Goal: Task Accomplishment & Management: Complete application form

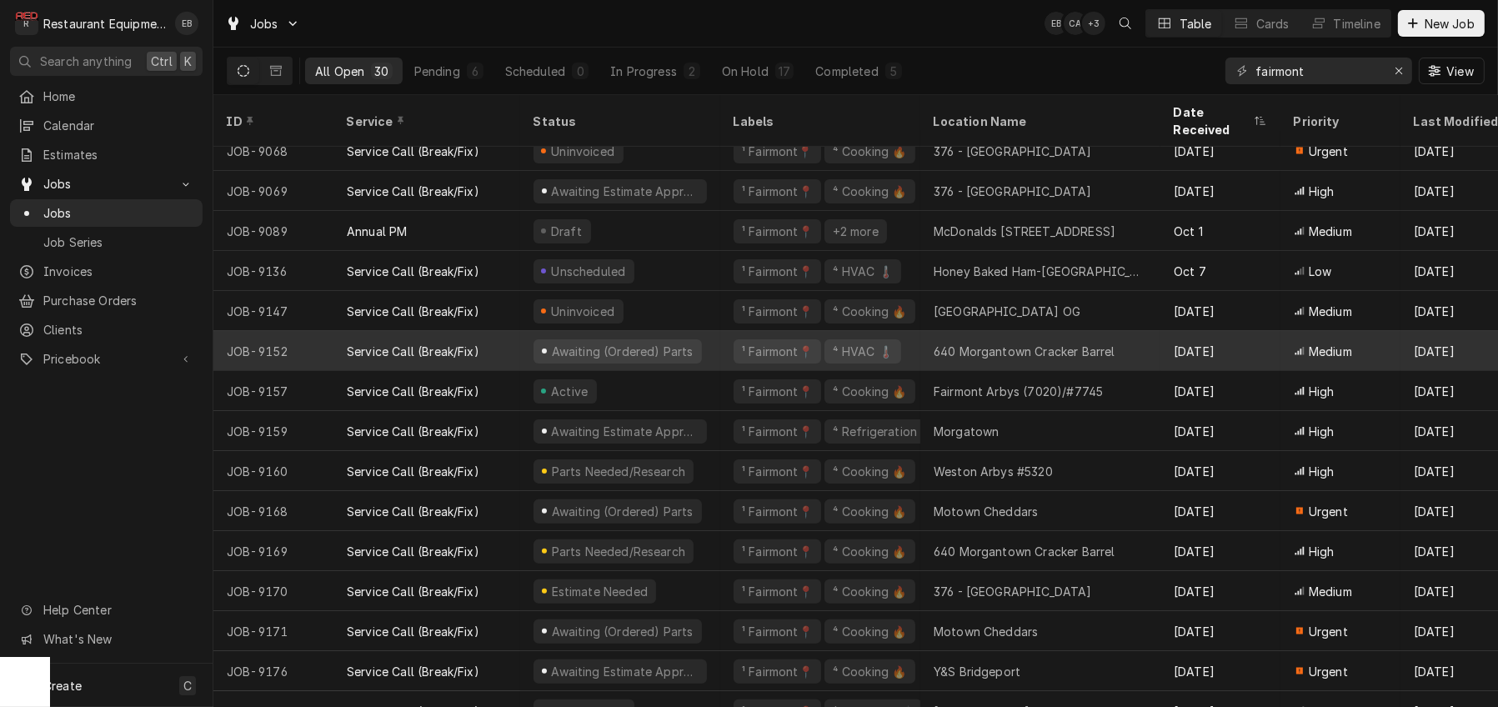
scroll to position [651, 0]
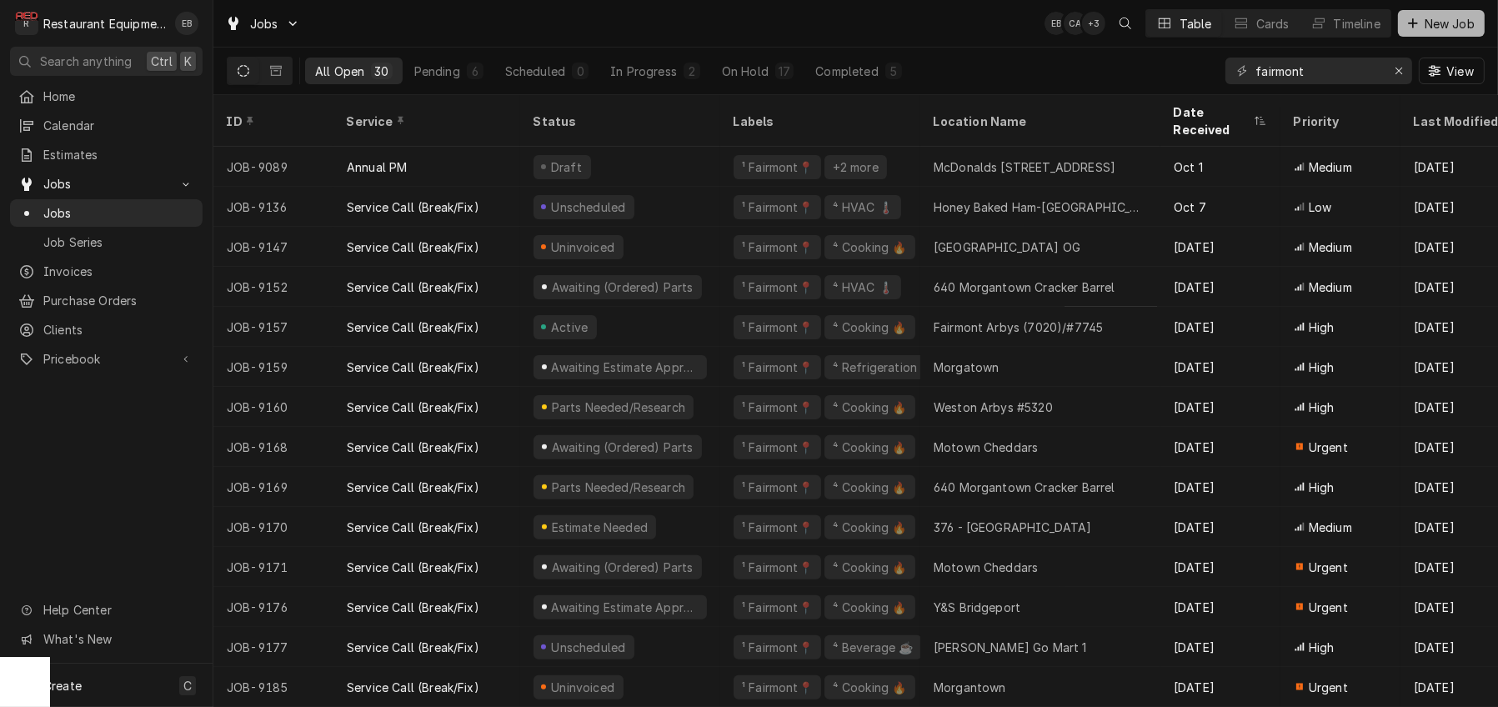
click at [1432, 23] on span "New Job" at bounding box center [1450, 24] width 57 height 18
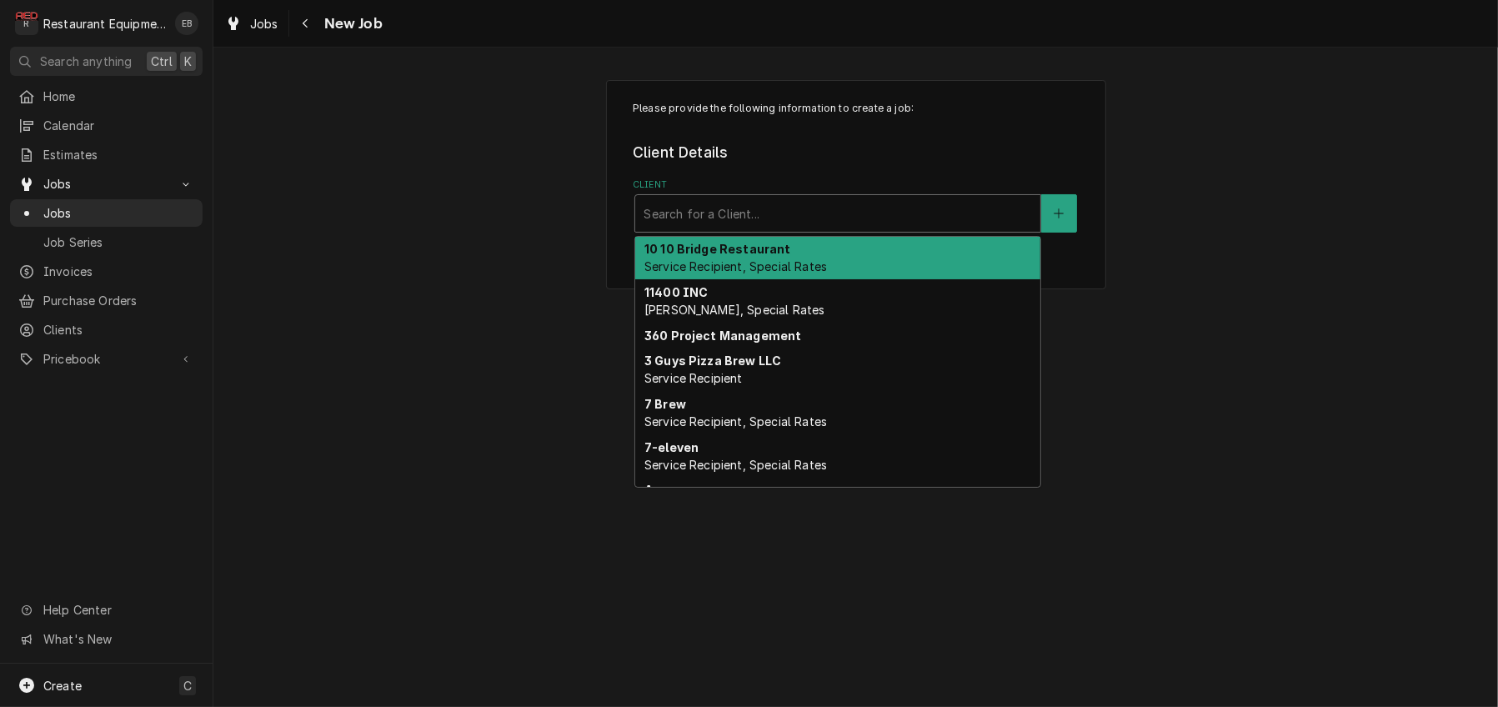
click at [744, 228] on div "Client" at bounding box center [838, 213] width 389 height 30
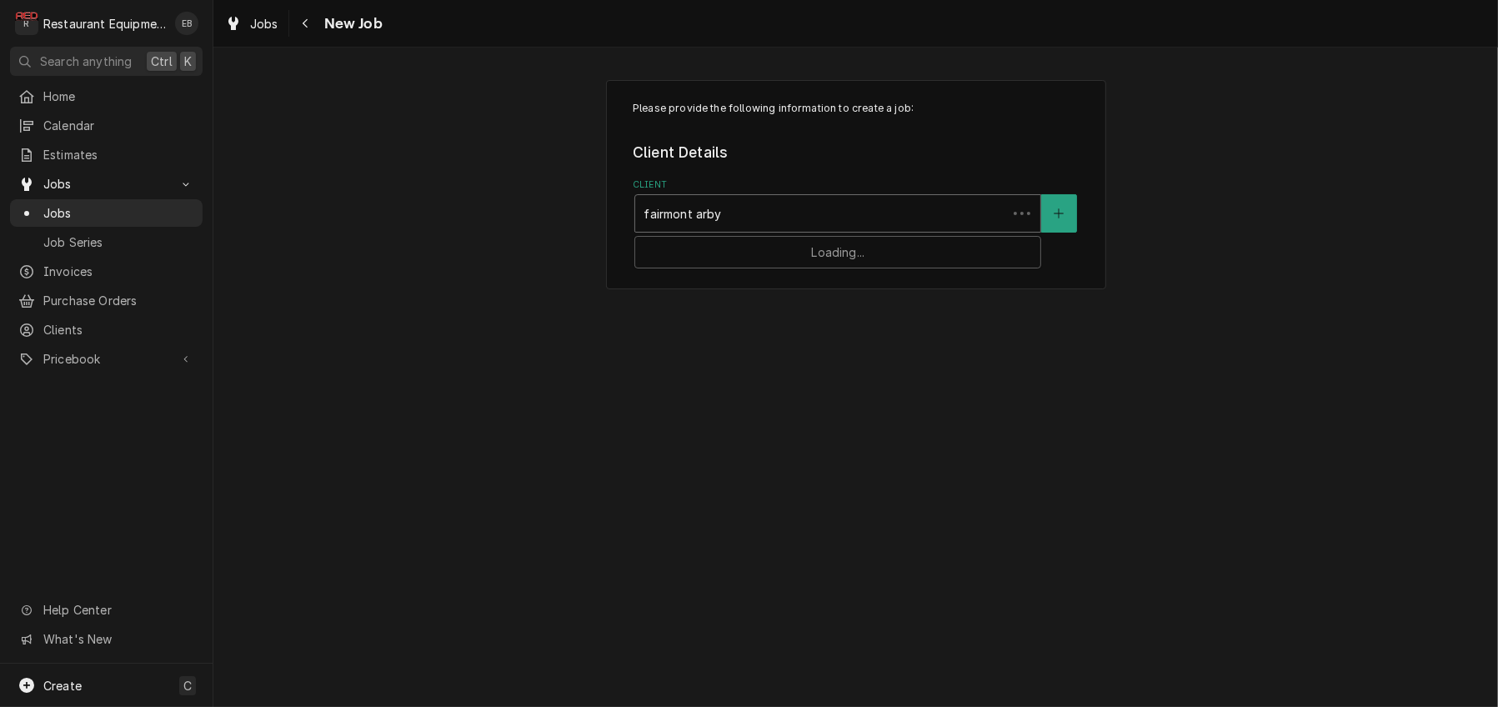
type input "fairmont arbys"
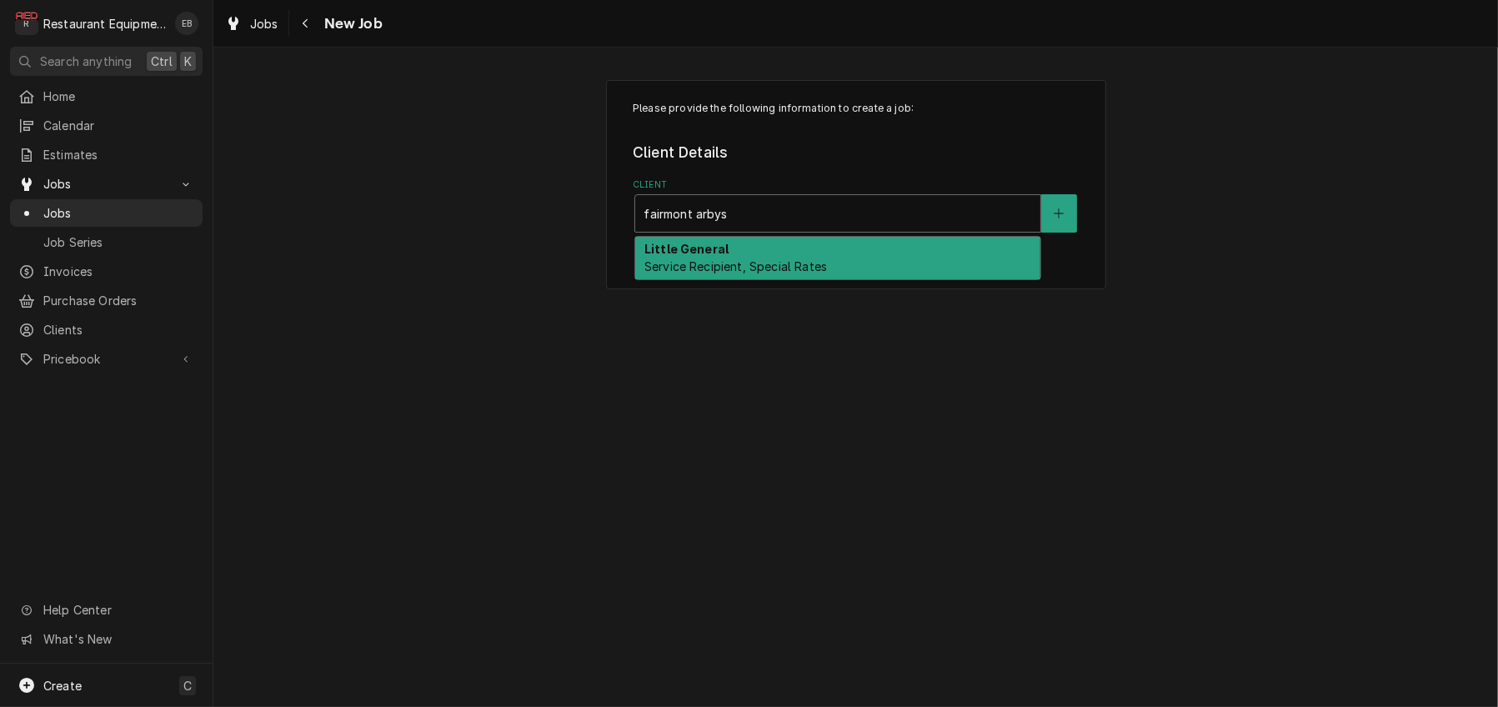
click at [736, 266] on div "Little General Service Recipient, Special Rates" at bounding box center [837, 258] width 405 height 43
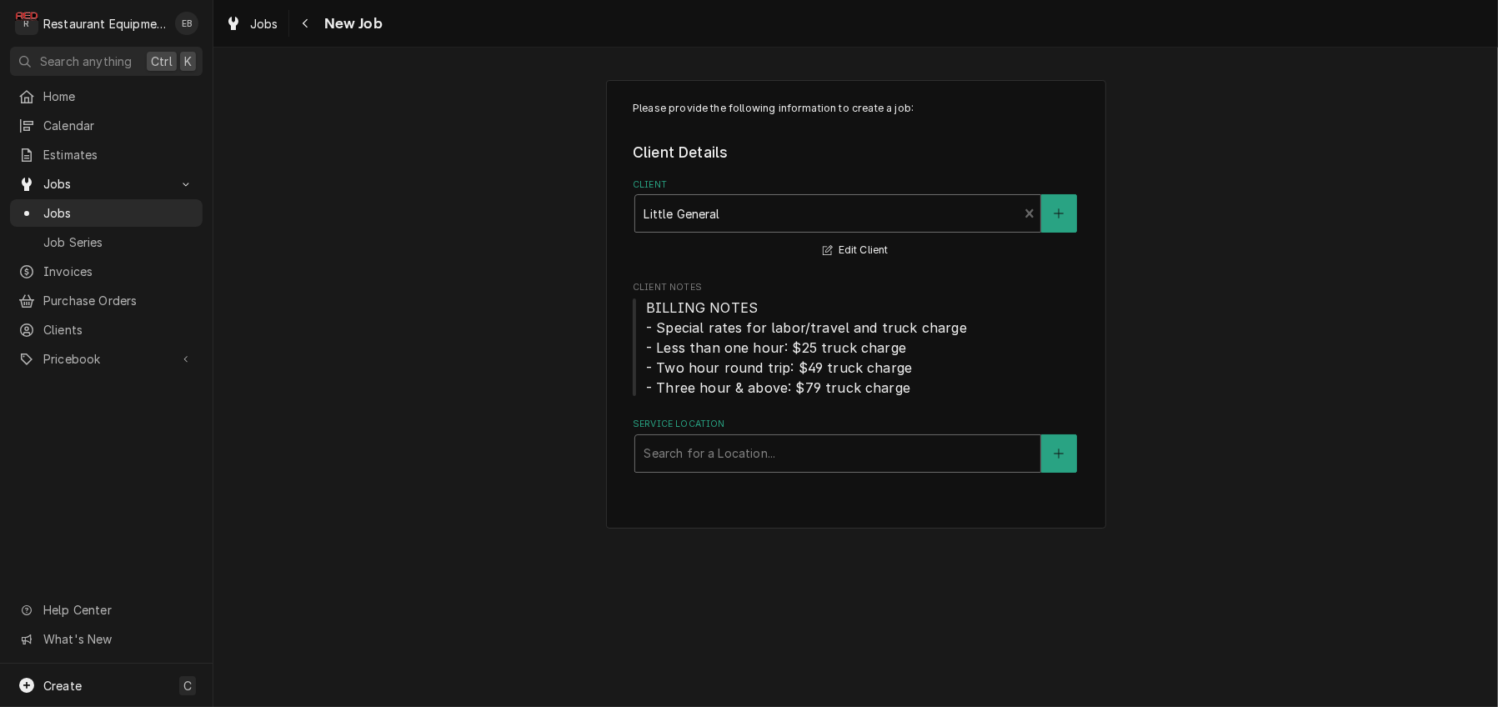
click at [711, 469] on div "Service Location" at bounding box center [838, 454] width 389 height 30
type input "fair"
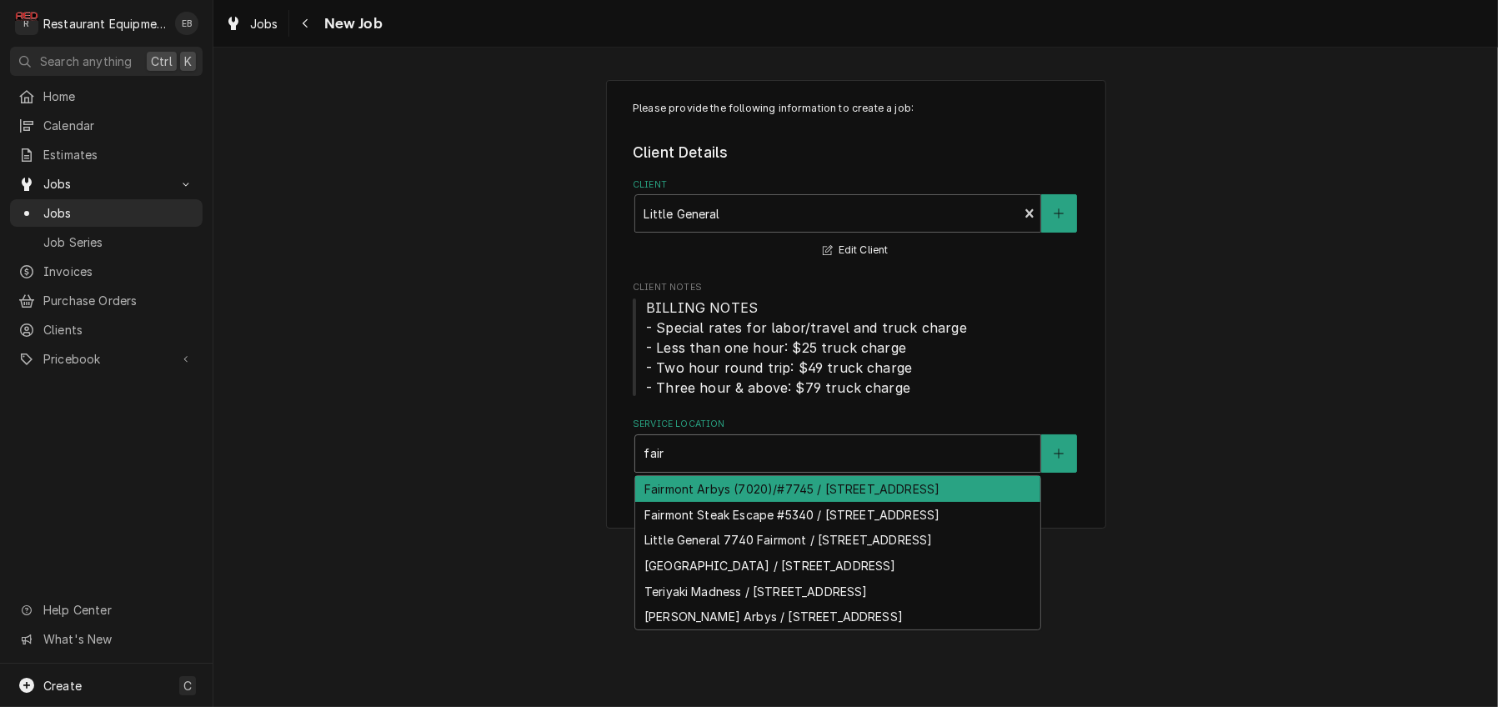
click at [720, 502] on div "Fairmont Arbys (7020)/#7745 / 190 E Grafton Rd, Fairmont, WV 26554" at bounding box center [837, 489] width 405 height 26
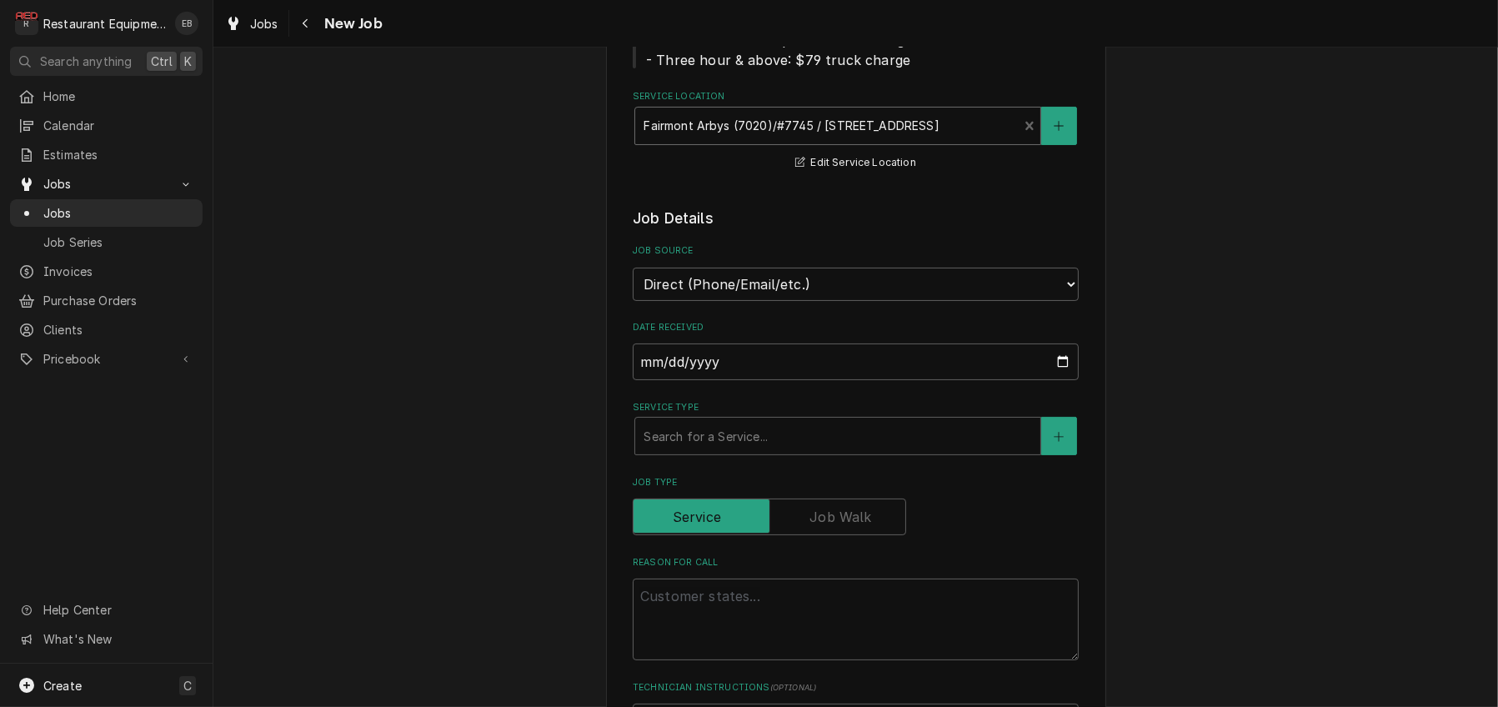
scroll to position [389, 0]
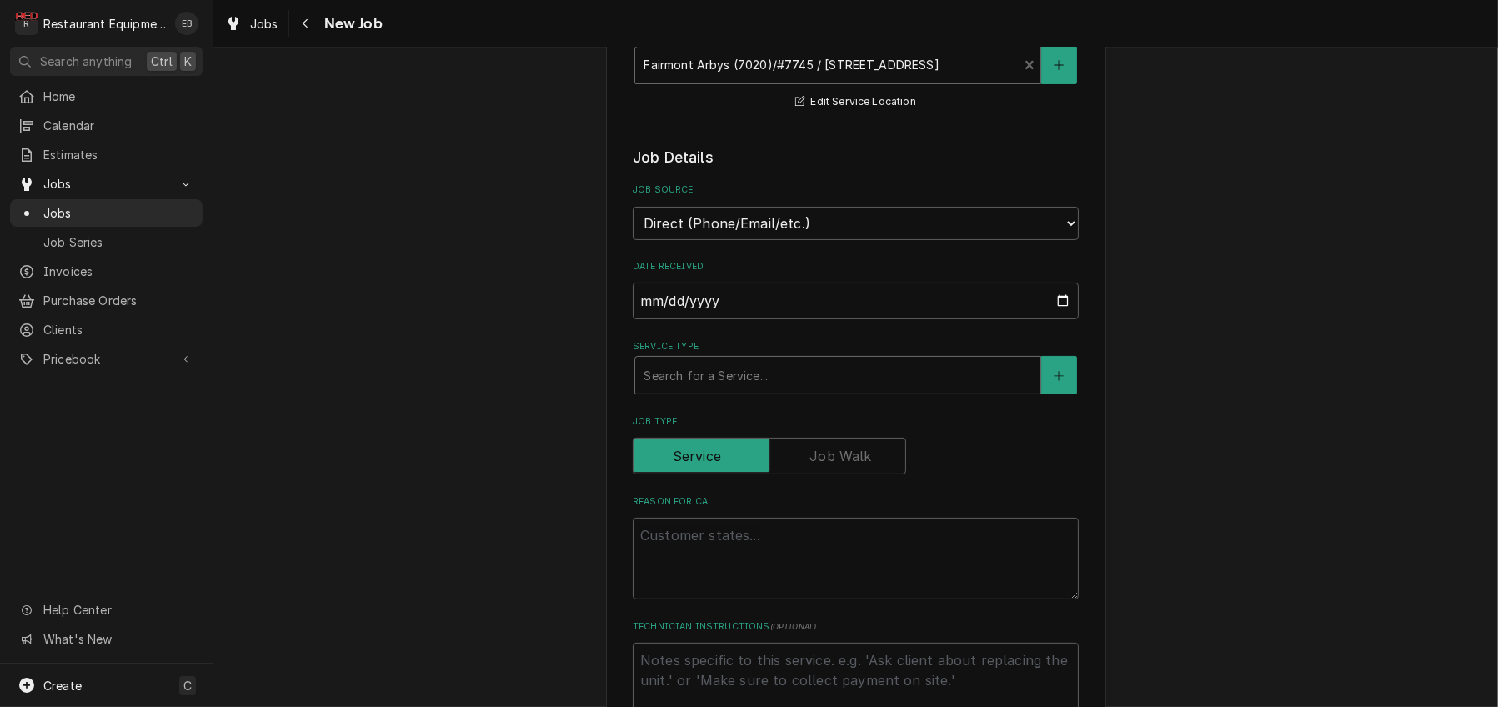
click at [749, 390] on div "Service Type" at bounding box center [838, 375] width 389 height 30
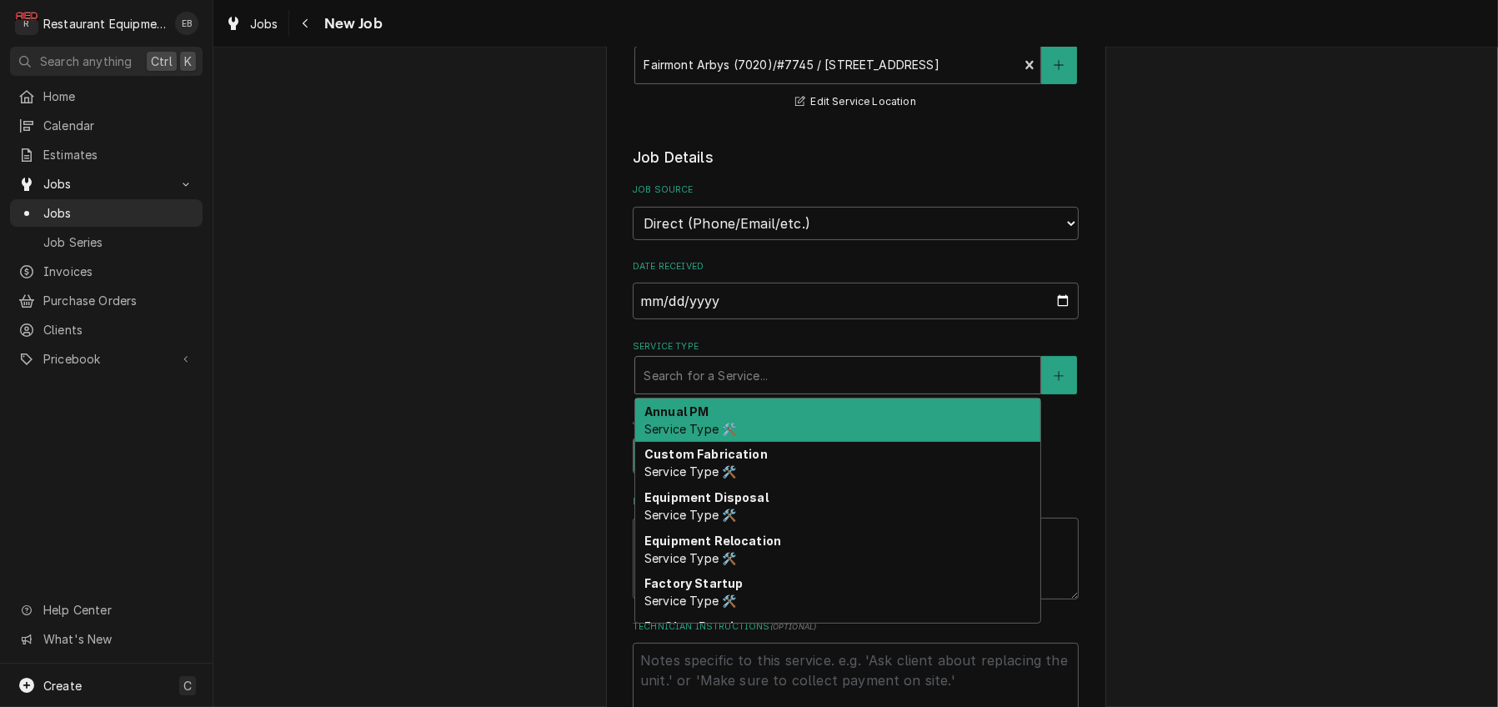
type textarea "x"
type input "b"
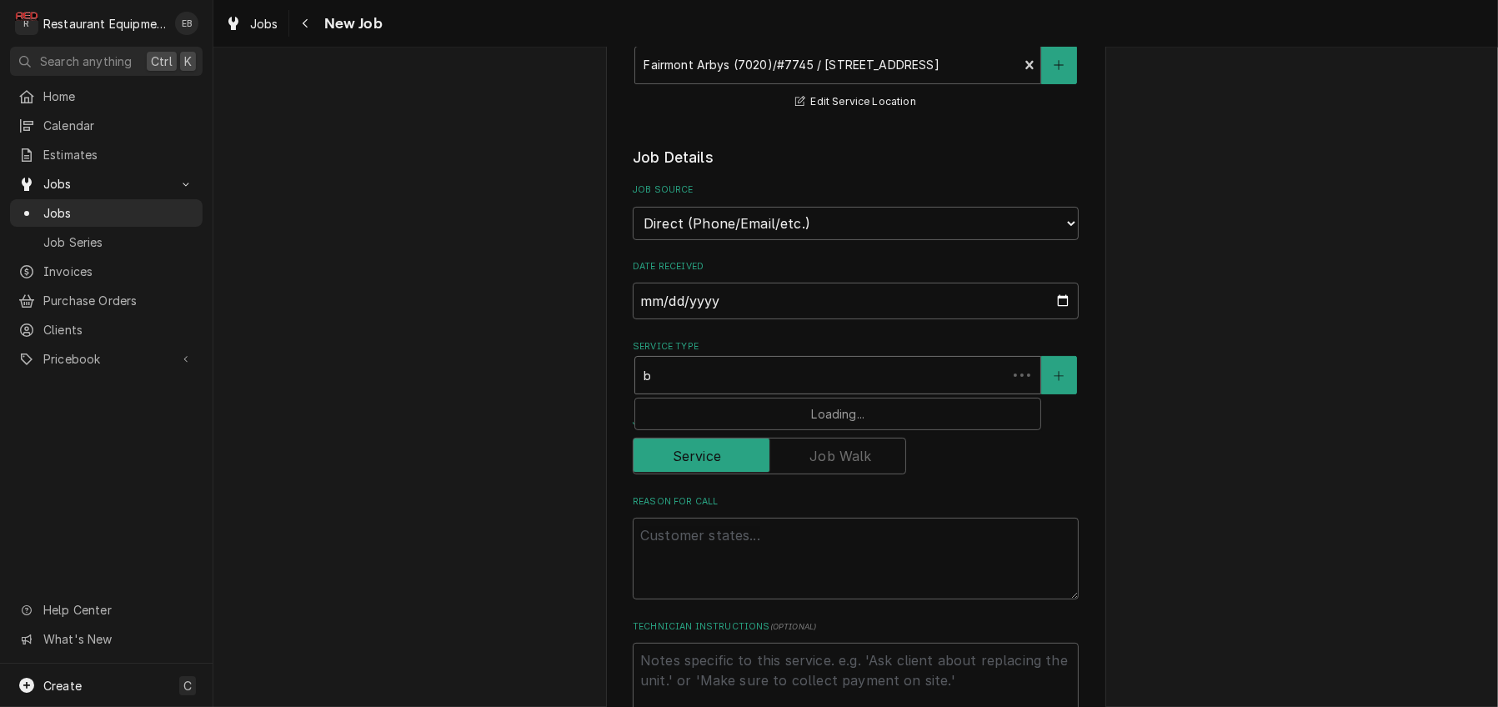
type textarea "x"
type input "br"
type textarea "x"
type input "bre"
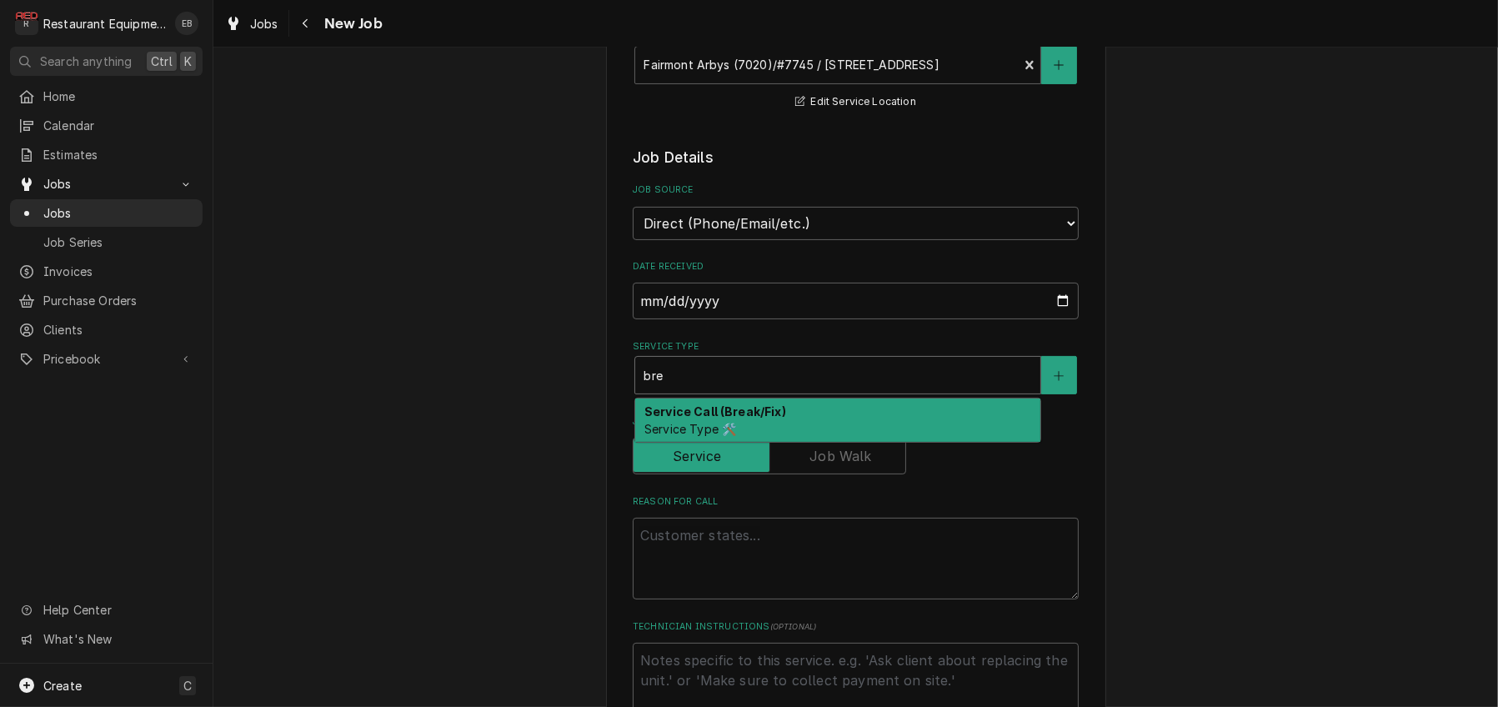
click at [721, 419] on strong "Service Call (Break/Fix)" at bounding box center [715, 411] width 142 height 14
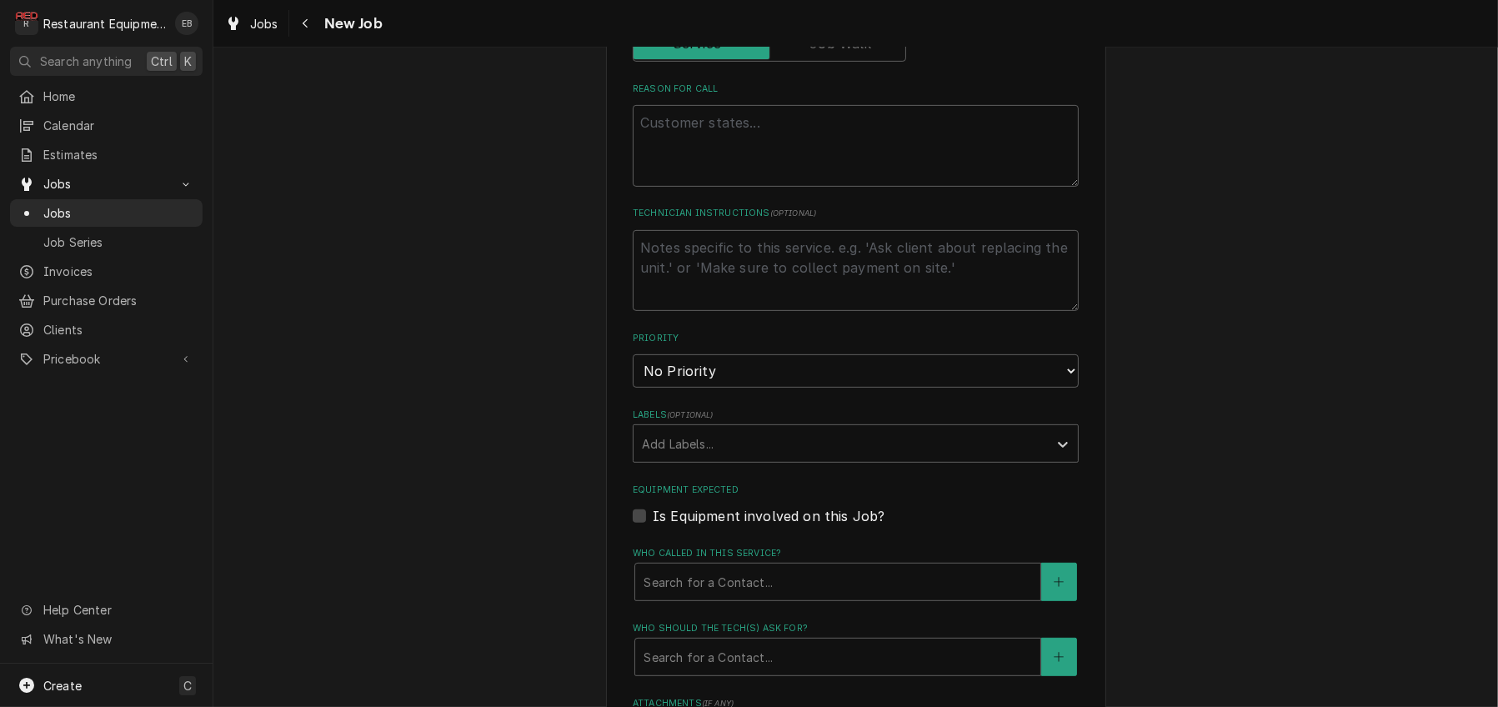
scroll to position [834, 0]
click at [717, 183] on textarea "Reason For Call" at bounding box center [856, 142] width 446 height 82
type textarea "x"
type textarea "S"
type textarea "x"
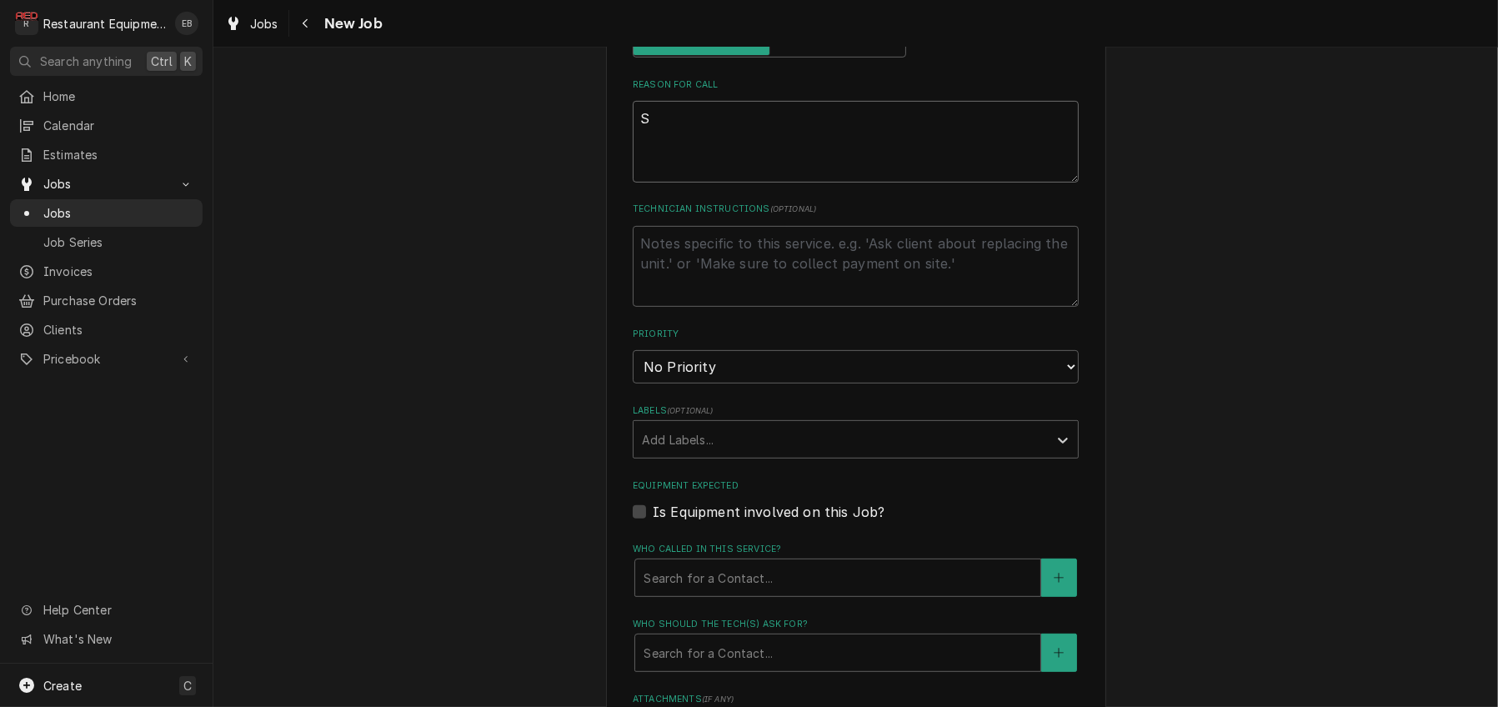
type textarea "Sl"
type textarea "x"
type textarea "Sli"
type textarea "x"
type textarea "Slic"
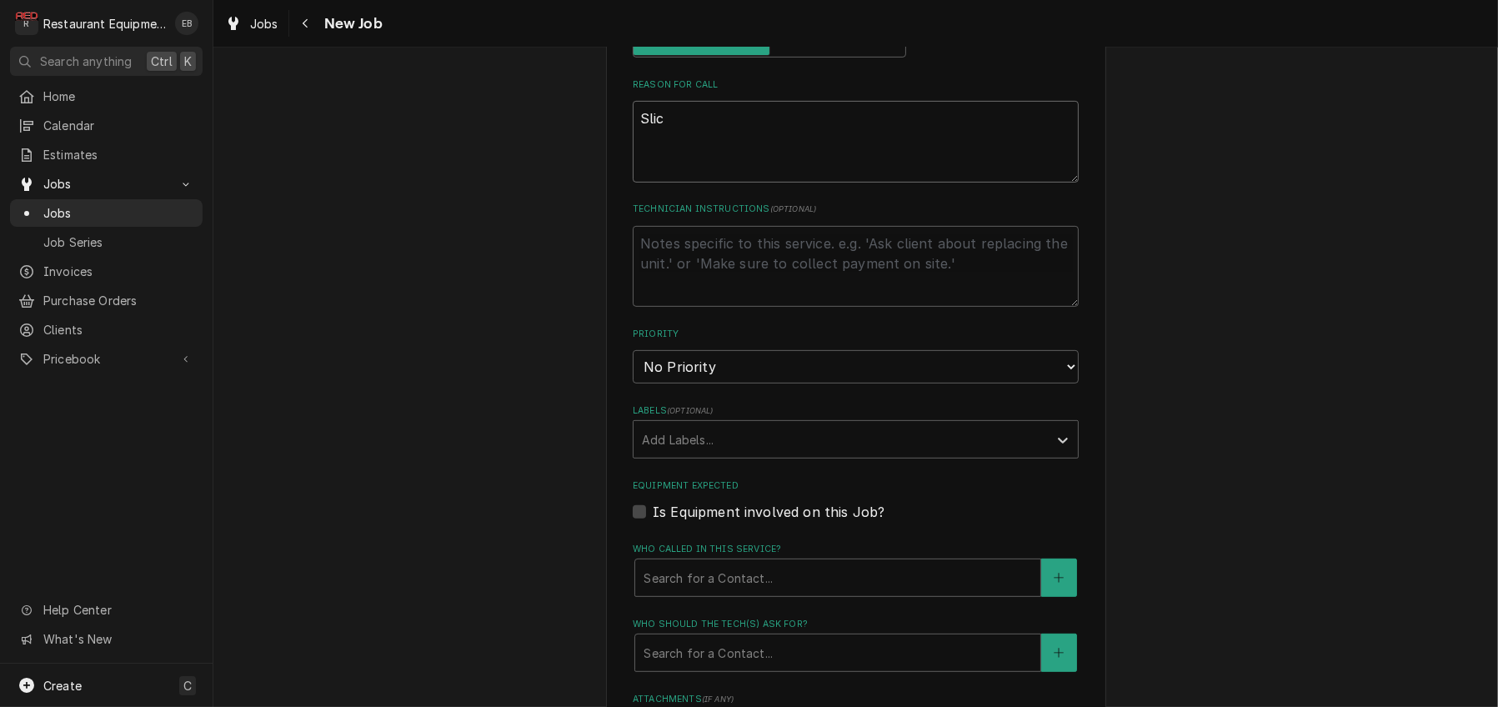
type textarea "x"
type textarea "Slice"
type textarea "x"
type textarea "Slicer"
type textarea "x"
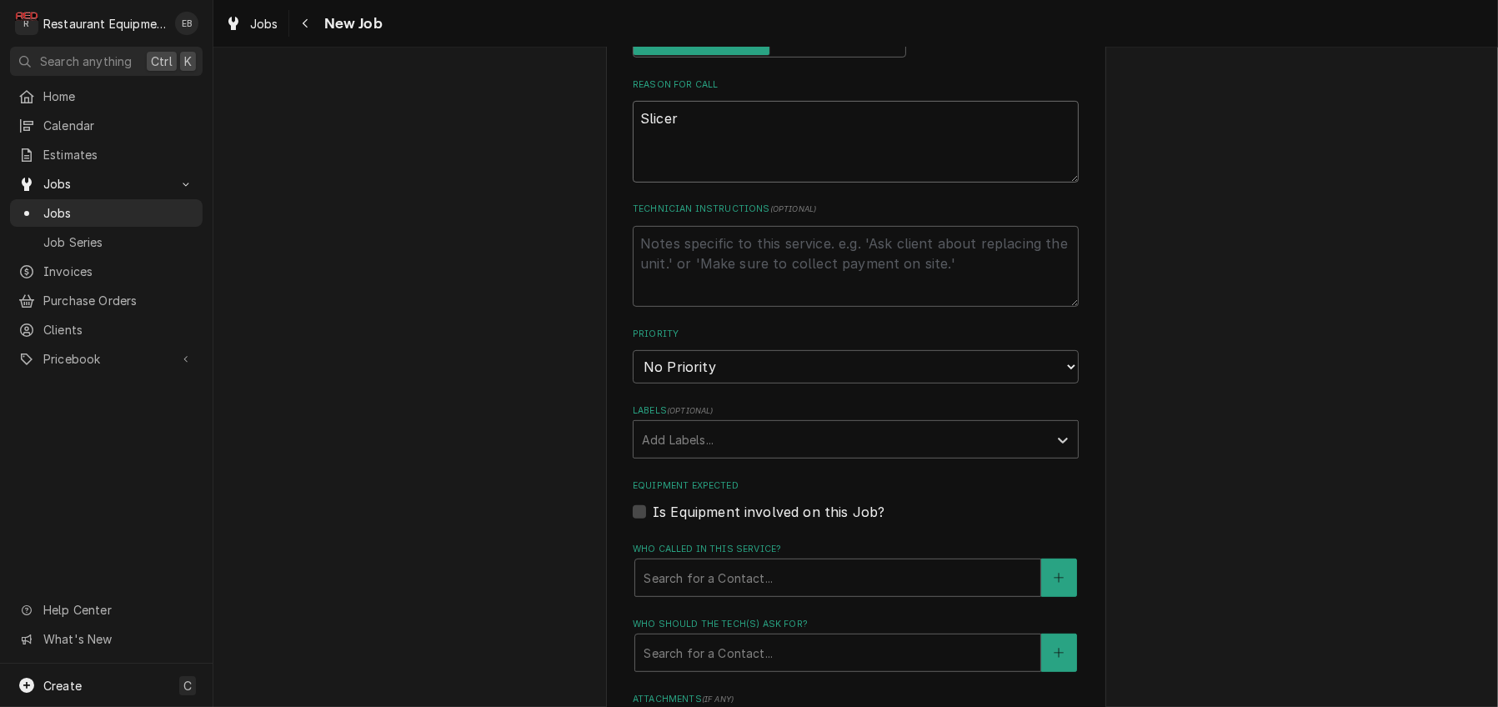
type textarea "Slicer"
type textarea "x"
type textarea "Slicer i"
type textarea "x"
type textarea "Slicer is"
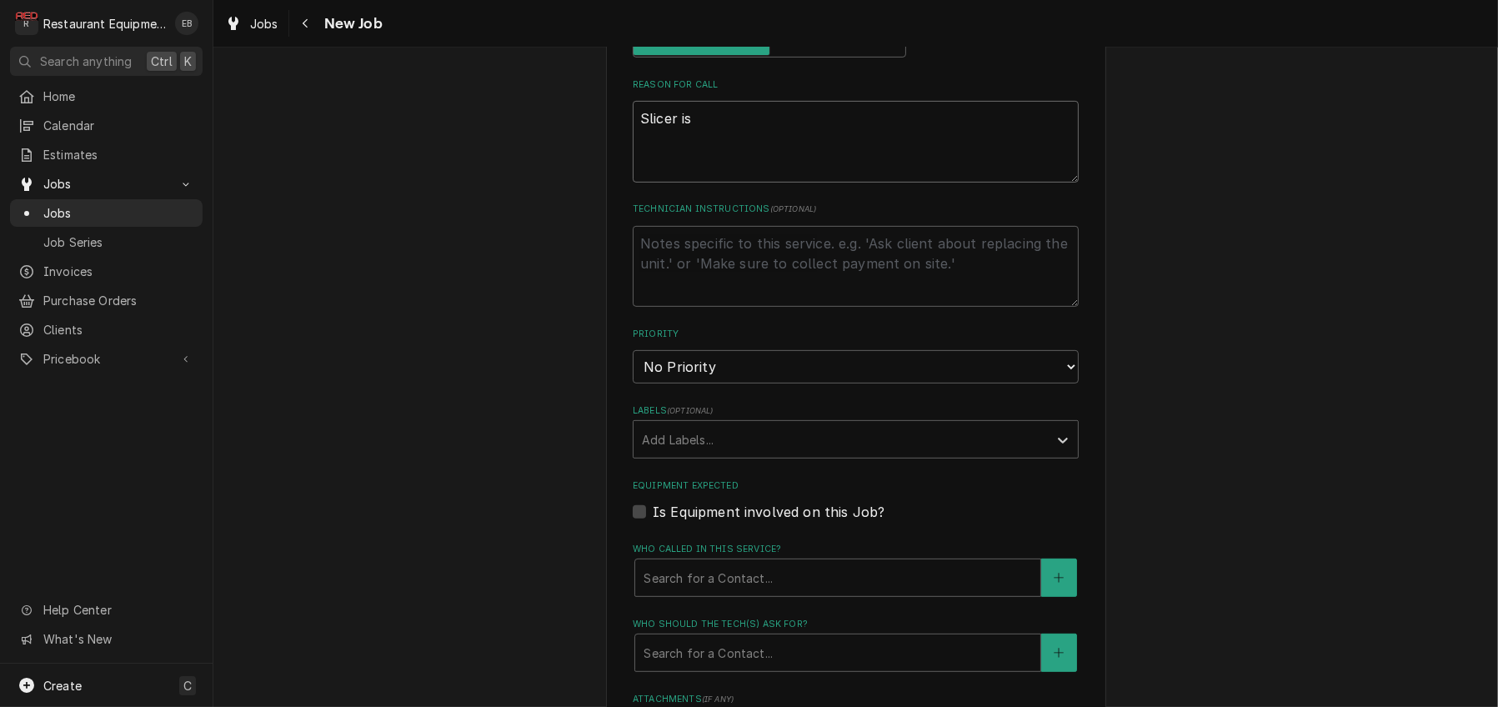
type textarea "x"
type textarea "Slicer is"
type textarea "x"
type textarea "Slicer is m"
type textarea "x"
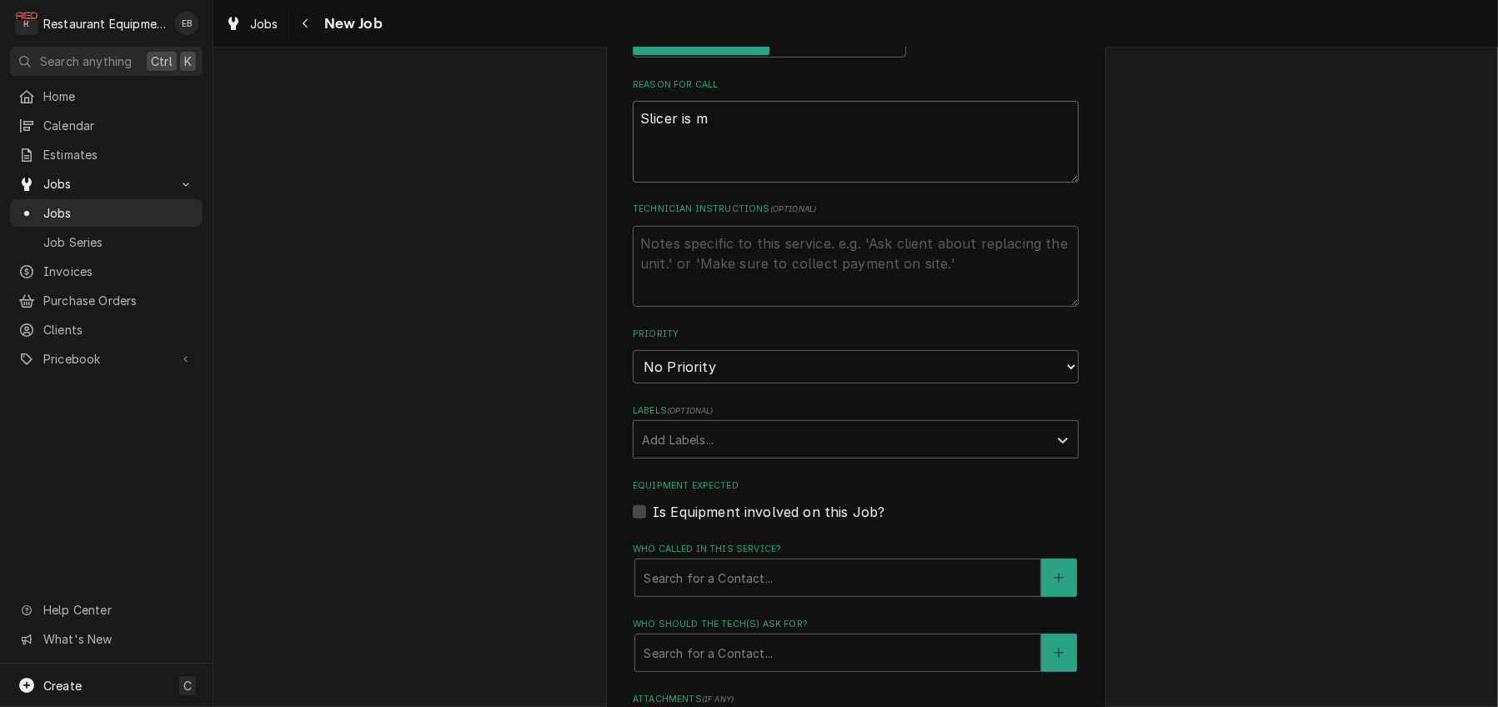
type textarea "Slicer is ma"
type textarea "x"
type textarea "Slicer is mak"
type textarea "x"
type textarea "Slicer is maki"
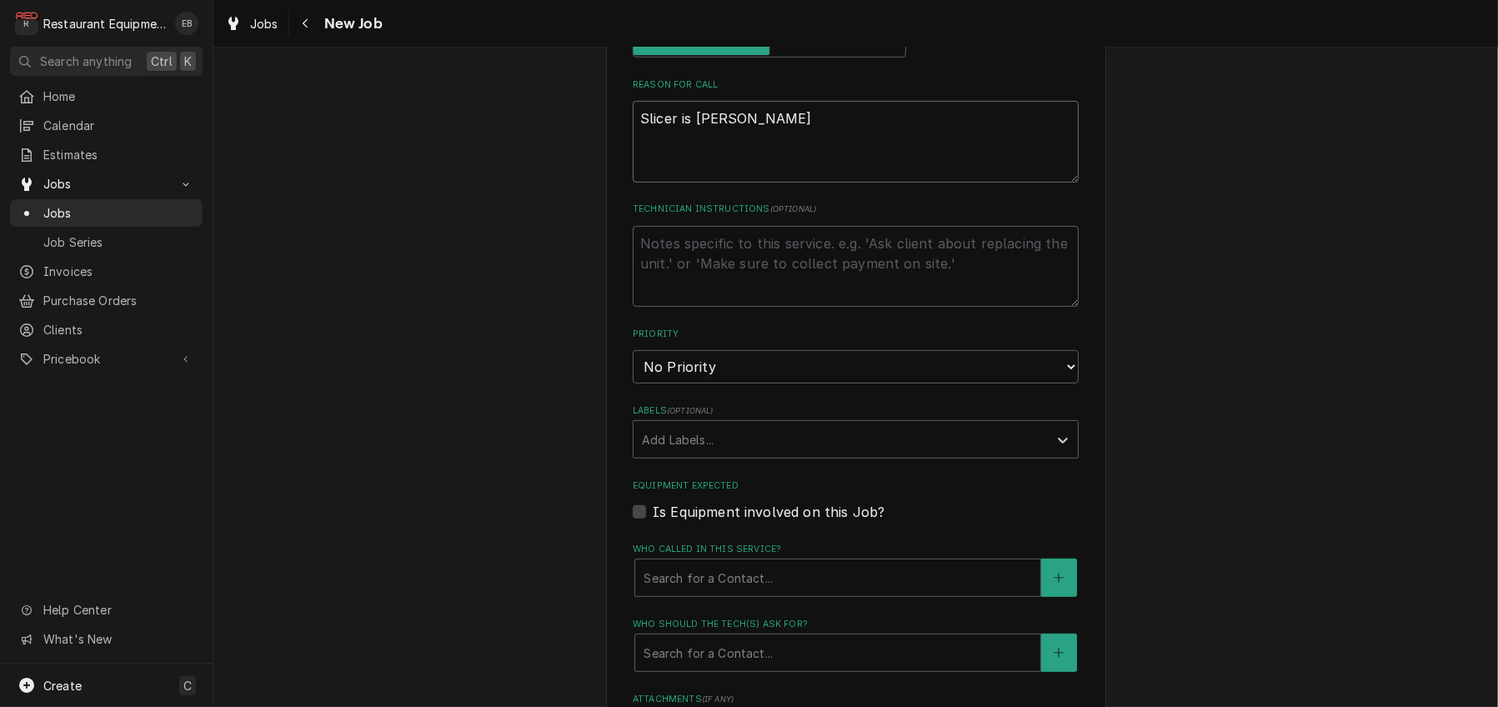
type textarea "x"
type textarea "Slicer is makin"
type textarea "x"
type textarea "Slicer is making"
type textarea "x"
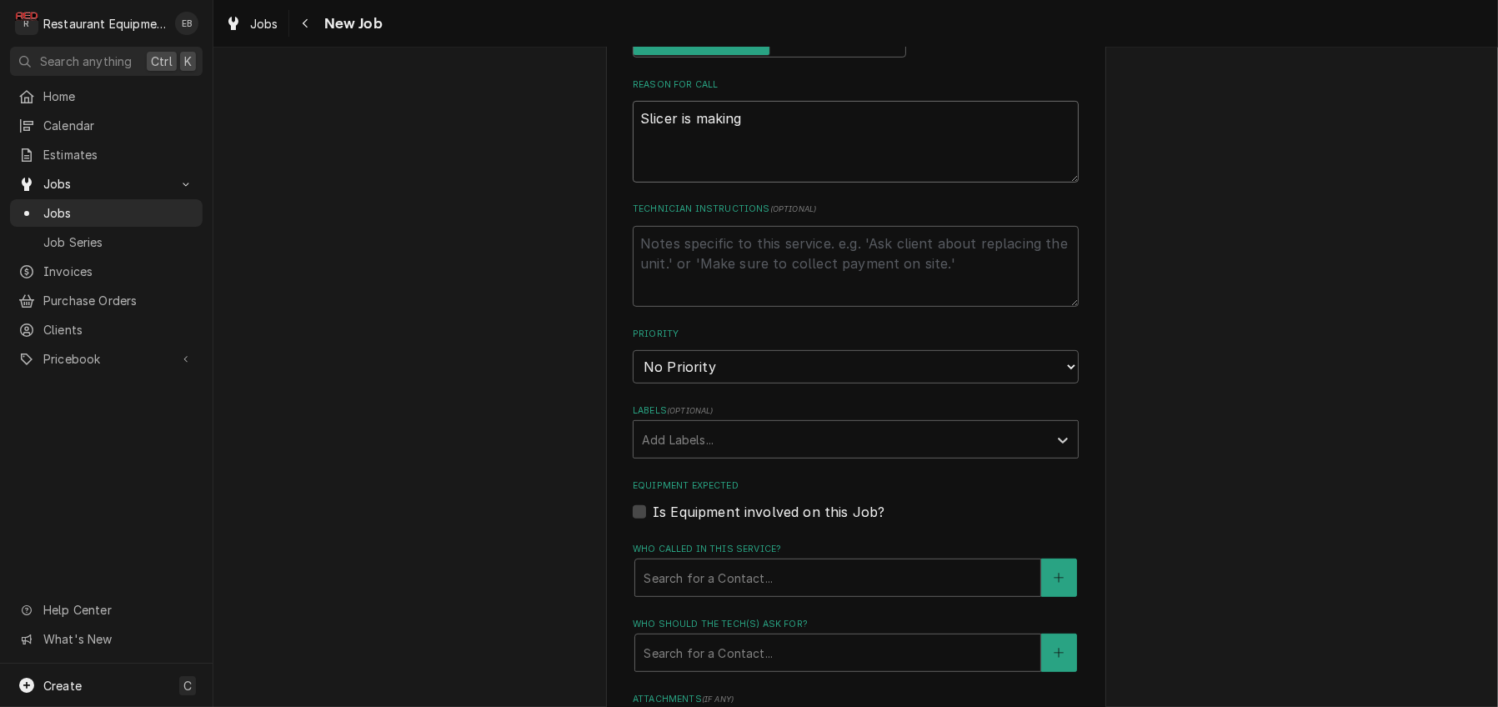
type textarea "Slicer is making"
type textarea "x"
type textarea "Slicer is making a"
type textarea "x"
type textarea "Slicer is making a"
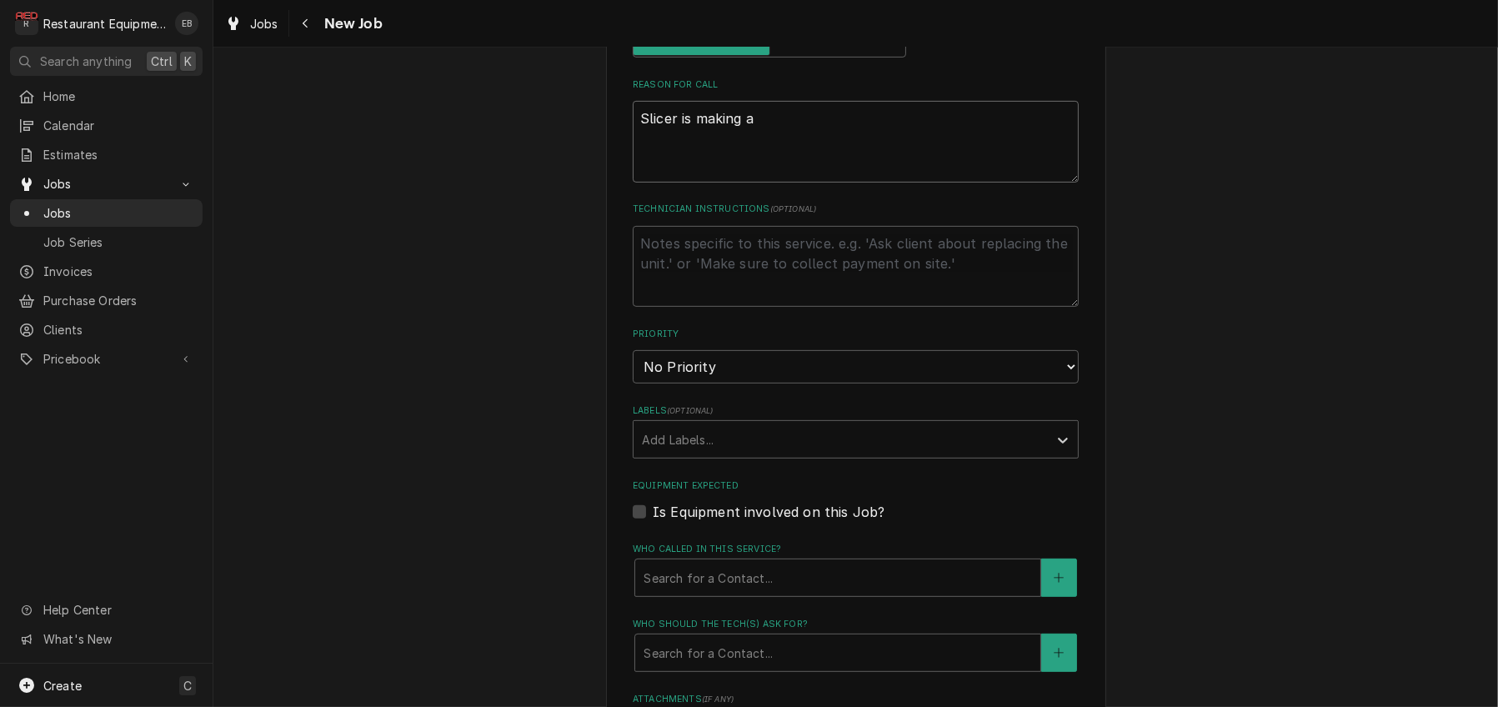
type textarea "x"
type textarea "Slicer is making a g"
type textarea "x"
type textarea "Slicer is making a gr"
type textarea "x"
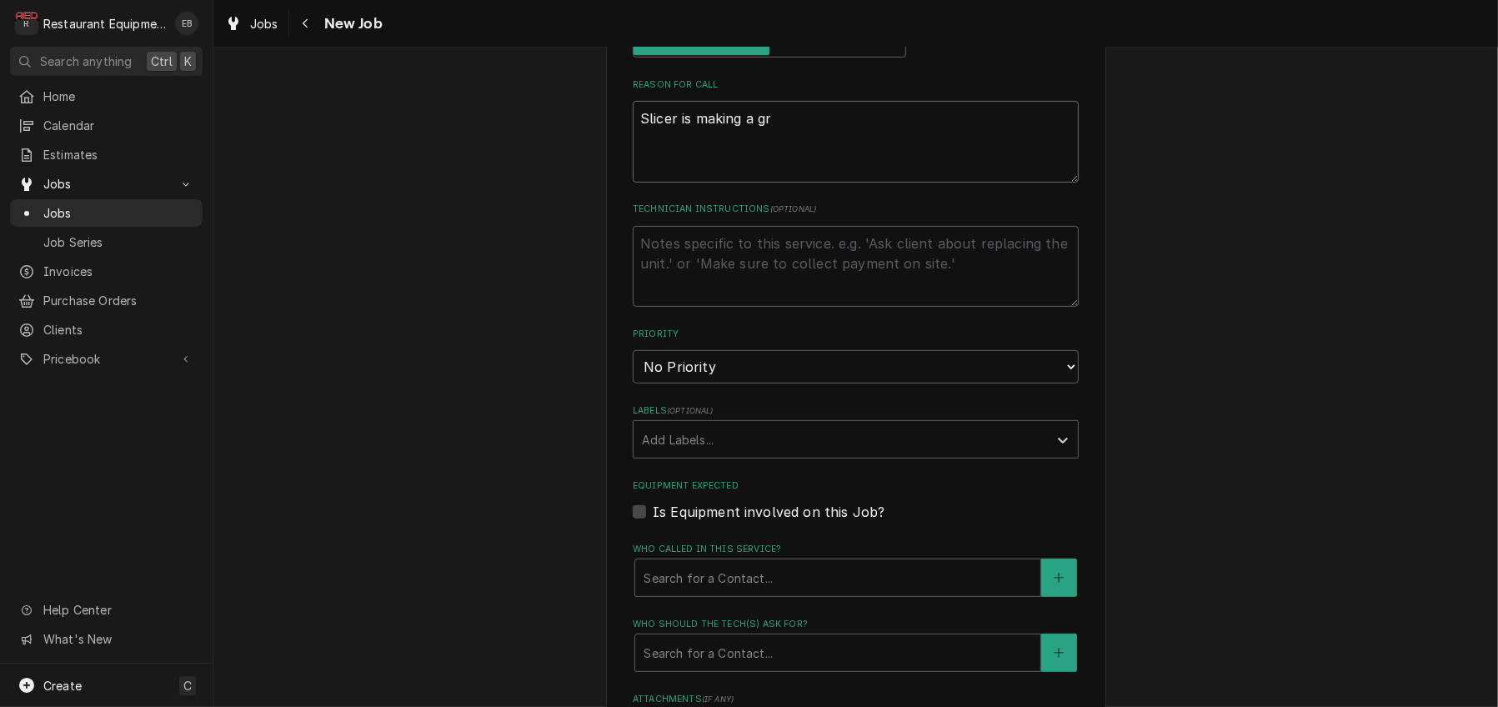
type textarea "Slicer is making a gri"
type textarea "x"
type textarea "Slicer is making a grin"
type textarea "x"
type textarea "Slicer is making a grind"
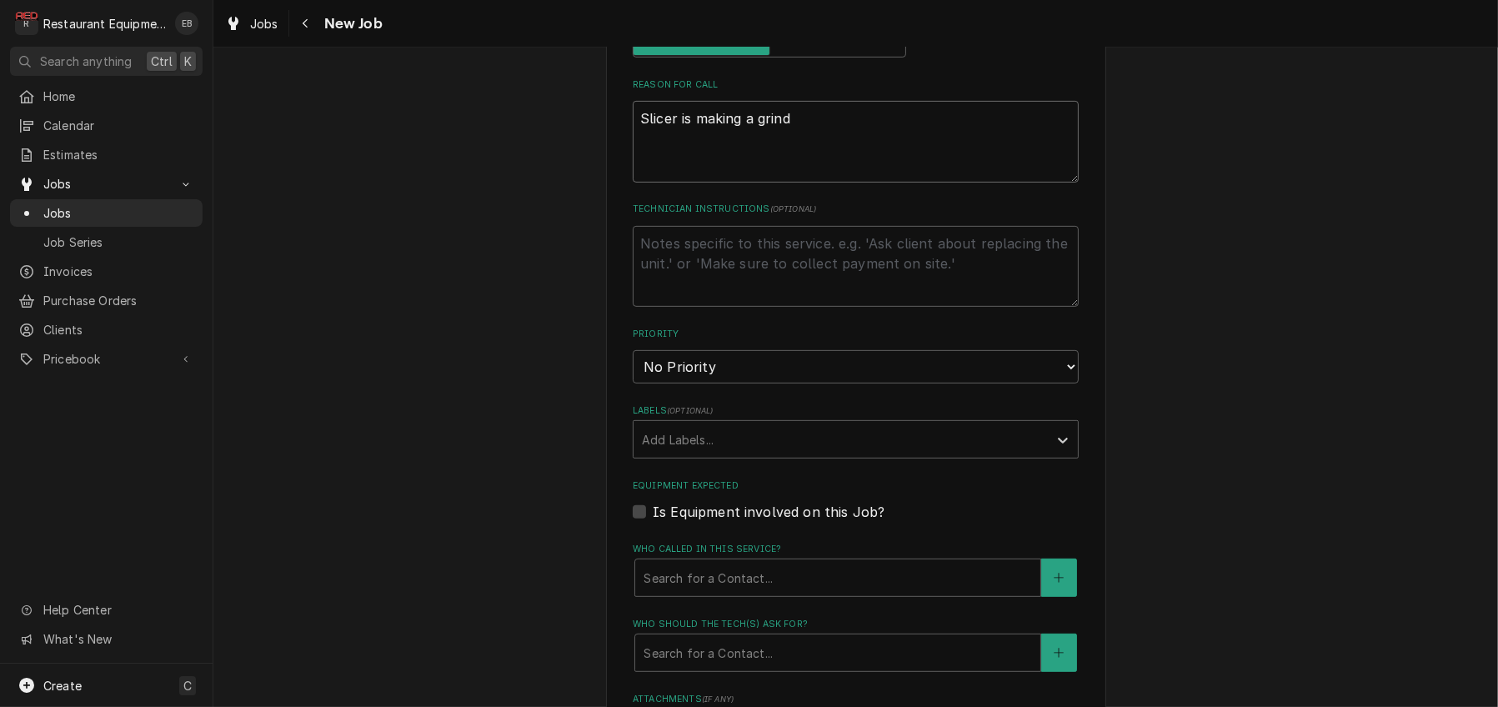
type textarea "x"
type textarea "Slicer is making a grindi"
type textarea "x"
type textarea "Slicer is making a grindin"
type textarea "x"
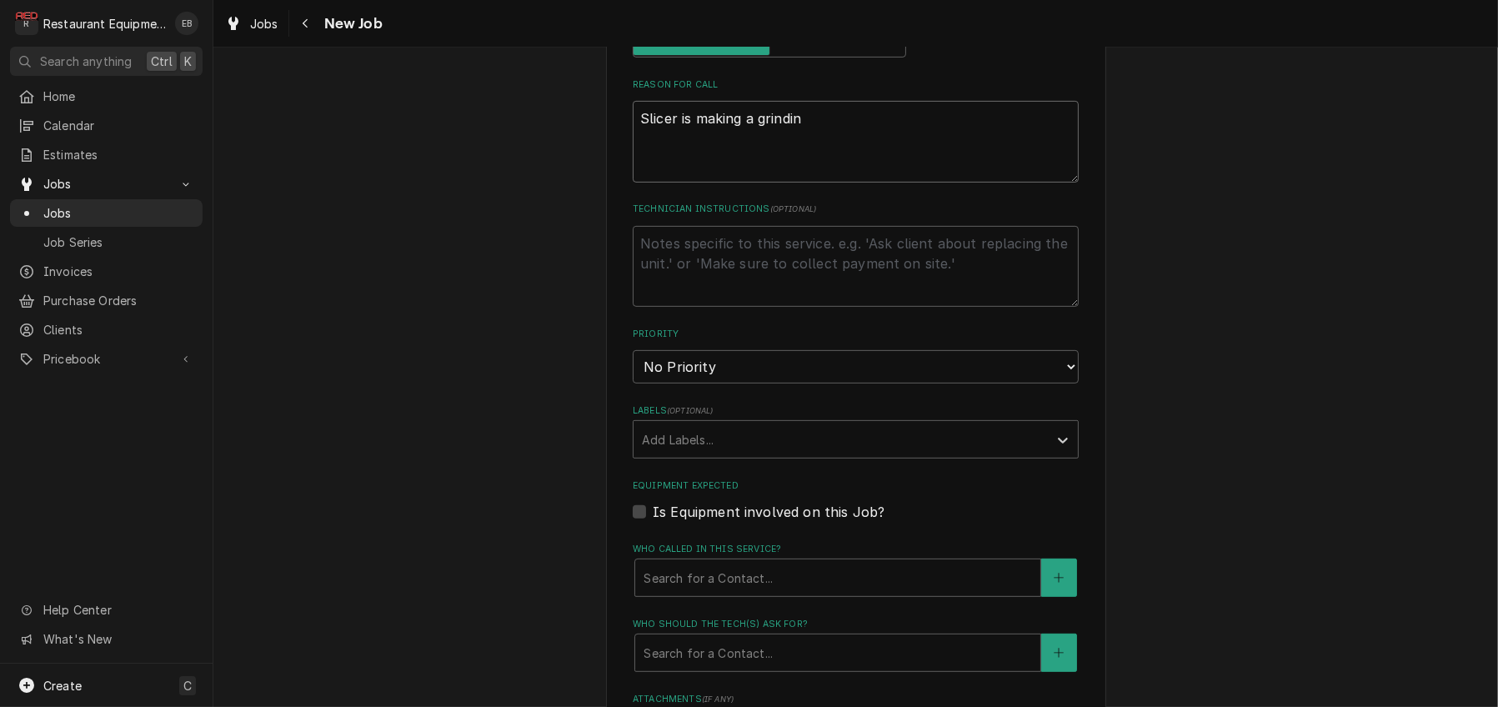
type textarea "Slicer is making a grinding"
type textarea "x"
type textarea "Slicer is making a grinding"
type textarea "x"
type textarea "Slicer is making a grinding s"
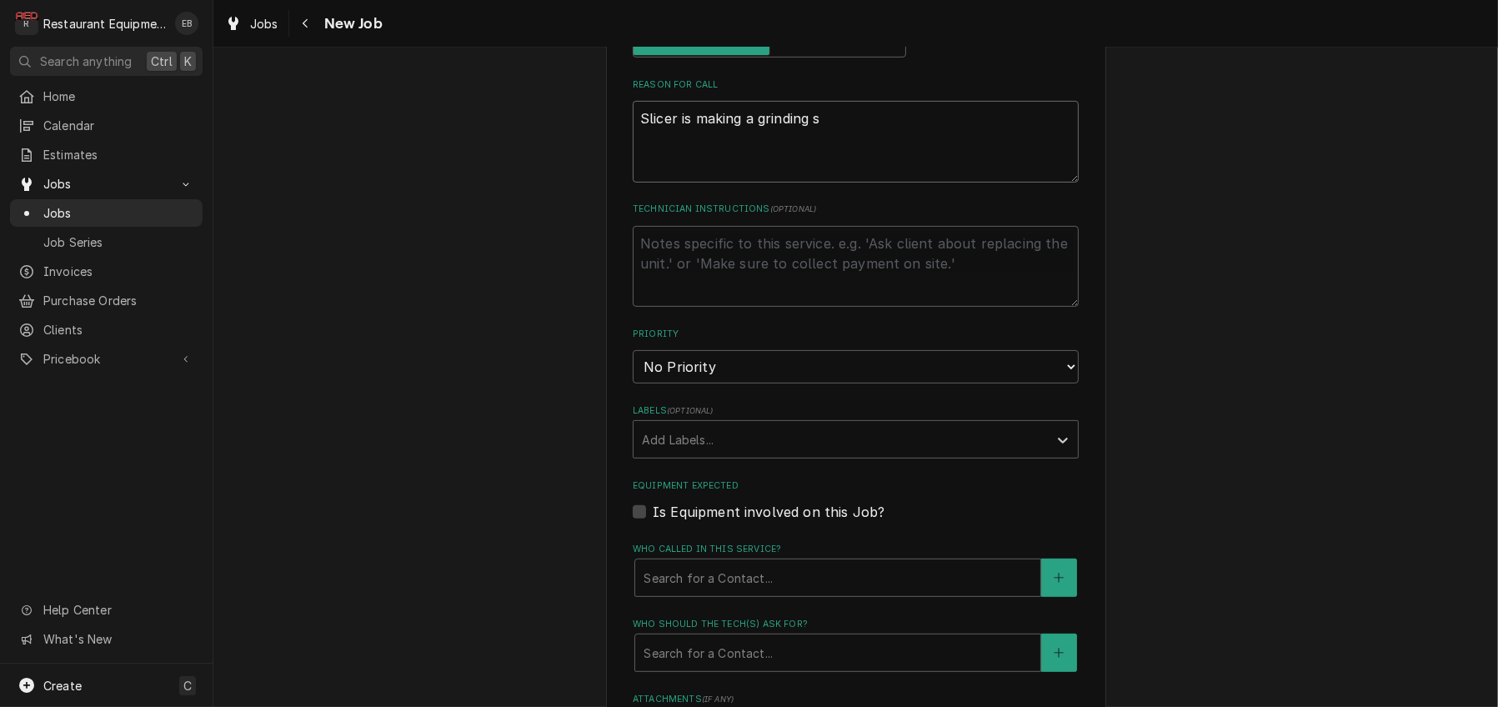
type textarea "x"
type textarea "Slicer is making a grinding so"
type textarea "x"
type textarea "Slicer is making a grinding sou"
type textarea "x"
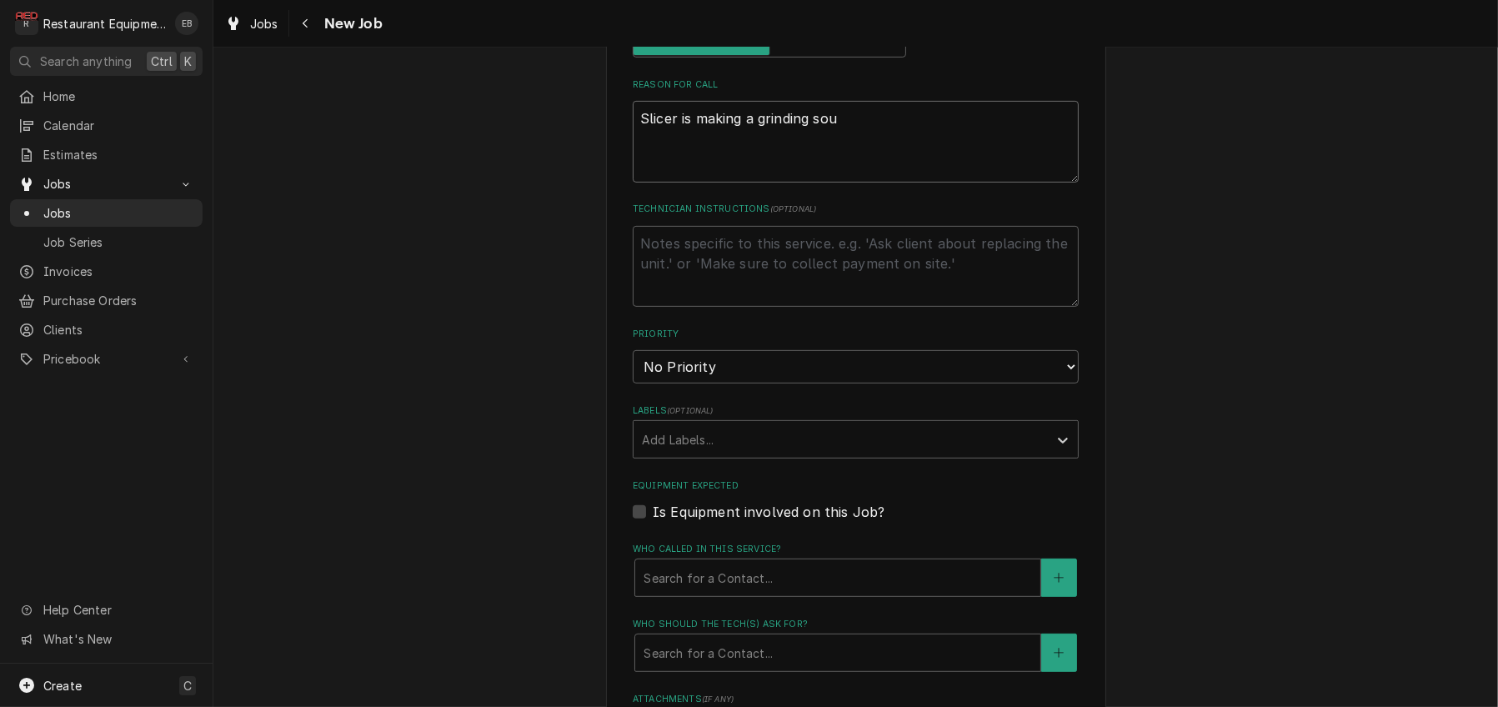
type textarea "Slicer is making a grinding soun"
type textarea "x"
type textarea "Slicer is making a grinding sound"
type textarea "x"
type textarea "Slicer is making a grinding sounds"
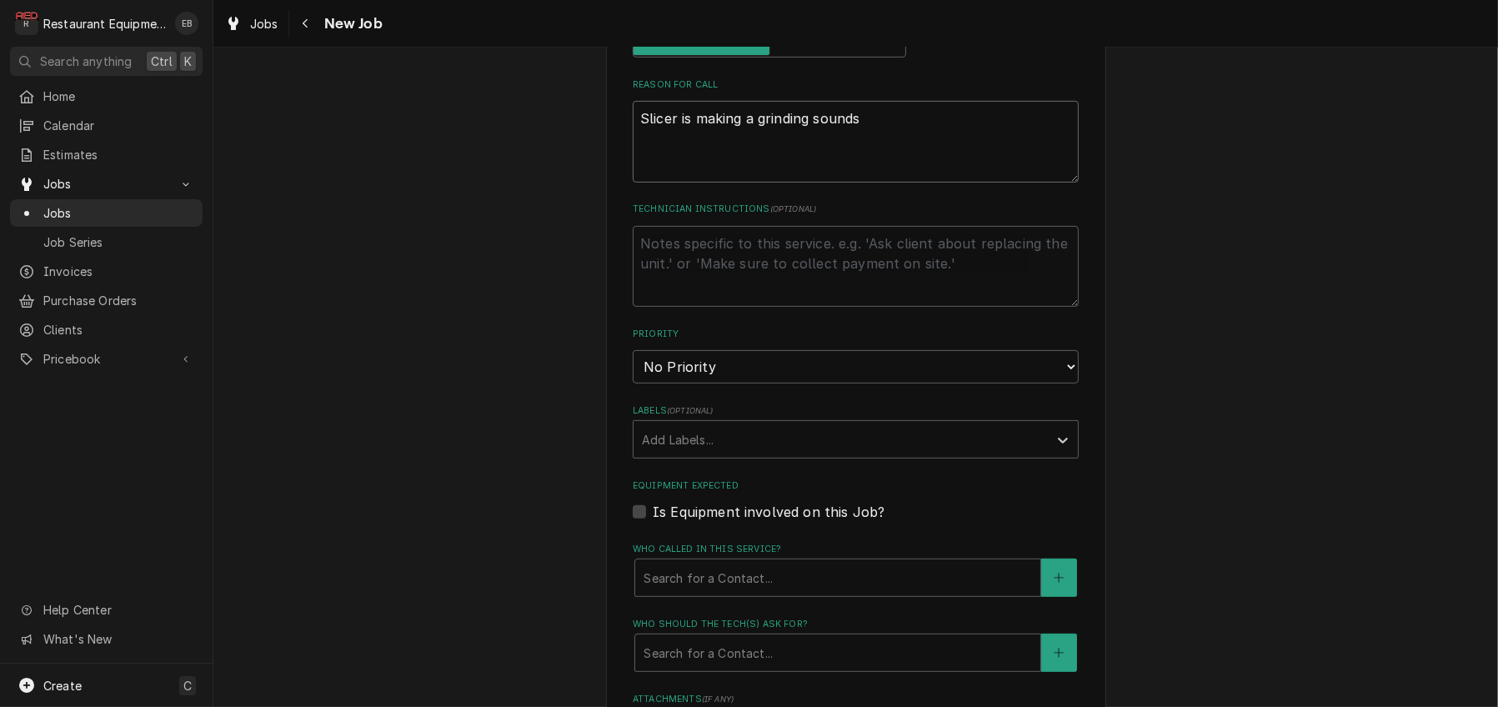
type textarea "x"
type textarea "Slicer is making a grinding sound"
type textarea "x"
type textarea "Slicer is making a grinding sound."
type textarea "x"
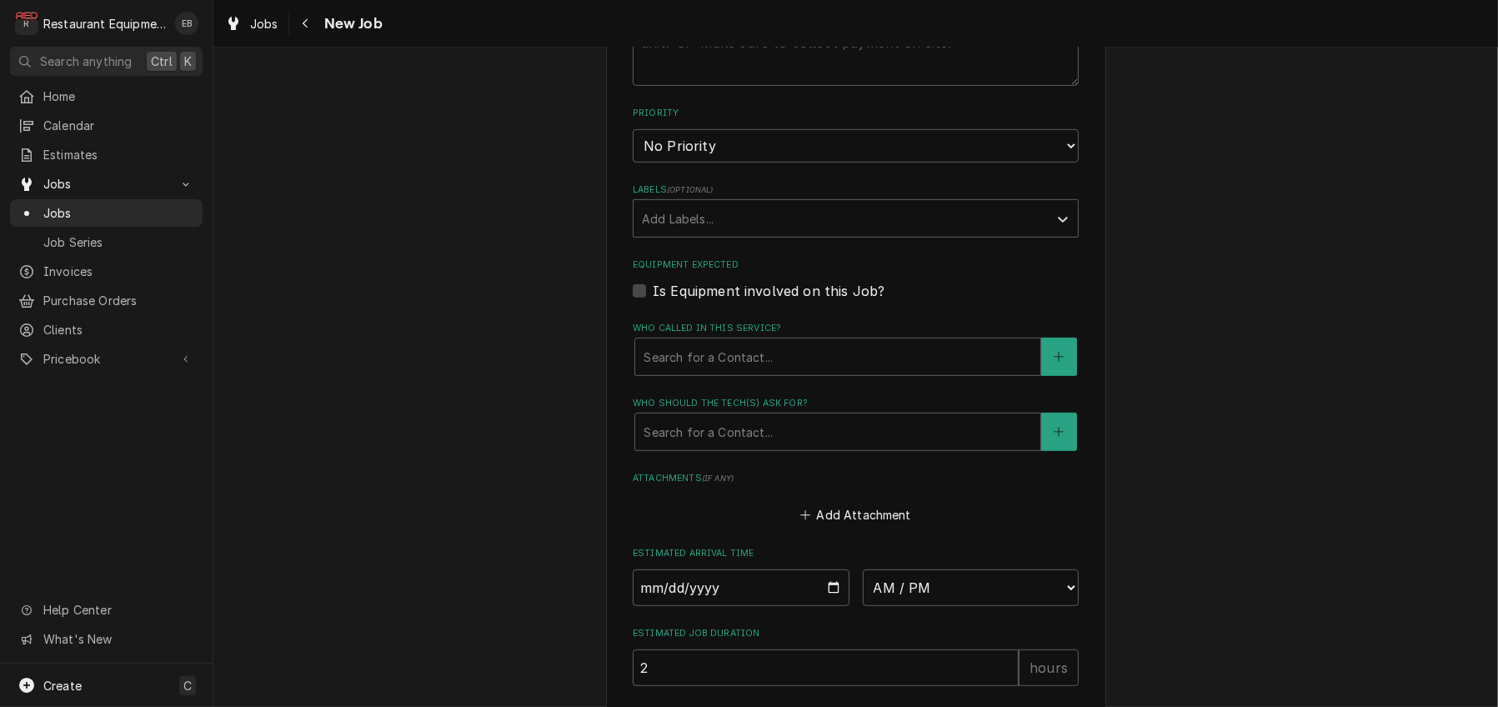
scroll to position [1056, 0]
type textarea "Slicer is making a grinding sound."
click at [760, 162] on select "No Priority Urgent High Medium Low" at bounding box center [856, 144] width 446 height 33
click at [749, 162] on select "No Priority Urgent High Medium Low" at bounding box center [856, 144] width 446 height 33
select select "2"
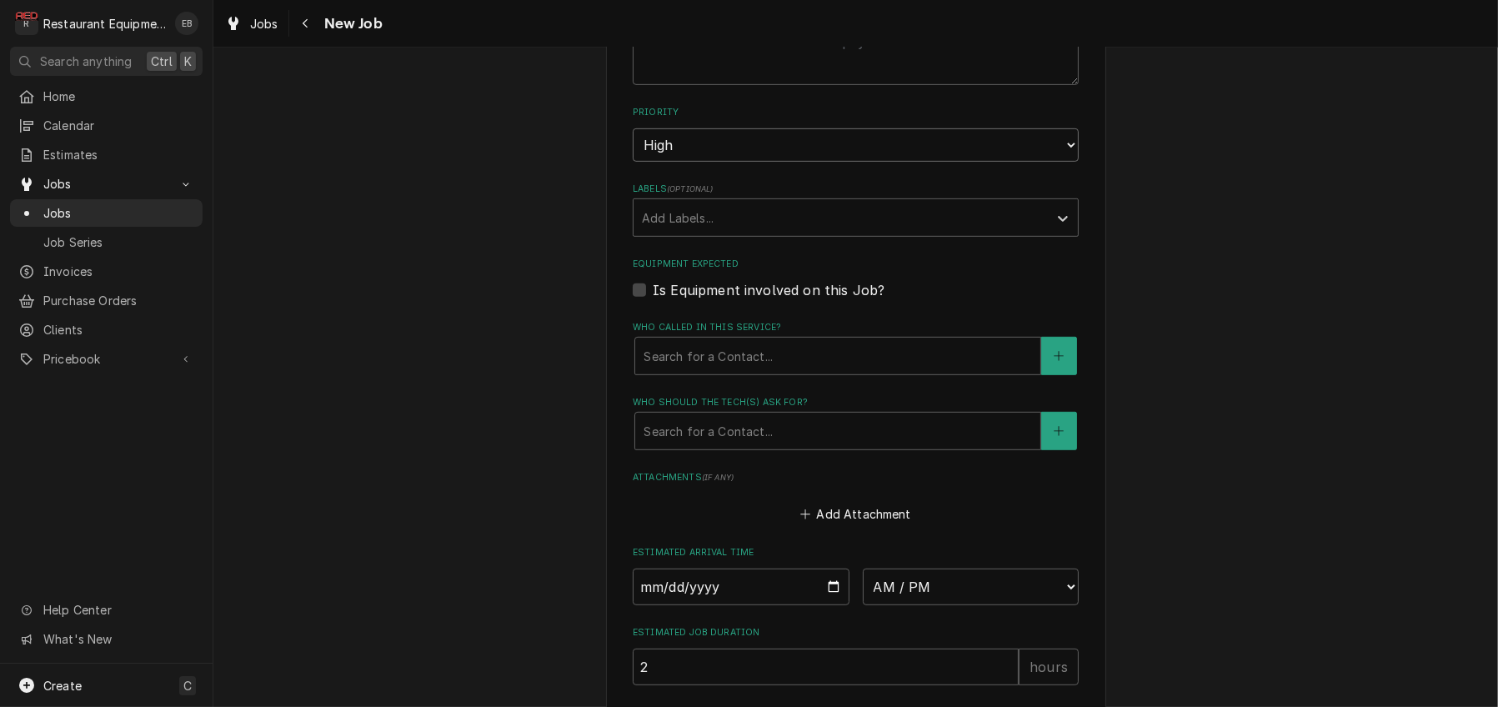
click at [633, 162] on select "No Priority Urgent High Medium Low" at bounding box center [856, 144] width 446 height 33
click at [747, 233] on div "Labels" at bounding box center [841, 218] width 398 height 30
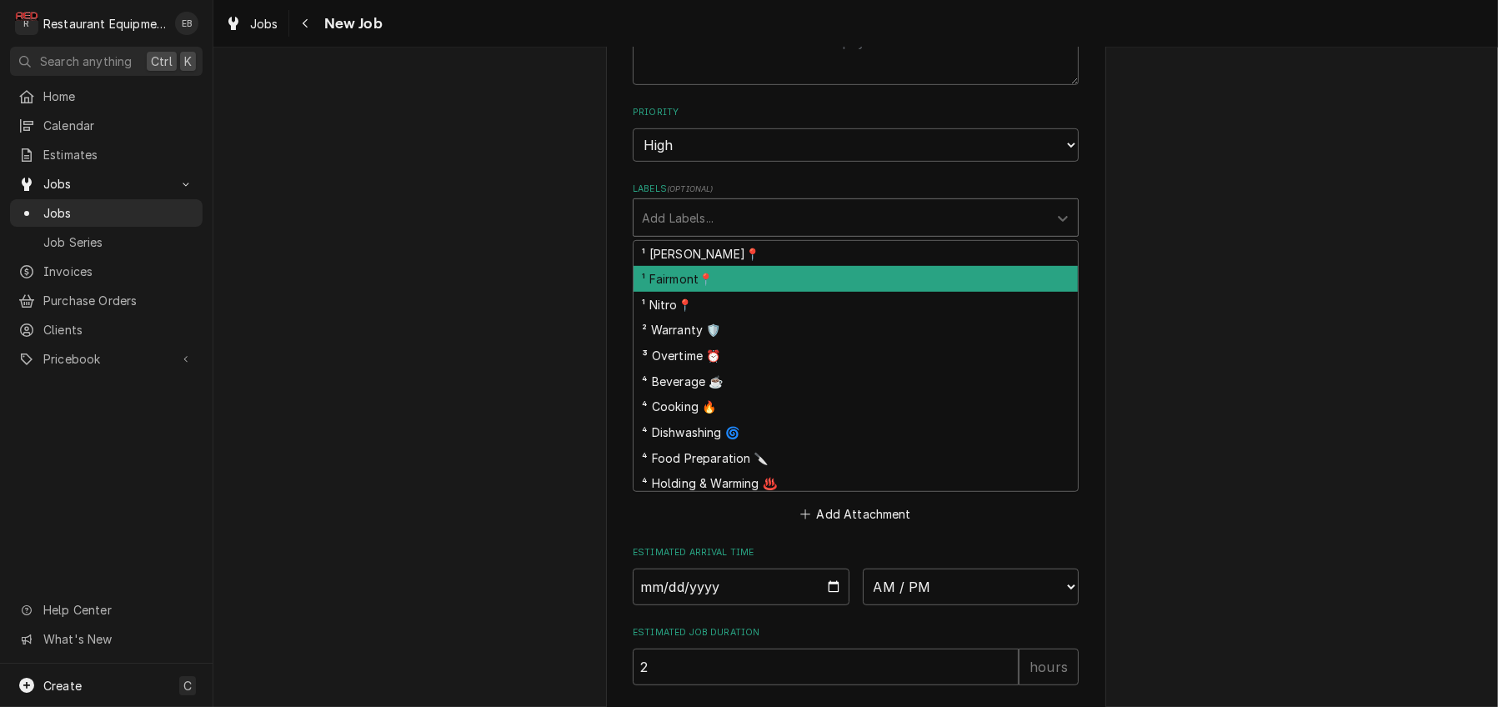
click at [725, 292] on div "¹ Fairmont📍" at bounding box center [856, 279] width 444 height 26
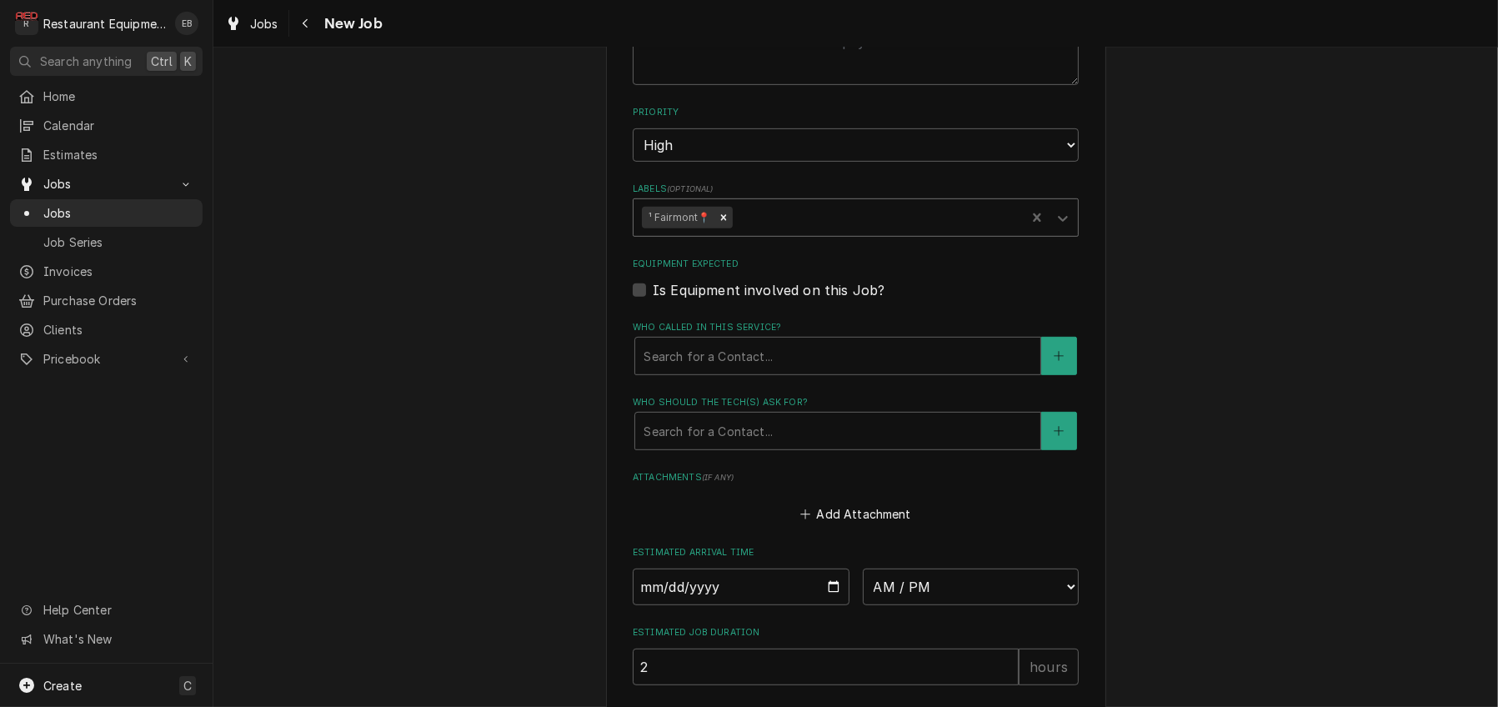
click at [767, 233] on div "Labels" at bounding box center [876, 218] width 282 height 30
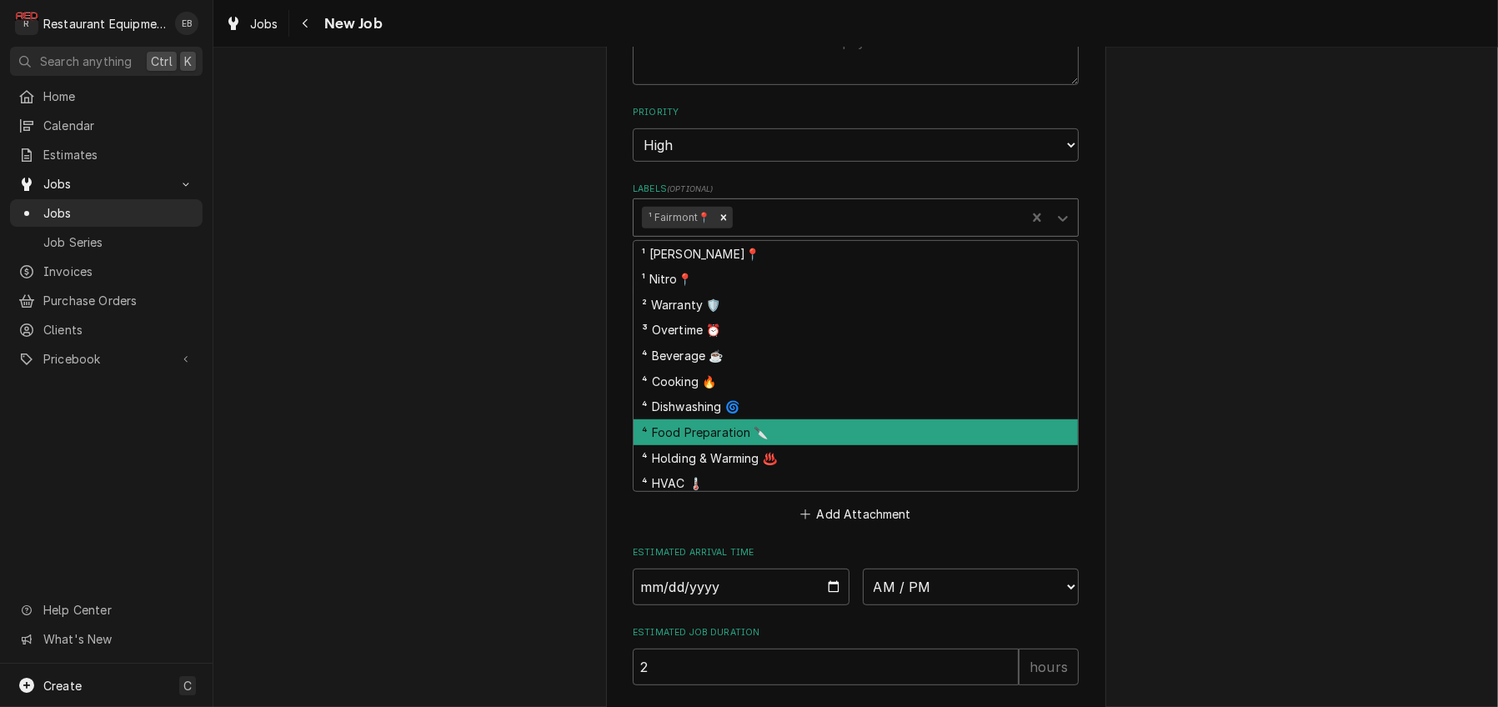
click at [724, 445] on div "⁴ Food Preparation 🔪" at bounding box center [856, 432] width 444 height 26
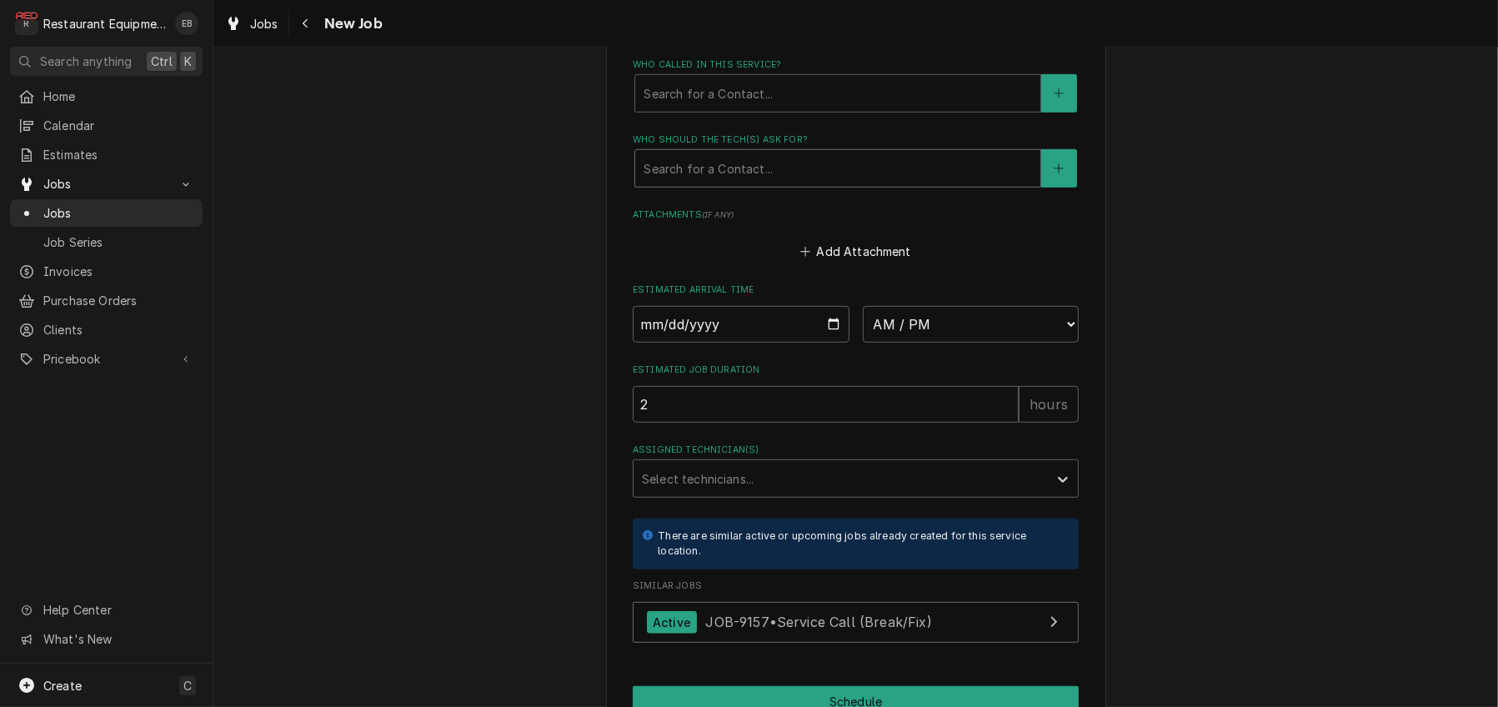
scroll to position [1334, 0]
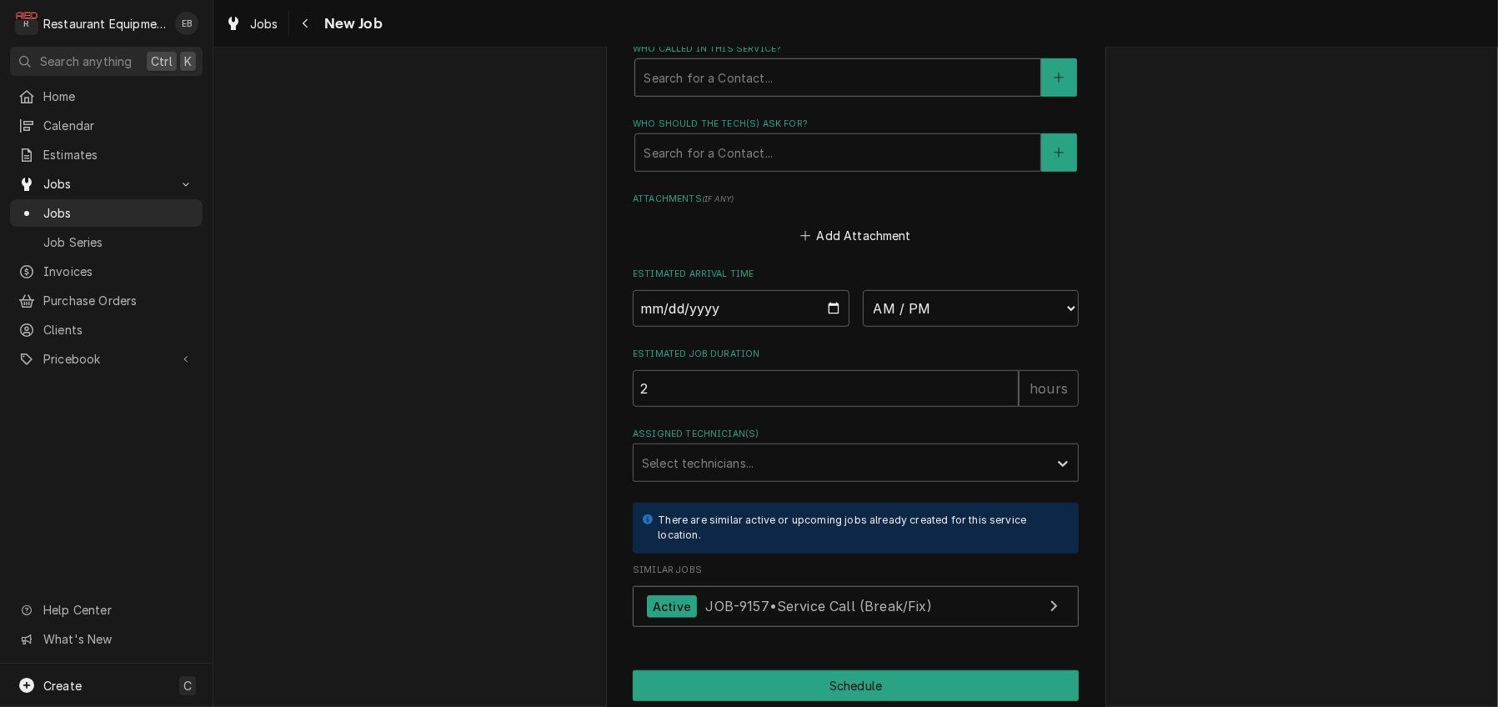
click at [755, 93] on div "Who called in this service?" at bounding box center [838, 78] width 389 height 30
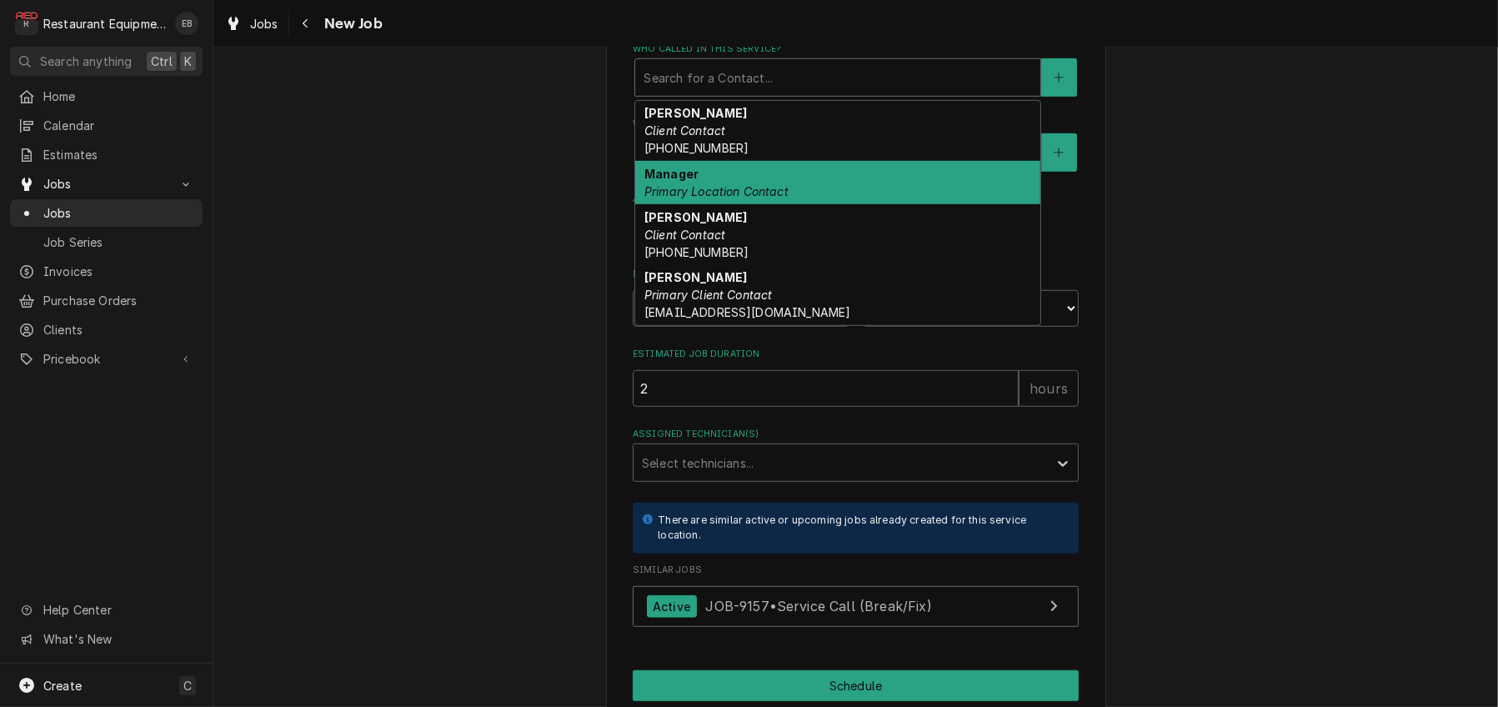
click at [716, 204] on div "Manager Primary Location Contact" at bounding box center [837, 182] width 405 height 43
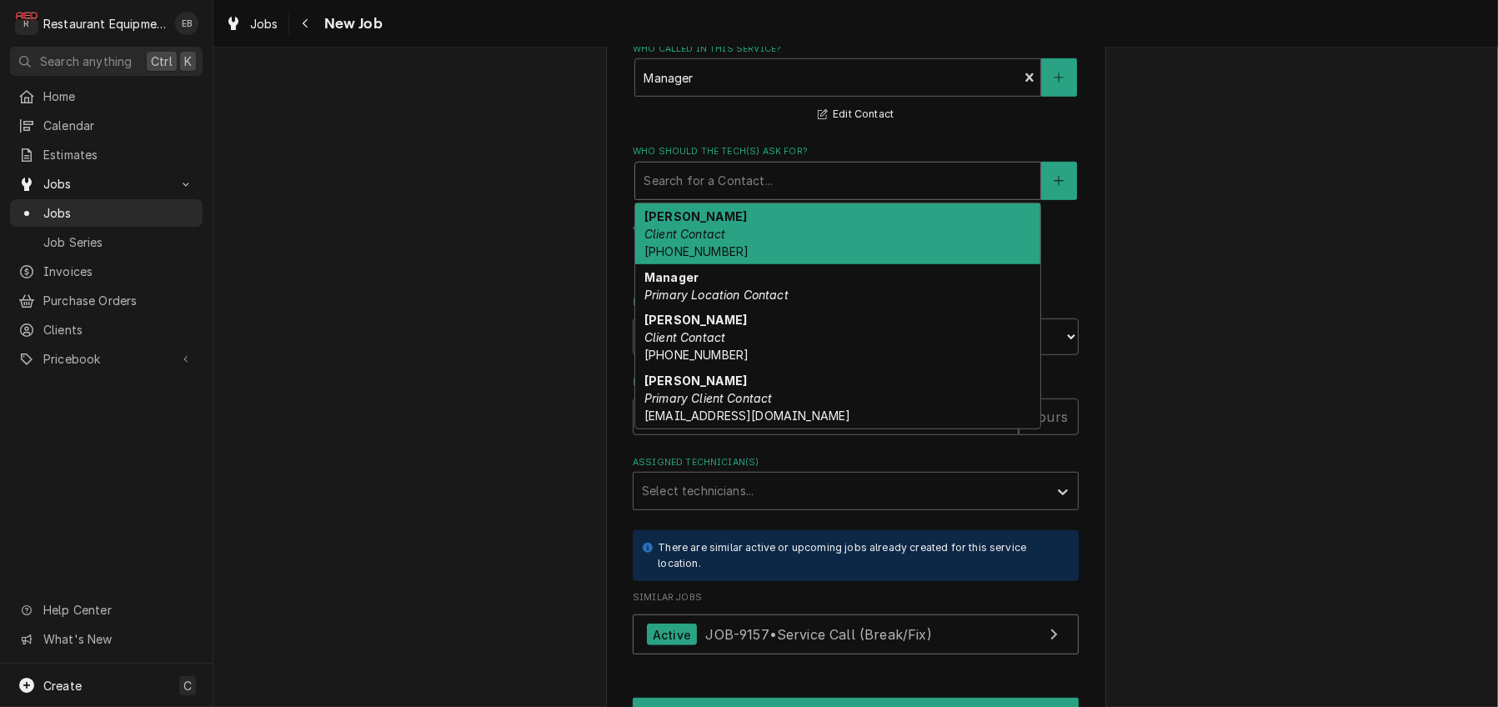
click at [734, 196] on div "Who should the tech(s) ask for?" at bounding box center [838, 181] width 389 height 30
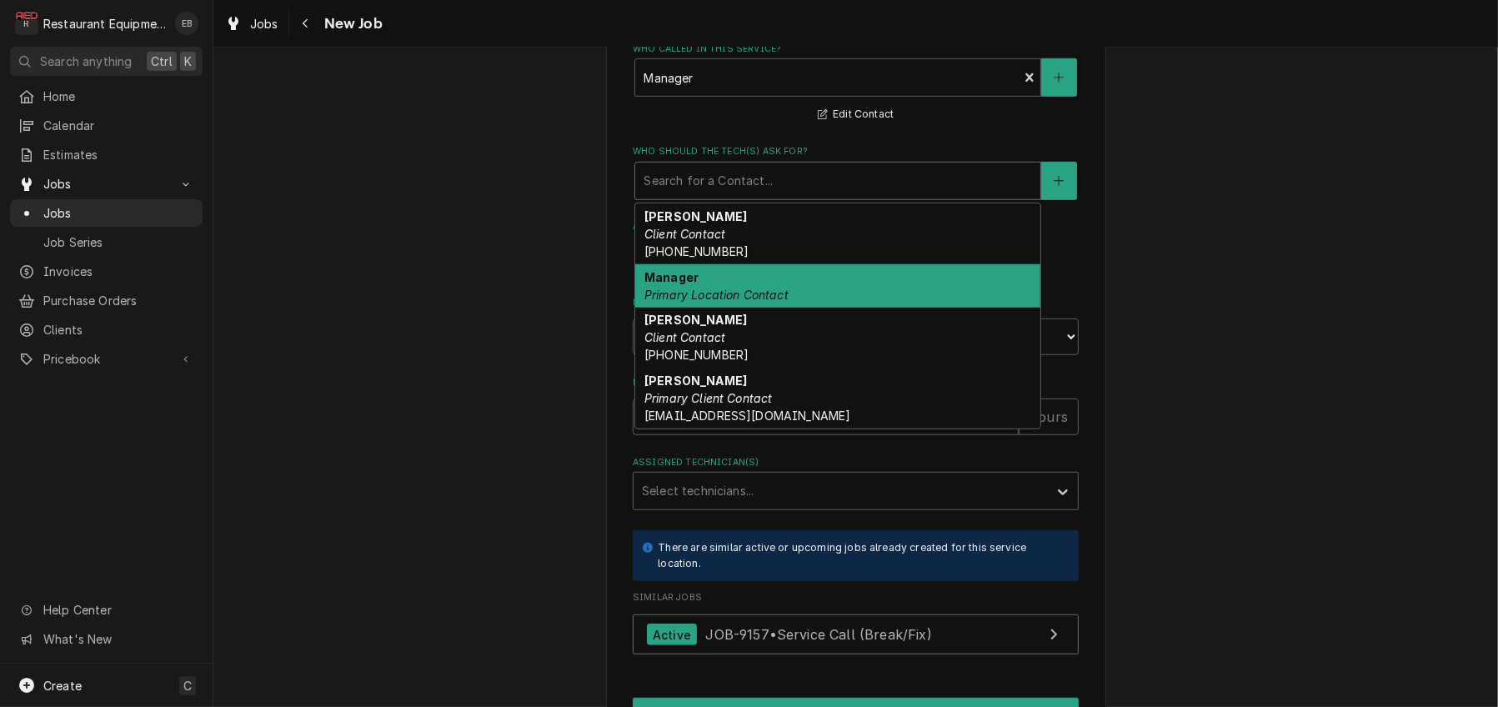
click at [680, 308] on div "Manager Primary Location Contact" at bounding box center [837, 285] width 405 height 43
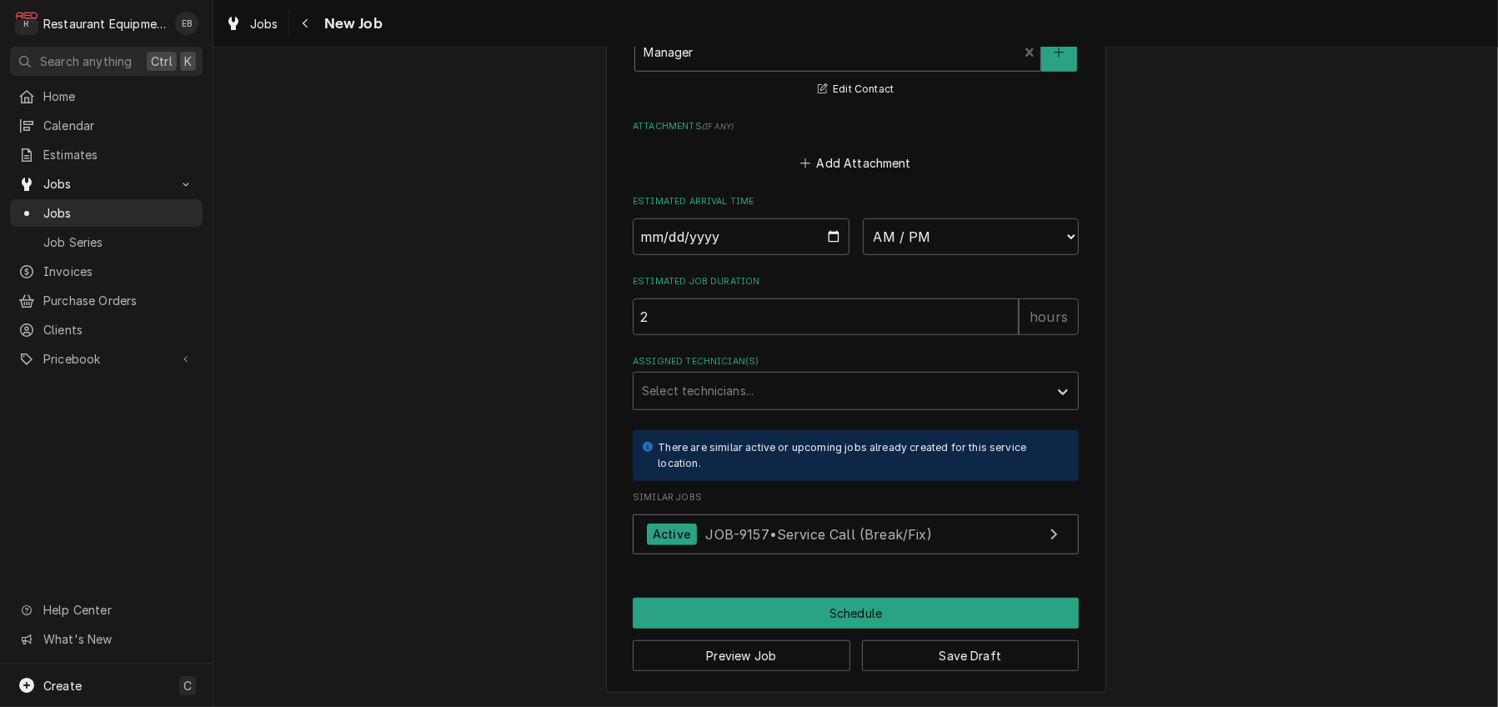
scroll to position [1668, 0]
click at [833, 218] on input "Date" at bounding box center [741, 236] width 217 height 37
type textarea "x"
type input "2025-10-14"
type textarea "x"
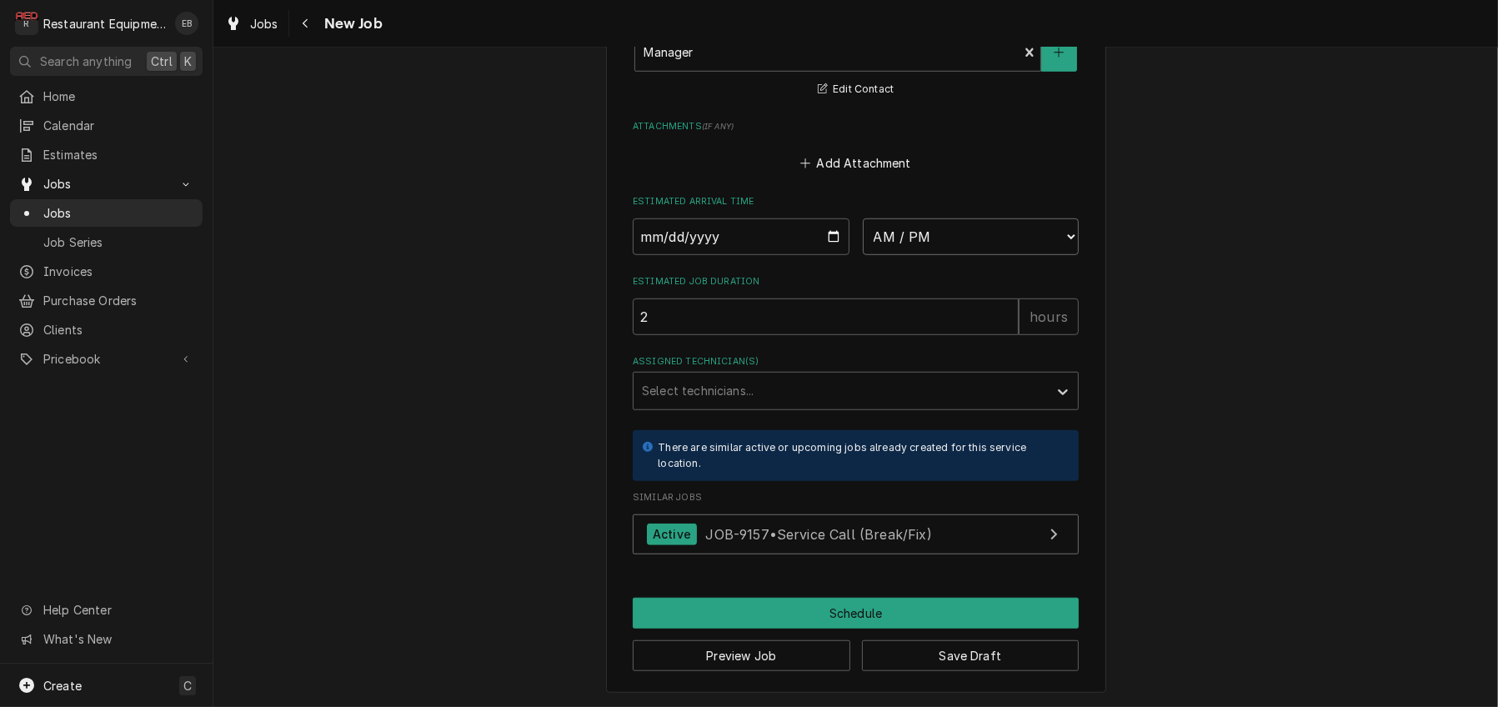
click at [902, 221] on select "AM / PM 6:00 AM 6:15 AM 6:30 AM 6:45 AM 7:00 AM 7:15 AM 7:30 AM 7:45 AM 8:00 AM…" at bounding box center [971, 236] width 217 height 37
select select "12:00:00"
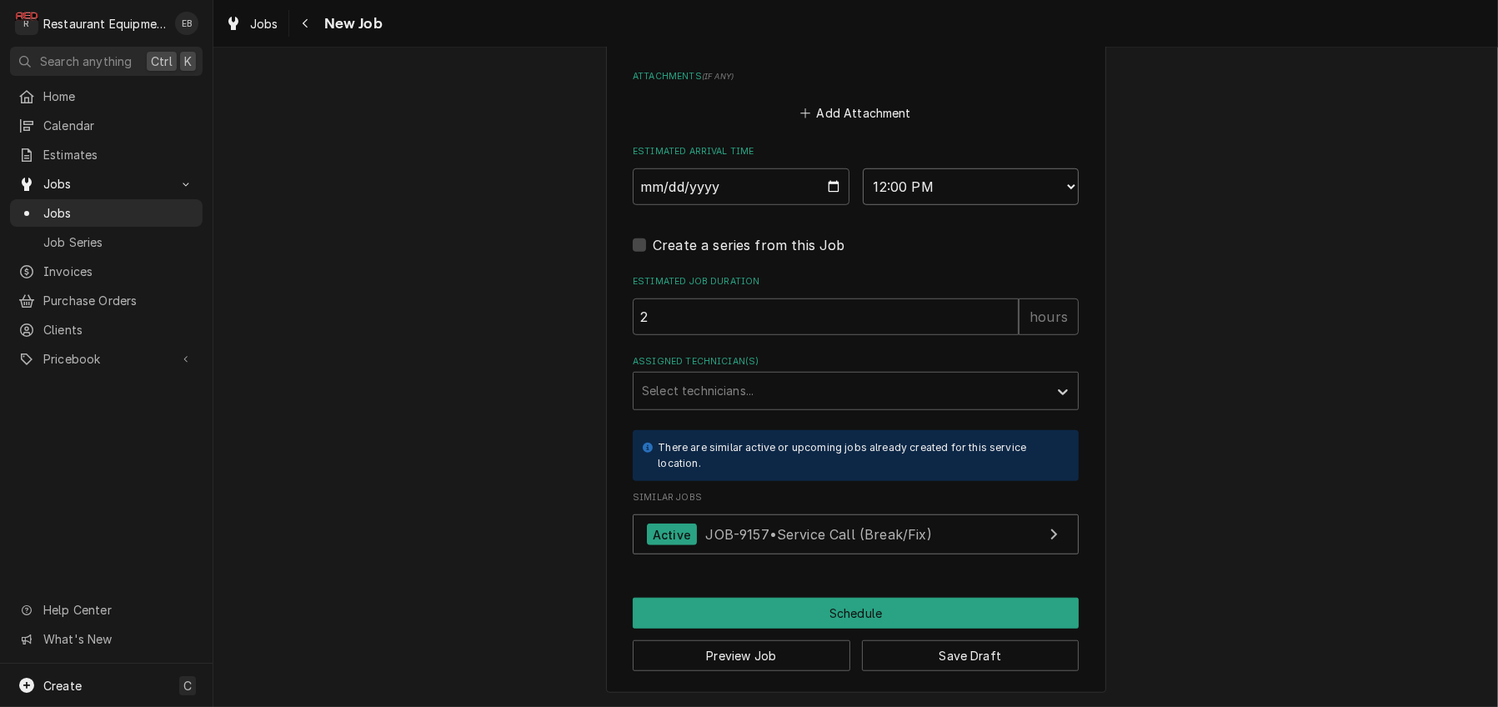
type textarea "x"
click at [776, 406] on div "Assigned Technician(s)" at bounding box center [841, 391] width 398 height 30
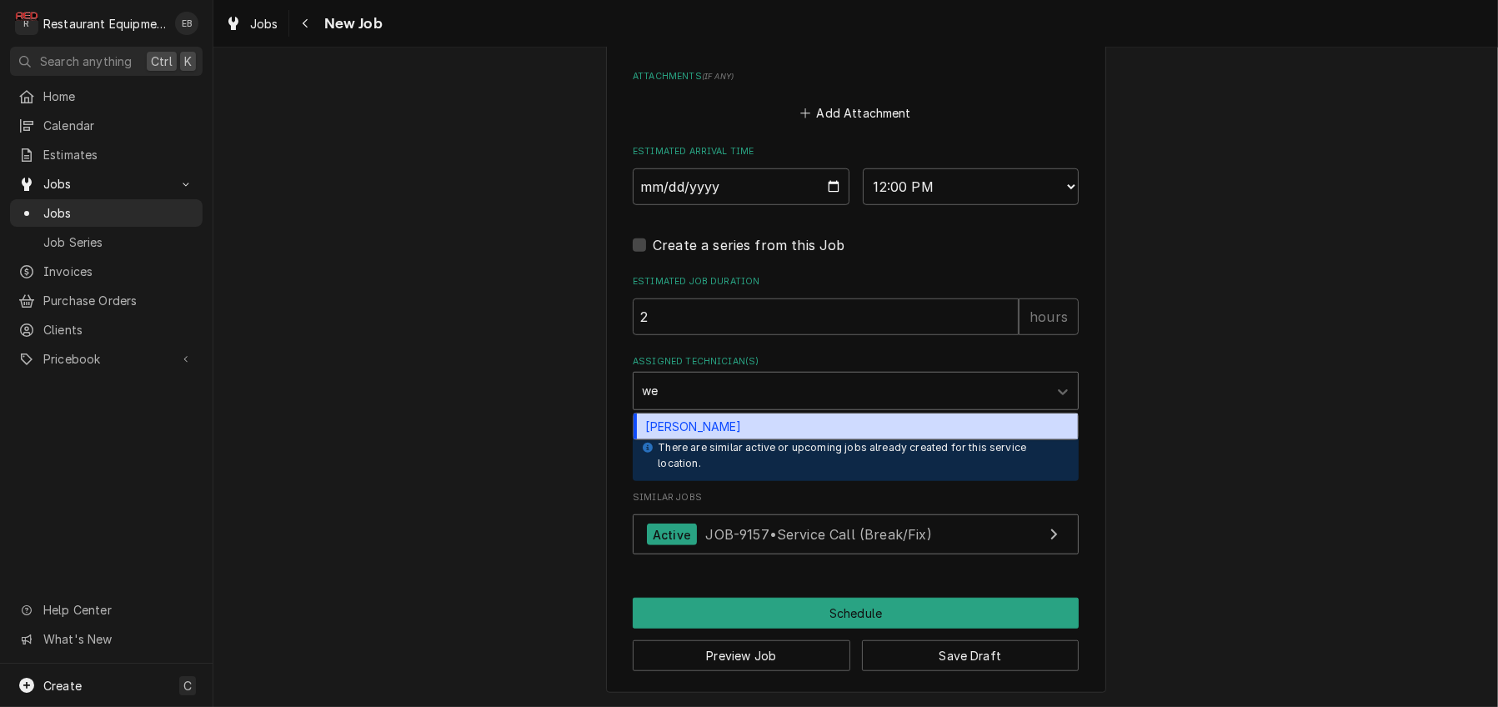
type input "wes"
click at [759, 439] on div "Wesley Fisher" at bounding box center [856, 427] width 444 height 26
type textarea "x"
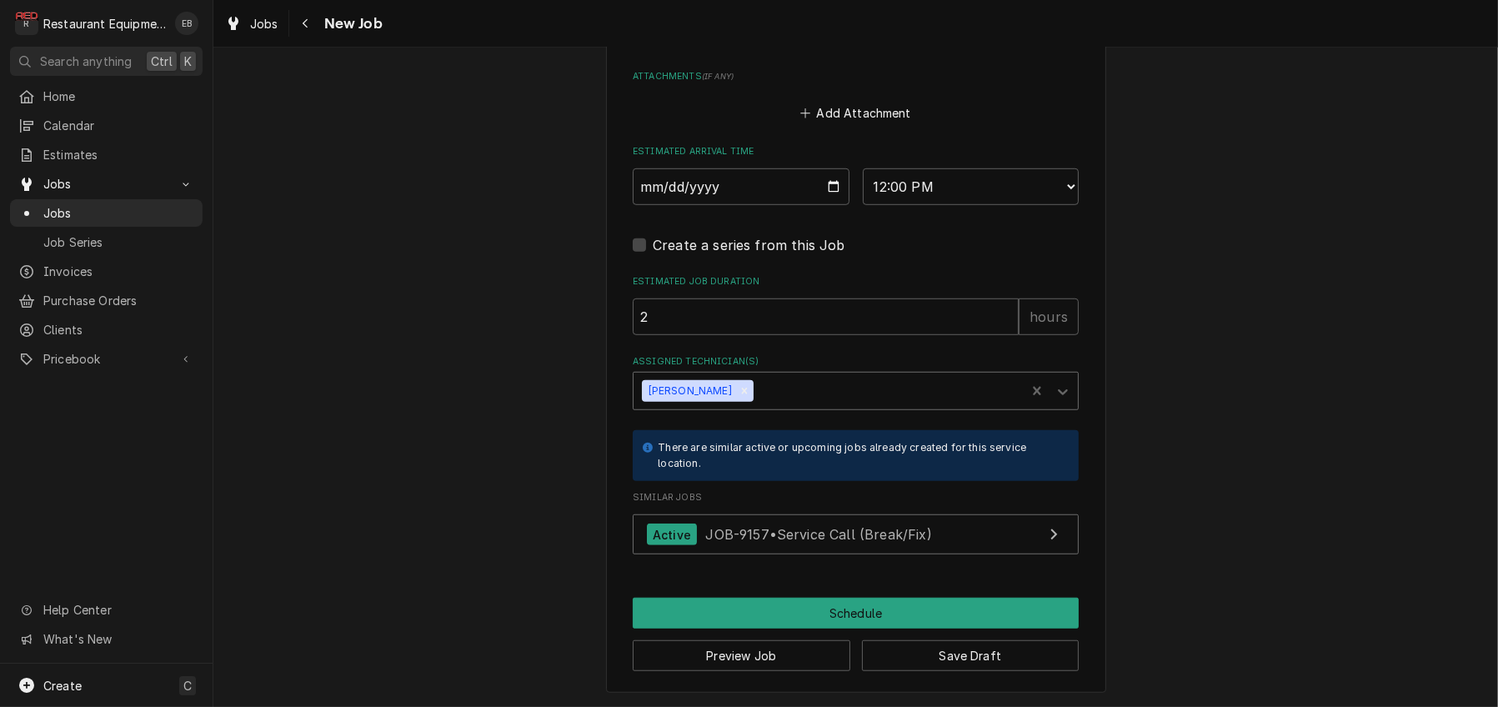
scroll to position [1751, 0]
click at [843, 598] on button "Schedule" at bounding box center [856, 613] width 446 height 31
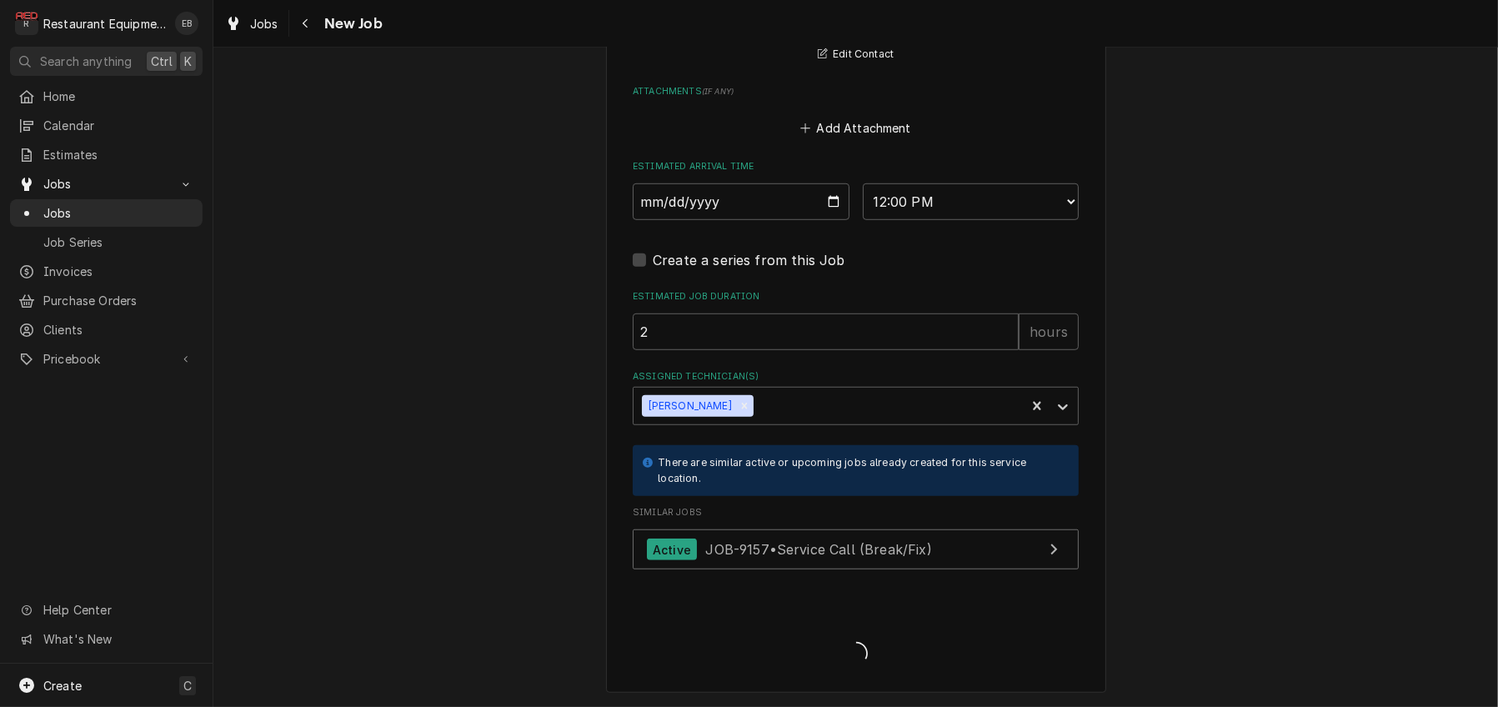
type textarea "x"
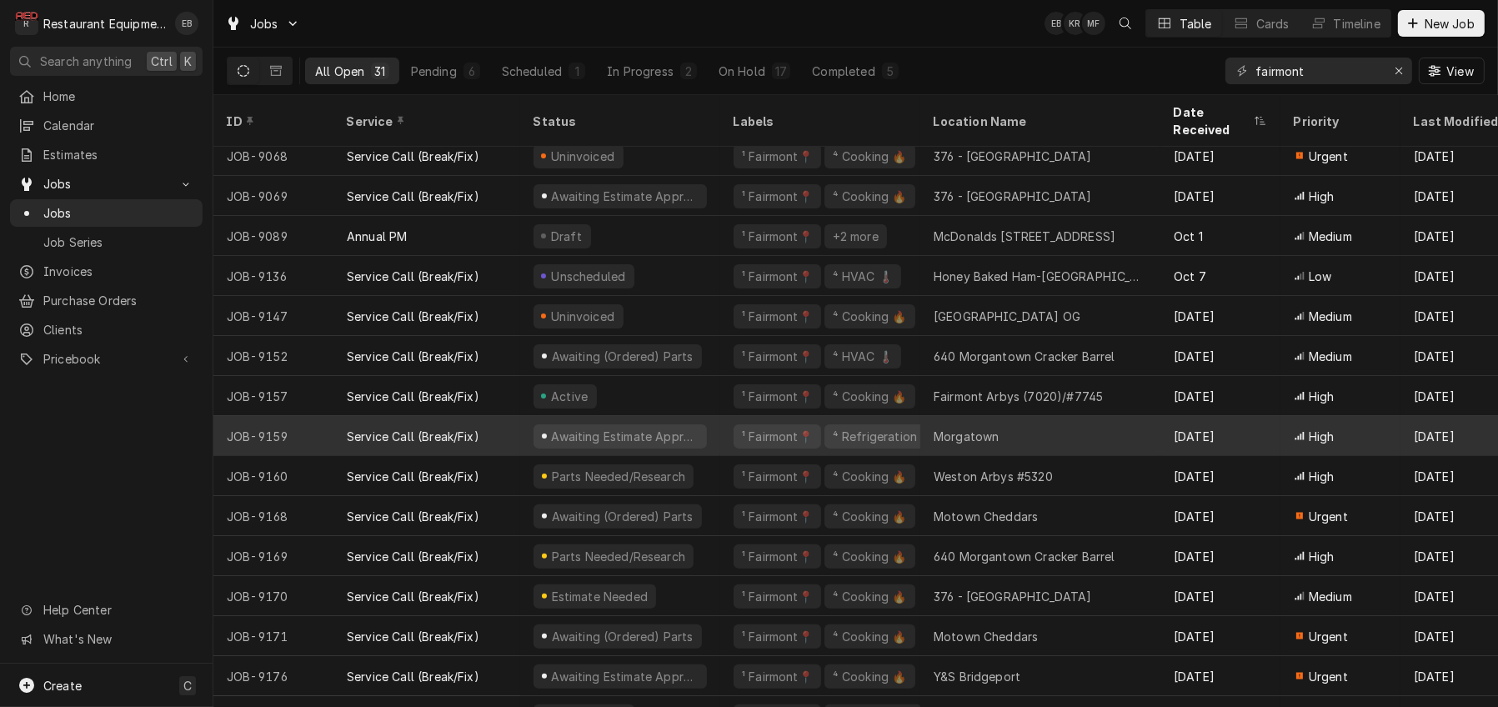
scroll to position [692, 0]
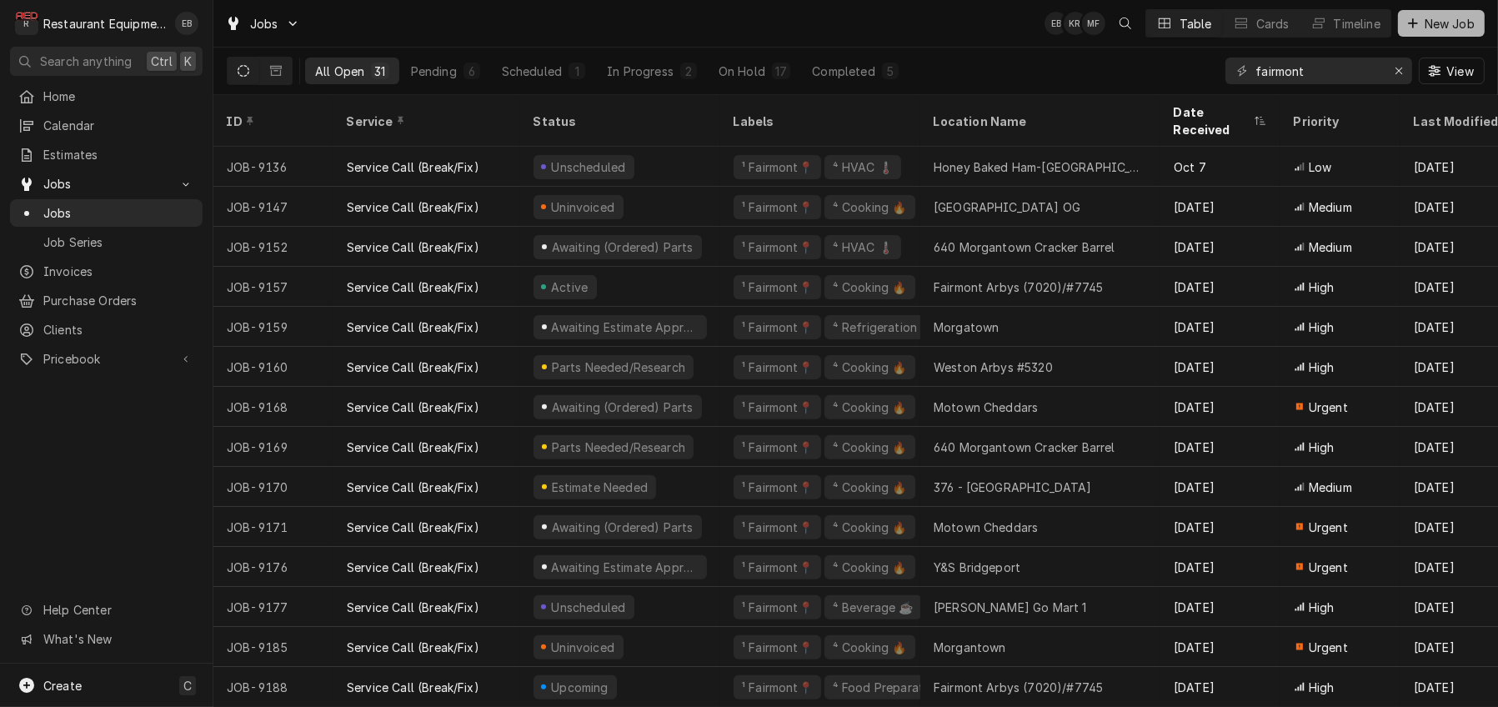
click at [1432, 23] on span "New Job" at bounding box center [1450, 24] width 57 height 18
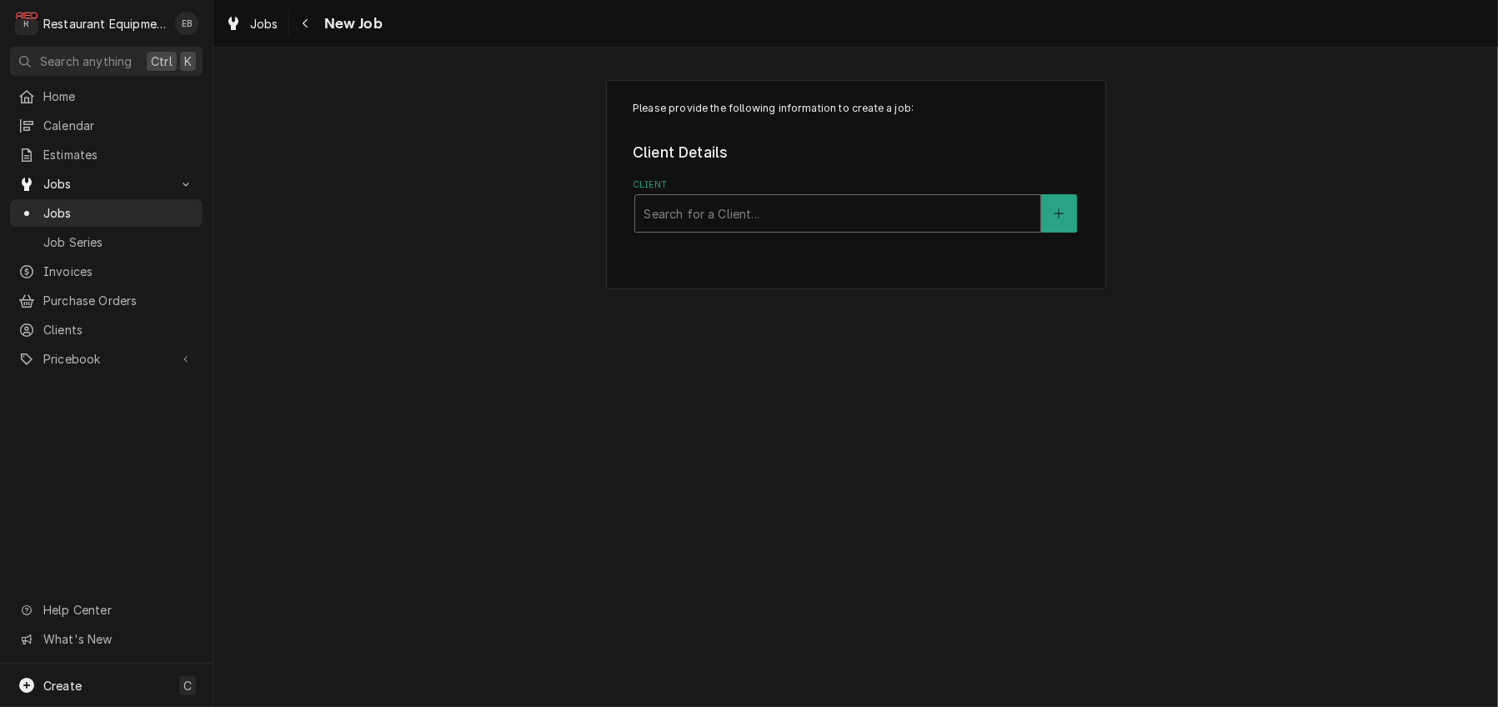
click at [868, 228] on div "Client" at bounding box center [838, 213] width 389 height 30
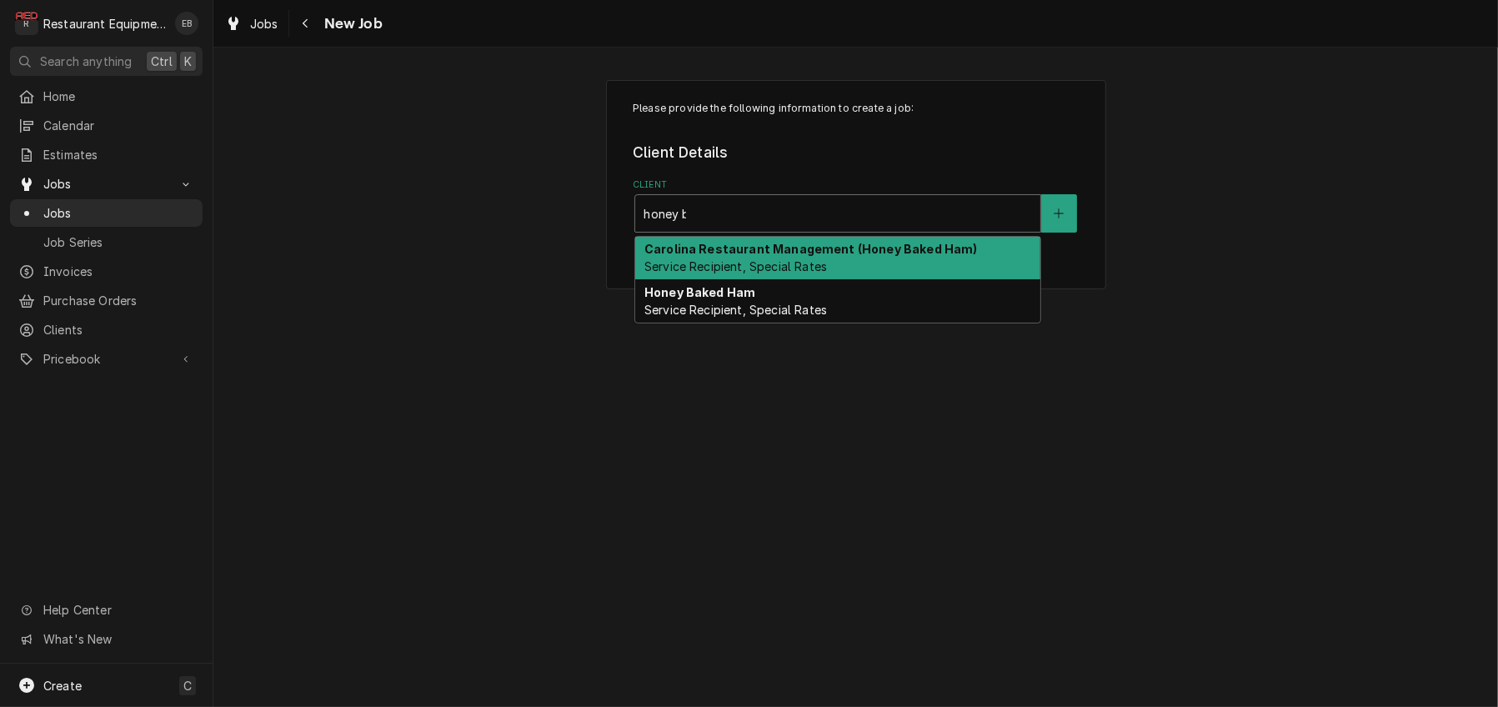
type input "honey ba"
click at [870, 256] on strong "Carolina Restaurant Management (Honey Baked Ham)" at bounding box center [811, 249] width 334 height 14
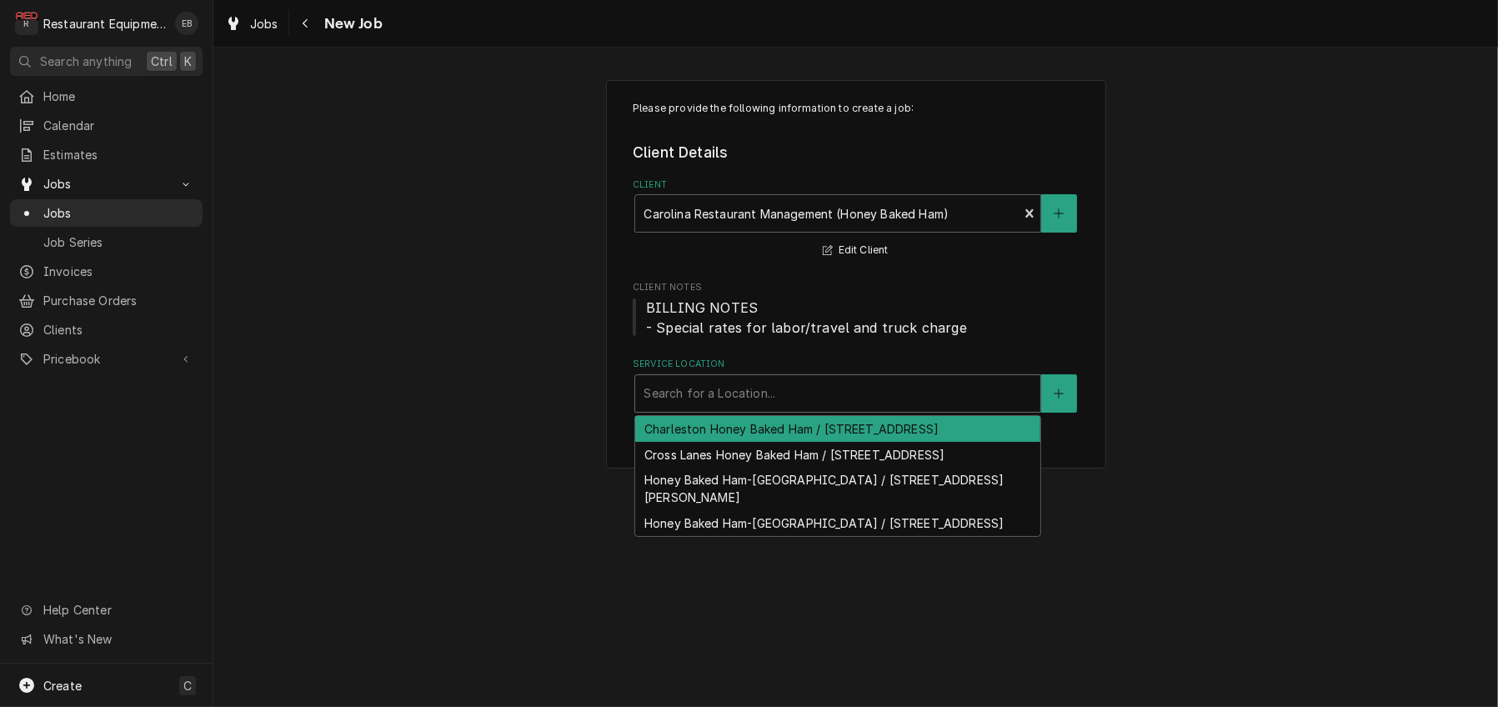
click at [818, 409] on div "Service Location" at bounding box center [838, 394] width 389 height 30
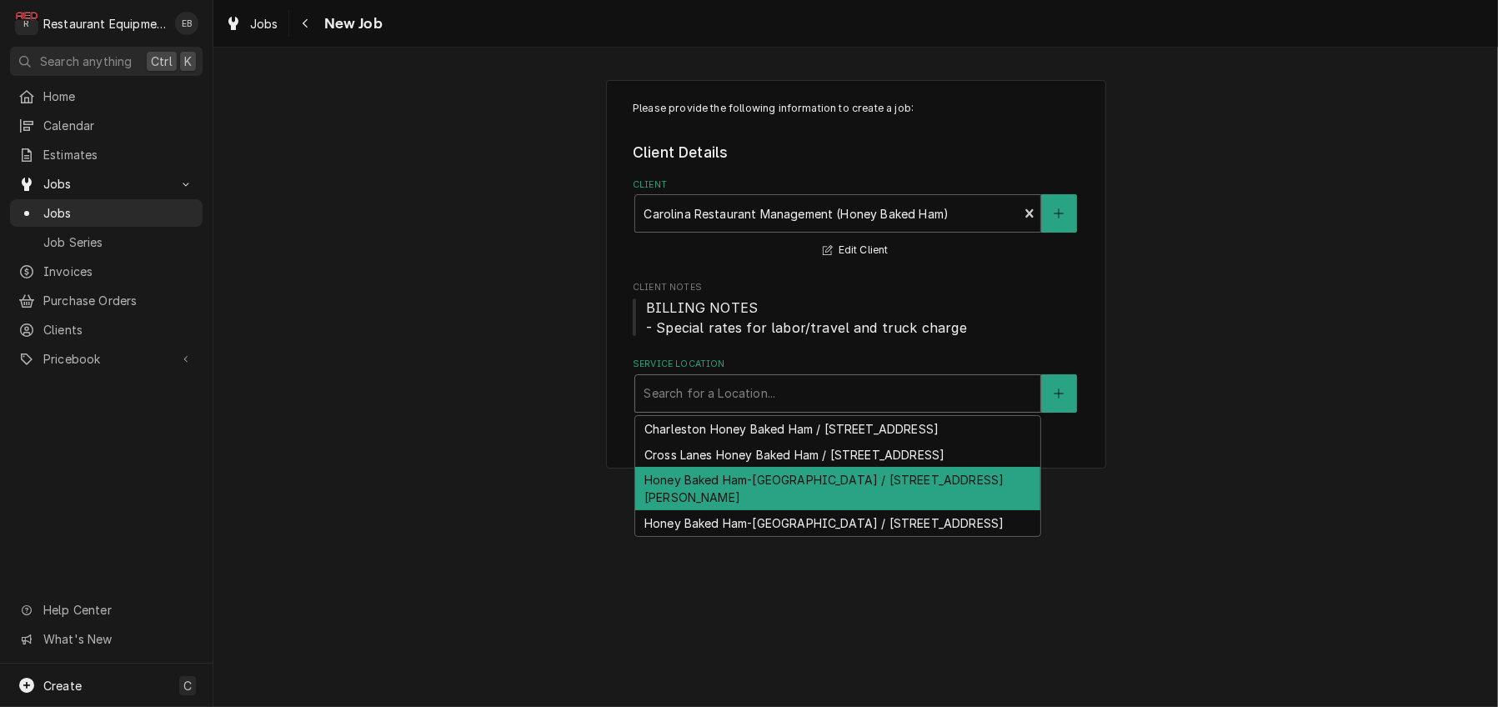
click at [790, 510] on div "Honey Baked Ham-Clarksburg / 514 Emily Dr, Clarksburg, WV 26301" at bounding box center [837, 488] width 405 height 43
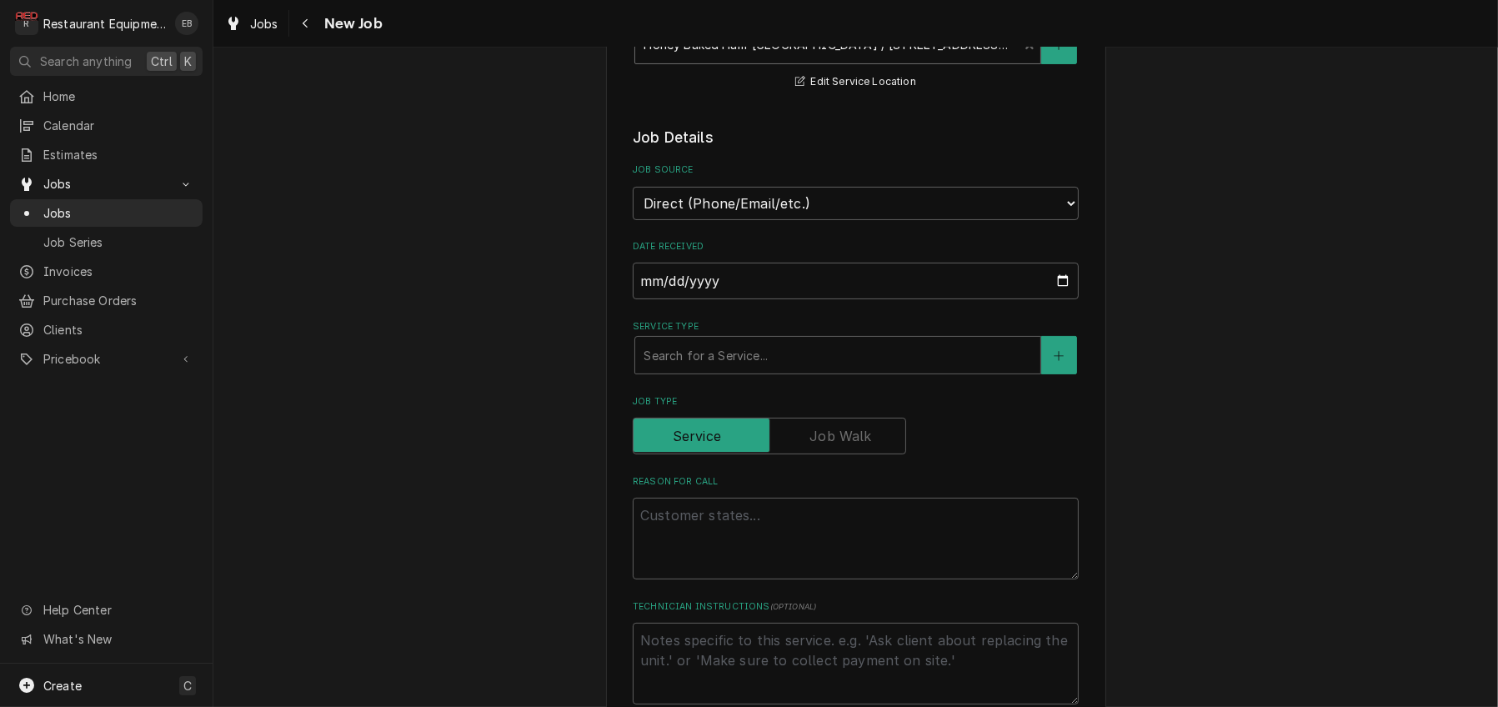
scroll to position [389, 0]
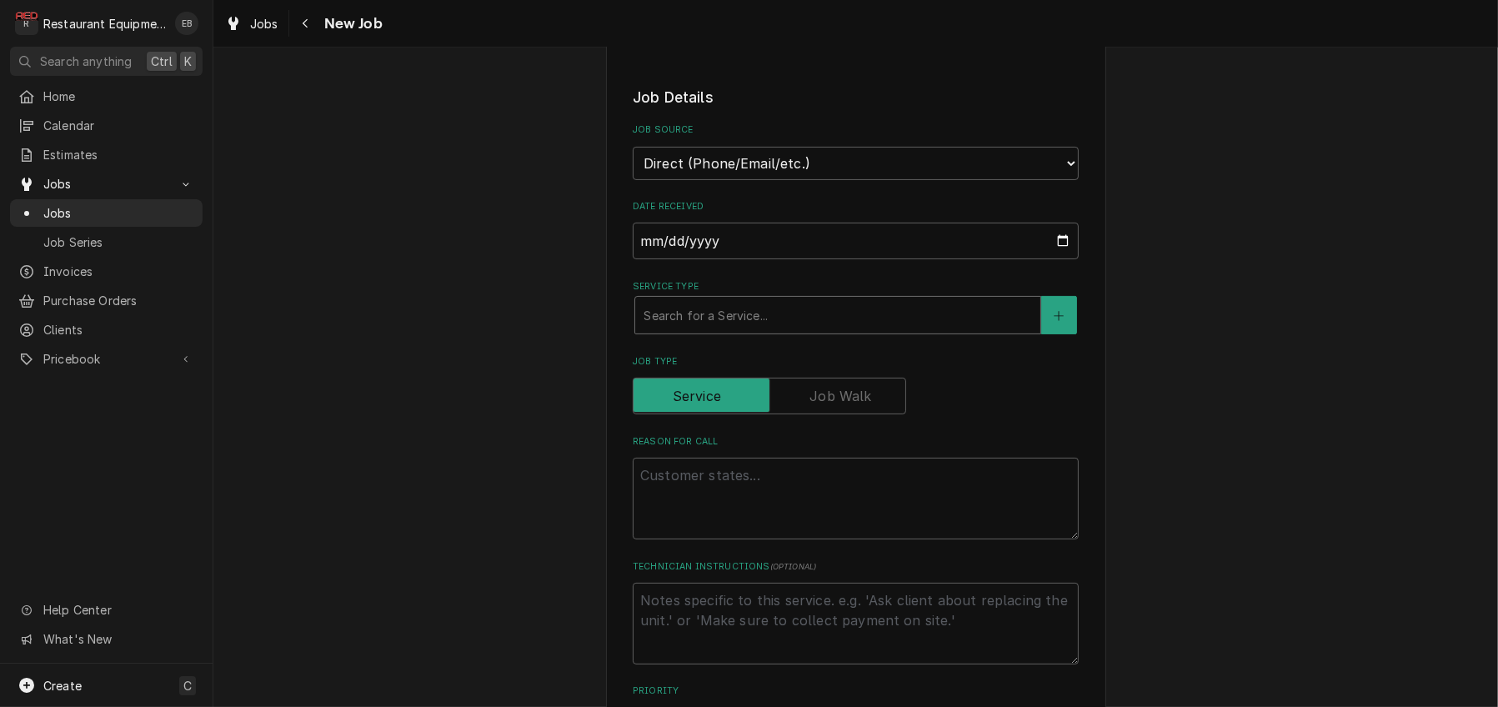
click at [737, 330] on div "Service Type" at bounding box center [838, 315] width 389 height 30
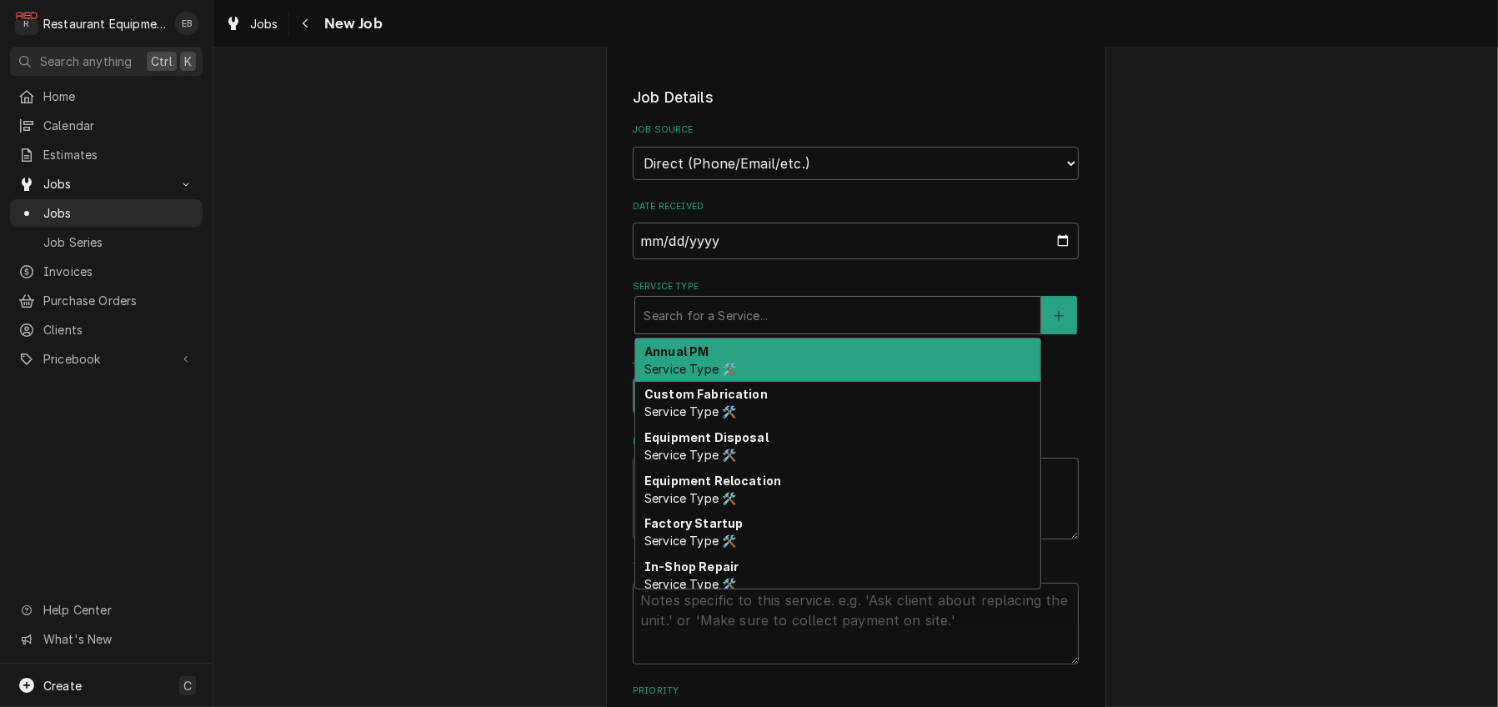
type textarea "x"
type input "b"
type textarea "x"
type input "br"
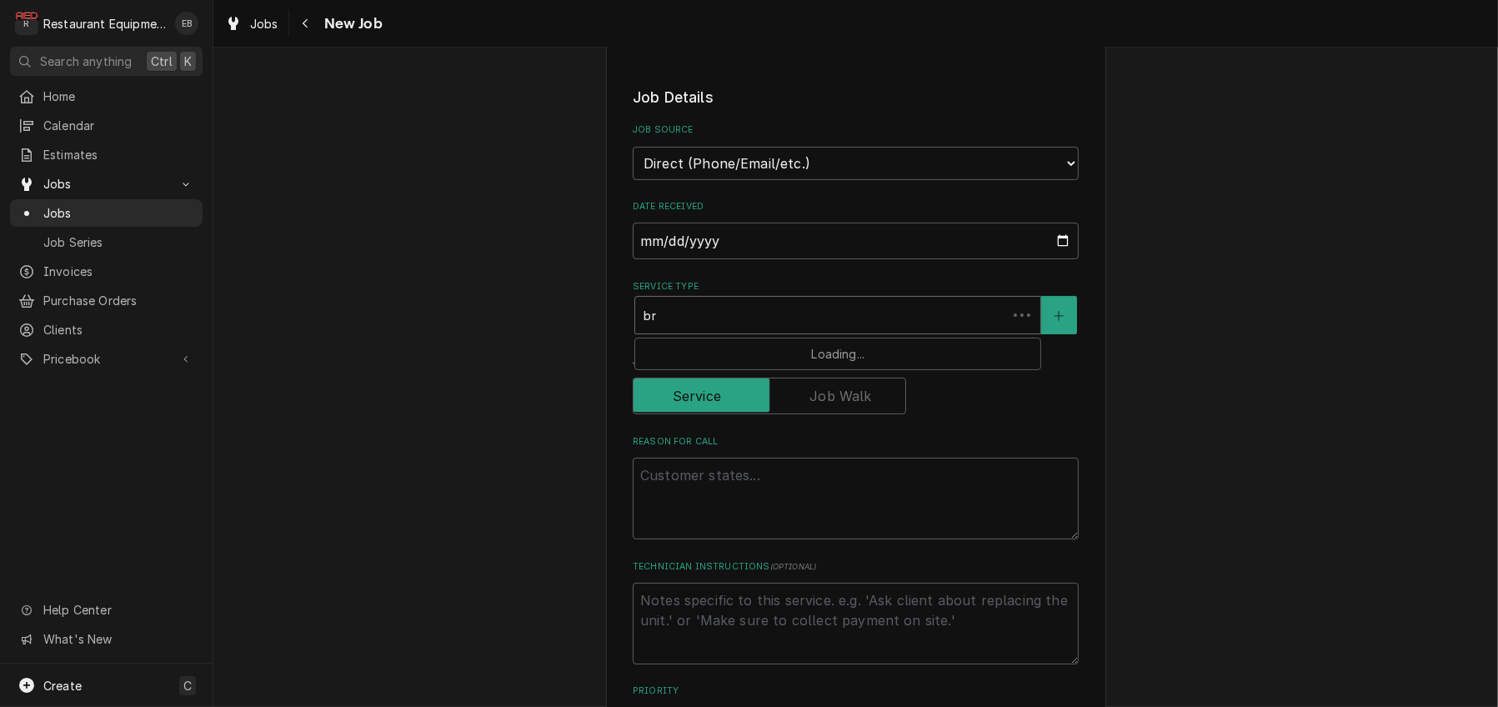
type textarea "x"
type input "bre"
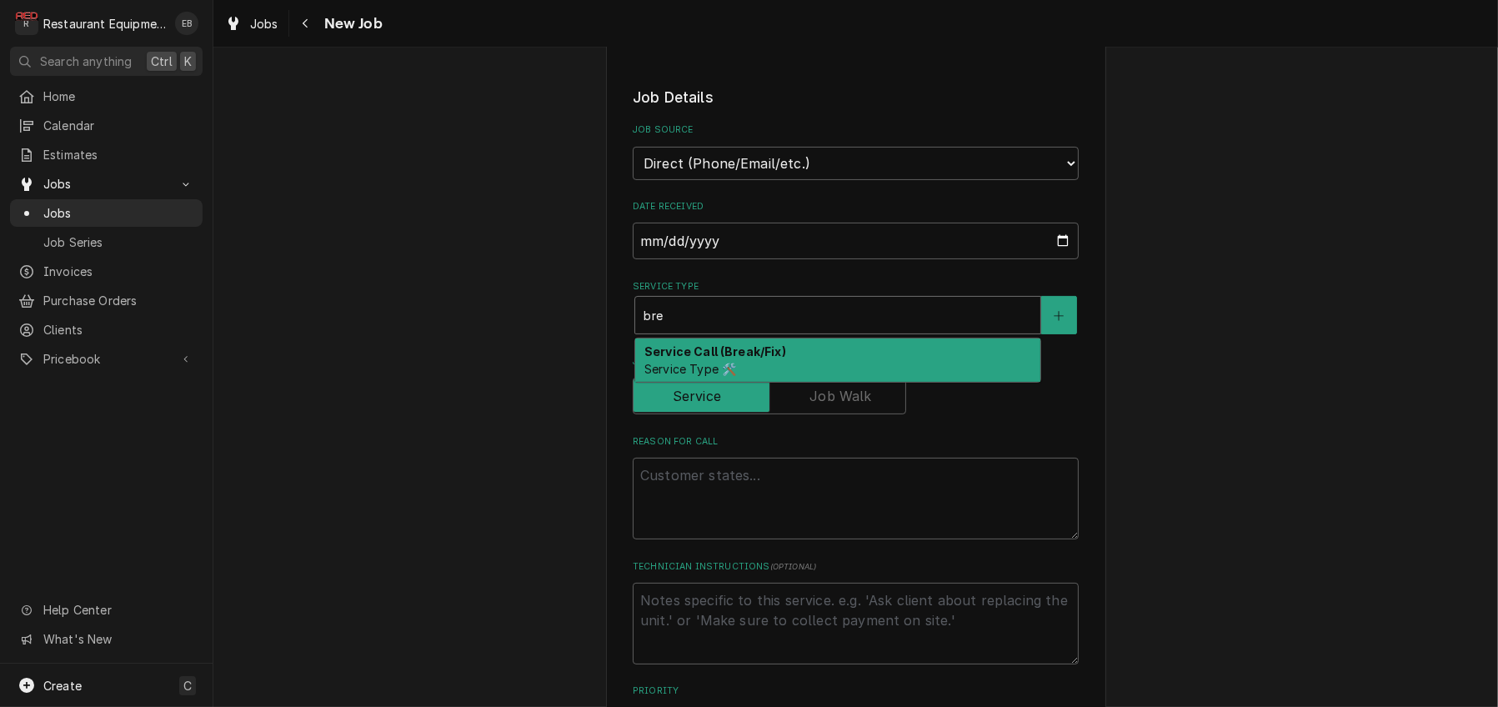
click at [732, 382] on div "Service Call (Break/Fix) Service Type 🛠️" at bounding box center [837, 360] width 405 height 43
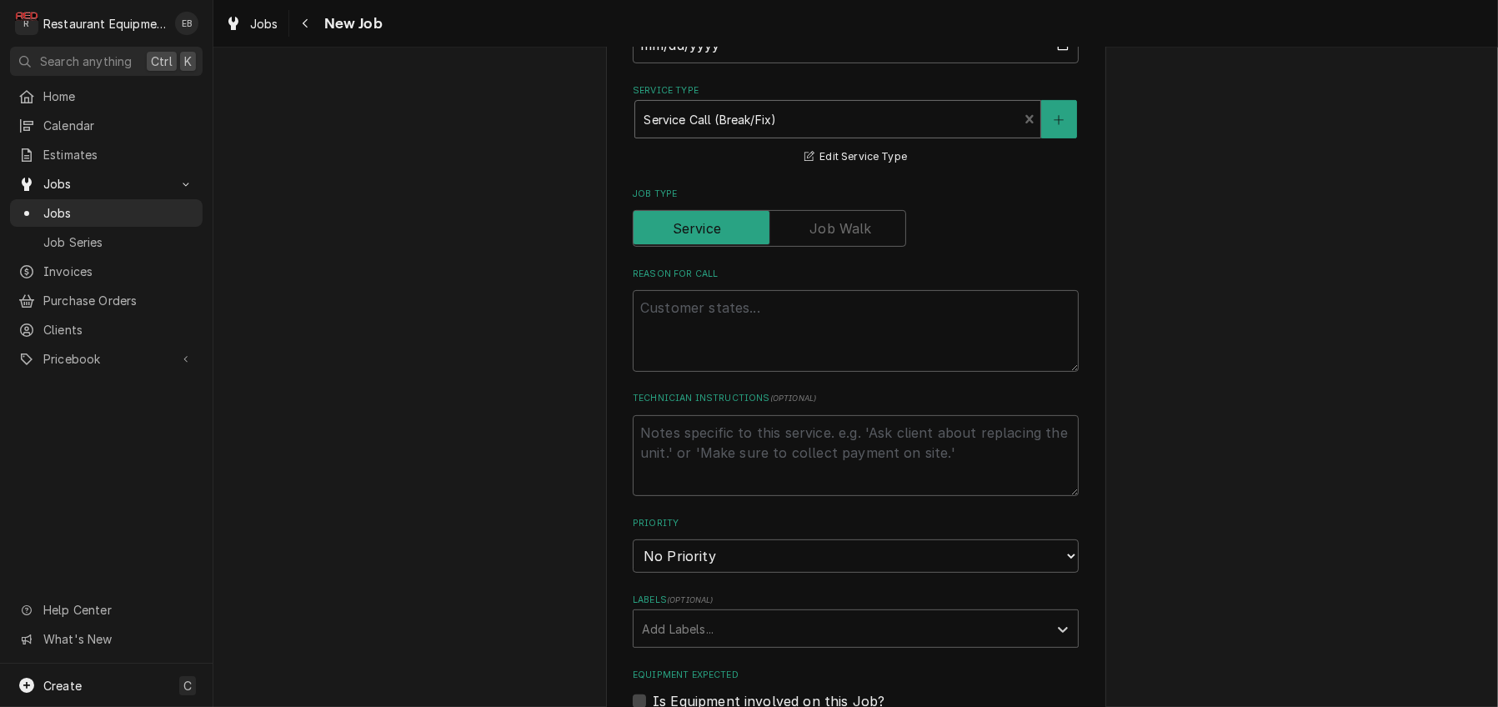
scroll to position [667, 0]
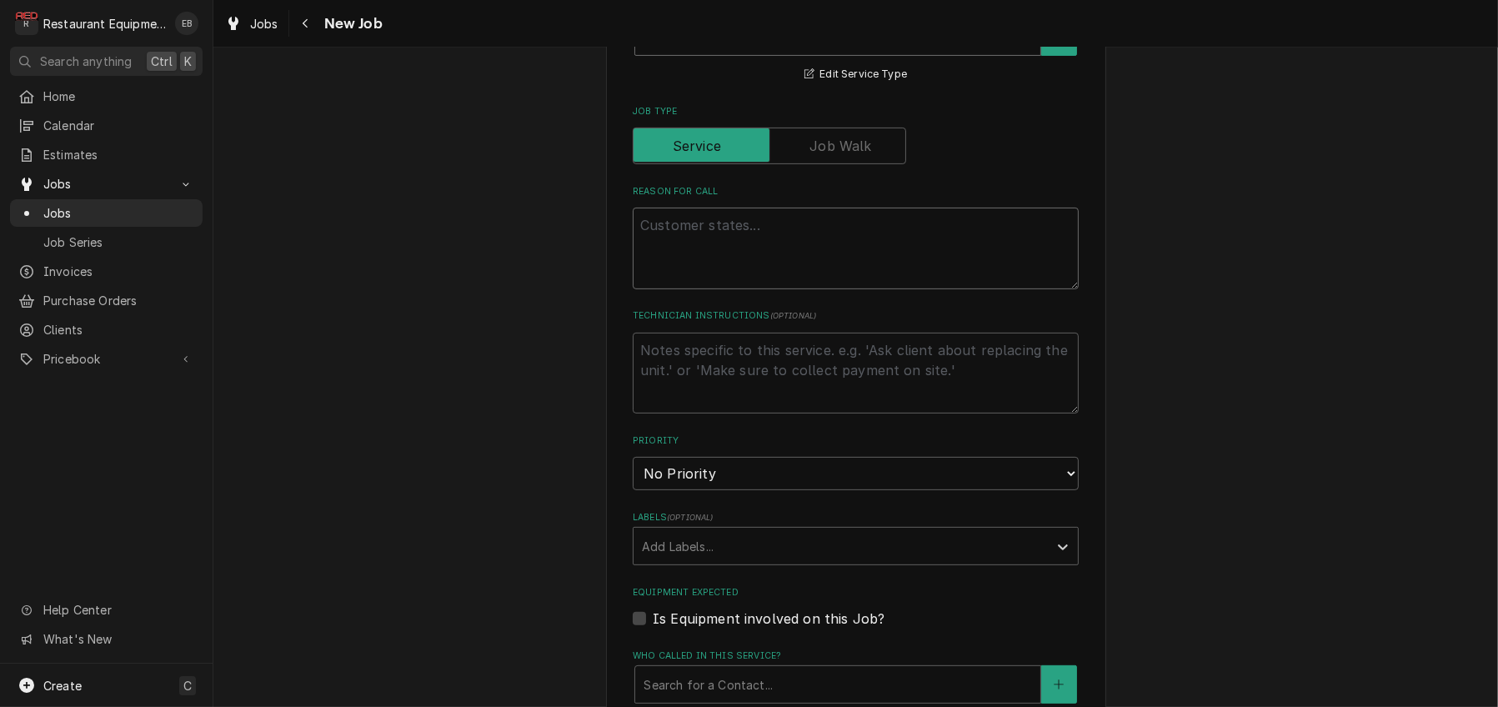
click at [730, 289] on textarea "Reason For Call" at bounding box center [856, 249] width 446 height 82
type textarea "x"
type textarea "W"
type textarea "x"
type textarea "Wa"
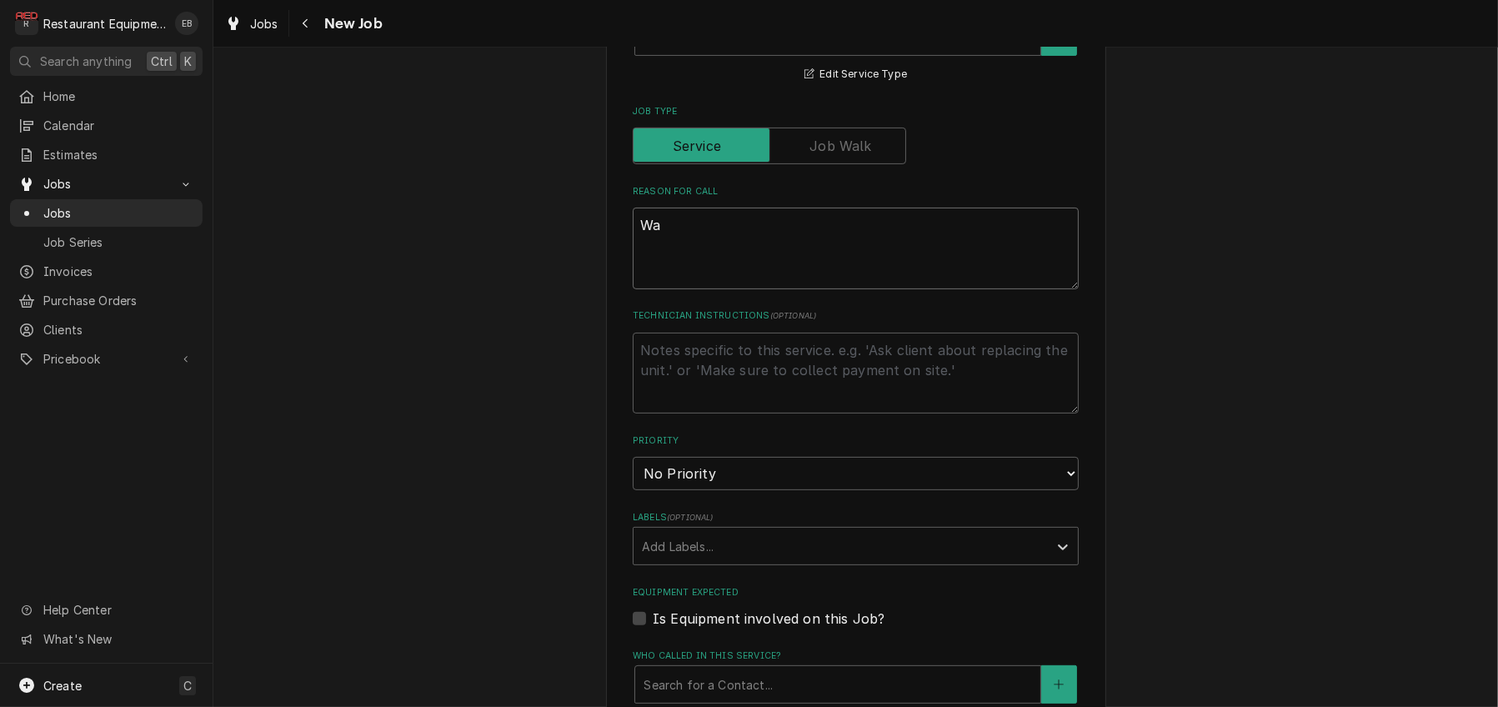
type textarea "x"
type textarea "Wal"
type textarea "x"
type textarea "Walk"
type textarea "x"
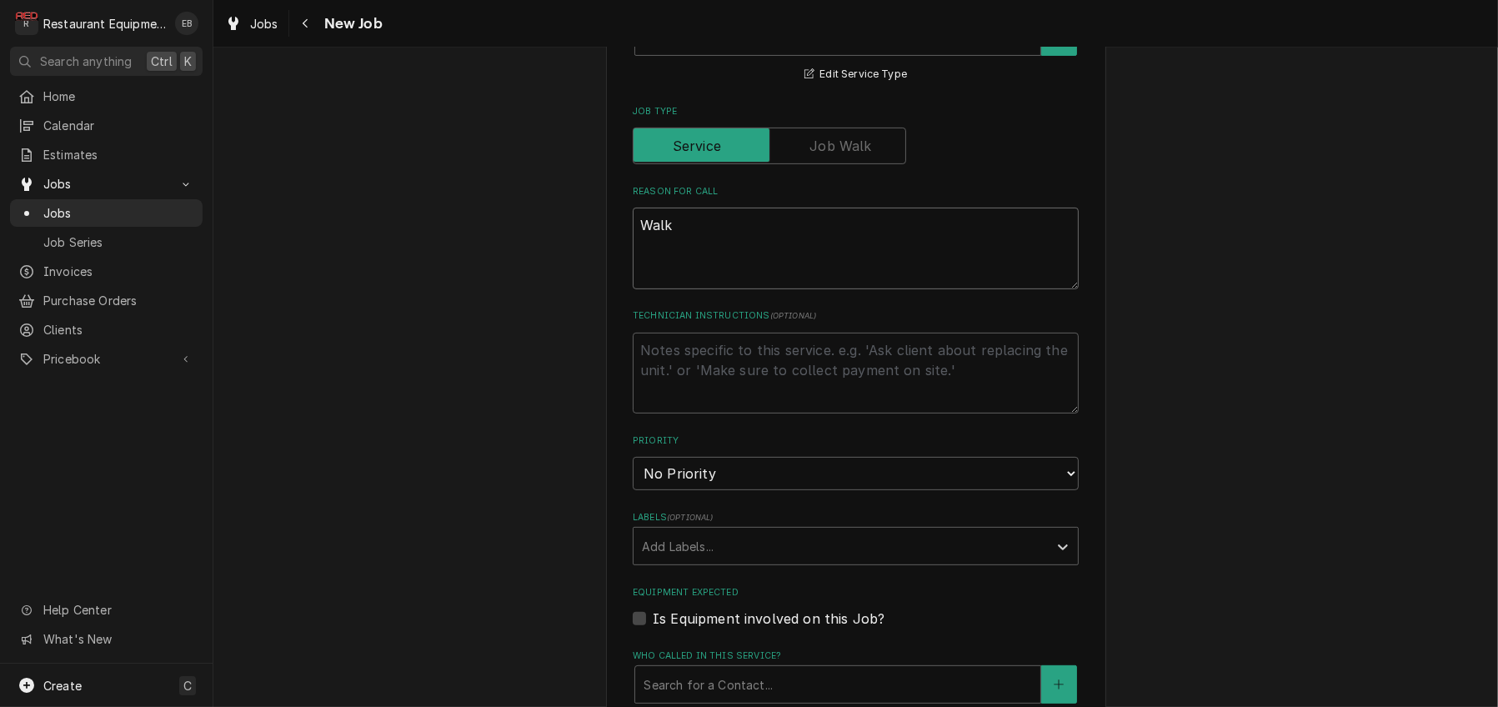
type textarea "Wal"
type textarea "x"
type textarea "Wa"
type textarea "x"
type textarea "W"
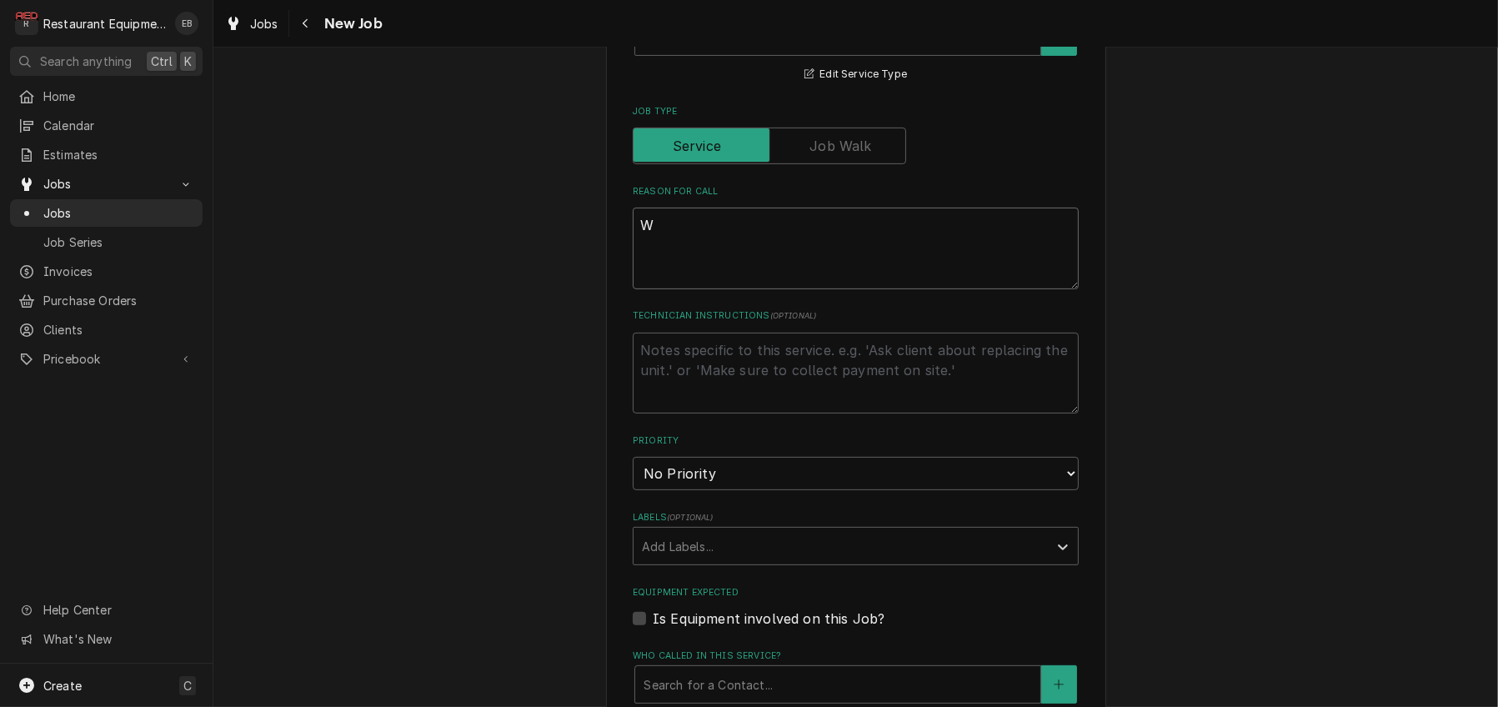
type textarea "x"
type textarea "WI"
type textarea "x"
type textarea "WIF"
type textarea "x"
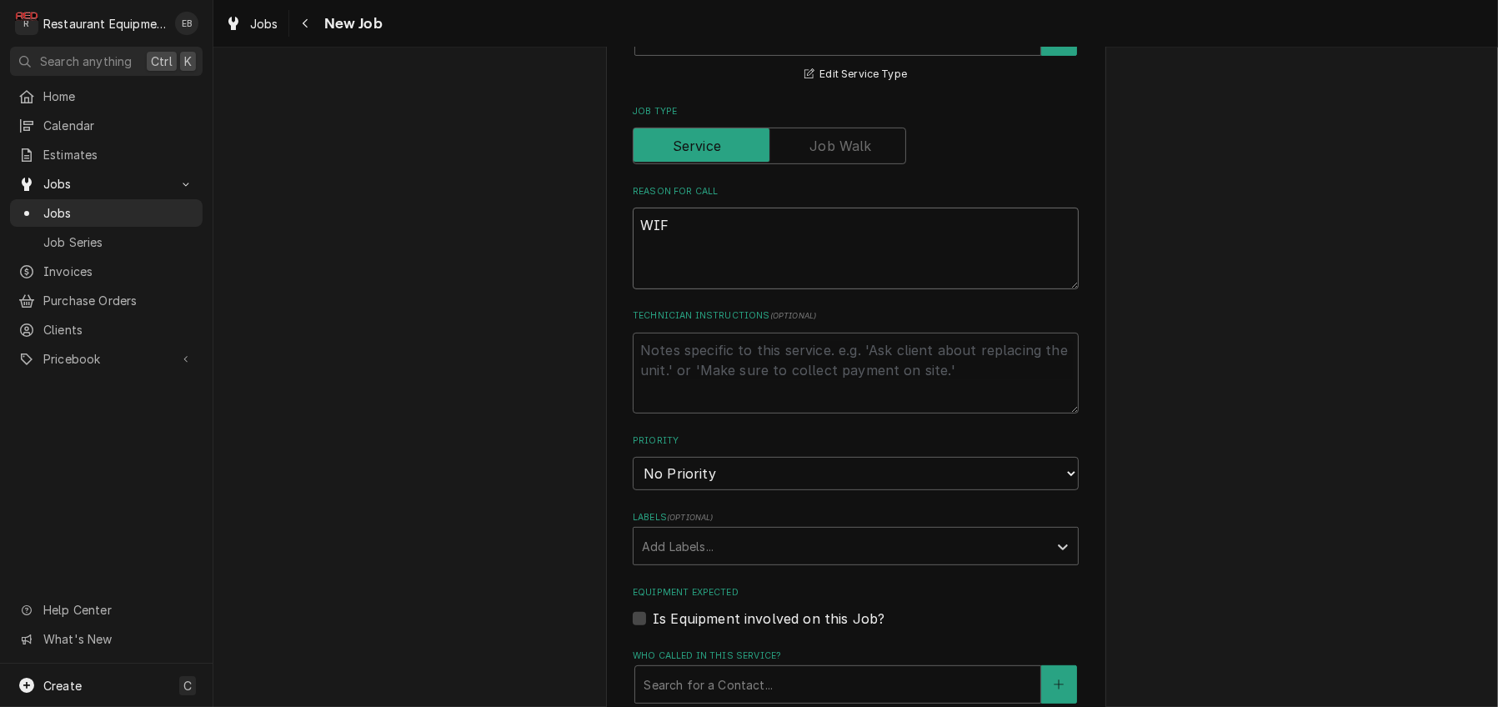
type textarea "WIF"
type textarea "x"
type textarea "WIF d"
type textarea "x"
type textarea "WIF do"
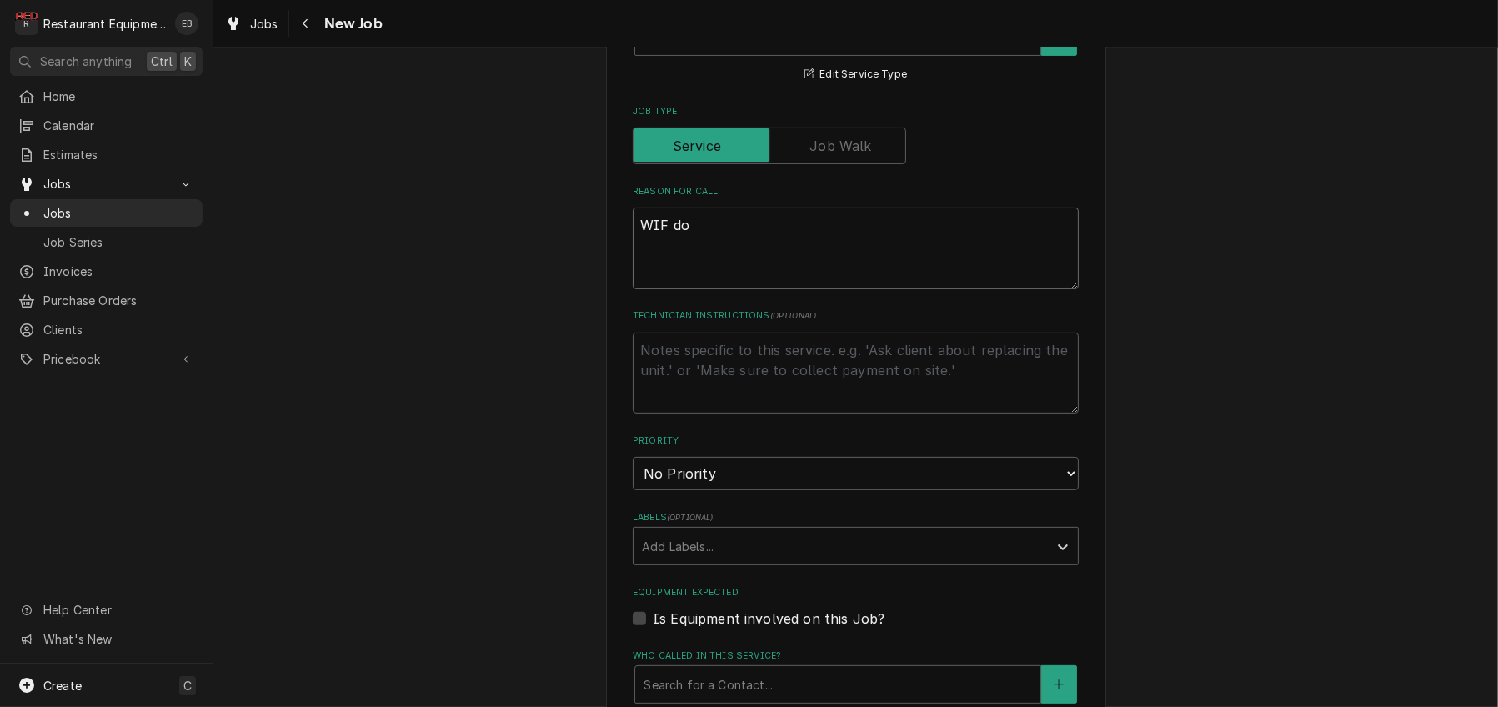
type textarea "x"
type textarea "WIF doo"
type textarea "x"
type textarea "WIF door"
type textarea "x"
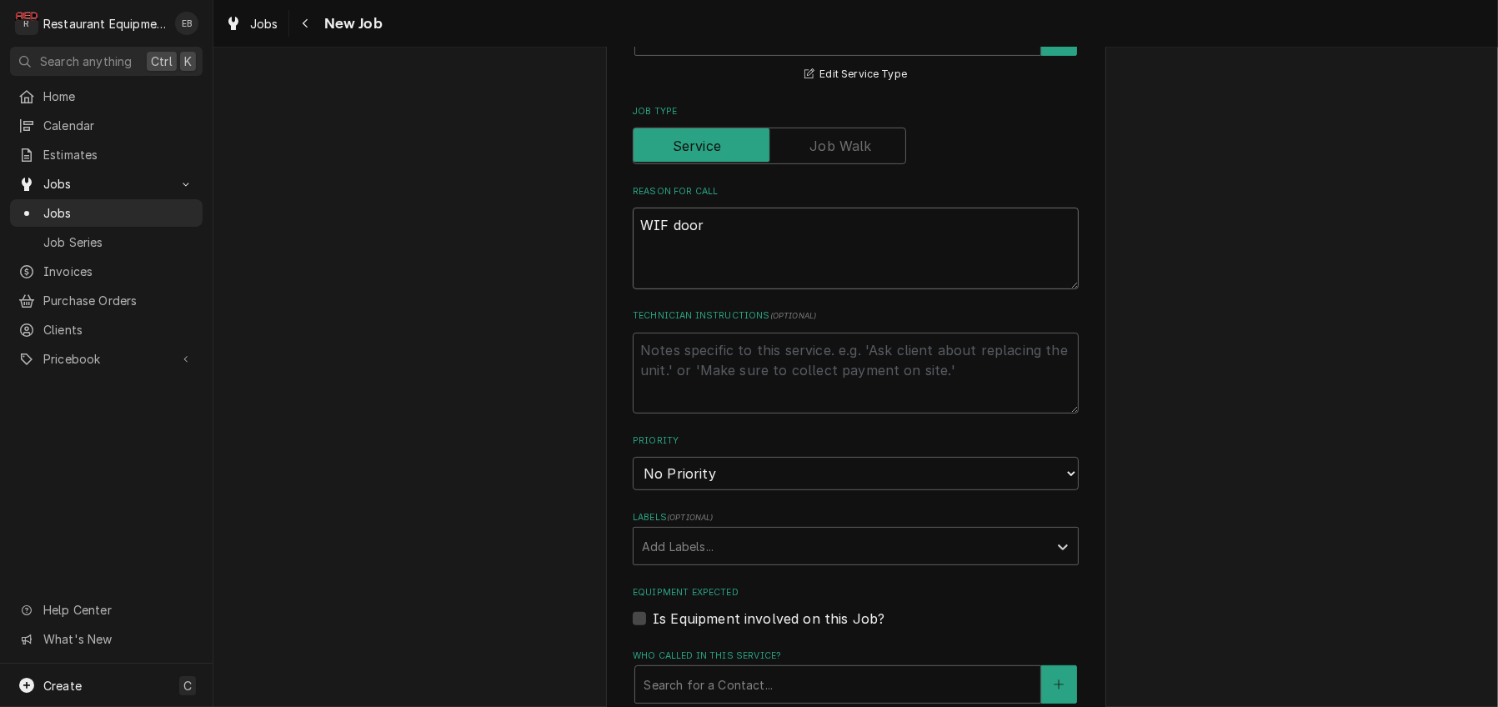
type textarea "WIF door"
type textarea "x"
type textarea "WIF door i"
type textarea "x"
type textarea "WIF door is"
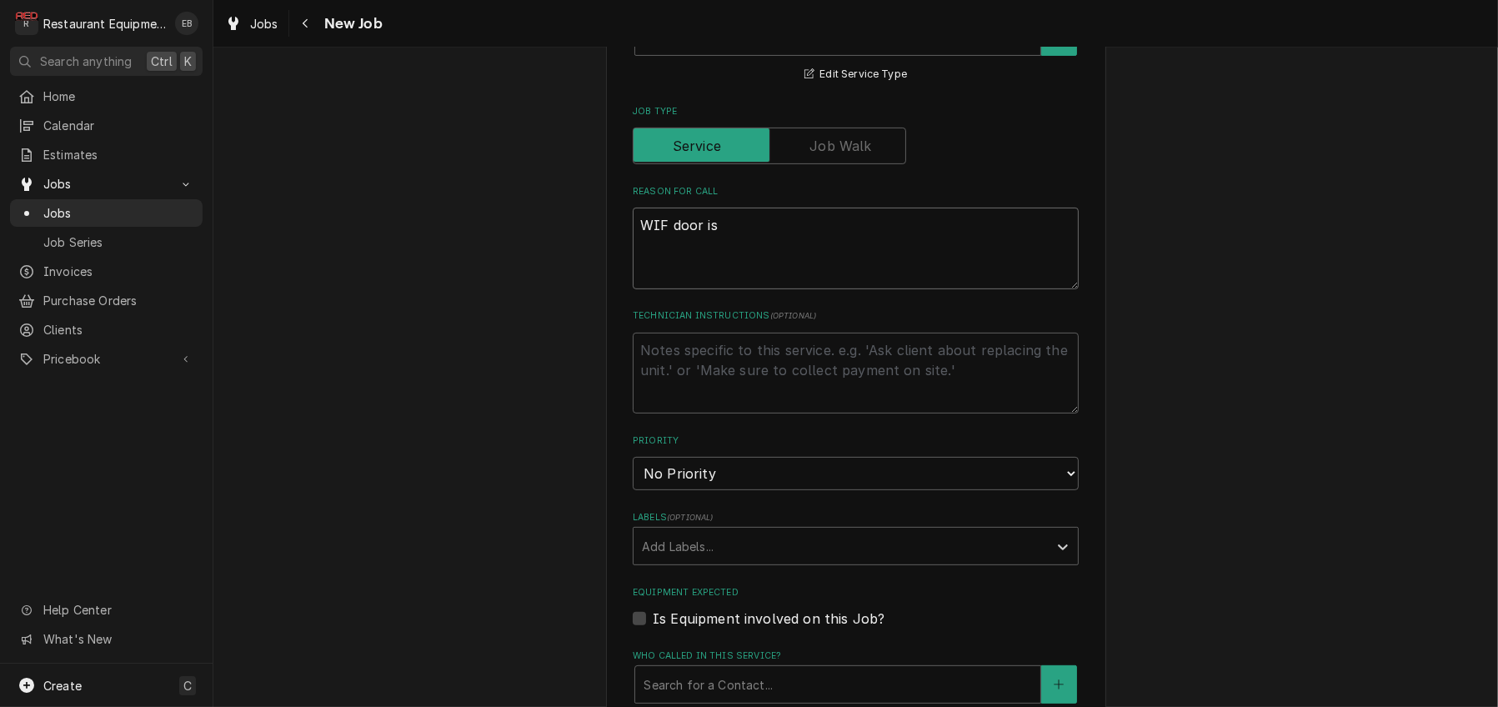
type textarea "x"
type textarea "WIF door is"
type textarea "x"
type textarea "WIF door is g"
type textarea "x"
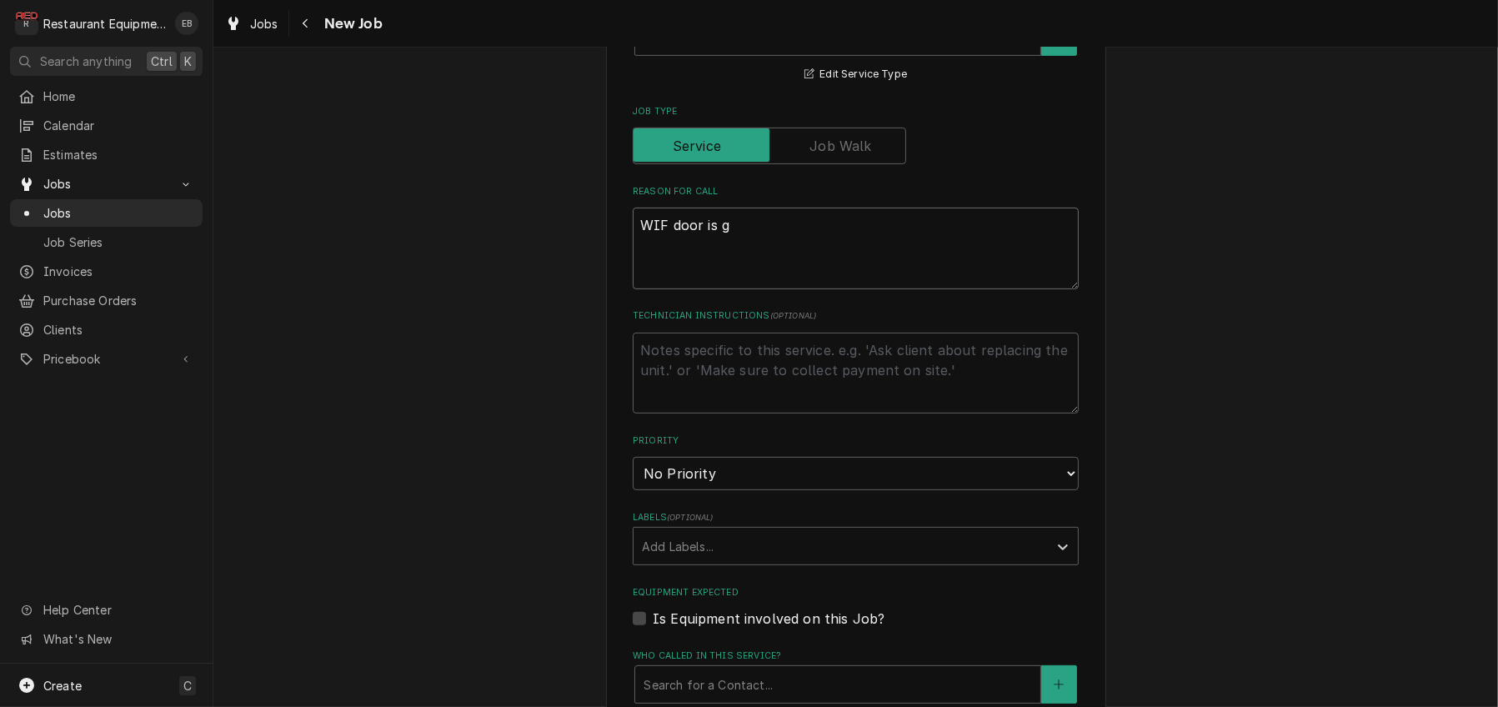
type textarea "WIF door is ga"
type textarea "x"
type textarea "WIF door is gat"
type textarea "x"
type textarea "WIF door is gath"
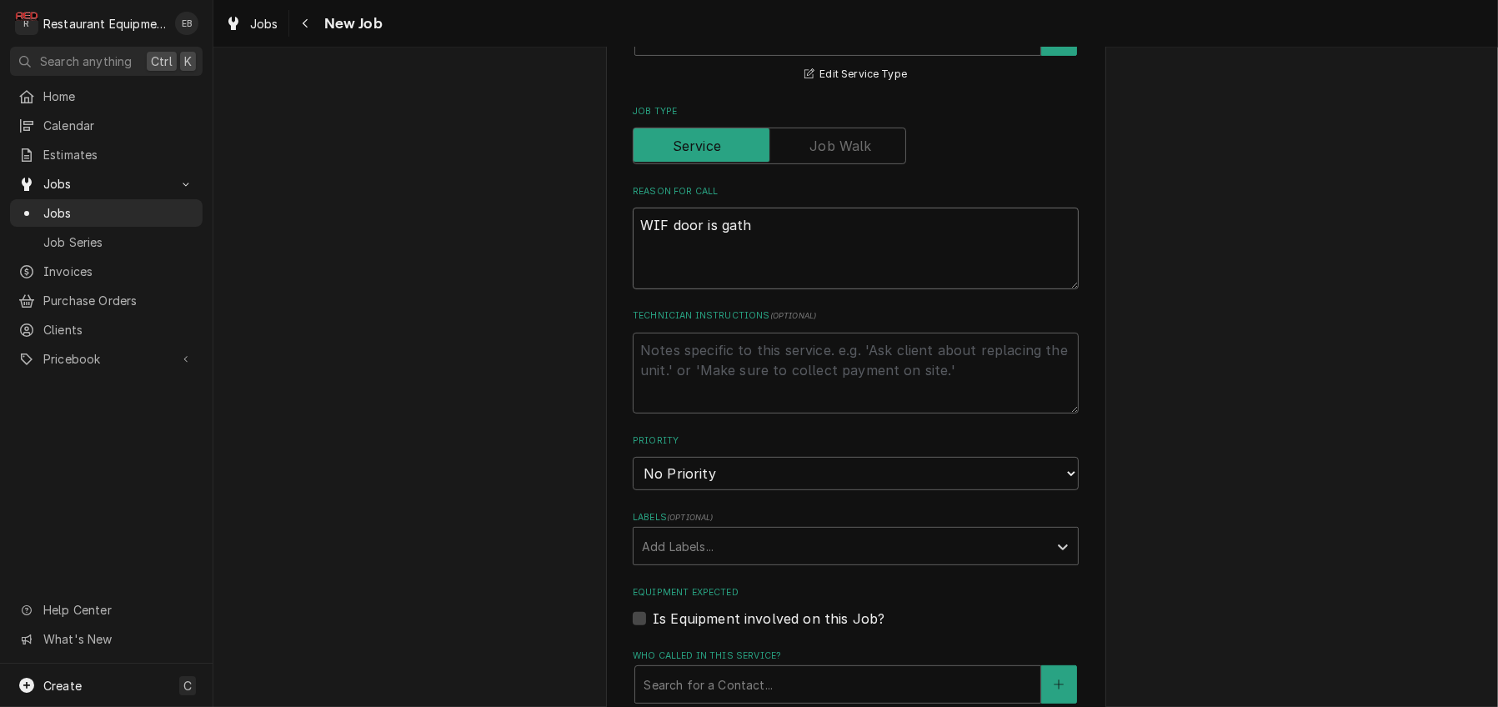
type textarea "x"
type textarea "WIF door is gathe"
type textarea "x"
type textarea "WIF door is gather"
type textarea "x"
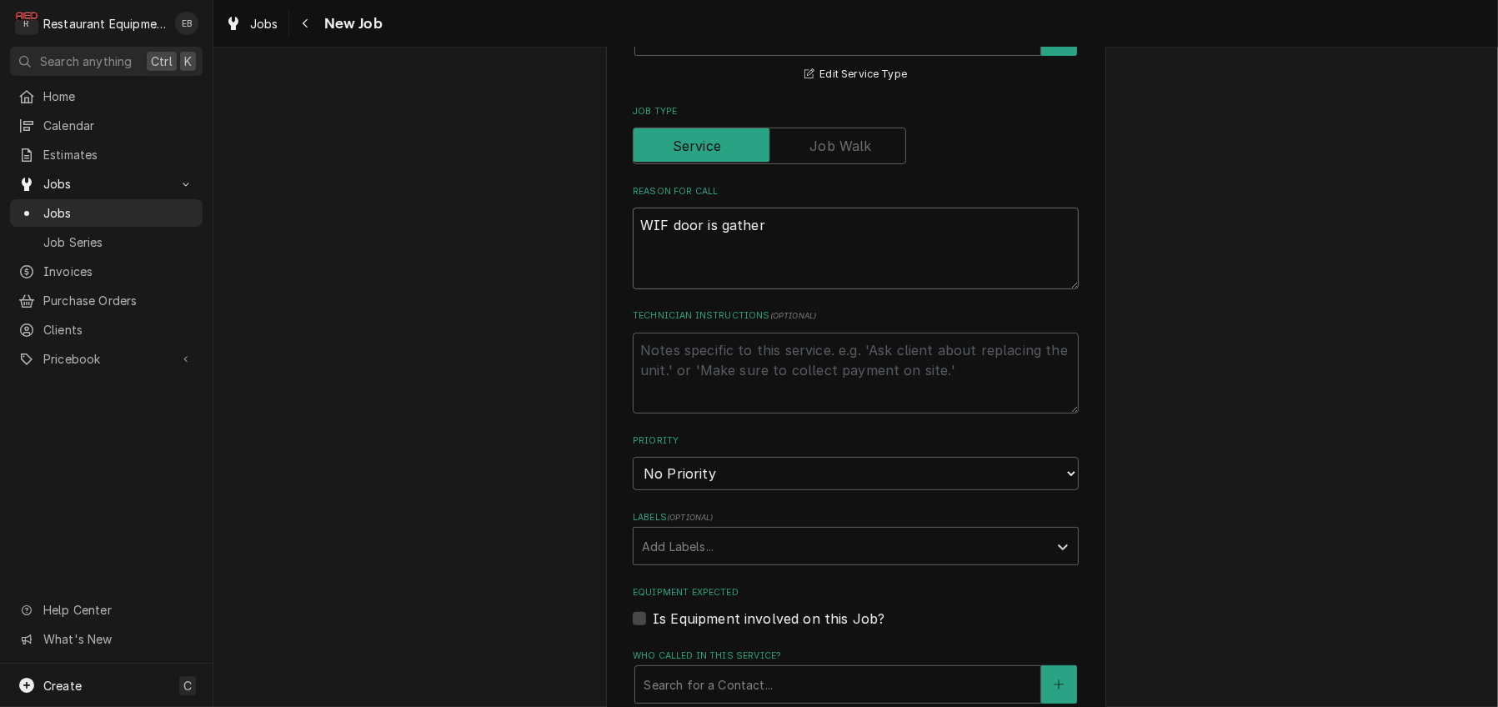
type textarea "WIF door is gatheri"
type textarea "x"
type textarea "WIF door is gatherin"
type textarea "x"
type textarea "WIF door is gathering"
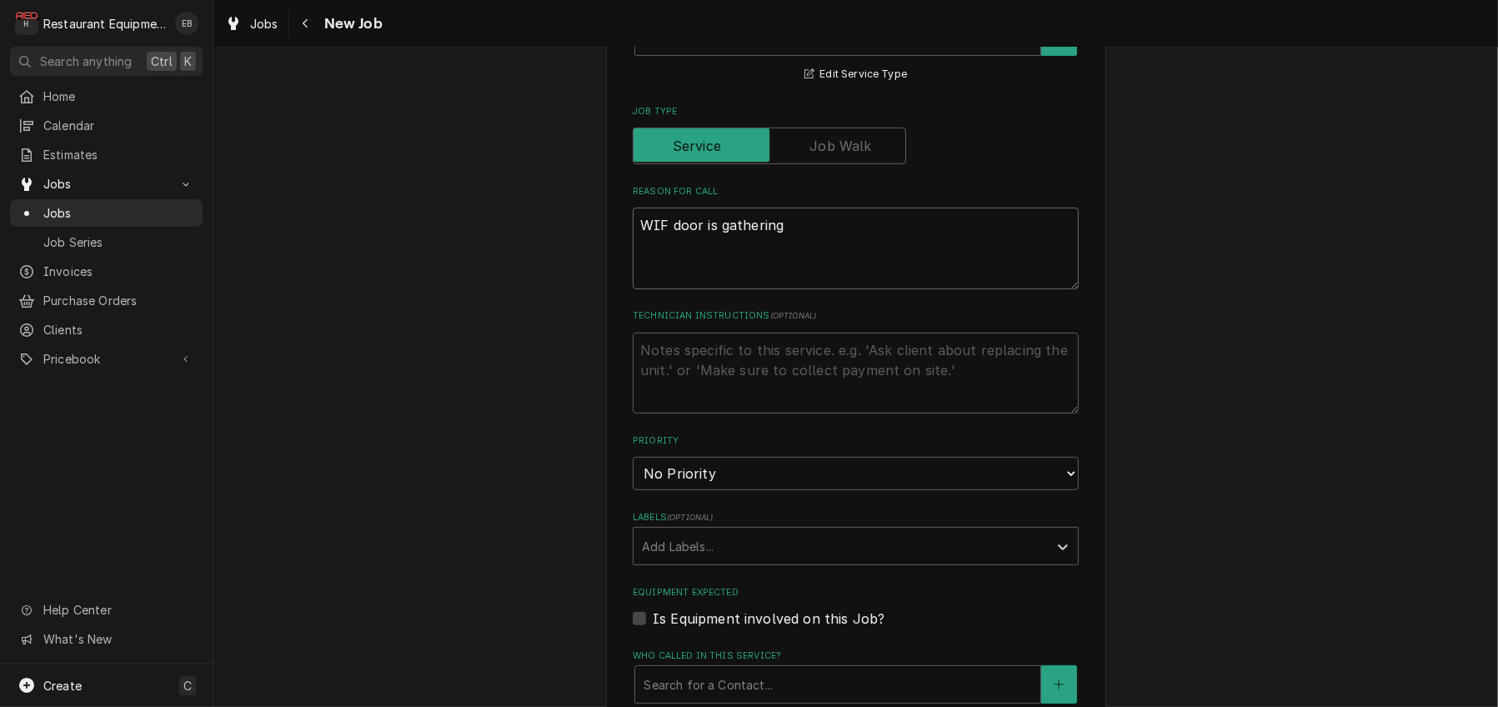
type textarea "x"
type textarea "WIF door is gathering/"
type textarea "x"
type textarea "WIF door is gathering"
type textarea "x"
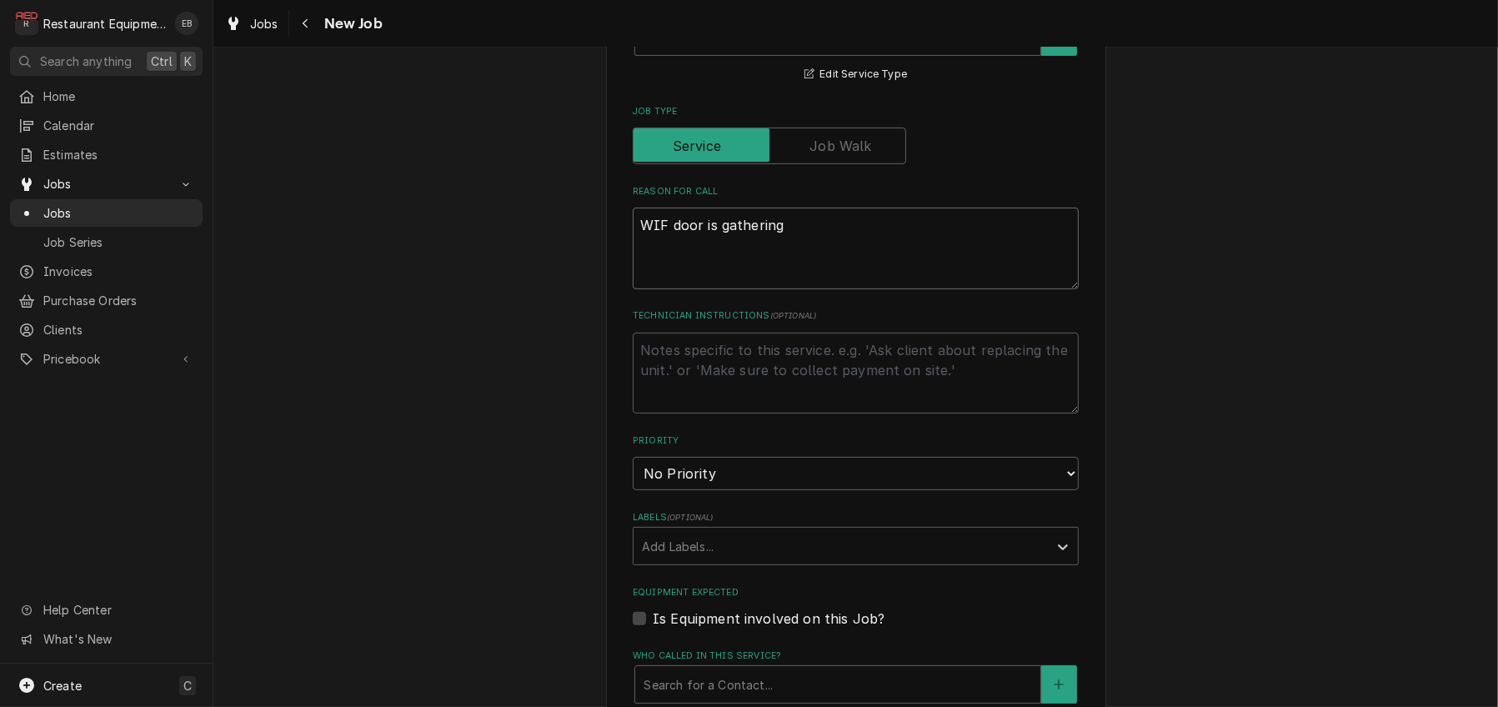
type textarea "WIF door is gathering"
type textarea "x"
type textarea "WIF door is gathering i"
type textarea "x"
type textarea "WIF door is gathering ic"
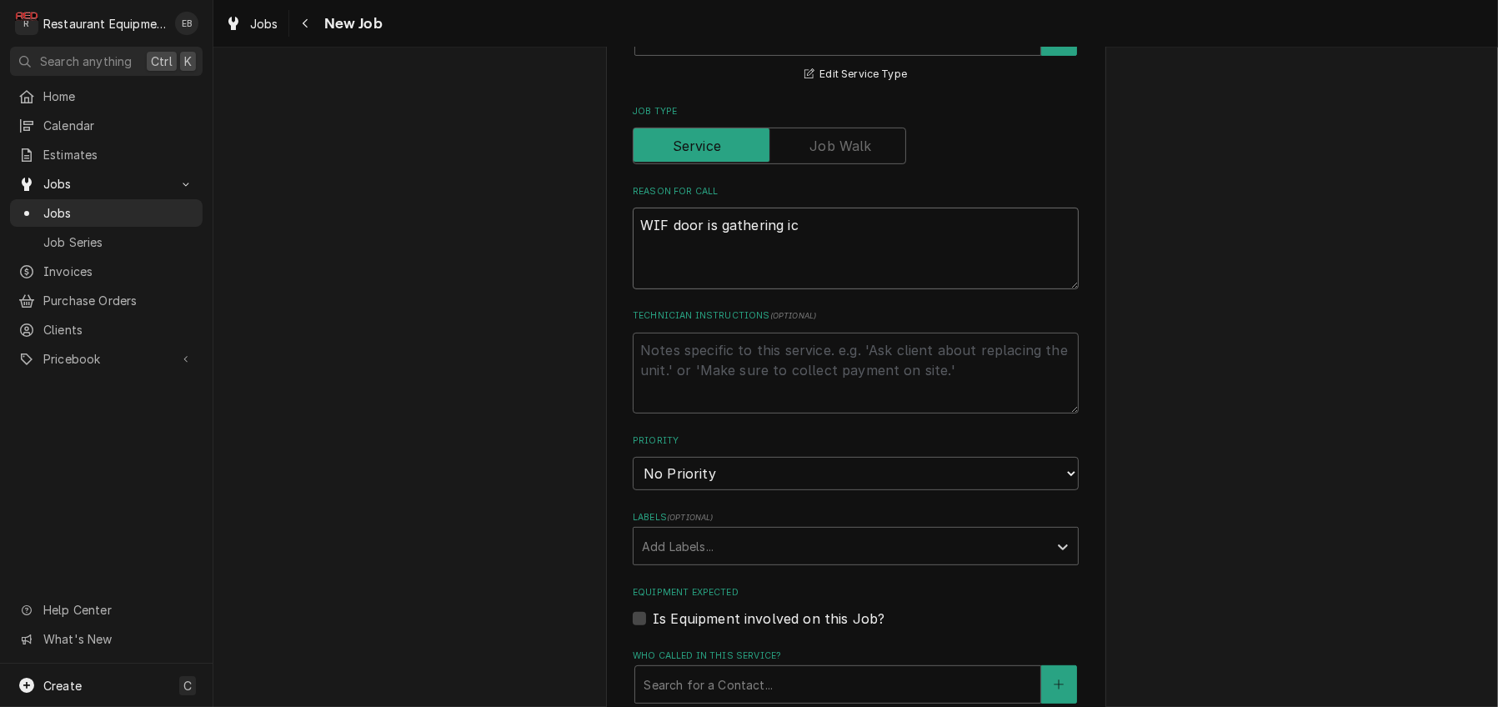
type textarea "x"
type textarea "WIF door is gathering ice"
type textarea "x"
type textarea "WIF door is gathering ice/"
type textarea "x"
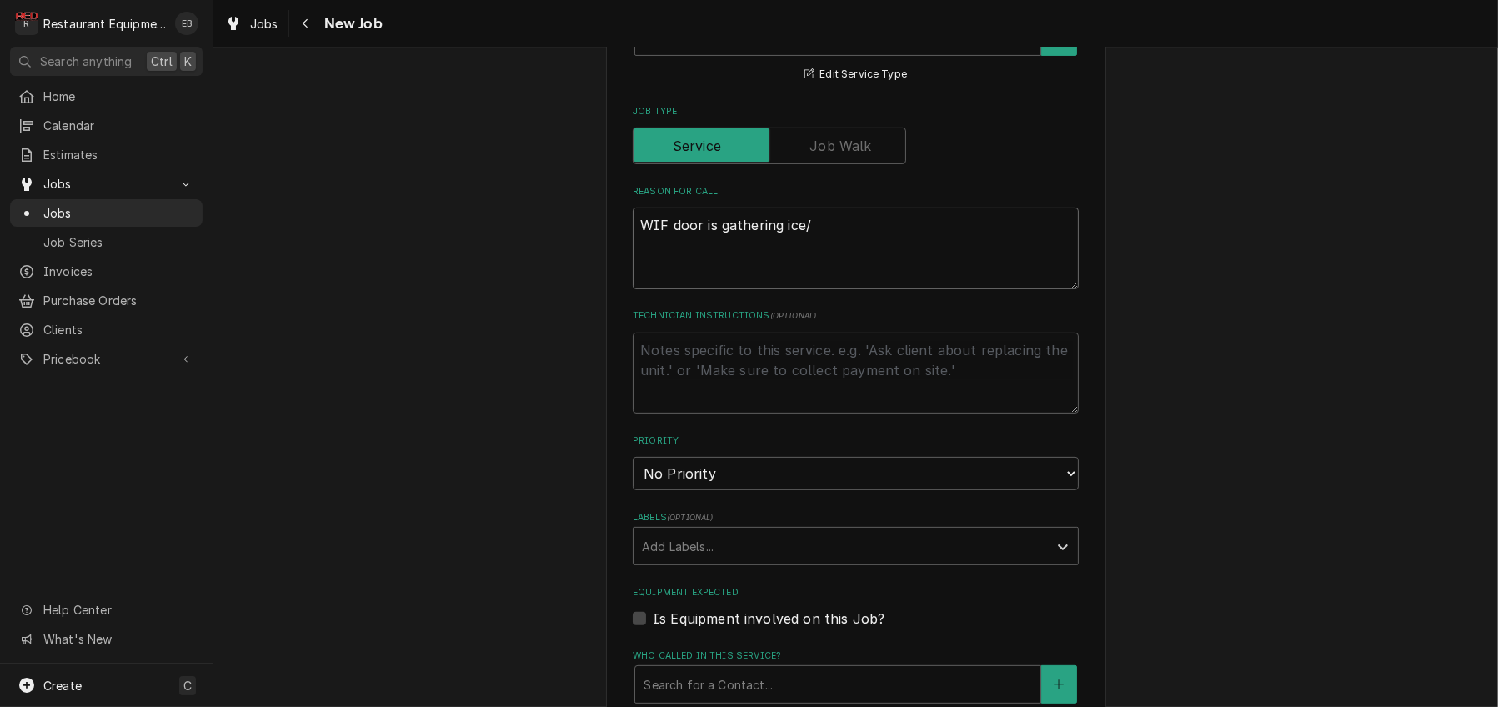
type textarea "WIF door is gathering ice/f"
type textarea "x"
type textarea "WIF door is gathering ice/fr"
type textarea "x"
type textarea "WIF door is gathering ice/fro"
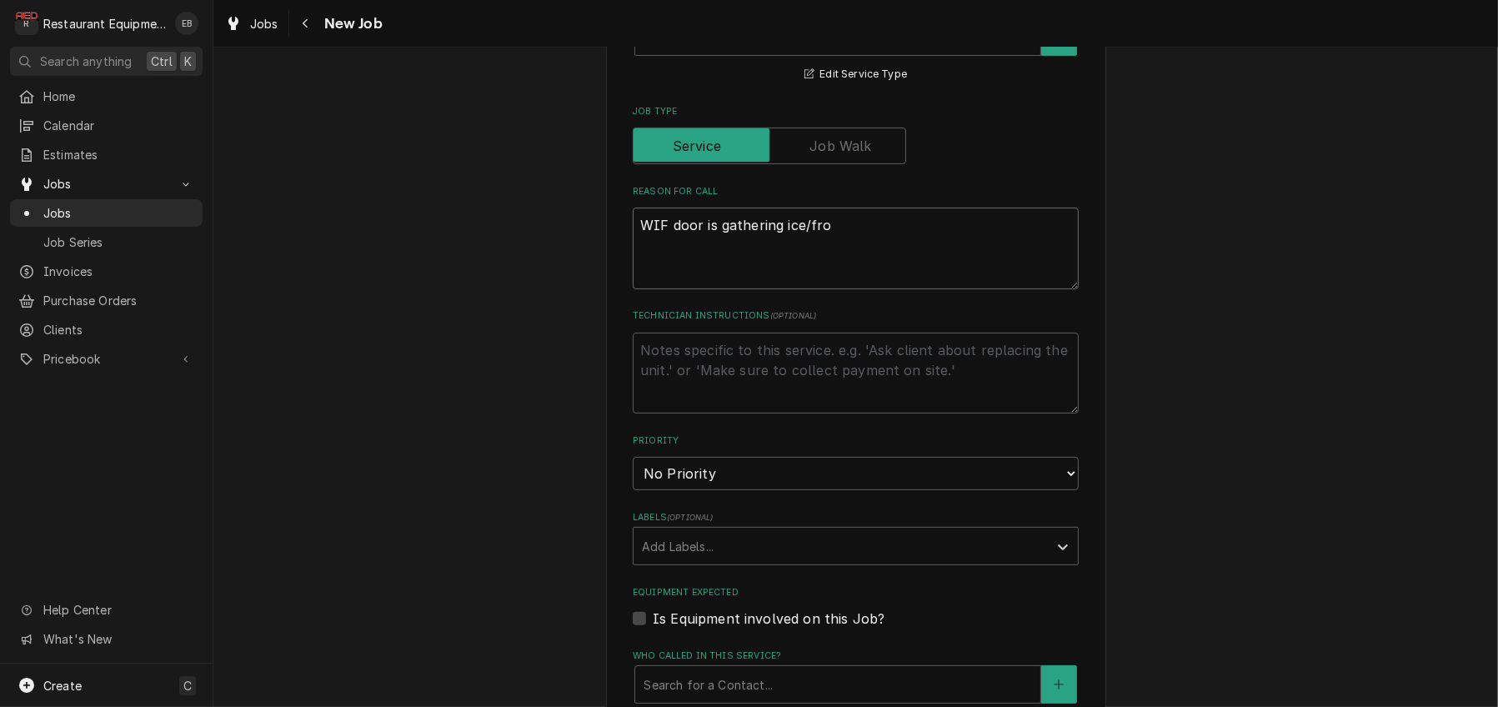
type textarea "x"
type textarea "WIF door is gathering ice/fros"
type textarea "x"
type textarea "WIF door is gathering ice/frost"
type textarea "x"
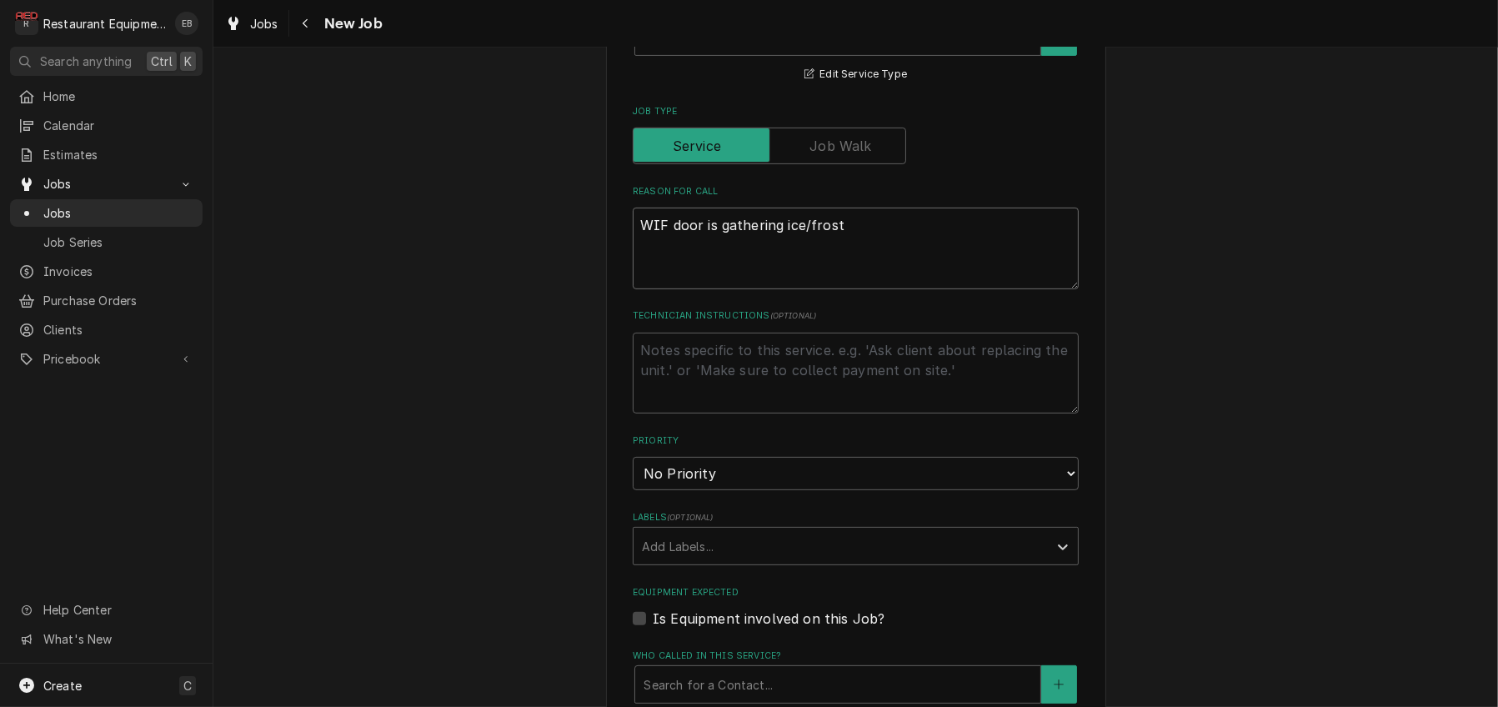
type textarea "WIF door is gathering ice/frost"
type textarea "x"
type textarea "WIF door is gathering ice/frost a"
type textarea "x"
type textarea "WIF door is gathering ice/frost ar"
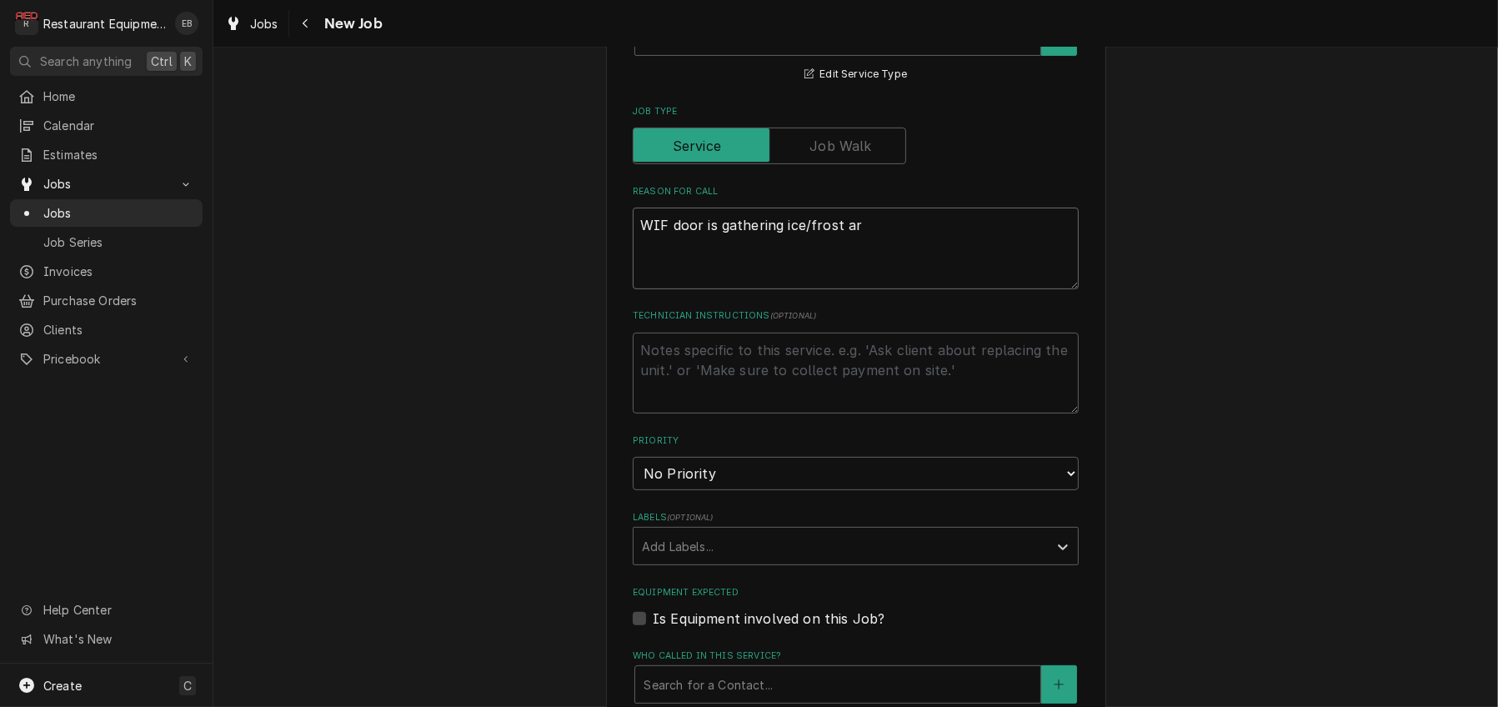
type textarea "x"
type textarea "WIF door is gathering ice/frost aro"
type textarea "x"
type textarea "WIF door is gathering ice/frost arou"
type textarea "x"
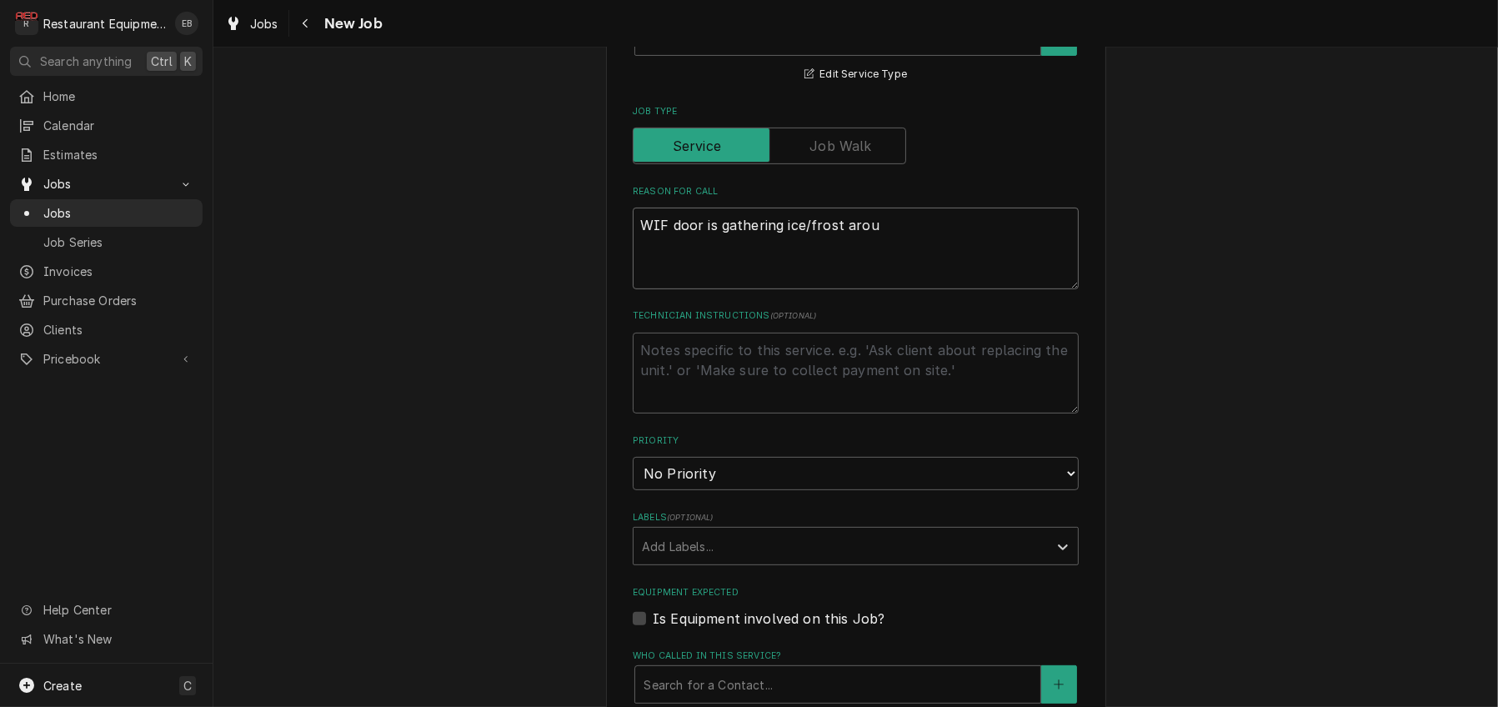
type textarea "WIF door is gathering ice/frost aroun"
type textarea "x"
type textarea "WIF door is gathering ice/frost around"
type textarea "x"
type textarea "WIF door is gathering ice/frost around"
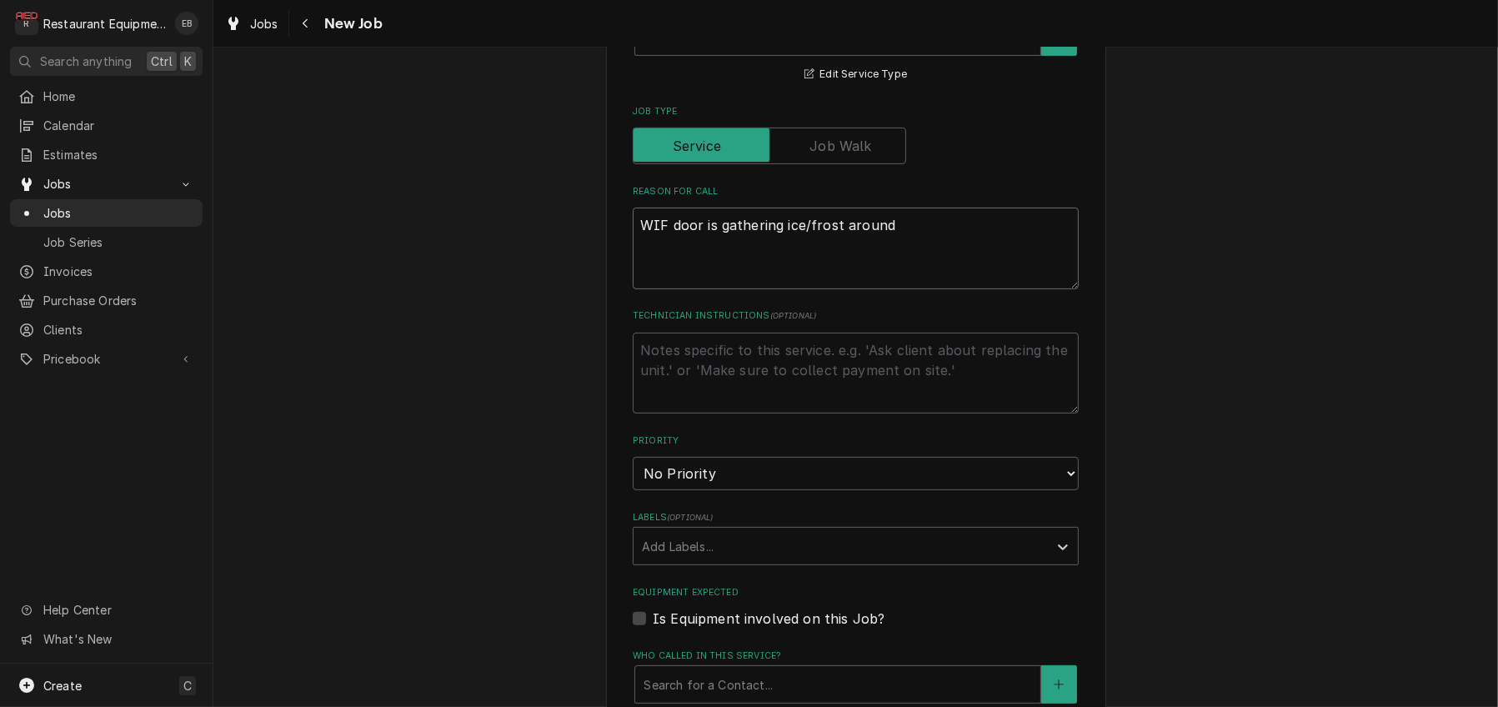
type textarea "x"
type textarea "WIF door is gathering ice/frost around d"
type textarea "x"
type textarea "WIF door is gathering ice/frost around do"
type textarea "x"
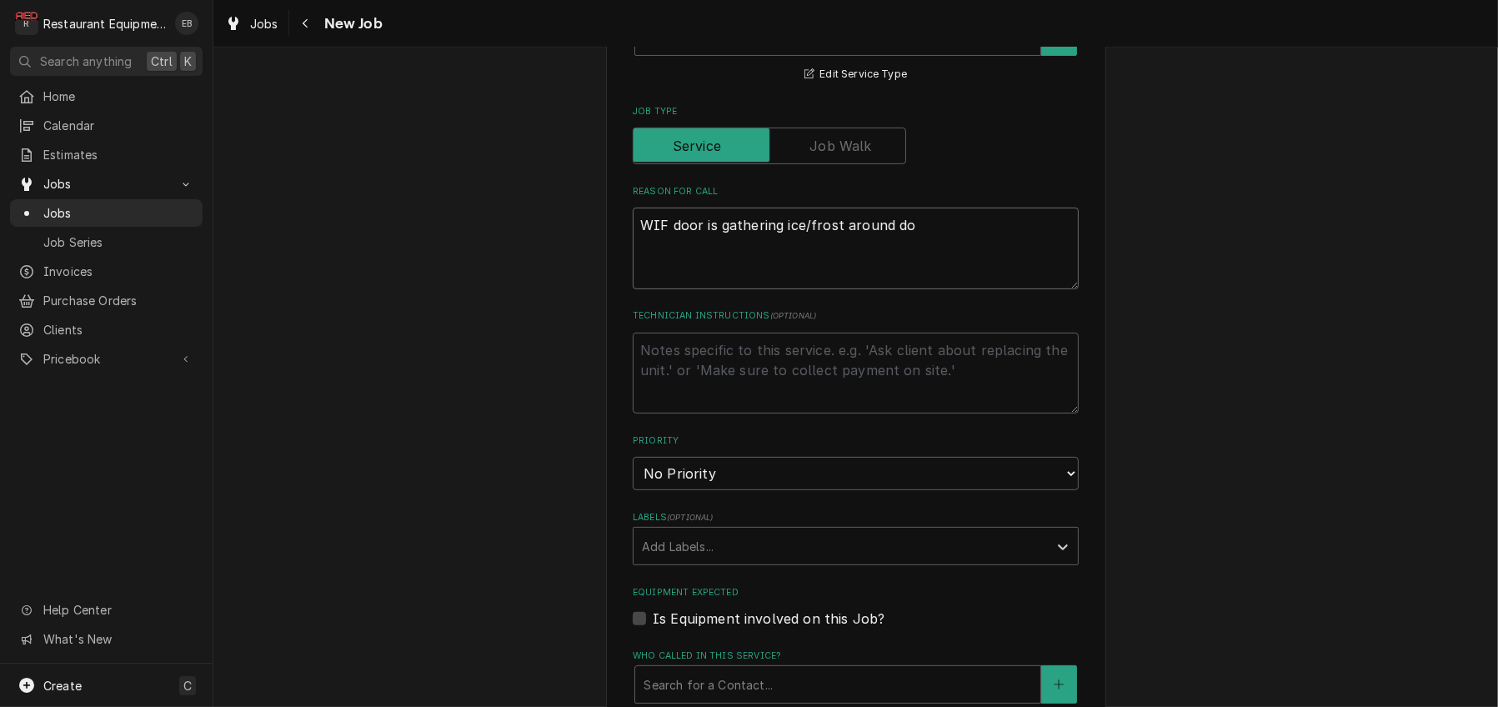
type textarea "WIF door is gathering ice/frost around doo"
type textarea "x"
type textarea "WIF door is gathering ice/frost around door"
type textarea "x"
type textarea "WIF door is gathering ice/frost around doorw"
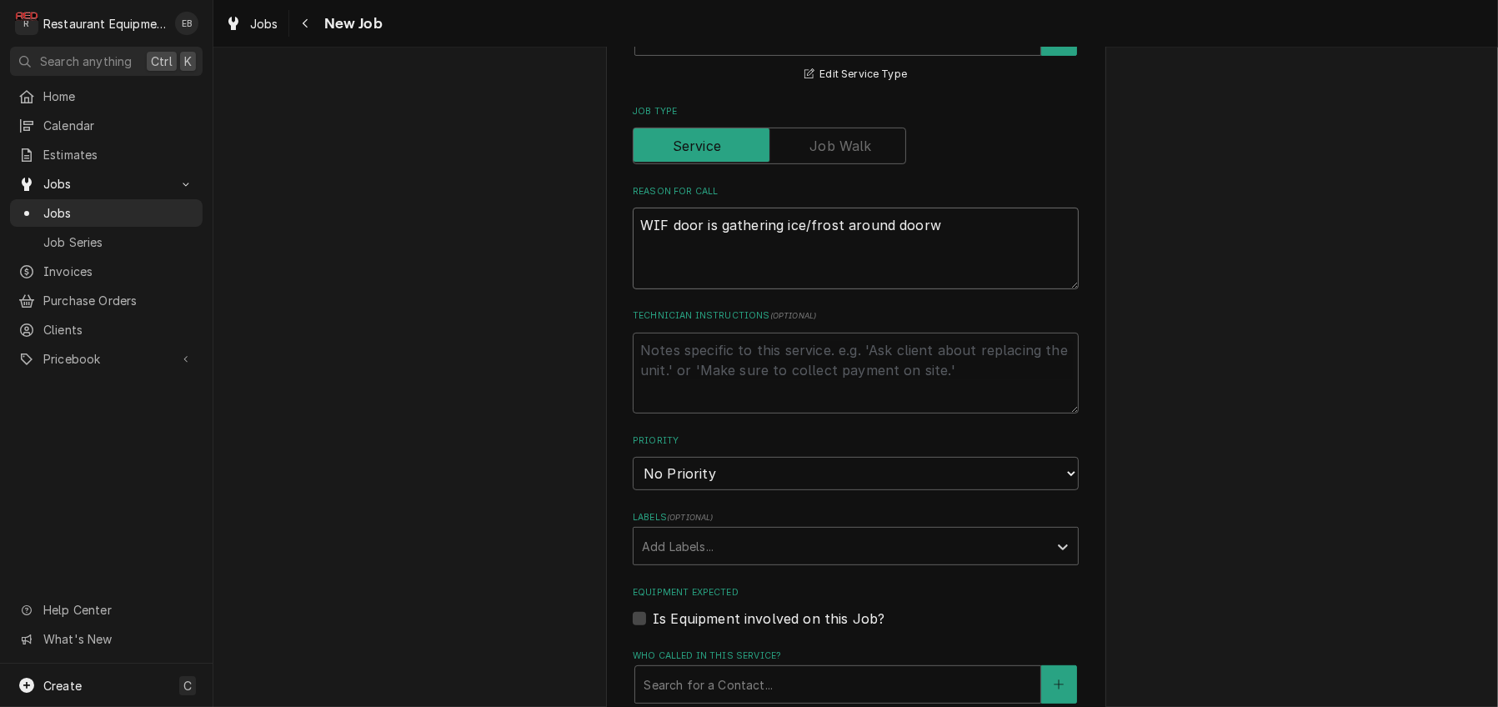
type textarea "x"
type textarea "WIF door is gathering ice/frost around doorwa"
type textarea "x"
type textarea "WIF door is gathering ice/frost around doorway"
type textarea "x"
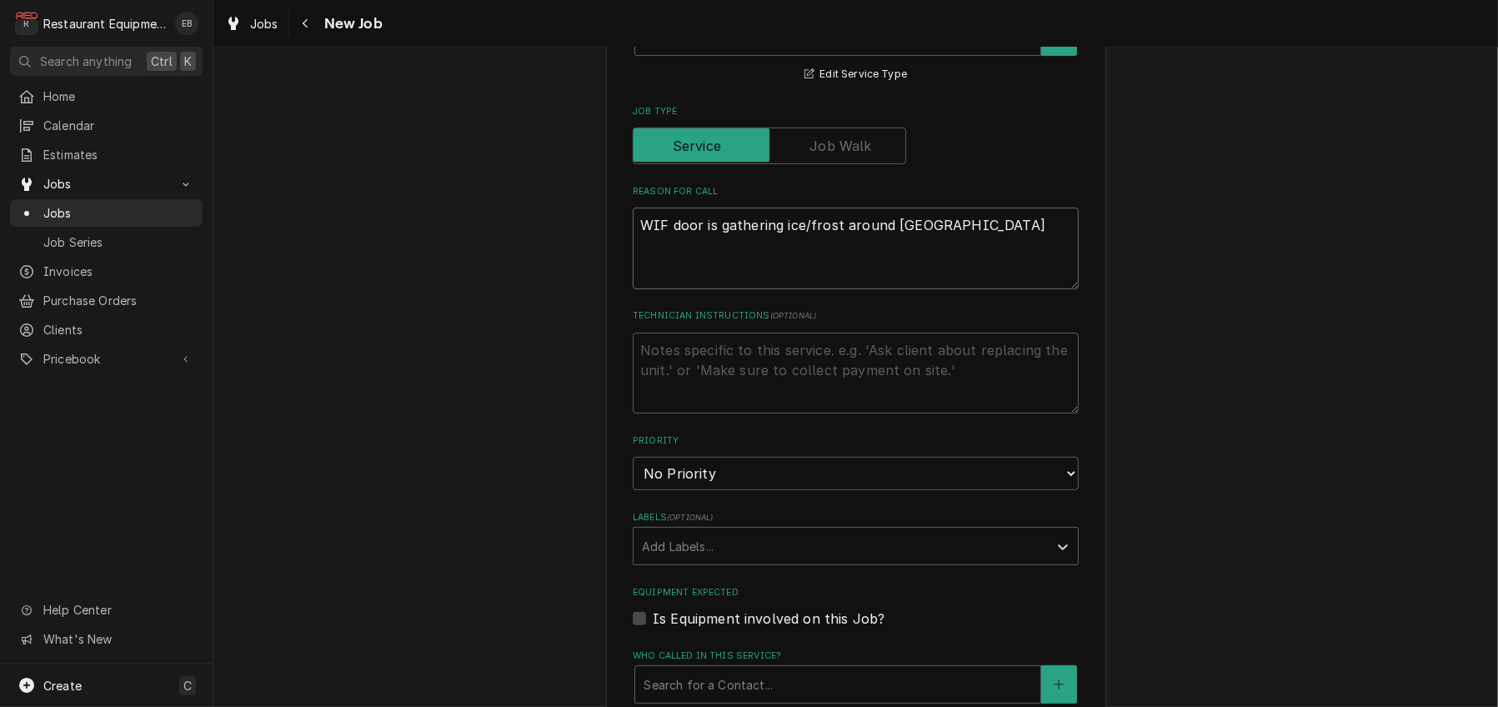
type textarea "WIF door is gathering ice/frost around doorway."
type textarea "x"
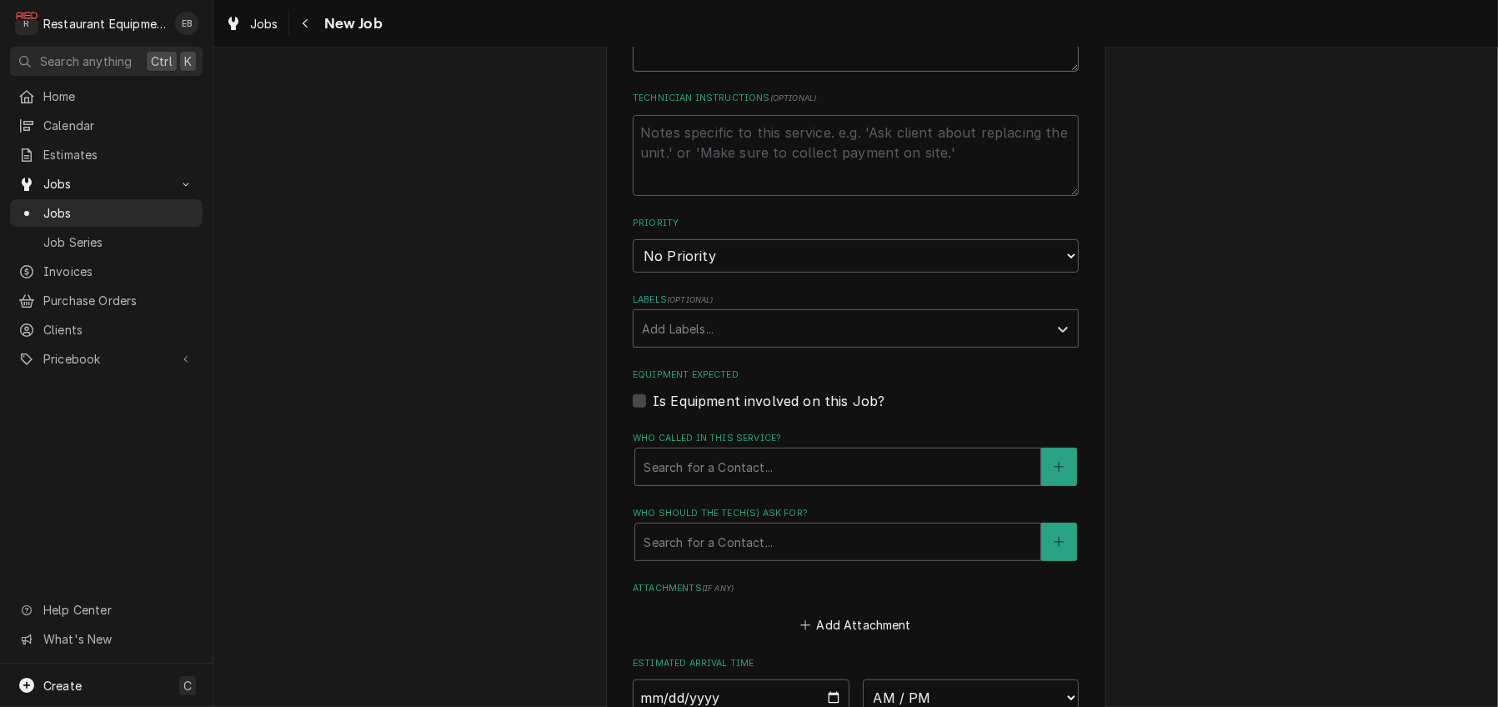
scroll to position [889, 0]
type textarea "WIF door is gathering ice/frost around doorway."
click at [789, 268] on select "No Priority Urgent High Medium Low" at bounding box center [856, 251] width 446 height 33
select select "2"
click at [633, 268] on select "No Priority Urgent High Medium Low" at bounding box center [856, 251] width 446 height 33
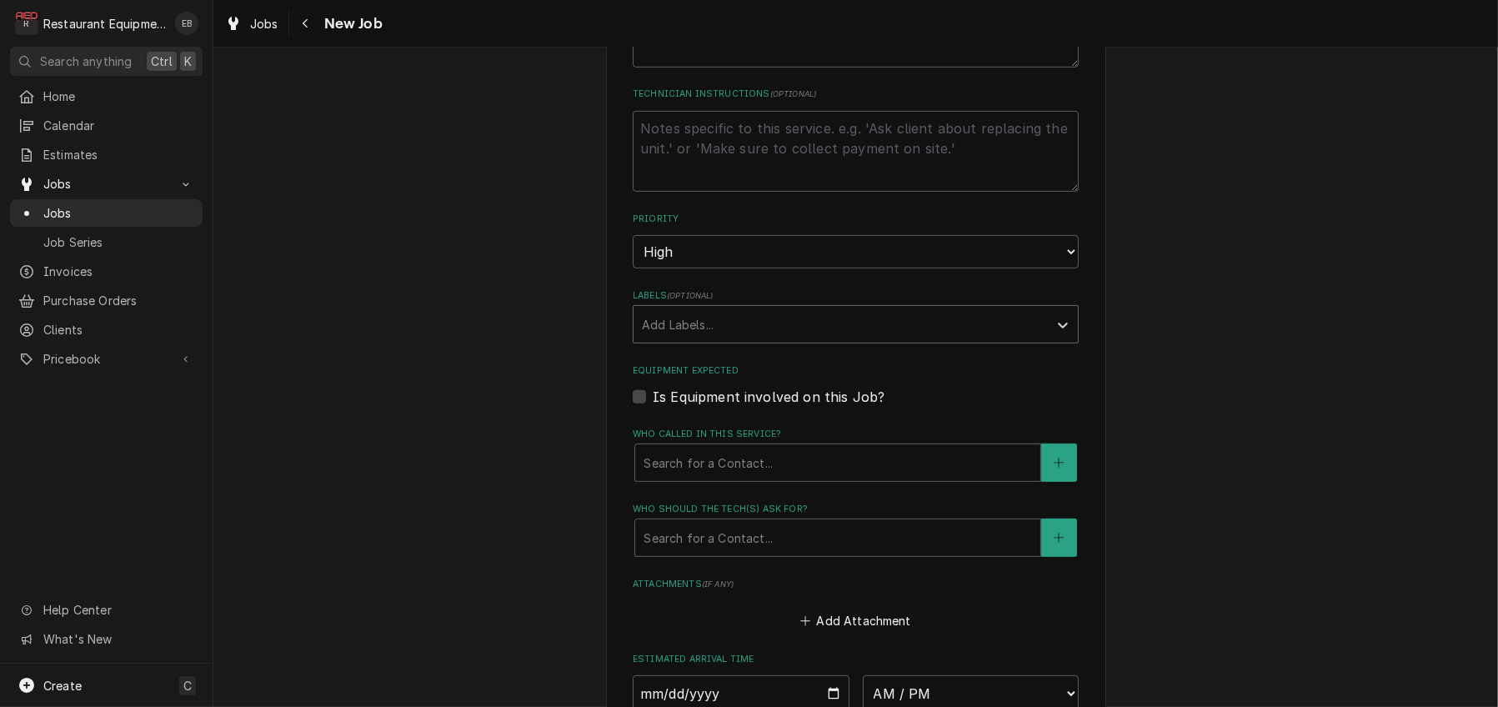
click at [750, 339] on div "Labels" at bounding box center [841, 324] width 398 height 30
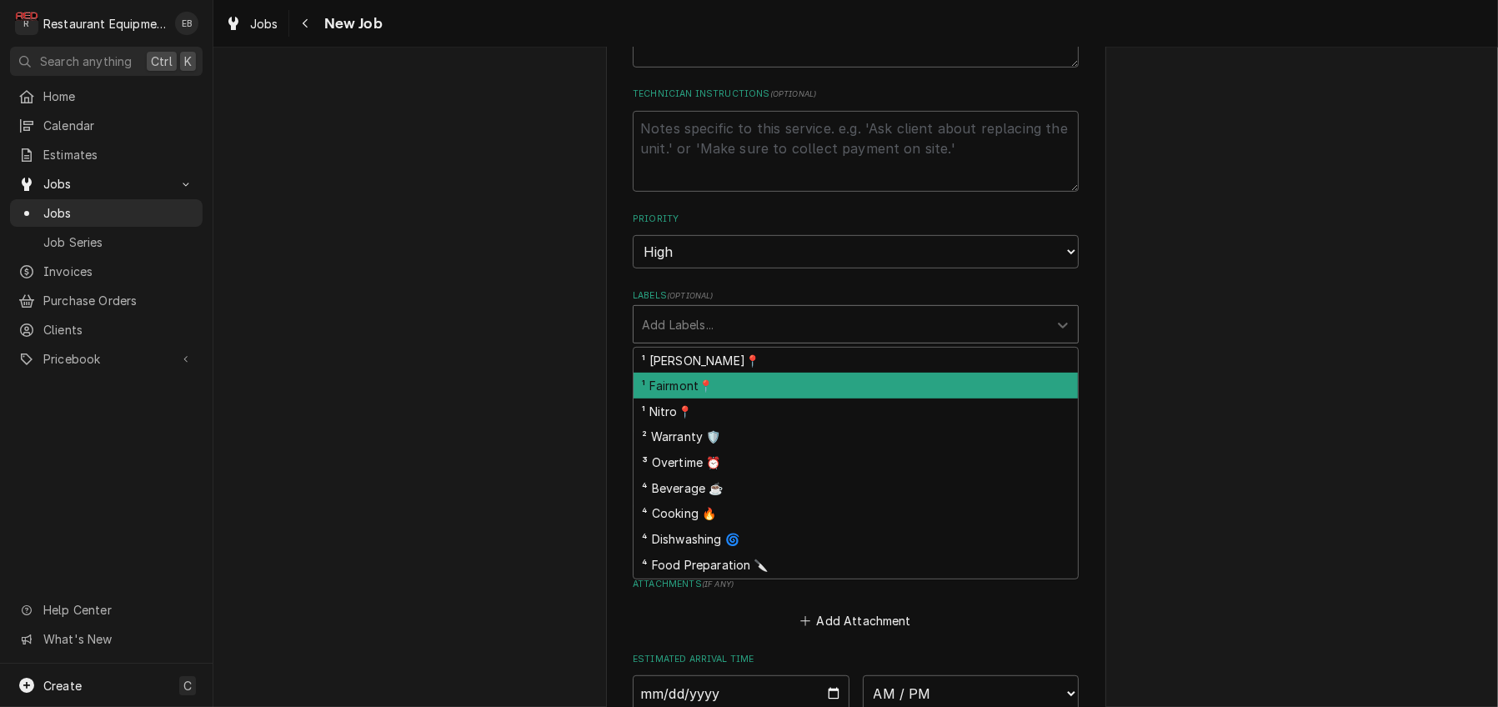
click at [730, 399] on div "¹ Fairmont📍" at bounding box center [856, 386] width 444 height 26
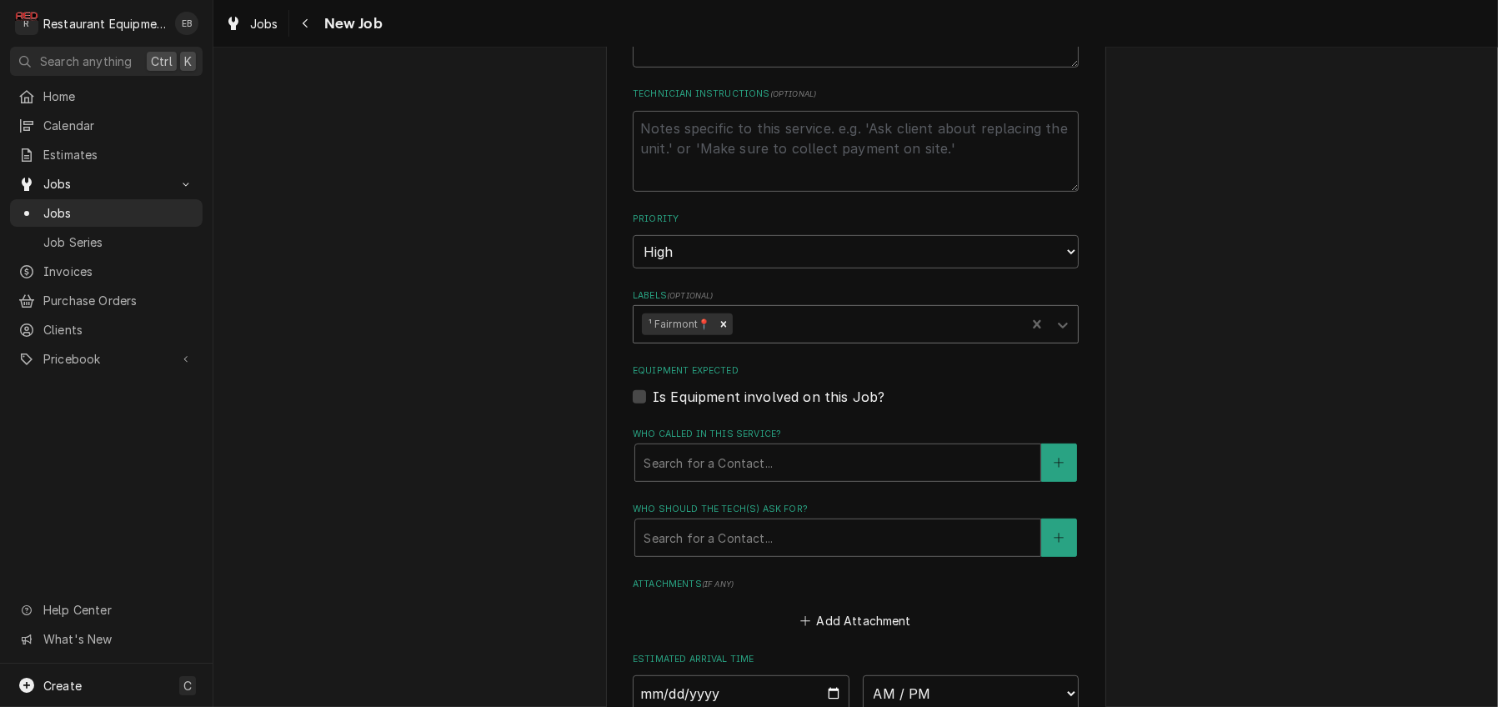
click at [745, 339] on div "Labels" at bounding box center [876, 324] width 282 height 30
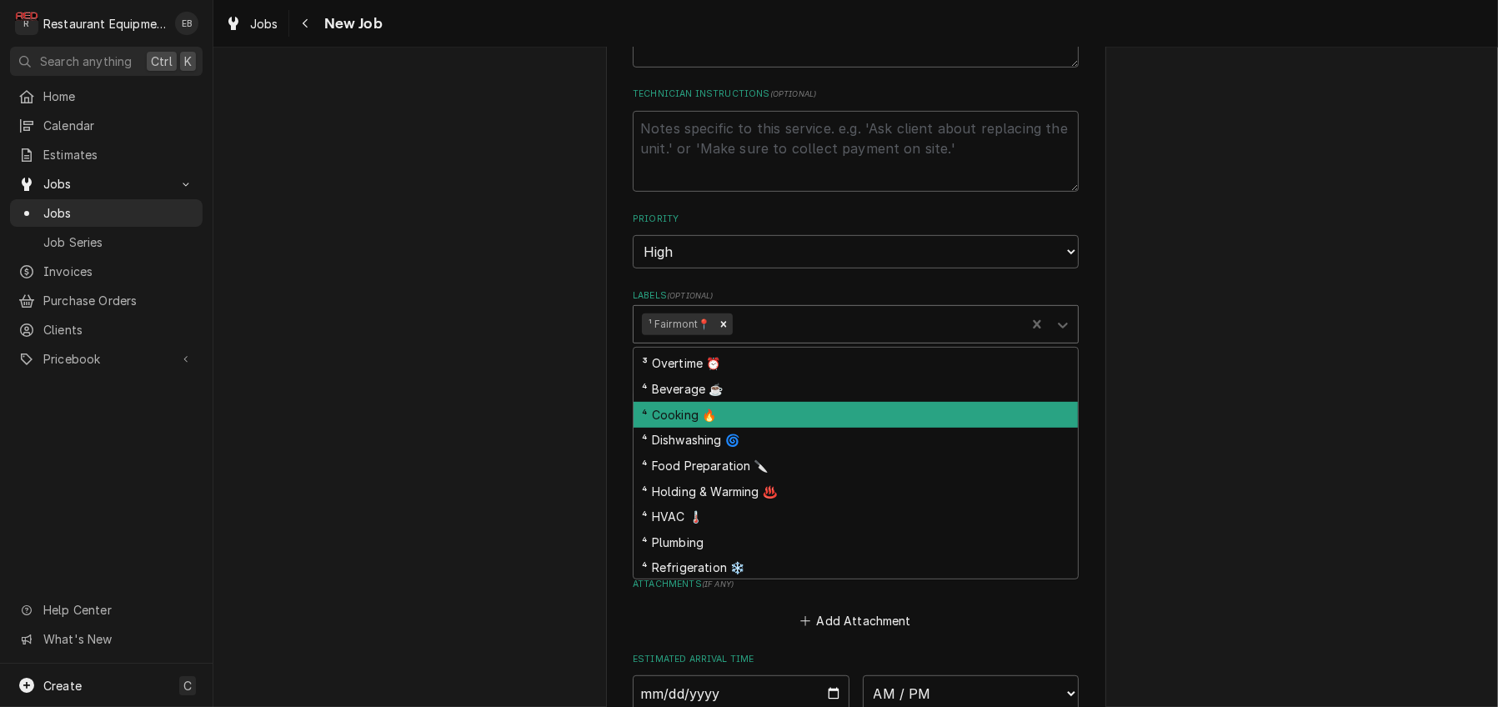
scroll to position [111, 0]
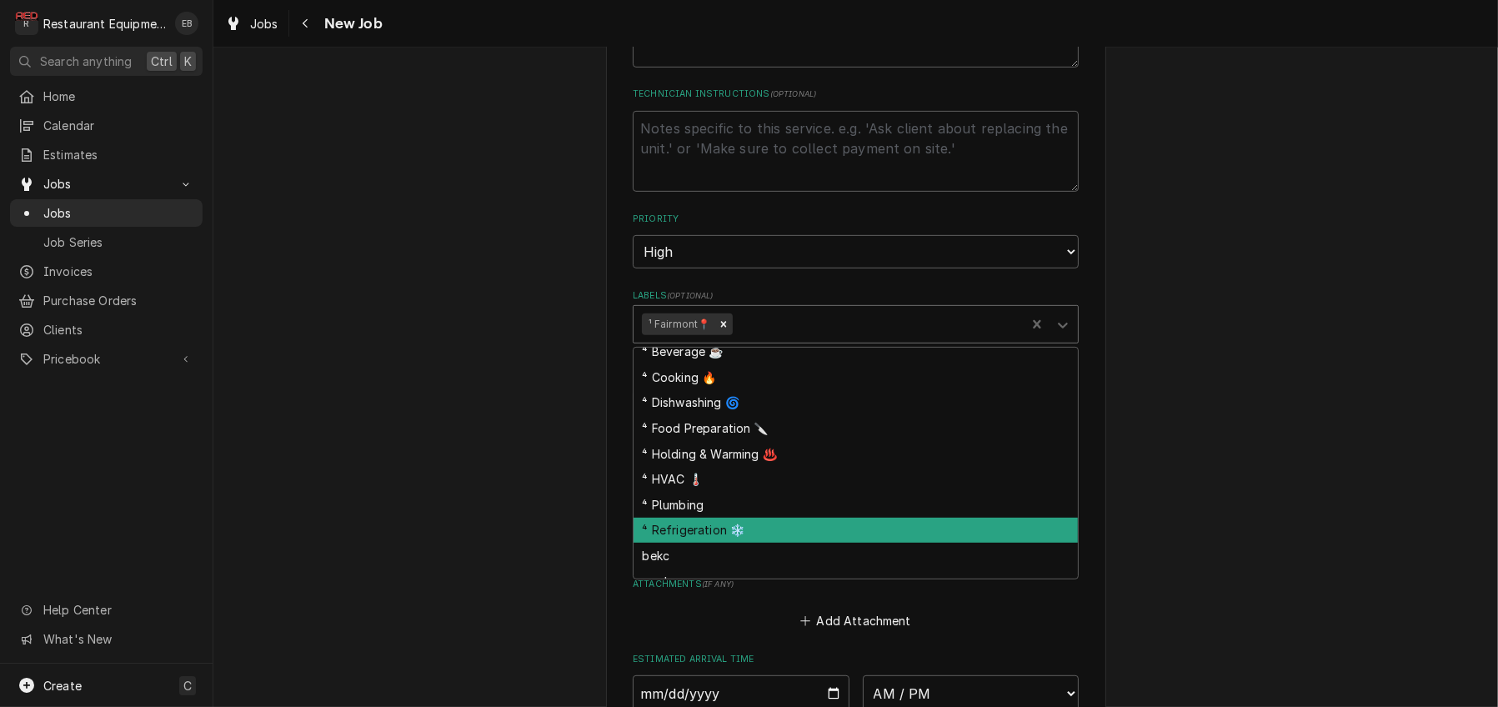
drag, startPoint x: 725, startPoint y: 682, endPoint x: 740, endPoint y: 668, distance: 20.0
click at [727, 544] on div "⁴ Refrigeration ❄️" at bounding box center [856, 531] width 444 height 26
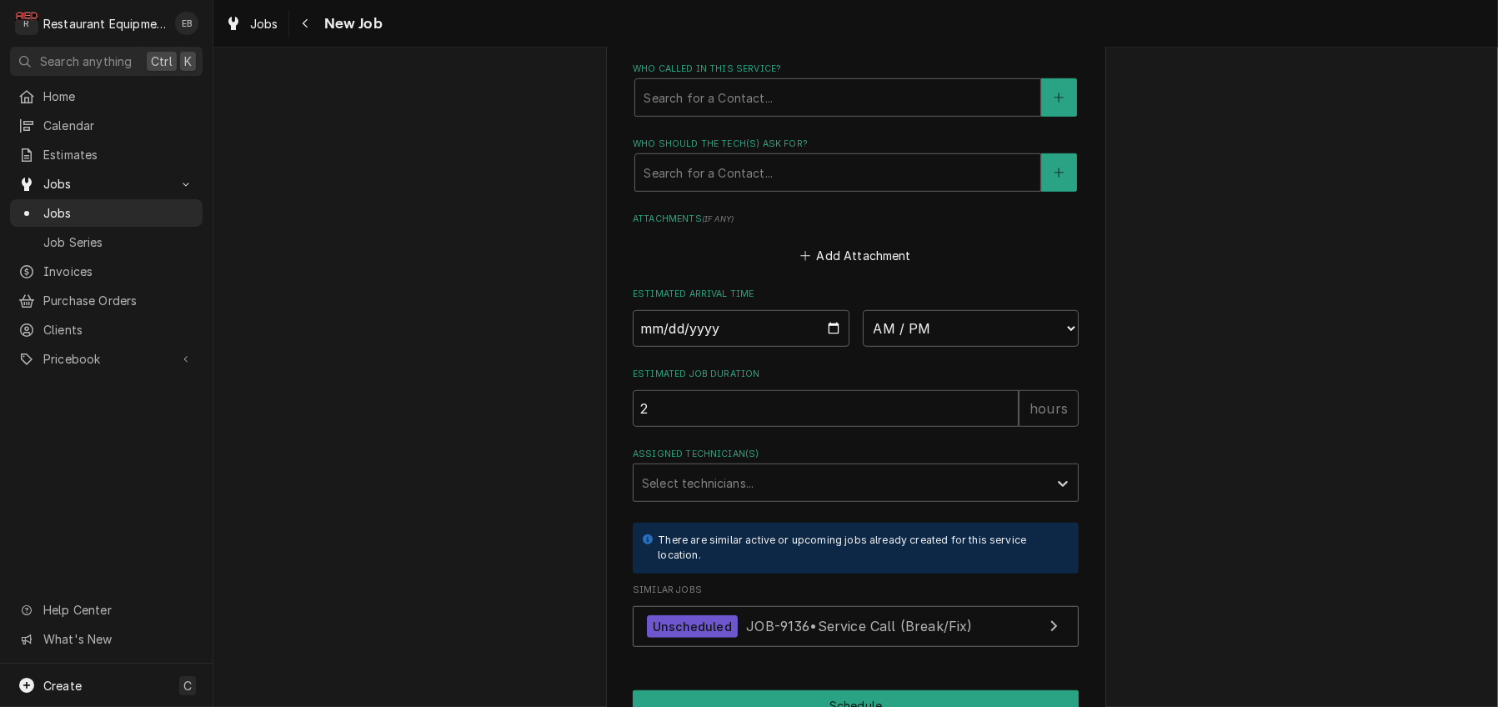
scroll to position [1278, 0]
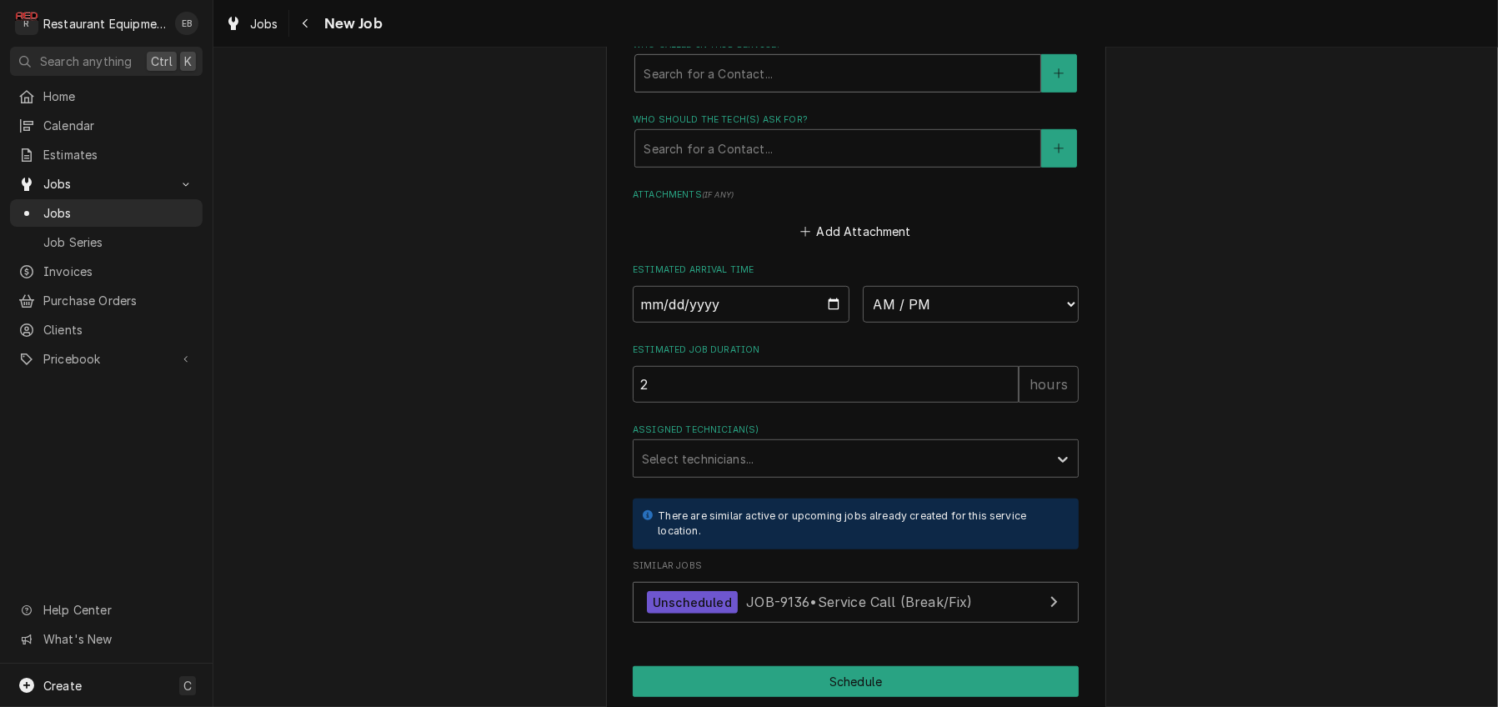
click at [787, 88] on div "Who called in this service?" at bounding box center [838, 73] width 389 height 30
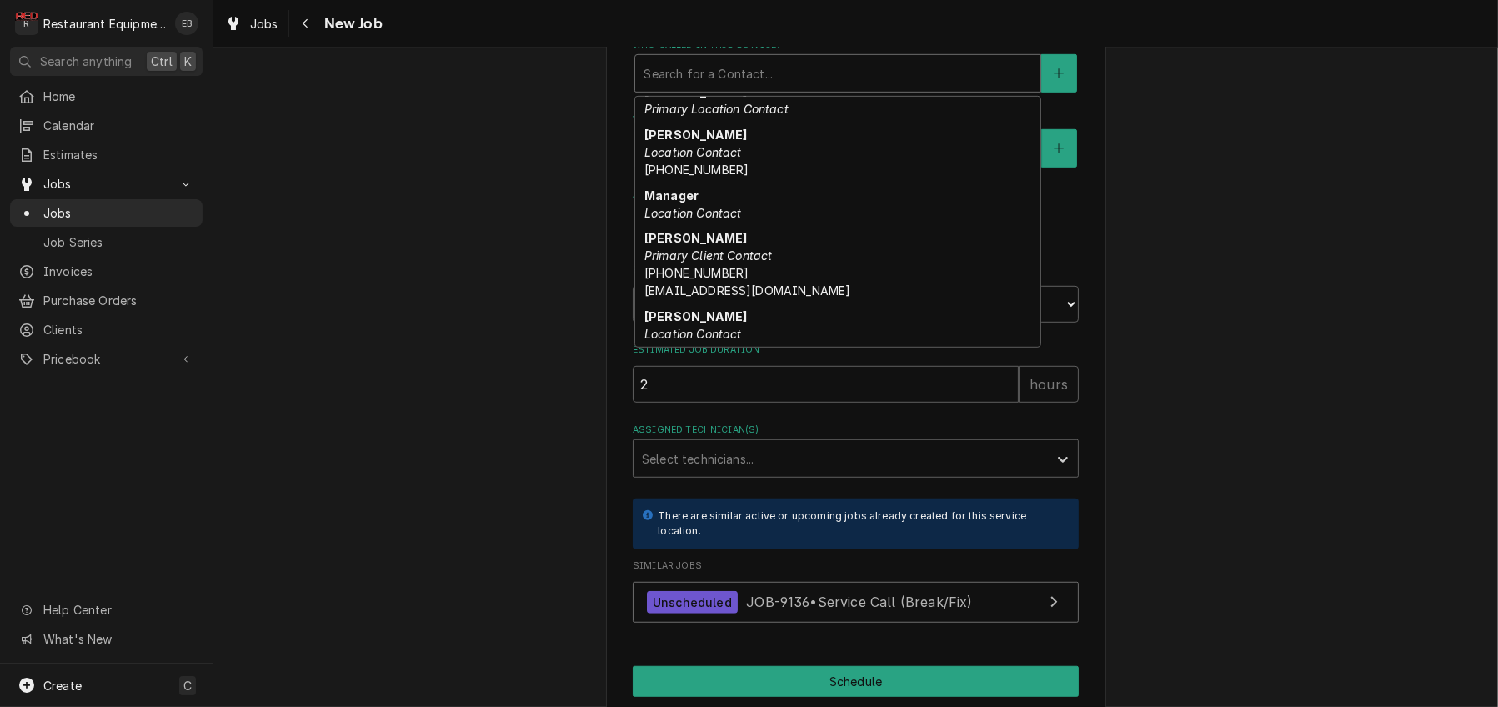
scroll to position [222, 0]
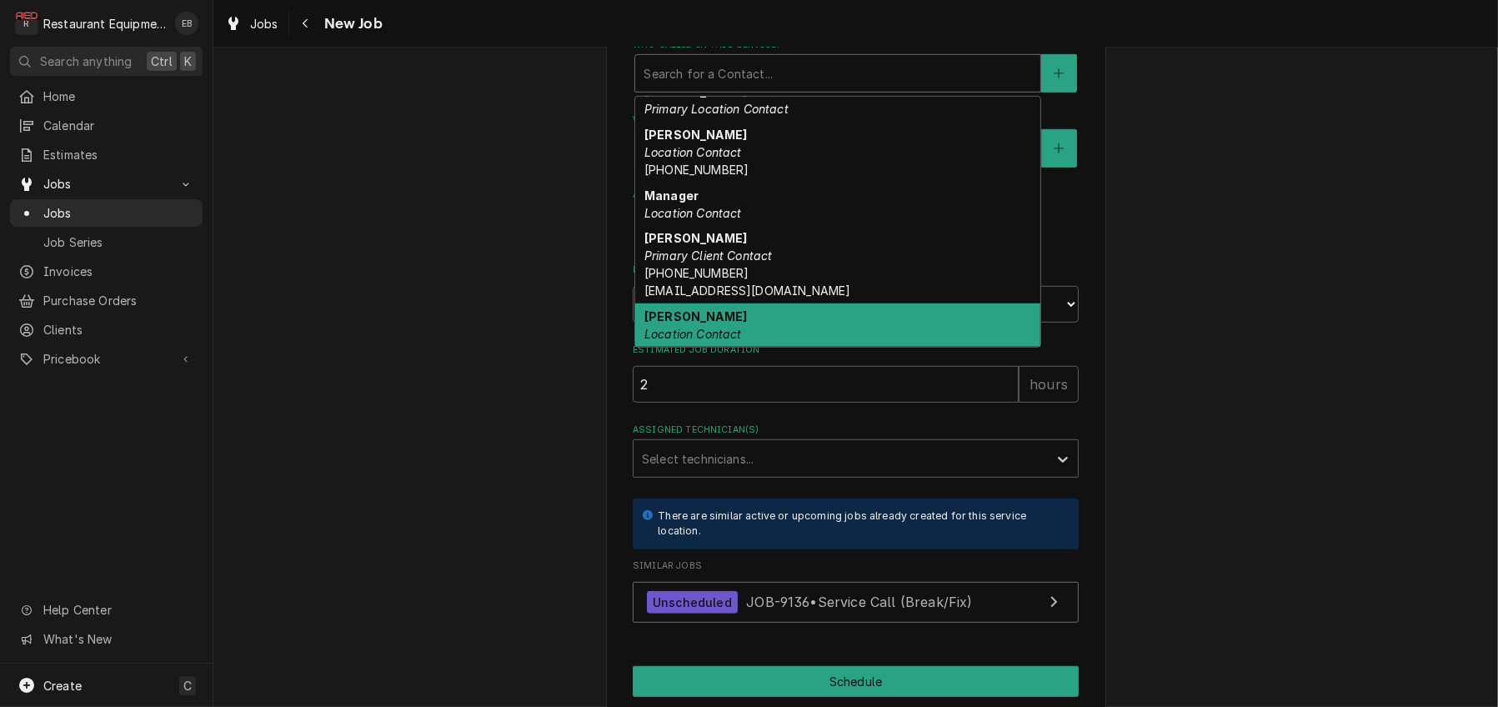
click at [710, 347] on div "Mike Location Contact" at bounding box center [837, 324] width 405 height 43
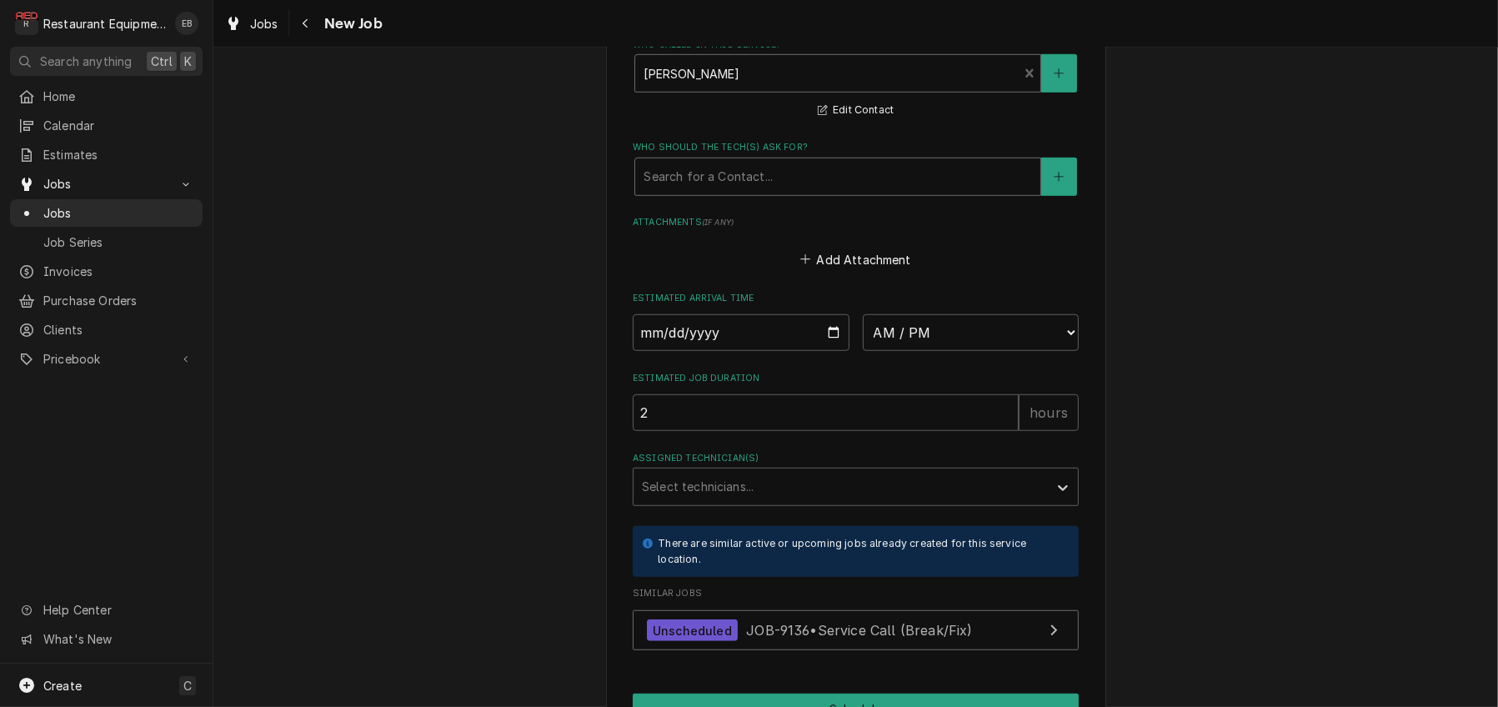
click at [739, 192] on div "Who should the tech(s) ask for?" at bounding box center [838, 177] width 389 height 30
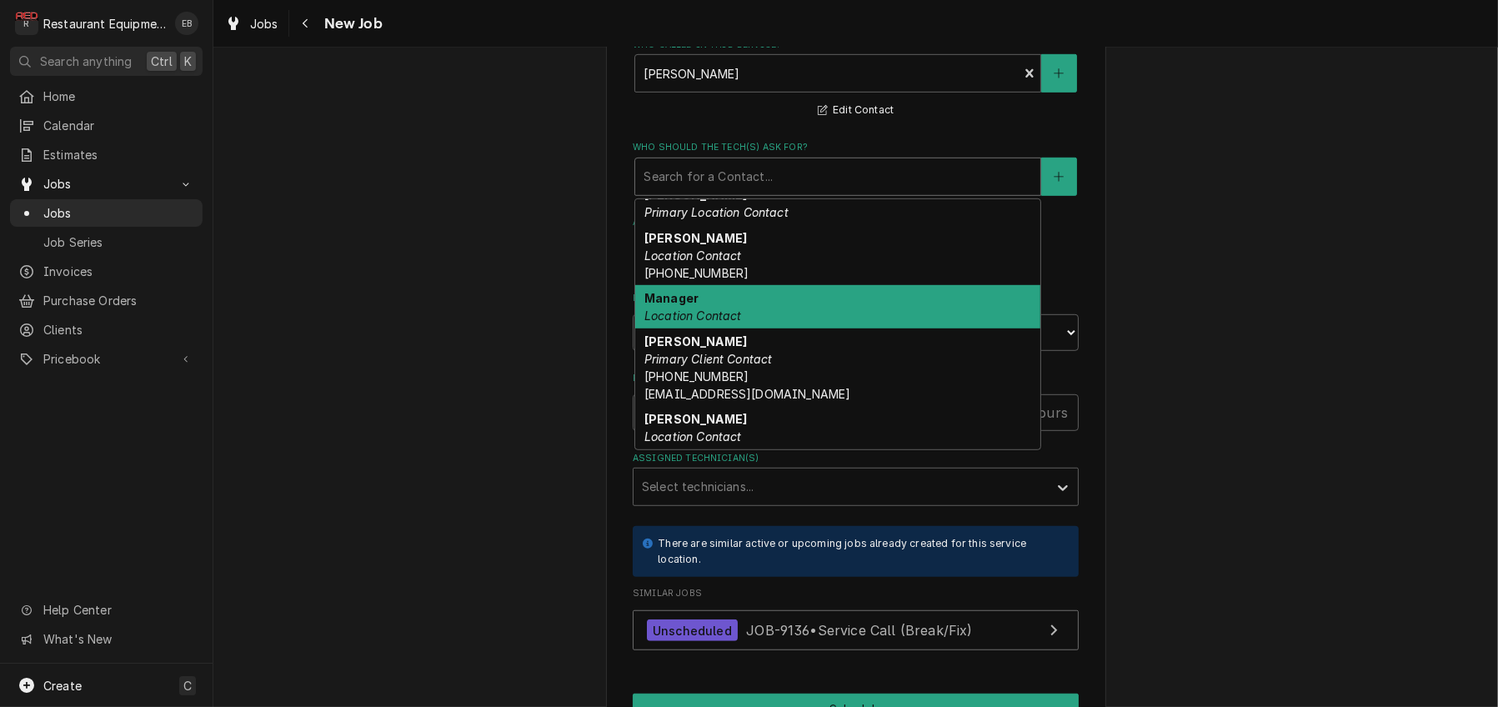
click at [727, 323] on em "Location Contact" at bounding box center [693, 315] width 98 height 14
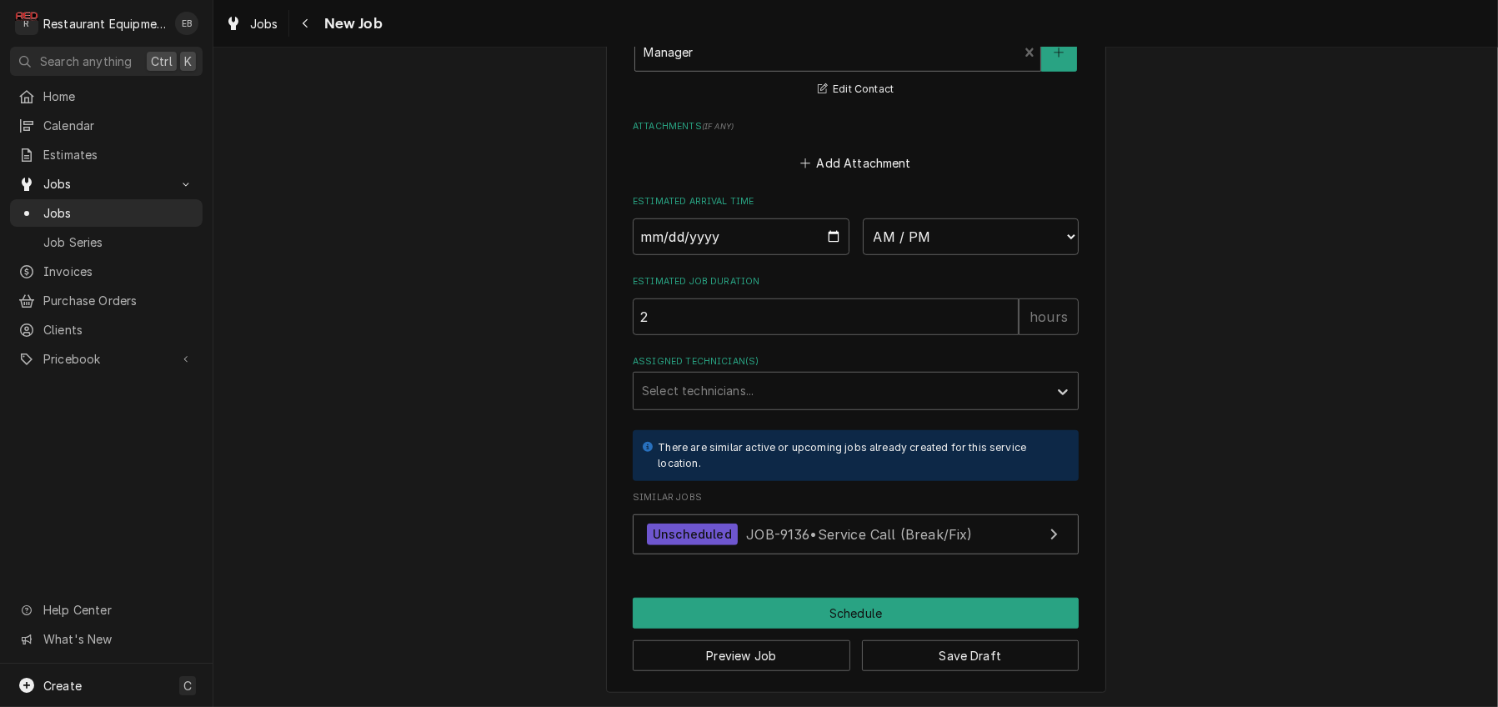
scroll to position [1501, 0]
click at [954, 645] on button "Save Draft" at bounding box center [971, 655] width 218 height 31
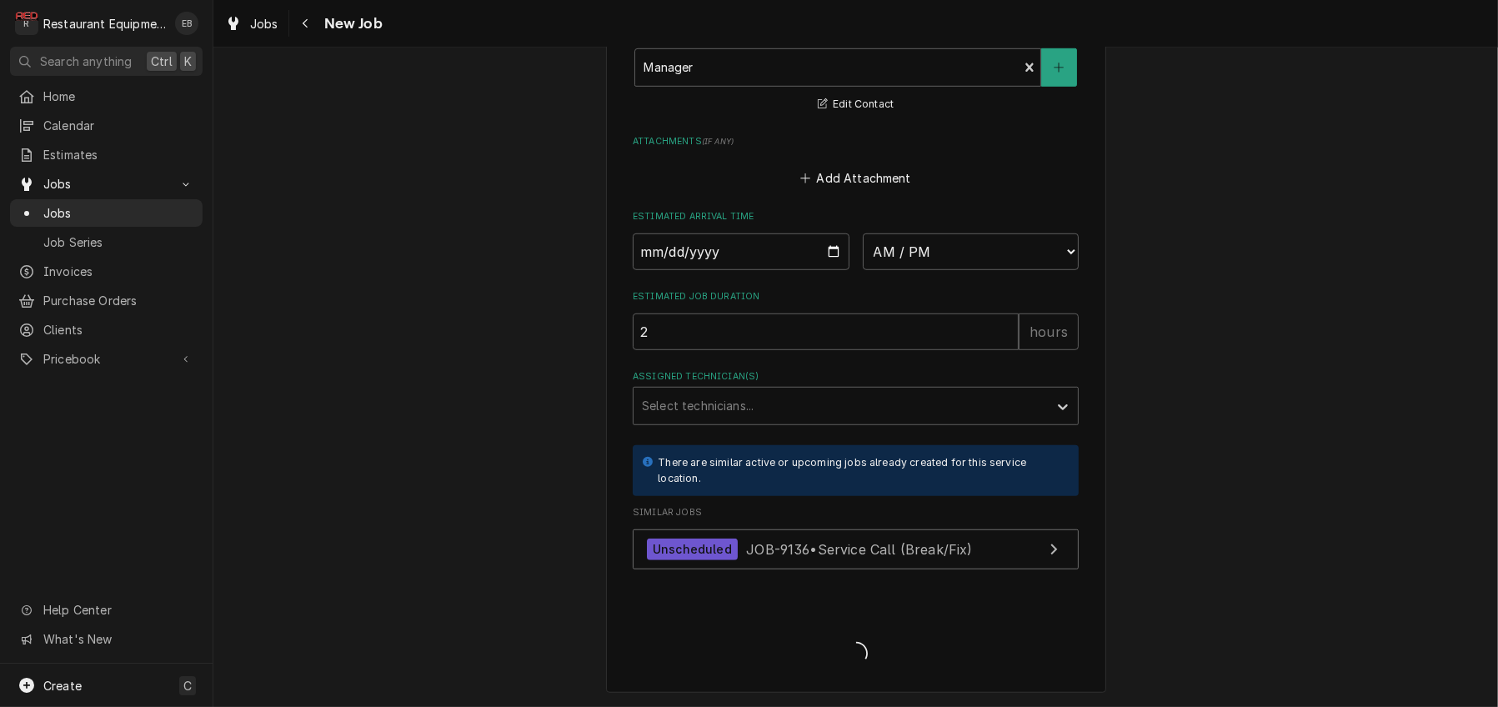
scroll to position [1616, 0]
type textarea "x"
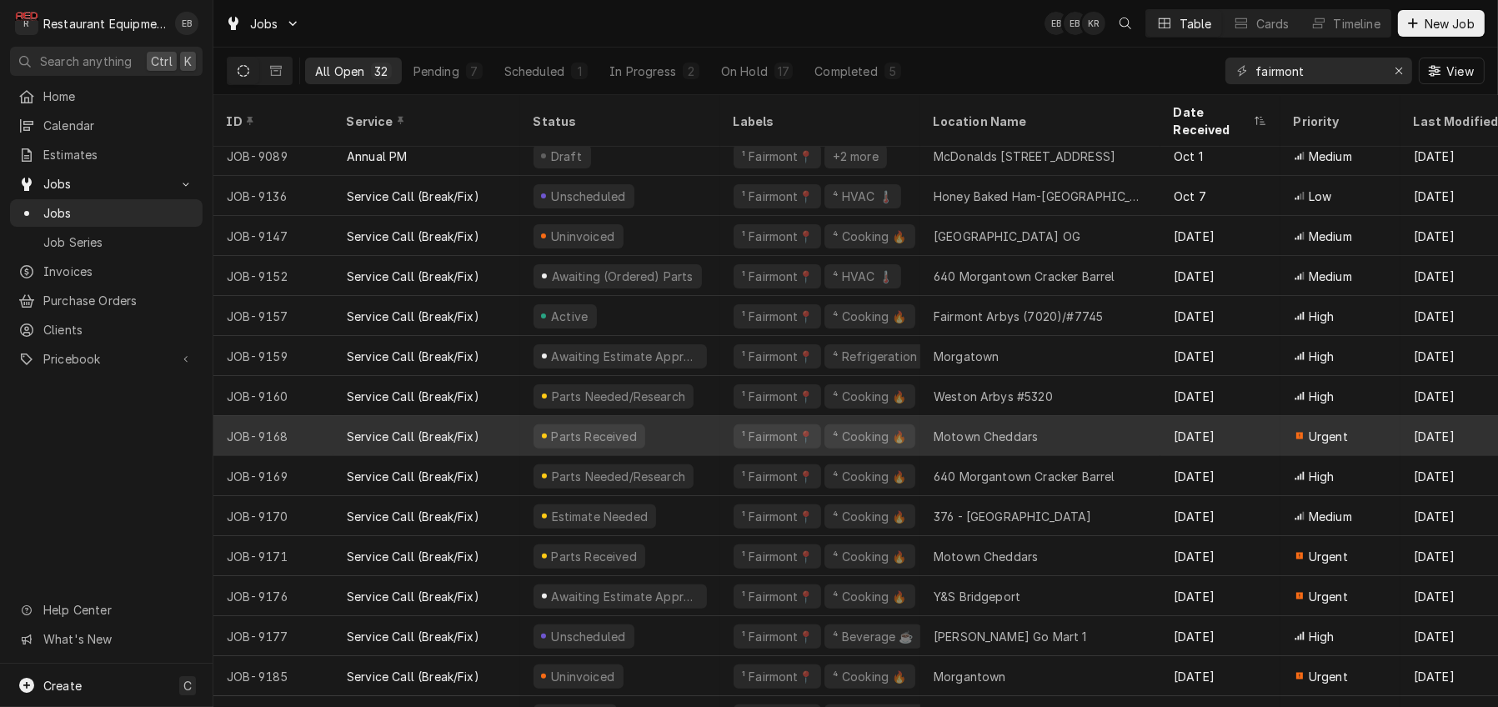
scroll to position [731, 0]
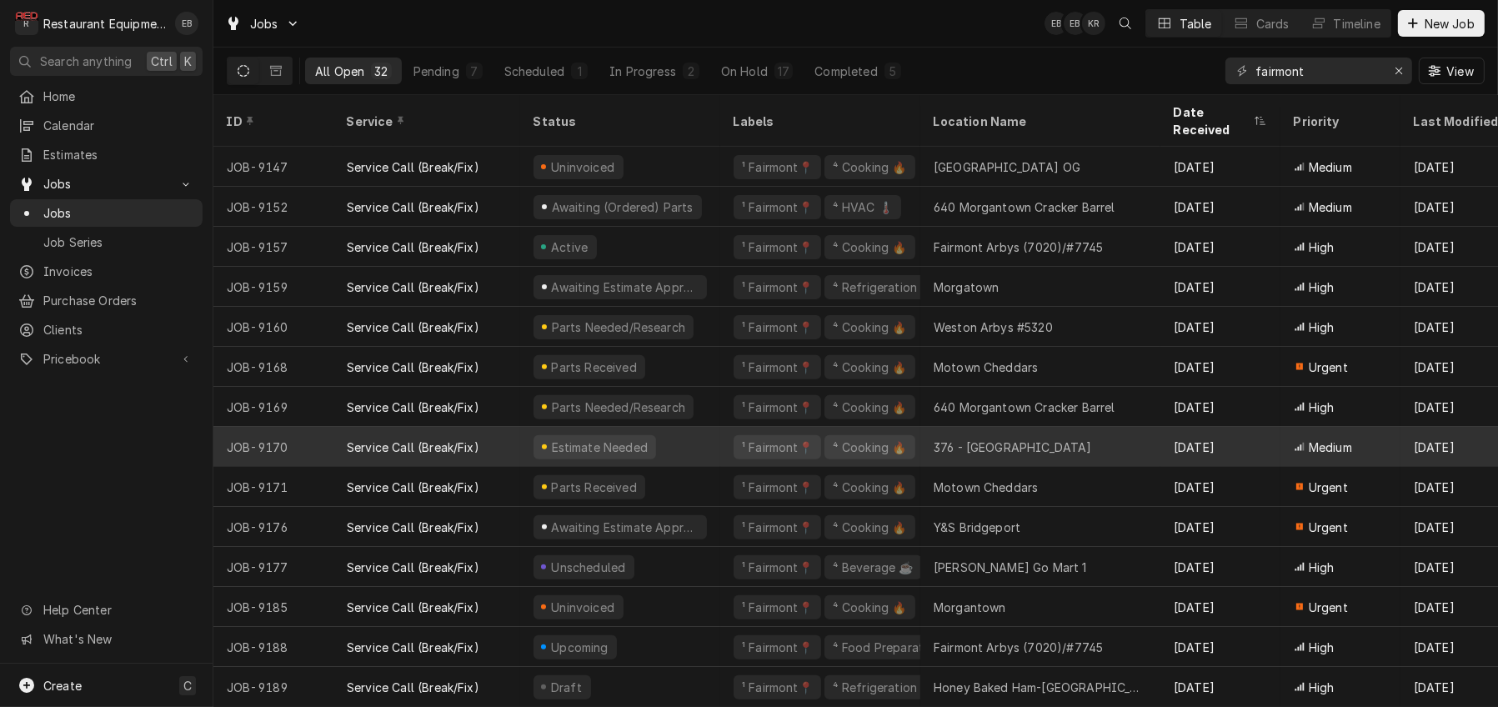
click at [702, 429] on div "Estimate Needed" at bounding box center [620, 447] width 200 height 40
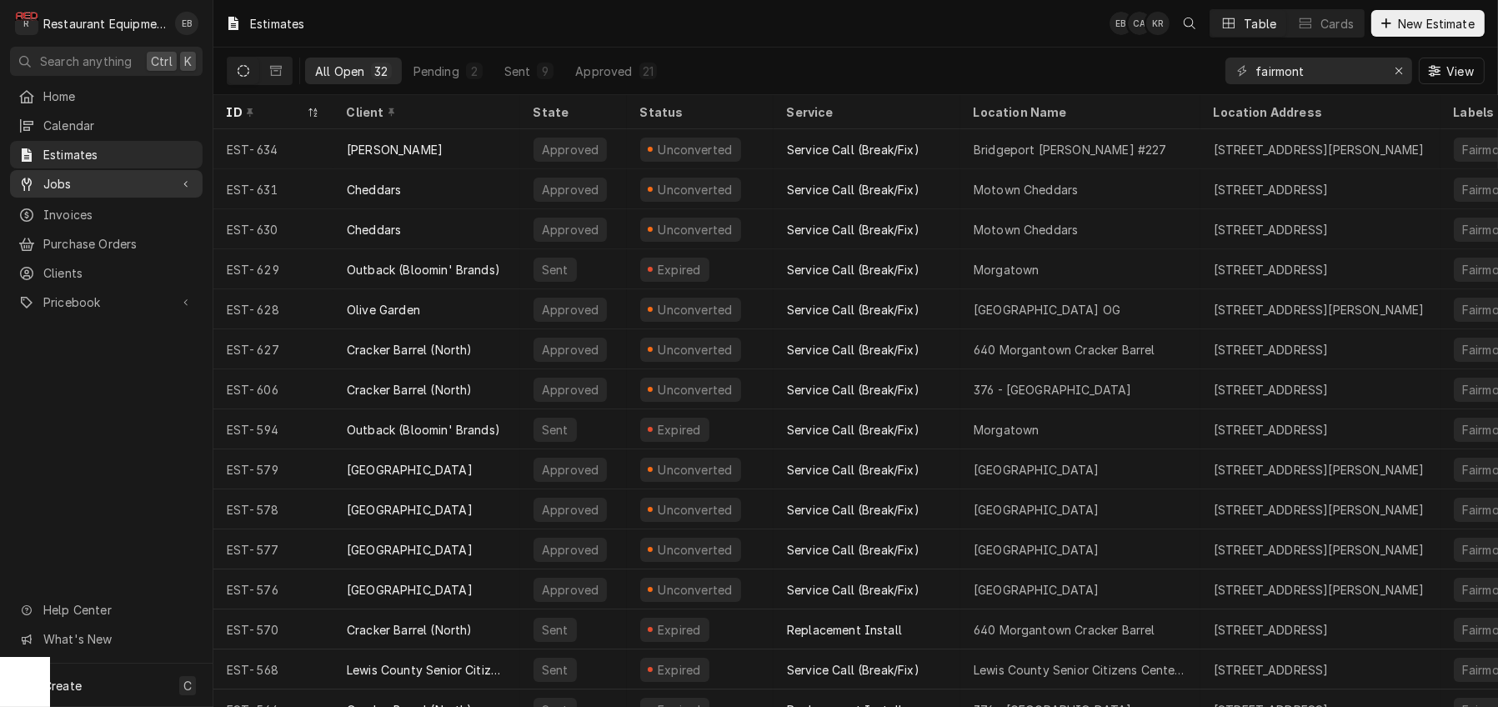
click at [96, 182] on span "Jobs" at bounding box center [106, 184] width 126 height 18
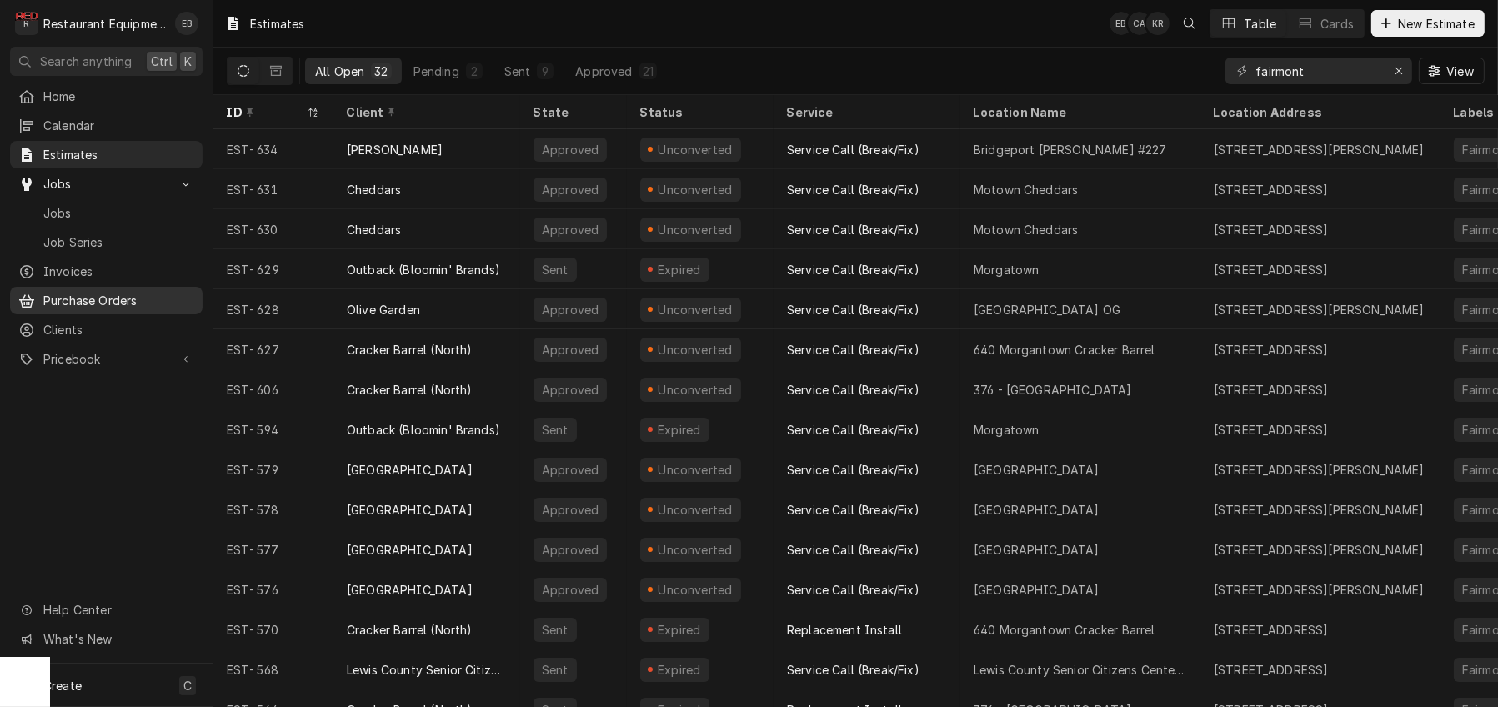
click at [100, 307] on span "Purchase Orders" at bounding box center [118, 301] width 151 height 18
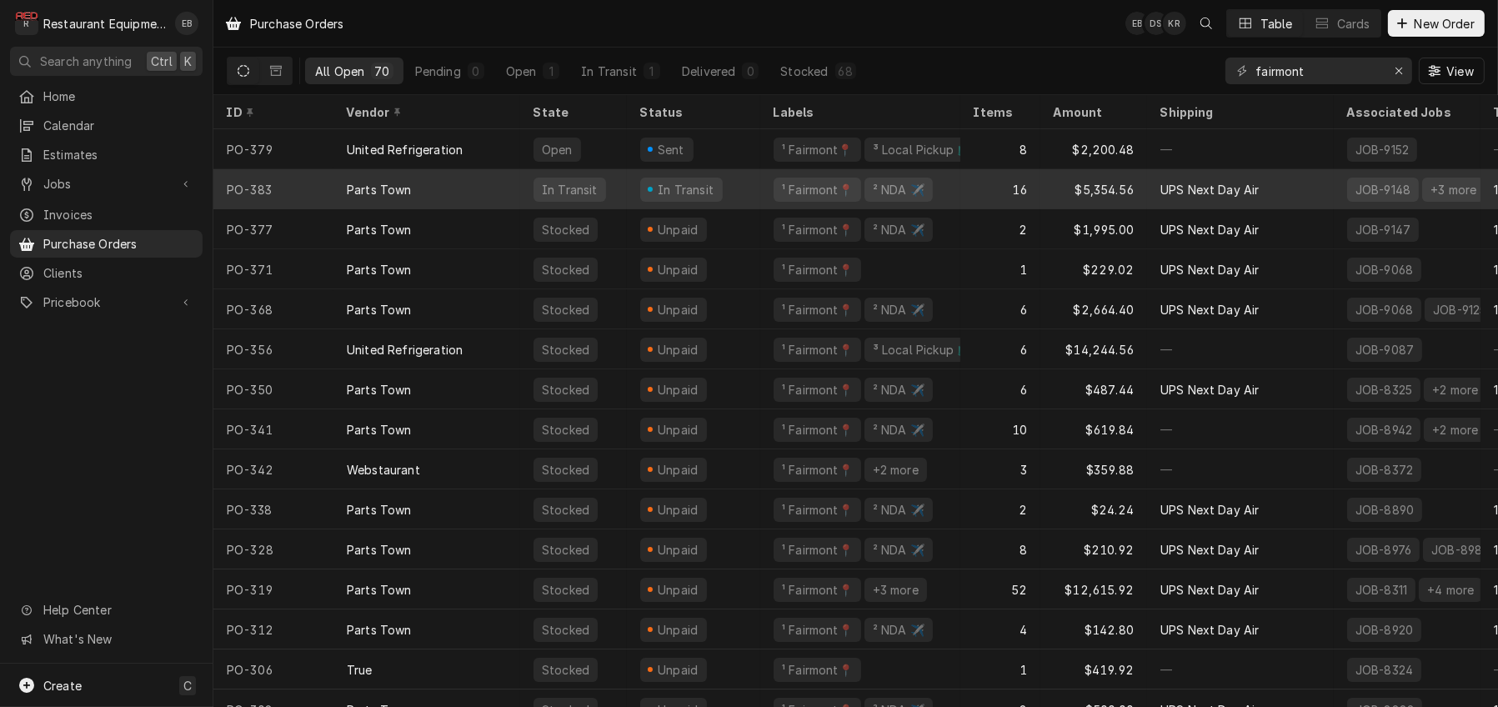
click at [760, 188] on div "In Transit" at bounding box center [693, 189] width 133 height 40
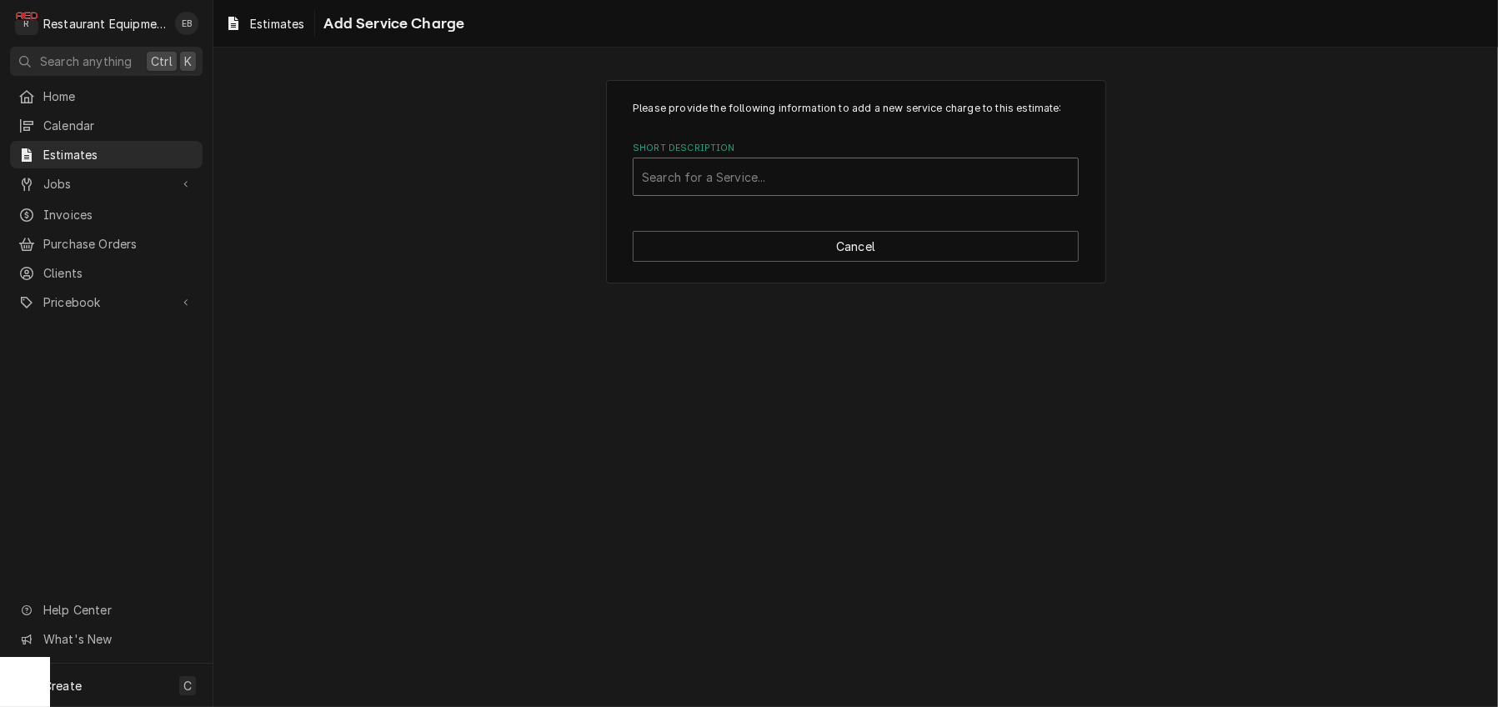
click at [803, 268] on div "Please provide the following information to add a new service charge to this es…" at bounding box center [856, 181] width 500 height 203
click at [804, 262] on button "Cancel" at bounding box center [856, 246] width 446 height 31
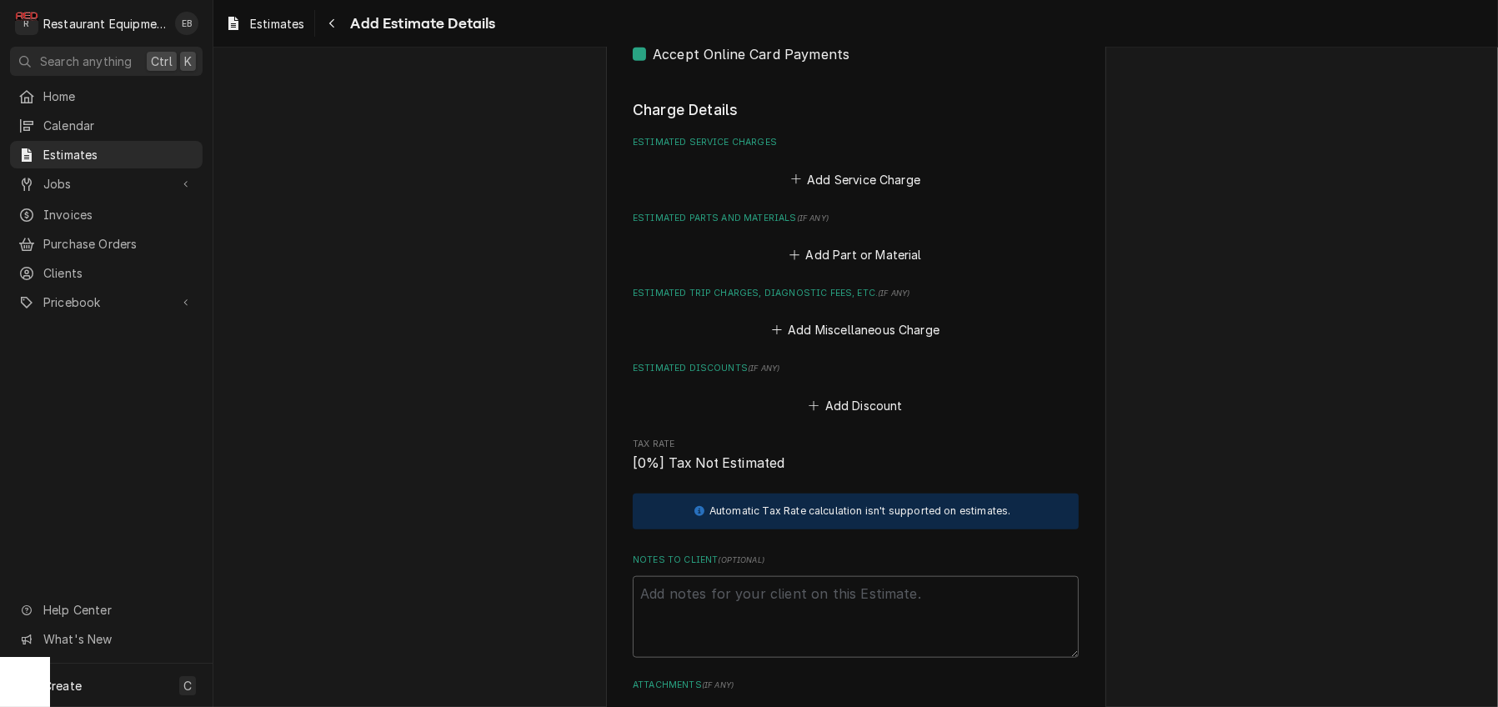
scroll to position [2148, 0]
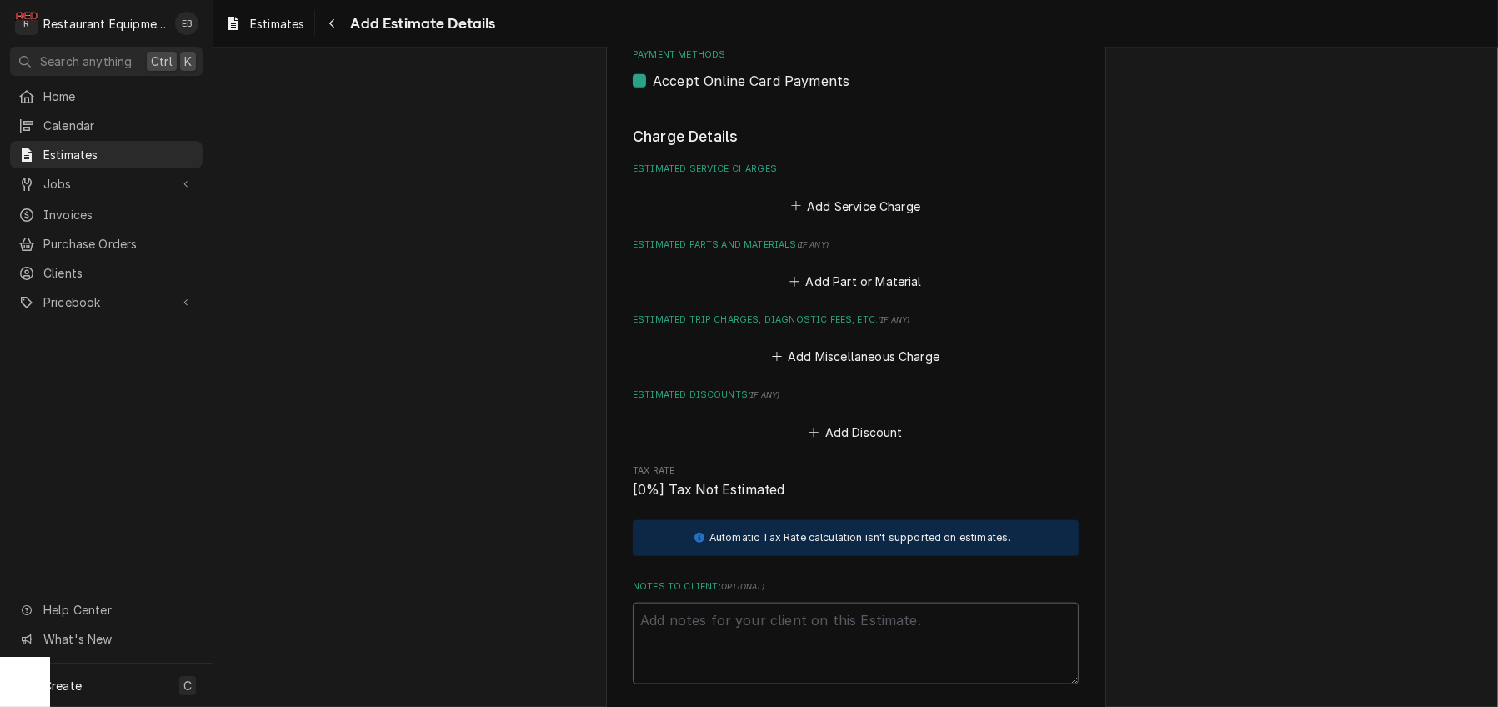
type textarea "x"
click at [837, 218] on button "Add Service Charge" at bounding box center [855, 205] width 135 height 23
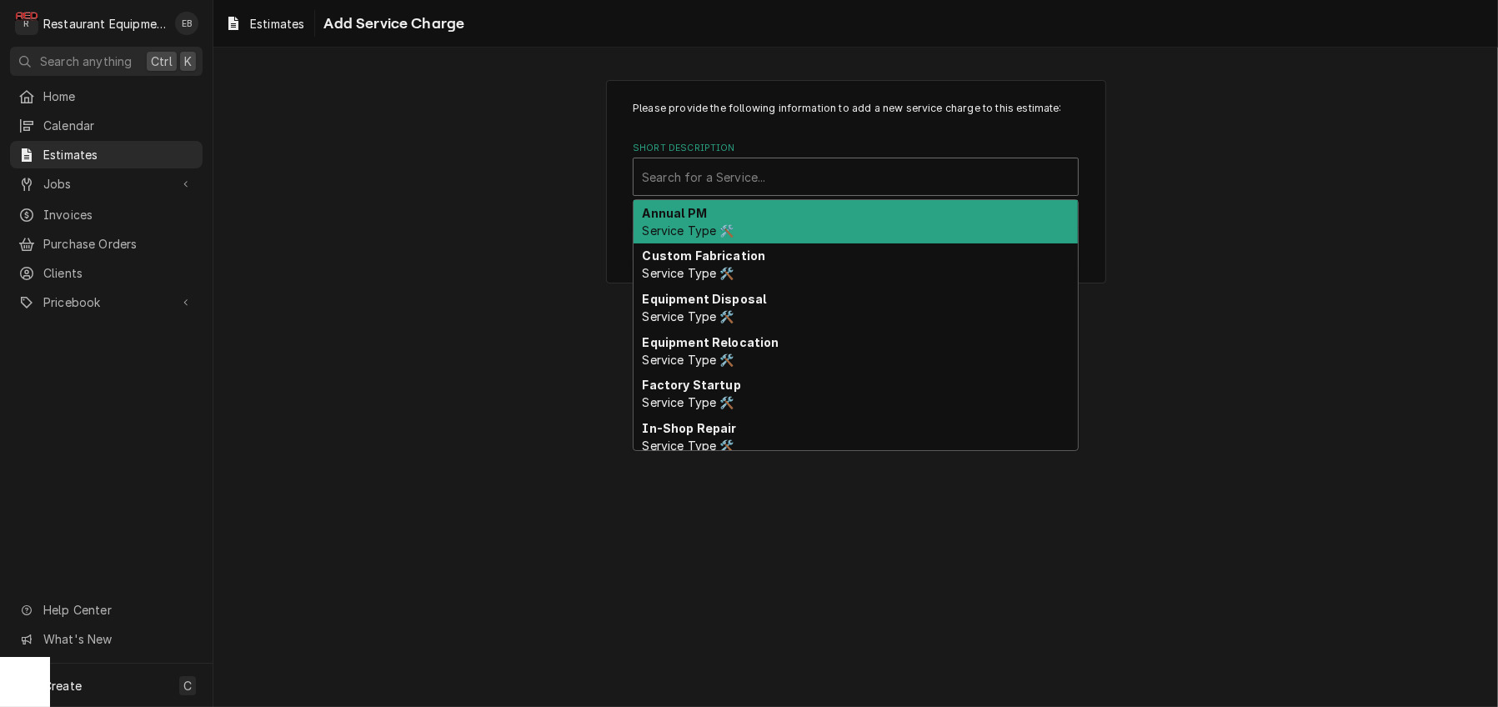
click at [781, 192] on div "Short Description" at bounding box center [856, 177] width 428 height 30
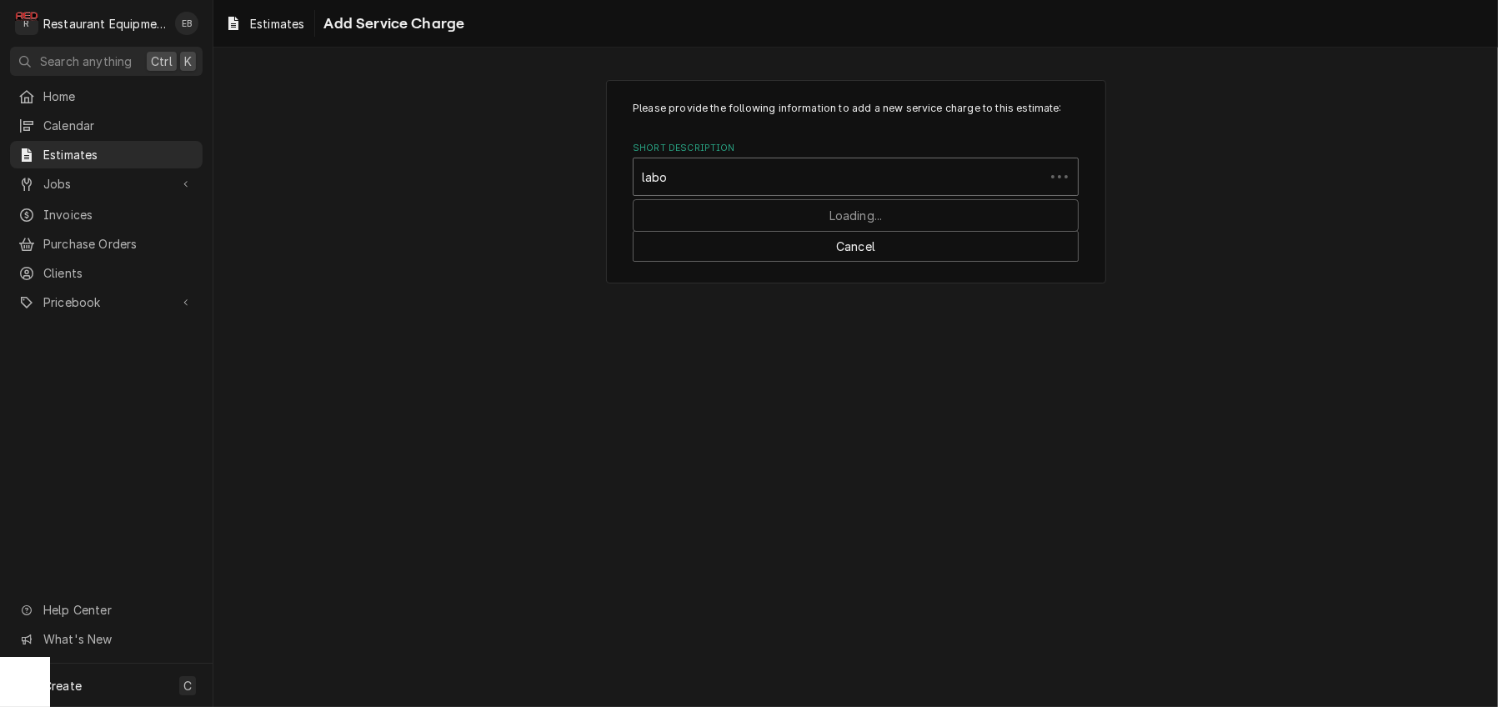
type input "labor"
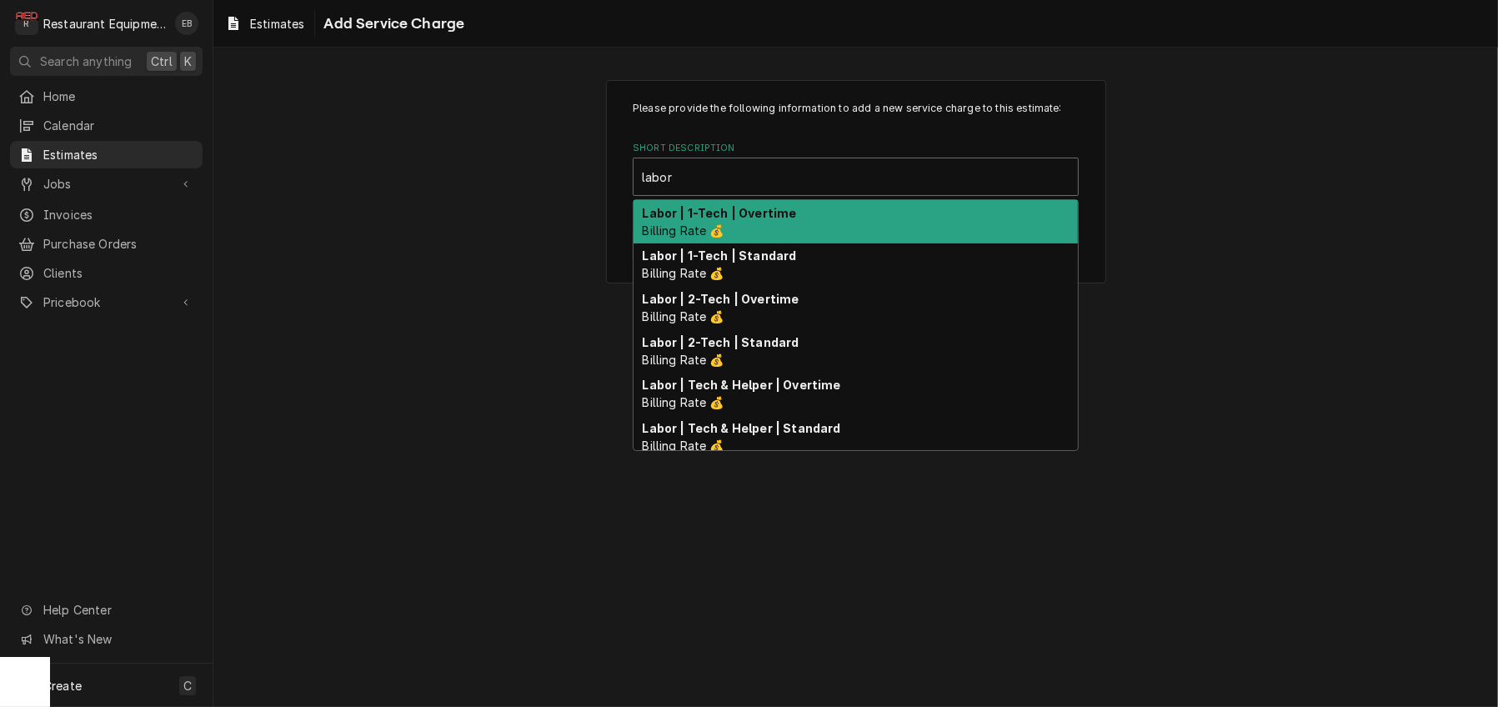
click at [764, 220] on strong "Labor | 1-Tech | Overtime" at bounding box center [720, 213] width 154 height 14
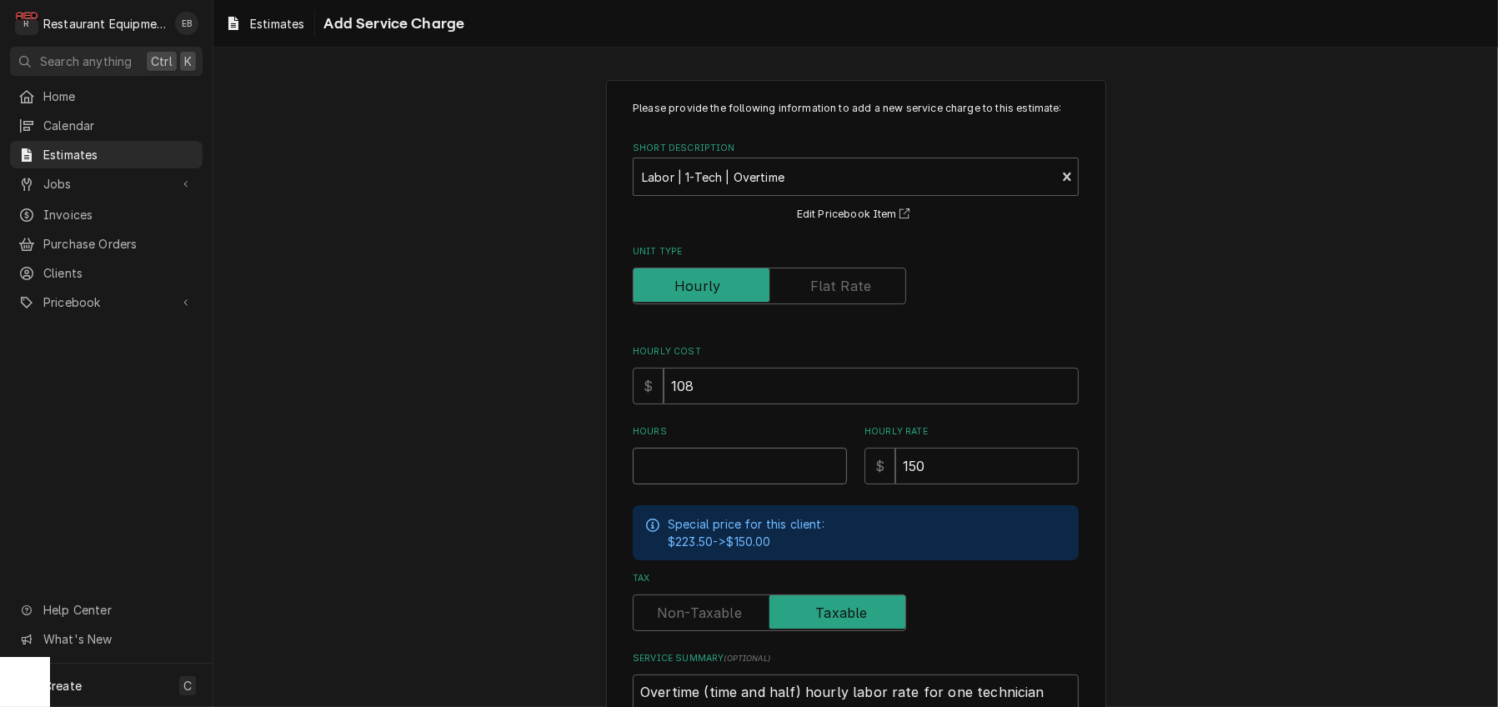
click at [759, 484] on input "Hours" at bounding box center [740, 466] width 214 height 37
type textarea "x"
type input "1"
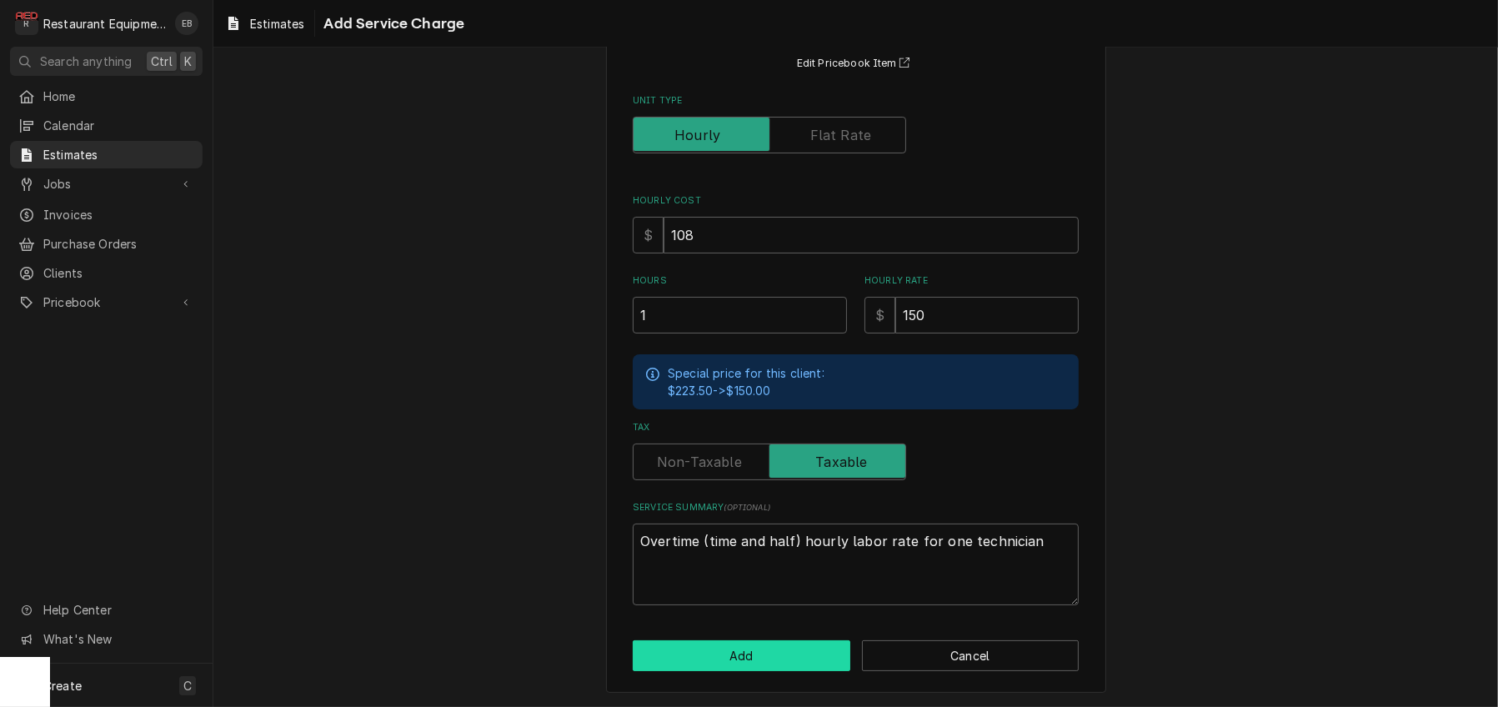
click at [759, 646] on button "Add" at bounding box center [742, 655] width 218 height 31
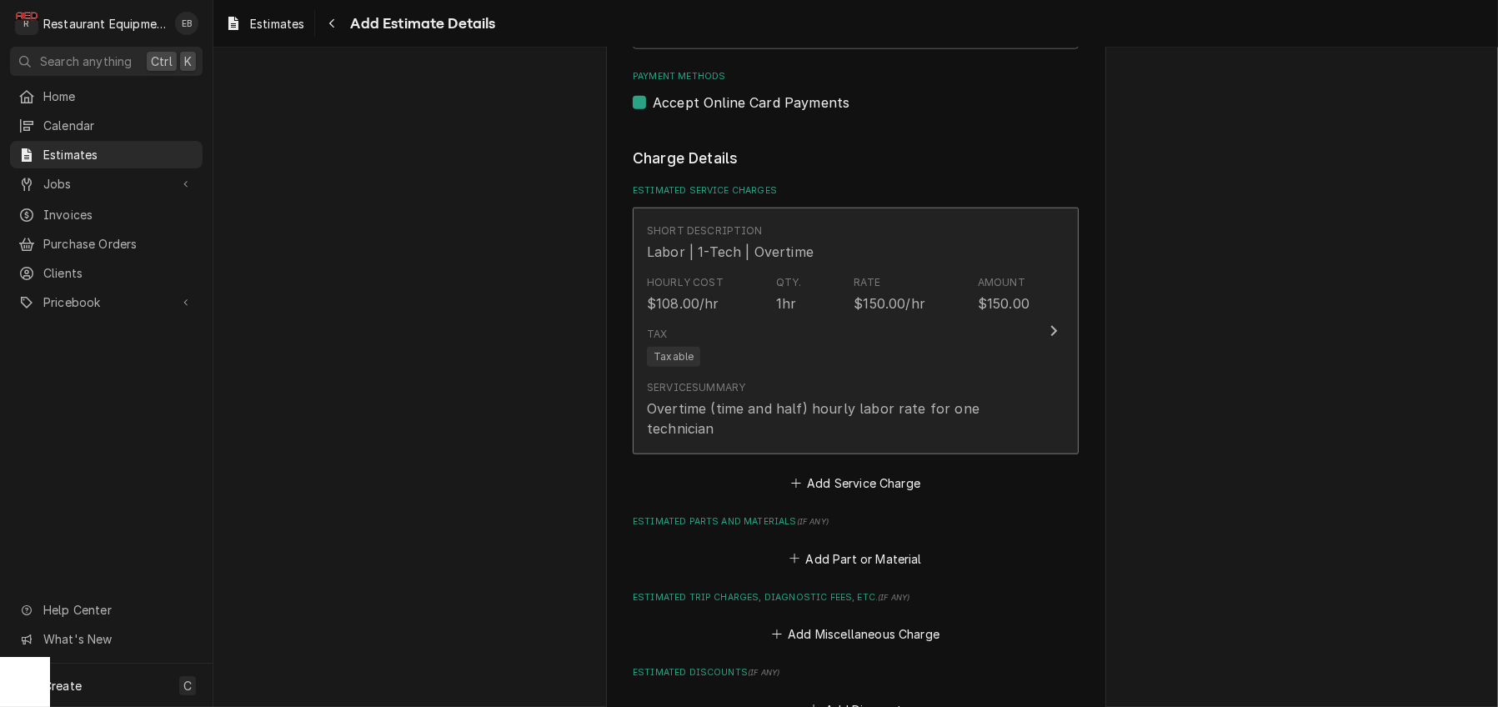
type textarea "x"
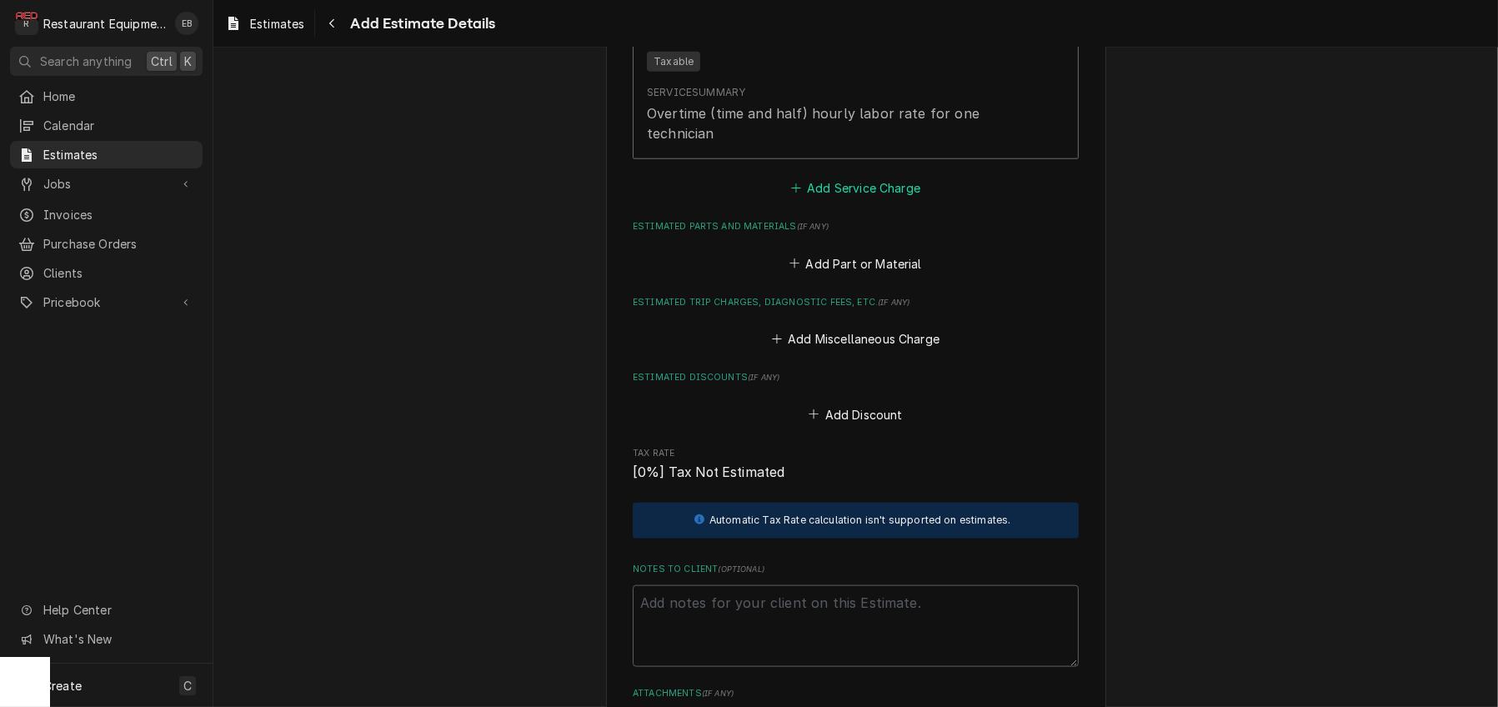
scroll to position [2460, 0]
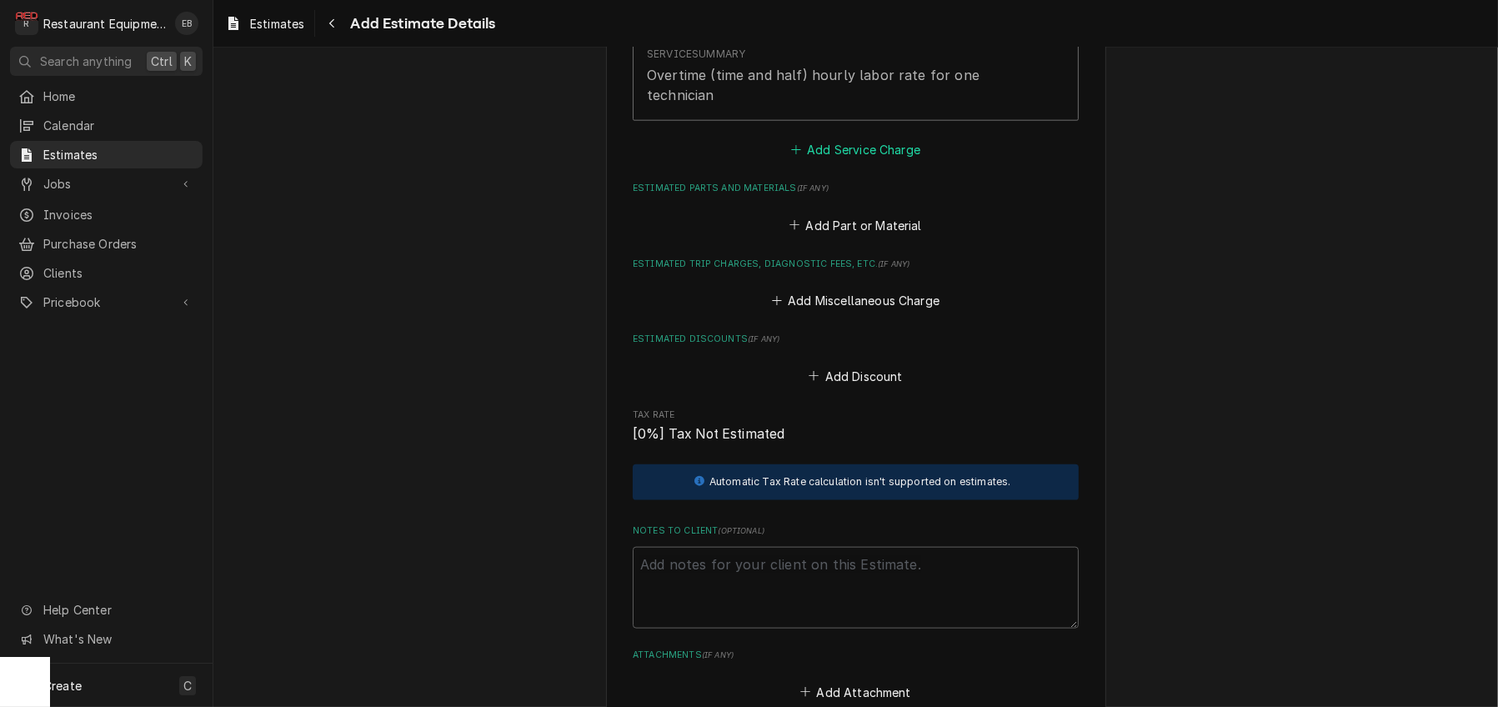
click at [860, 162] on button "Add Service Charge" at bounding box center [855, 149] width 135 height 23
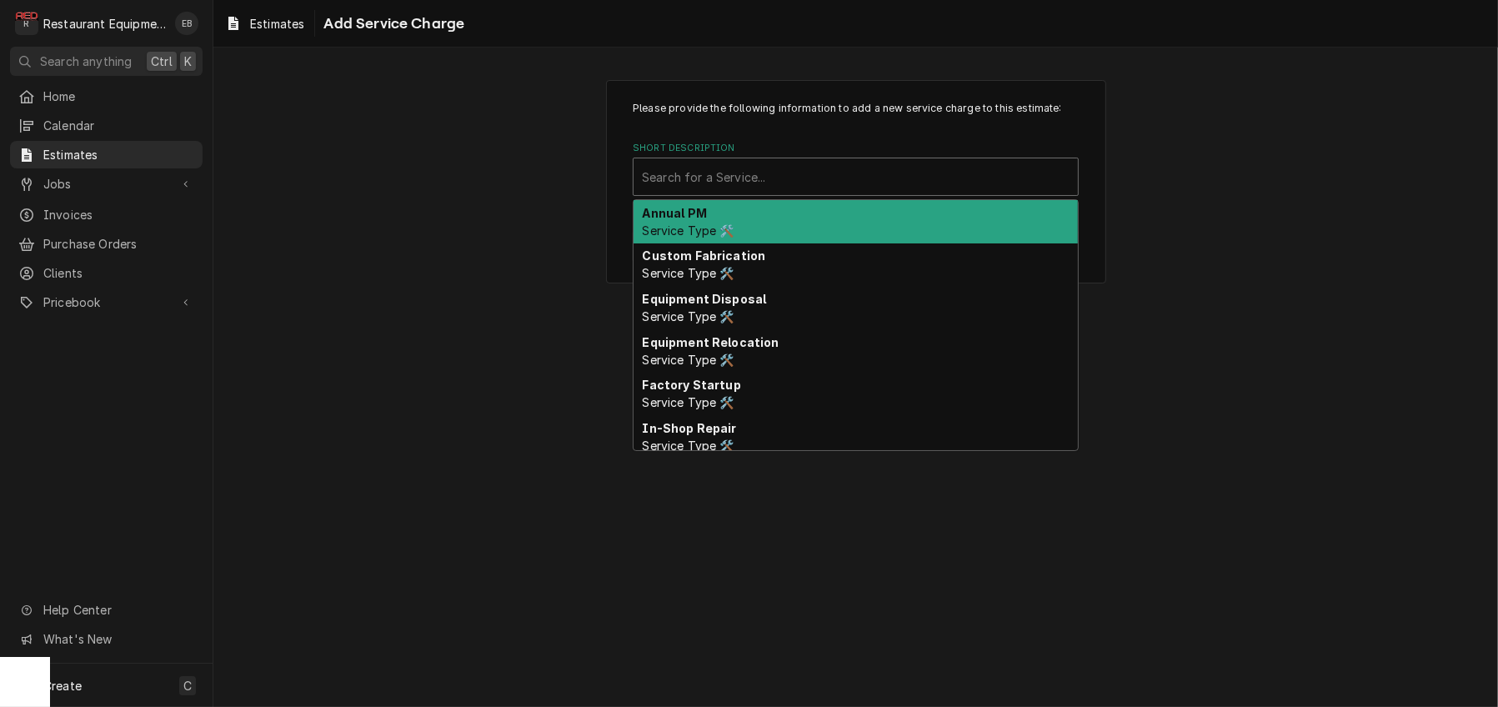
click at [774, 192] on div "Short Description" at bounding box center [856, 177] width 428 height 30
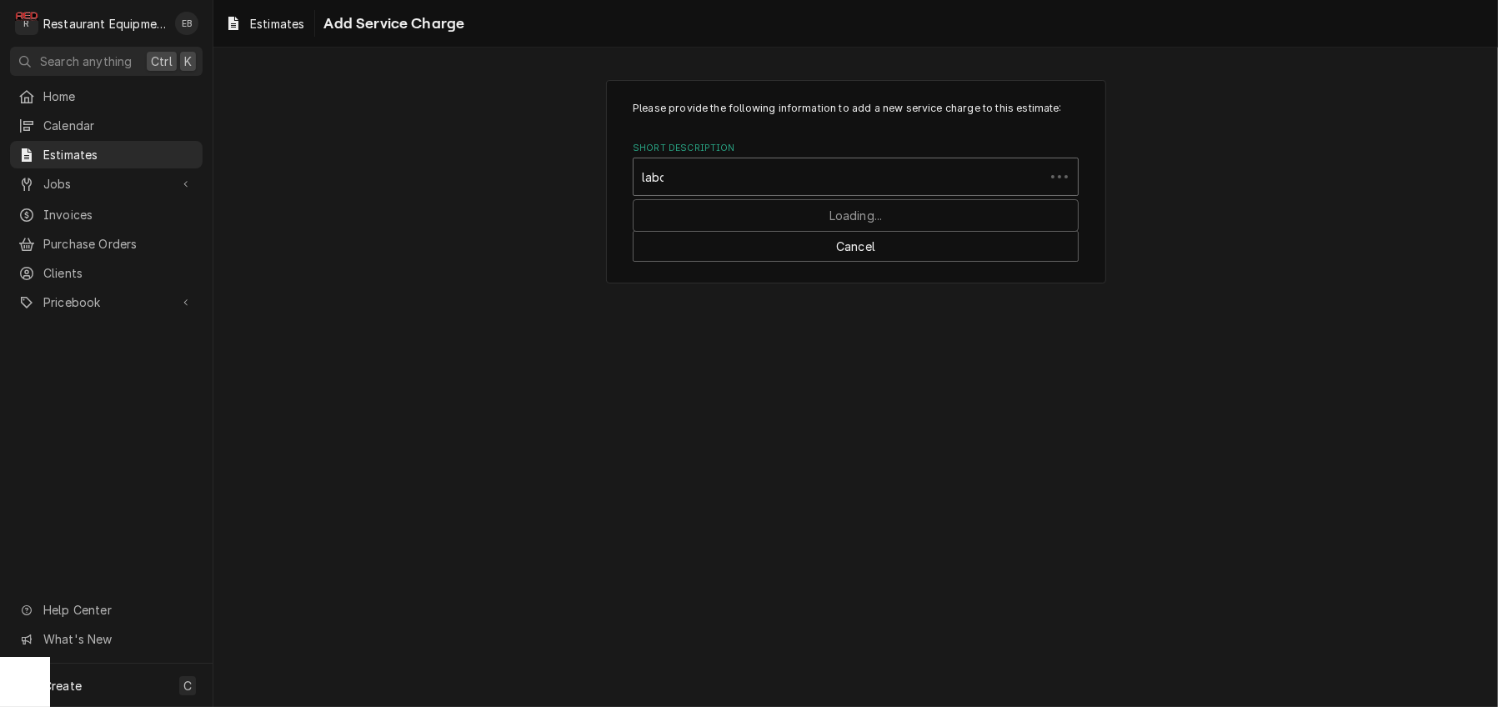
type input "labor"
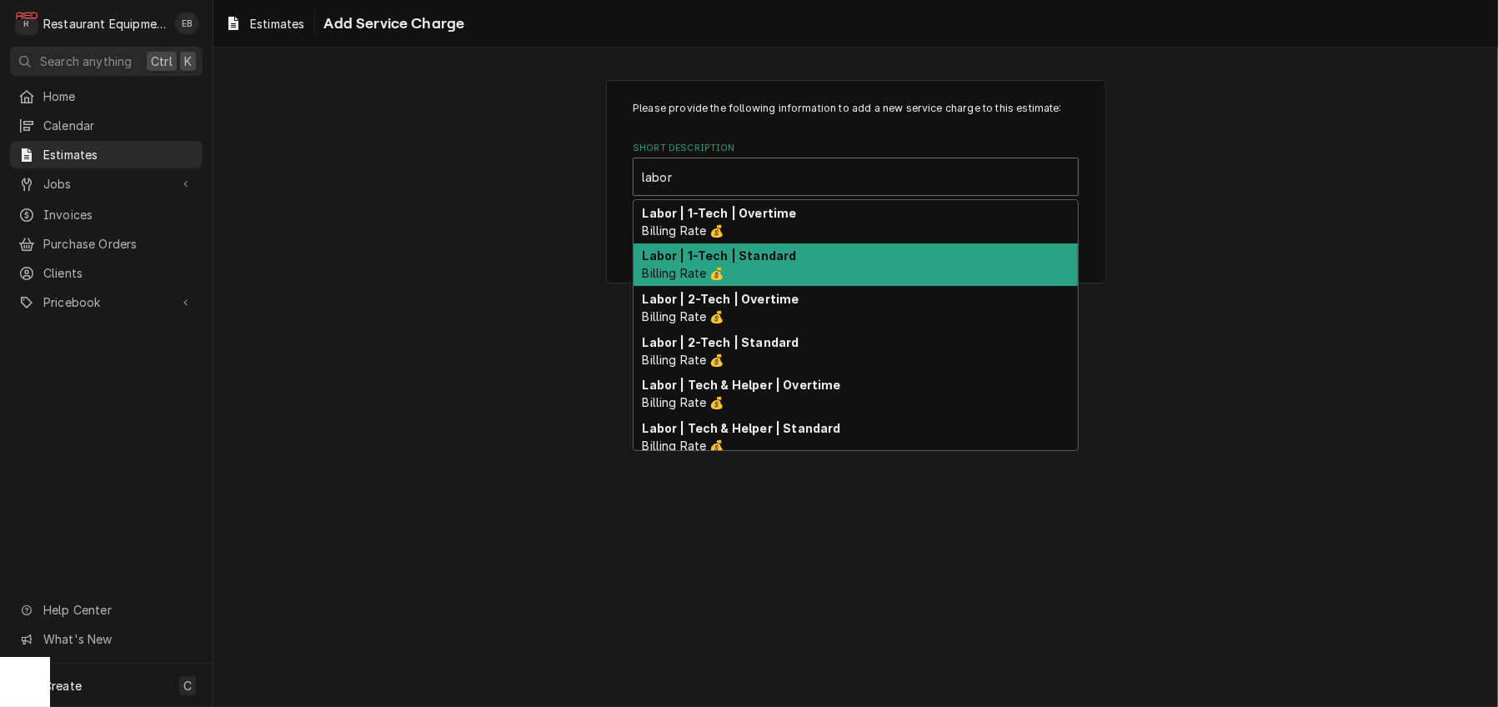
click at [760, 287] on div "Labor | 1-Tech | Standard Billing Rate 💰" at bounding box center [856, 264] width 444 height 43
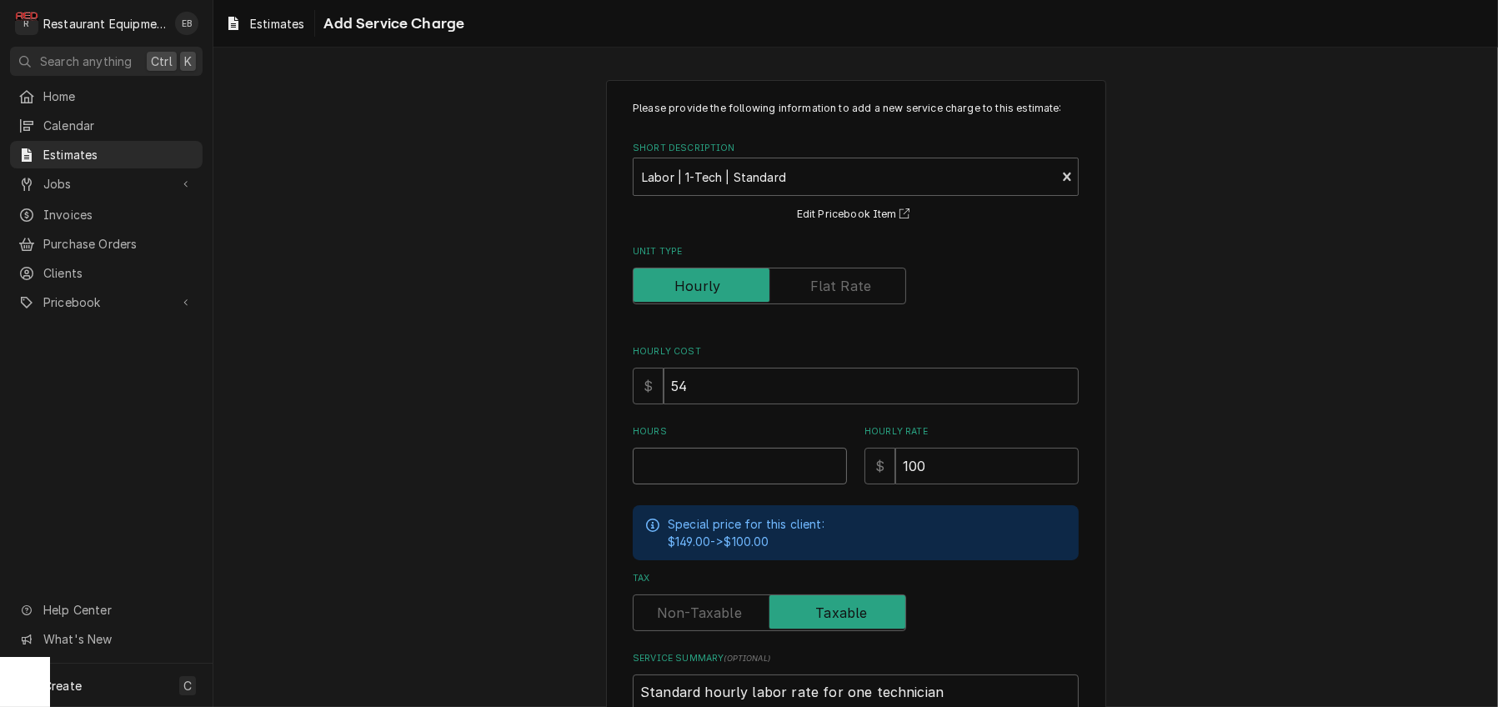
click at [739, 484] on input "Hours" at bounding box center [740, 466] width 214 height 37
type textarea "x"
type input "2"
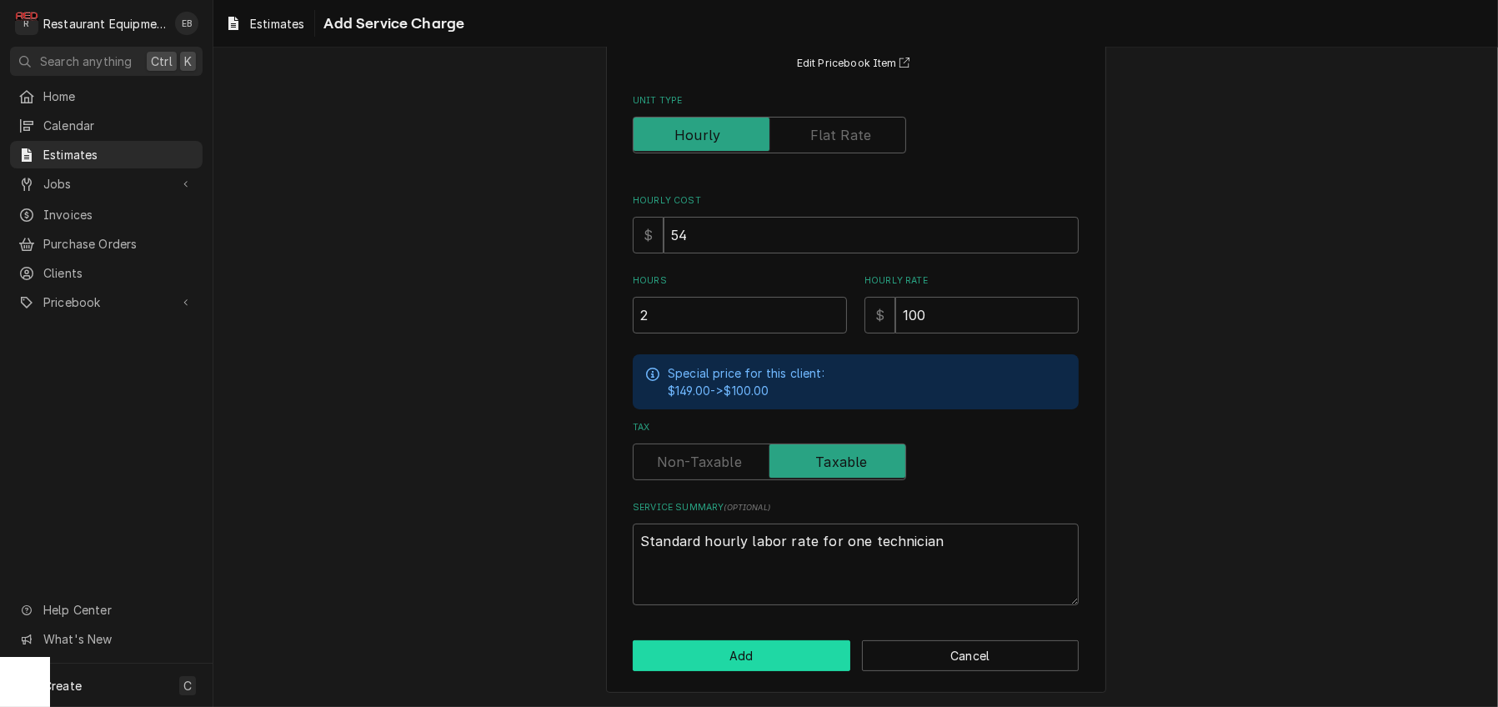
click at [759, 642] on button "Add" at bounding box center [742, 655] width 218 height 31
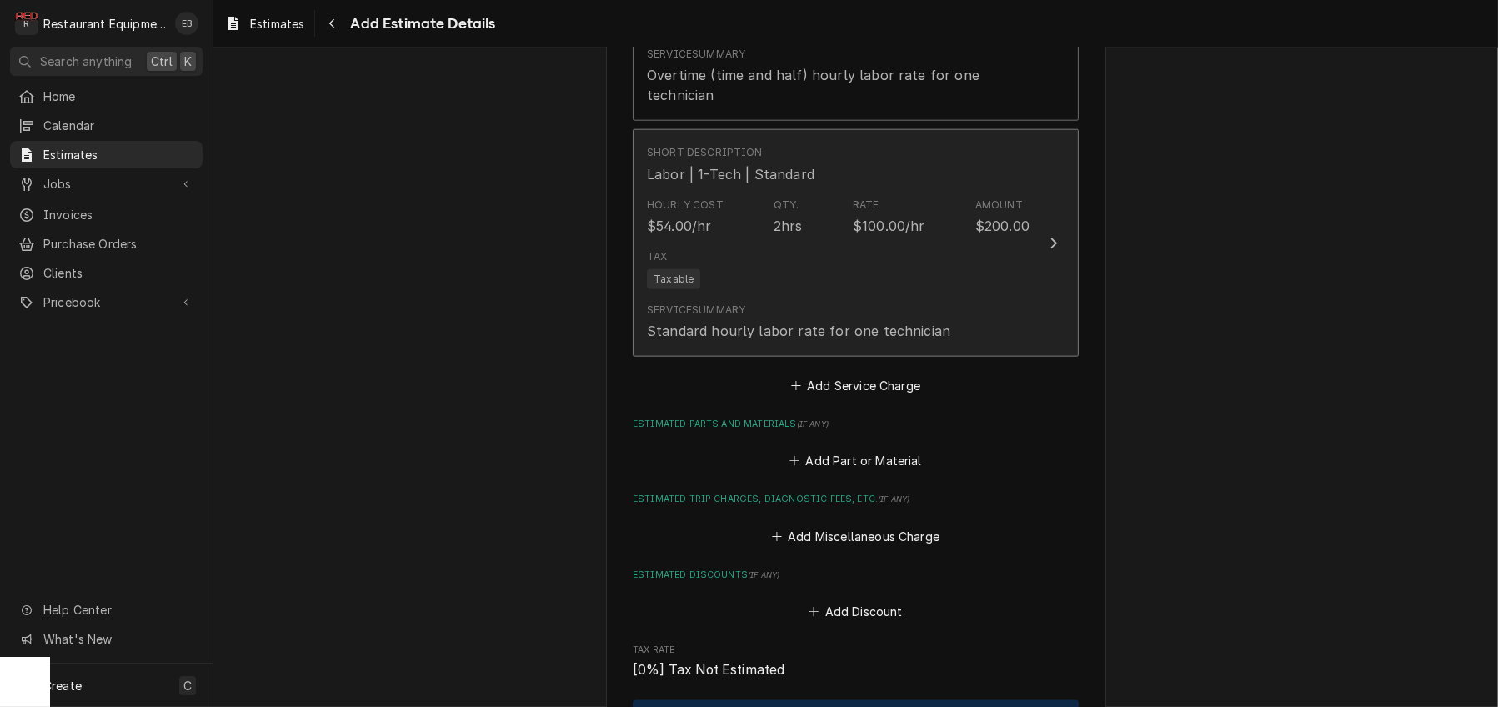
scroll to position [2438, 0]
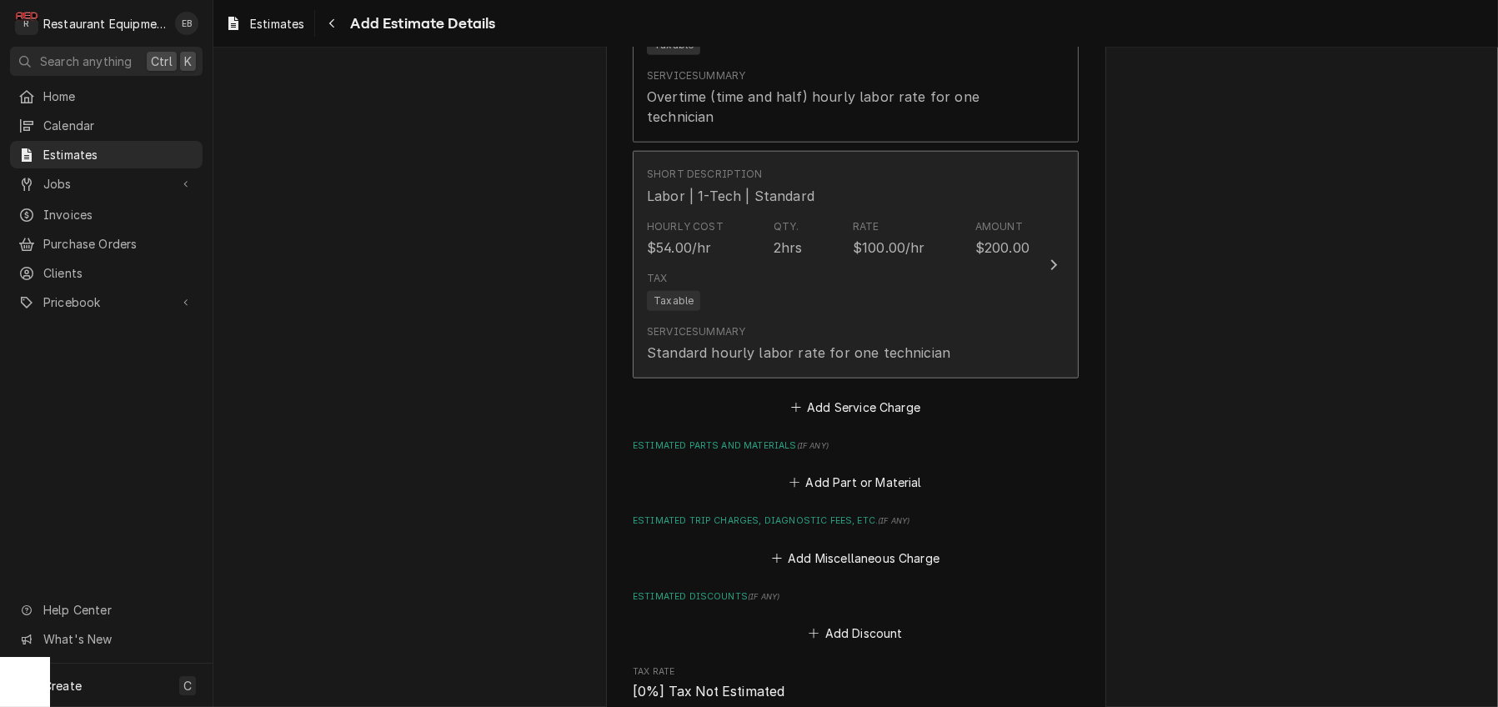
type textarea "x"
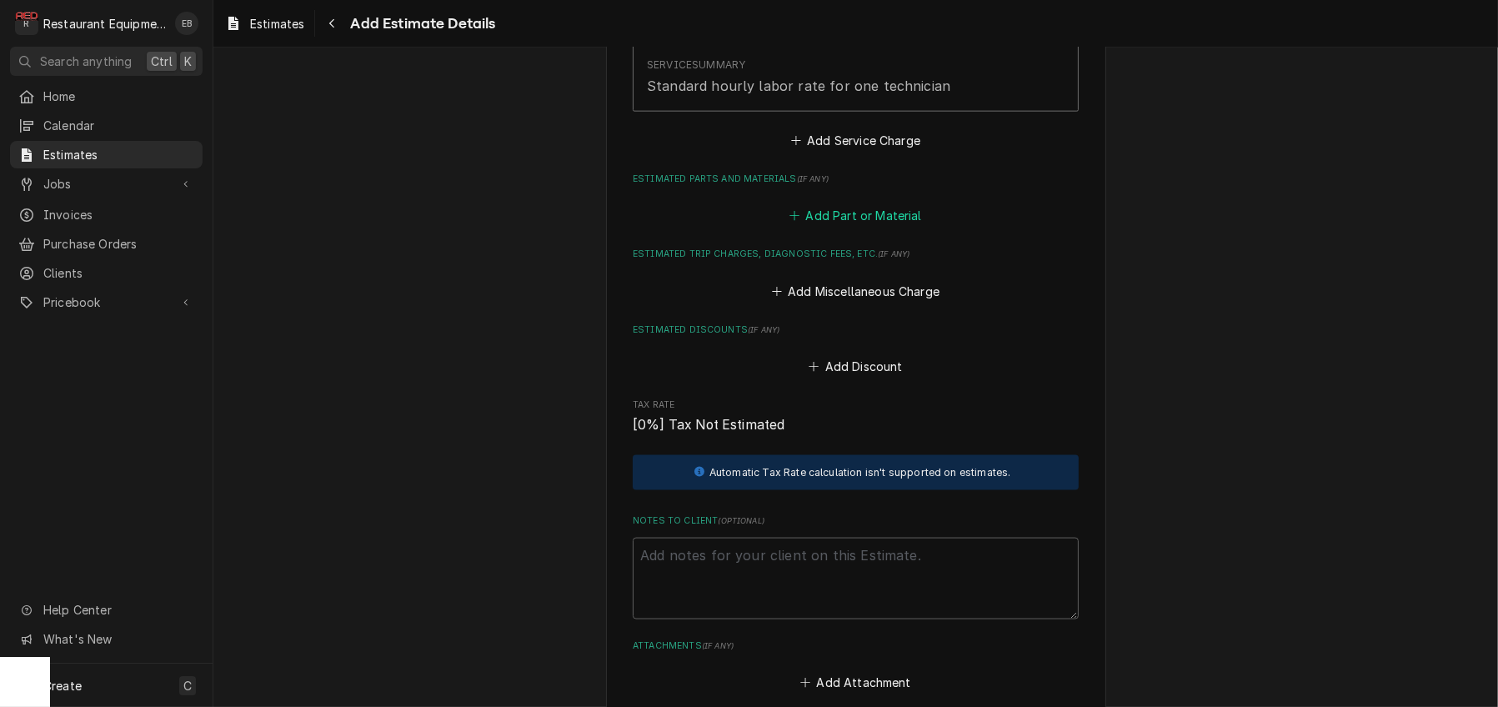
scroll to position [2716, 0]
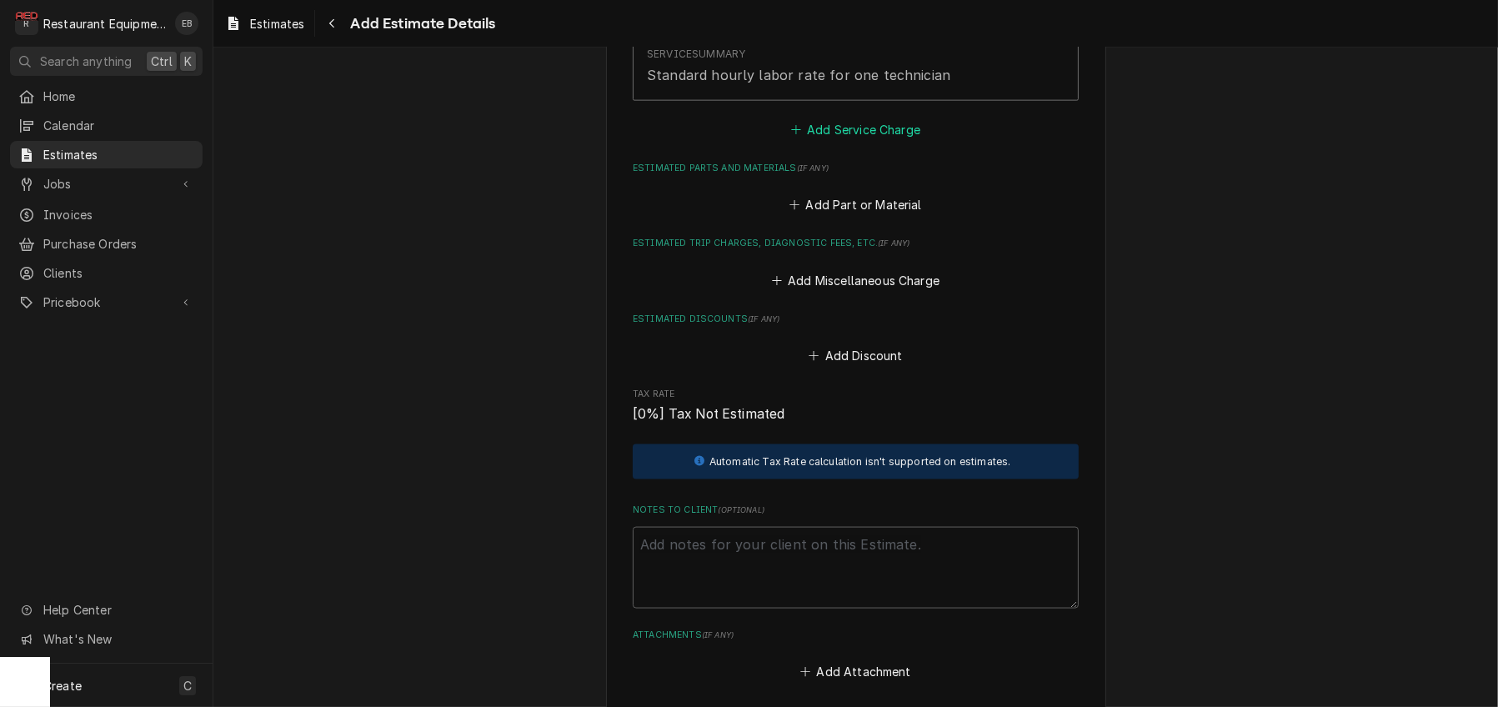
click at [844, 142] on button "Add Service Charge" at bounding box center [855, 129] width 135 height 23
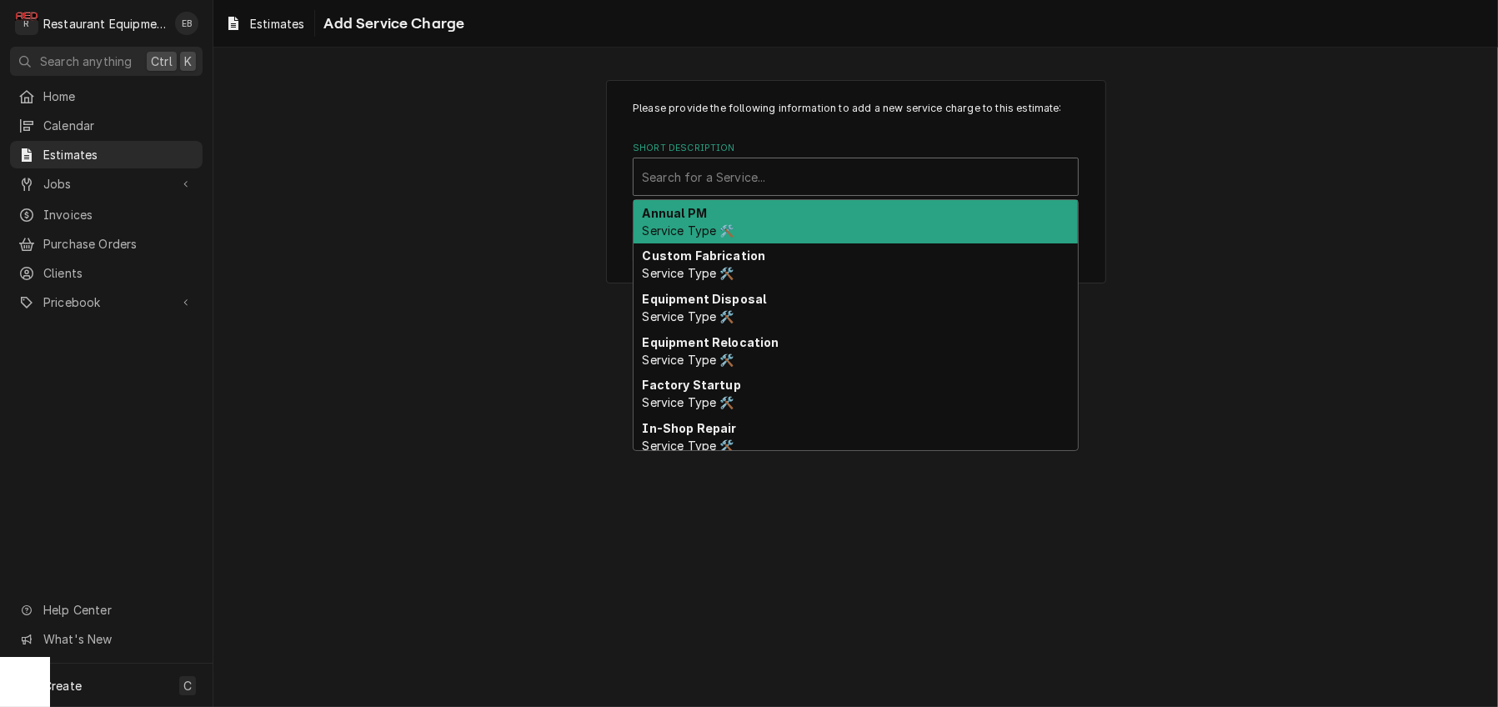
click at [842, 192] on div "Short Description" at bounding box center [856, 177] width 428 height 30
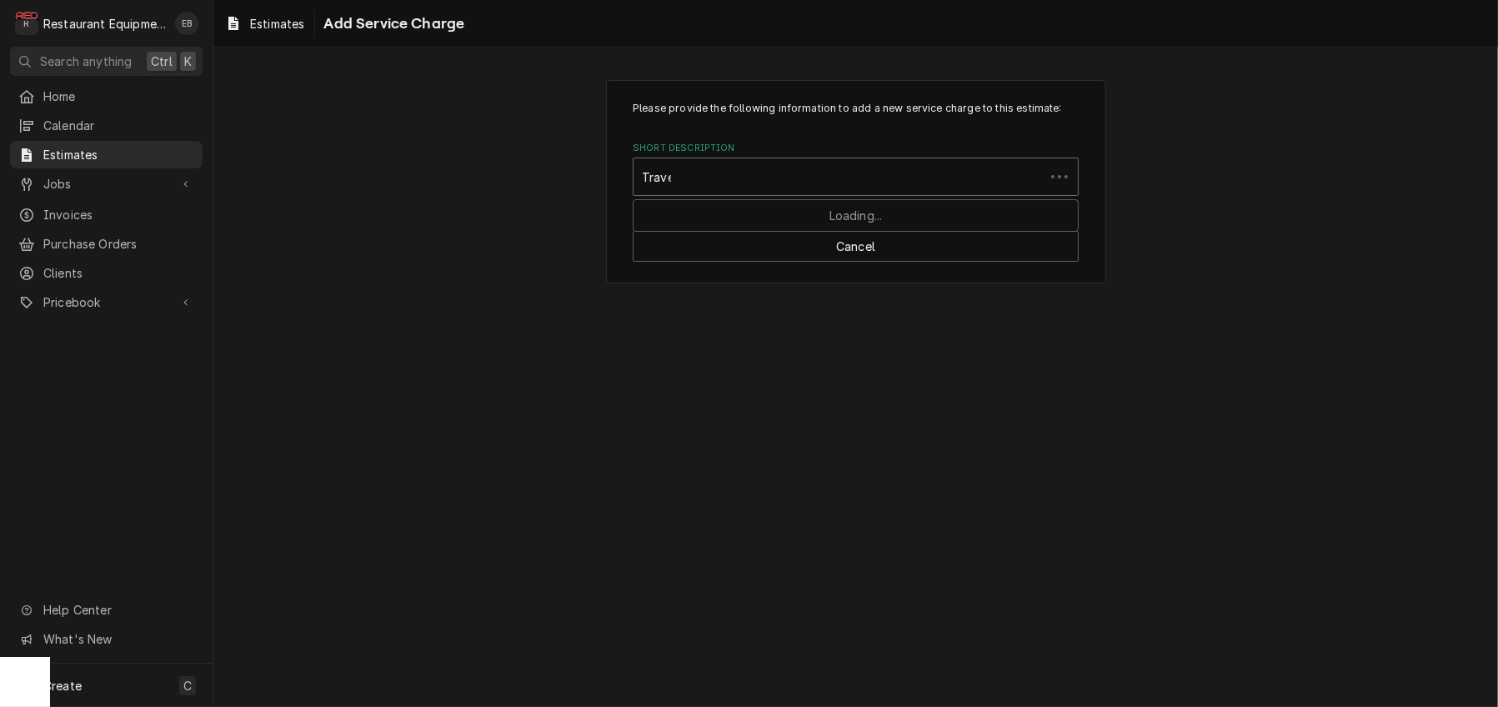
type input "Travel"
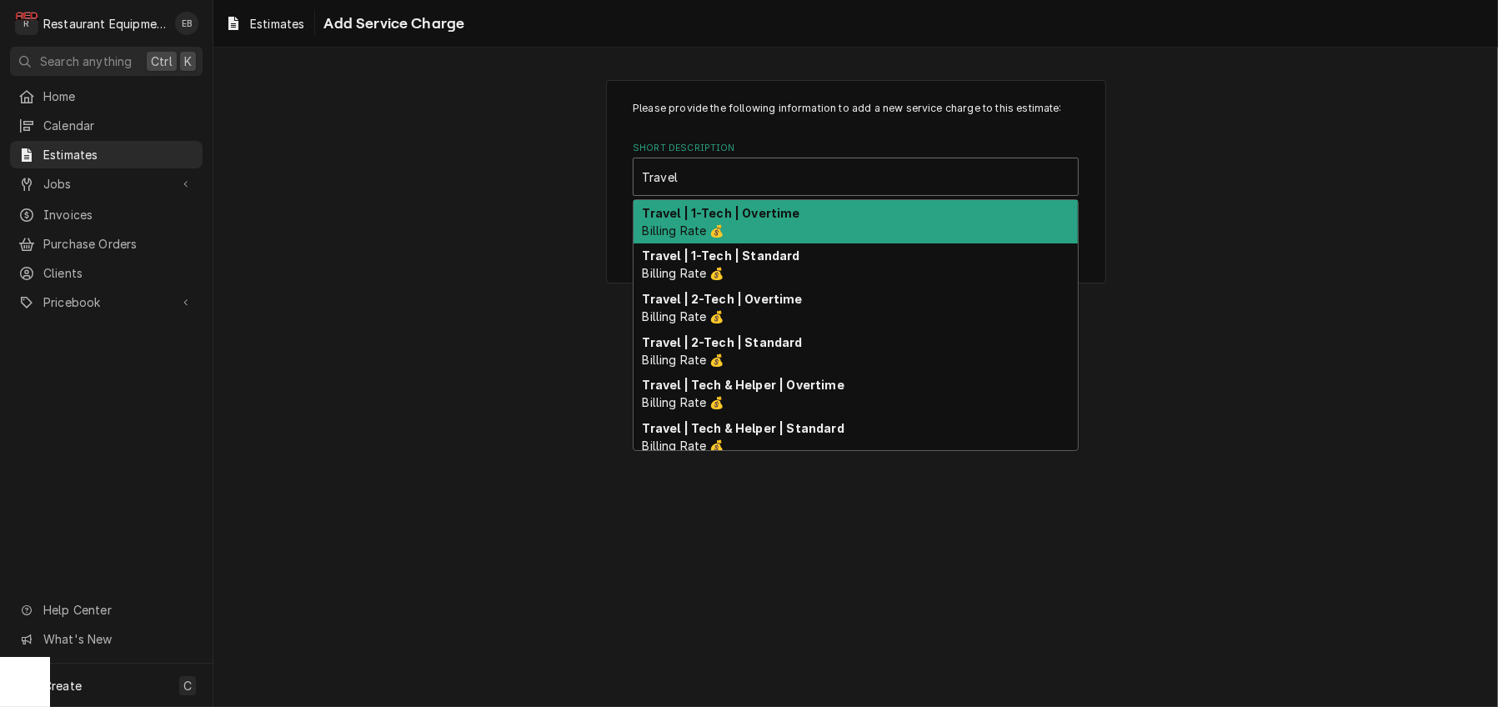
click at [800, 243] on div "Travel | 1-Tech | Overtime Billing Rate 💰" at bounding box center [856, 221] width 444 height 43
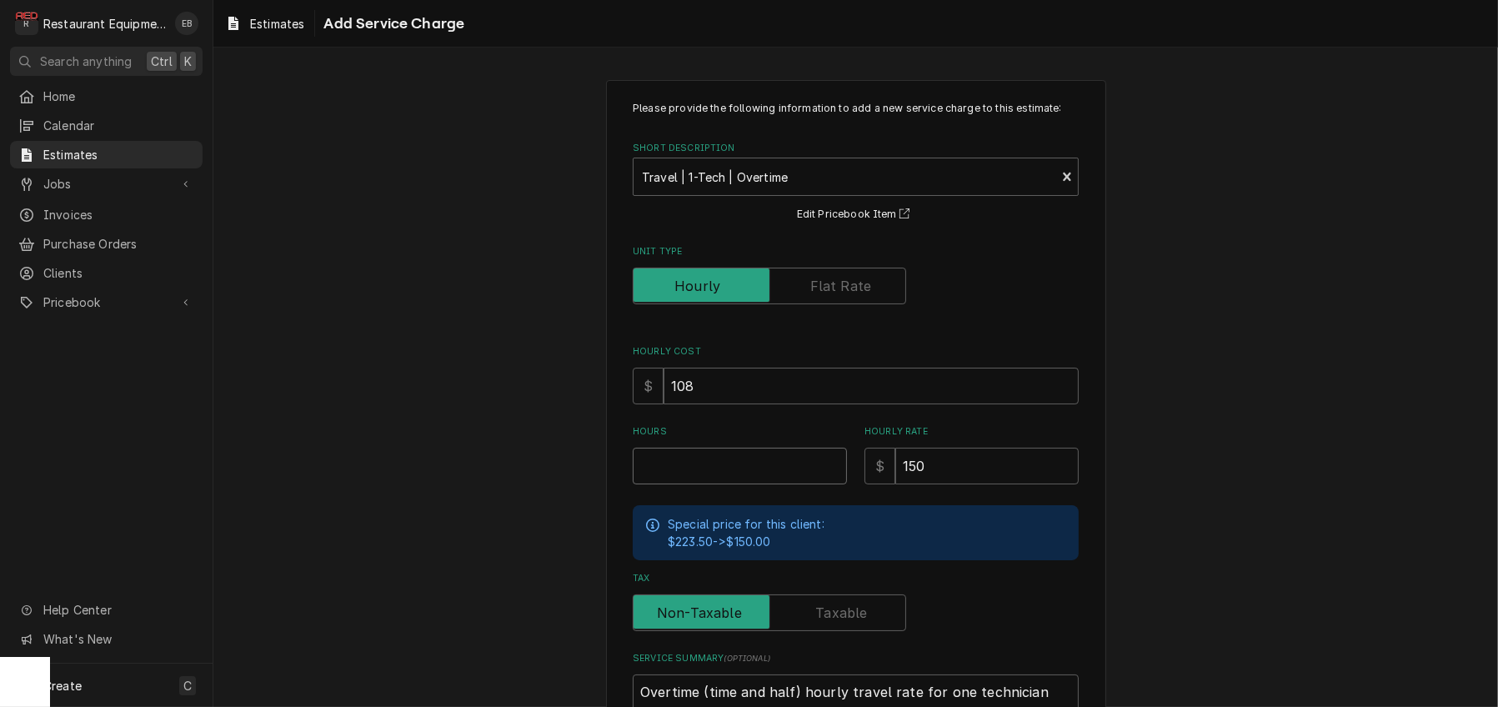
click at [755, 484] on input "Hours" at bounding box center [740, 466] width 214 height 37
type textarea "x"
type input "1"
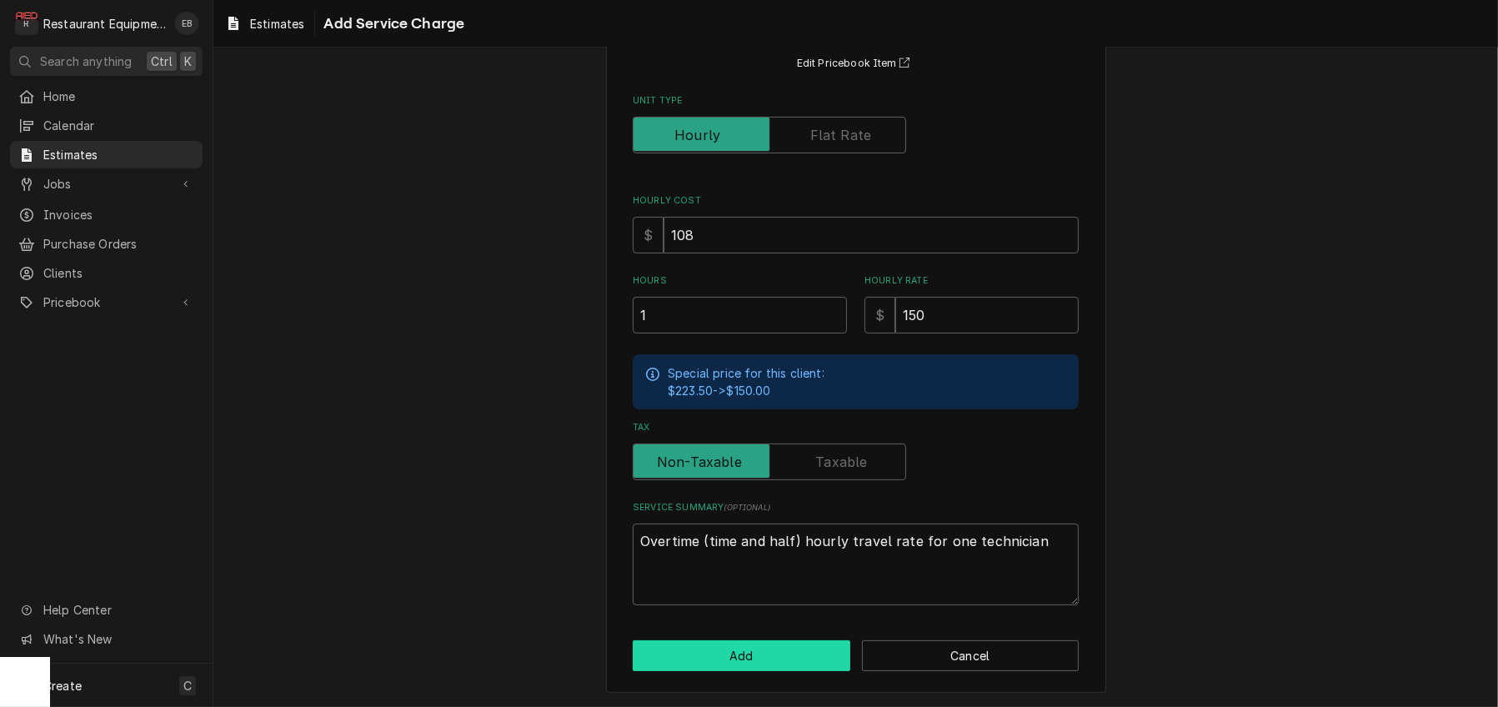
click at [810, 640] on button "Add" at bounding box center [742, 655] width 218 height 31
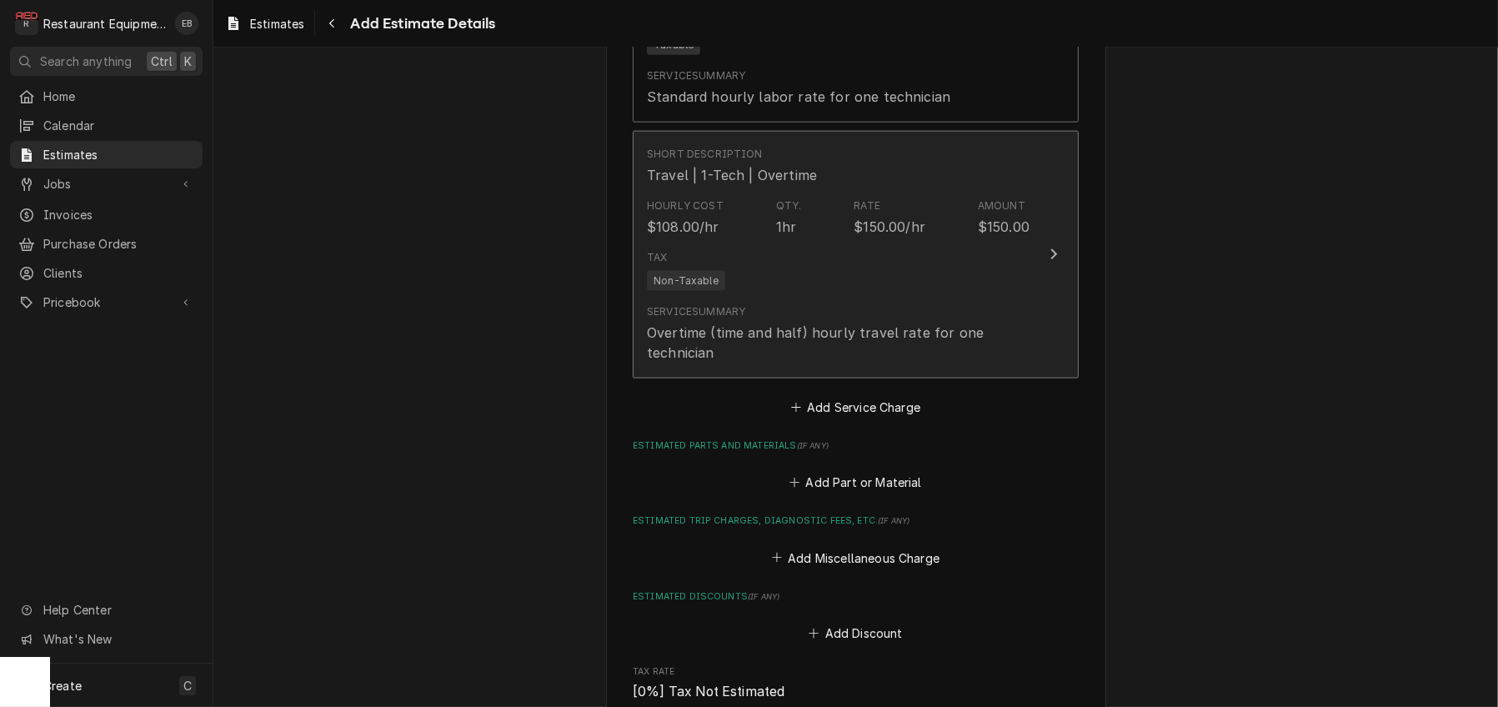
type textarea "x"
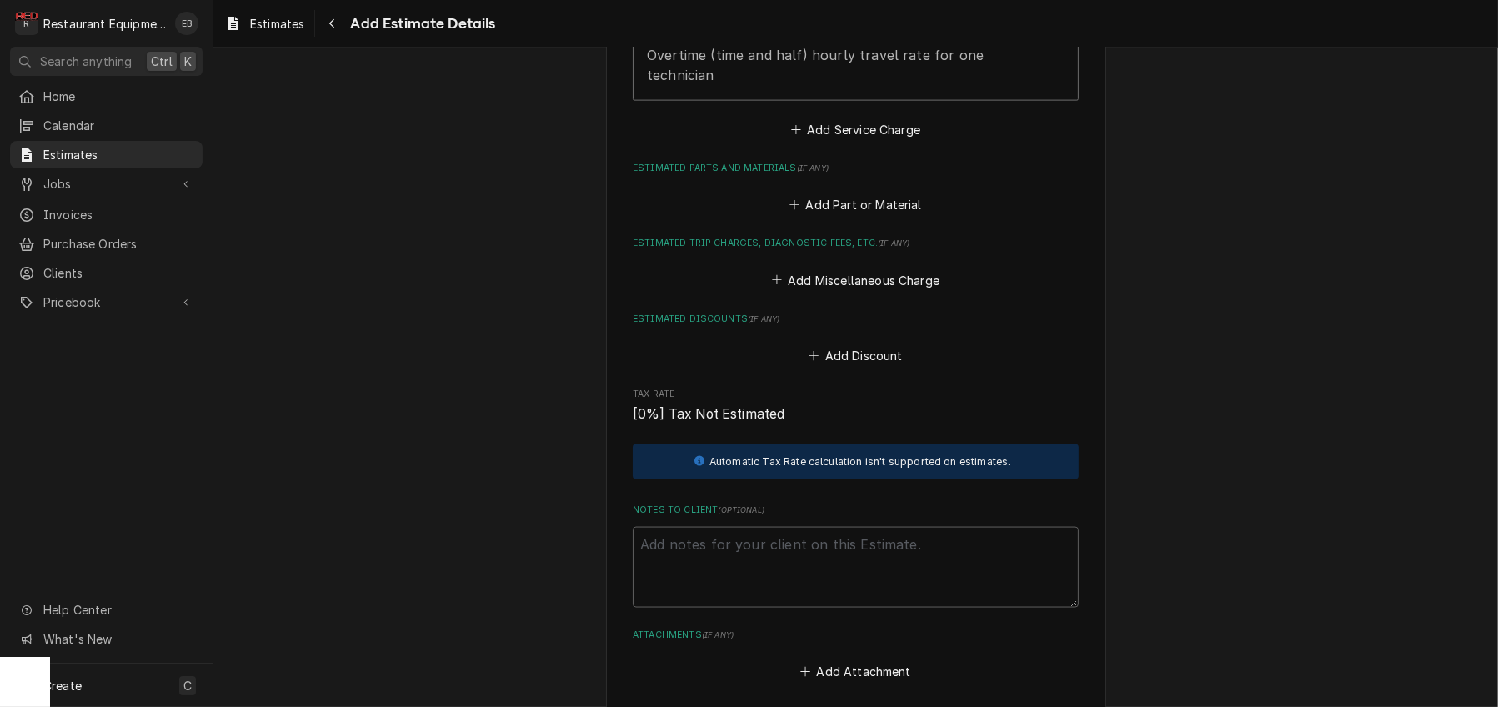
scroll to position [2972, 0]
click at [880, 141] on button "Add Service Charge" at bounding box center [855, 129] width 135 height 23
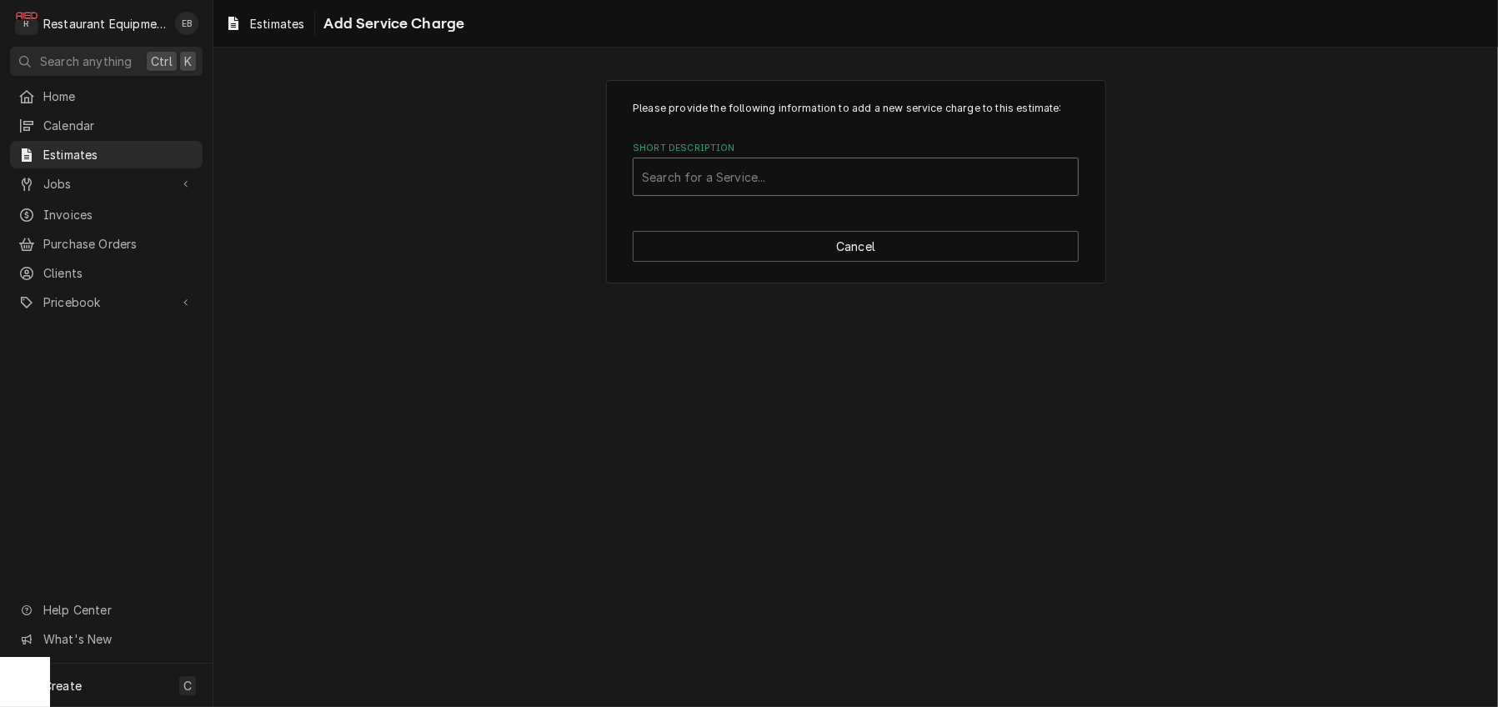
click at [820, 192] on div "Short Description" at bounding box center [856, 177] width 428 height 30
type input "travel"
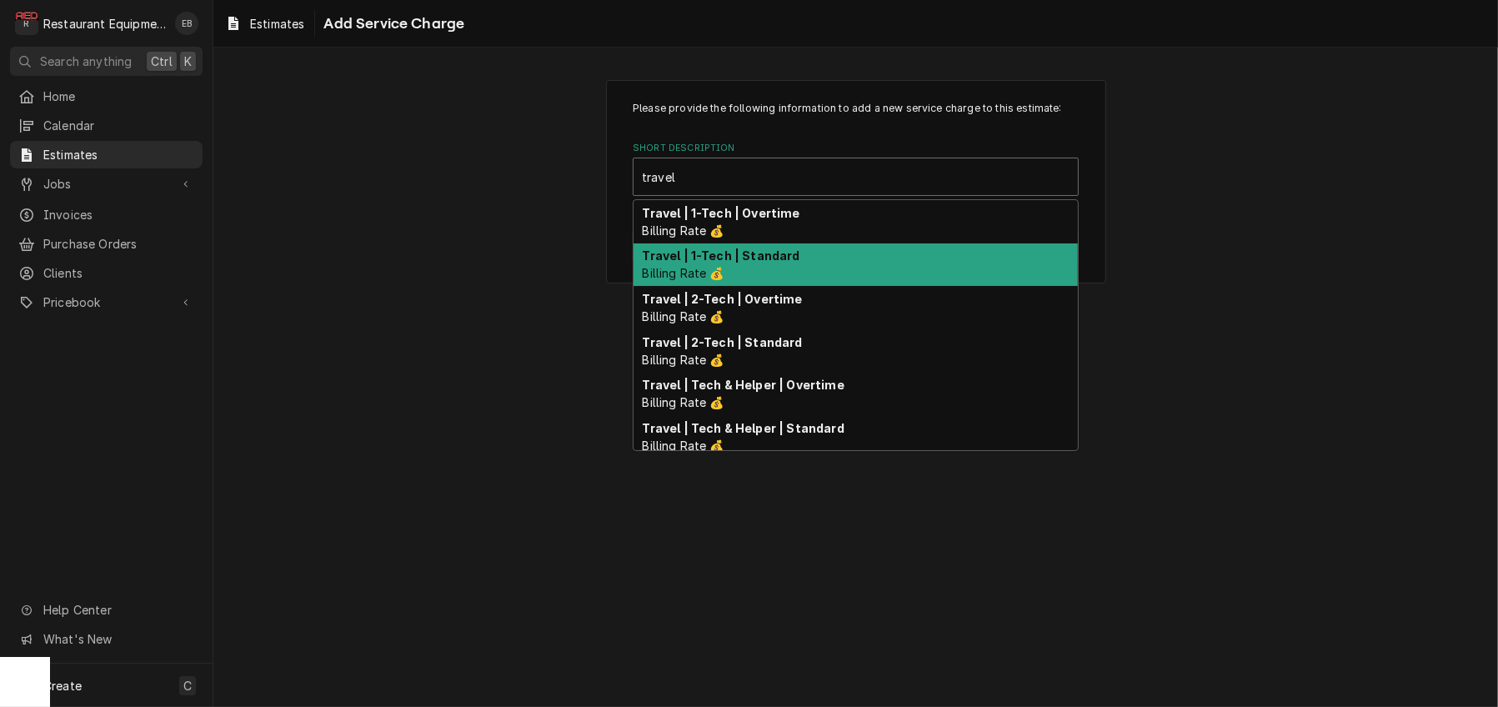
click at [793, 263] on strong "Travel | 1-Tech | Standard" at bounding box center [722, 255] width 158 height 14
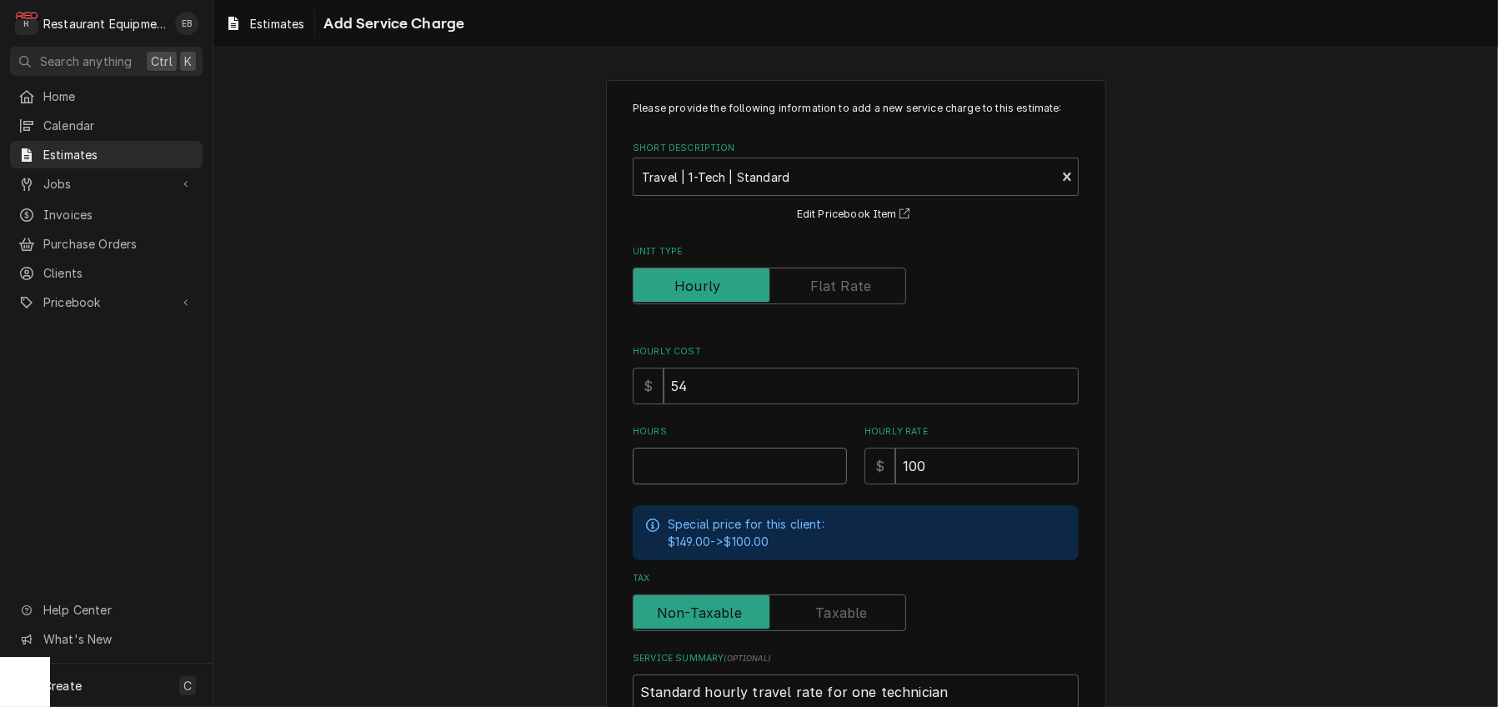
click at [718, 484] on input "Hours" at bounding box center [740, 466] width 214 height 37
type textarea "x"
type input "1"
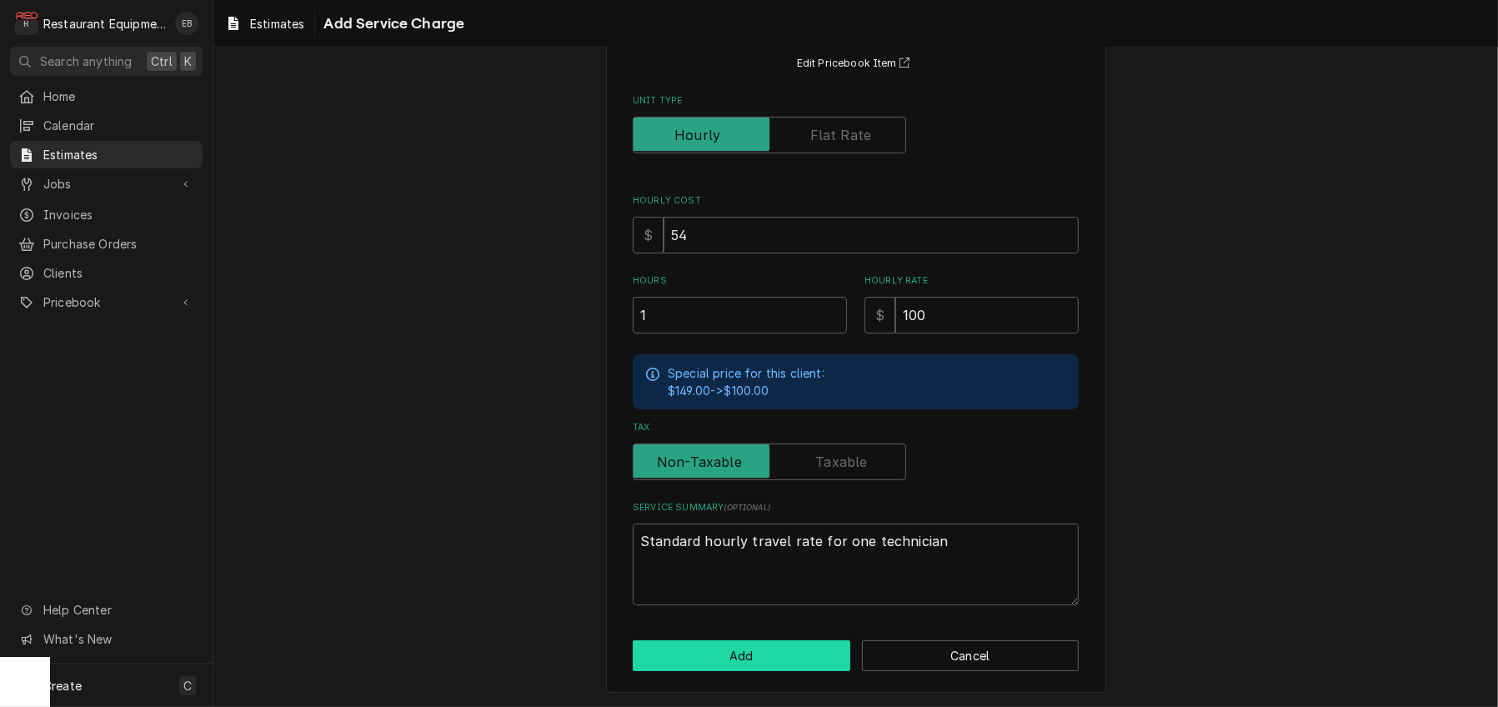
click at [797, 655] on button "Add" at bounding box center [742, 655] width 218 height 31
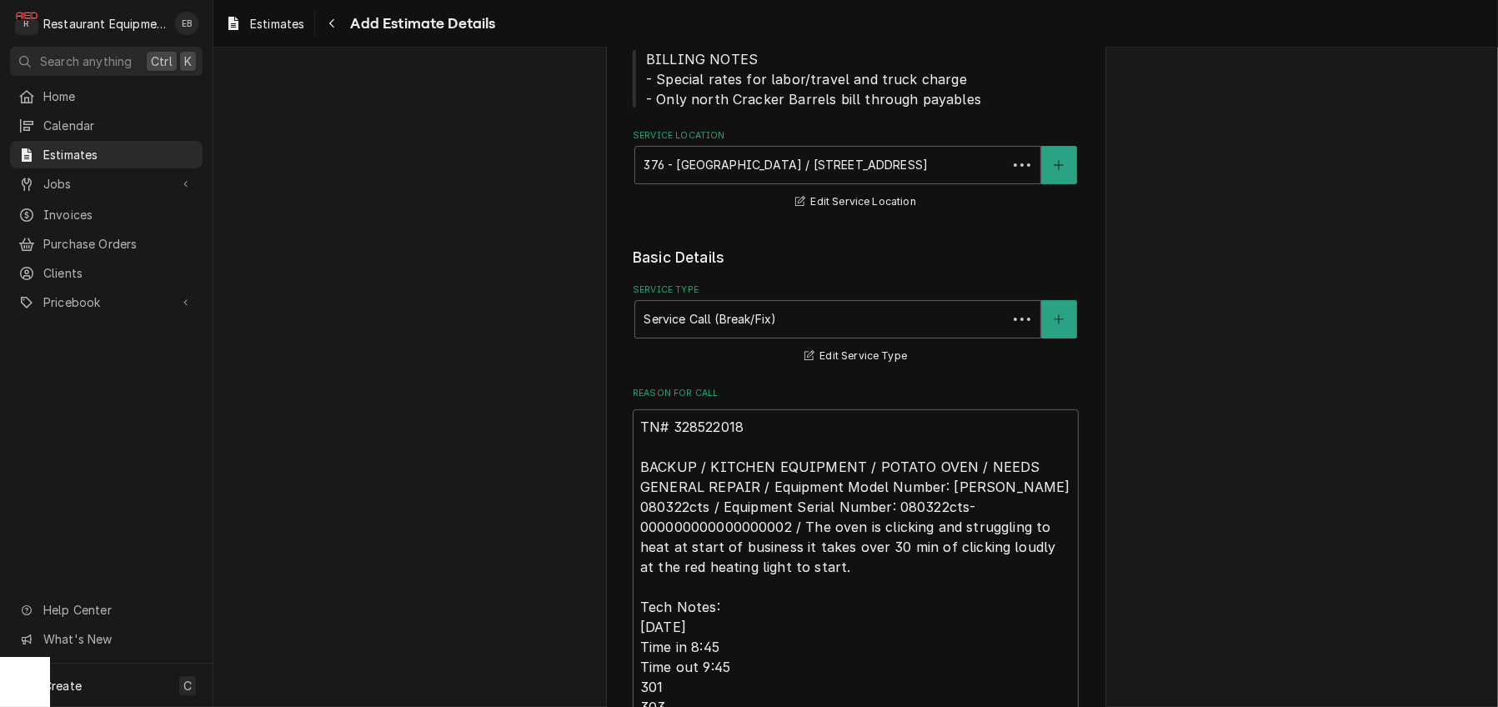
scroll to position [2972, 0]
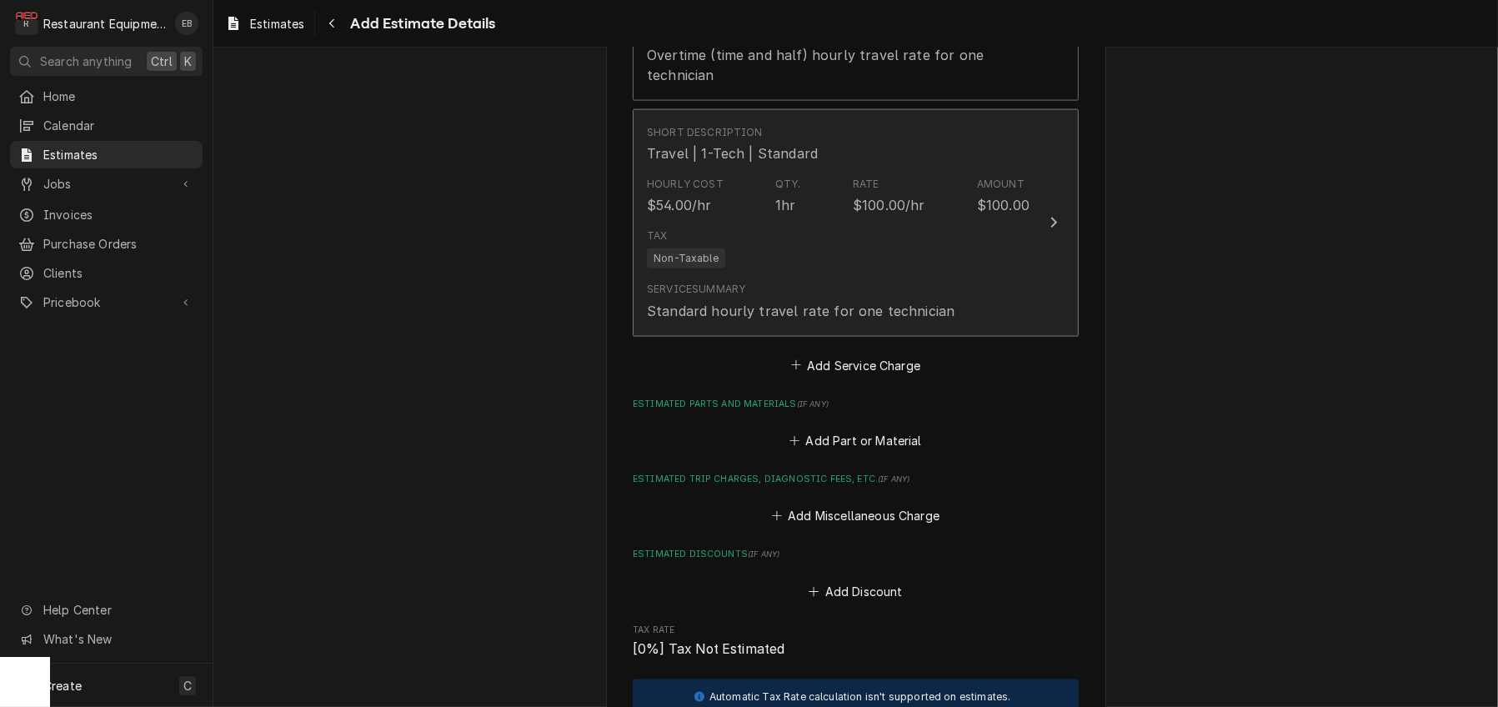
type textarea "x"
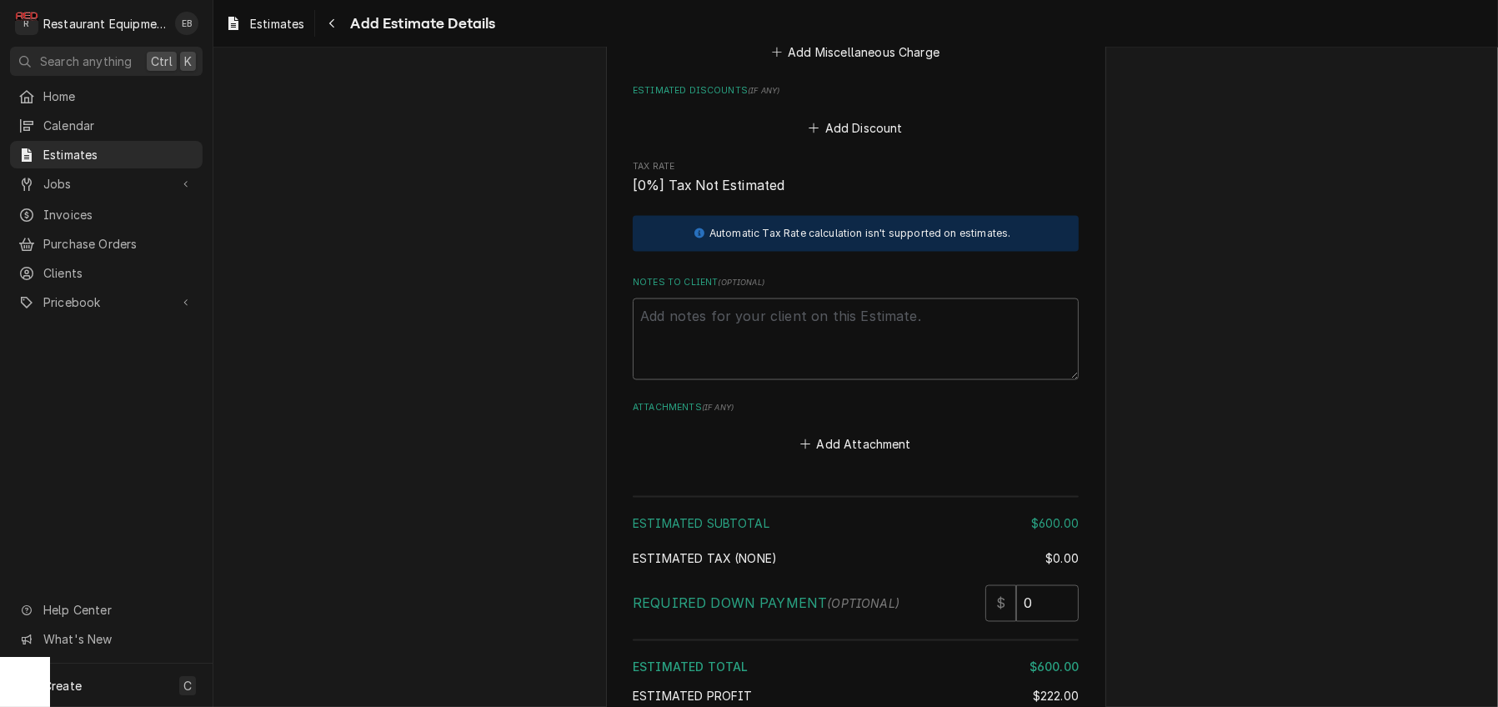
scroll to position [3472, 0]
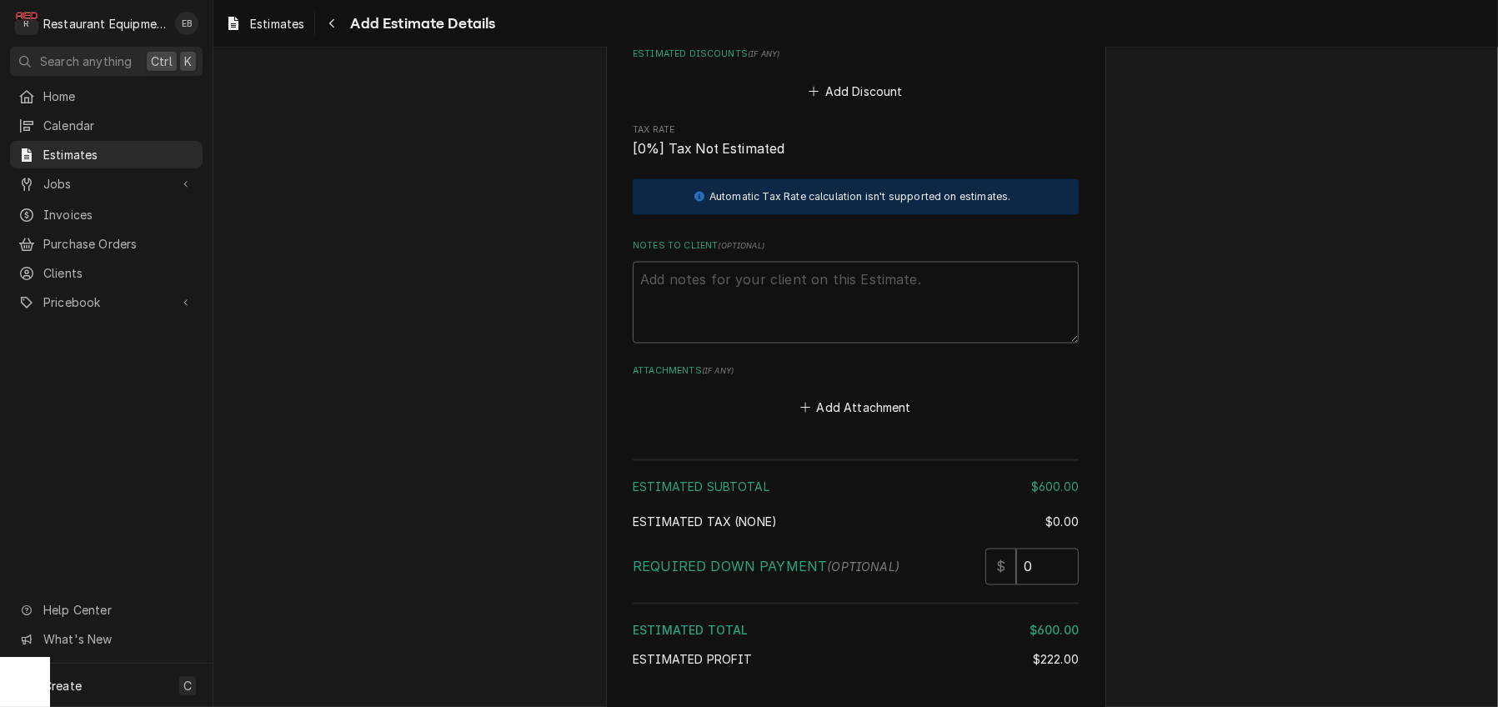
click at [868, 28] on button "Add Miscellaneous Charge" at bounding box center [855, 15] width 173 height 23
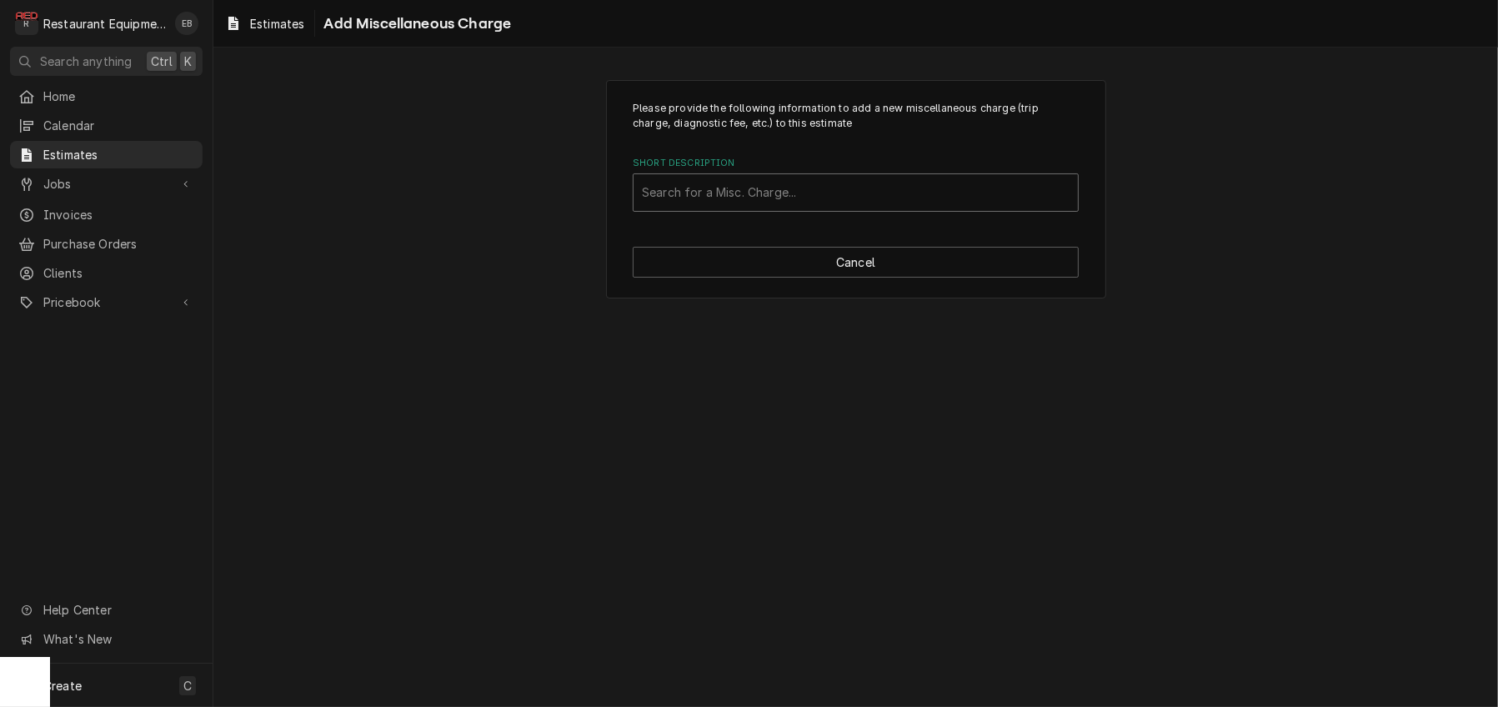
click at [860, 205] on div "Short Description" at bounding box center [856, 193] width 428 height 30
type input "truck"
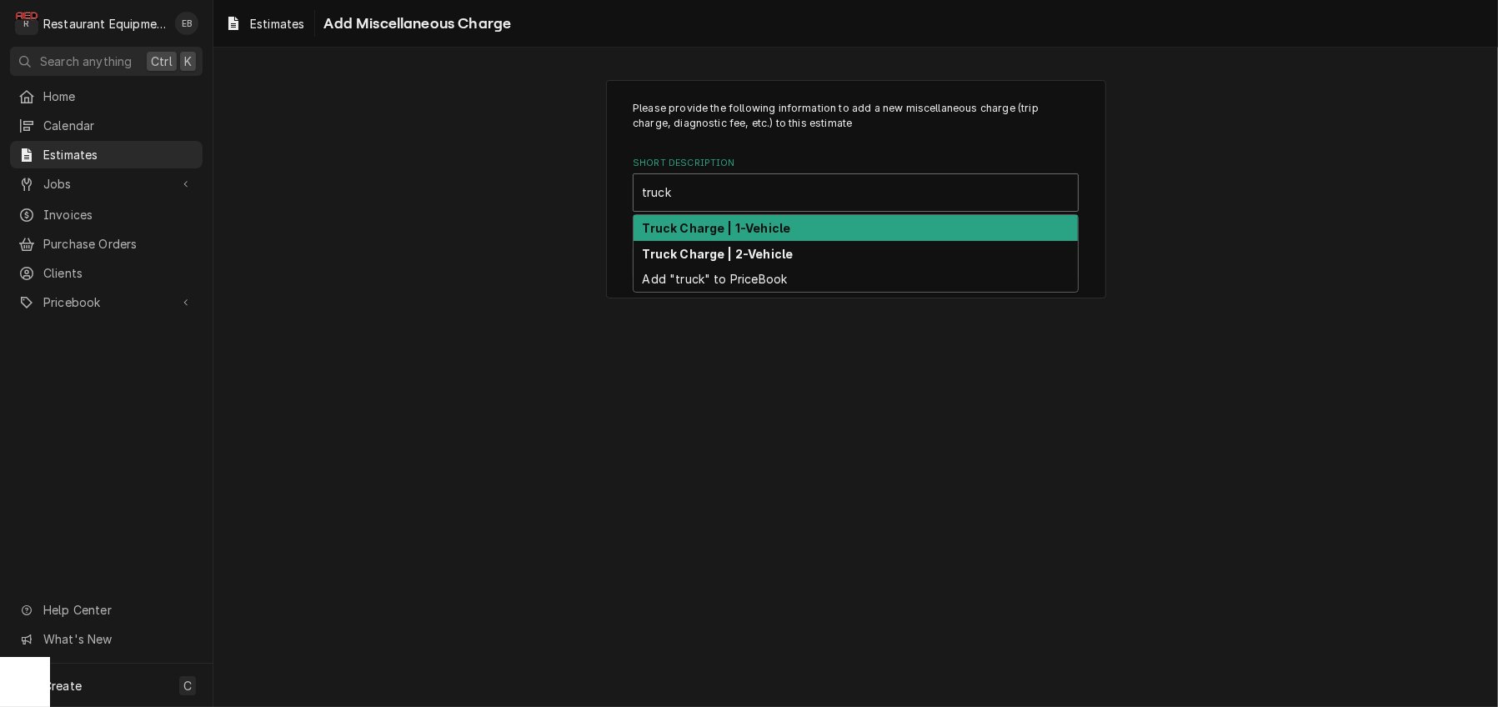
click at [786, 235] on strong "Truck Charge | 1-Vehicle" at bounding box center [717, 228] width 148 height 14
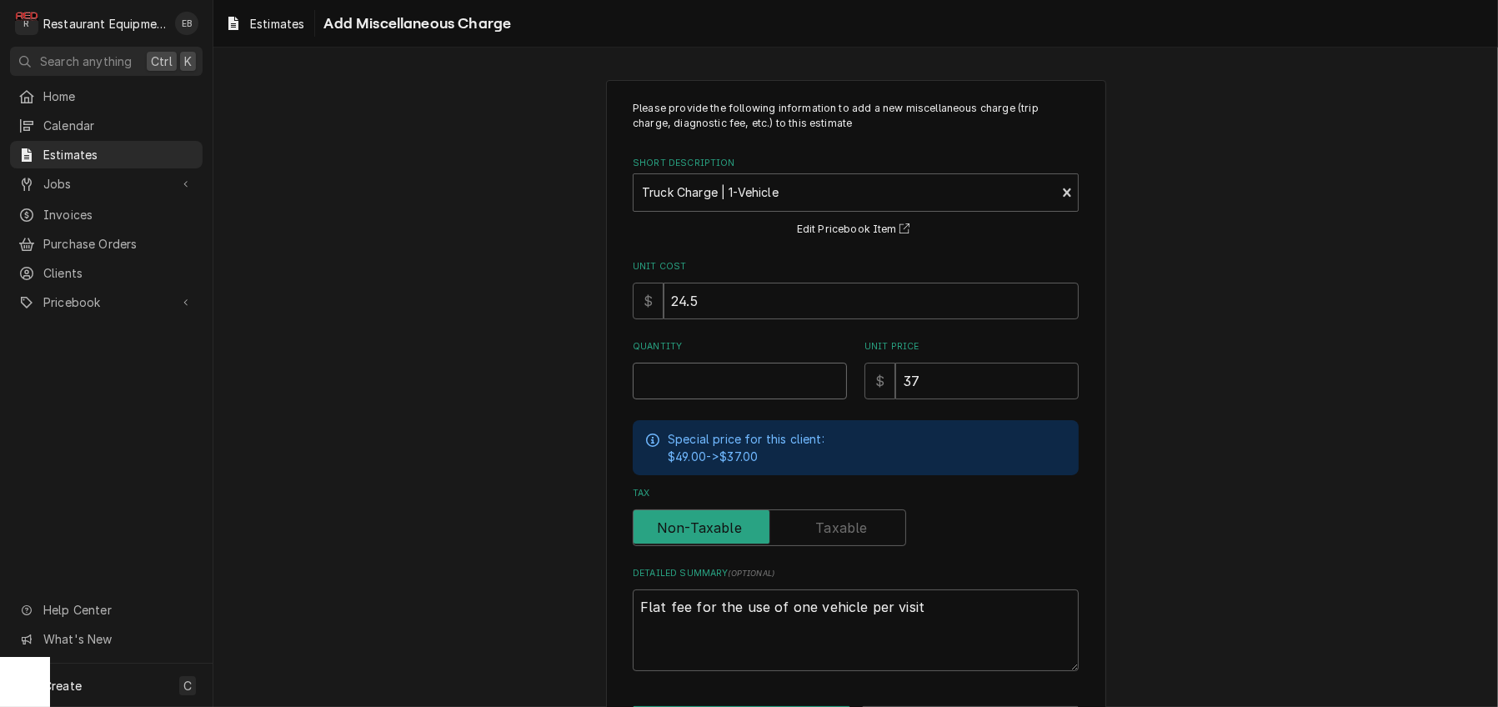
click at [753, 399] on input "Quantity" at bounding box center [740, 381] width 214 height 37
type textarea "x"
type input "2"
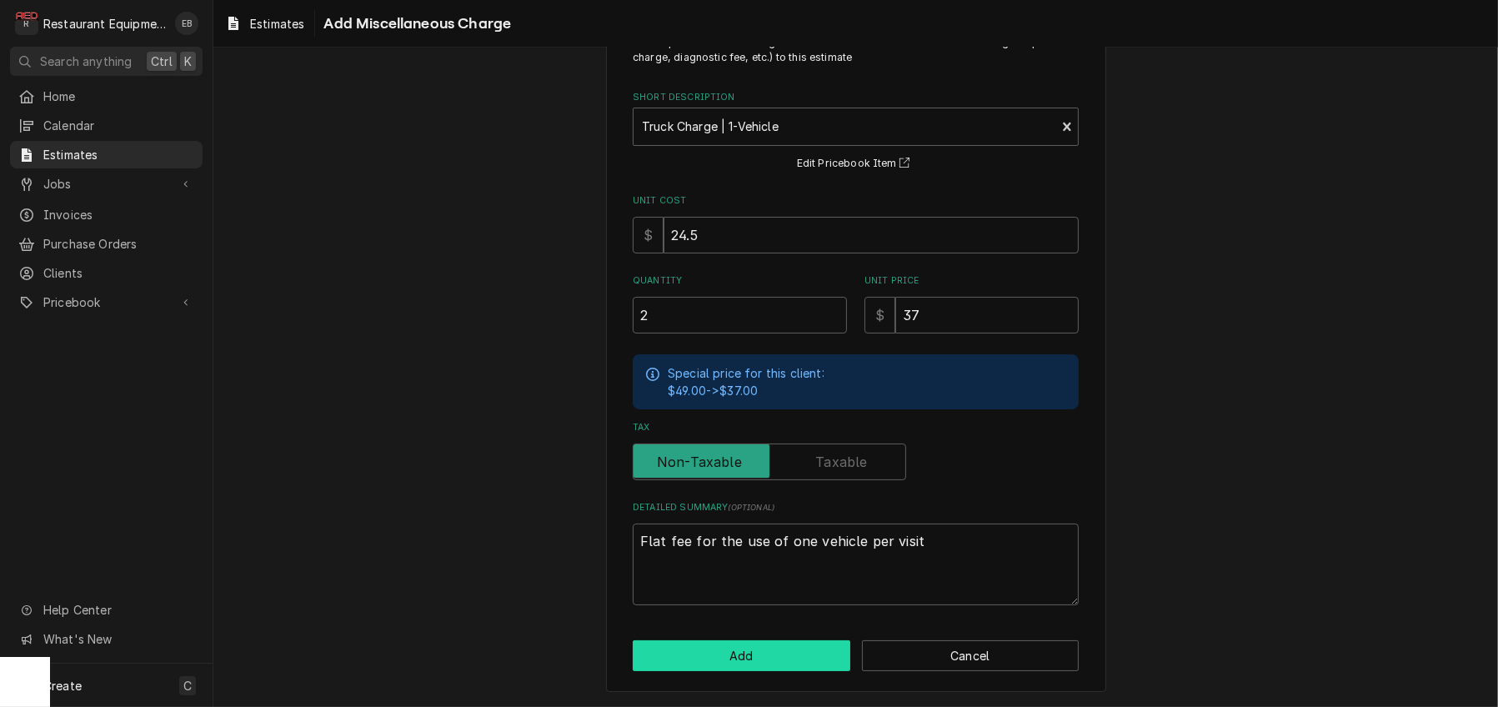
click at [808, 648] on button "Add" at bounding box center [742, 655] width 218 height 31
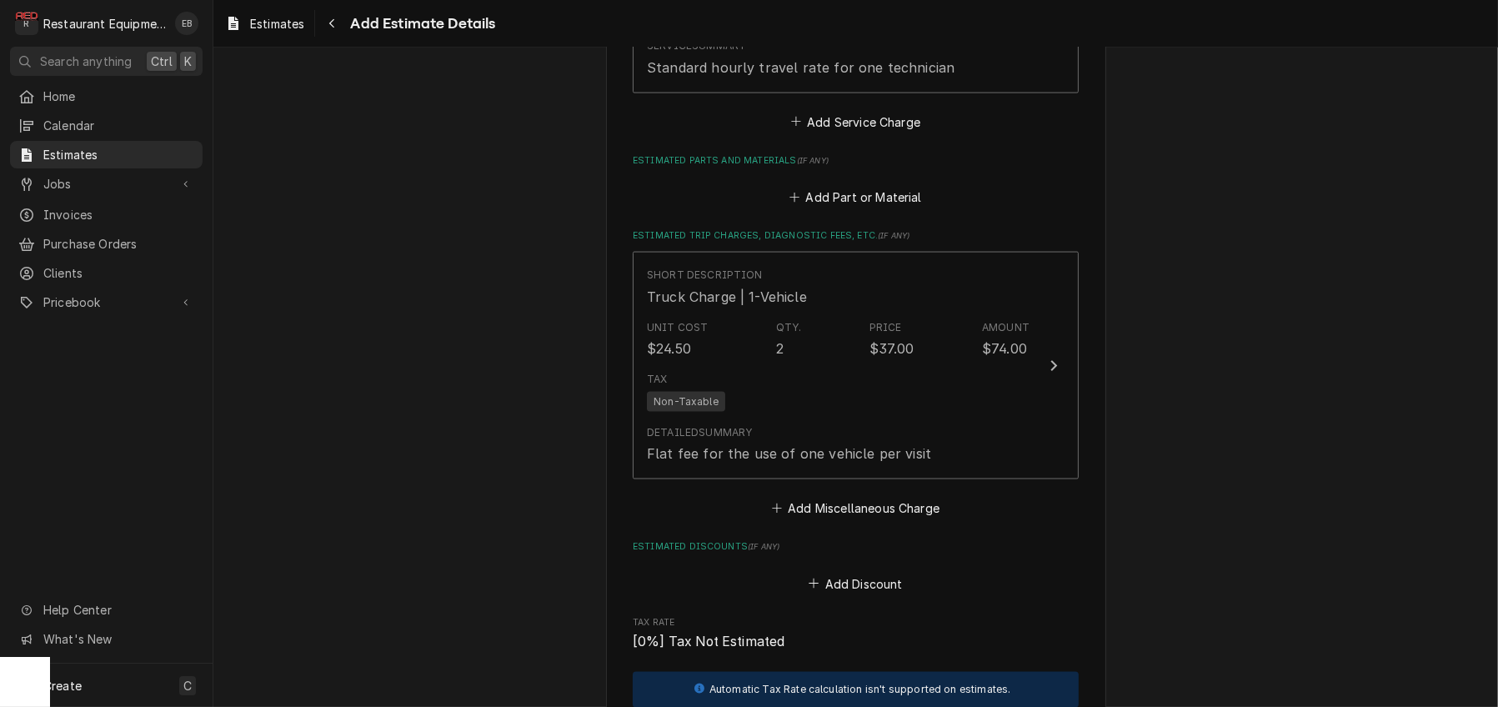
scroll to position [3215, 0]
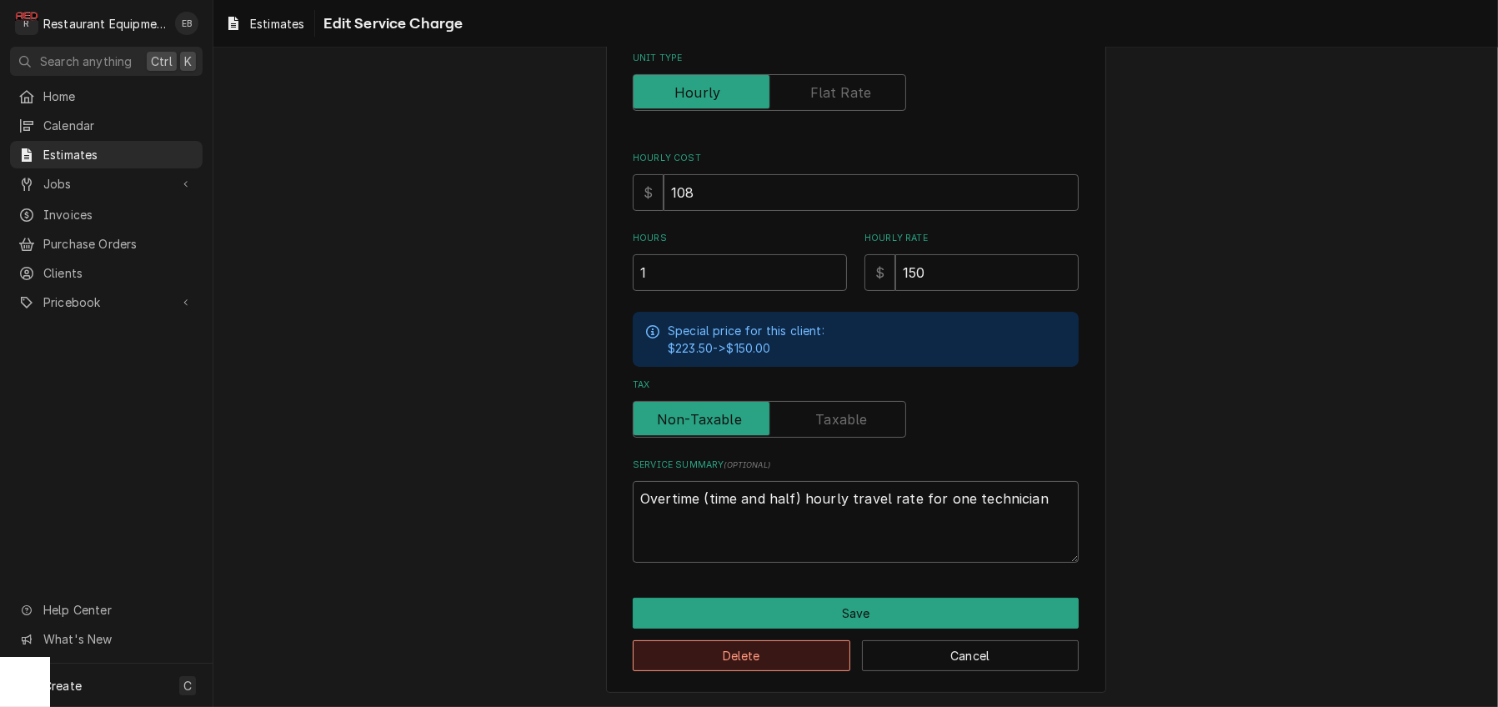
click at [782, 644] on button "Delete" at bounding box center [742, 655] width 218 height 31
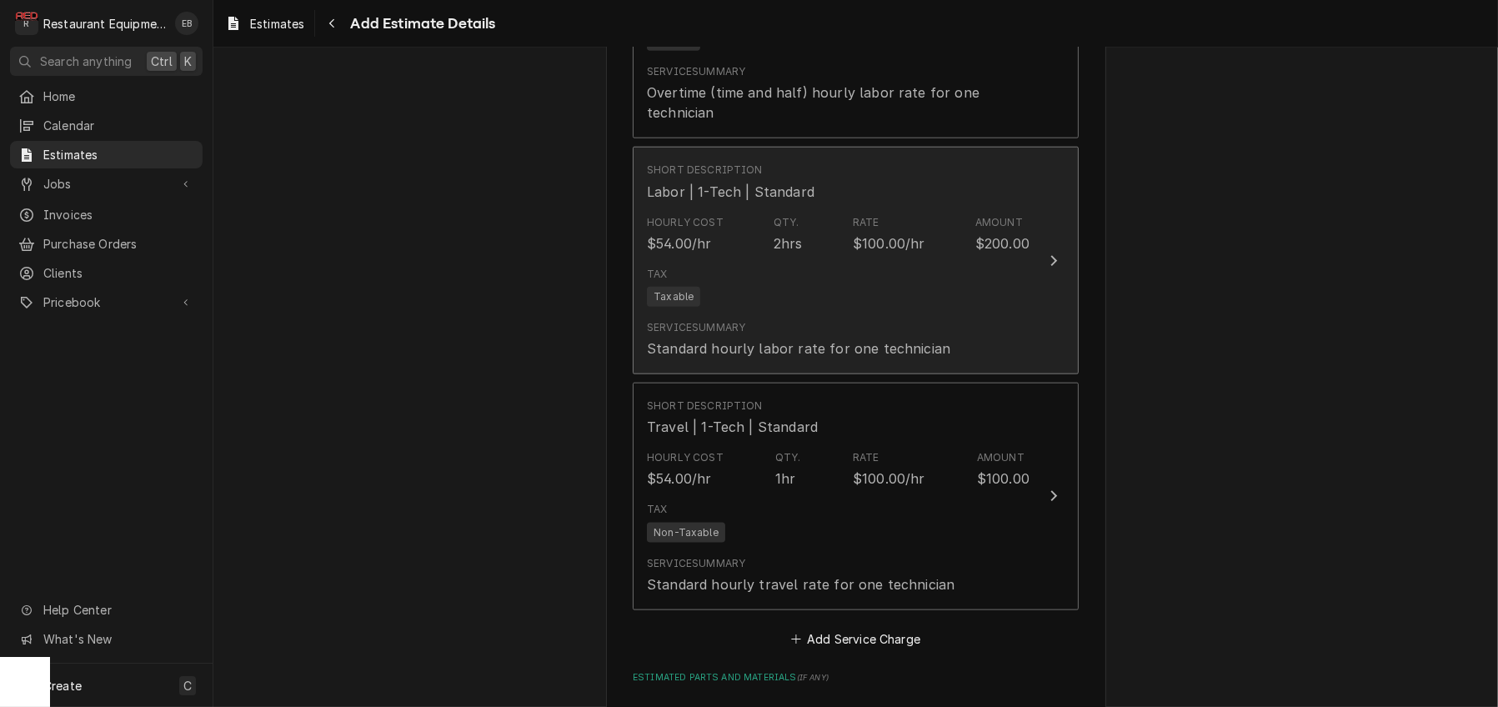
scroll to position [2436, 0]
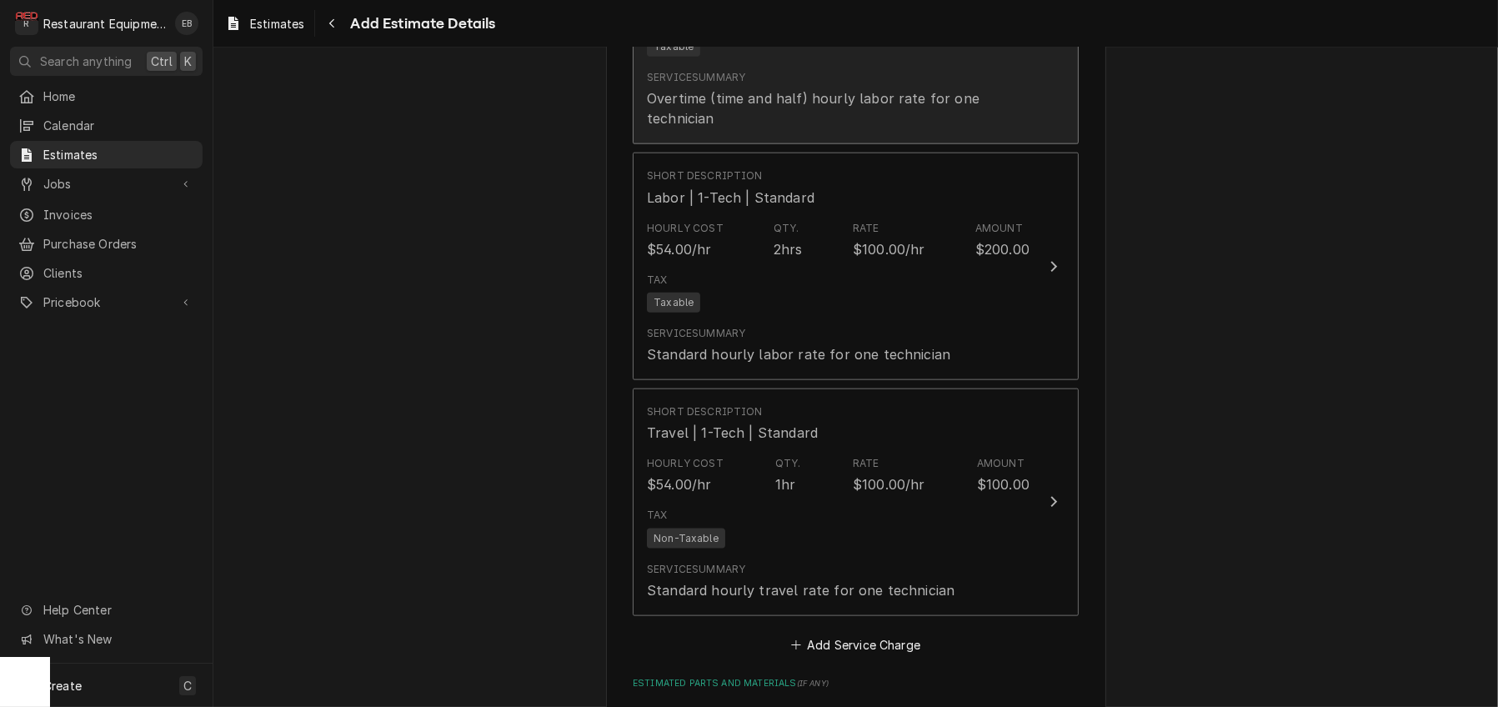
click at [818, 128] on div "Service Summary Overtime (time and half) hourly labor rate for one technician" at bounding box center [838, 99] width 383 height 58
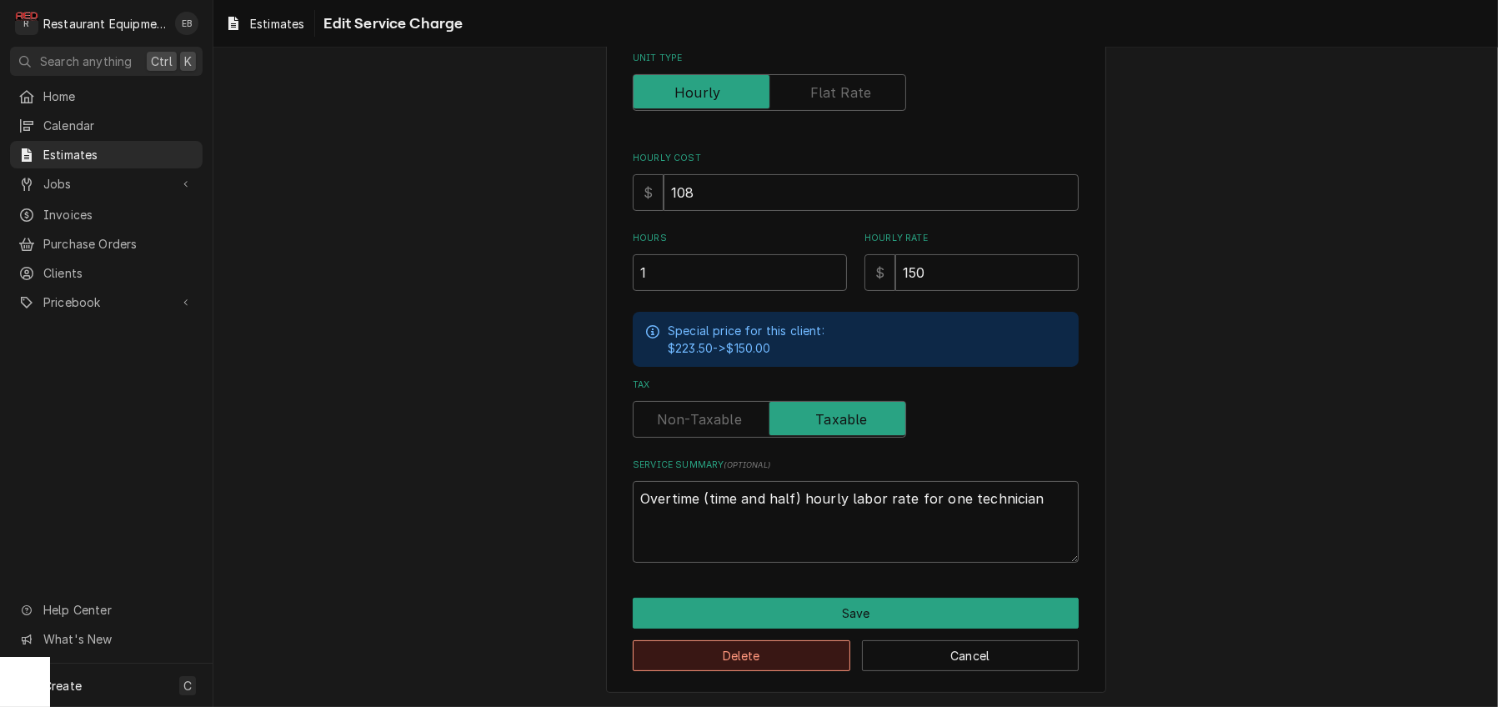
click at [759, 650] on button "Delete" at bounding box center [742, 655] width 218 height 31
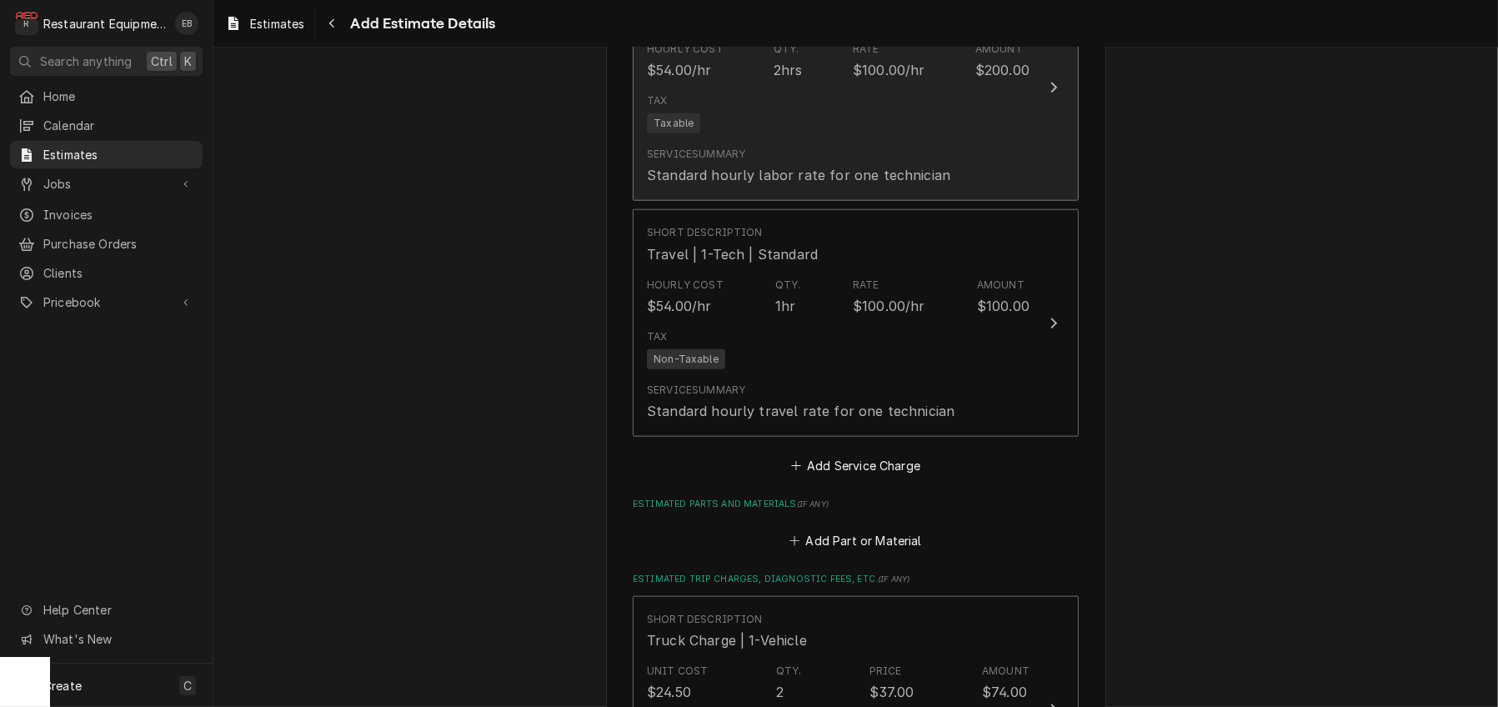
click at [865, 140] on div "Tax Taxable" at bounding box center [838, 113] width 383 height 53
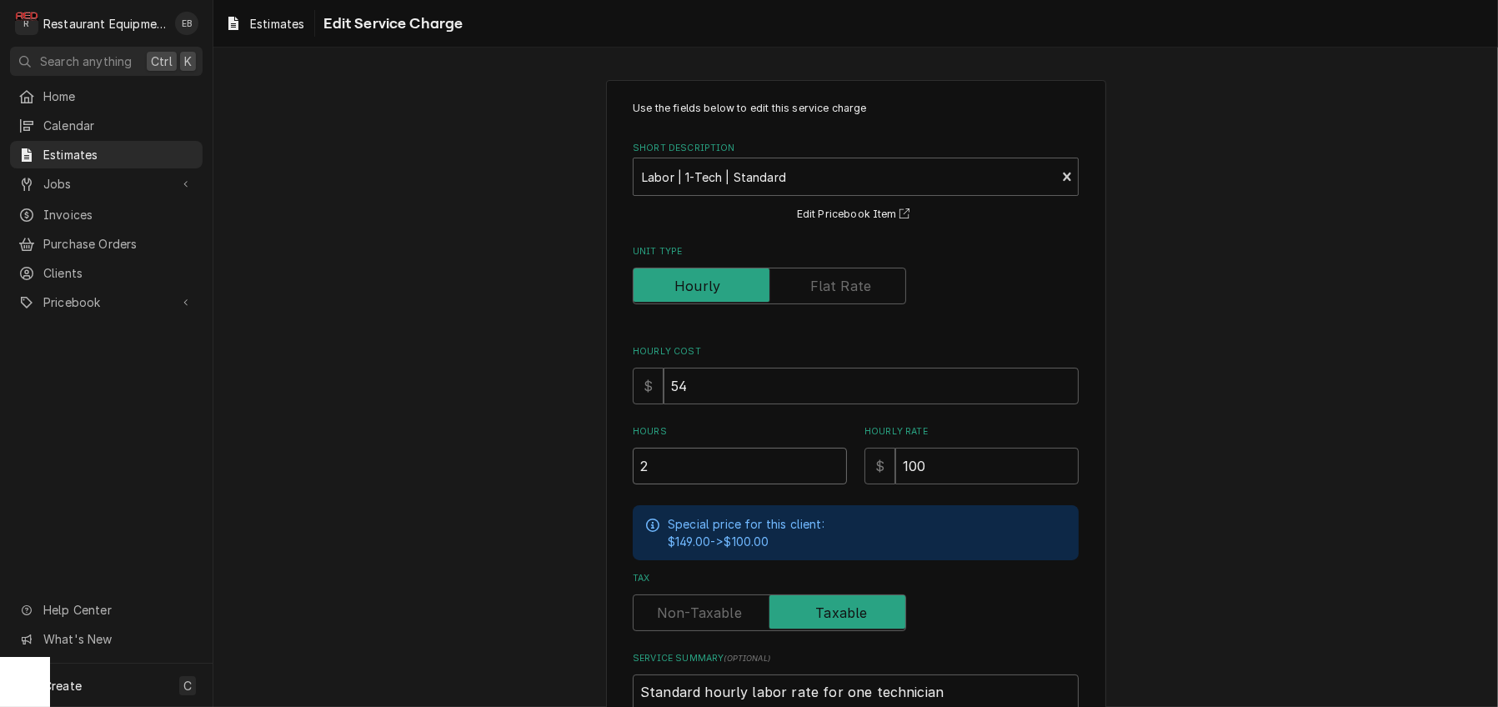
click at [720, 484] on input "2" at bounding box center [740, 466] width 214 height 37
type textarea "x"
type input "3"
type textarea "x"
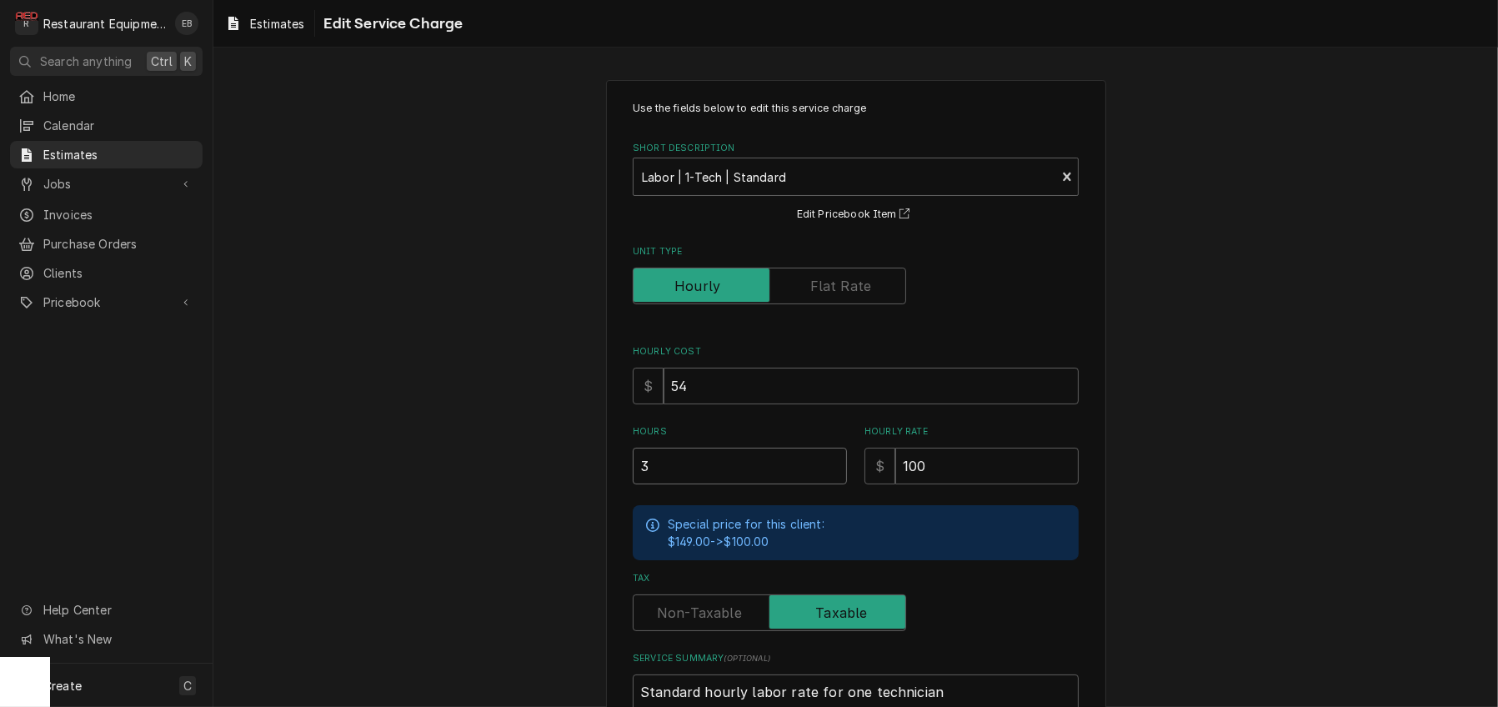
type input "3"
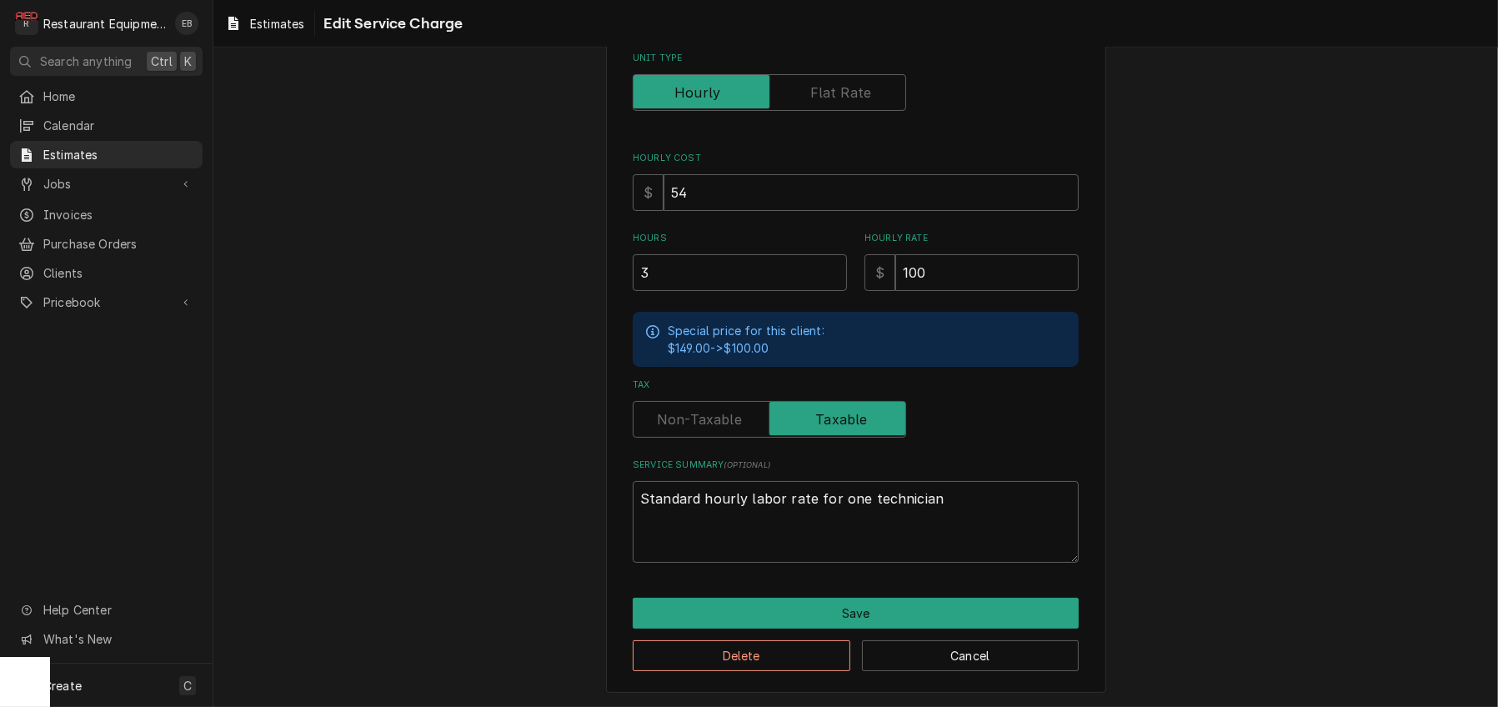
scroll to position [276, 0]
click at [733, 612] on button "Save" at bounding box center [856, 613] width 446 height 31
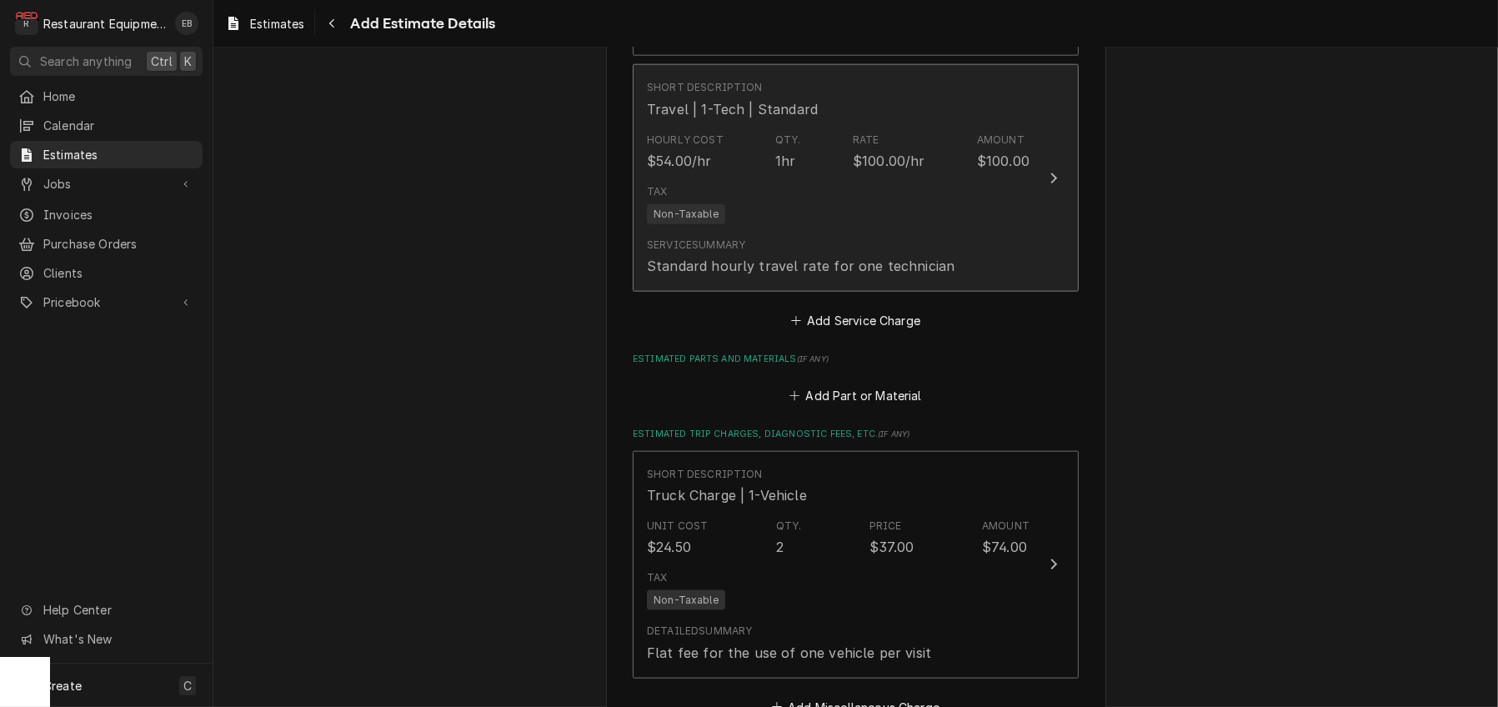
click at [784, 231] on div "Tax Non-Taxable" at bounding box center [838, 204] width 383 height 53
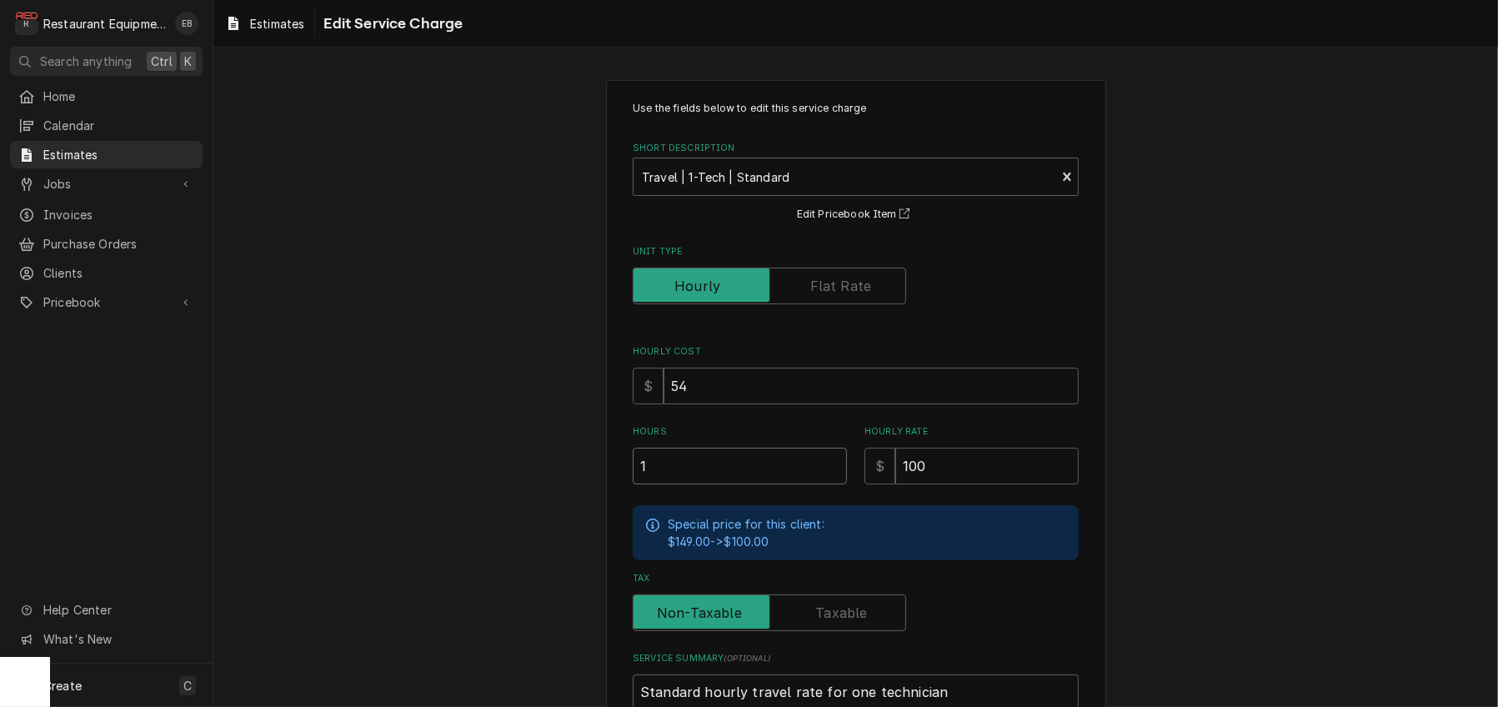
click at [712, 484] on input "1" at bounding box center [740, 466] width 214 height 37
type textarea "x"
type input "2"
type textarea "x"
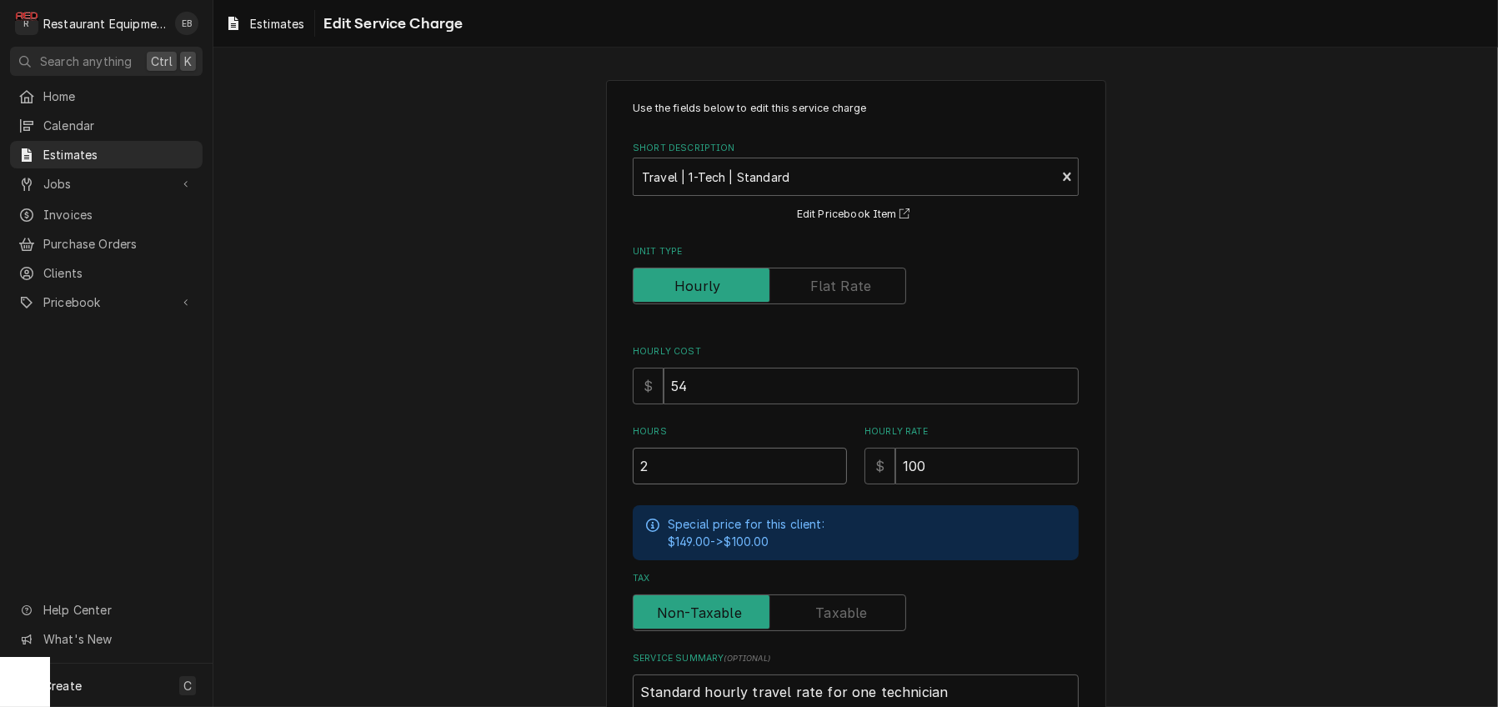
type input "2"
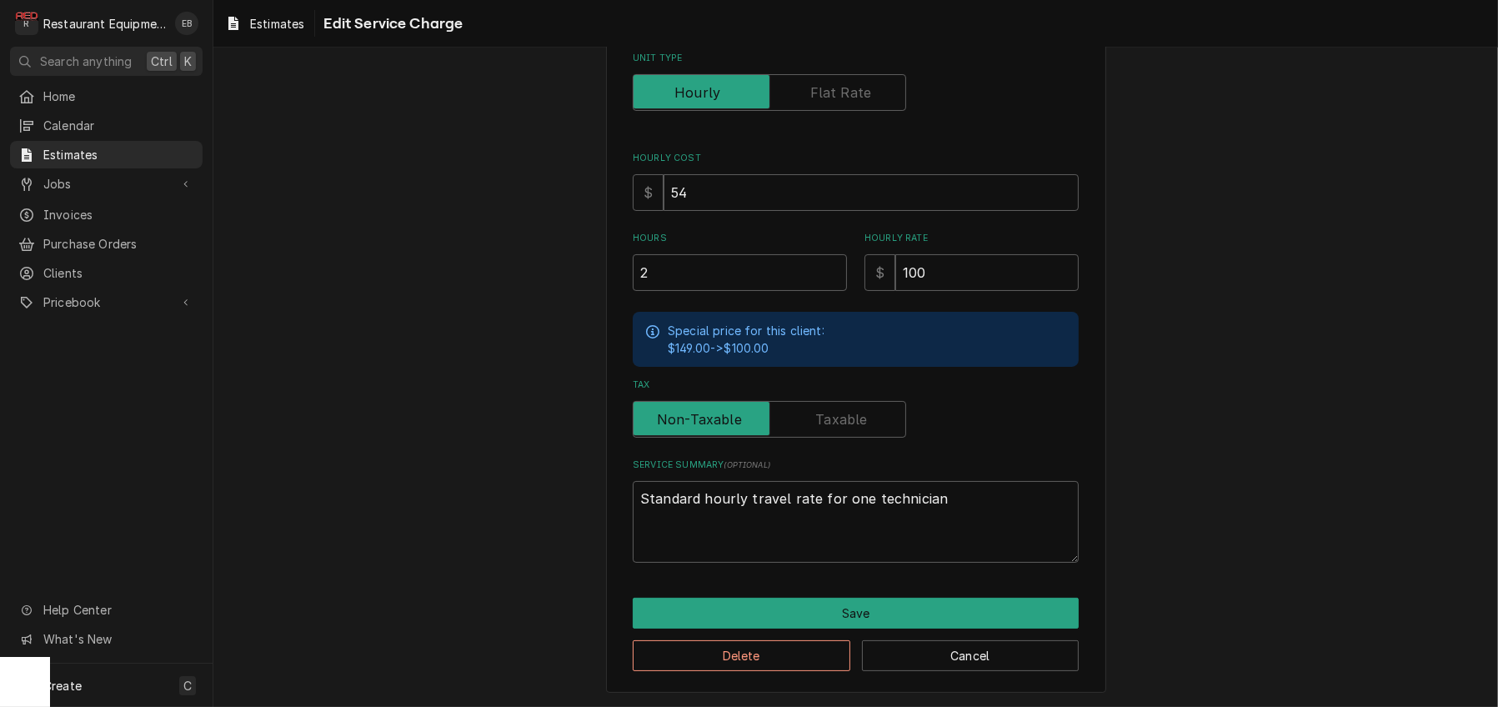
scroll to position [276, 0]
click at [735, 609] on button "Save" at bounding box center [856, 613] width 446 height 31
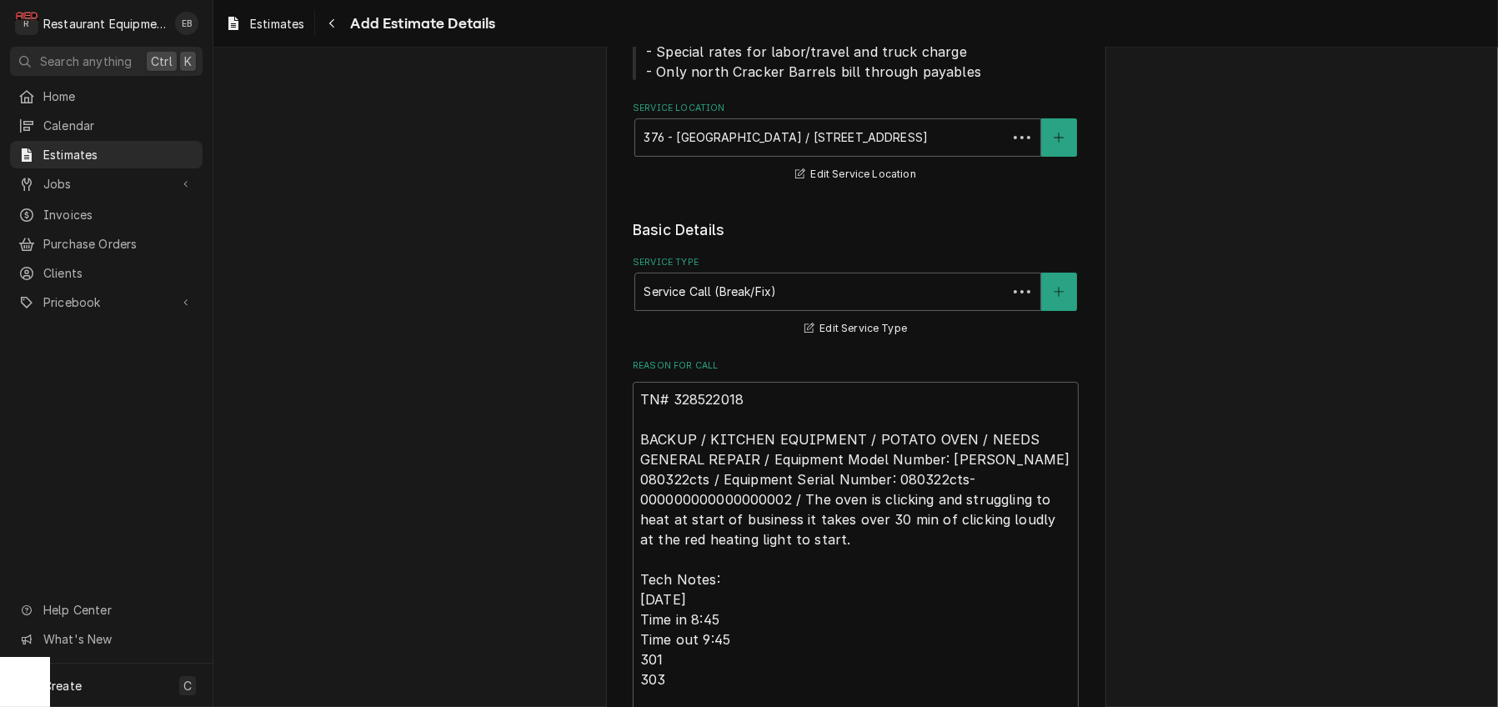
scroll to position [2483, 0]
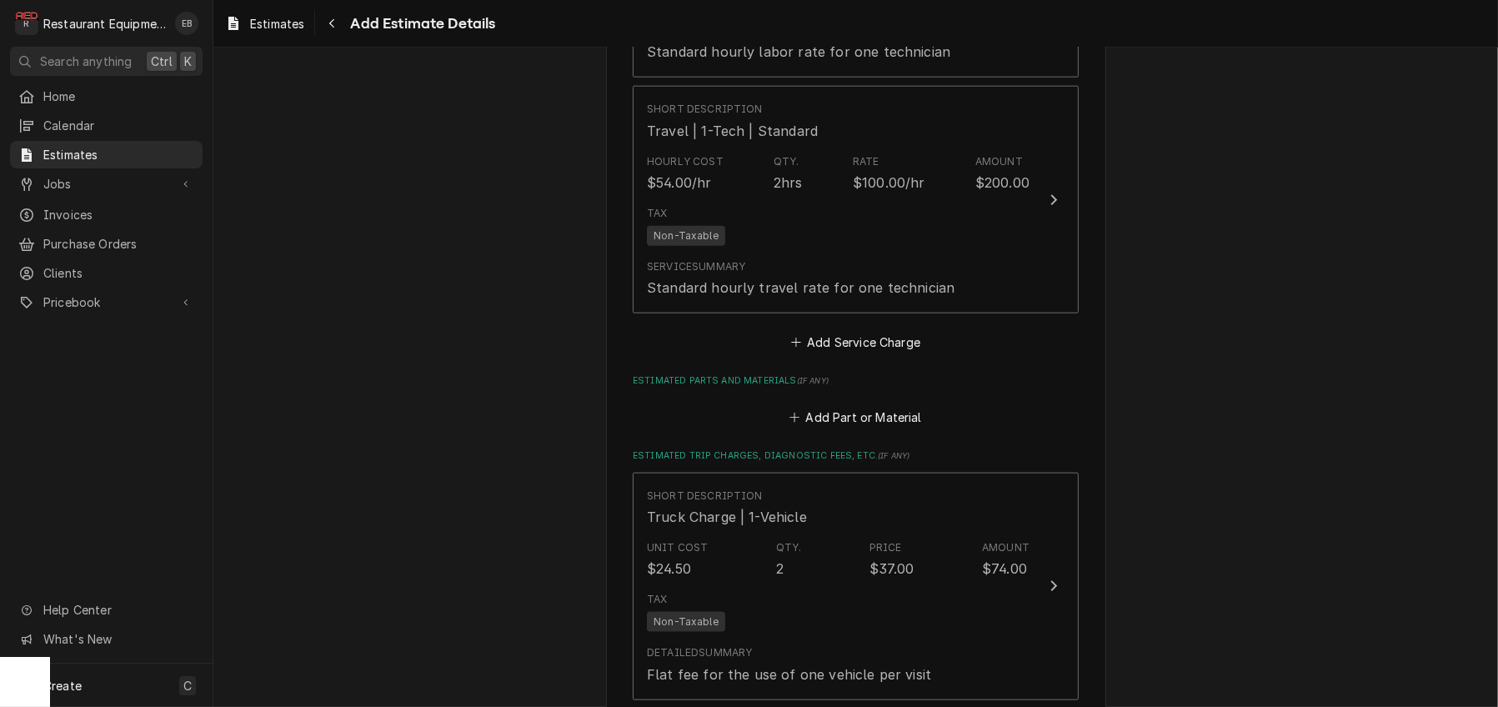
type textarea "x"
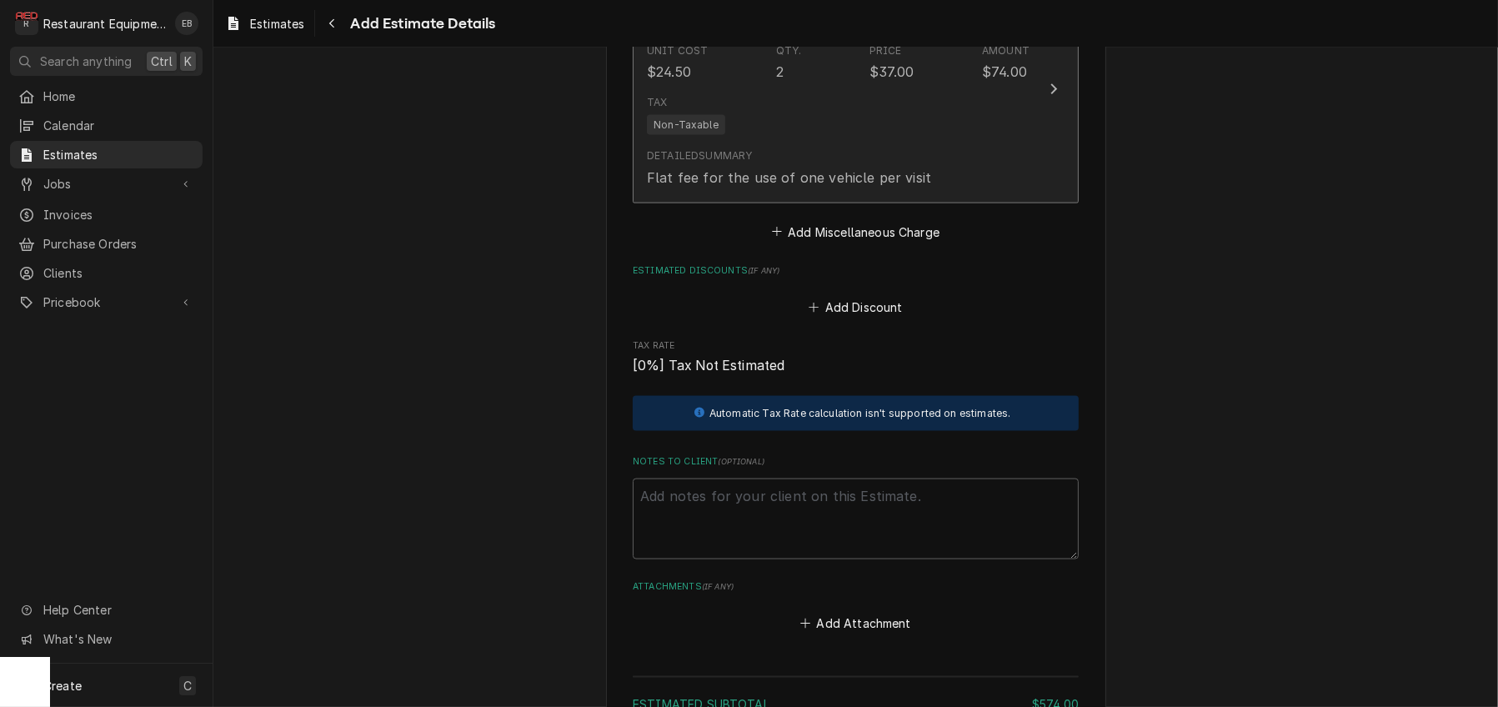
scroll to position [2983, 0]
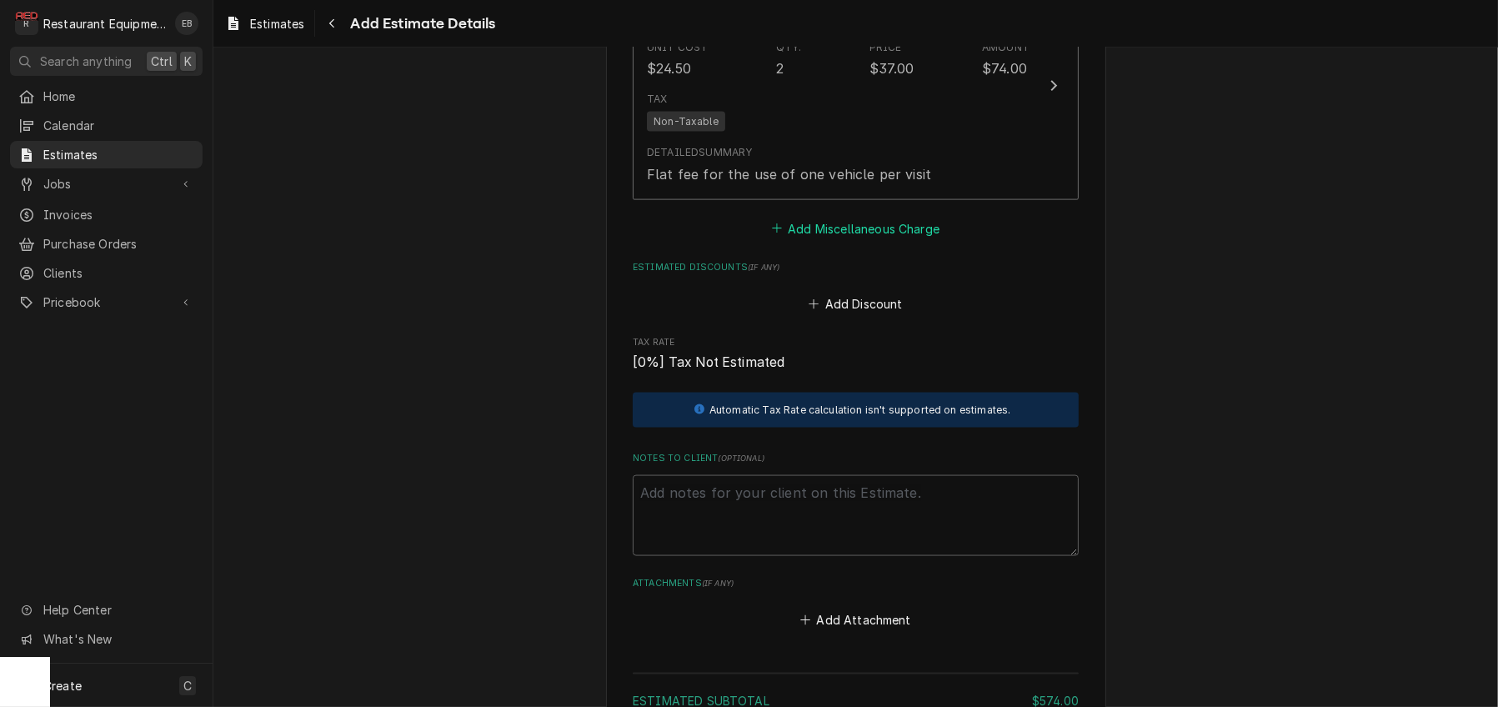
click at [813, 240] on button "Add Miscellaneous Charge" at bounding box center [855, 228] width 173 height 23
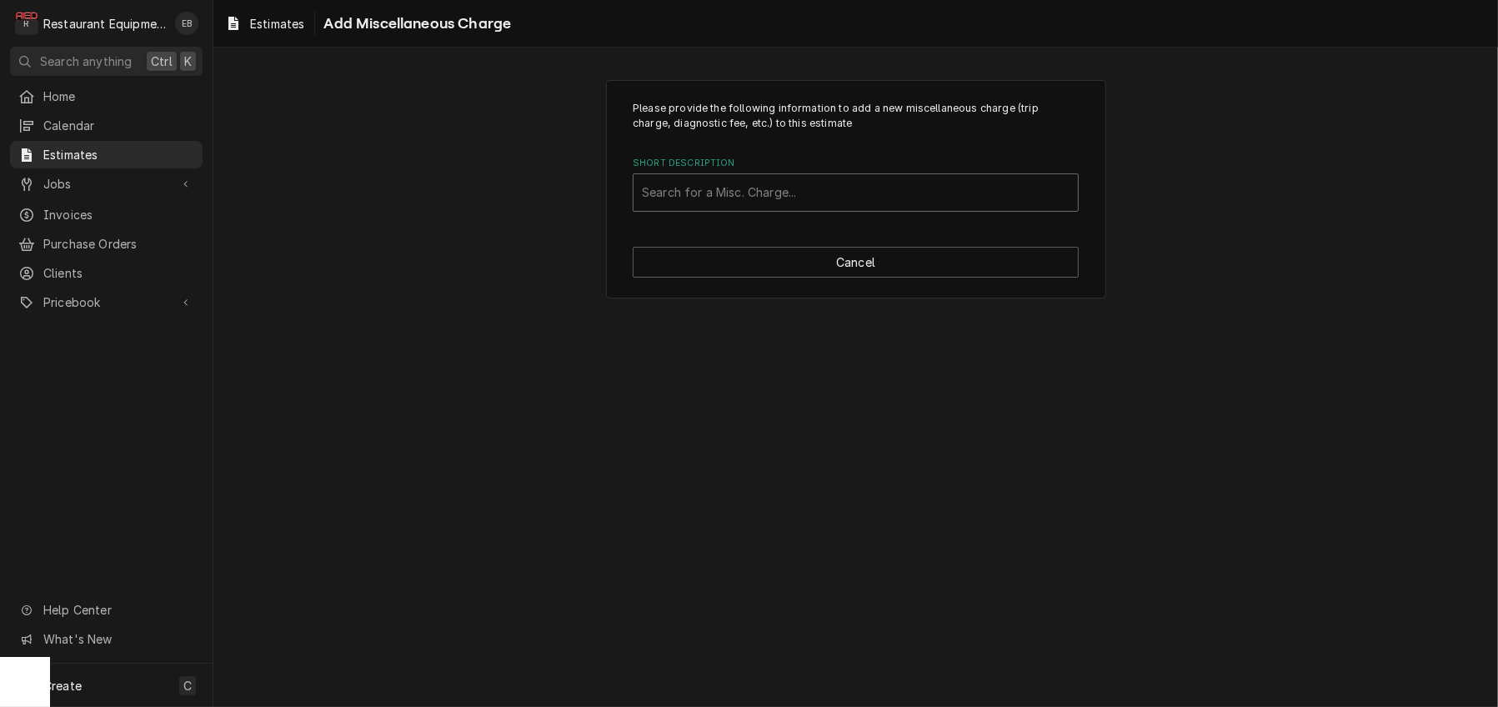
click at [785, 208] on div "Short Description" at bounding box center [856, 193] width 428 height 30
type input "shipping"
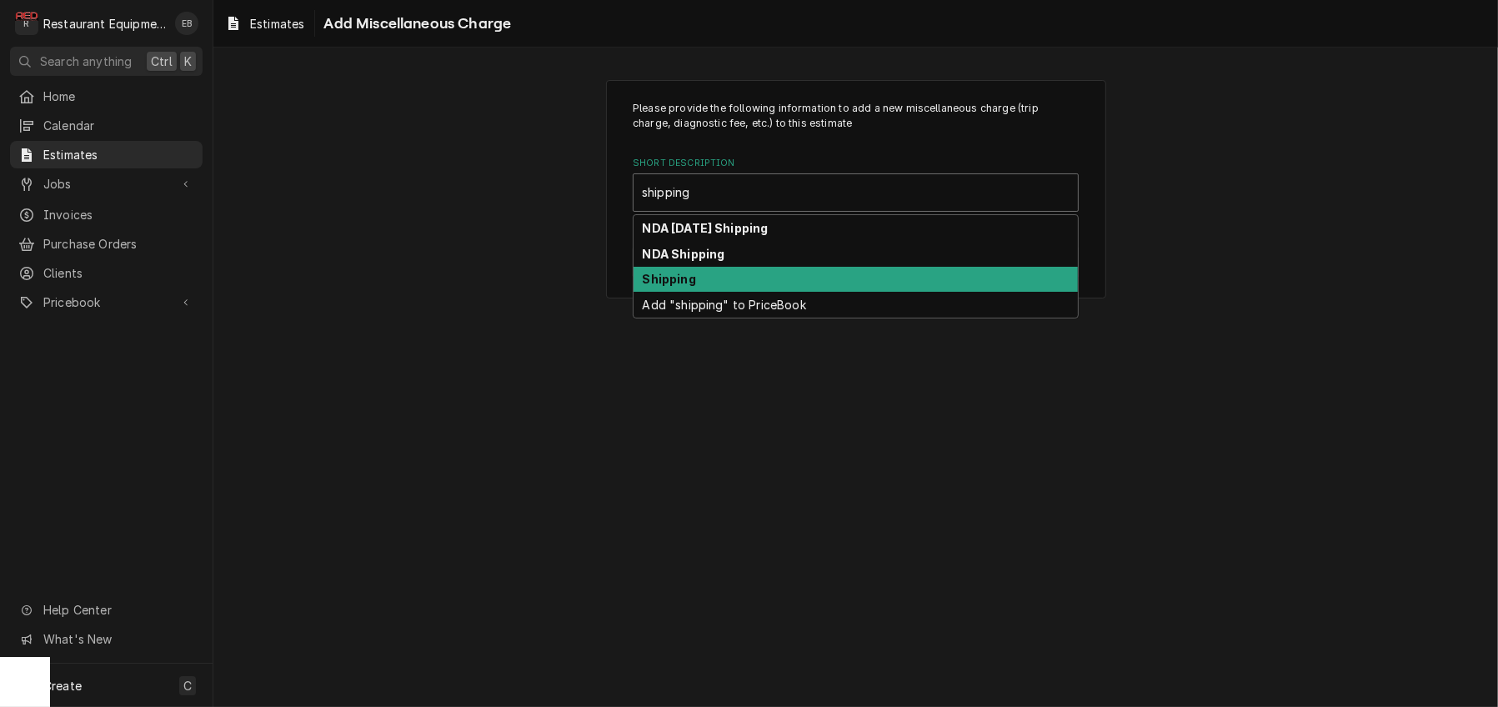
click at [723, 293] on div "Shipping" at bounding box center [856, 280] width 444 height 26
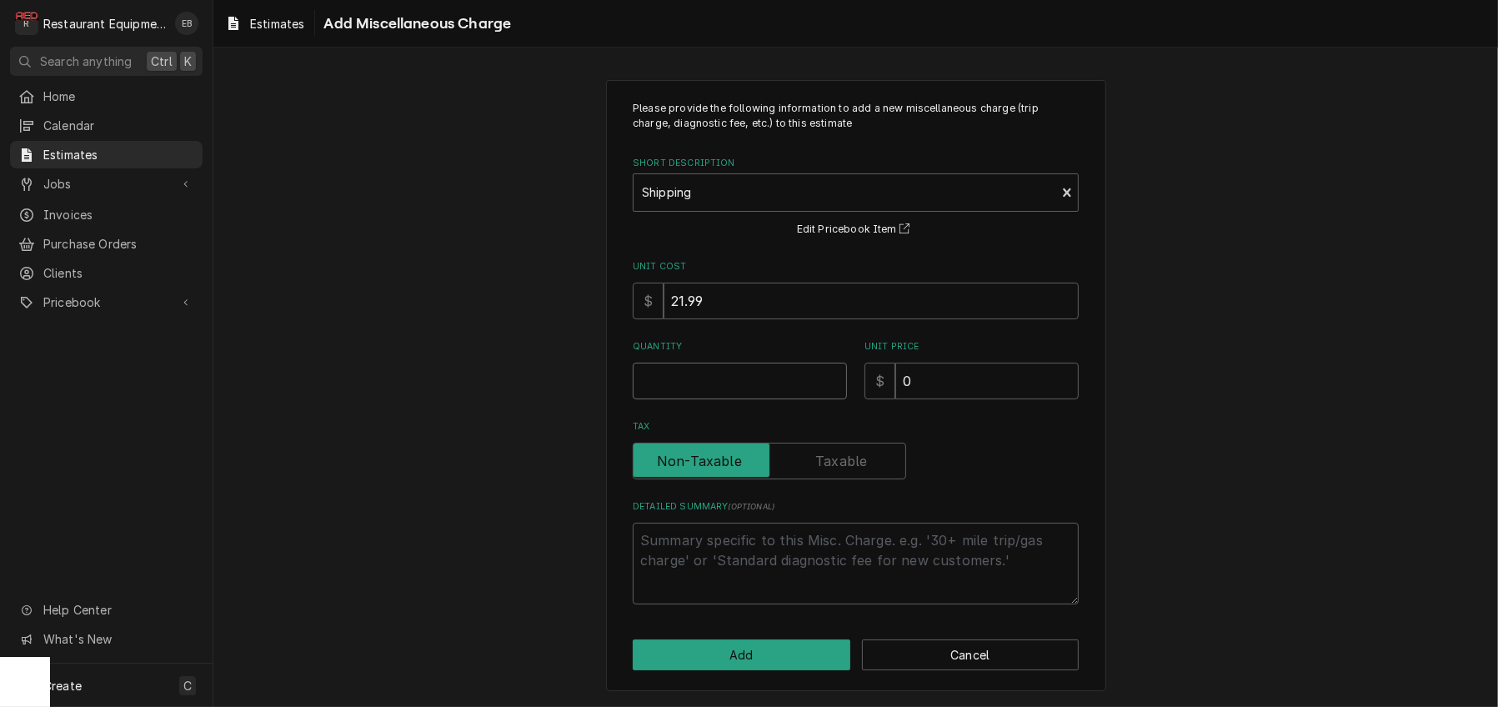
click at [745, 399] on input "Quantity" at bounding box center [740, 381] width 214 height 37
type textarea "x"
type input "1"
click at [940, 399] on input "0" at bounding box center [986, 381] width 183 height 37
type textarea "x"
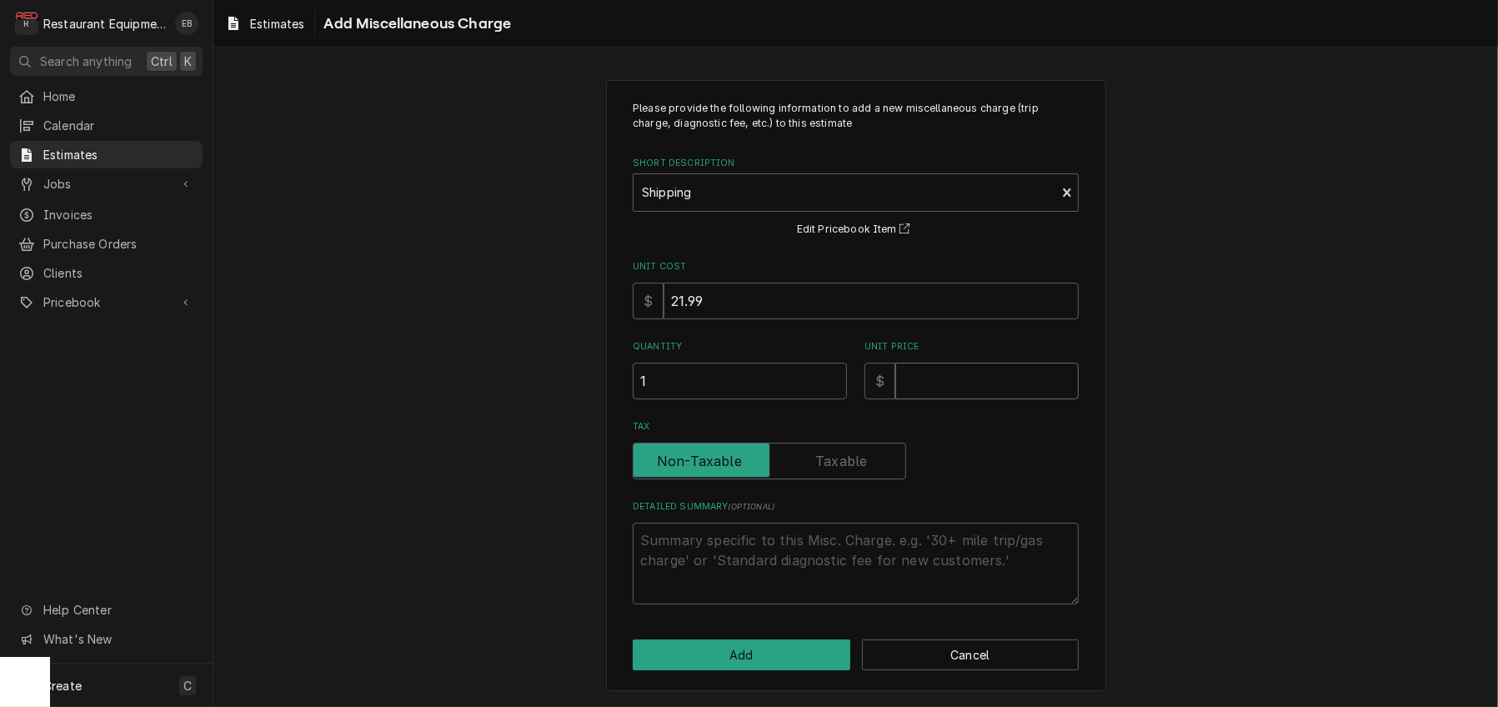
type textarea "x"
type input "5"
type textarea "x"
type input "57"
type textarea "x"
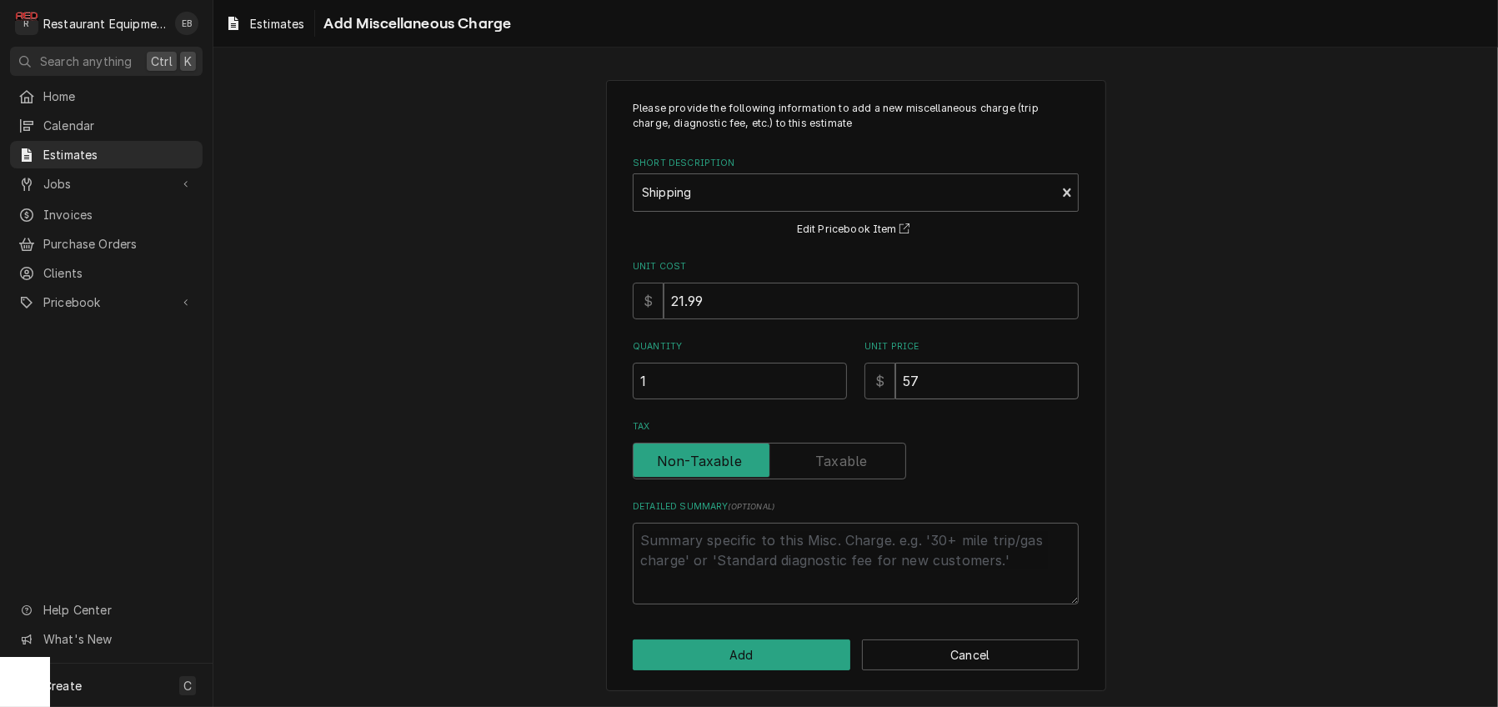
type input "57.8"
type textarea "x"
type input "57.88"
type textarea "x"
type input "57.88"
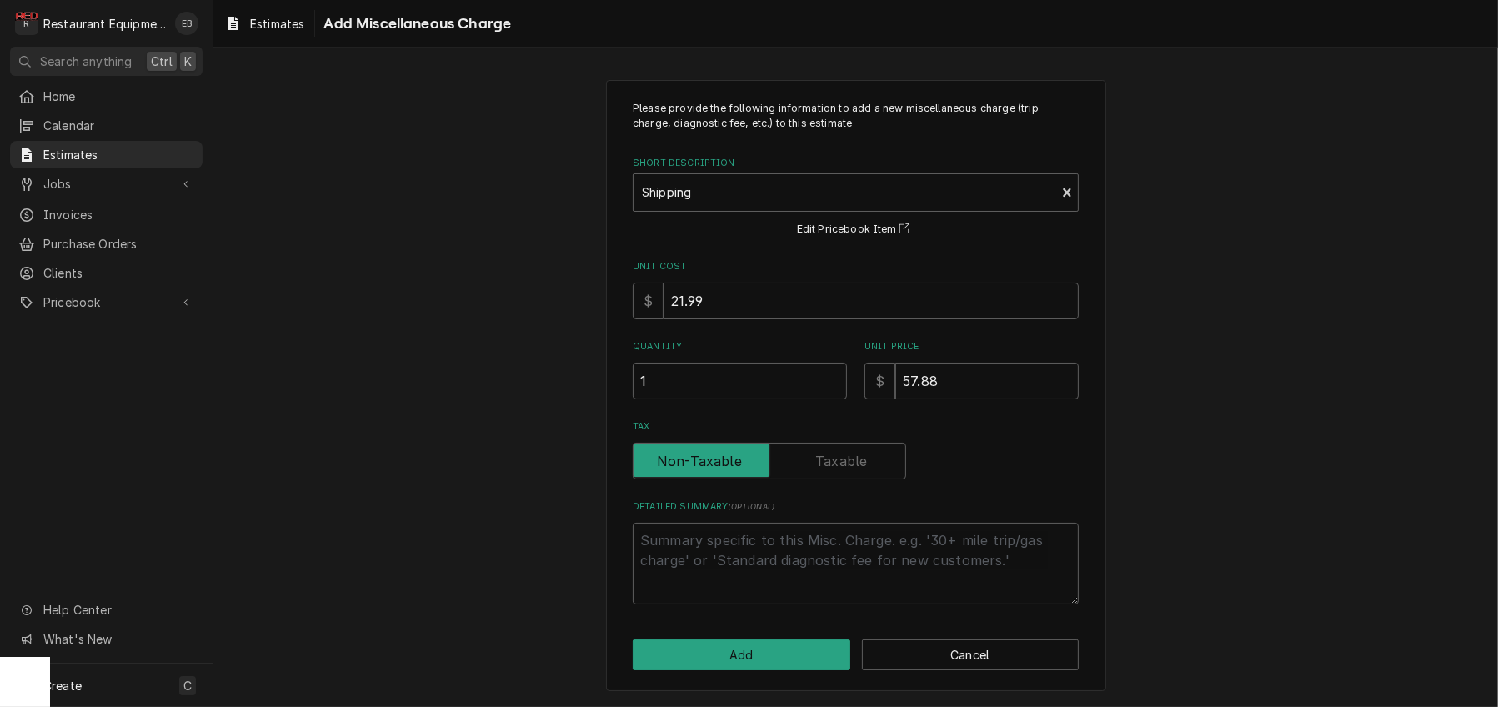
scroll to position [68, 0]
click at [790, 649] on button "Add" at bounding box center [742, 654] width 218 height 31
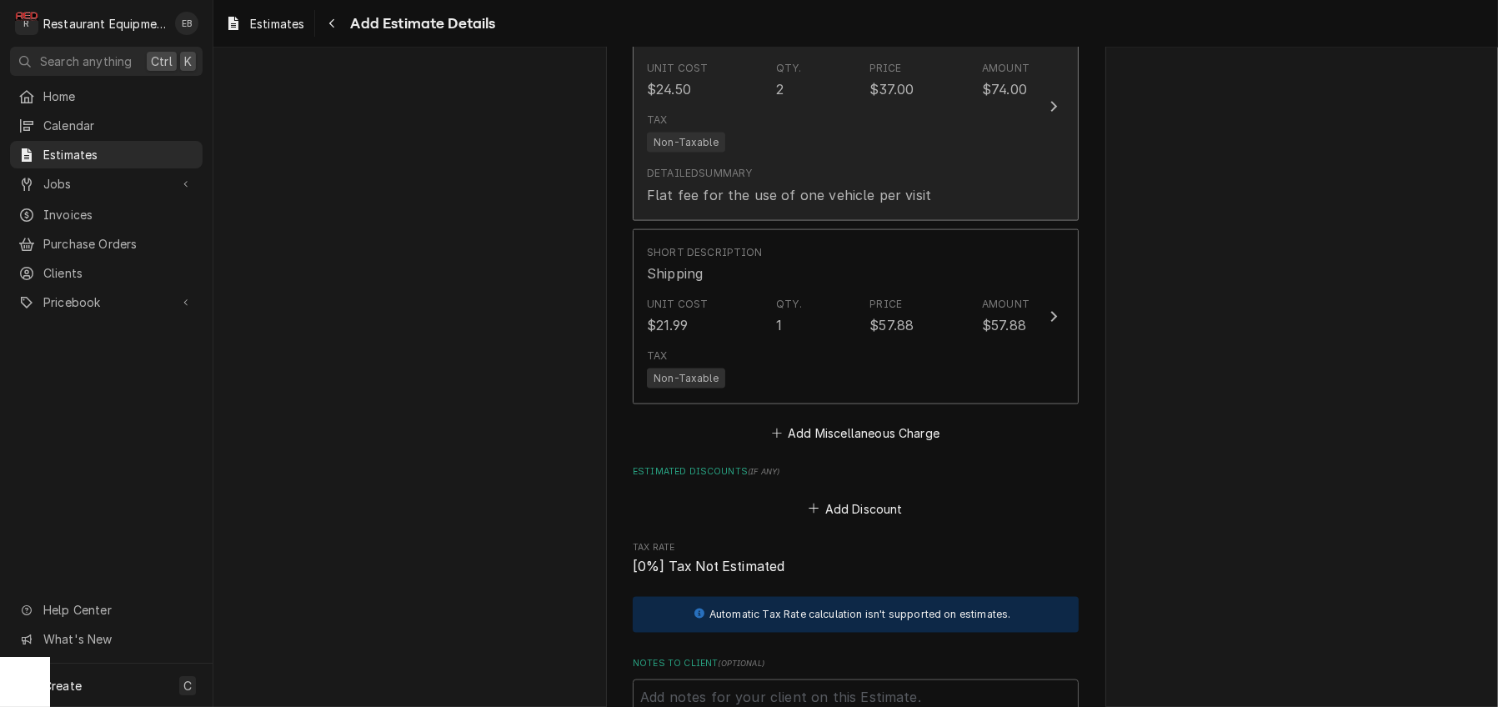
type textarea "x"
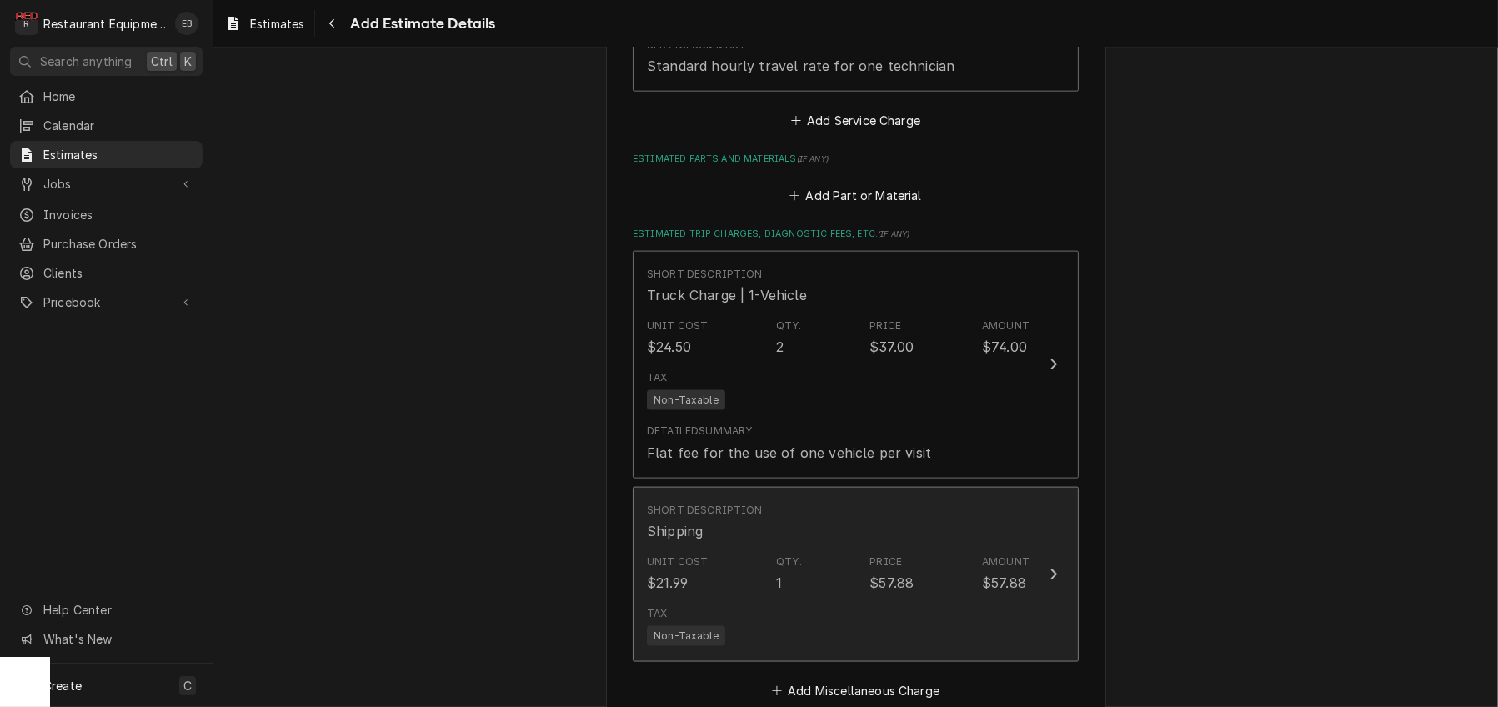
scroll to position [2629, 0]
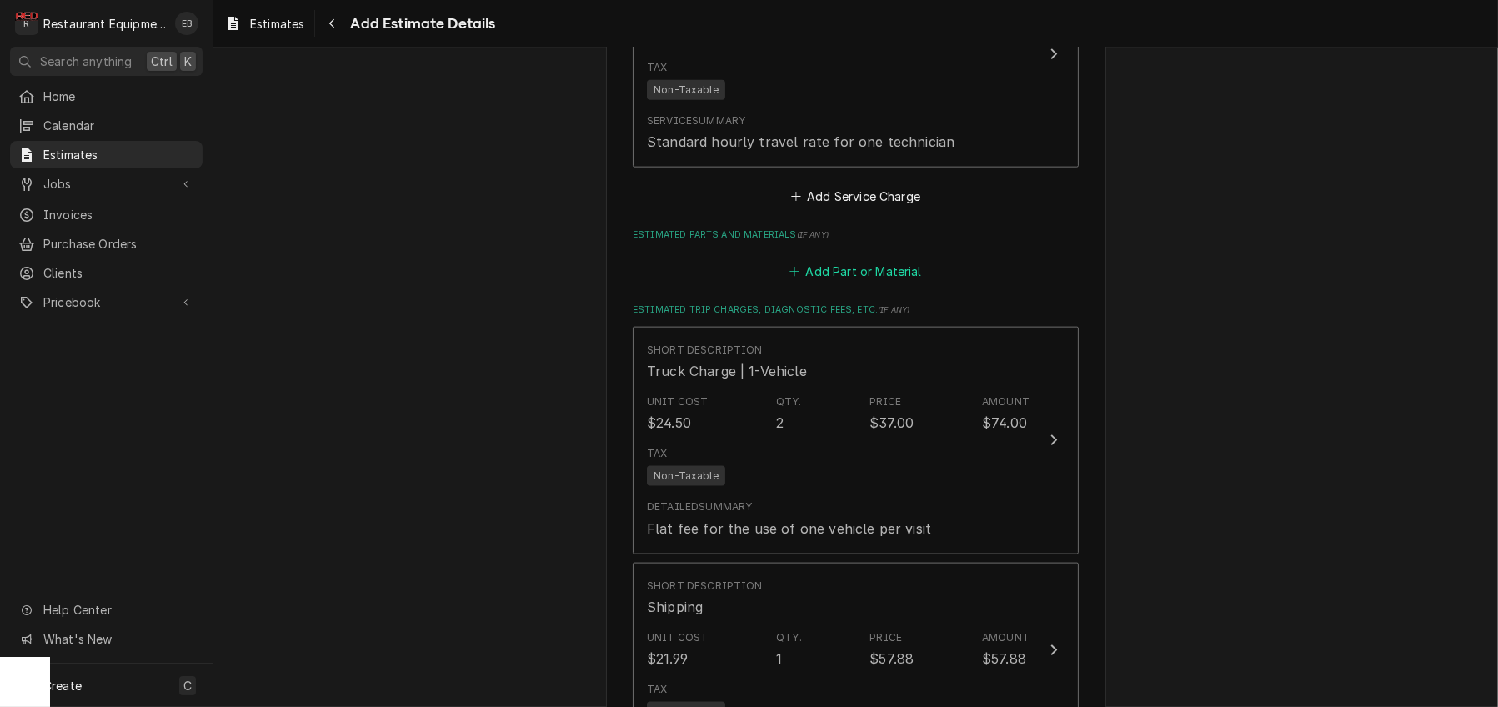
click at [851, 283] on button "Add Part or Material" at bounding box center [856, 271] width 138 height 23
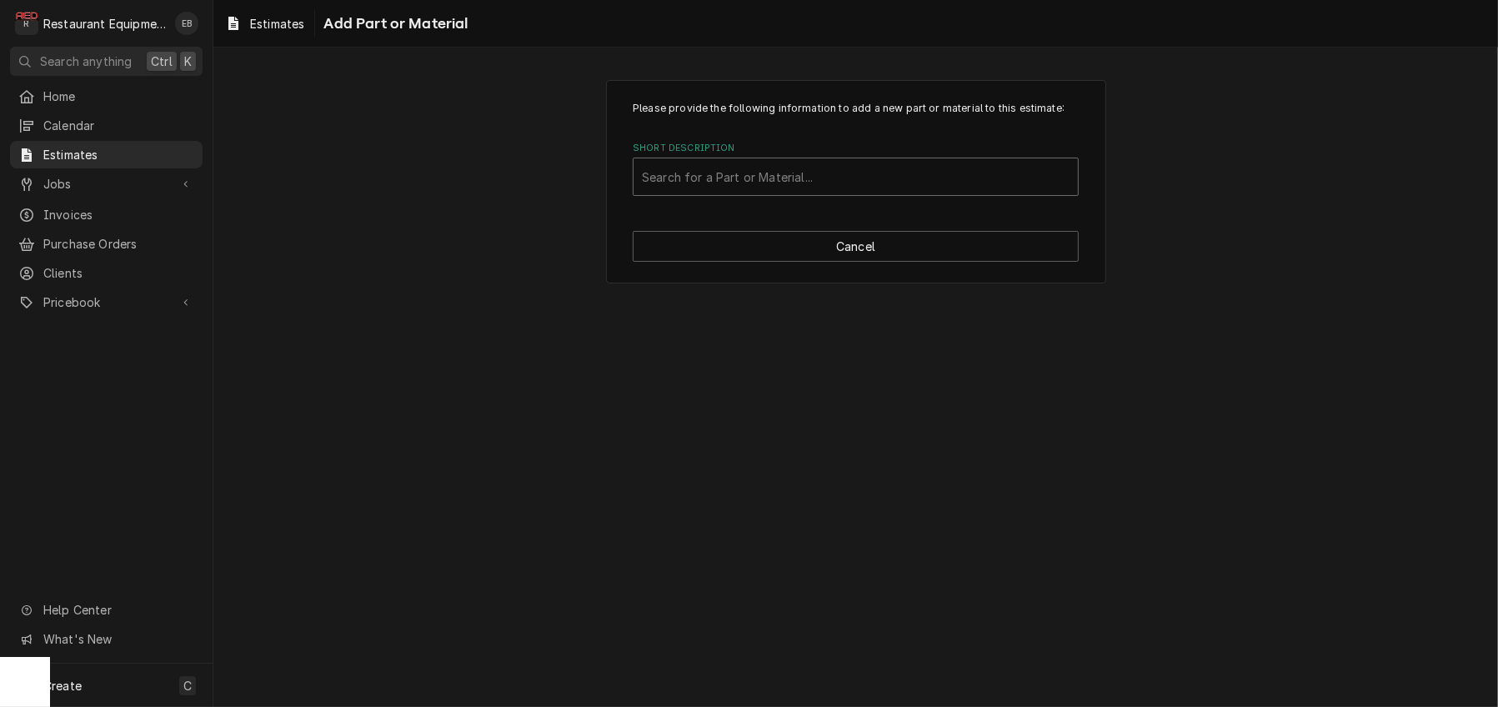
click at [810, 192] on div "Short Description" at bounding box center [856, 177] width 428 height 30
type input "3"
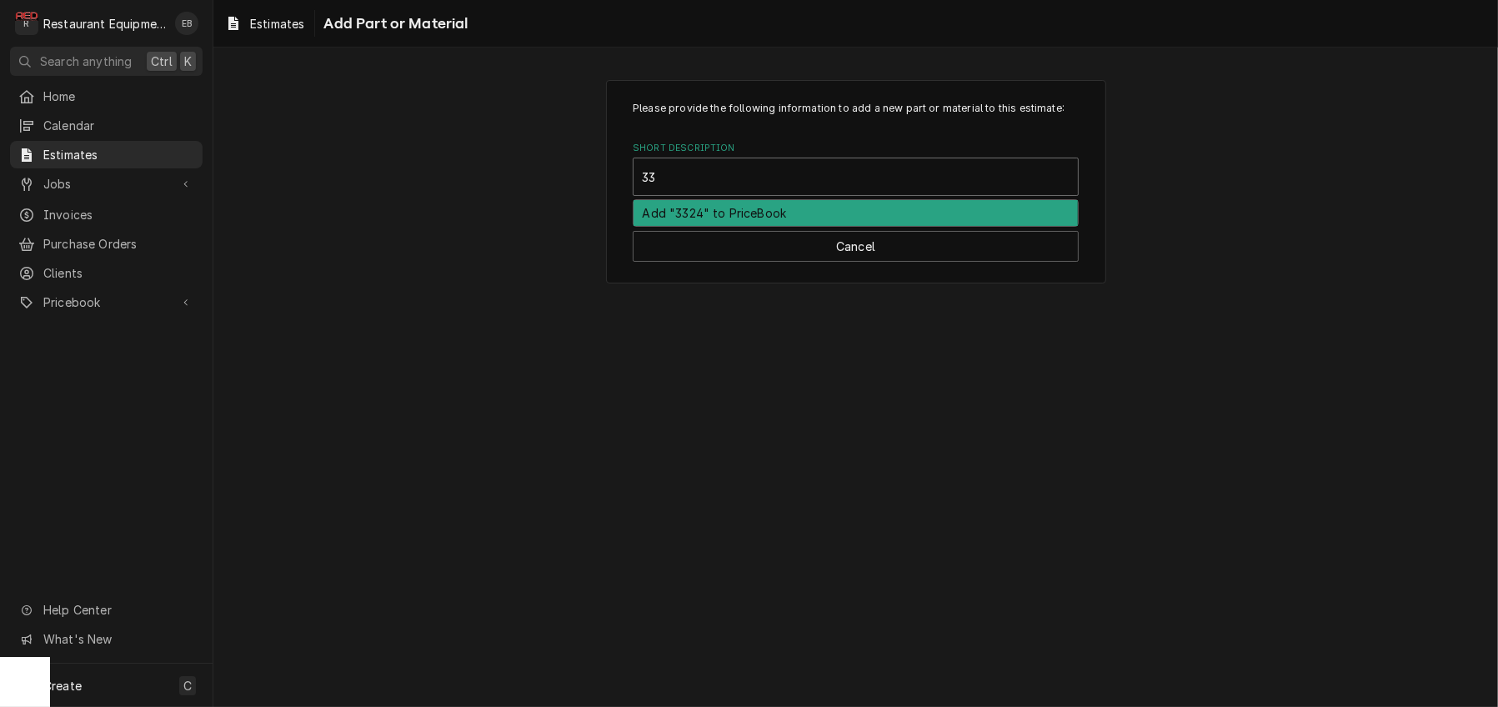
type input "3"
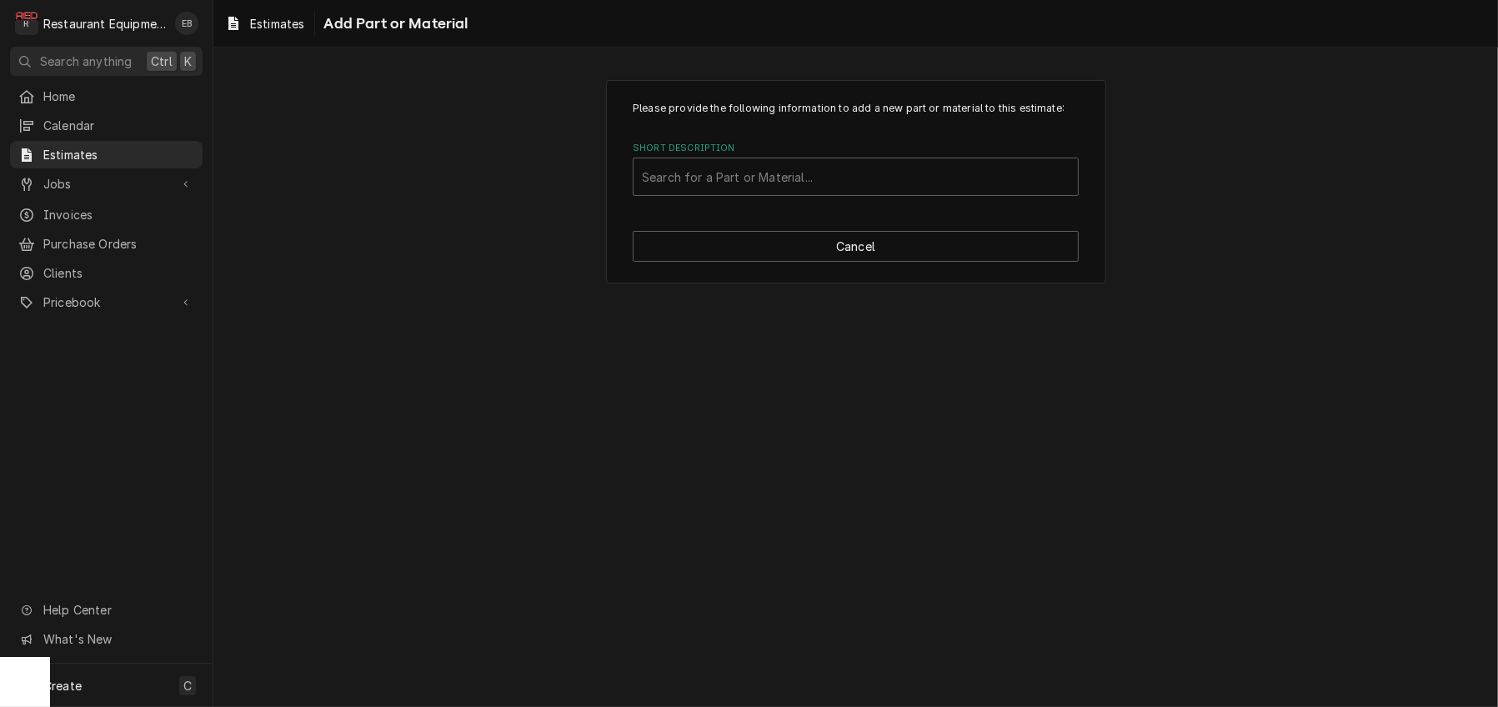
click at [1192, 239] on div "Please provide the following information to add a new part or material to this …" at bounding box center [855, 181] width 1285 height 233
click at [998, 262] on button "Cancel" at bounding box center [856, 246] width 446 height 31
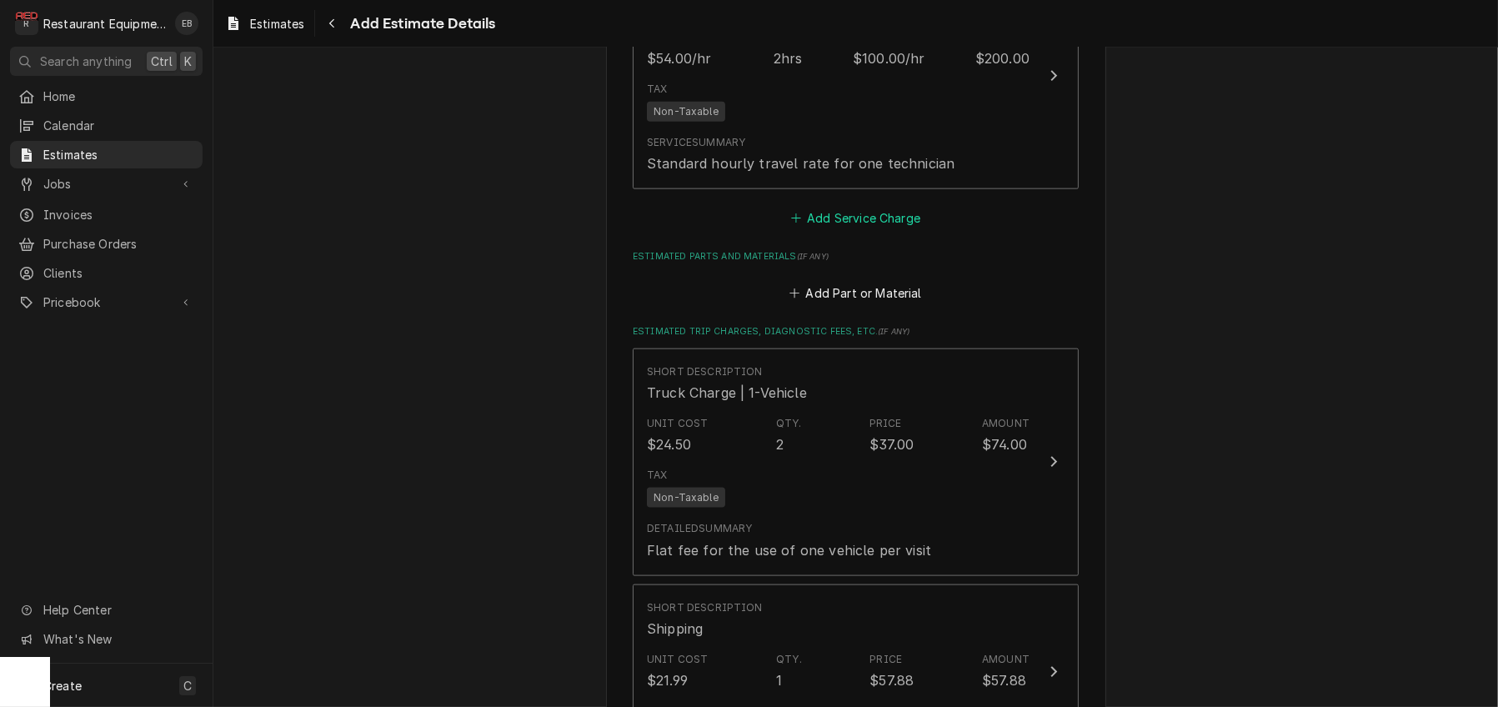
click at [865, 230] on button "Add Service Charge" at bounding box center [855, 218] width 135 height 23
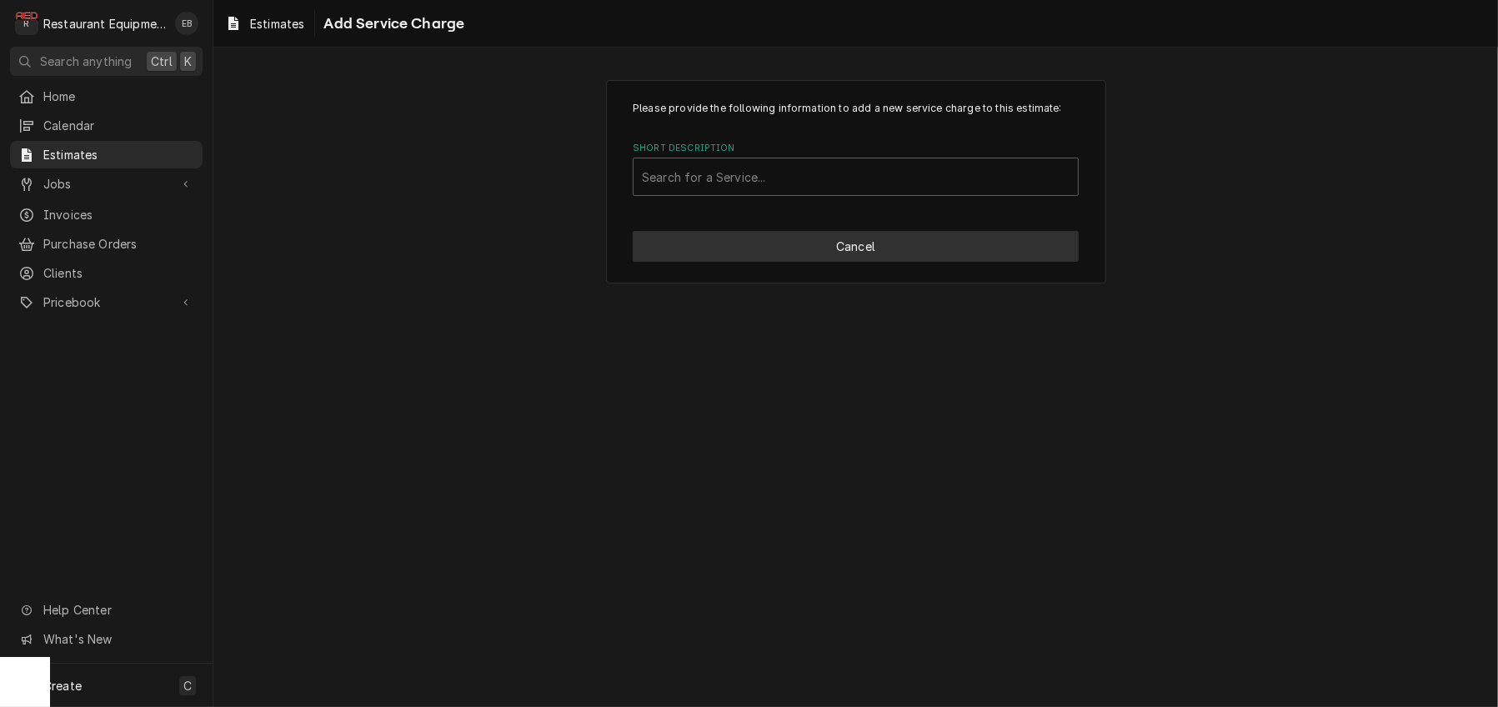
click at [821, 262] on button "Cancel" at bounding box center [856, 246] width 446 height 31
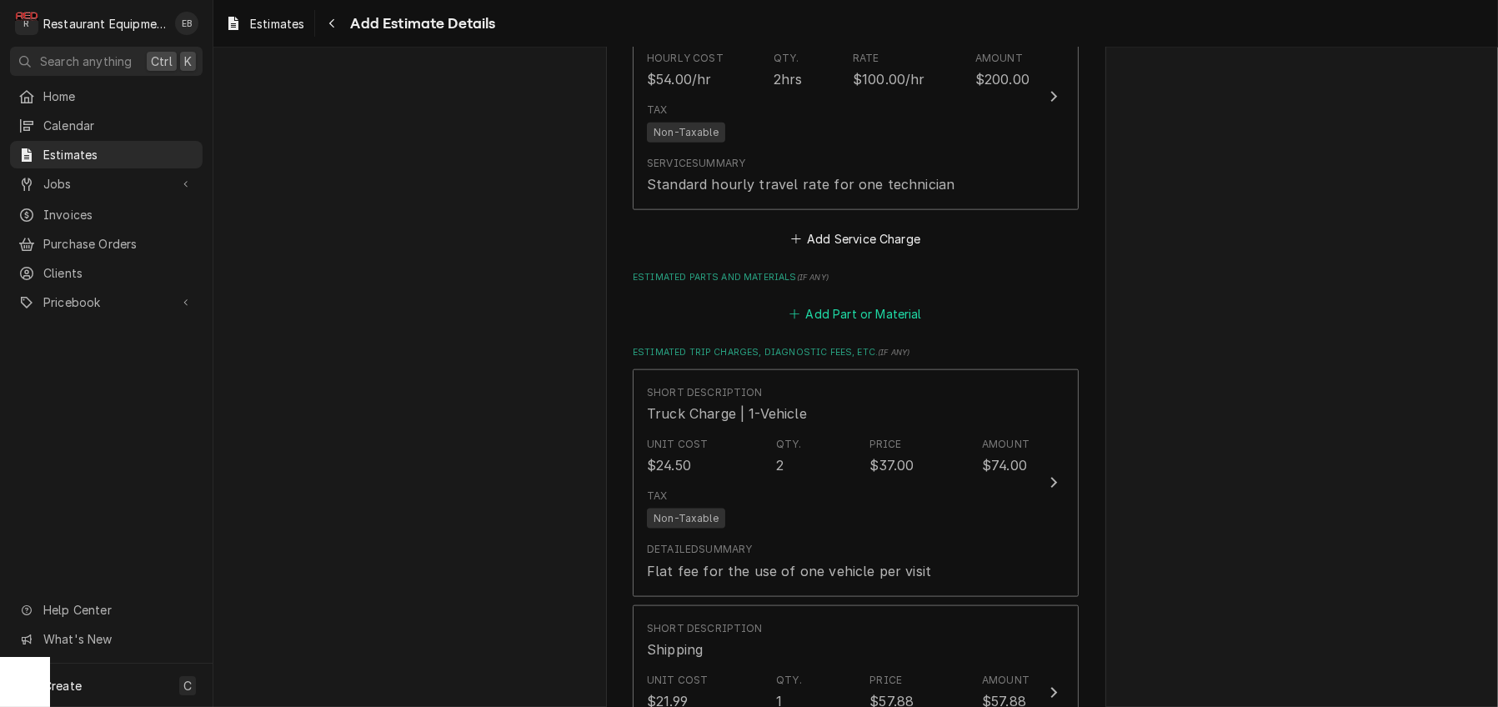
type textarea "x"
click at [825, 326] on button "Add Part or Material" at bounding box center [856, 314] width 138 height 23
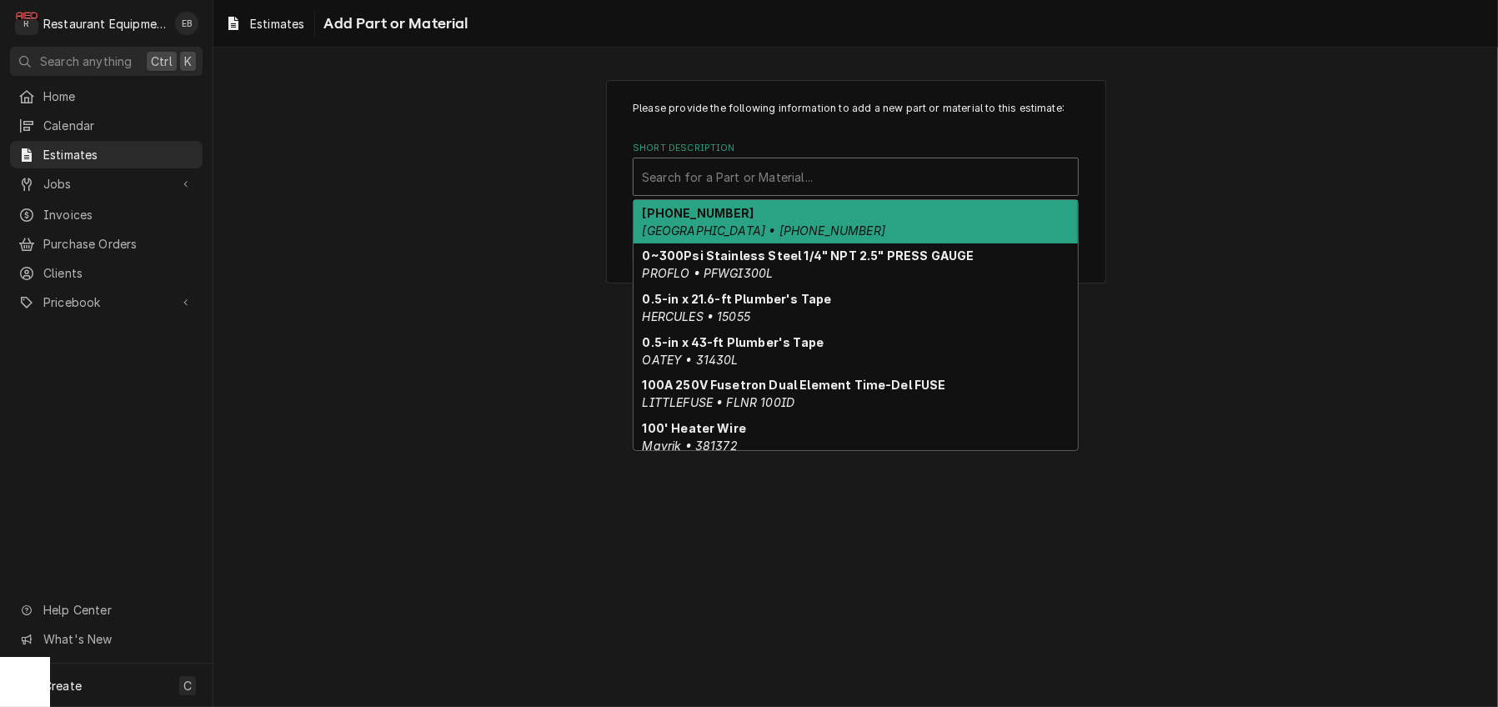
click at [740, 192] on div "Short Description" at bounding box center [856, 177] width 428 height 30
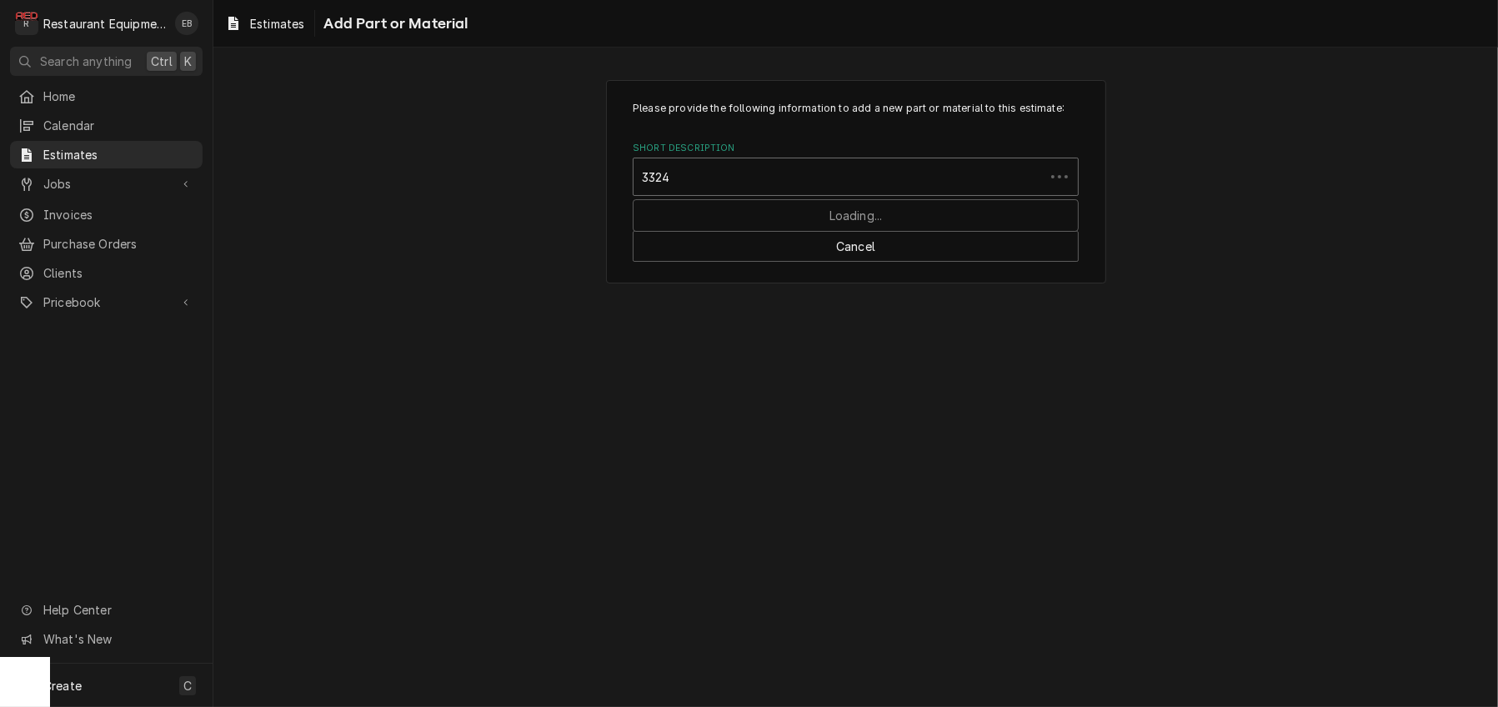
type input "33245"
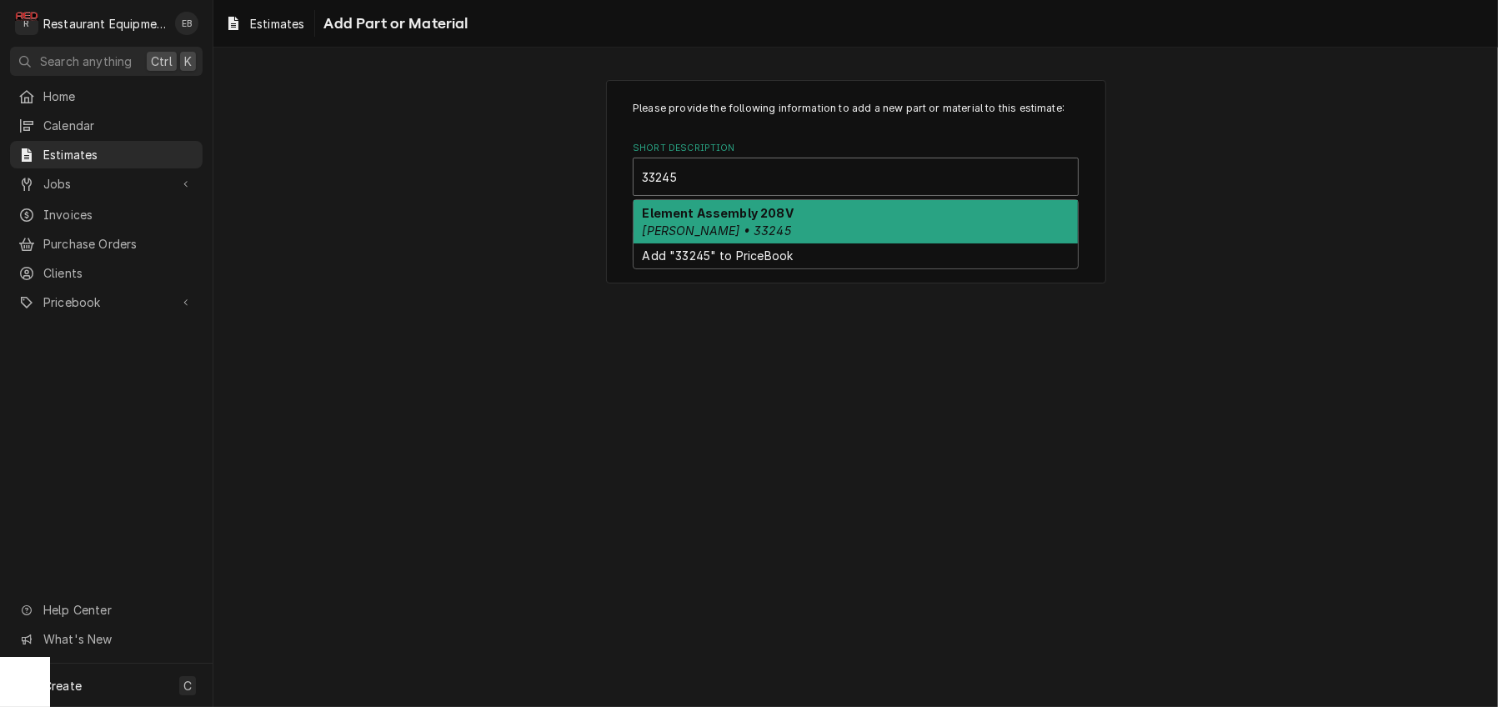
click at [735, 220] on strong "Element Assembly 208V" at bounding box center [718, 213] width 151 height 14
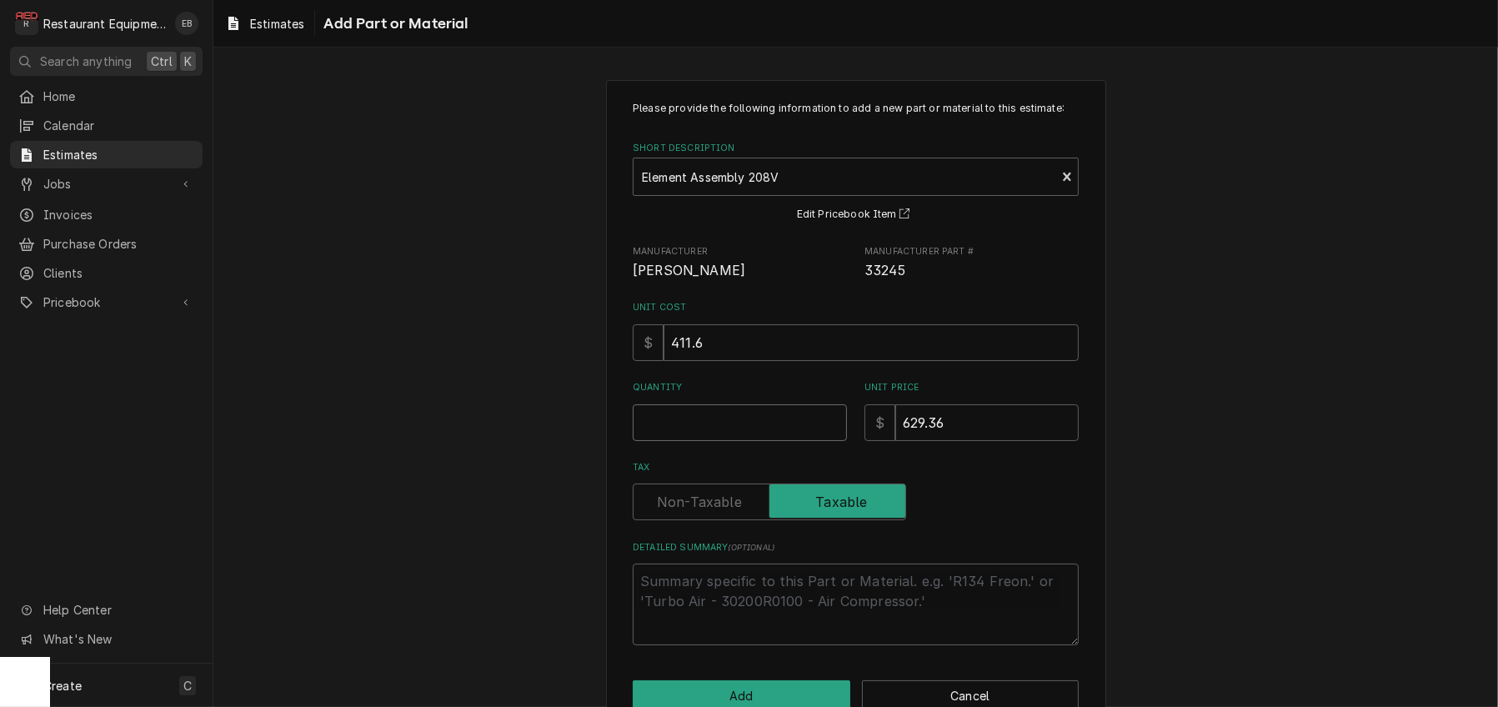
click at [722, 441] on input "Quantity" at bounding box center [740, 422] width 214 height 37
type textarea "x"
type input "1"
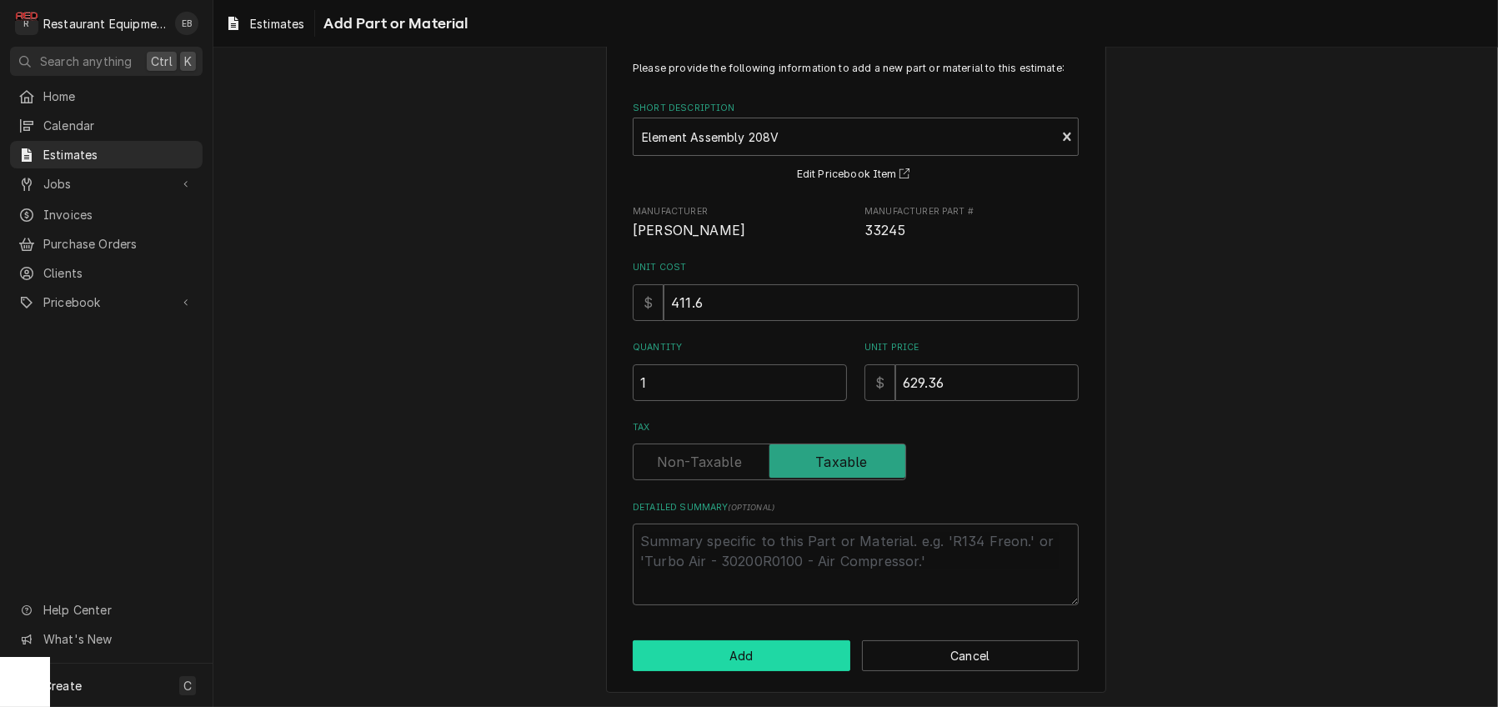
click at [796, 647] on button "Add" at bounding box center [742, 655] width 218 height 31
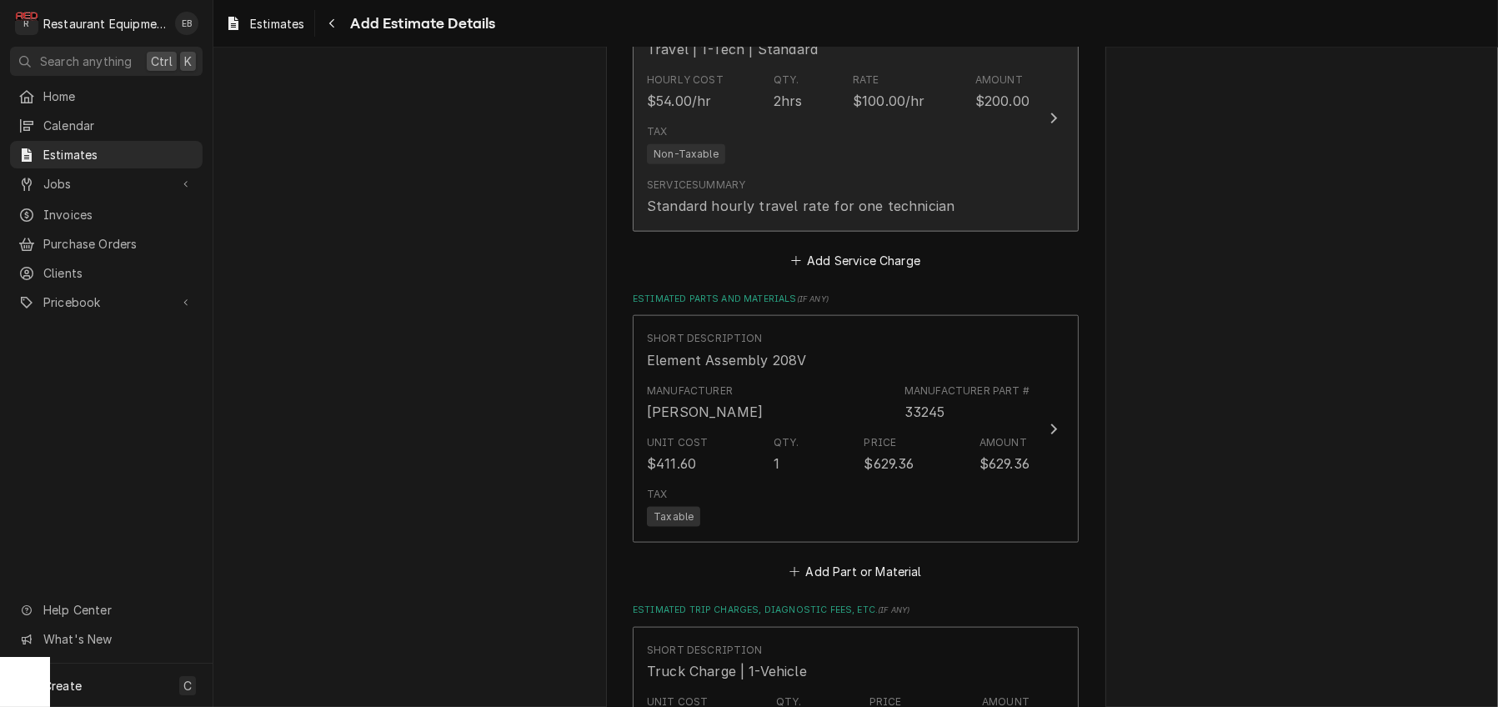
type textarea "x"
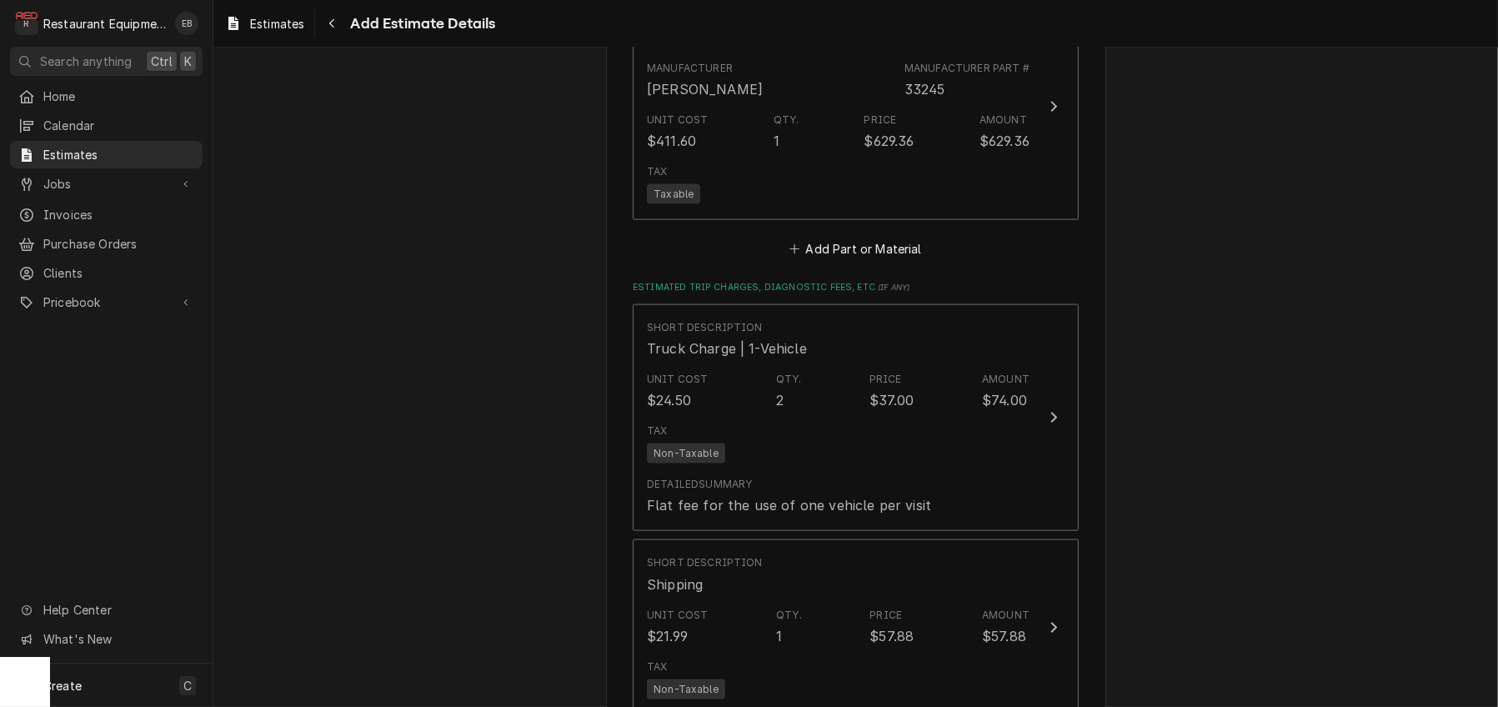
scroll to position [2954, 0]
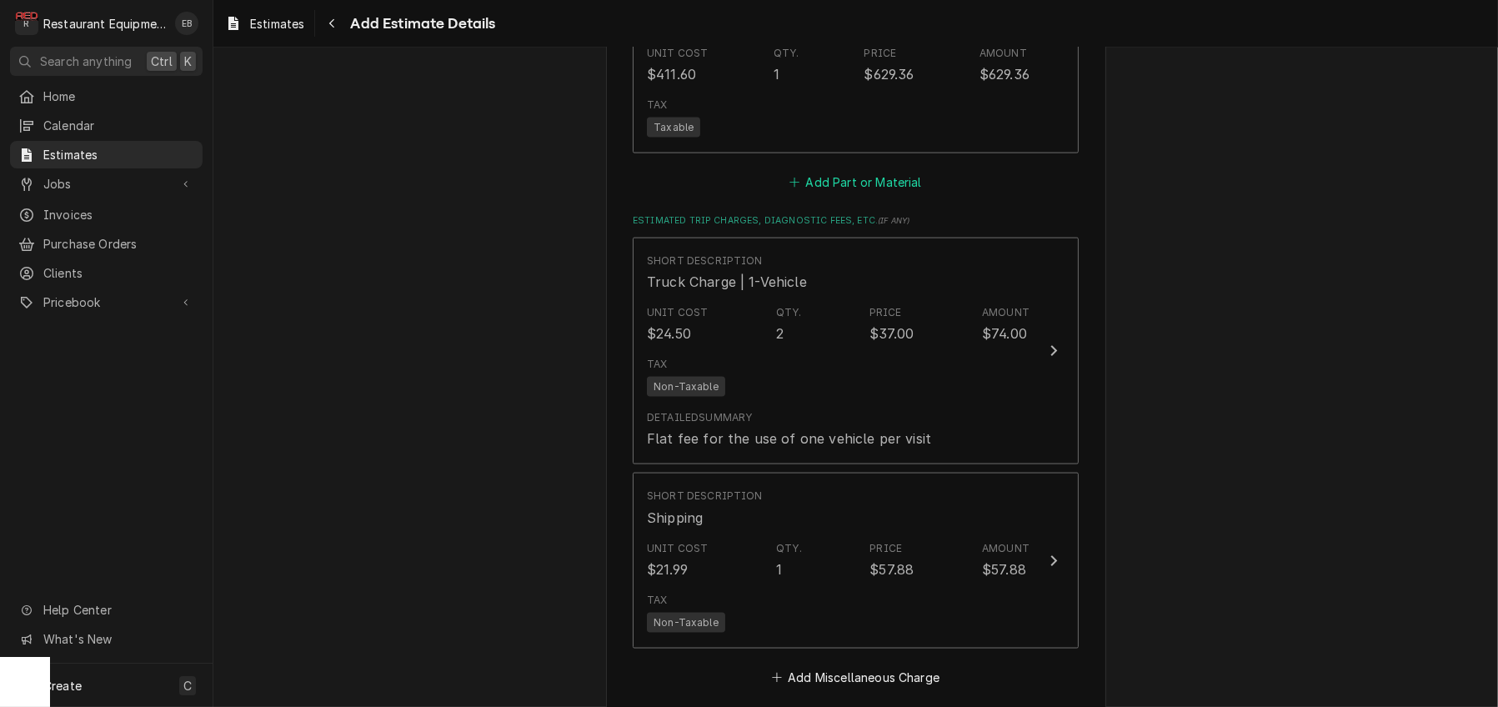
click at [855, 194] on button "Add Part or Material" at bounding box center [856, 182] width 138 height 23
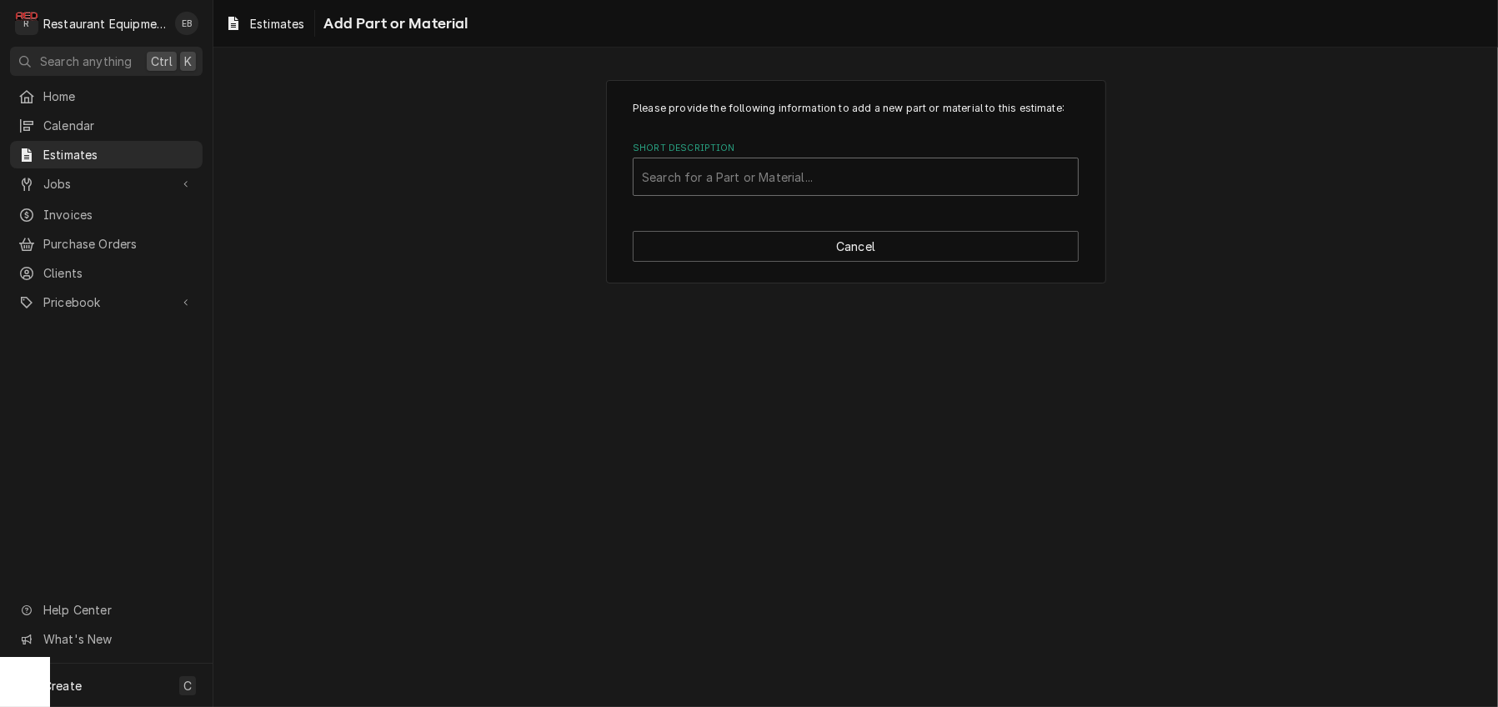
click at [828, 192] on div "Short Description" at bounding box center [856, 177] width 428 height 30
type input "miscellaneous"
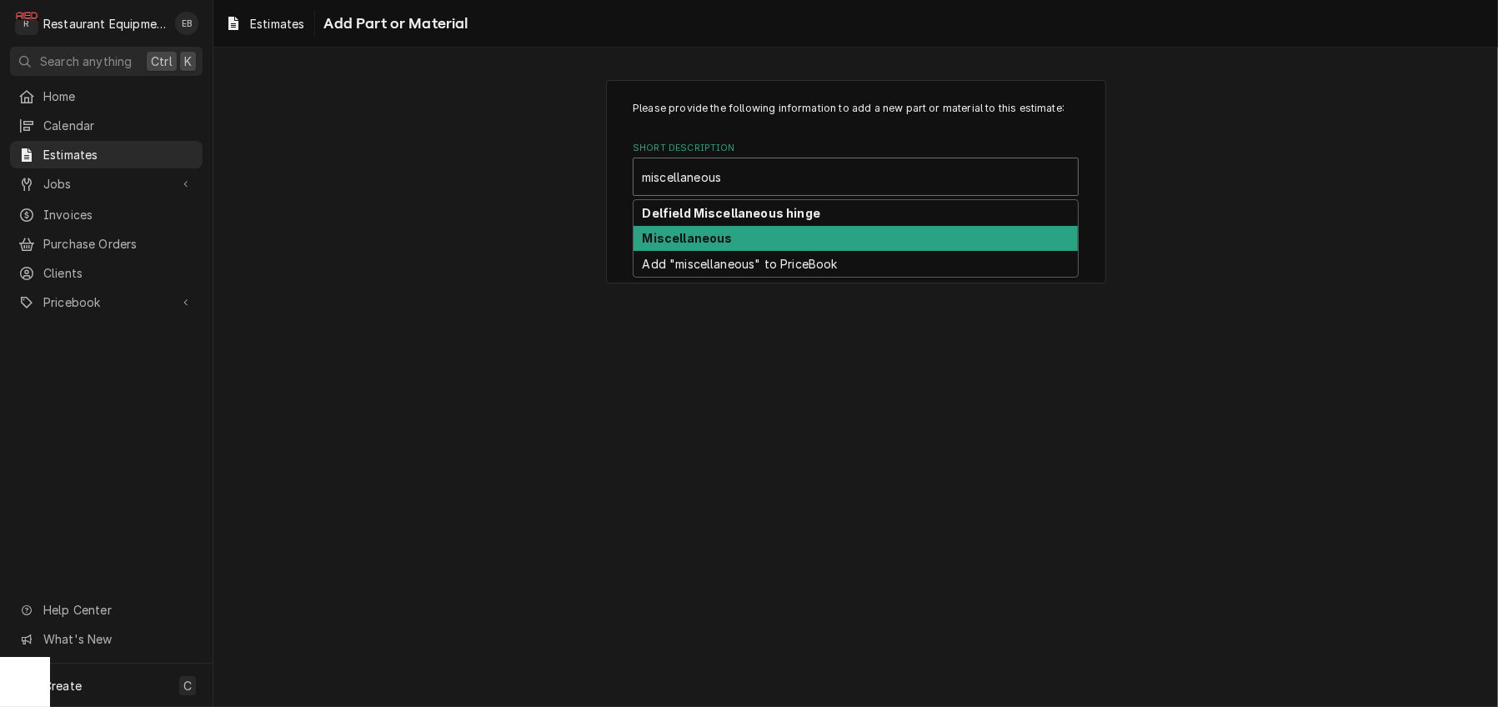
click at [810, 252] on div "Miscellaneous" at bounding box center [856, 239] width 444 height 26
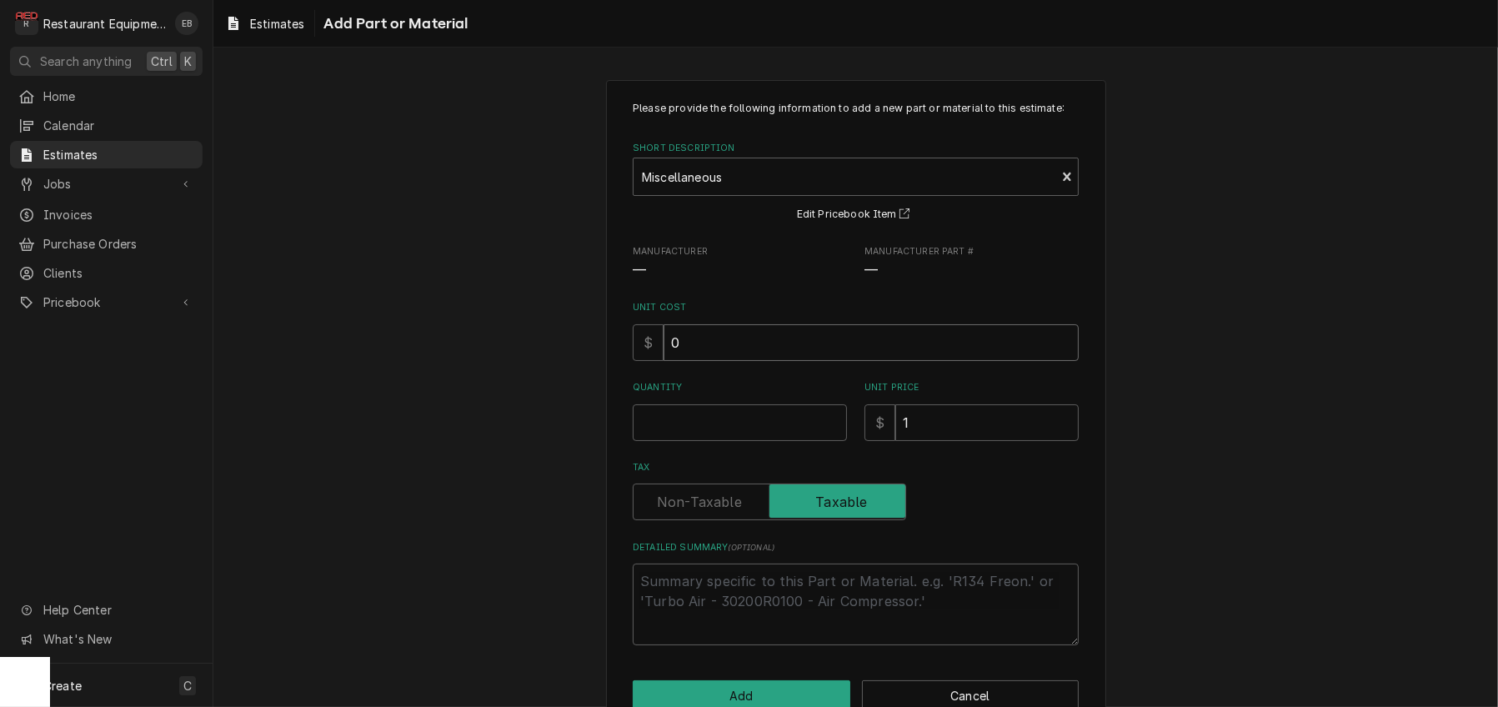
click at [730, 361] on input "0" at bounding box center [871, 342] width 415 height 37
type textarea "x"
type input "7"
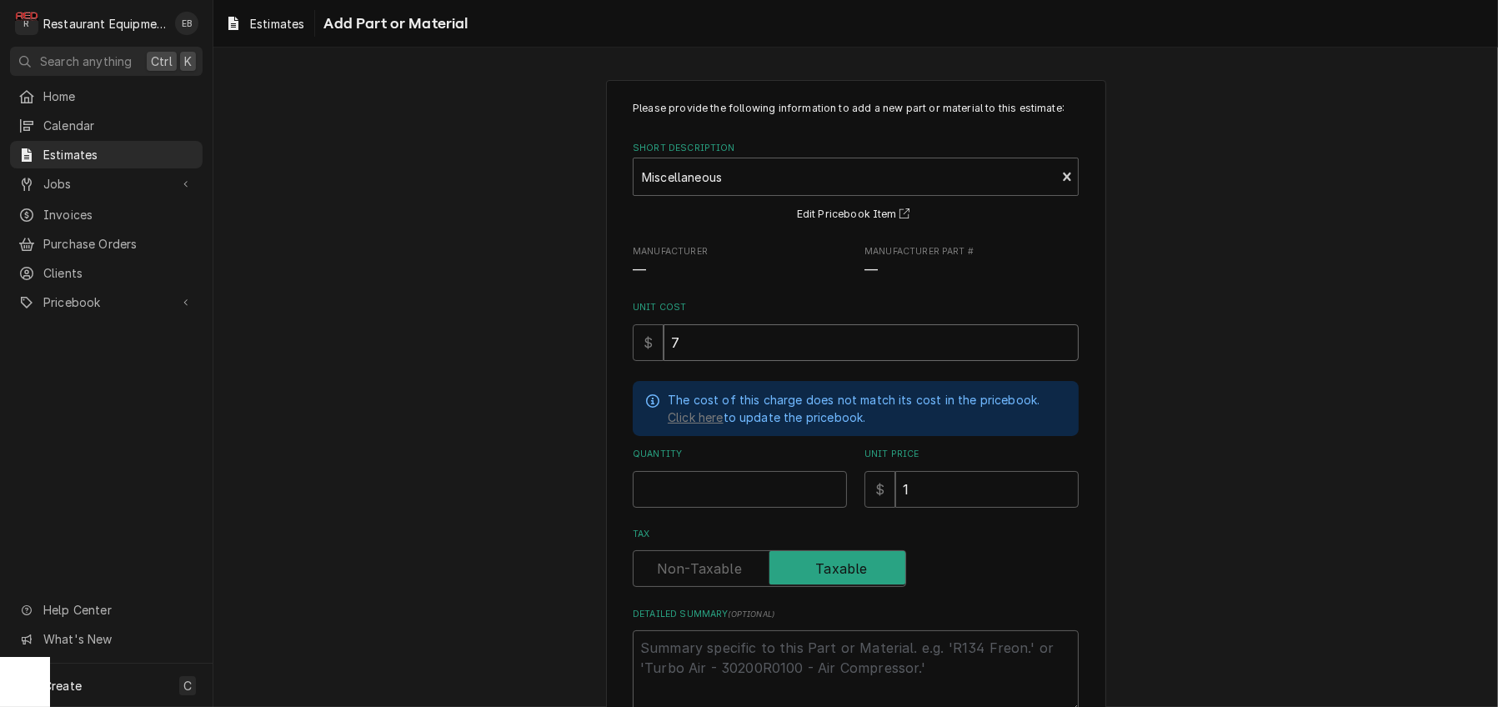
type textarea "x"
type input "7.5"
type textarea "x"
type input "7.56"
type textarea "x"
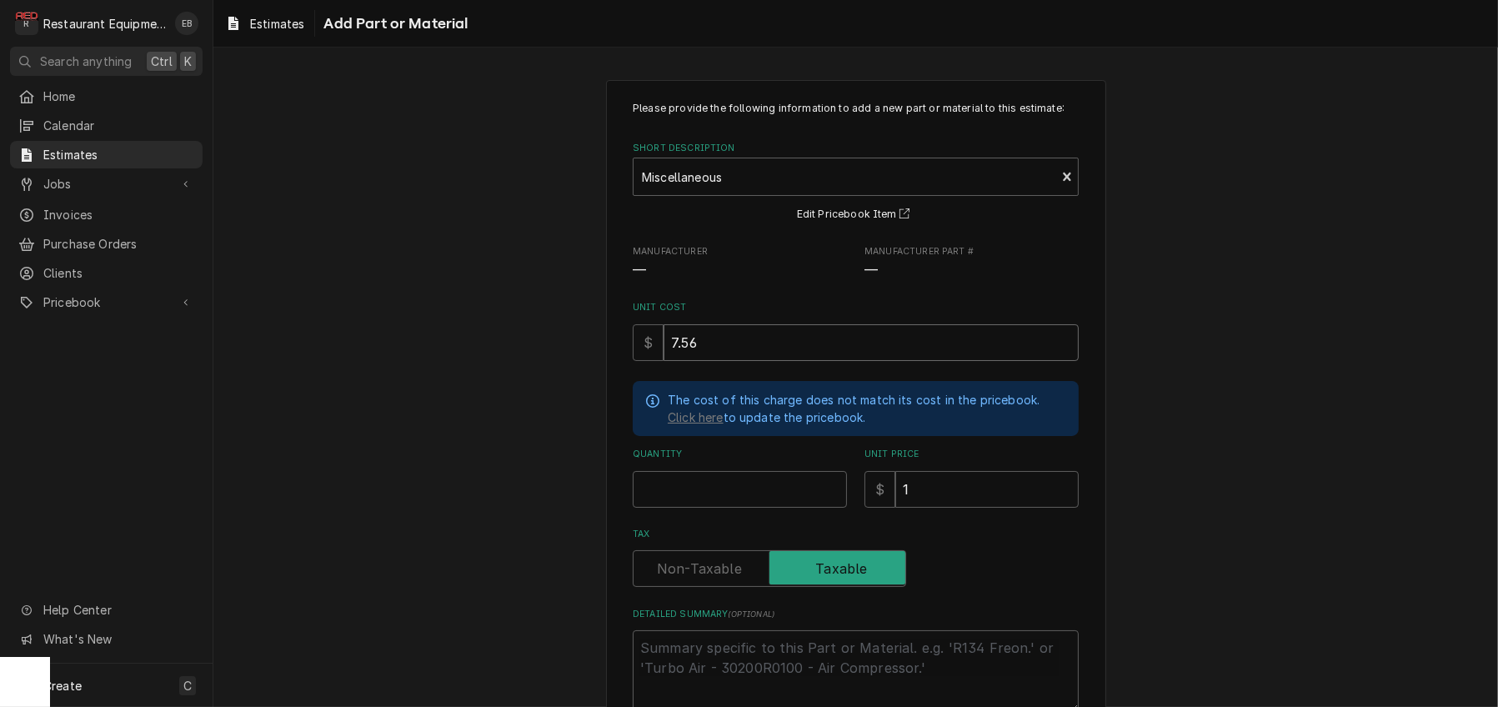
type input "7.5"
type textarea "x"
type input "7.59"
type textarea "x"
type input "7.59"
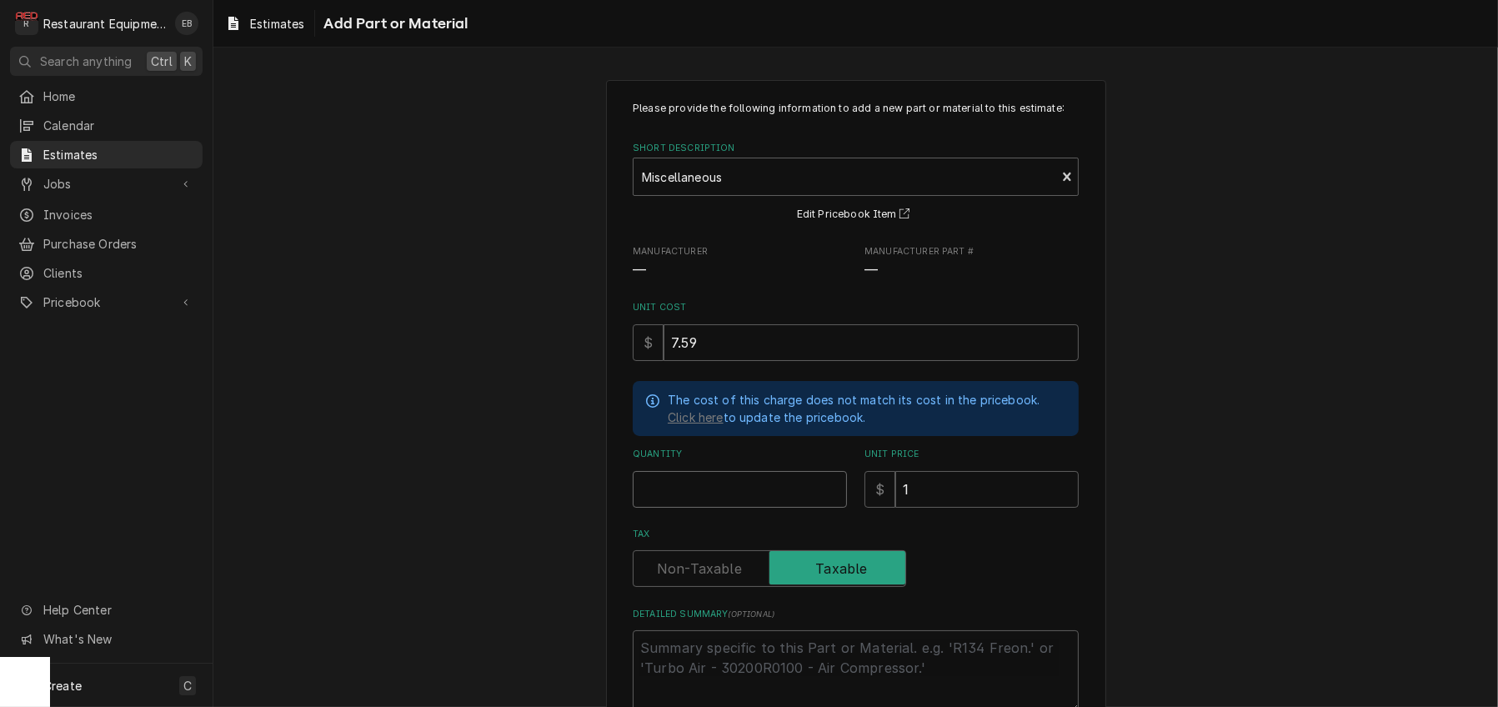
click at [725, 508] on input "Quantity" at bounding box center [740, 489] width 214 height 37
type textarea "x"
type input "1"
click at [949, 508] on input "1" at bounding box center [986, 489] width 183 height 37
type textarea "x"
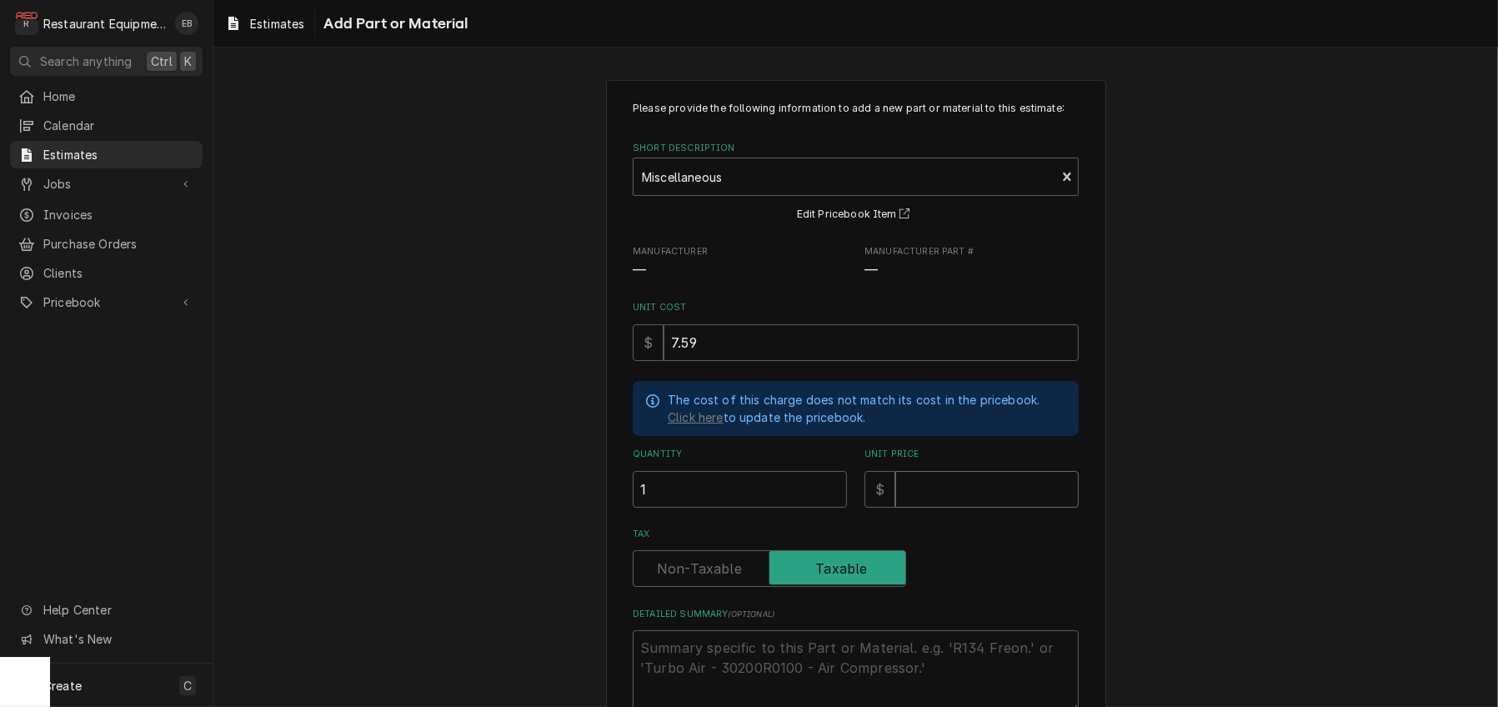
type textarea "x"
type input "1"
type textarea "x"
type input "11"
type textarea "x"
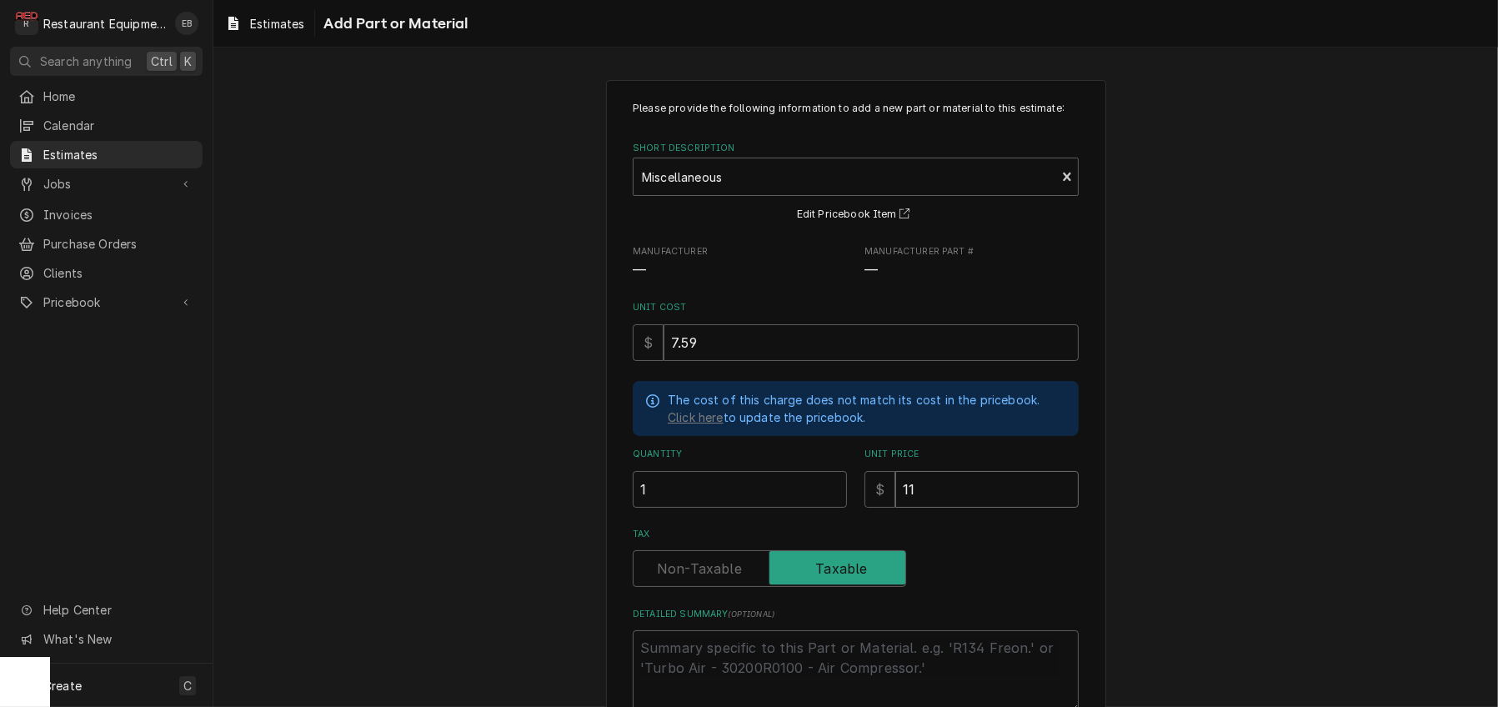
type input "11.6"
type textarea "x"
type input "11.61"
type textarea "x"
type input "11.61"
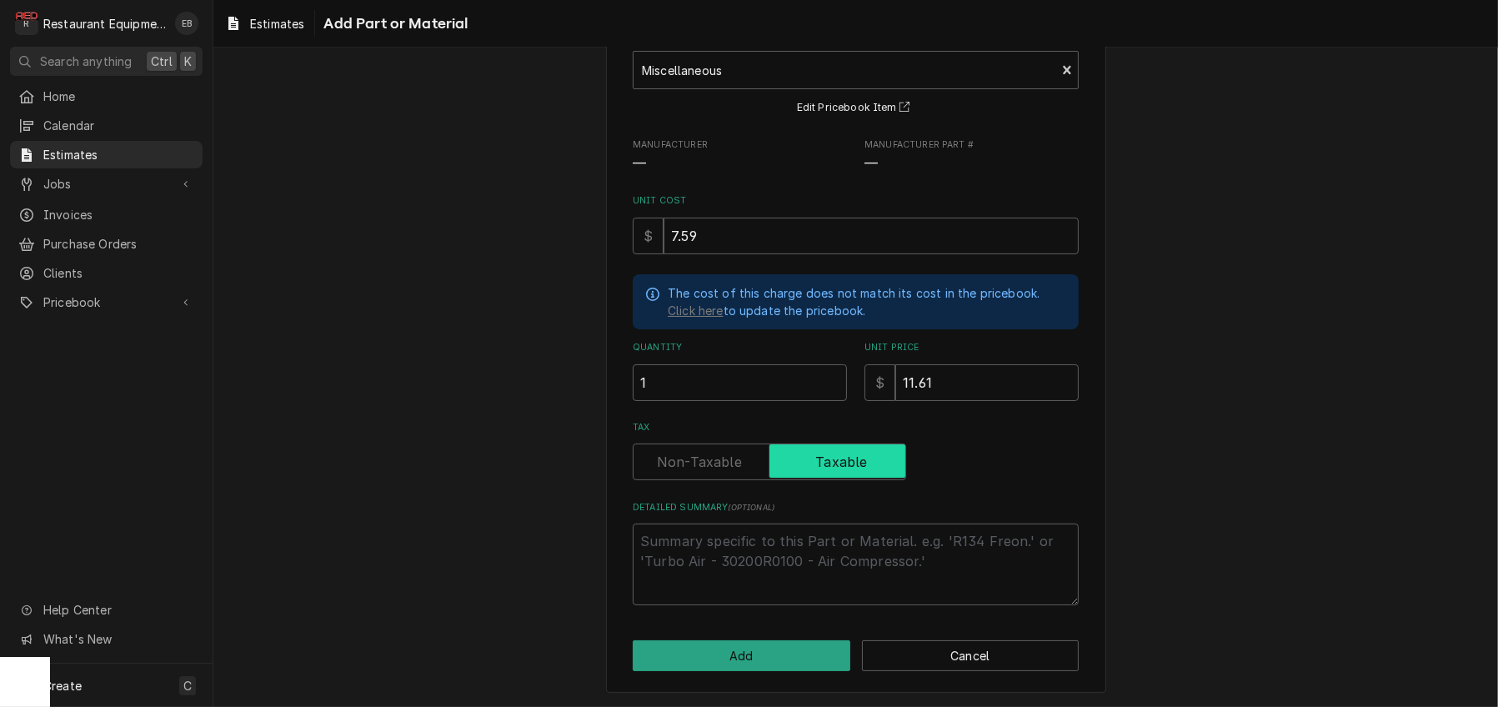
scroll to position [202, 0]
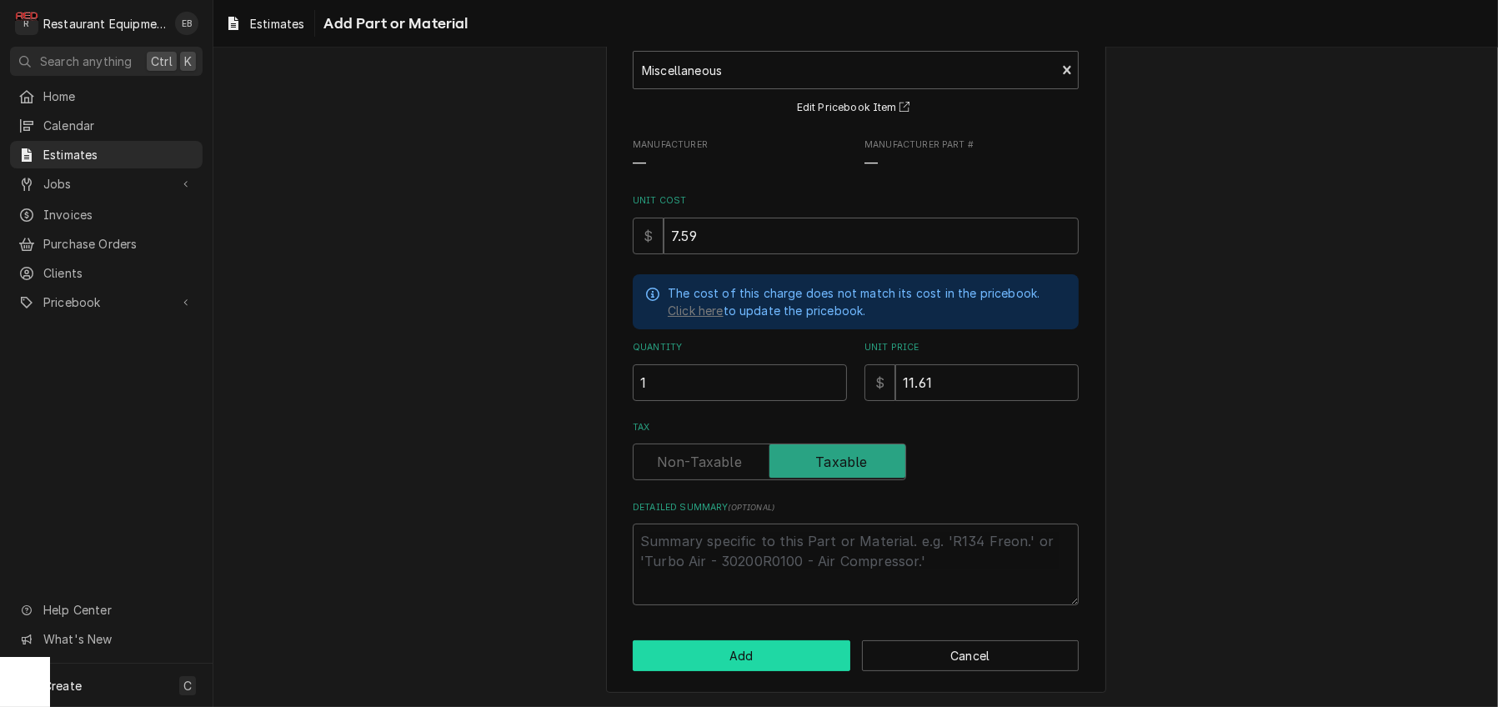
click at [765, 657] on button "Add" at bounding box center [742, 655] width 218 height 31
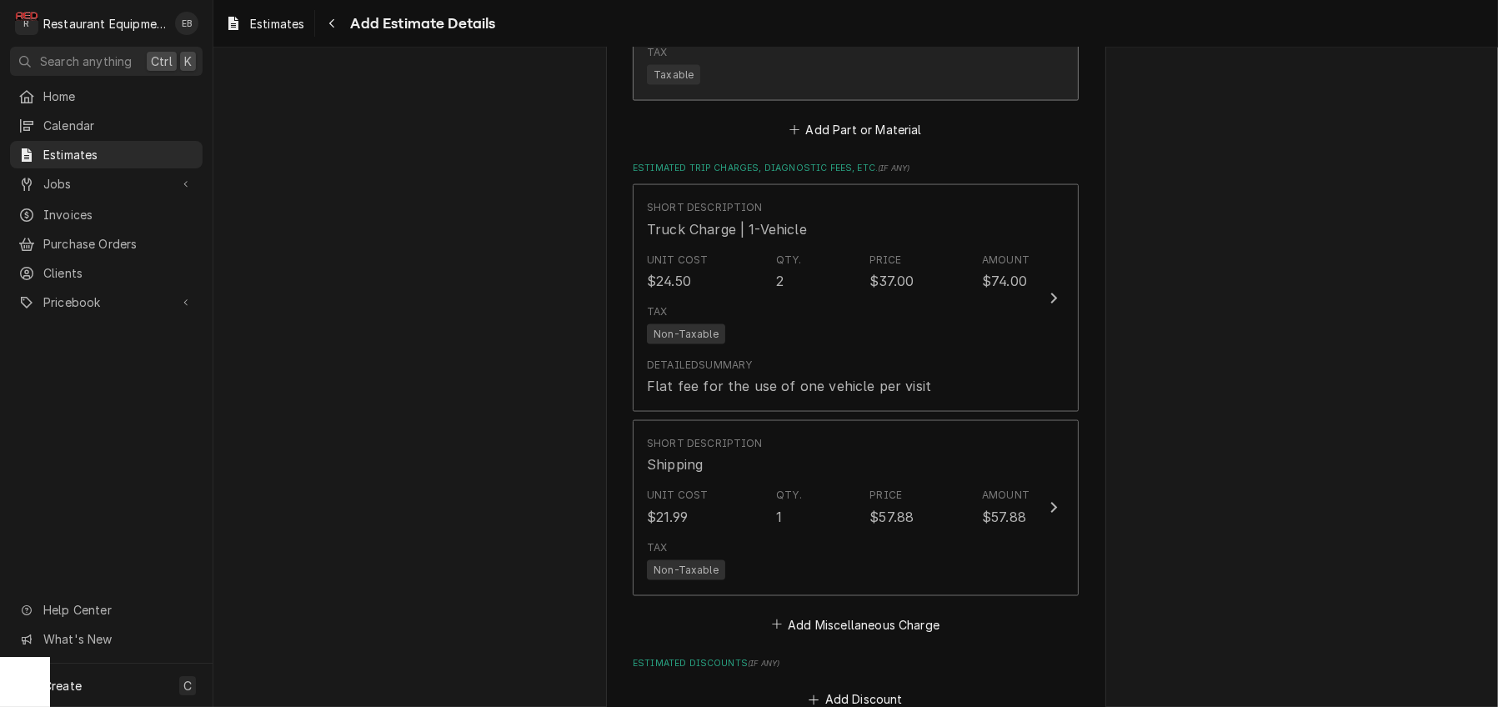
scroll to position [3266, 0]
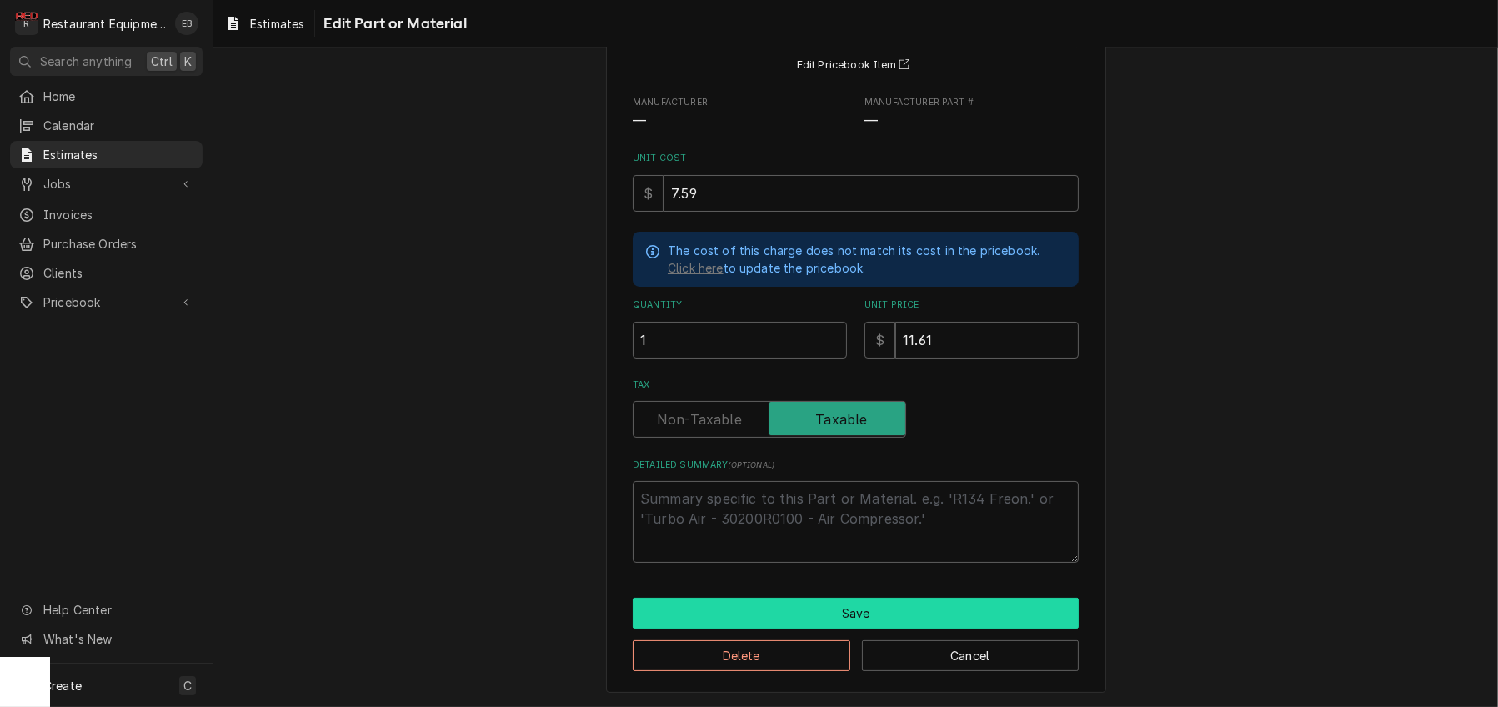
scroll to position [222, 0]
click at [740, 511] on textarea "Detailed Summary ( optional )" at bounding box center [856, 522] width 446 height 82
type textarea "x"
type textarea "M"
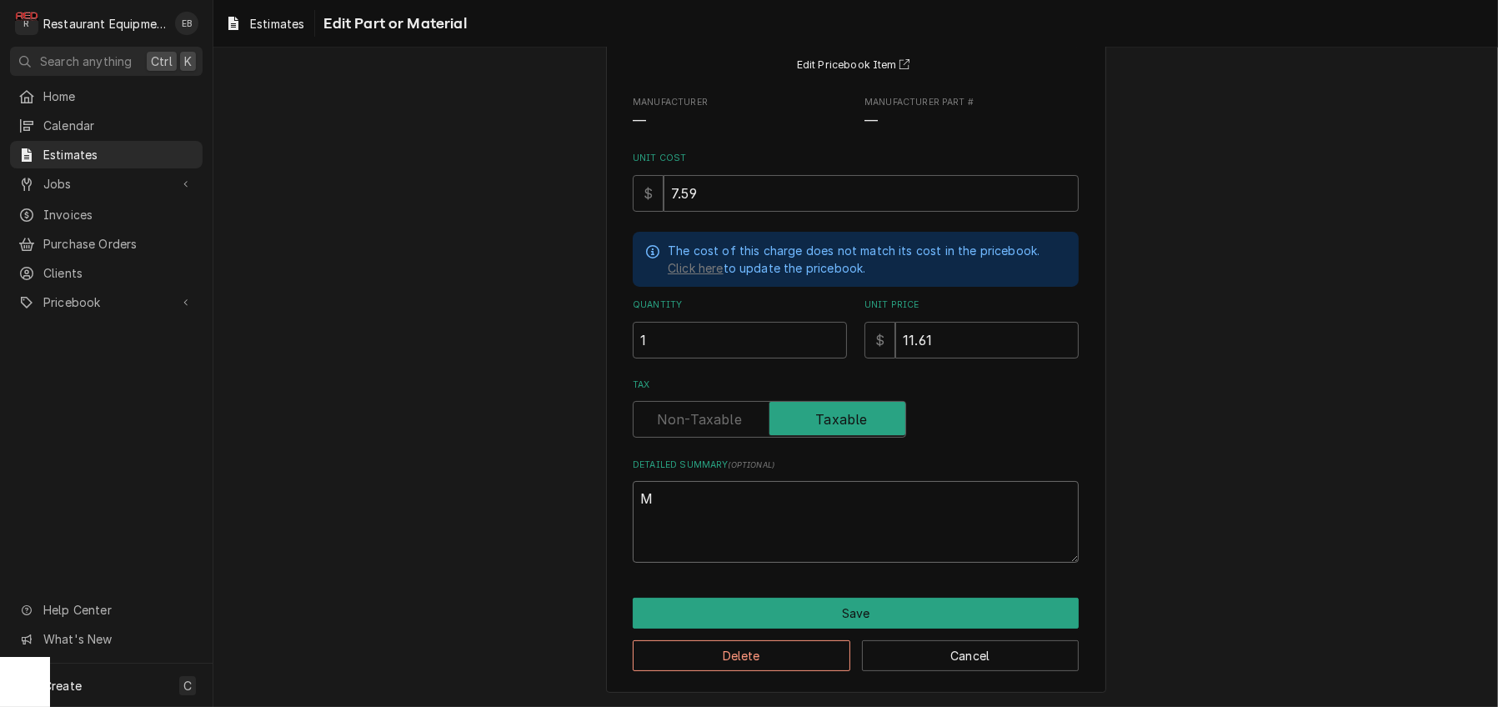
type textarea "x"
type textarea "Mi"
type textarea "x"
type textarea "Mis"
type textarea "x"
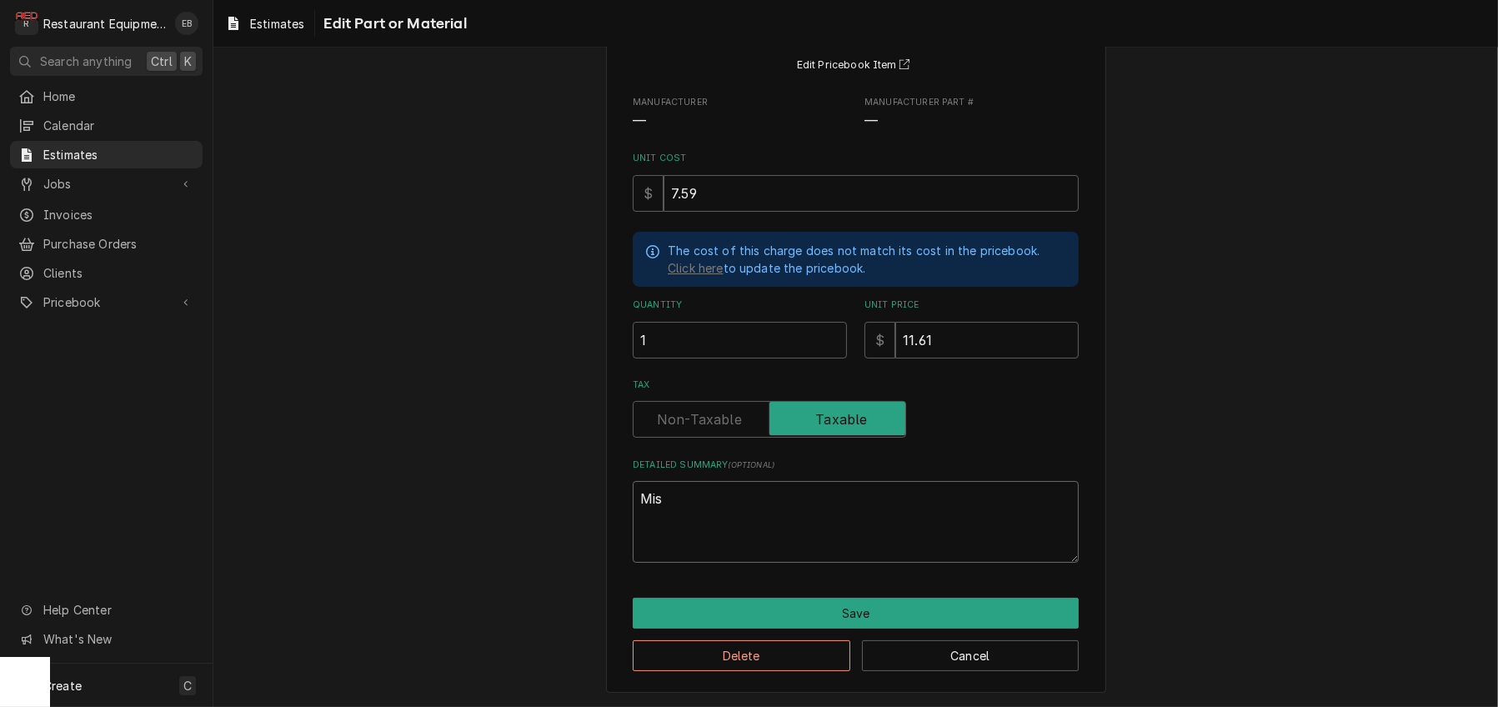
type textarea "Misc"
type textarea "x"
type textarea "Misce"
type textarea "x"
type textarea "Miscel"
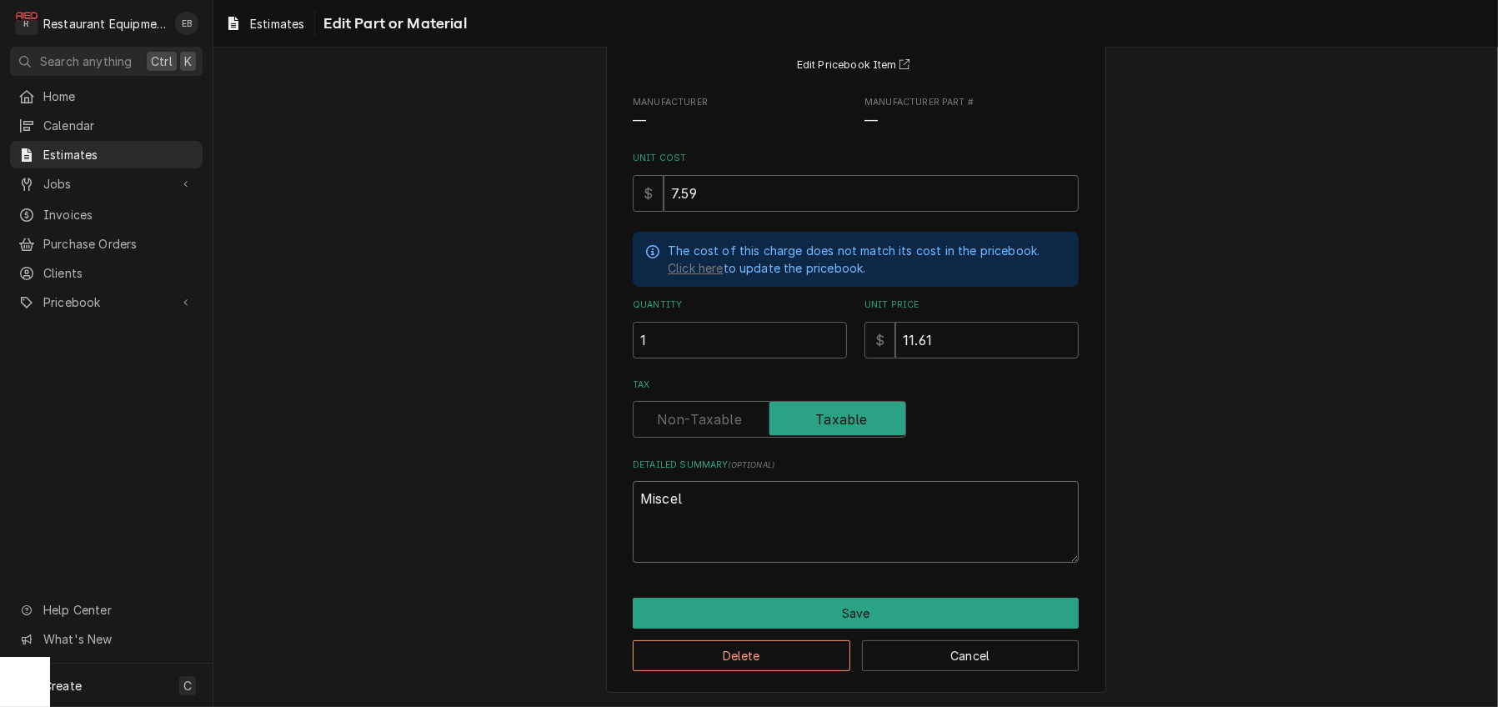
type textarea "x"
type textarea "Miscell"
type textarea "x"
type textarea "Miscella"
type textarea "x"
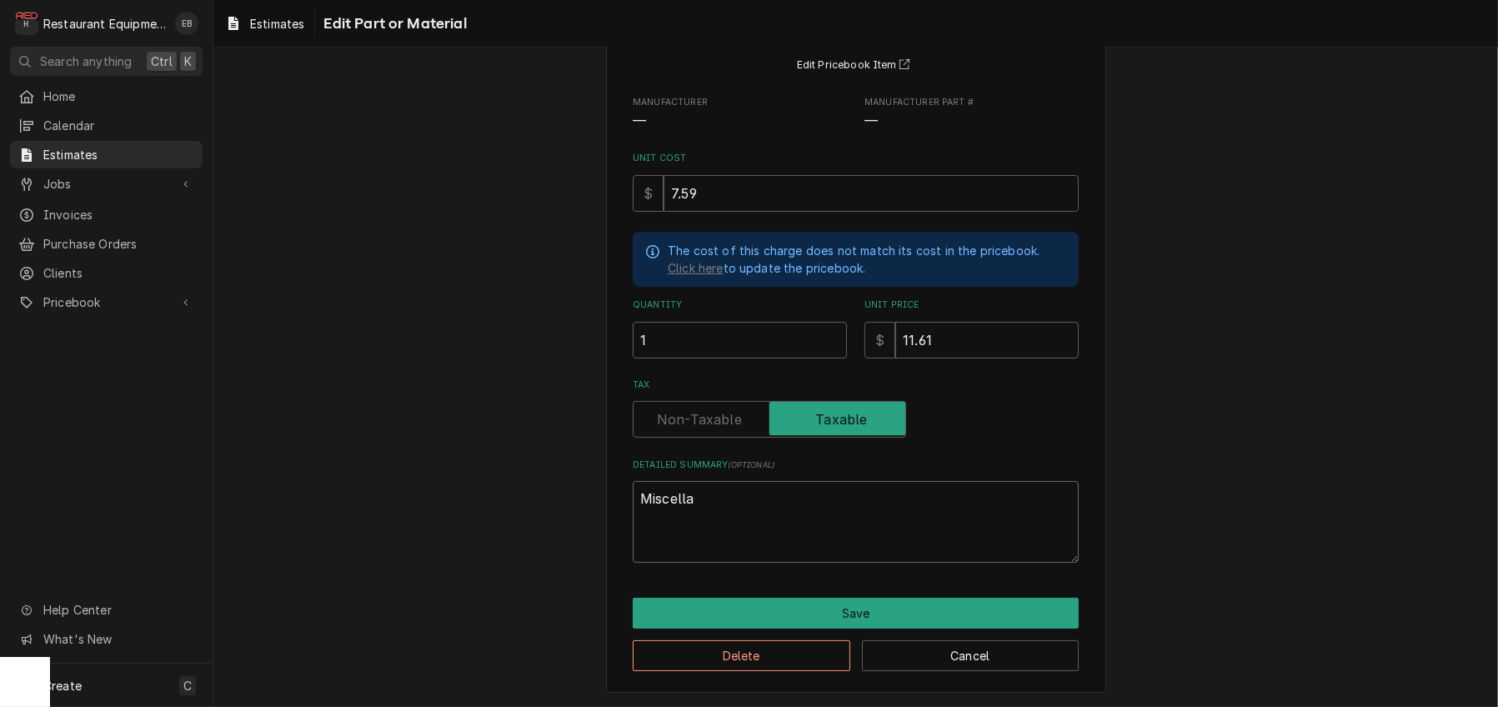
type textarea "Miscellan"
type textarea "x"
type textarea "Miscellane"
type textarea "x"
type textarea "Miscellaneo"
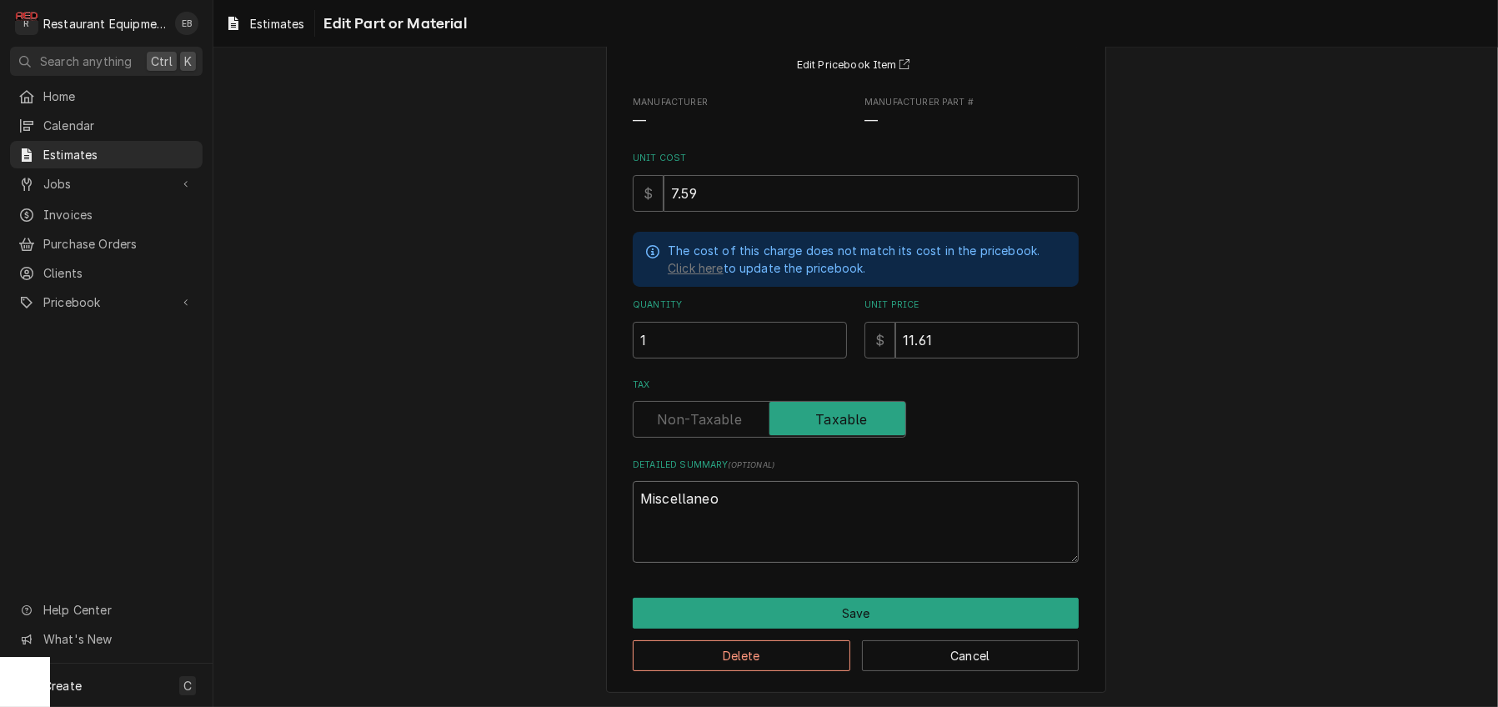
type textarea "x"
type textarea "Miscellaneou"
type textarea "x"
type textarea "Miscellaneous"
type textarea "x"
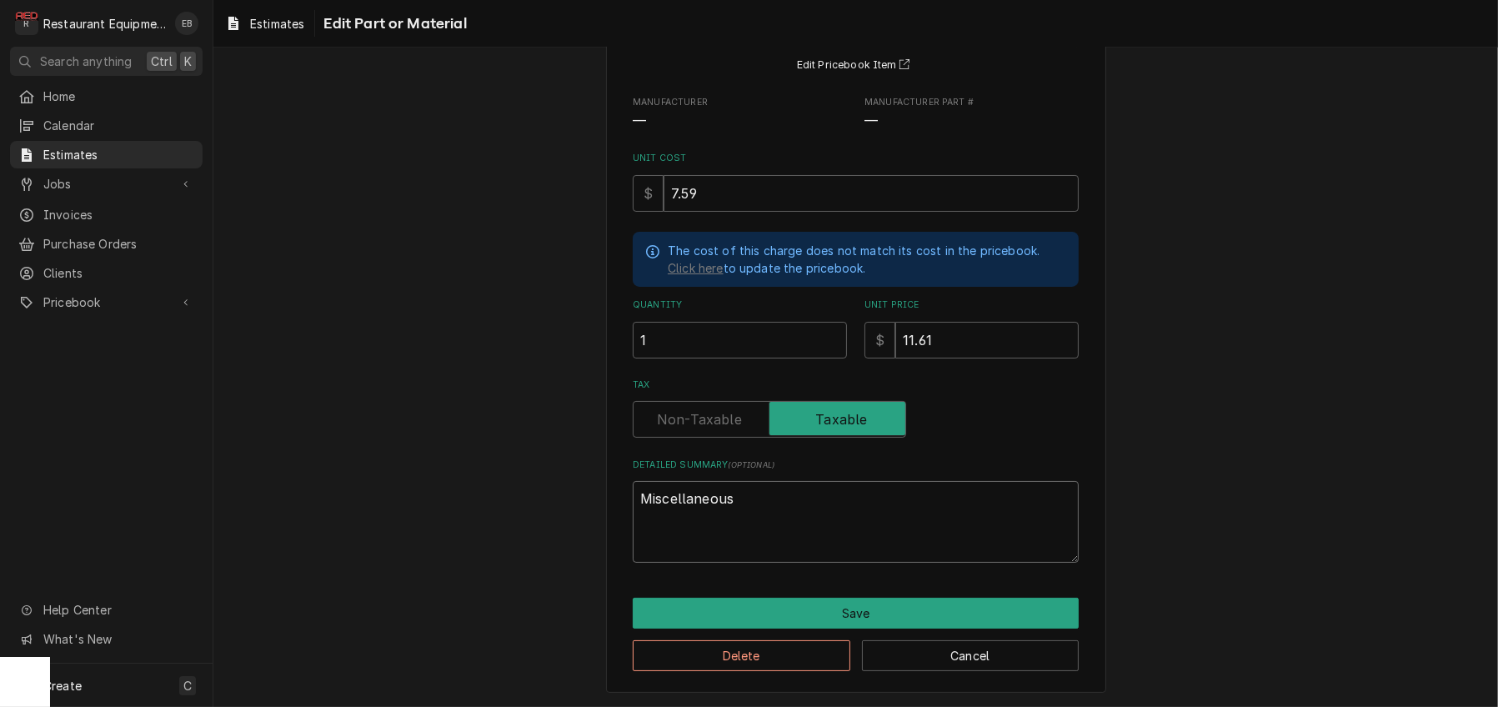
type textarea "Miscellaneous"
type textarea "x"
type textarea "Miscellaneous F"
type textarea "x"
type textarea "Miscellaneous Fa"
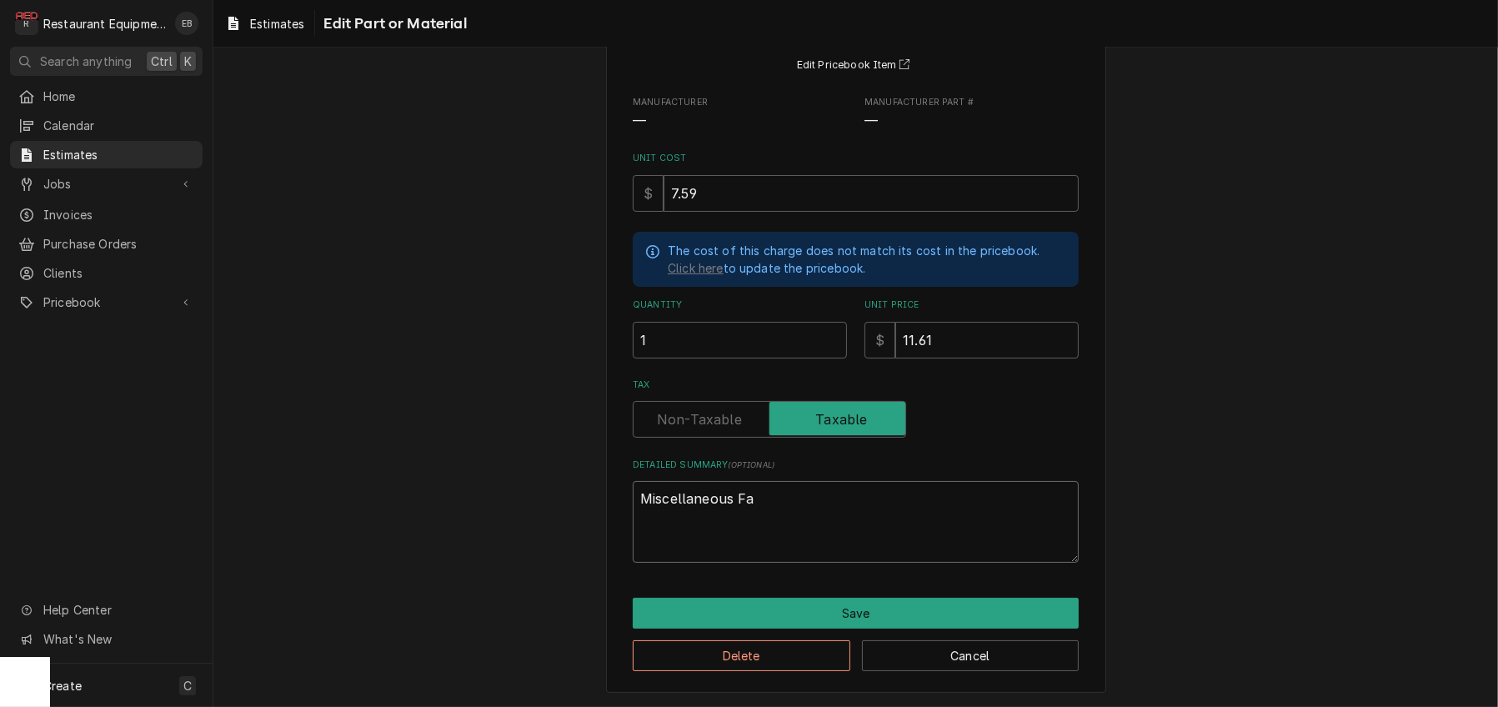
type textarea "x"
type textarea "Miscellaneous Fas"
type textarea "x"
type textarea "Miscellaneous Fast"
type textarea "x"
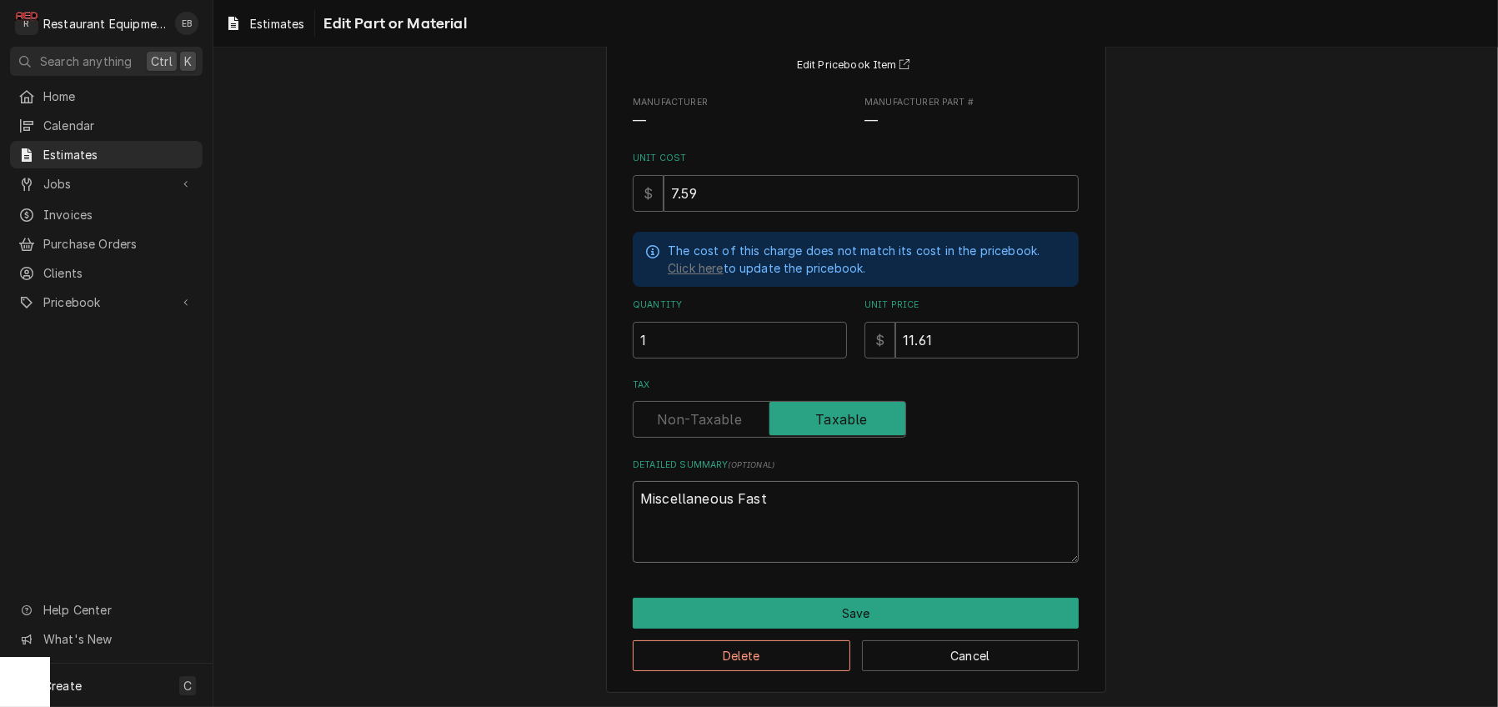
type textarea "Miscellaneous Faste"
type textarea "x"
type textarea "Miscellaneous Fasten"
type textarea "x"
type textarea "Miscellaneous Fastene"
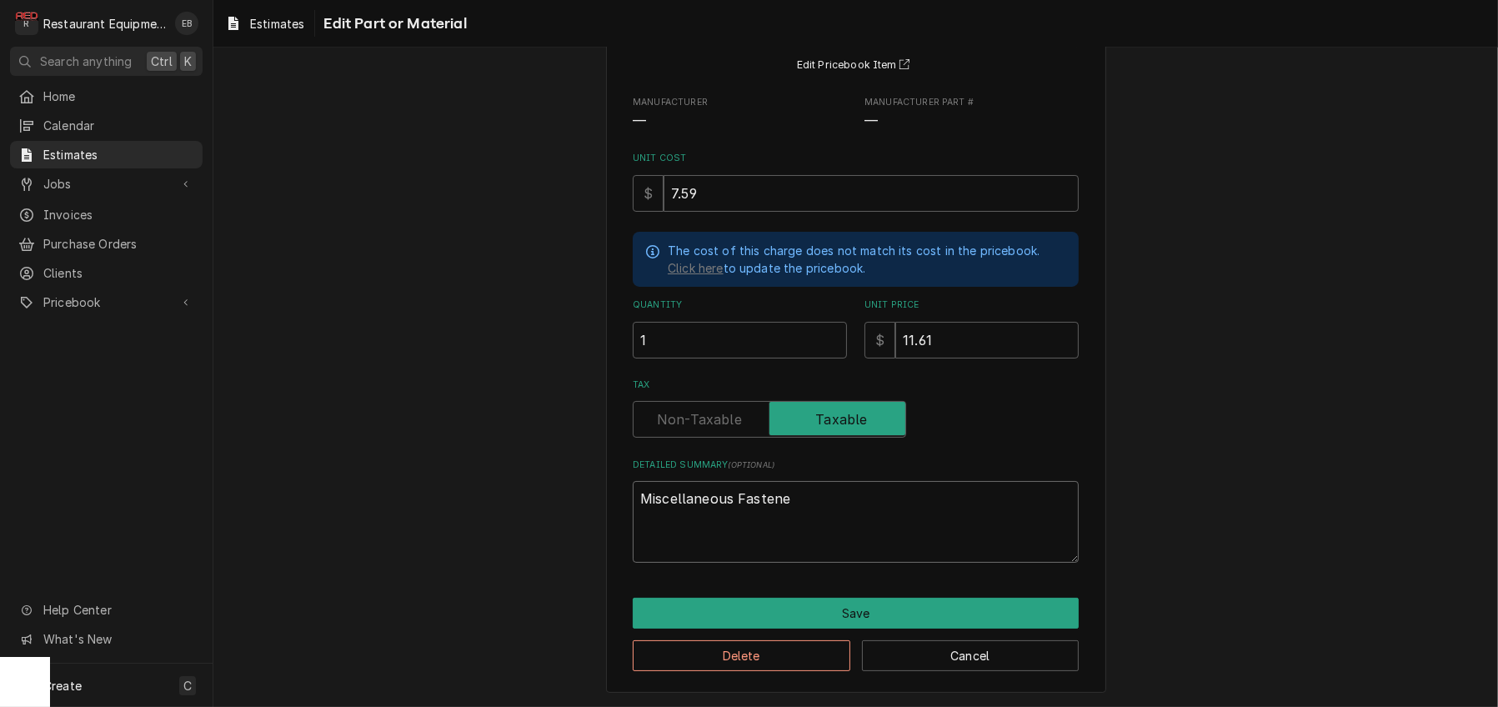
type textarea "x"
type textarea "Miscellaneous Fastener"
type textarea "x"
type textarea "Miscellaneous Fasteners"
type textarea "x"
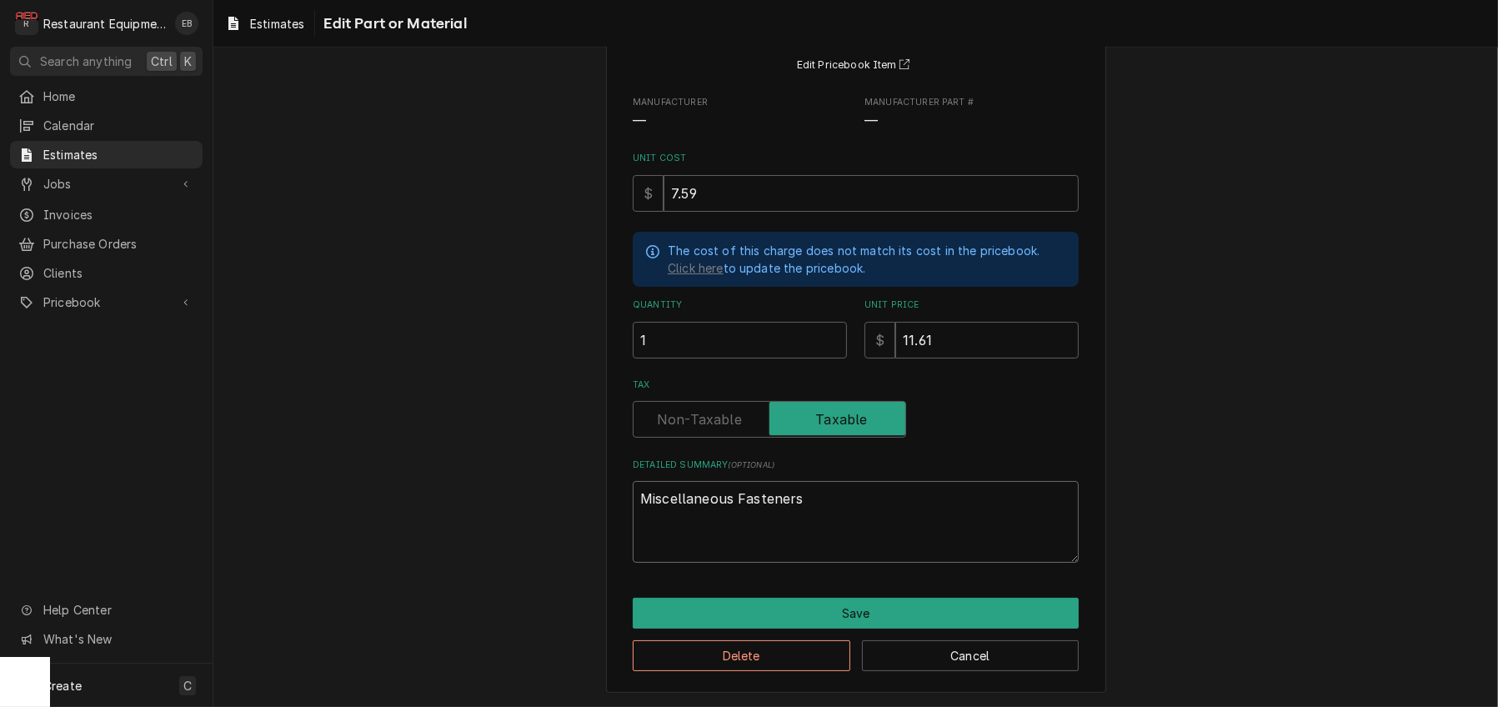
type textarea "Miscellaneous Fasteners"
drag, startPoint x: 741, startPoint y: 510, endPoint x: 781, endPoint y: 610, distance: 107.8
click at [781, 610] on button "Save" at bounding box center [856, 613] width 446 height 31
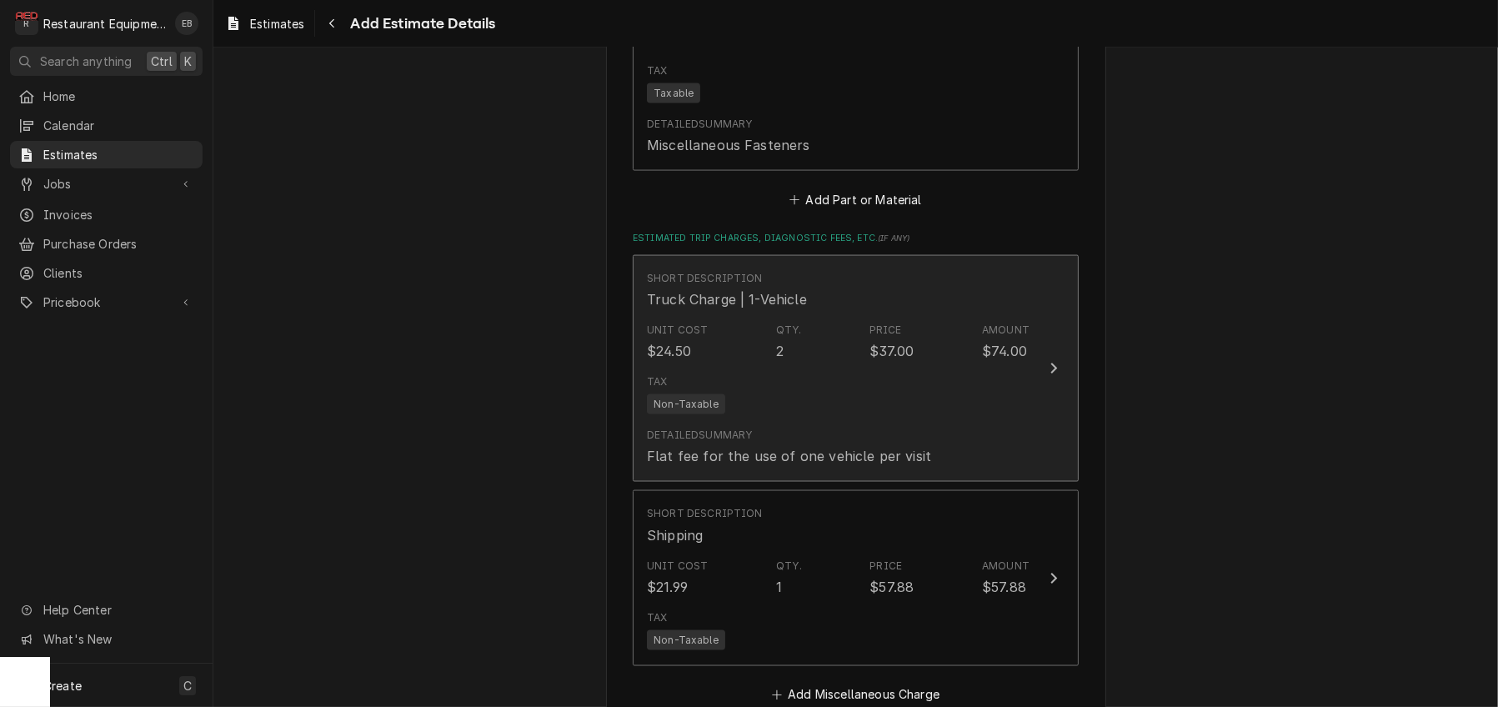
click at [781, 309] on div "Truck Charge | 1-Vehicle" at bounding box center [727, 299] width 160 height 20
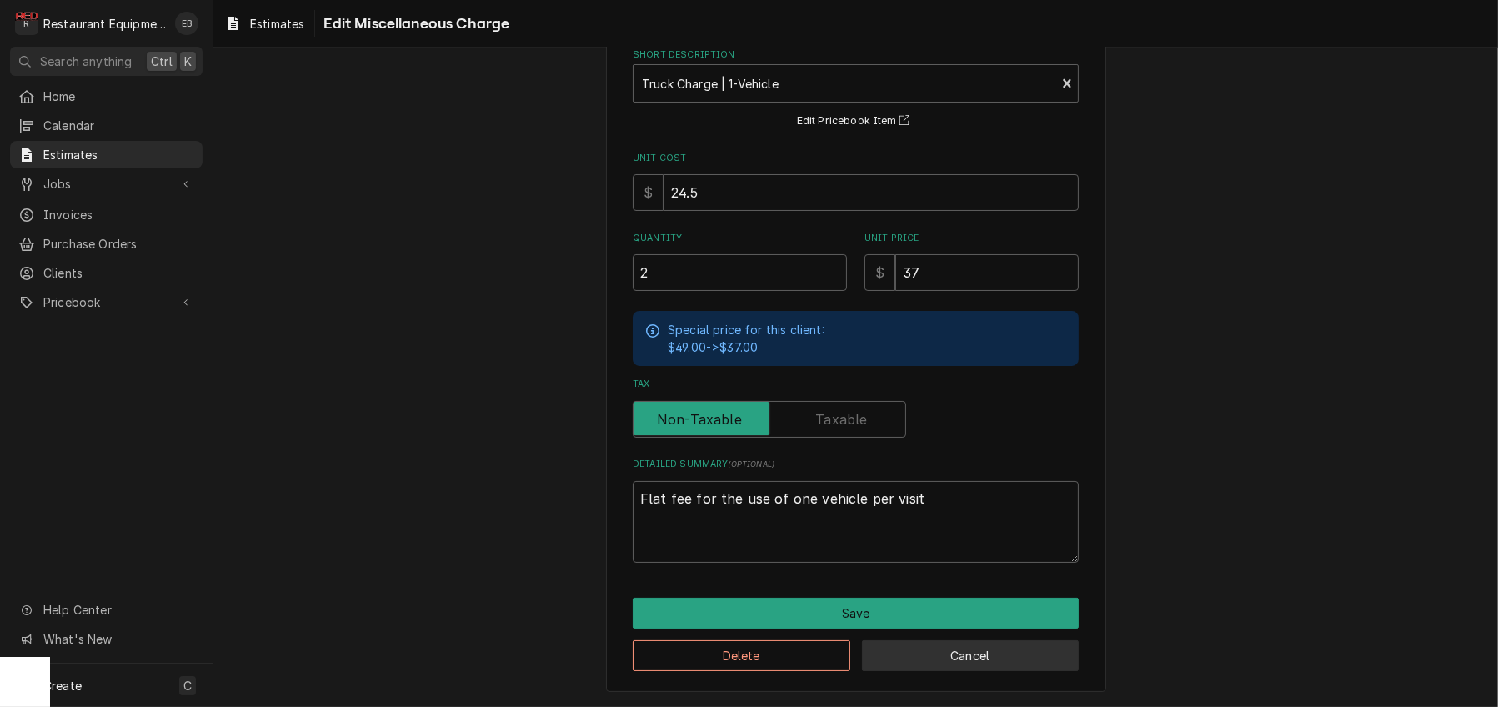
click at [969, 656] on button "Cancel" at bounding box center [971, 655] width 218 height 31
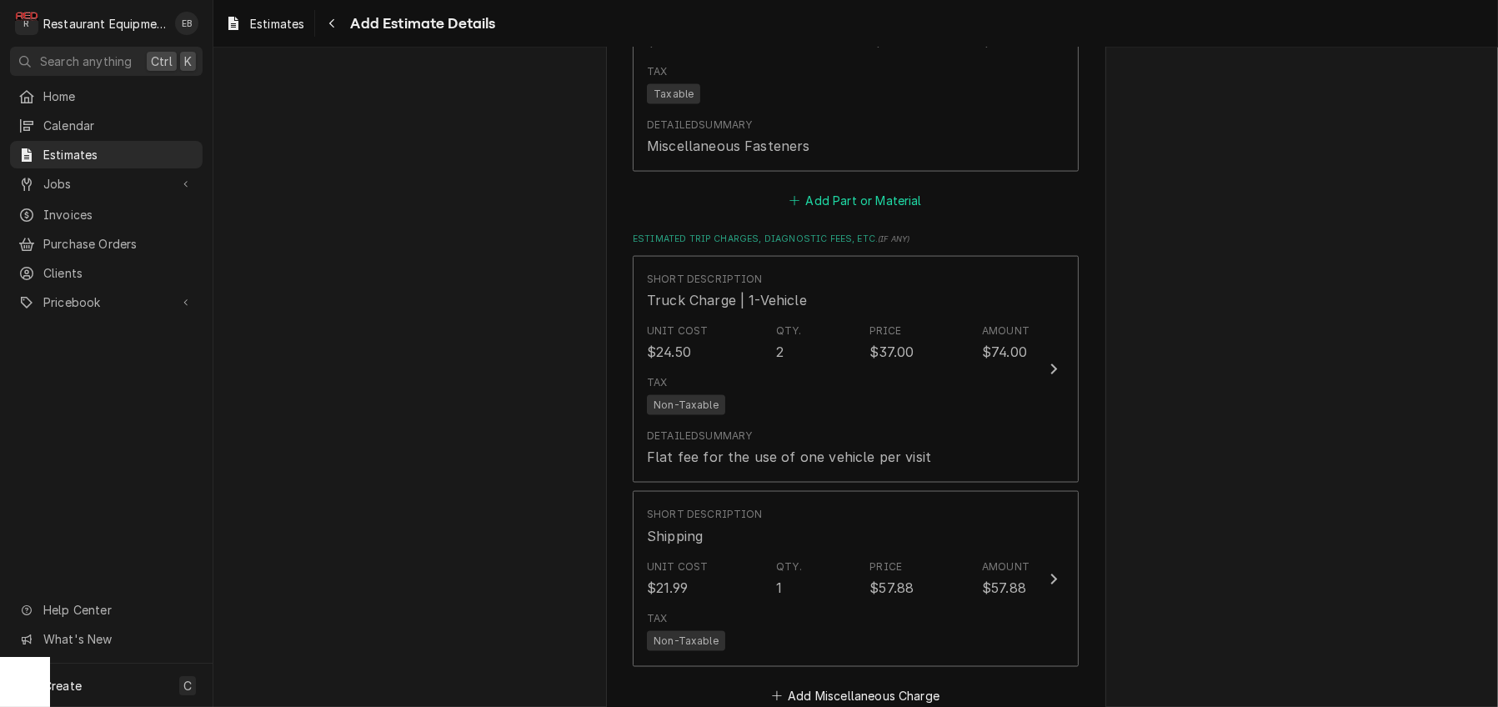
type textarea "x"
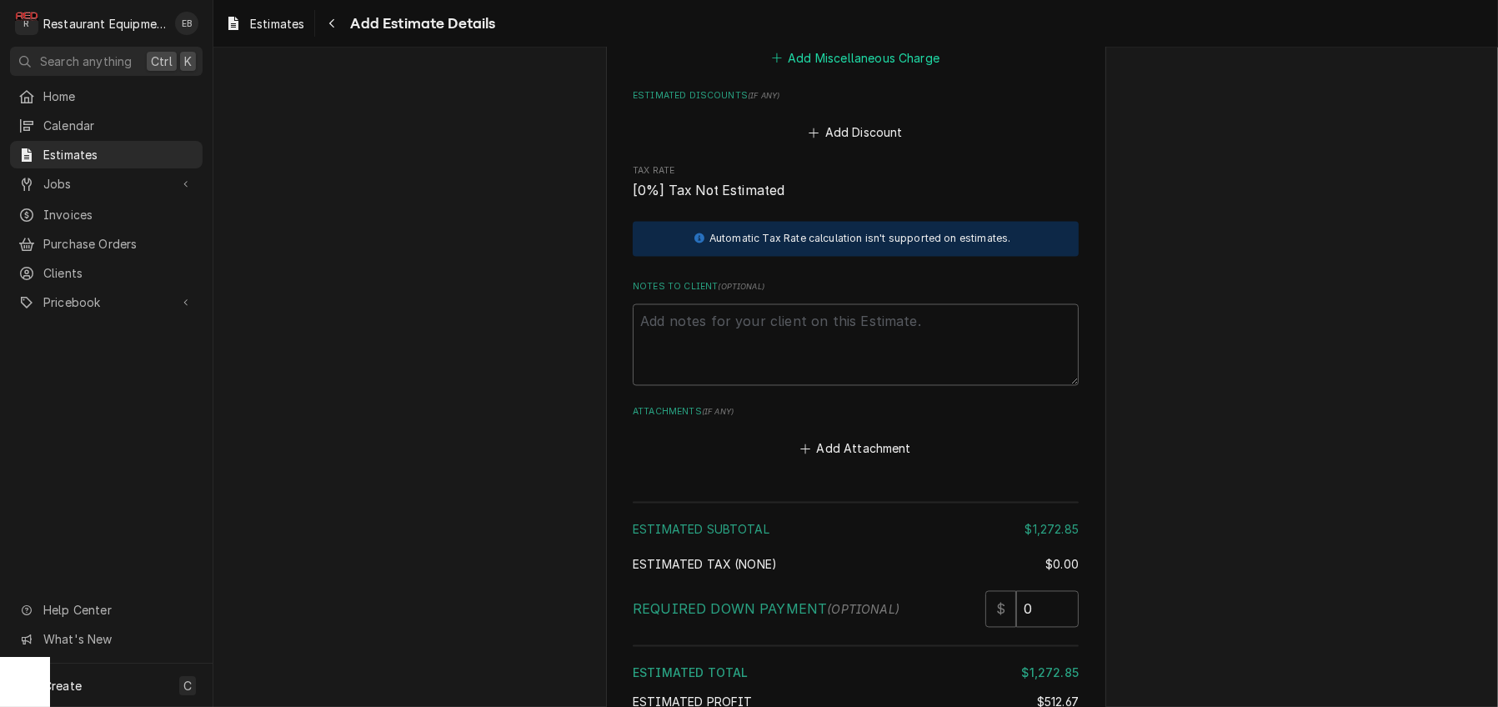
scroll to position [3866, 0]
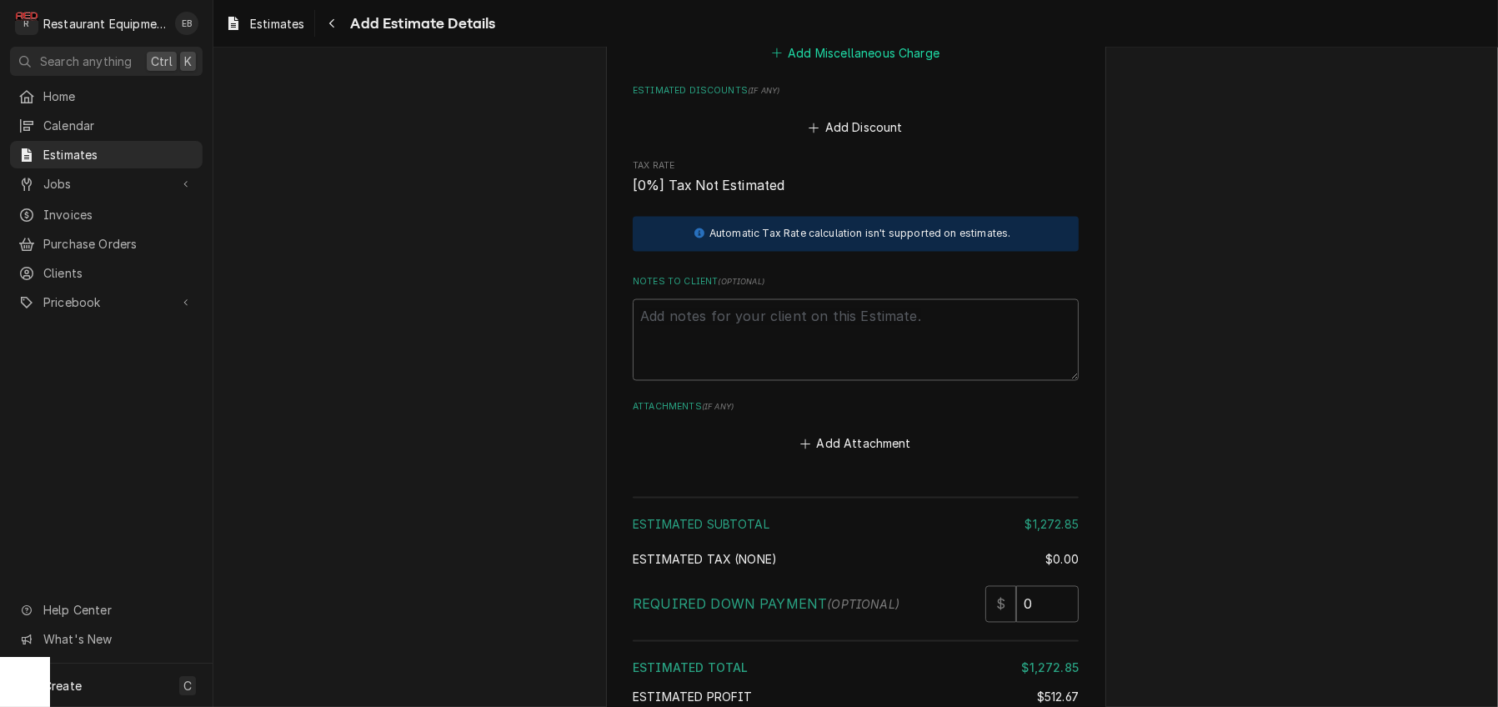
click at [879, 64] on button "Add Miscellaneous Charge" at bounding box center [855, 52] width 173 height 23
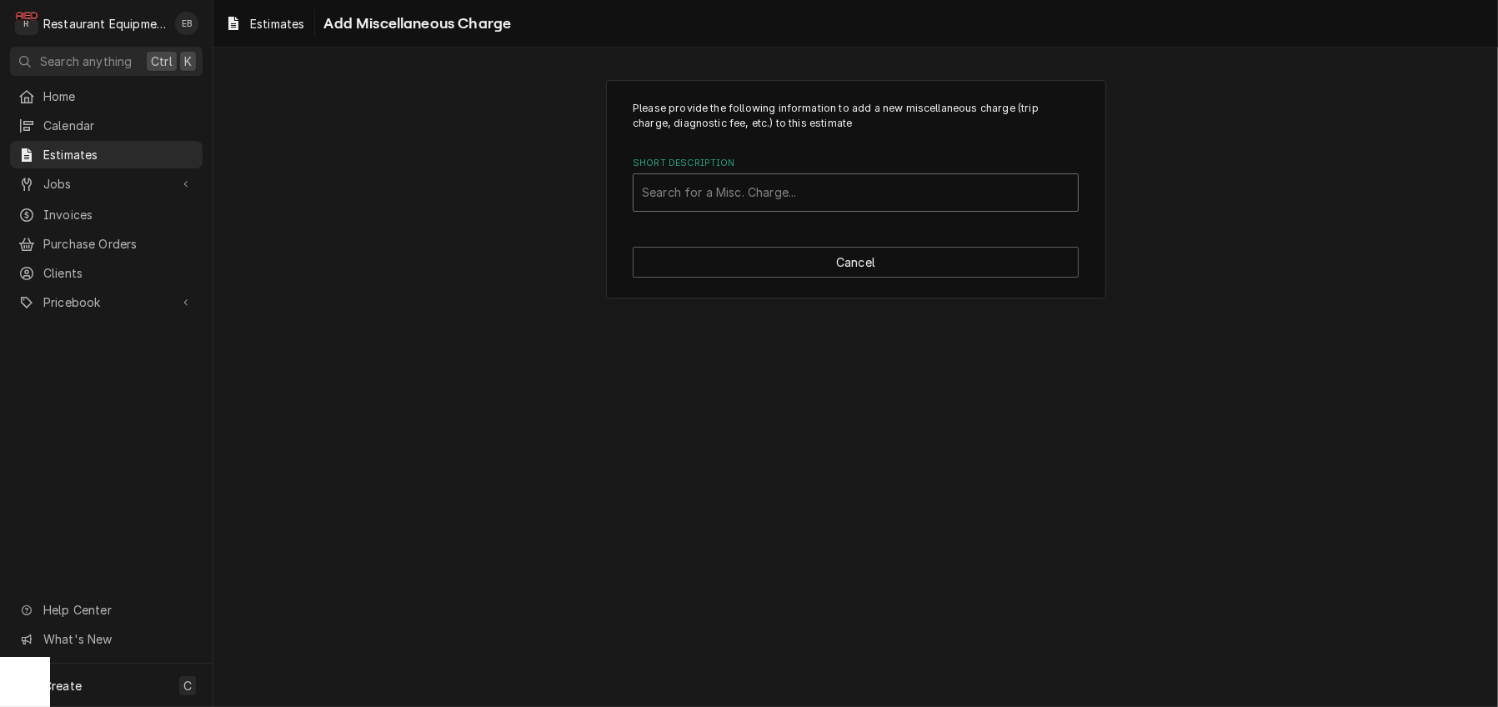
click at [797, 208] on div "Short Description" at bounding box center [856, 193] width 428 height 30
type input "Taxes"
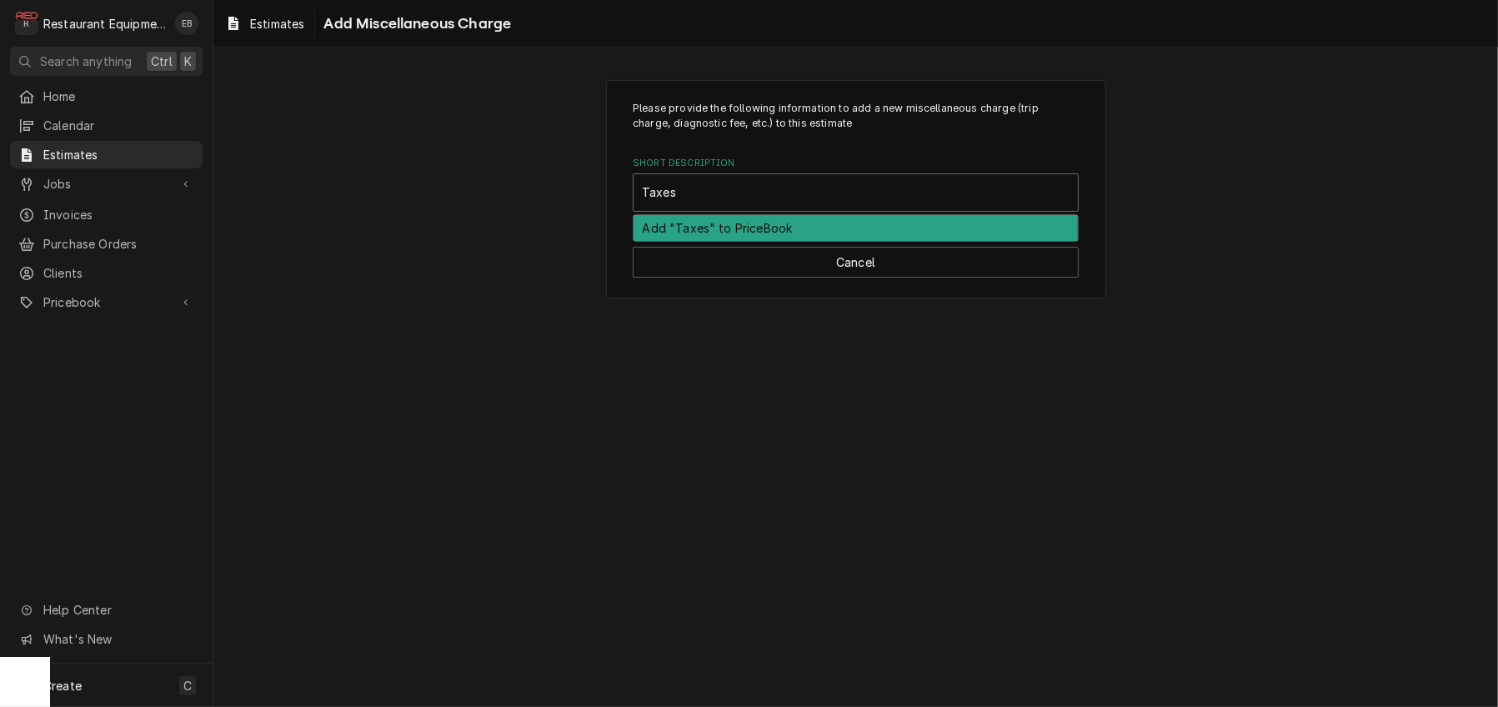
click at [798, 241] on div "Add "Taxes" to PriceBook" at bounding box center [856, 228] width 444 height 26
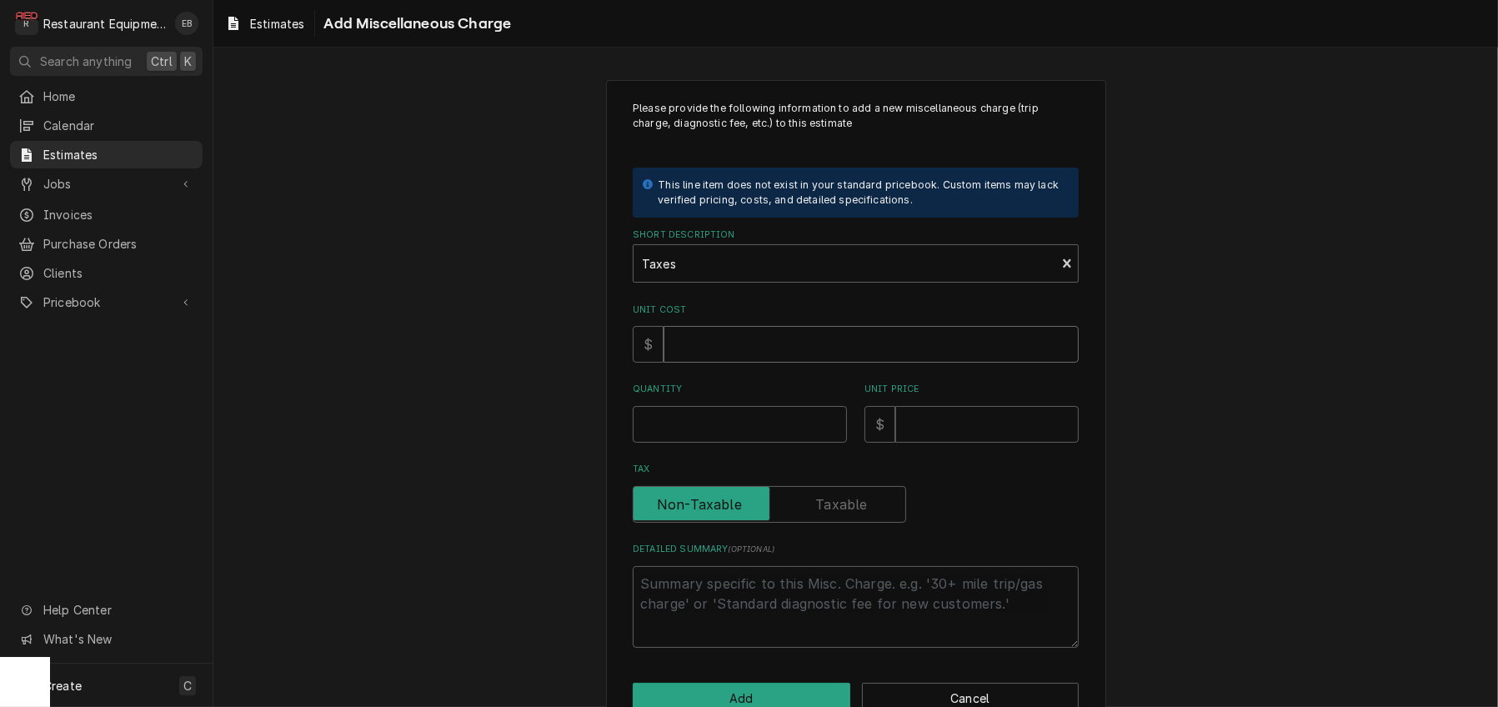
click at [733, 363] on input "Unit Cost" at bounding box center [871, 344] width 415 height 37
type textarea "x"
type input "6"
type textarea "x"
type input "65"
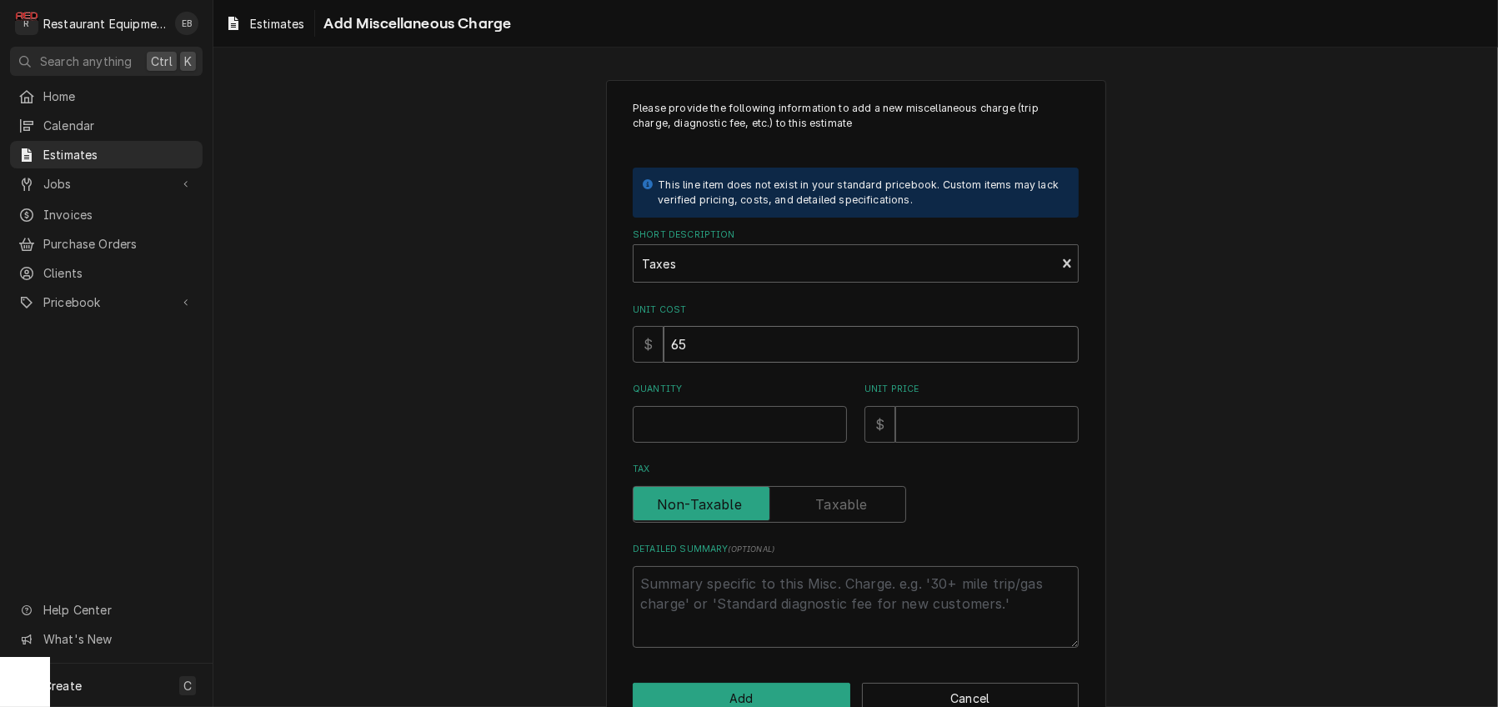
type textarea "x"
type input "65.8"
type textarea "x"
type input "65.87"
type textarea "x"
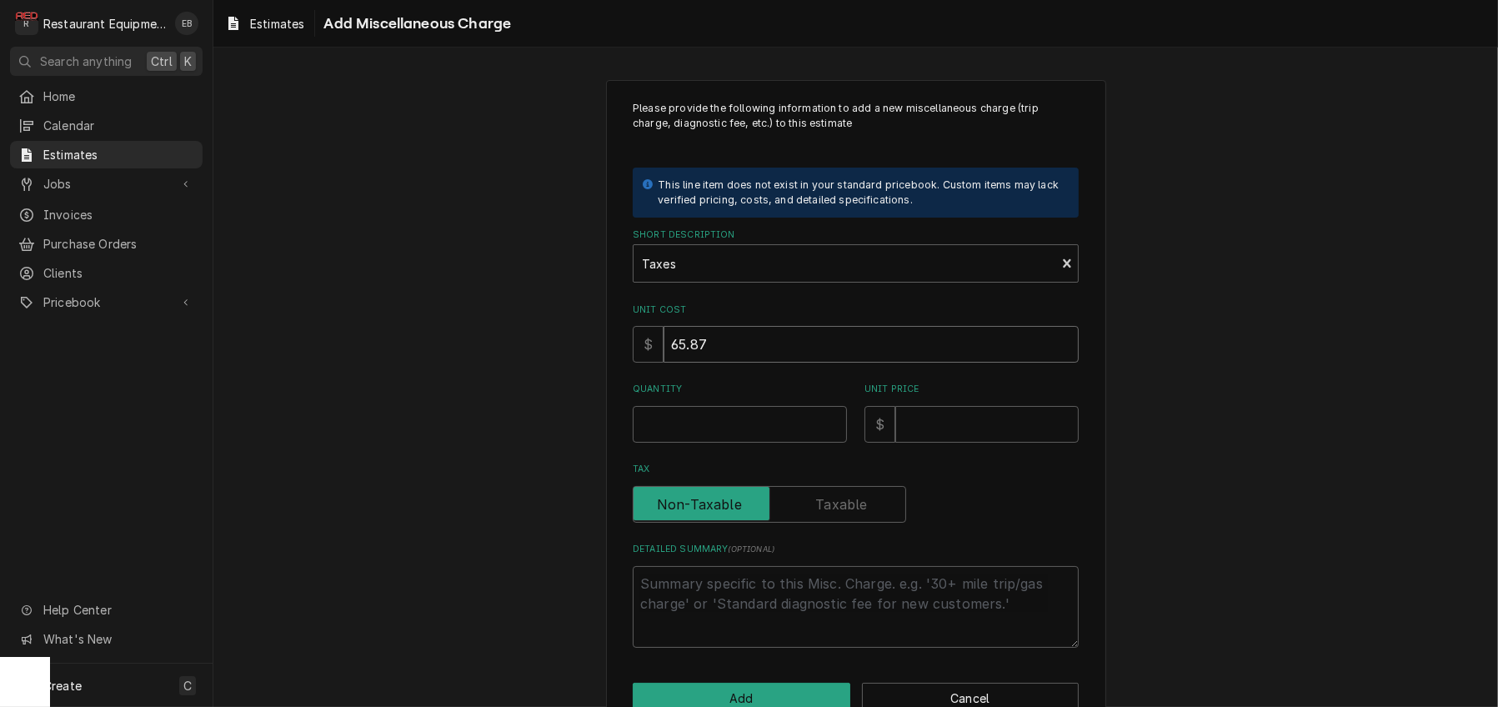
type input "65.87"
click at [734, 443] on input "Quantity" at bounding box center [740, 424] width 214 height 37
type textarea "x"
type input "1"
type textarea "x"
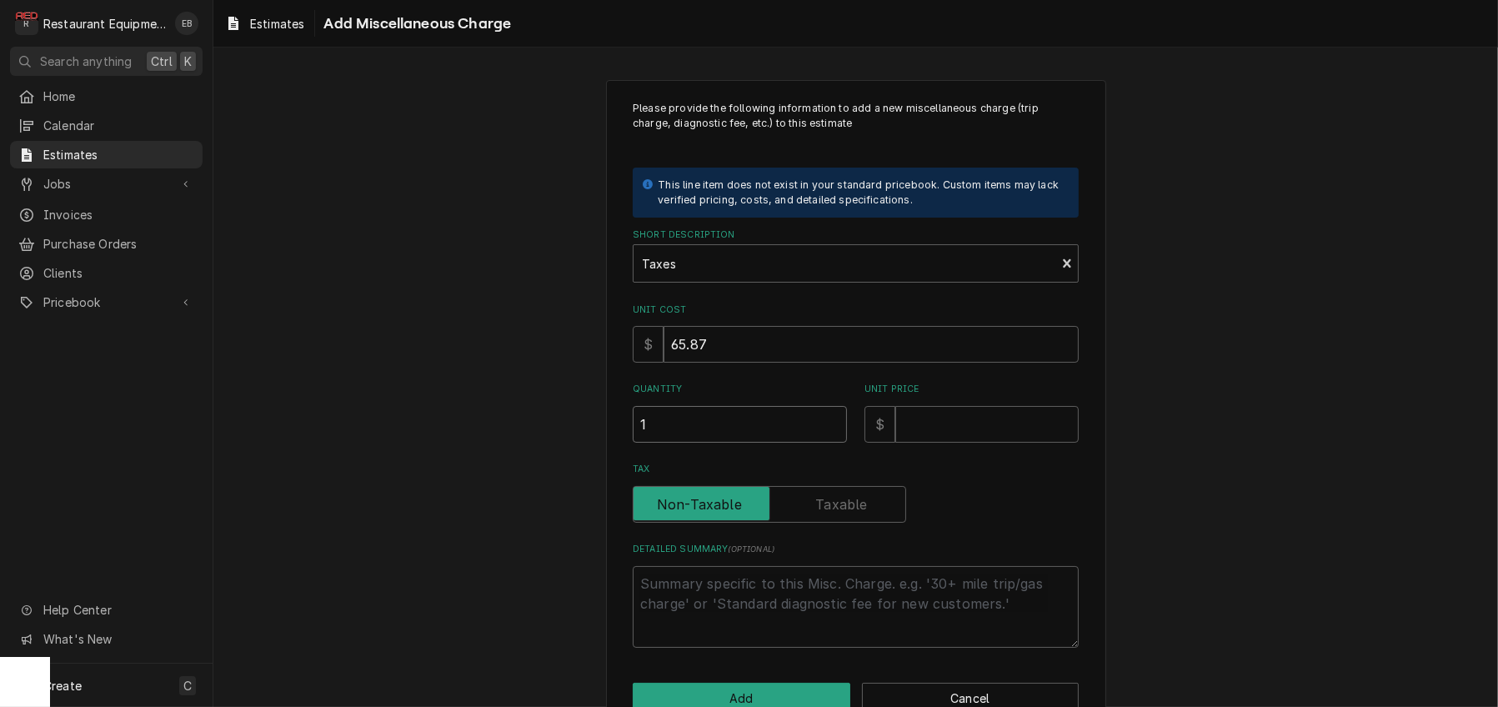
type input "1"
click at [975, 443] on input "Unit Price" at bounding box center [986, 424] width 183 height 37
type textarea "x"
type input "6"
type textarea "x"
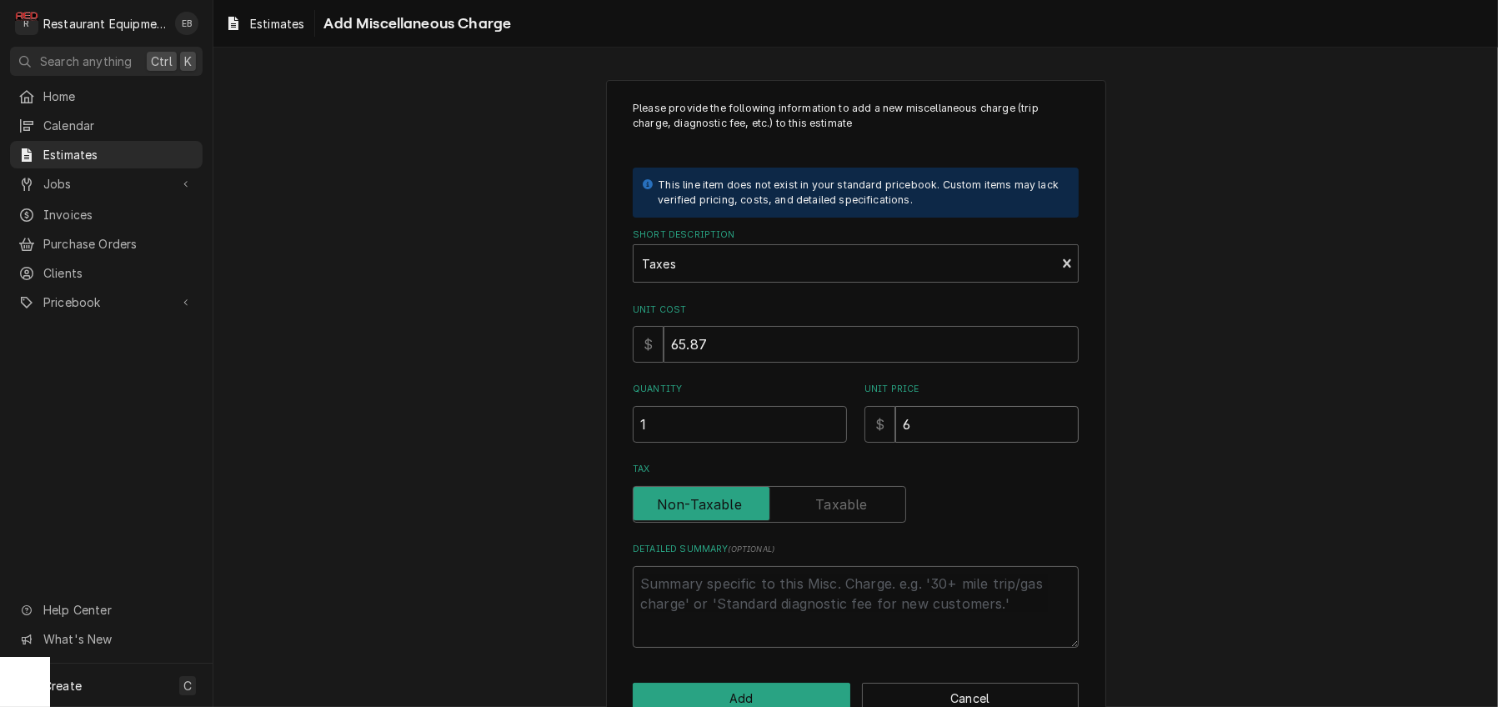
type input "65"
type textarea "x"
type input "65.8"
type textarea "x"
type input "65.87"
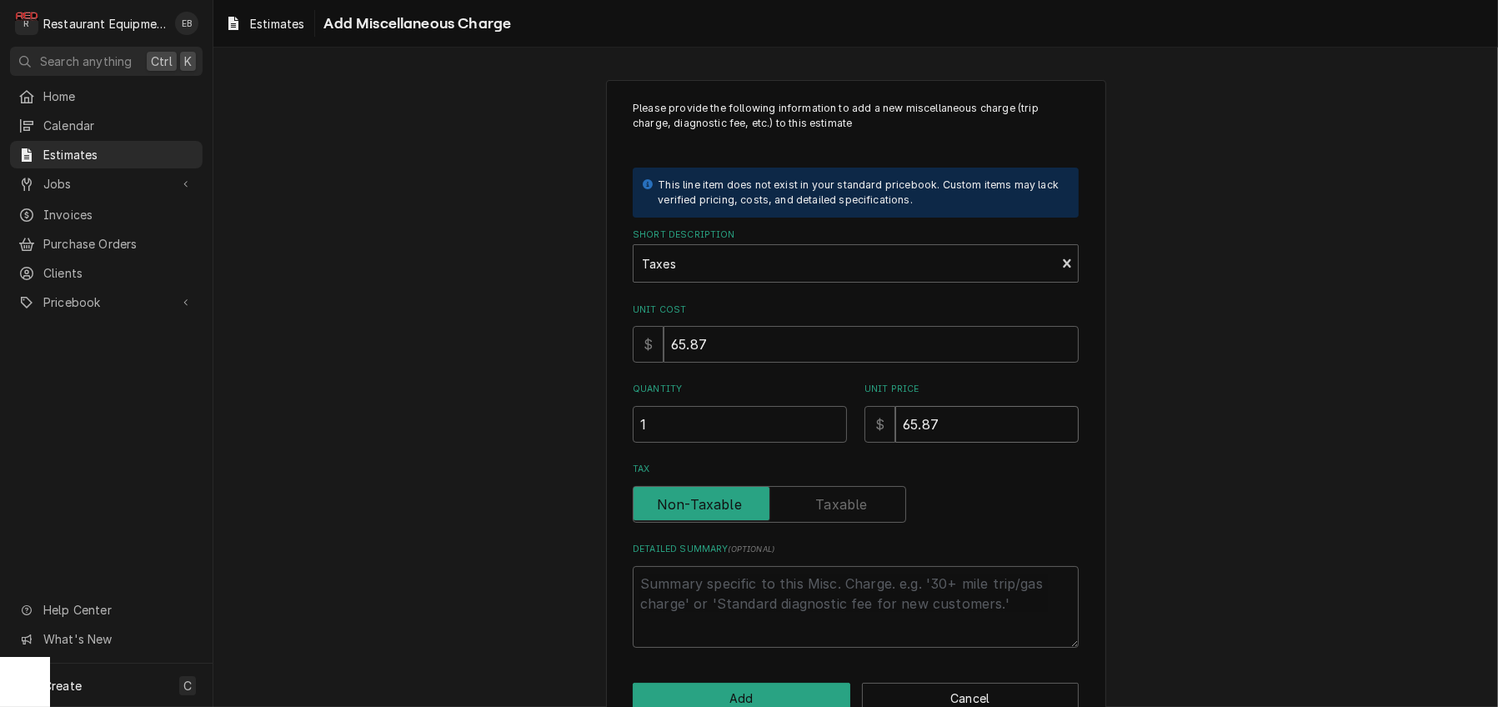
type textarea "x"
type input "65.87"
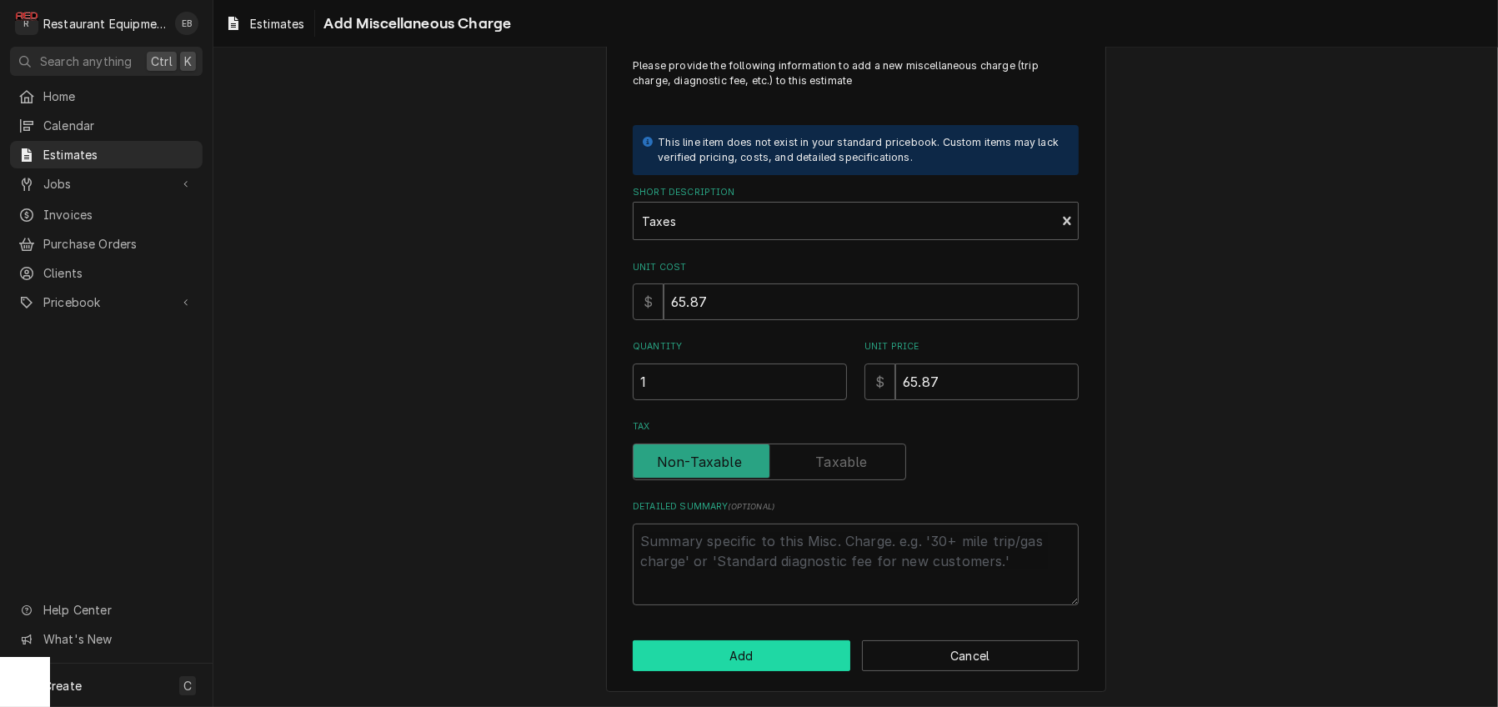
click at [780, 648] on button "Add" at bounding box center [742, 655] width 218 height 31
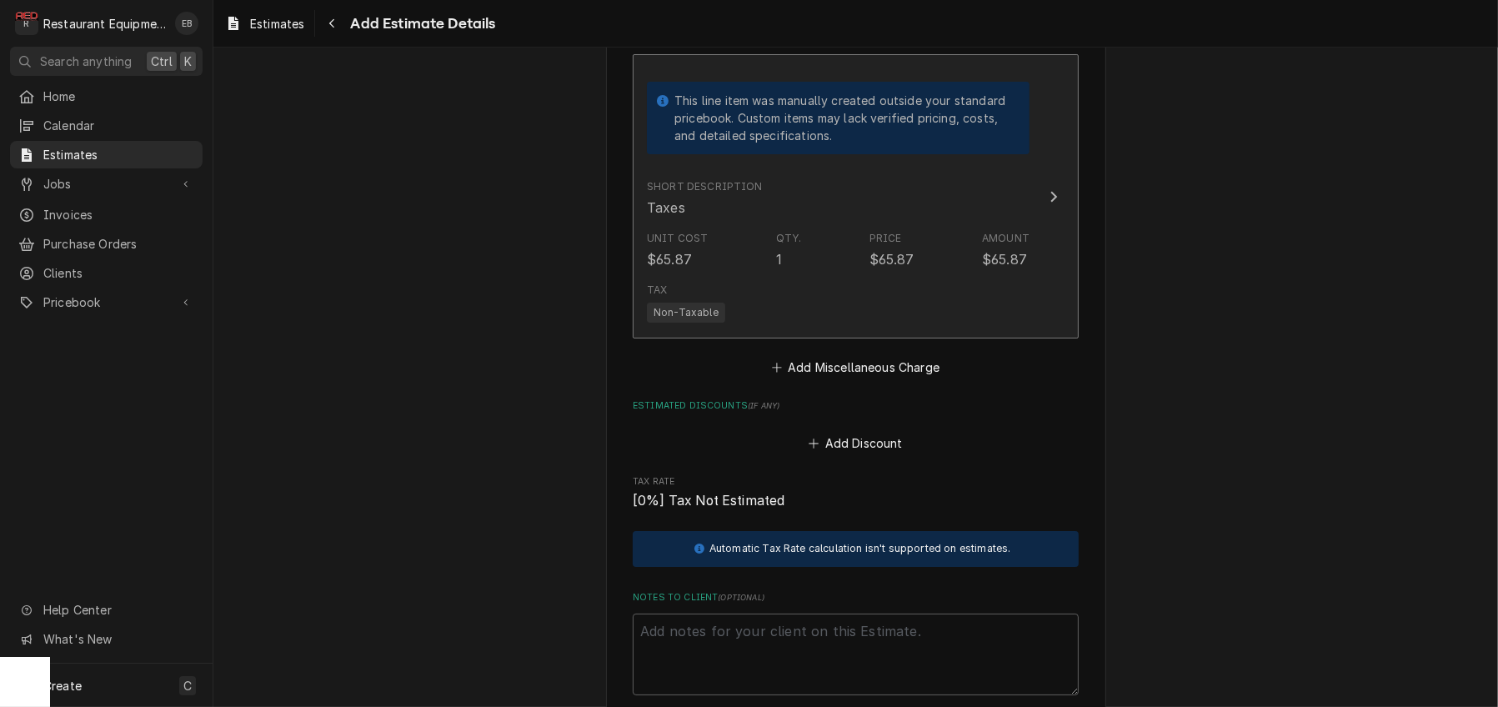
type textarea "x"
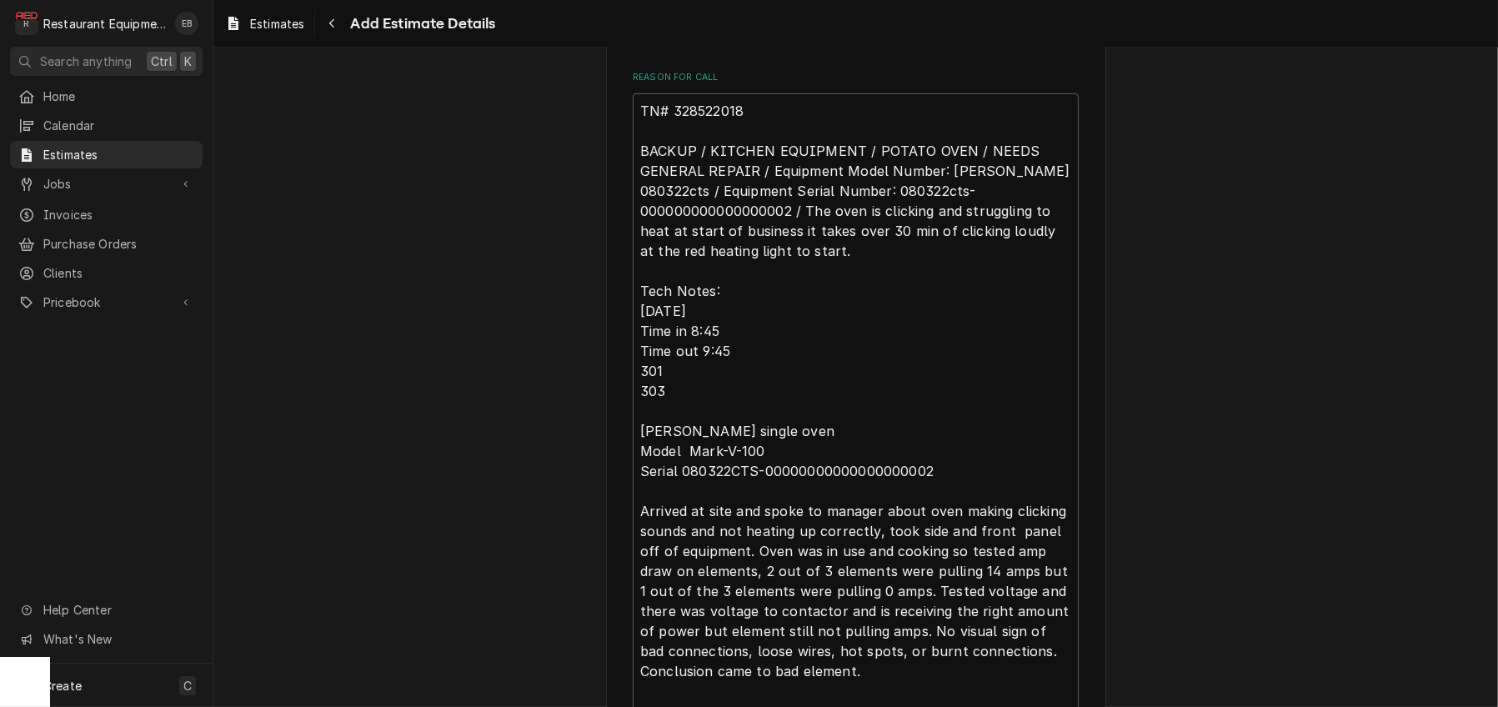
scroll to position [509, 0]
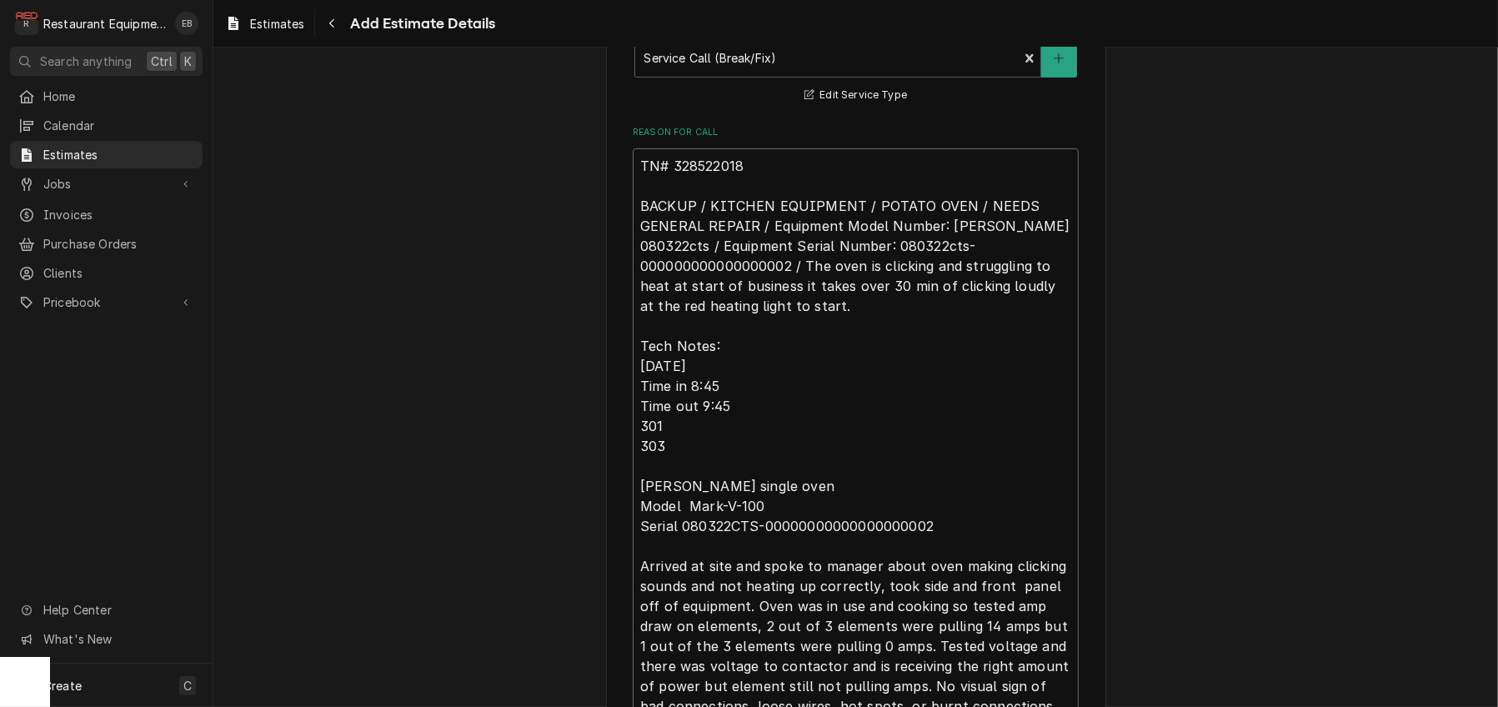
click at [633, 243] on textarea "TN# 328522018 BACKUP / KITCHEN EQUIPMENT / POTATO OVEN / NEEDS GENERAL REPAIR /…" at bounding box center [856, 475] width 446 height 655
type textarea "TN# 328522018 BACKUP / KITCHEN EQUIPMENT / POTATO OVEN / NEEDS GENERAL REPAIR /…"
type textarea "x"
type textarea "TN# 328522018 BACKUP / KITCHEN EQUIPMENT / POTATO OVEN / NEEDS GENERAL REPAIR /…"
type textarea "x"
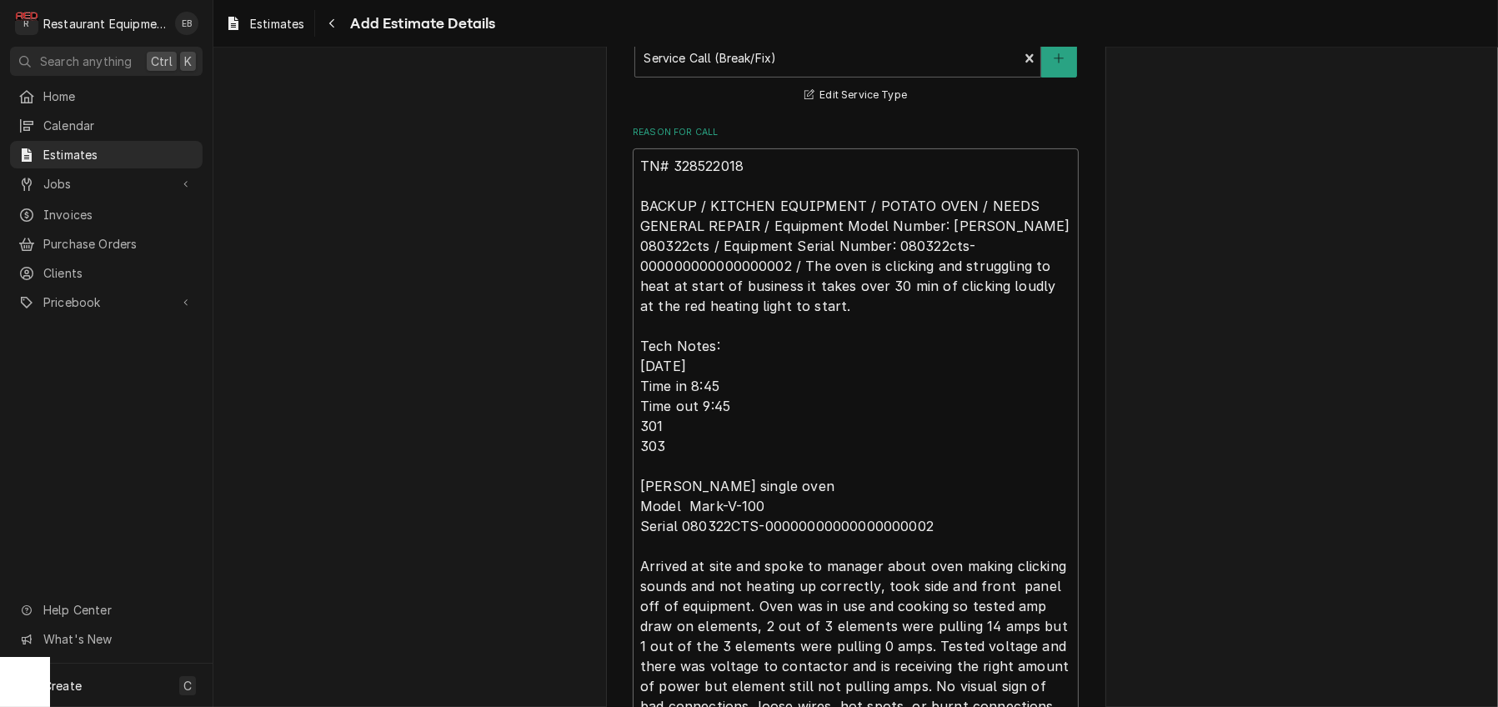
type textarea "R TN# 328522018 BACKUP / KITCHEN EQUIPMENT / POTATO OVEN / NEEDS GENERAL REPAIR…"
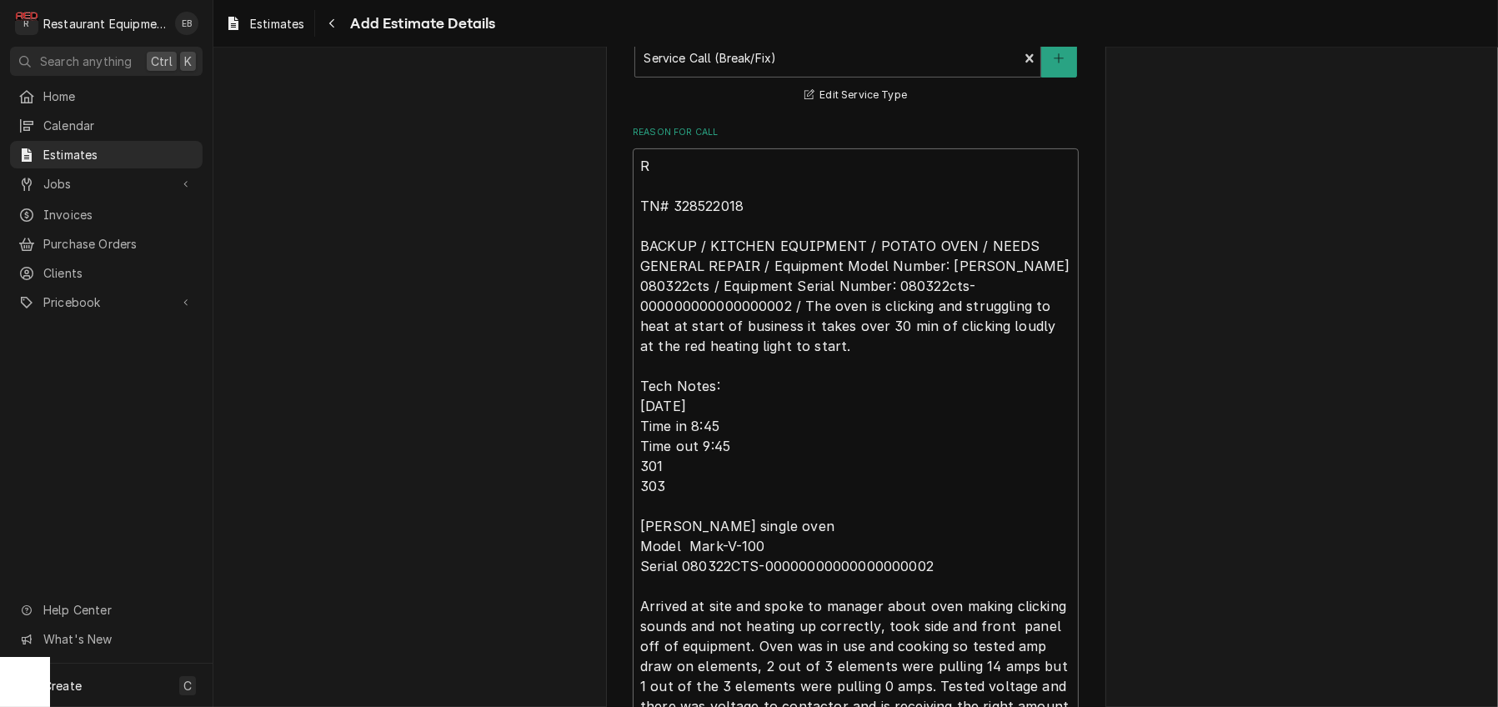
type textarea "x"
type textarea "Ro TN# 328522018 BACKUP / KITCHEN EQUIPMENT / POTATO OVEN / NEEDS GENERAL REPAI…"
type textarea "x"
type textarea "Roo TN# 328522018 BACKUP / KITCHEN EQUIPMENT / POTATO OVEN / NEEDS GENERAL REPA…"
type textarea "x"
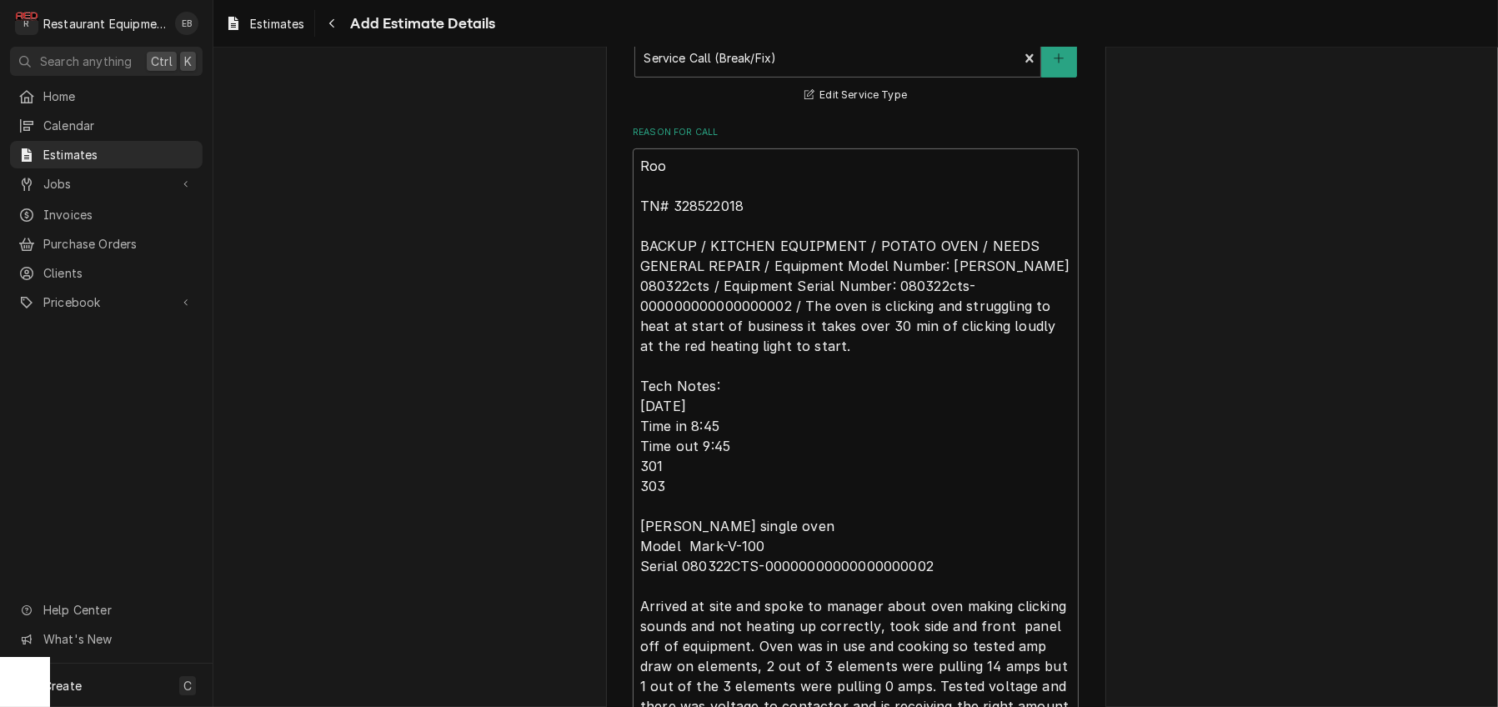
type textarea "Roo- TN# 328522018 BACKUP / KITCHEN EQUIPMENT / POTATO OVEN / NEEDS GENERAL REP…"
type textarea "x"
type textarea "Roo-9 TN# 328522018 BACKUP / KITCHEN EQUIPMENT / POTATO OVEN / NEEDS GENERAL RE…"
type textarea "x"
type textarea "Roo-91 TN# 328522018 BACKUP / KITCHEN EQUIPMENT / POTATO OVEN / NEEDS GENERAL R…"
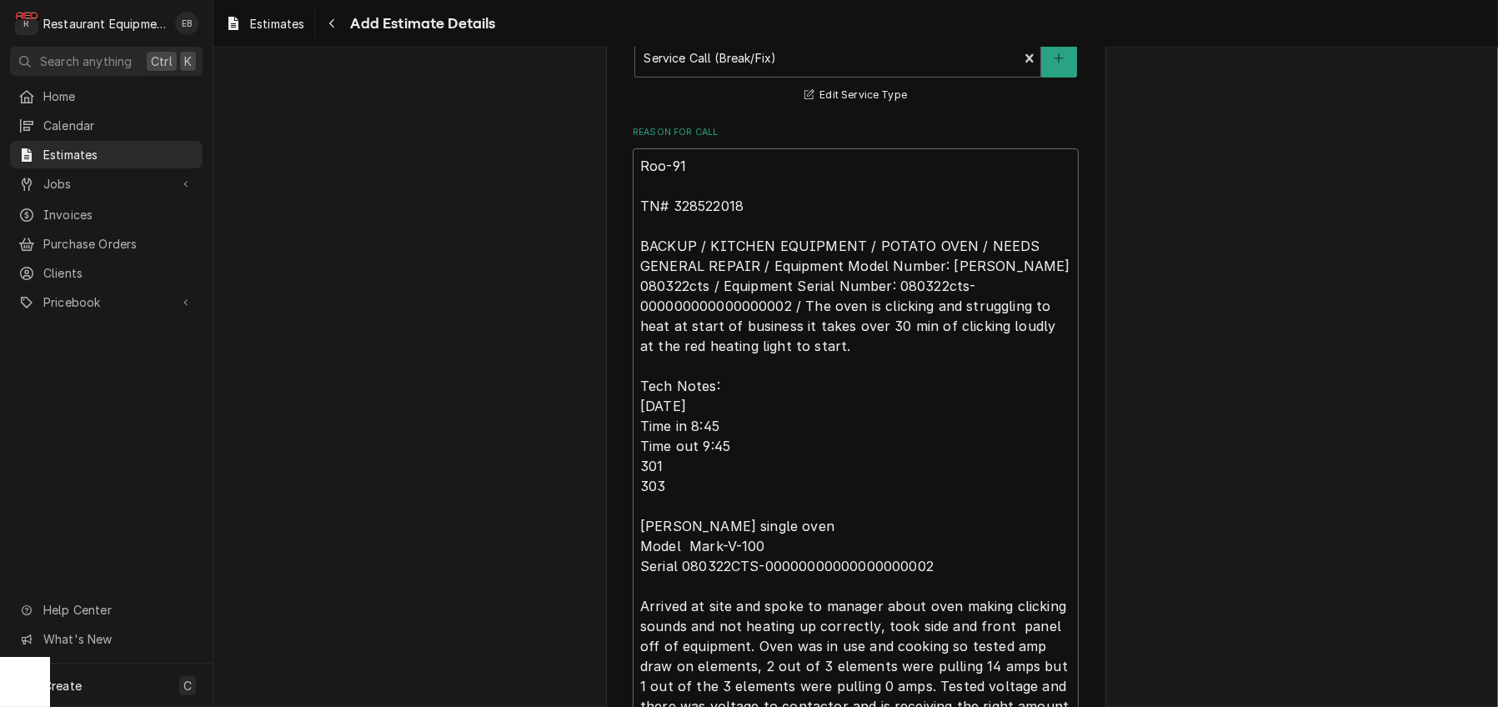
type textarea "x"
type textarea "Roo-917 TN# 328522018 BACKUP / KITCHEN EQUIPMENT / POTATO OVEN / NEEDS GENERAL …"
type textarea "x"
type textarea "Roo-9170 TN# 328522018 BACKUP / KITCHEN EQUIPMENT / POTATO OVEN / NEEDS GENERAL…"
type textarea "x"
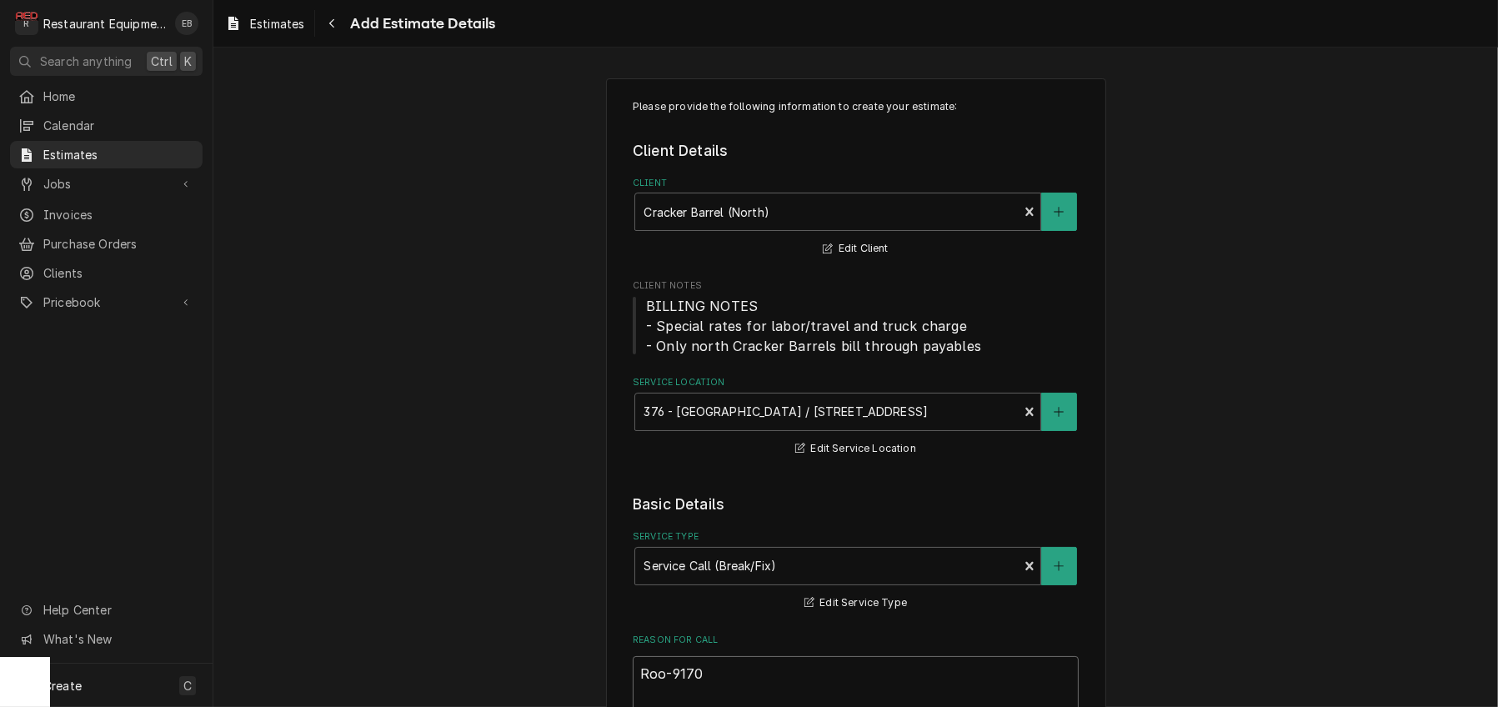
scroll to position [0, 0]
type textarea "Roo-9170 TN# 328522018 BACKUP / KITCHEN EQUIPMENT / POTATO OVEN / NEEDS GENERAL…"
click at [800, 429] on div "Service Location" at bounding box center [827, 414] width 366 height 30
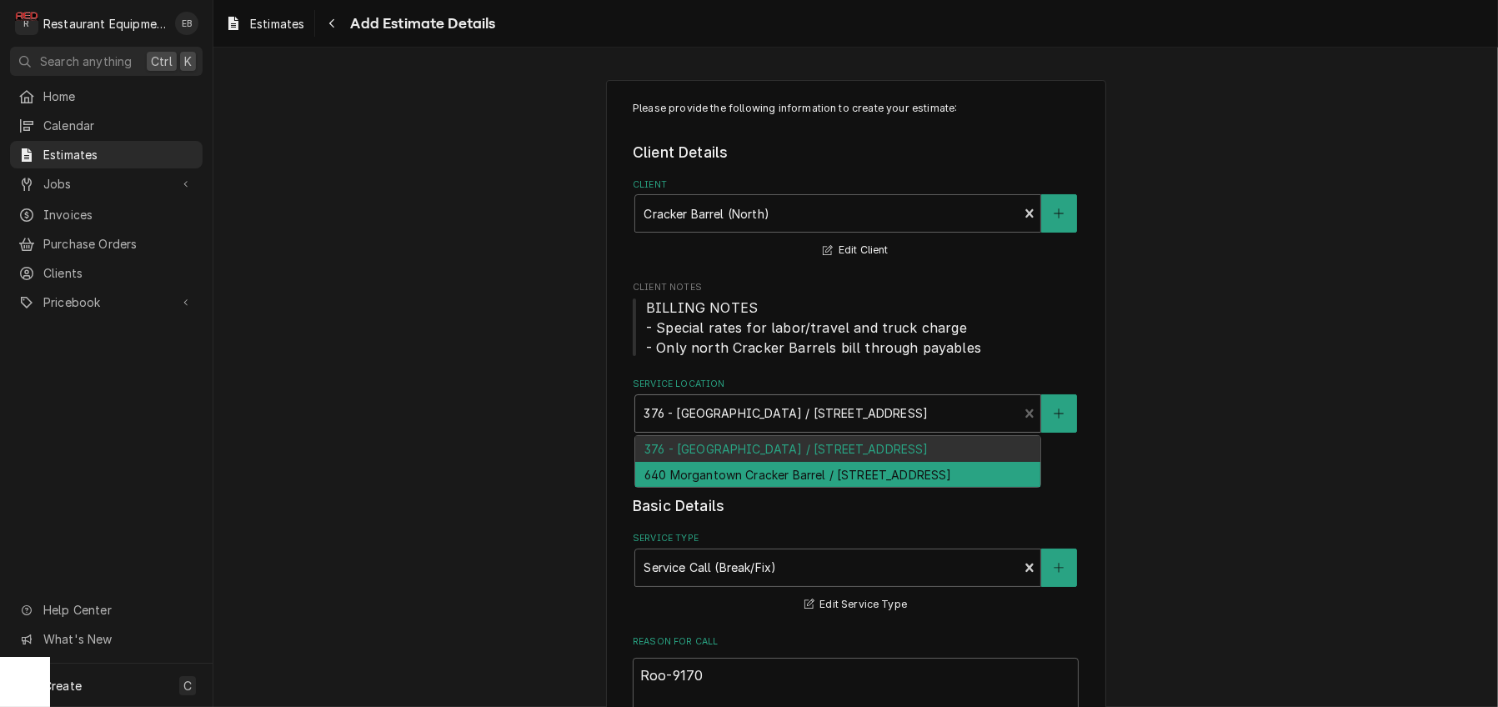
click at [735, 488] on div "640 Morgantown Cracker Barrel / 2000 University Town Centre Dr, Morgantown, WV …" at bounding box center [837, 475] width 405 height 26
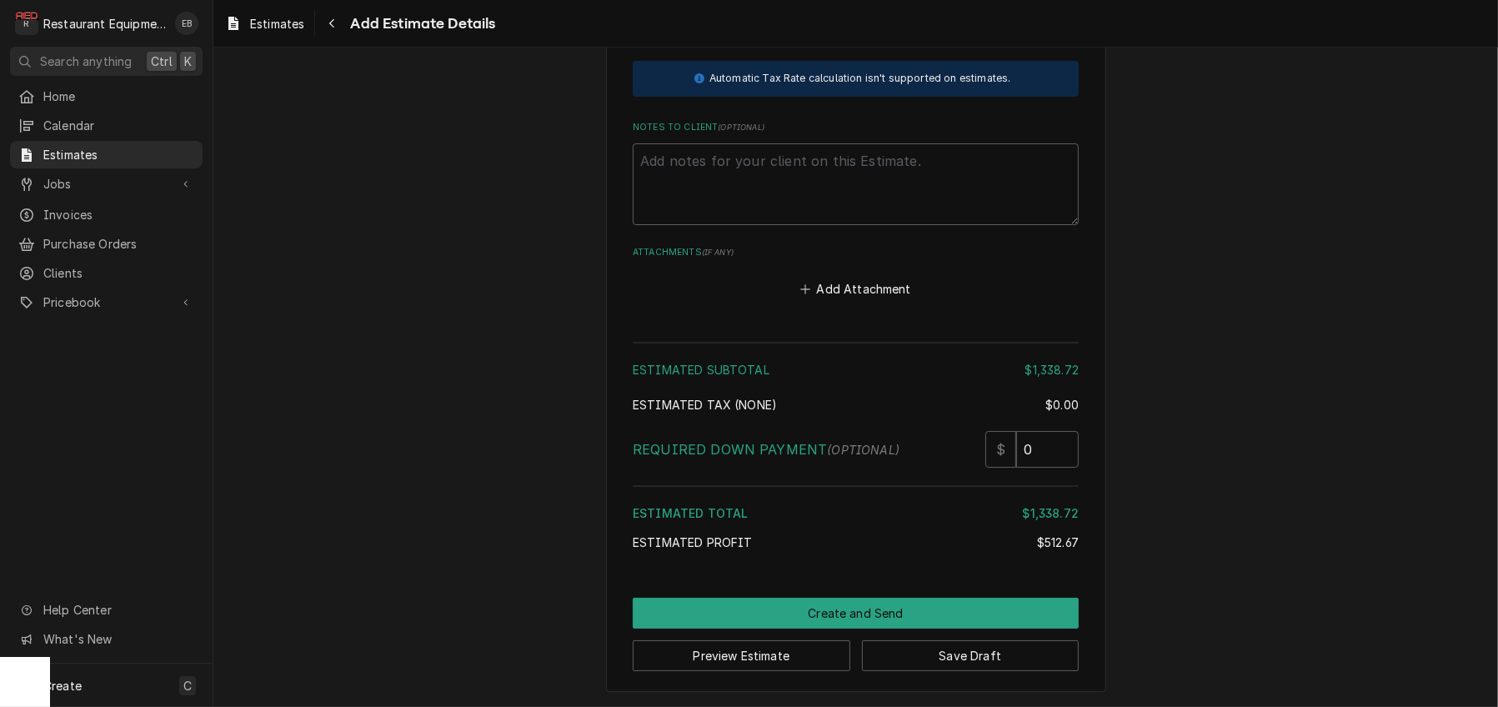
scroll to position [4842, 0]
click at [970, 652] on button "Save Draft" at bounding box center [971, 655] width 218 height 31
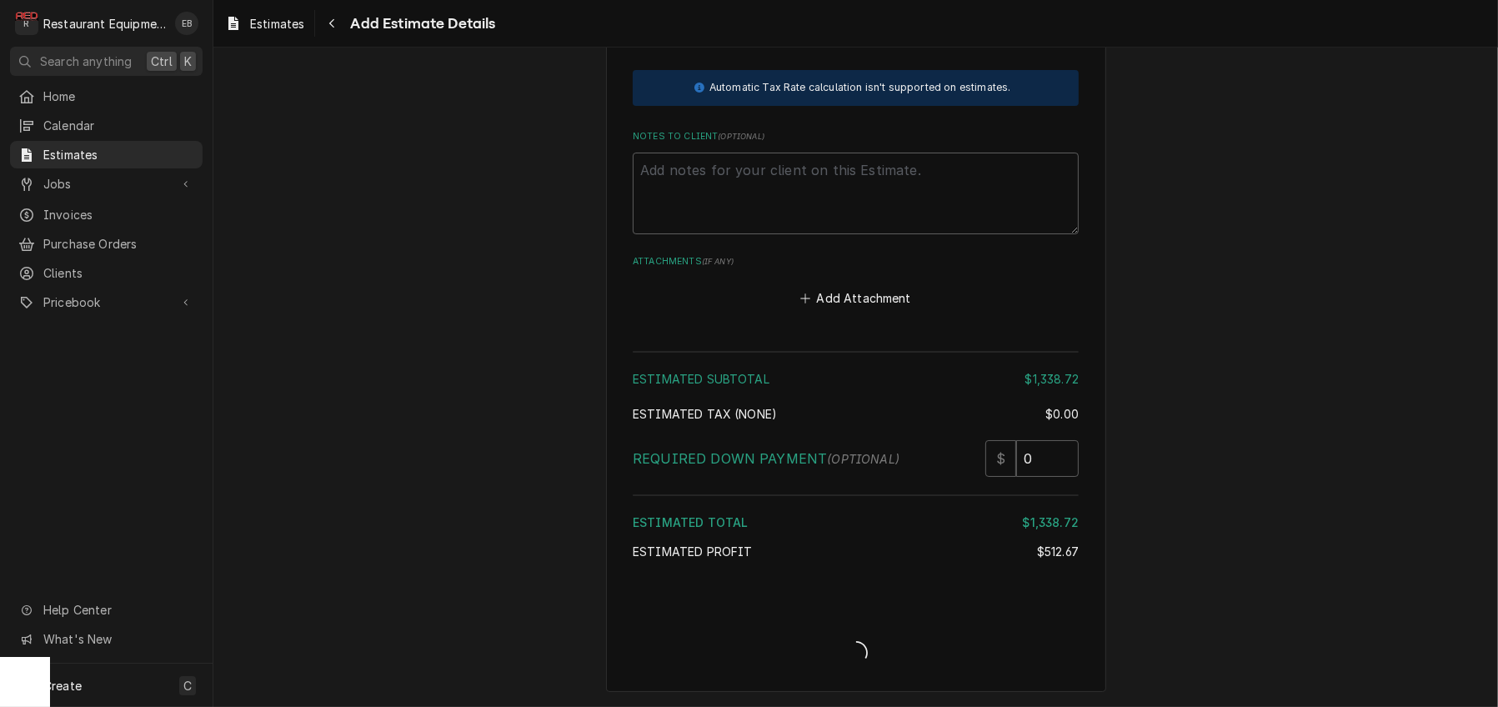
scroll to position [4831, 0]
type textarea "x"
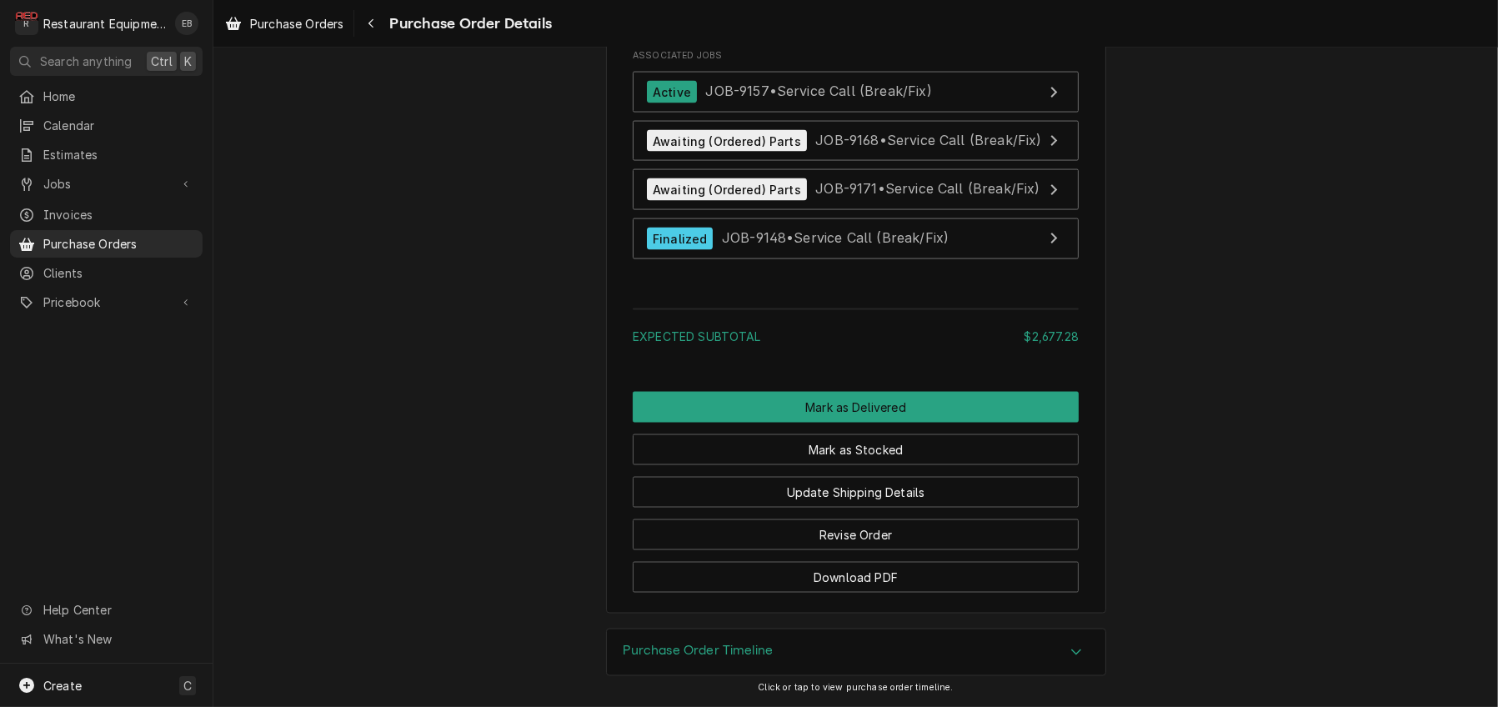
scroll to position [3724, 0]
click at [885, 465] on button "Mark as Stocked" at bounding box center [856, 449] width 446 height 31
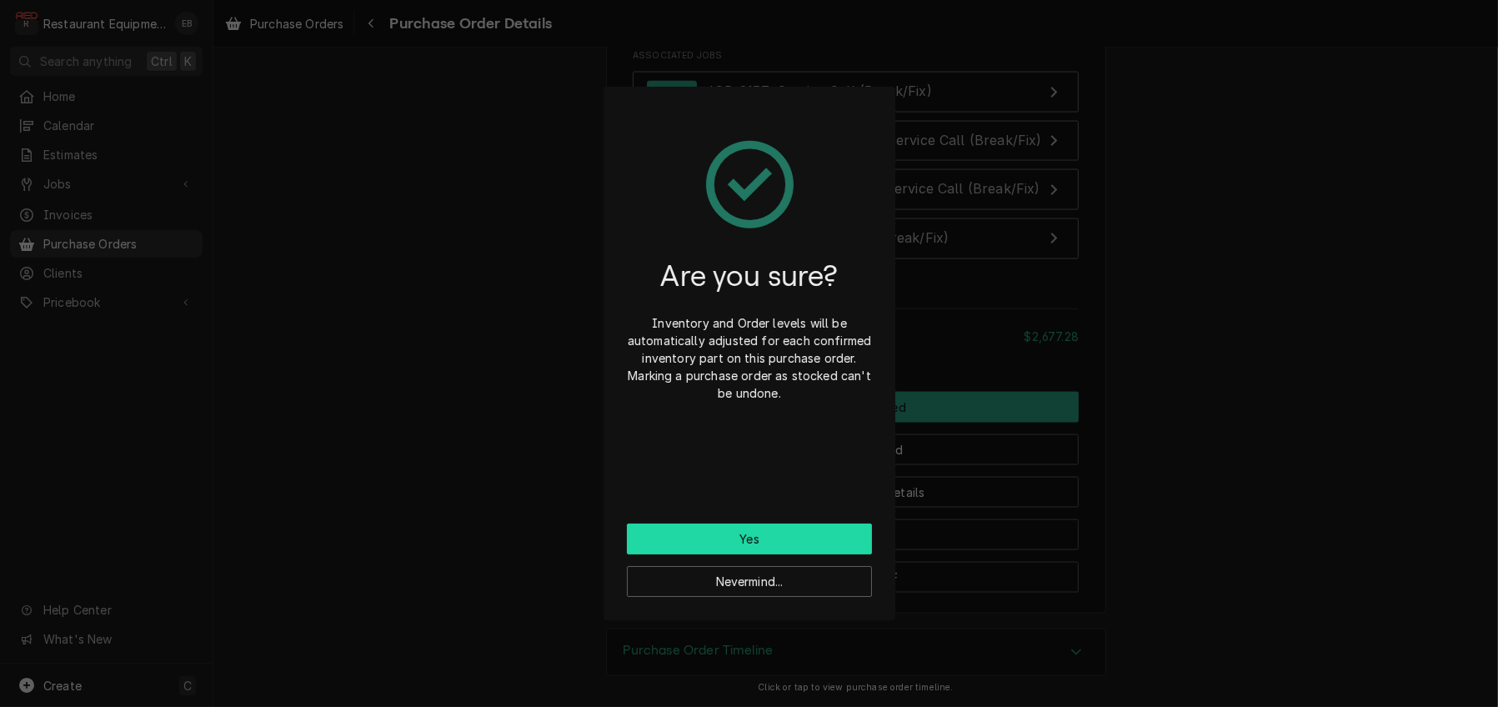
click at [843, 540] on button "Yes" at bounding box center [749, 539] width 245 height 31
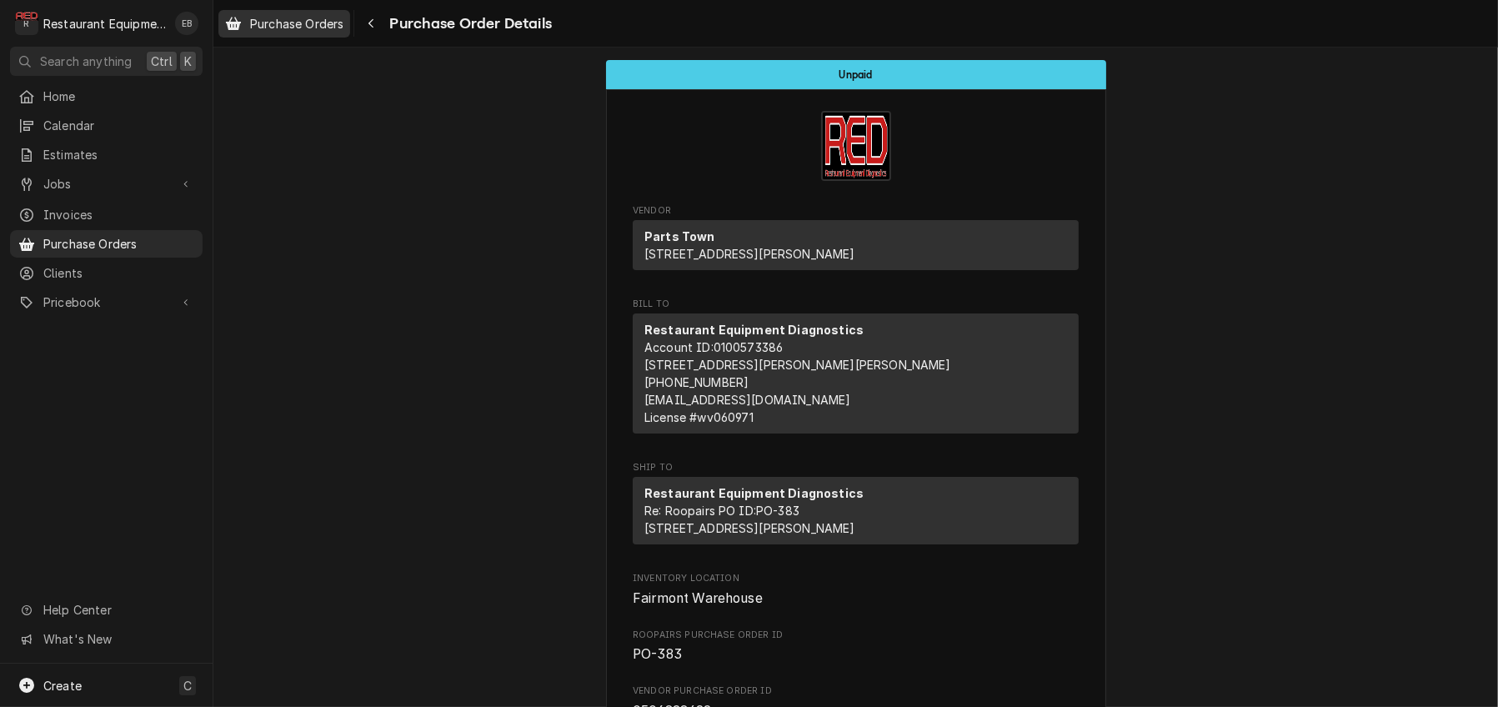
click at [288, 28] on span "Purchase Orders" at bounding box center [296, 24] width 93 height 18
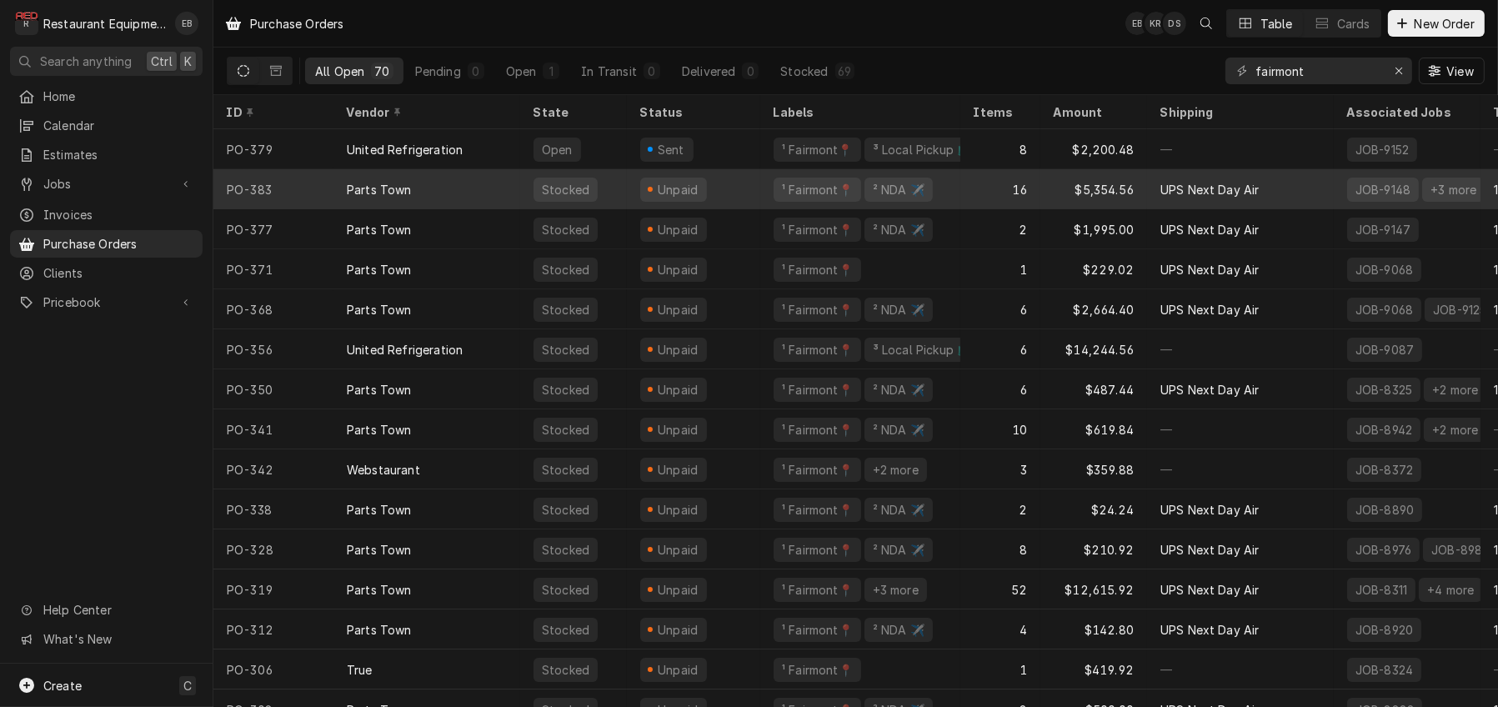
click at [755, 189] on div "Unpaid" at bounding box center [693, 189] width 133 height 40
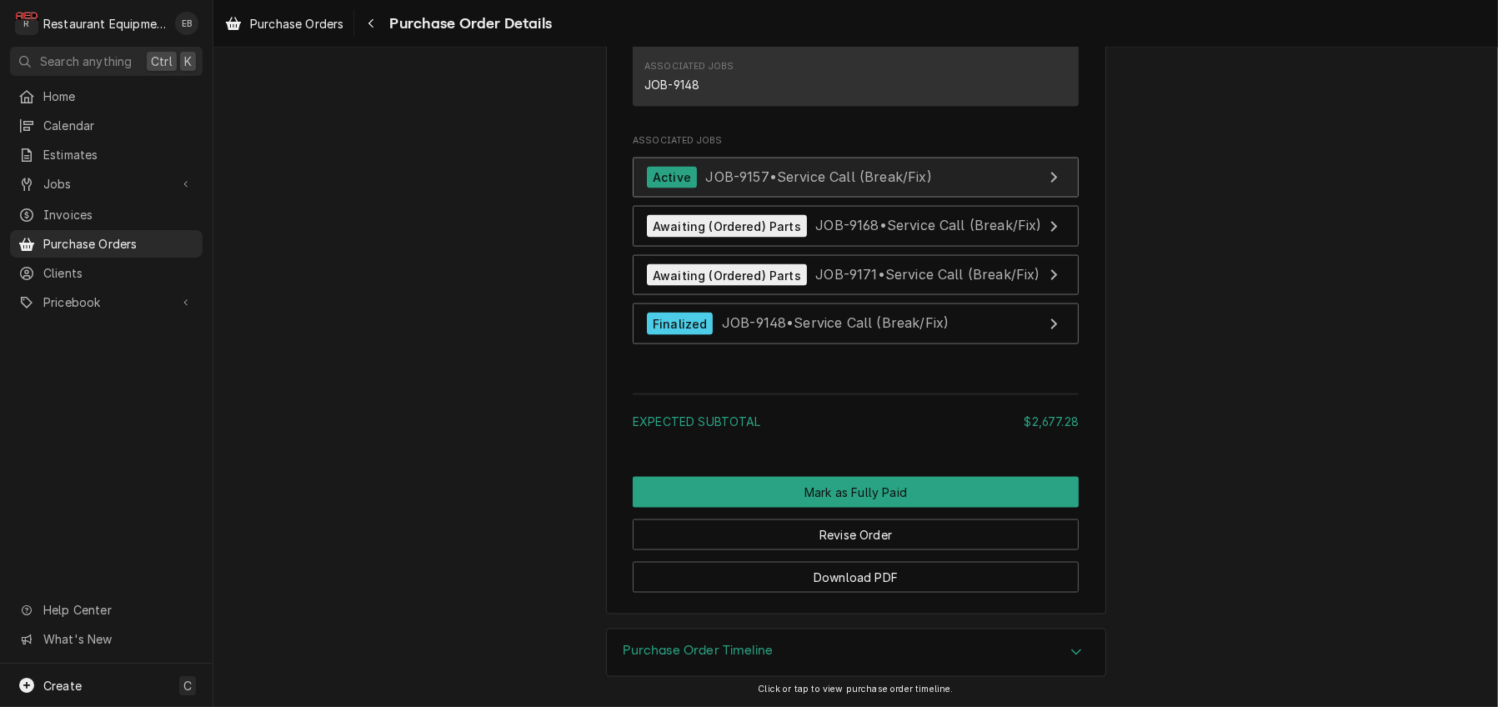
scroll to position [3492, 0]
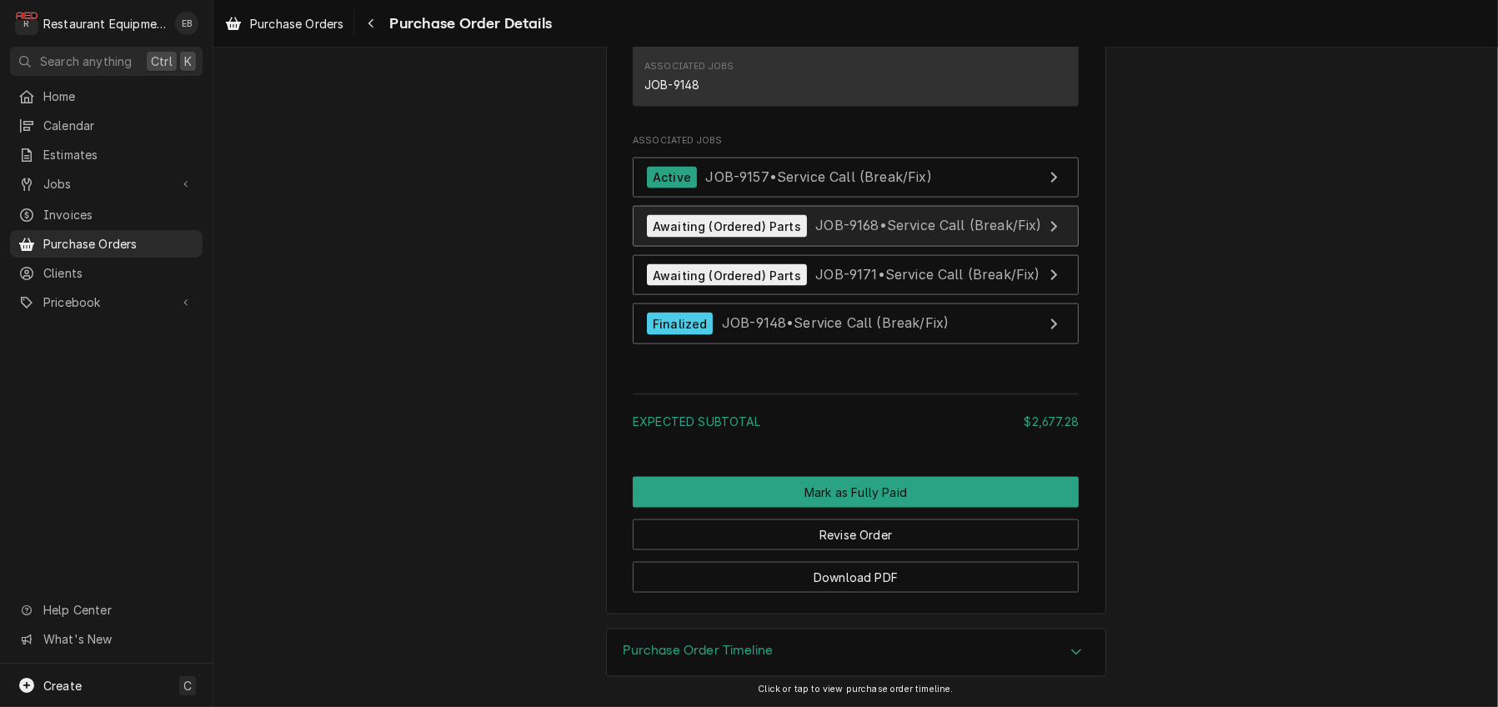
click at [870, 234] on span "JOB-9168 • Service Call (Break/Fix)" at bounding box center [928, 226] width 226 height 17
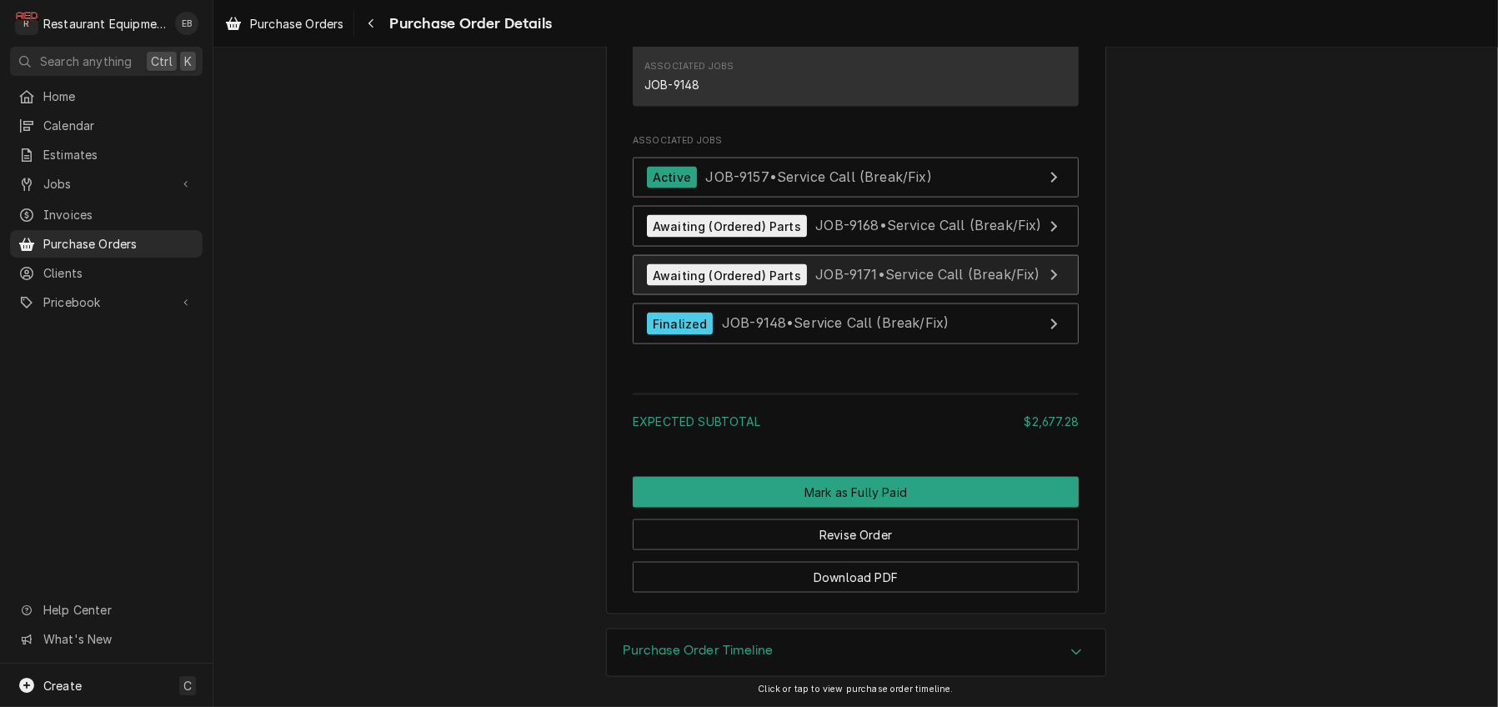
click at [855, 283] on span "JOB-9171 • Service Call (Break/Fix)" at bounding box center [927, 275] width 224 height 17
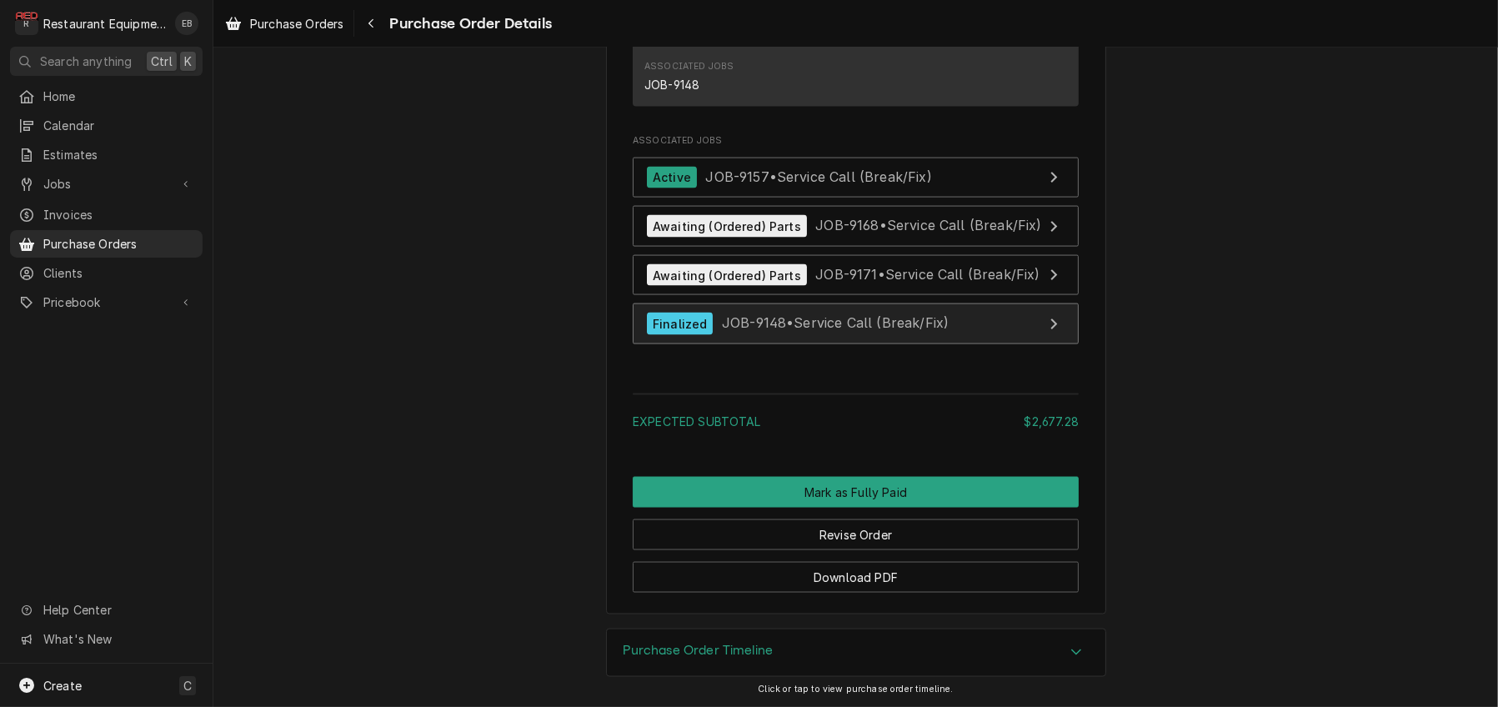
click at [877, 332] on span "JOB-9148 • Service Call (Break/Fix)" at bounding box center [835, 323] width 227 height 17
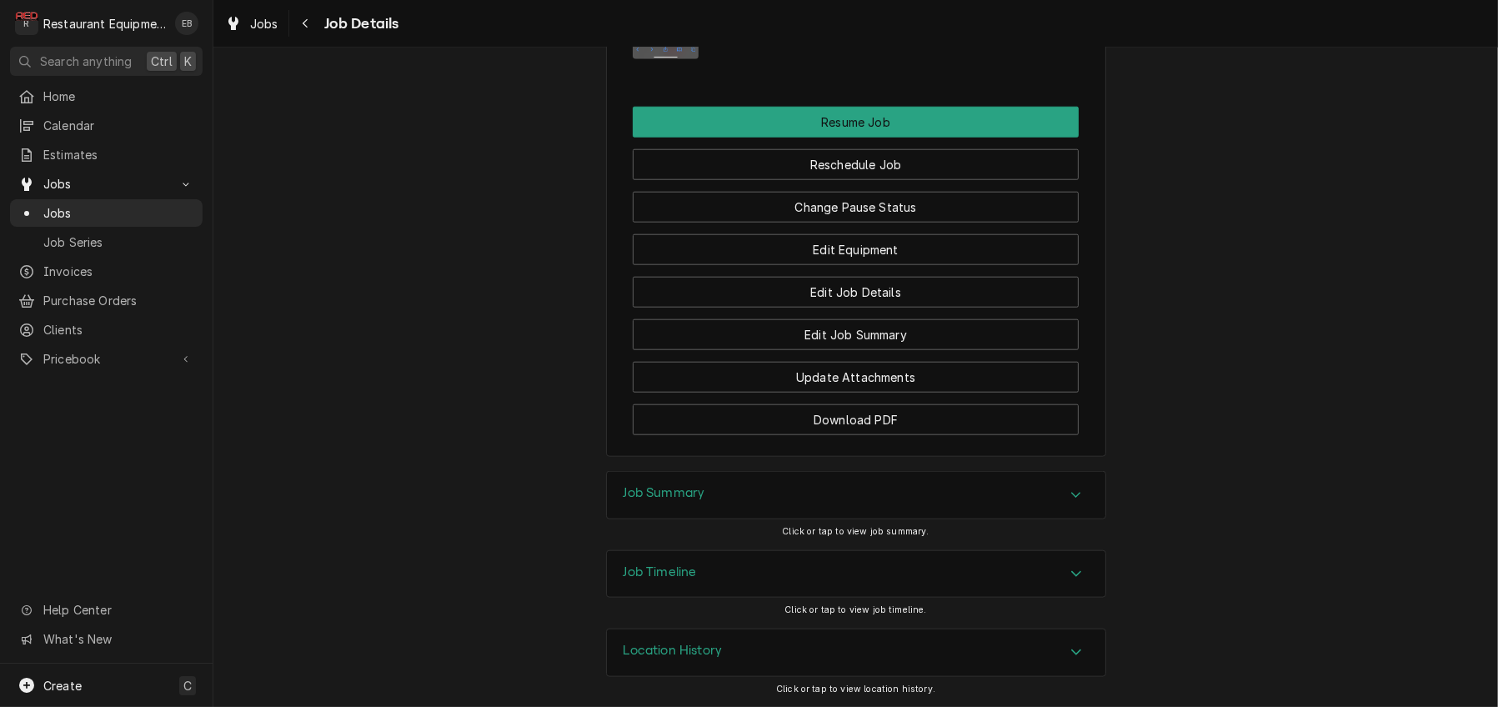
scroll to position [2390, 0]
click at [845, 223] on button "Change Pause Status" at bounding box center [856, 207] width 446 height 31
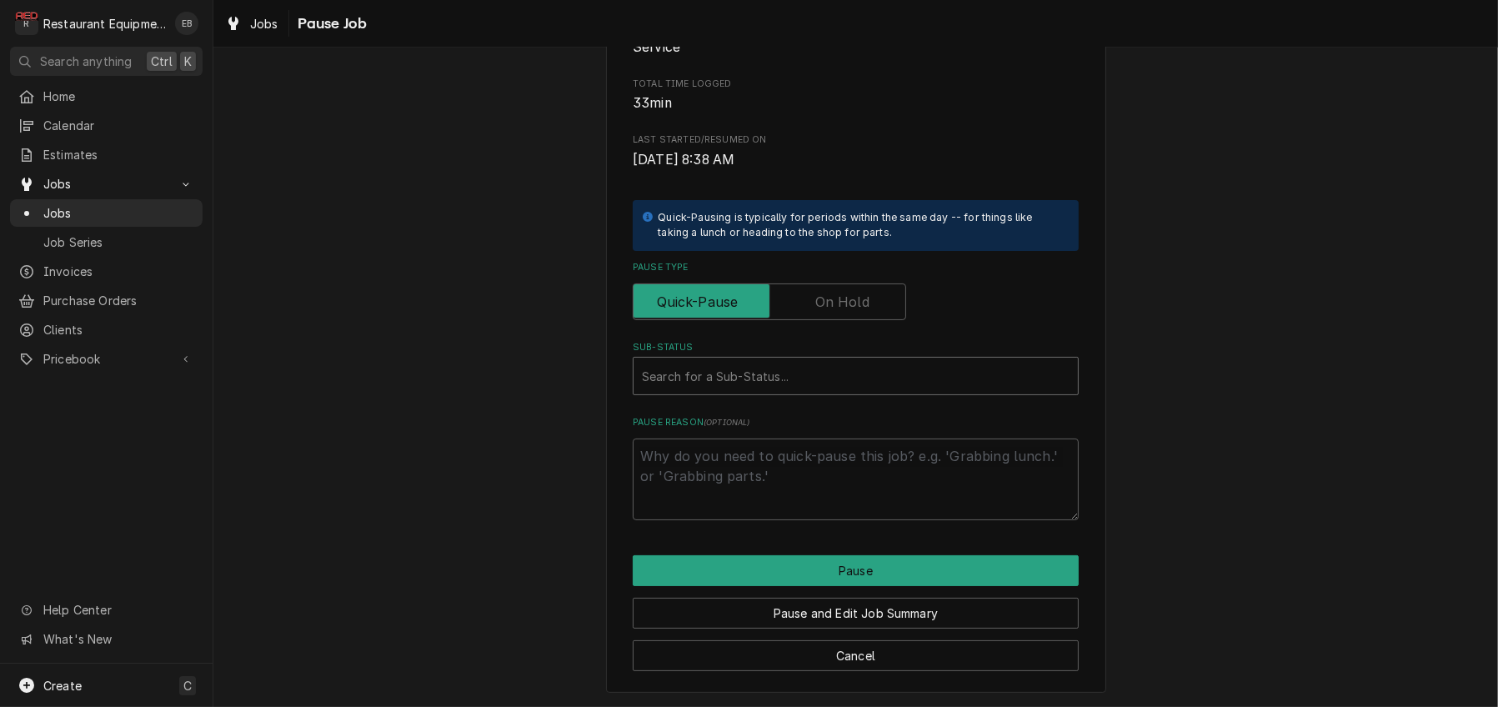
scroll to position [278, 0]
type textarea "x"
click at [770, 391] on div "Sub-Status" at bounding box center [856, 376] width 428 height 30
type input "parts rece"
click at [824, 320] on label "Pause Type" at bounding box center [769, 301] width 273 height 37
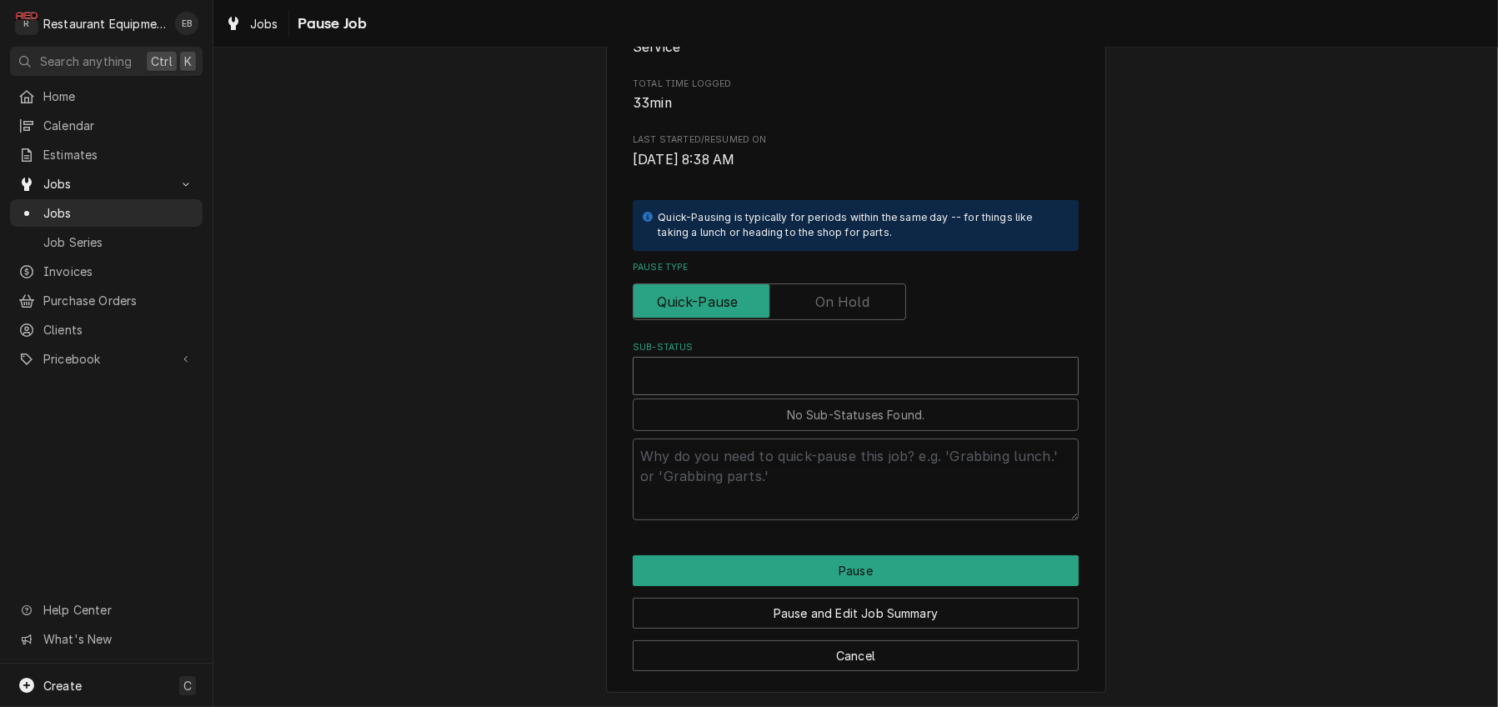
click at [824, 320] on input "Pause Type" at bounding box center [769, 301] width 258 height 37
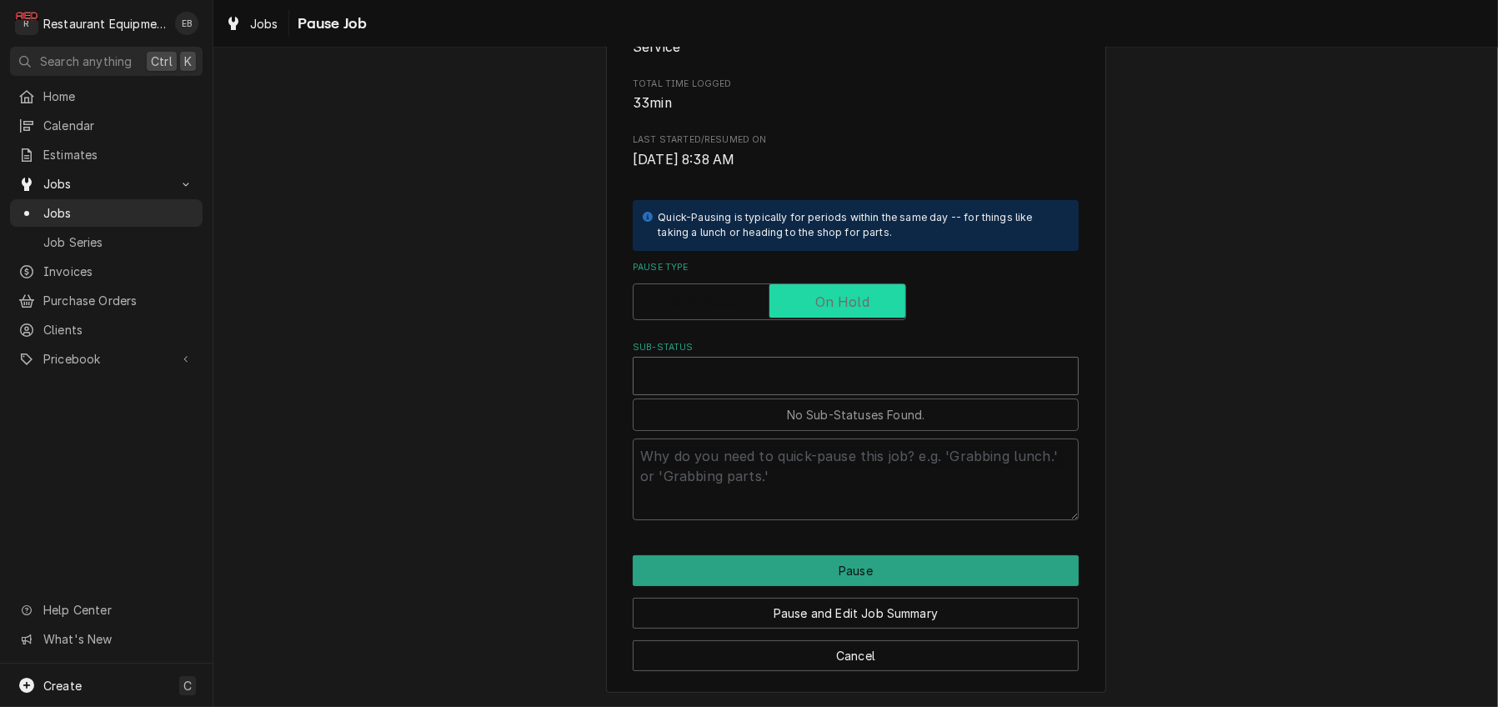
checkbox input "true"
type textarea "x"
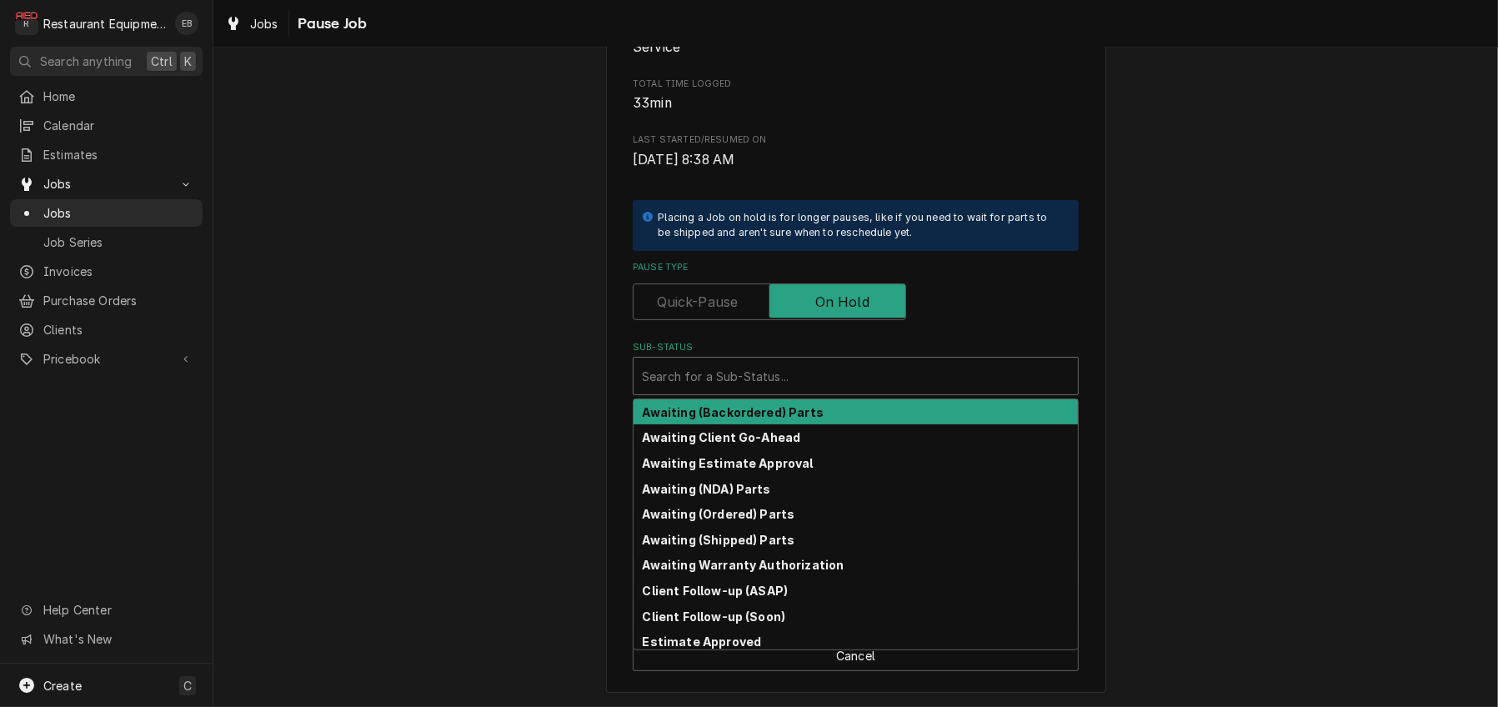
click at [769, 391] on div "Sub-Status" at bounding box center [856, 376] width 428 height 30
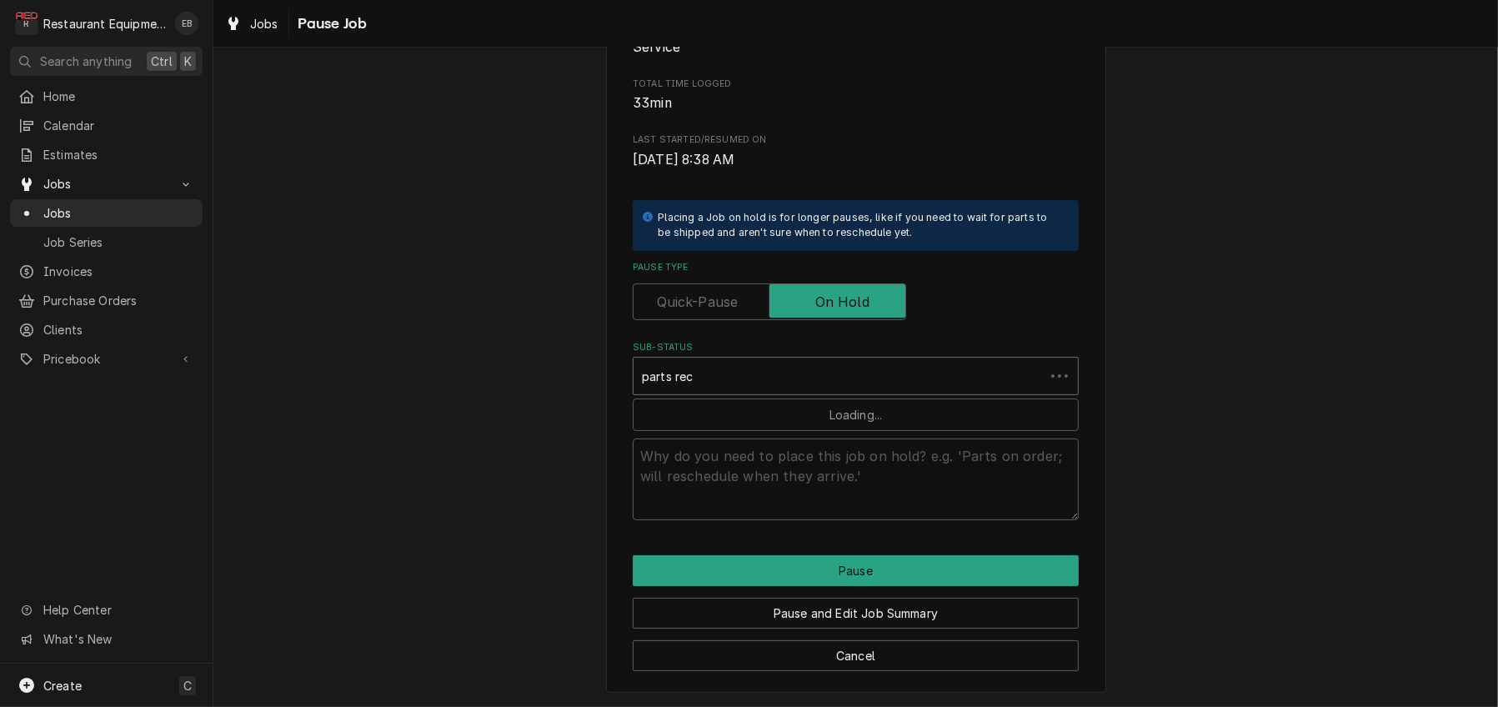
type input "parts rece"
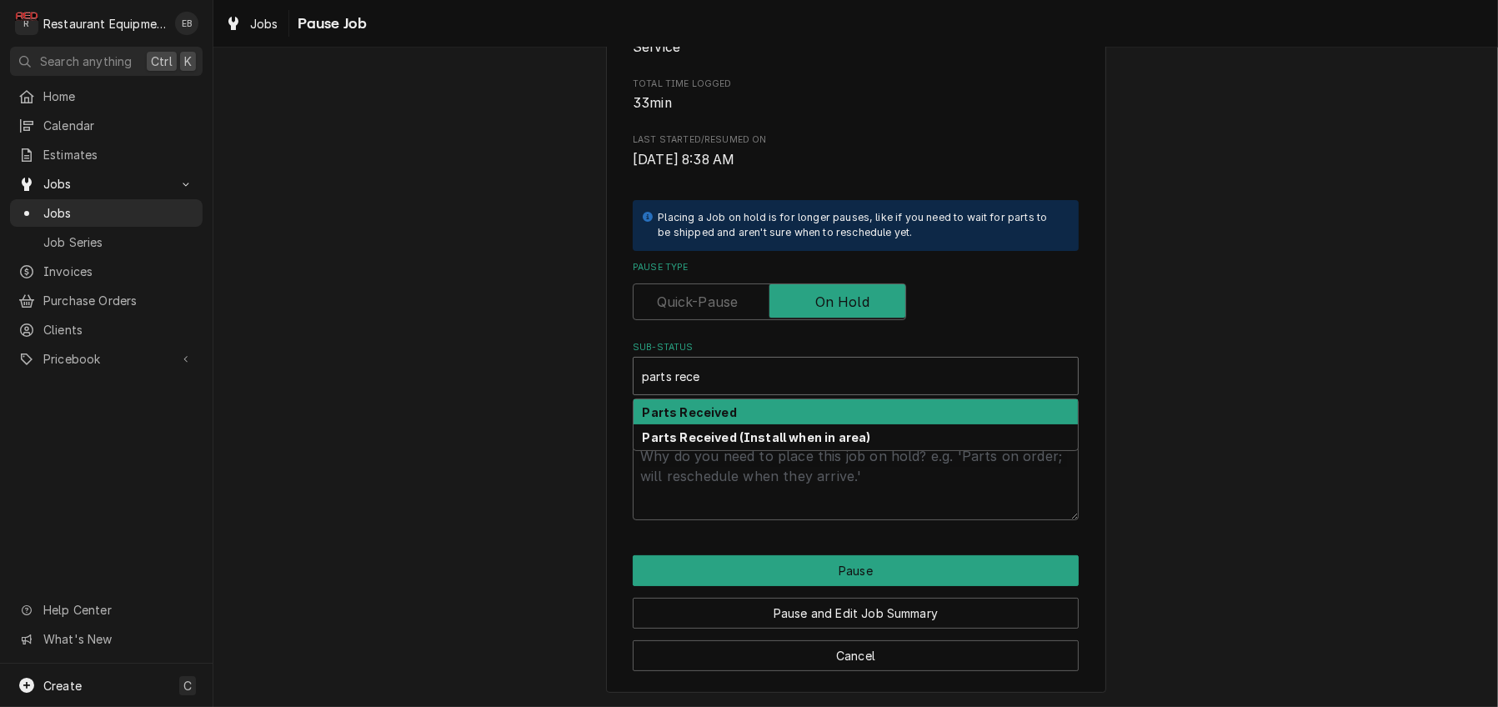
click at [721, 419] on strong "Parts Received" at bounding box center [690, 412] width 94 height 14
type textarea "x"
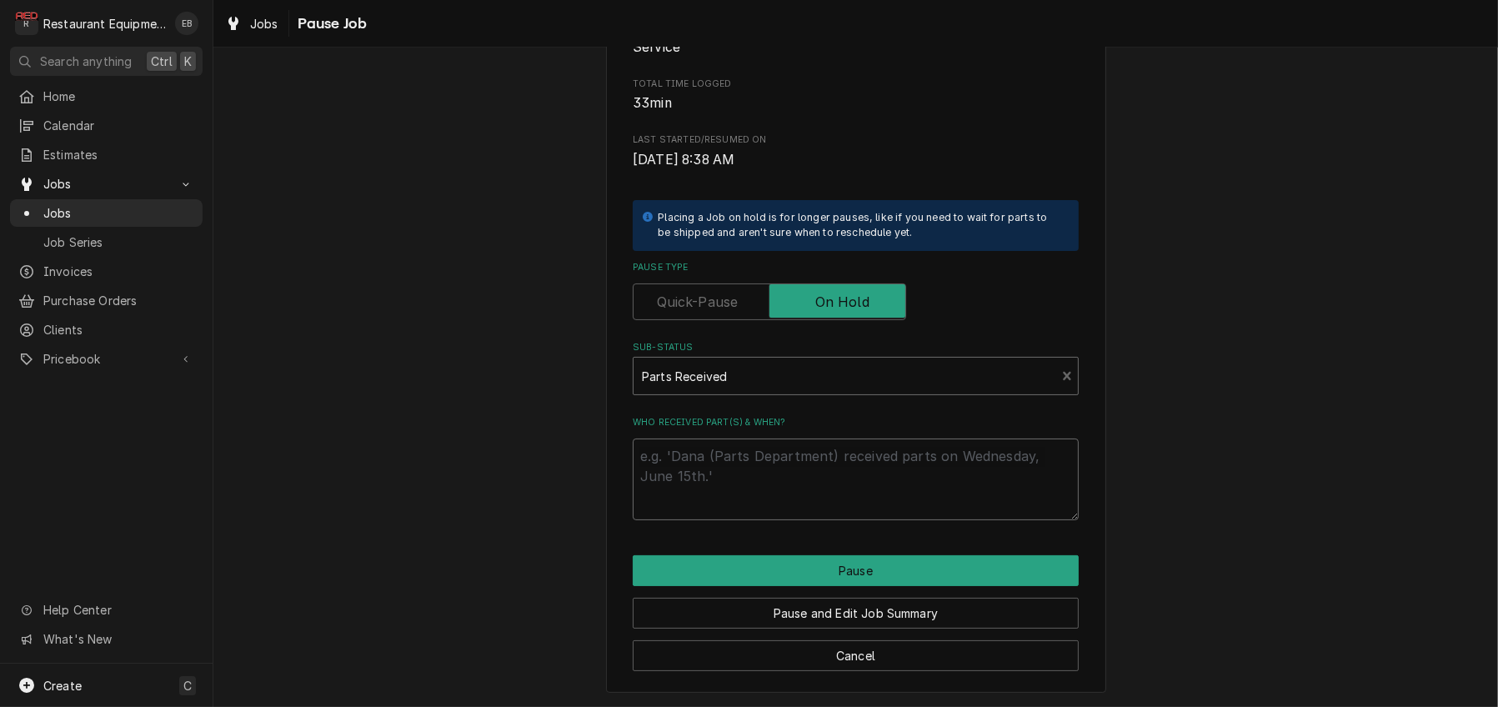
click at [720, 499] on textarea "Who received part(s) & when?" at bounding box center [856, 480] width 446 height 82
type textarea "x"
type textarea "r"
type textarea "x"
type textarea "re"
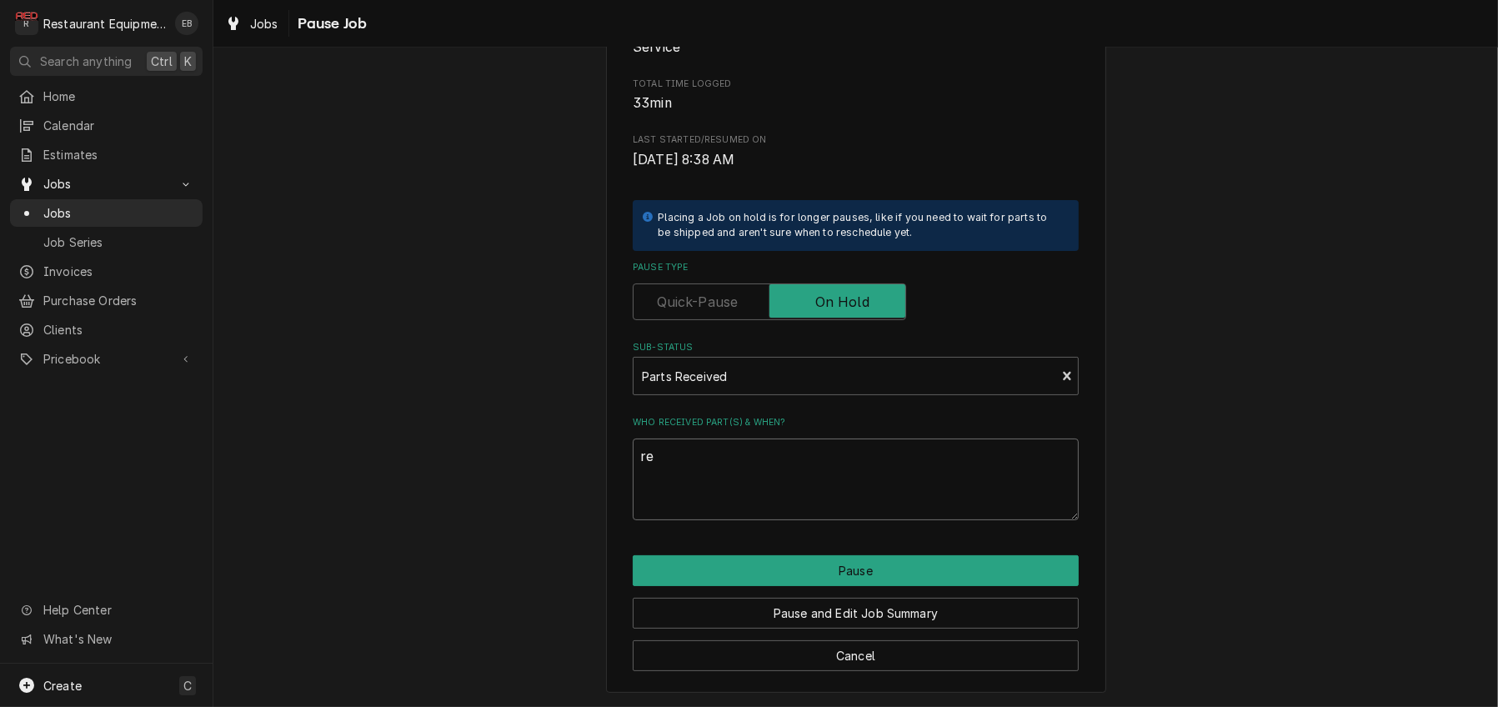
type textarea "x"
type textarea "rec"
type textarea "x"
type textarea "rece"
type textarea "x"
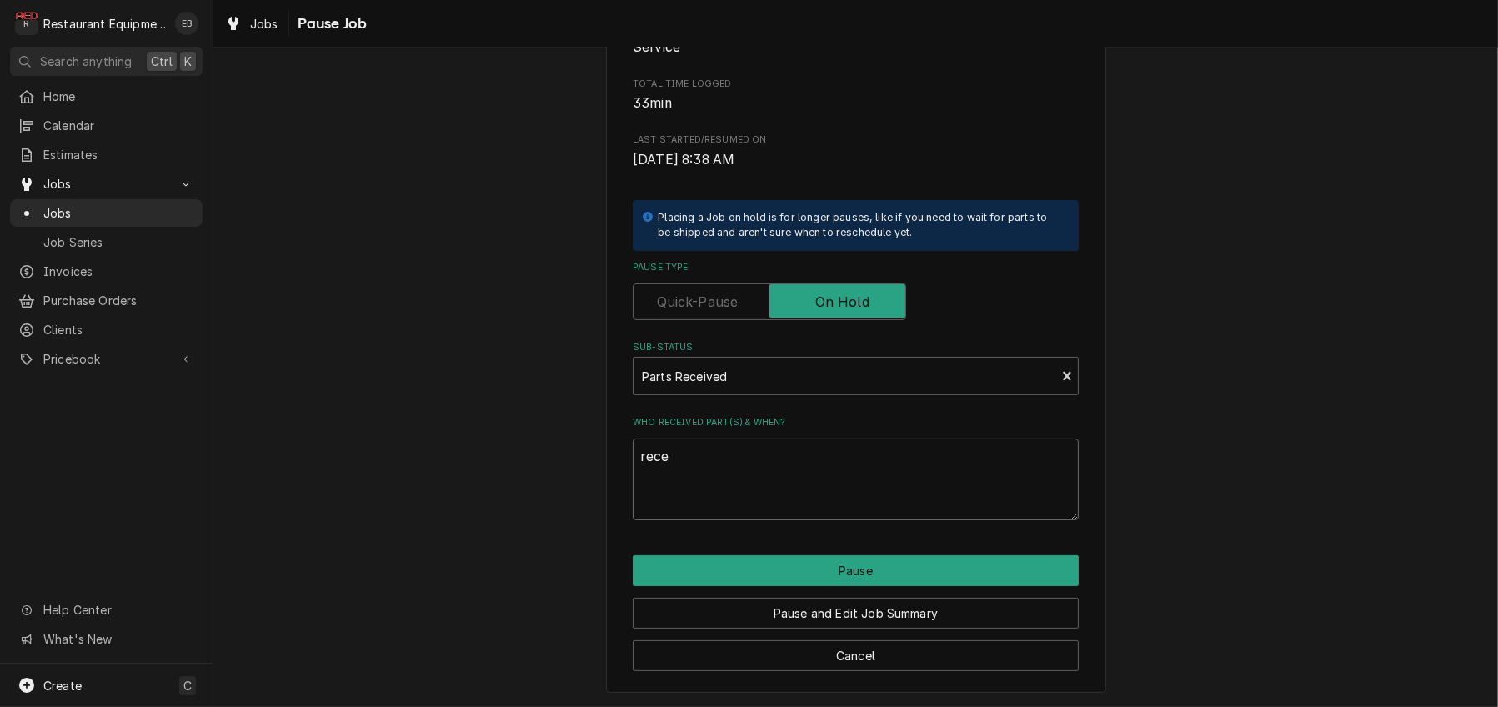
type textarea "recei"
type textarea "x"
type textarea "receiv"
type textarea "x"
type textarea "receive"
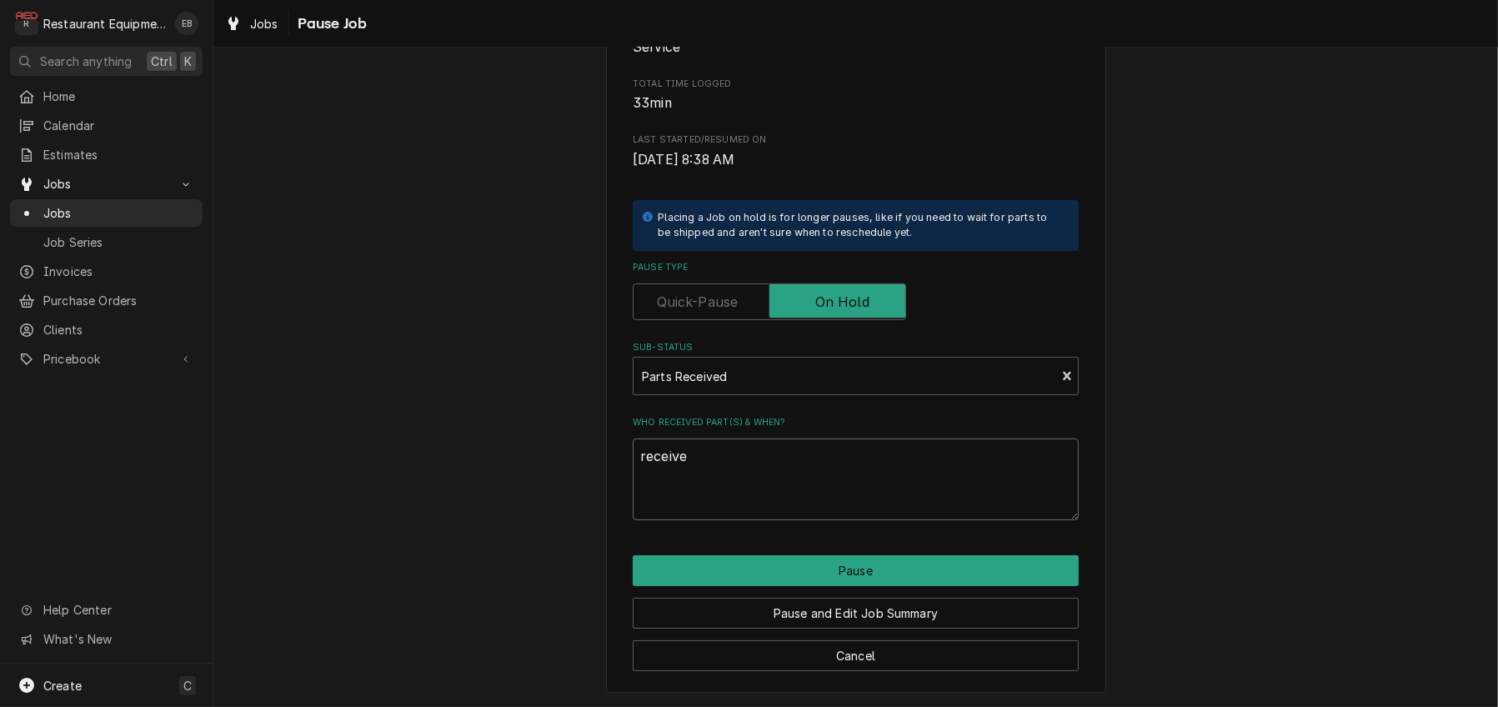
type textarea "x"
type textarea "received"
type textarea "x"
type textarea "received"
type textarea "x"
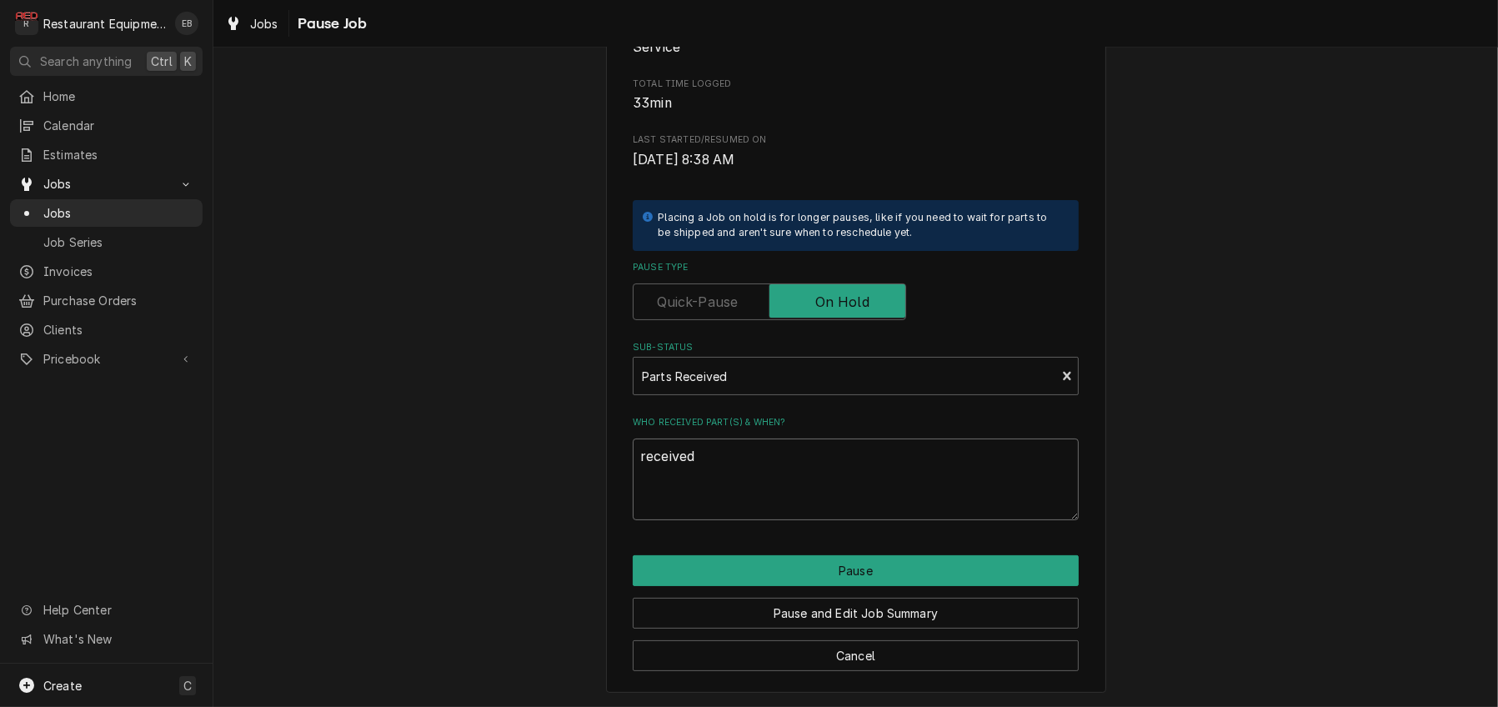
type textarea "received 1"
type textarea "x"
type textarea "received 10"
type textarea "x"
type textarea "received 10/"
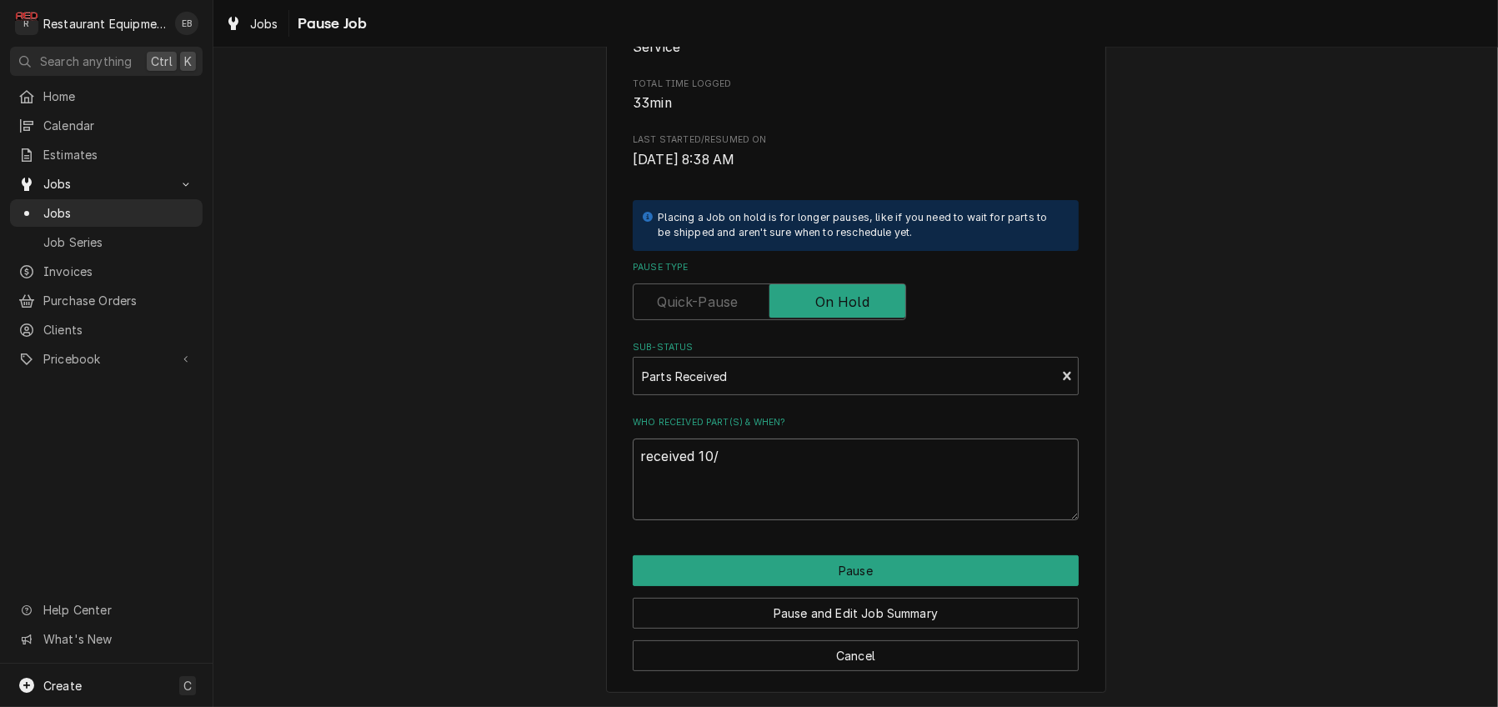
type textarea "x"
type textarea "received 10/1"
type textarea "x"
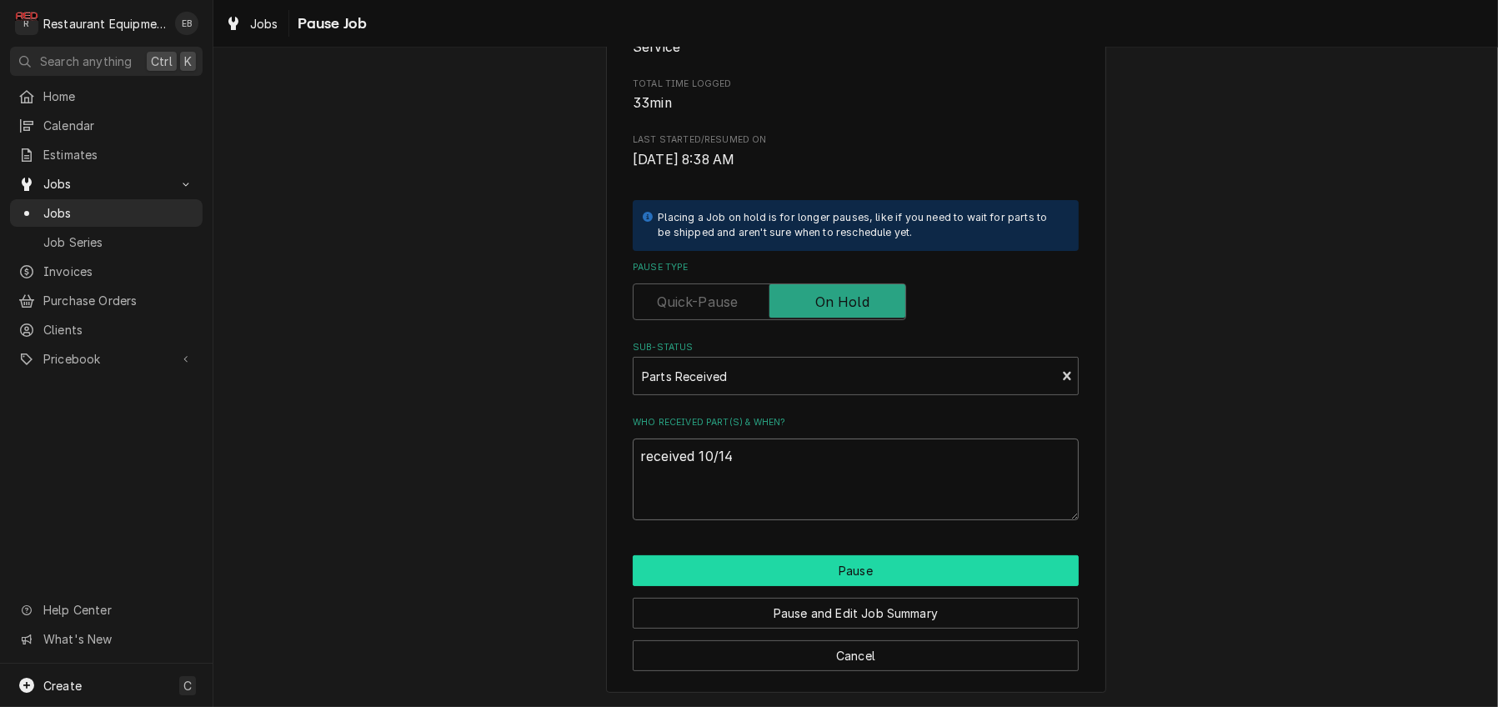
type textarea "received 10/14"
click at [760, 586] on button "Pause" at bounding box center [856, 570] width 446 height 31
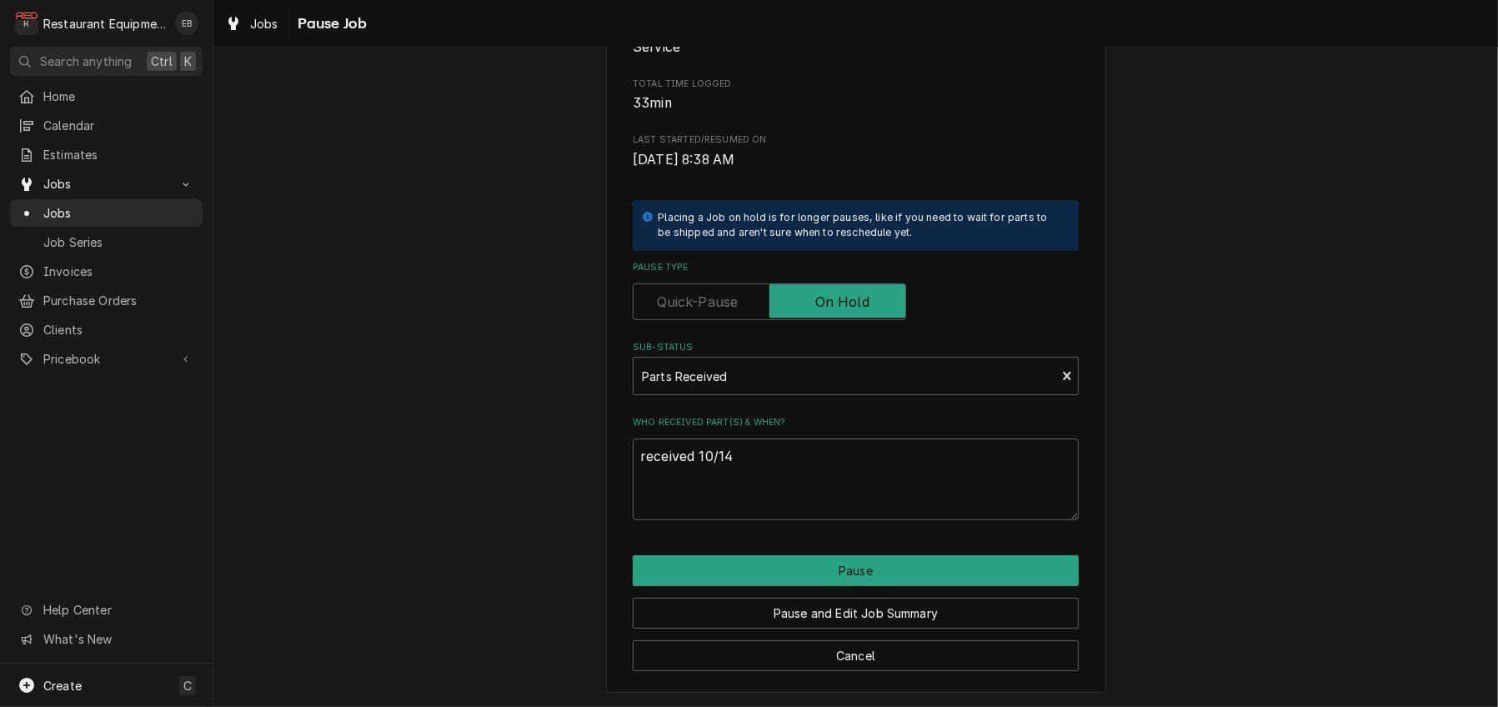
type textarea "x"
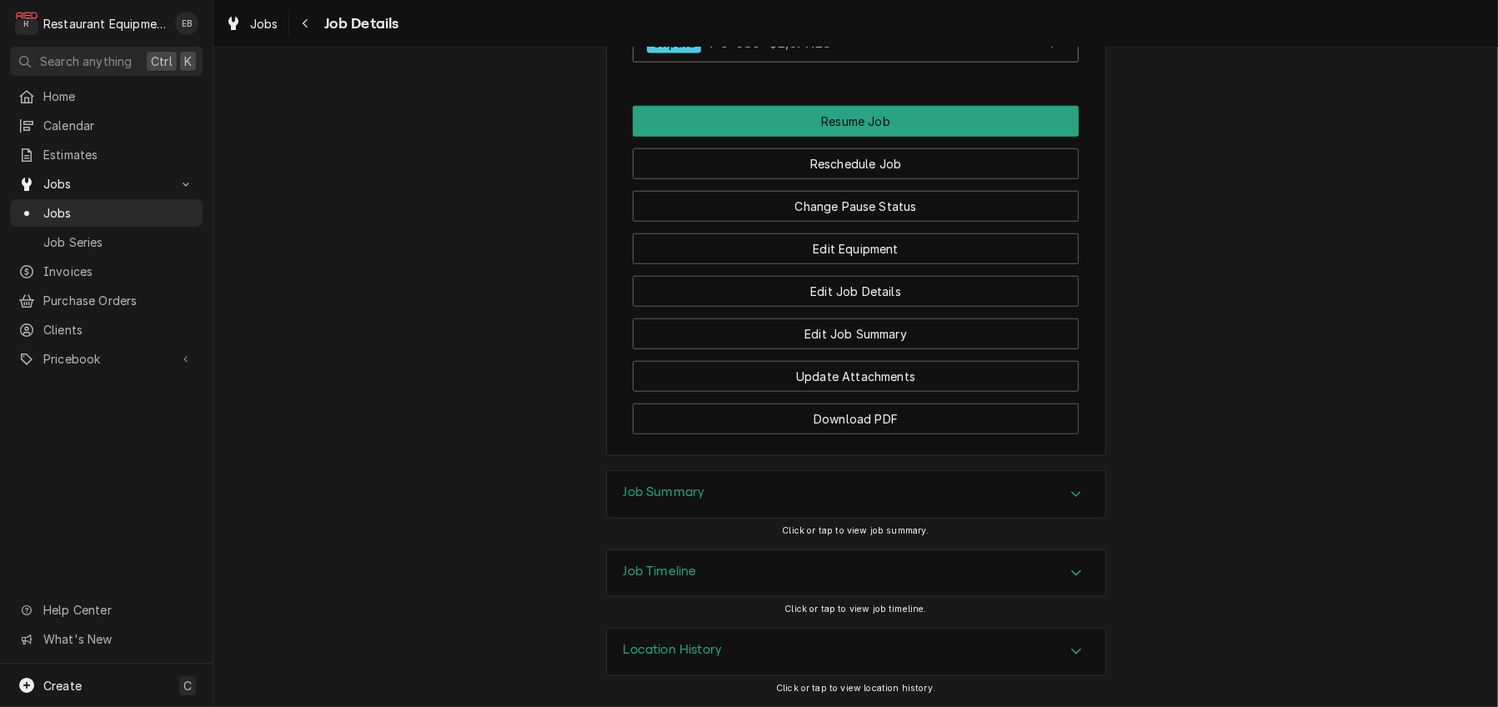
scroll to position [2279, 0]
click at [846, 198] on button "Change Pause Status" at bounding box center [856, 206] width 446 height 31
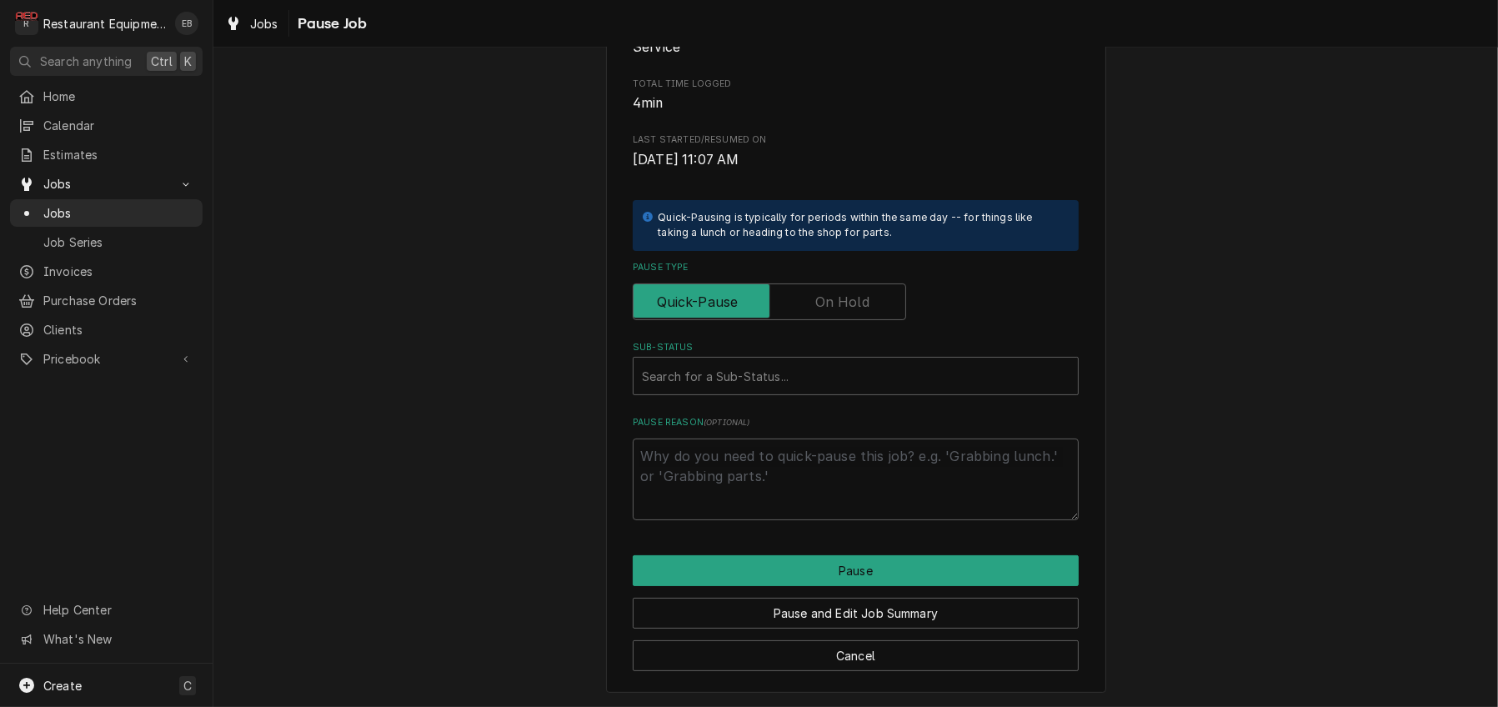
scroll to position [334, 0]
click at [820, 283] on label "Pause Type" at bounding box center [769, 301] width 273 height 37
click at [820, 283] on input "Pause Type" at bounding box center [769, 301] width 258 height 37
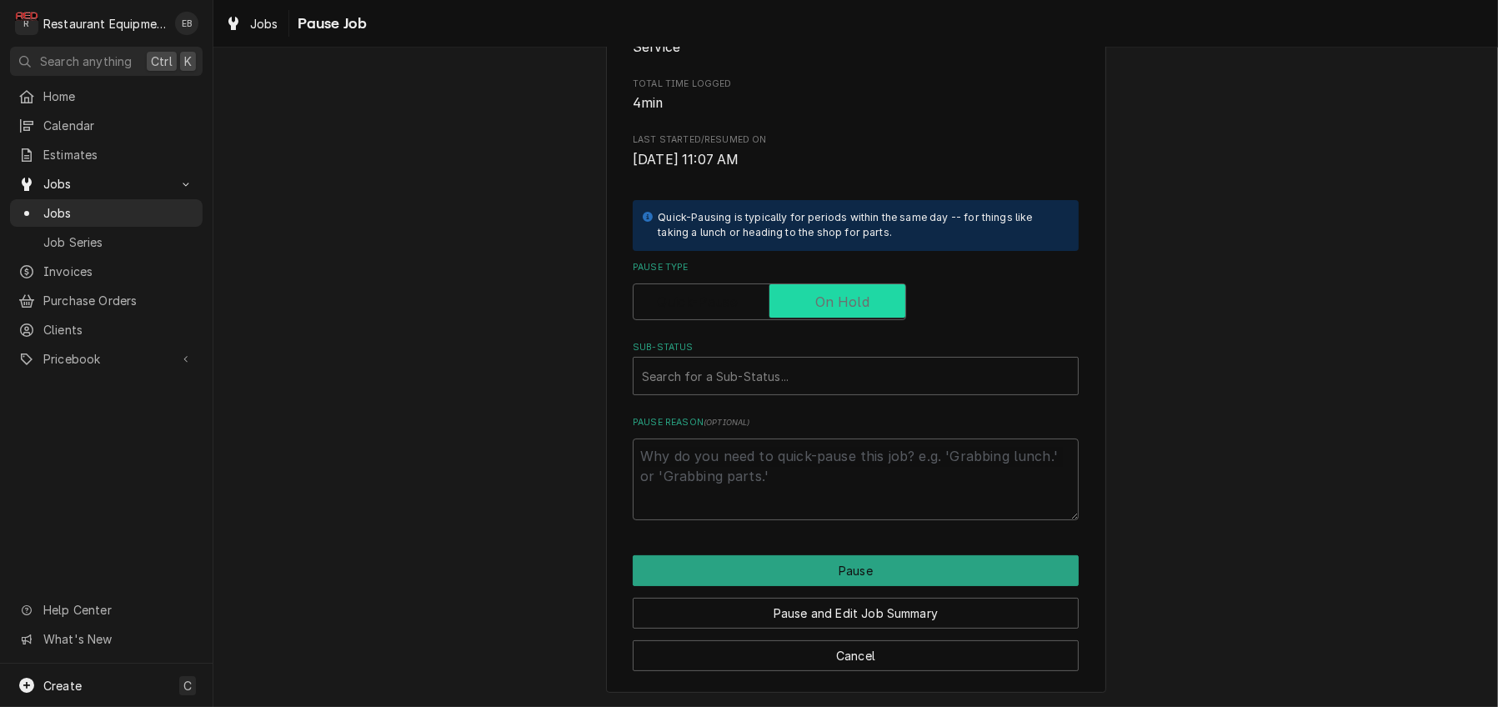
checkbox input "true"
type textarea "x"
click at [796, 361] on div "Sub-Status" at bounding box center [856, 376] width 428 height 30
type input "parts rece"
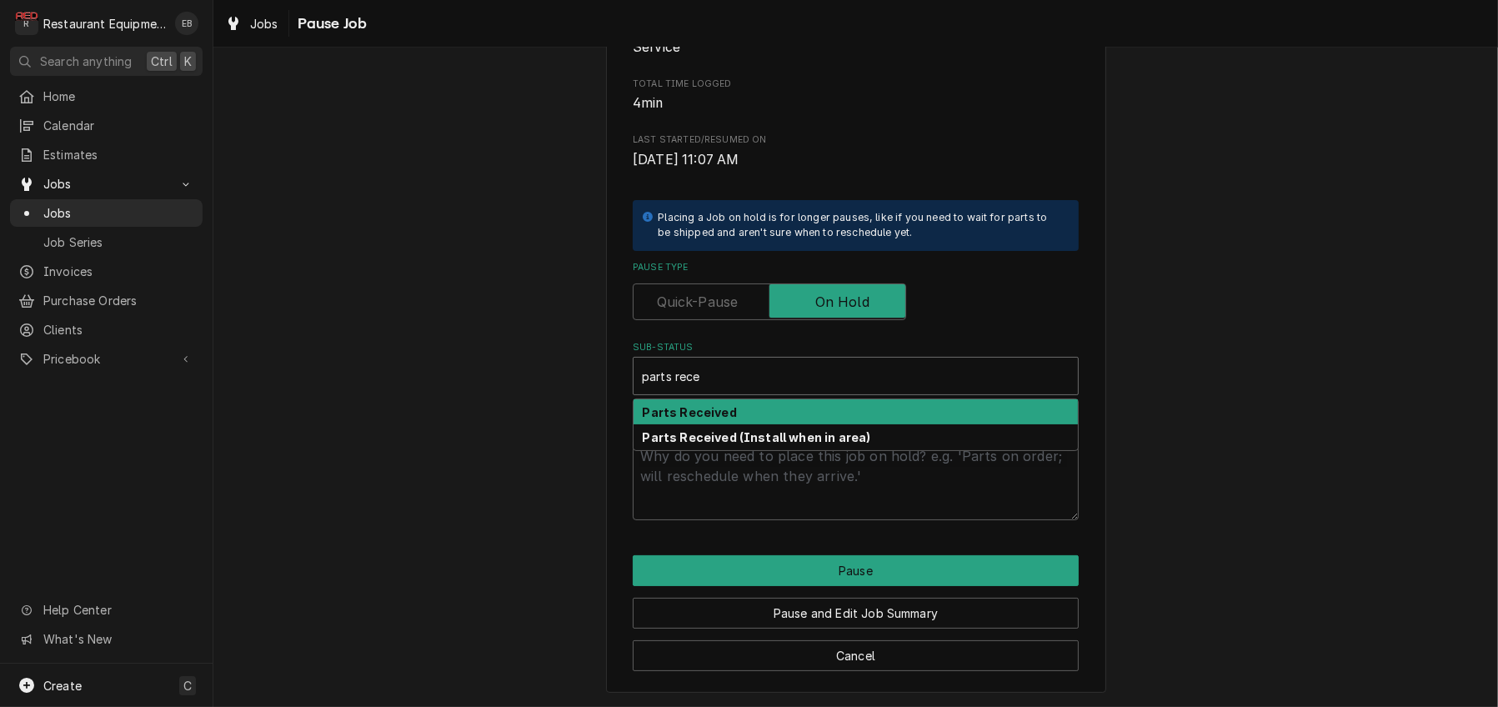
click at [796, 399] on div "Parts Received" at bounding box center [856, 412] width 444 height 26
type textarea "x"
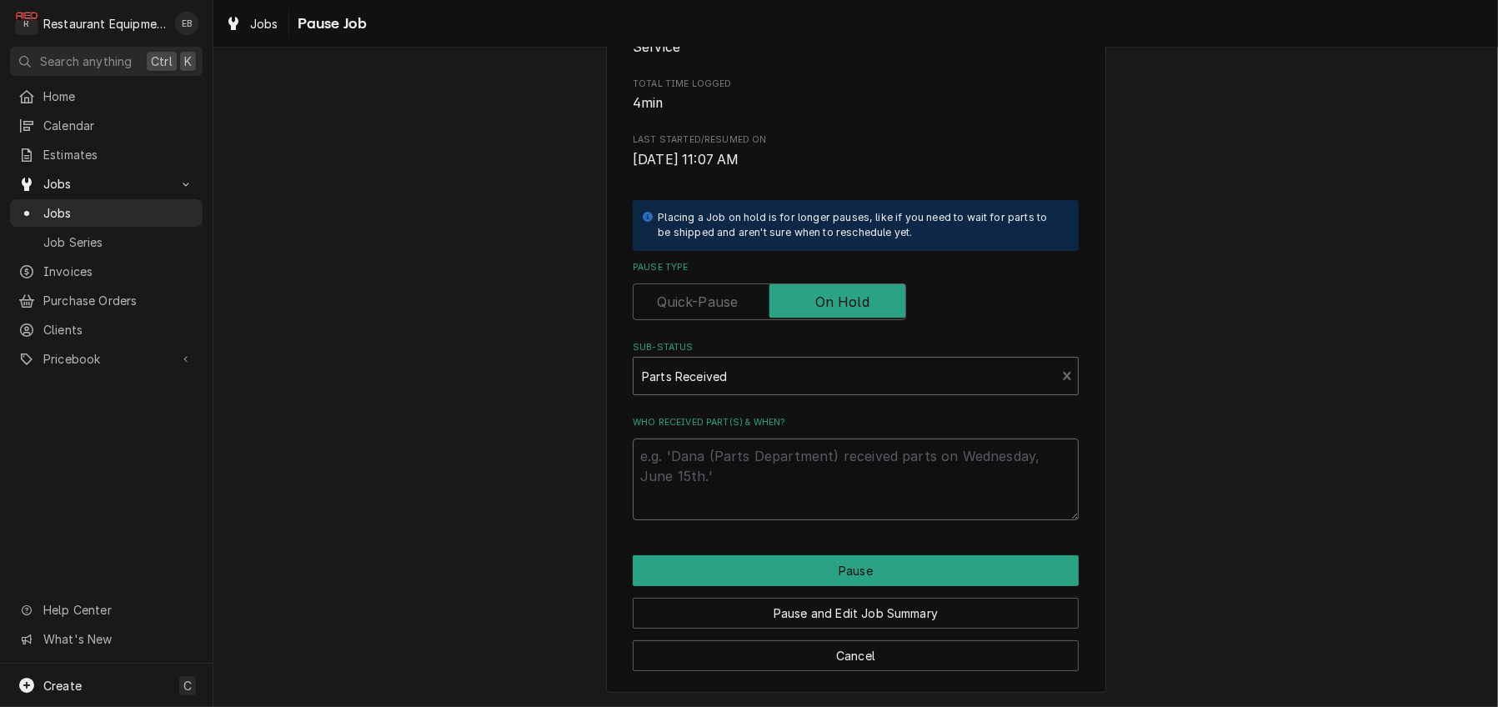
click at [785, 445] on textarea "Who received part(s) & when?" at bounding box center [856, 480] width 446 height 82
type textarea "x"
type textarea "r"
type textarea "x"
type textarea "re"
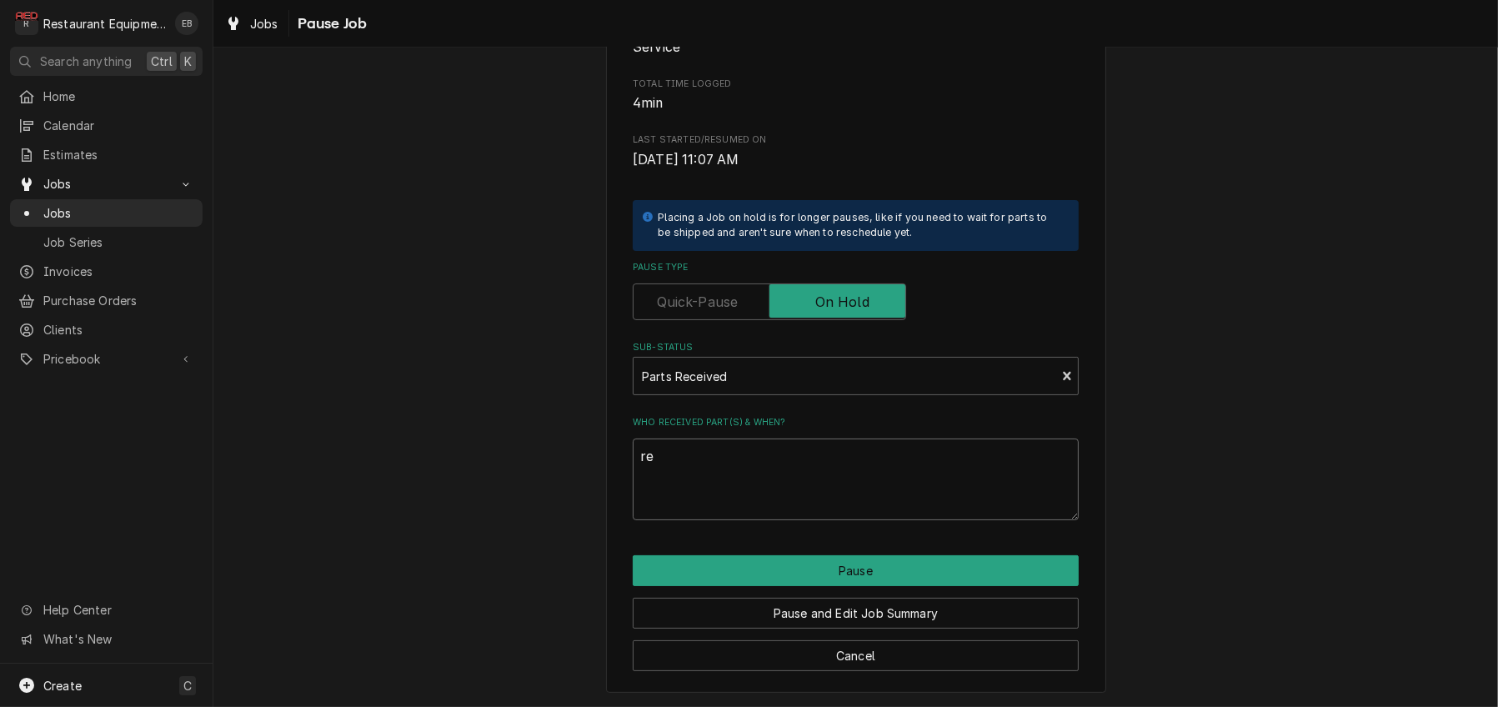
type textarea "x"
type textarea "rec"
type textarea "x"
type textarea "rece"
type textarea "x"
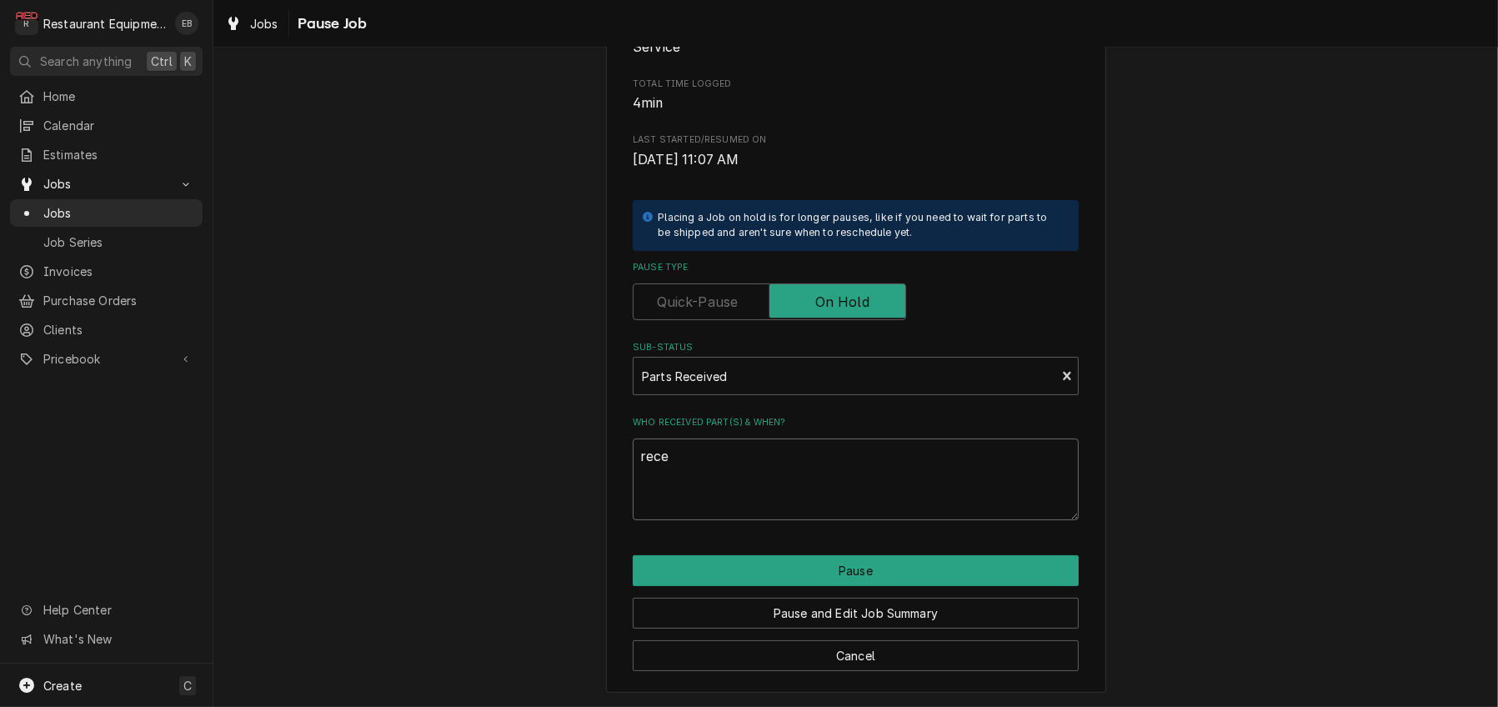
type textarea "recei"
type textarea "x"
type textarea "receiv"
type textarea "x"
type textarea "receive"
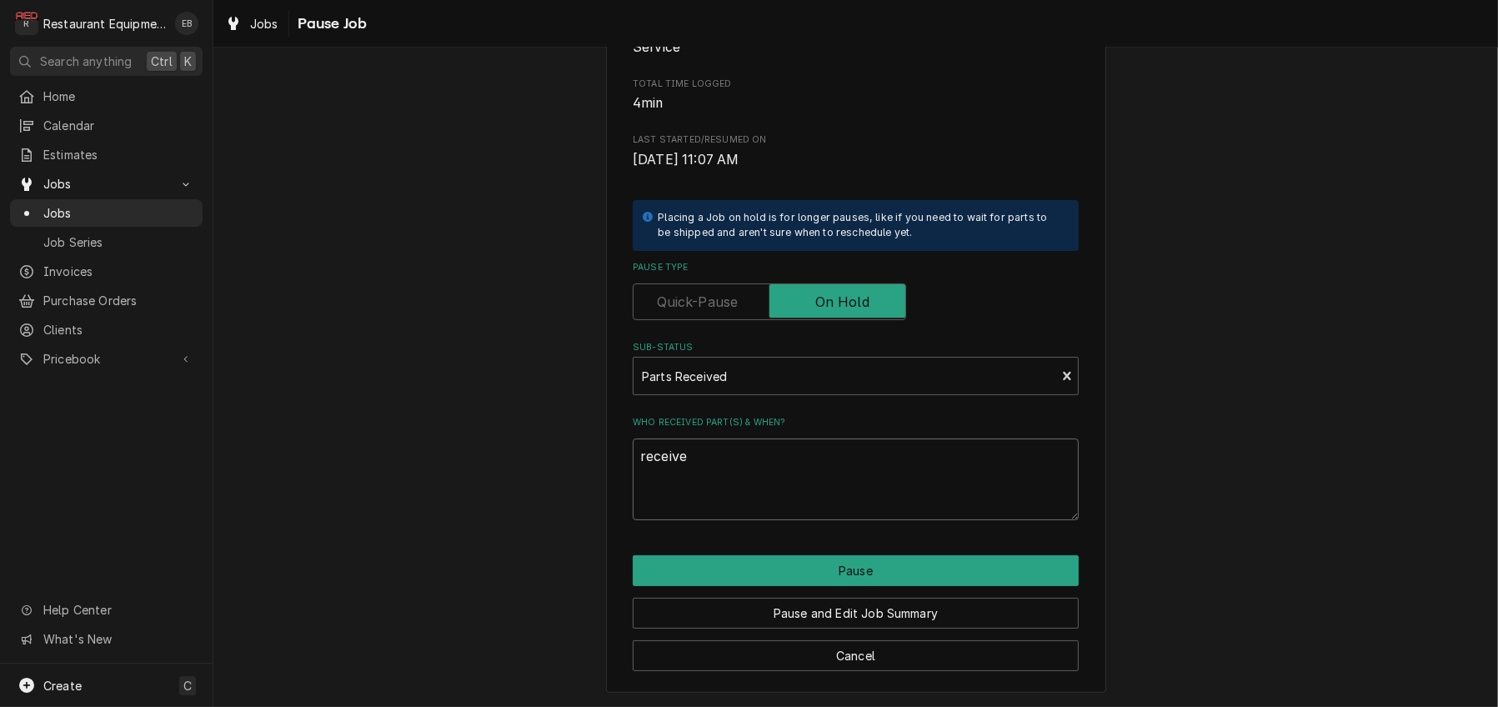
type textarea "x"
type textarea "received"
type textarea "x"
type textarea "received"
type textarea "x"
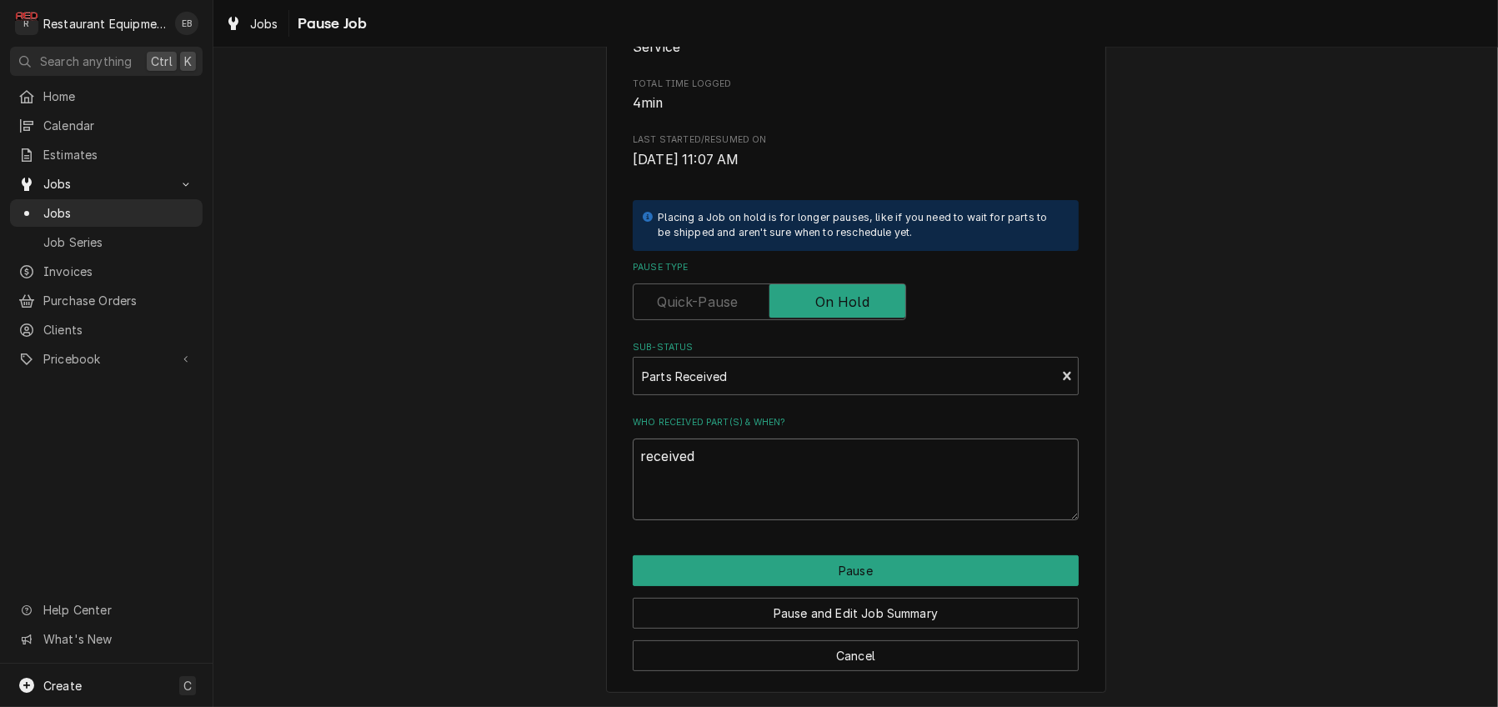
type textarea "received 1"
type textarea "x"
type textarea "received 10"
type textarea "x"
type textarea "received 10/"
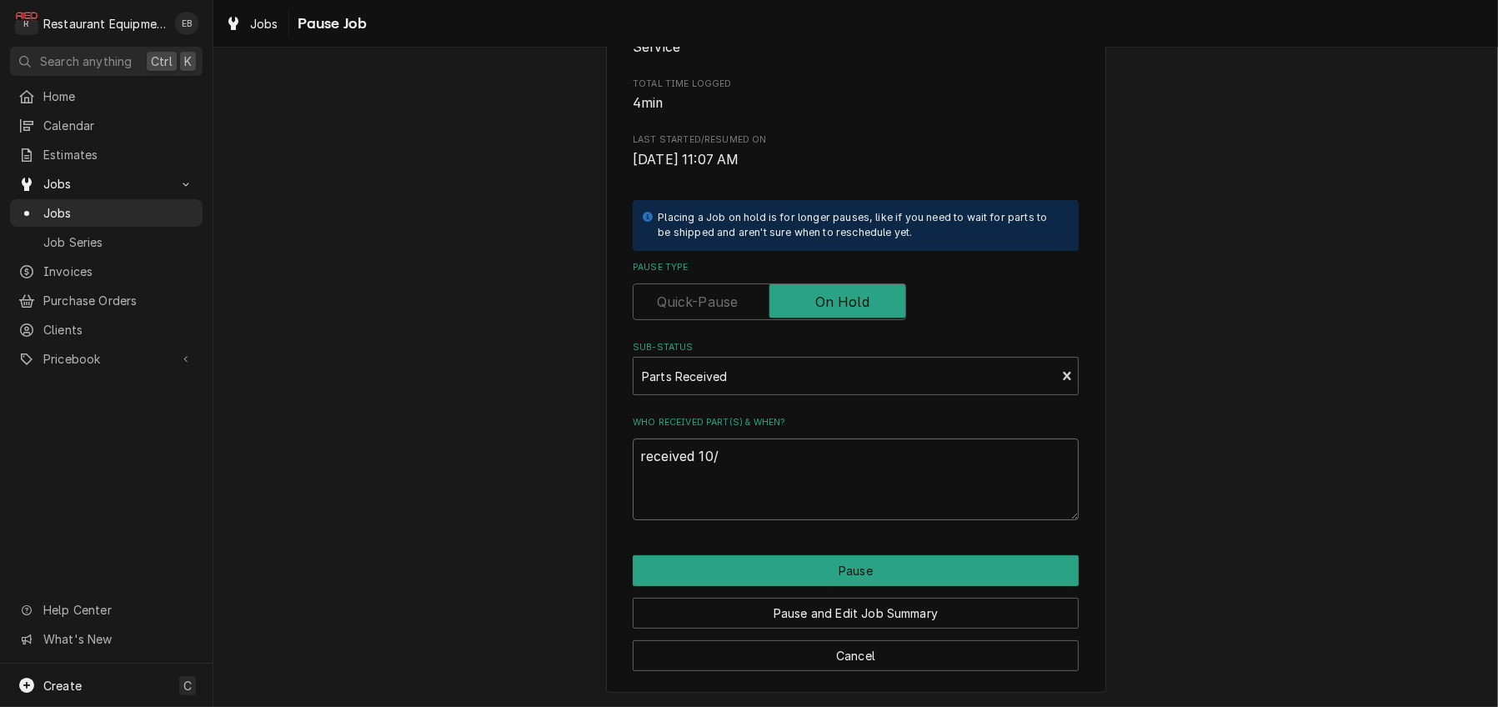
type textarea "x"
type textarea "received 10/1"
type textarea "x"
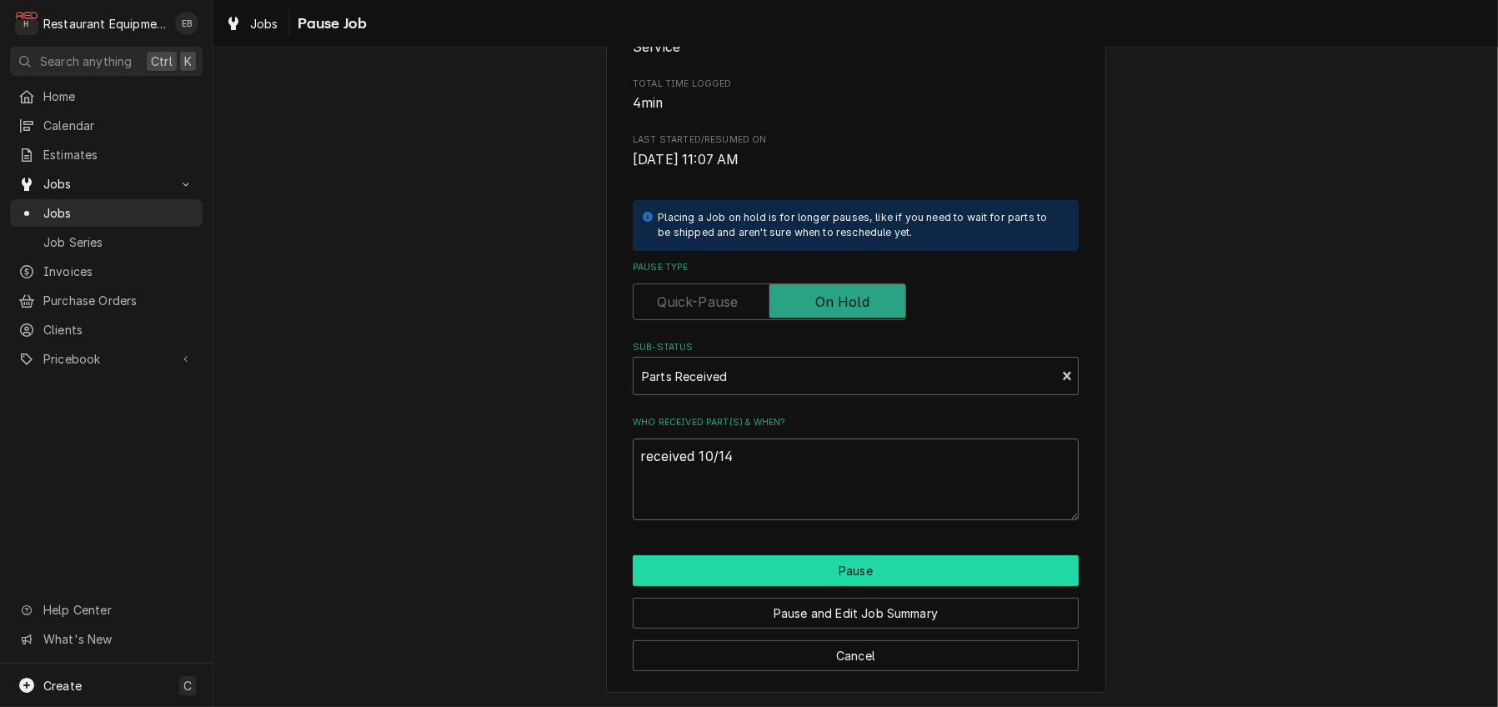
type textarea "received 10/14"
click at [844, 564] on button "Pause" at bounding box center [856, 570] width 446 height 31
type textarea "x"
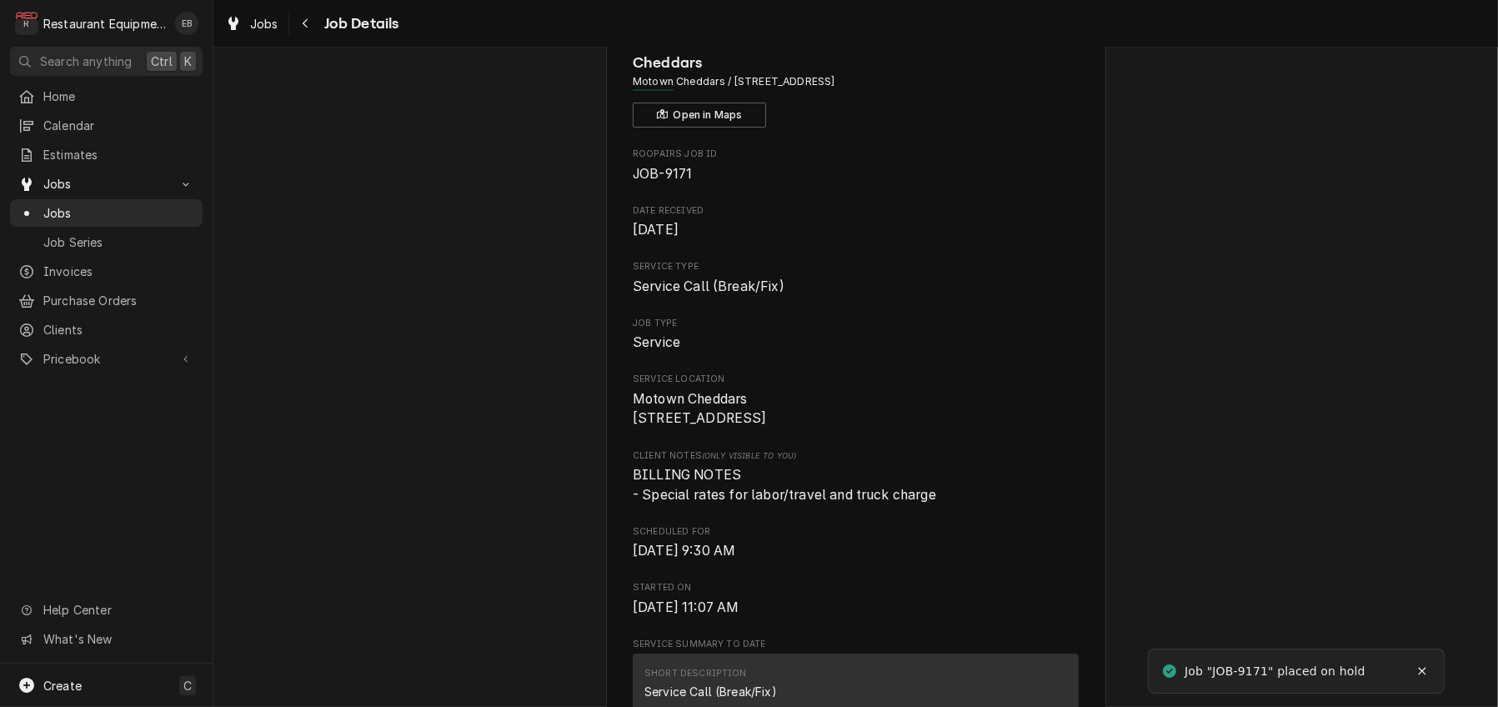
scroll to position [111, 0]
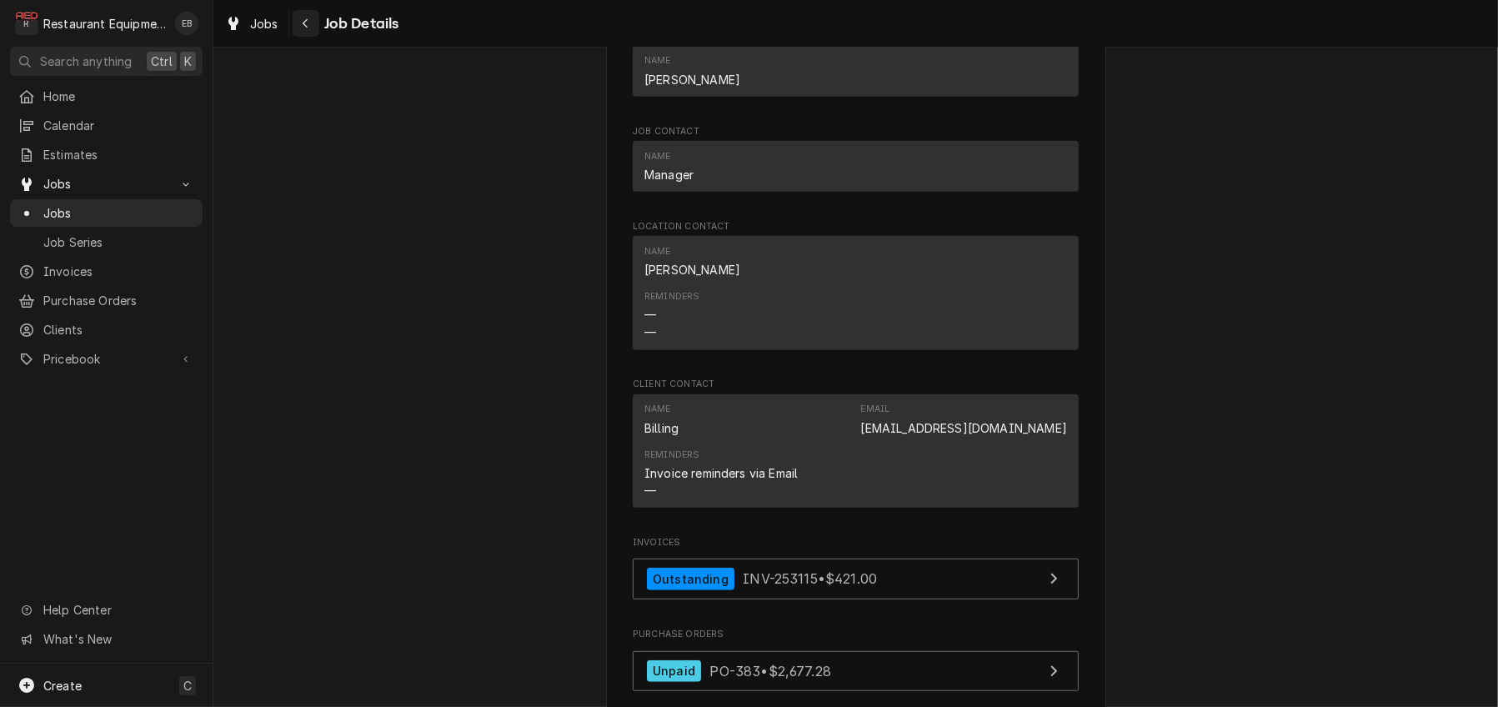
scroll to position [1056, 0]
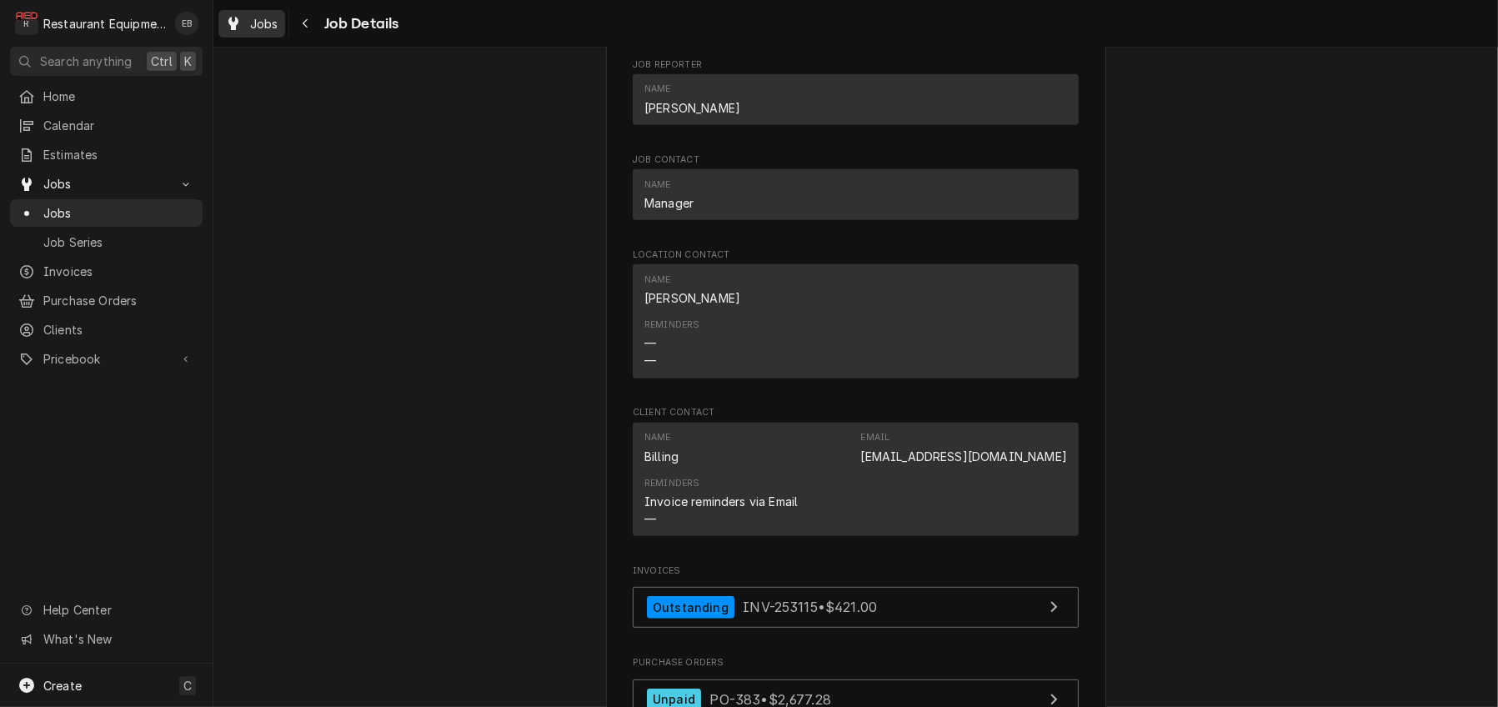
click at [278, 31] on span "Jobs" at bounding box center [264, 24] width 28 height 18
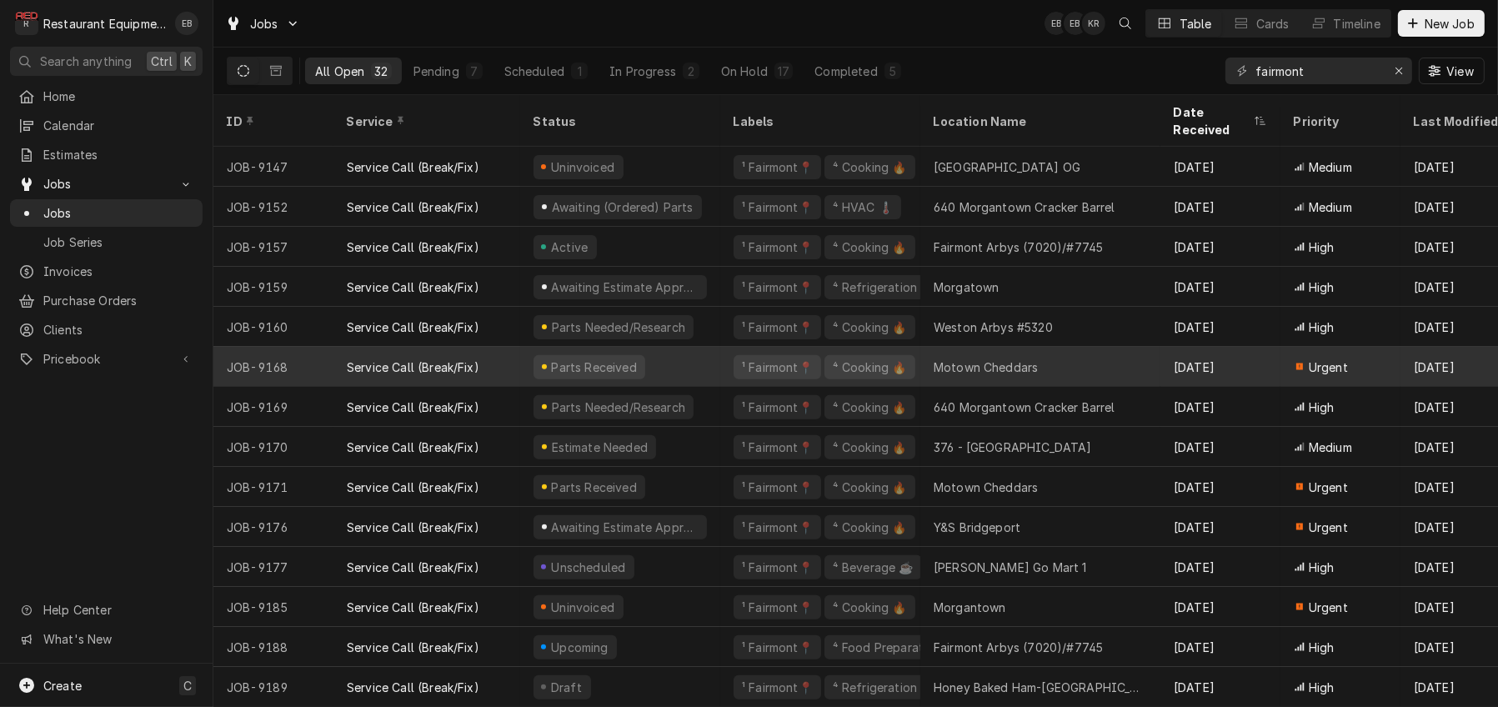
scroll to position [731, 0]
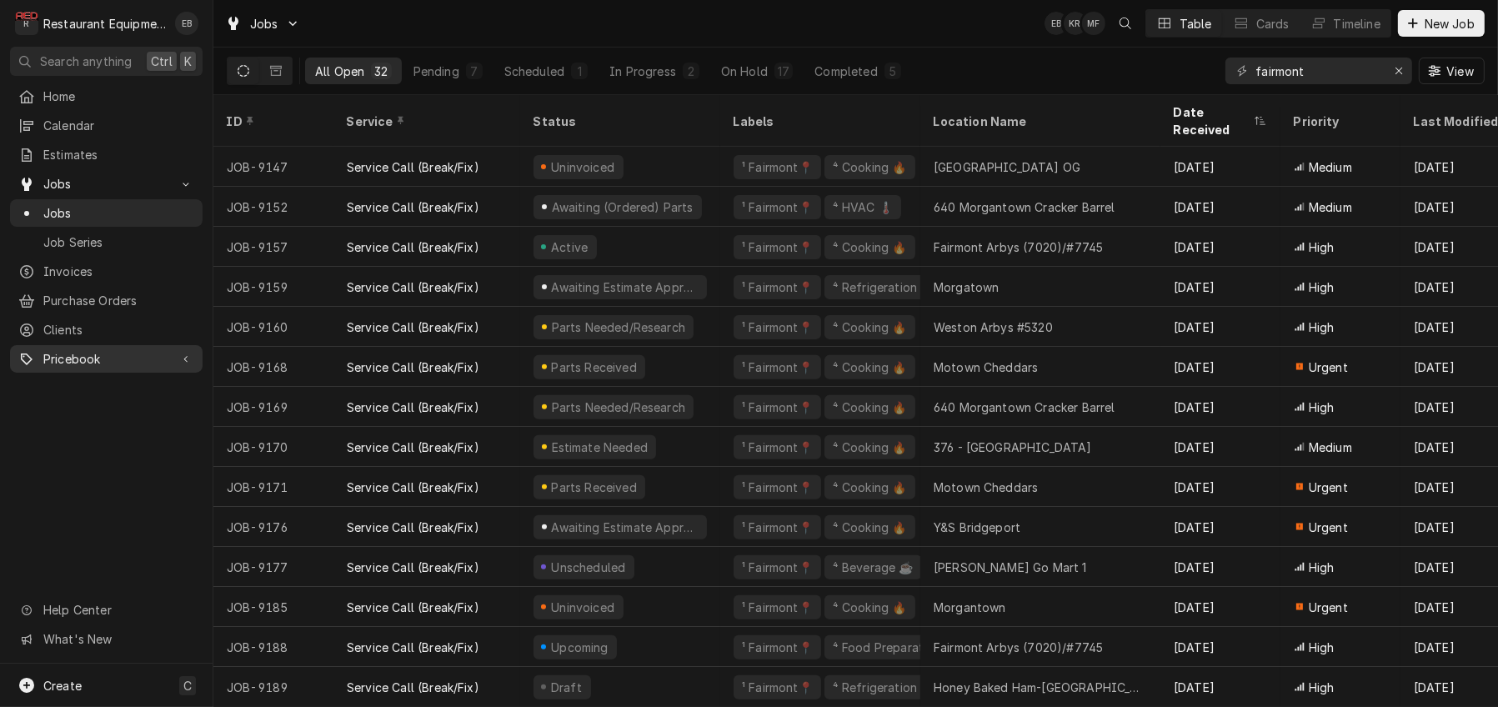
click at [109, 368] on span "Pricebook" at bounding box center [106, 359] width 126 height 18
click at [115, 426] on span "Parts & Materials" at bounding box center [118, 418] width 151 height 18
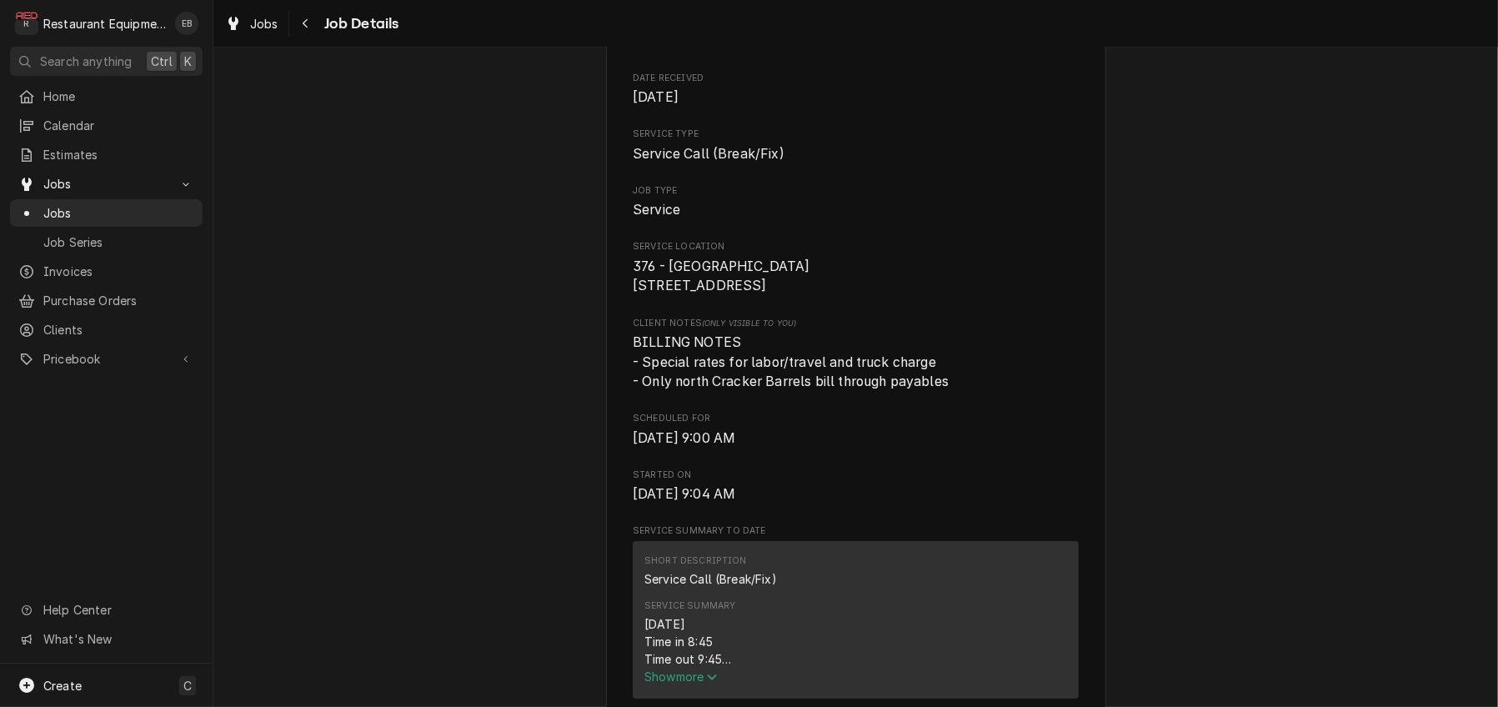
scroll to position [167, 0]
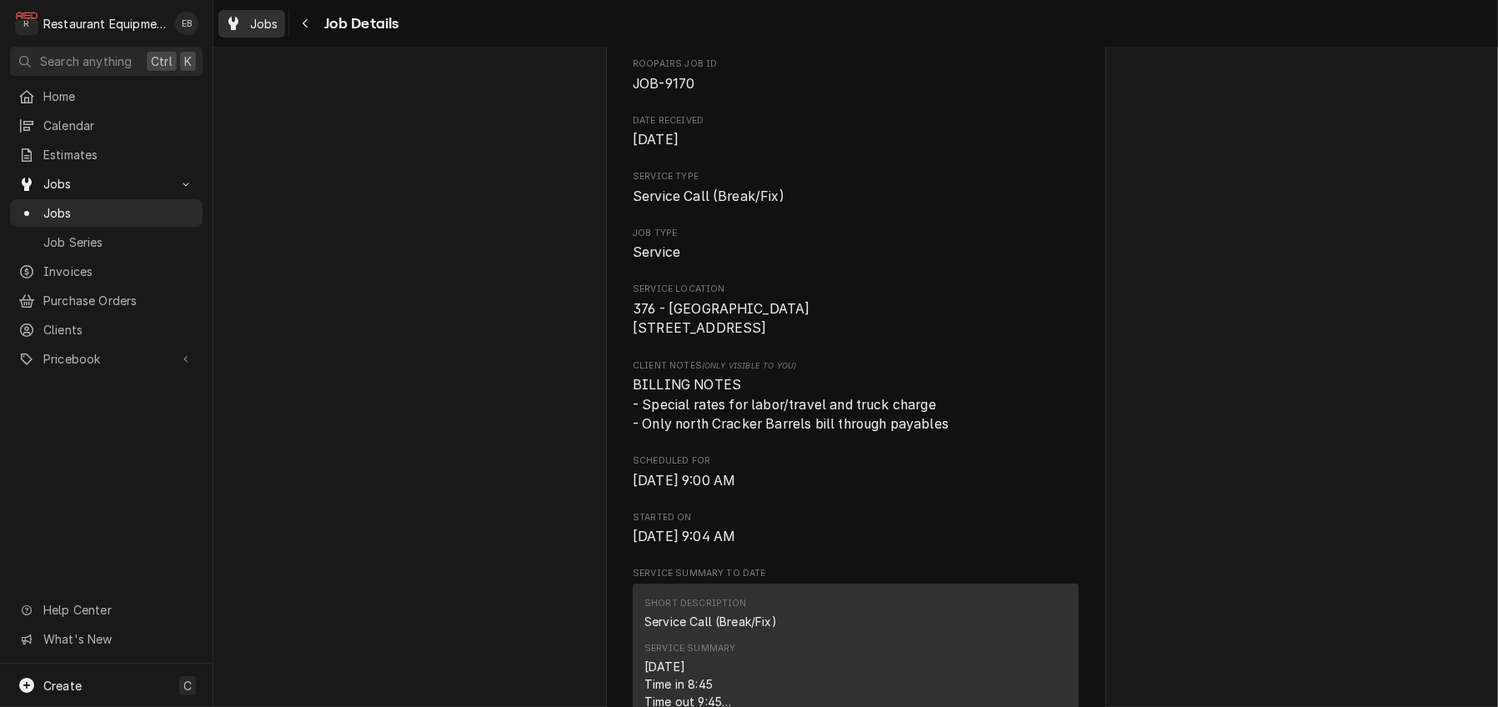
click at [277, 27] on span "Jobs" at bounding box center [264, 24] width 28 height 18
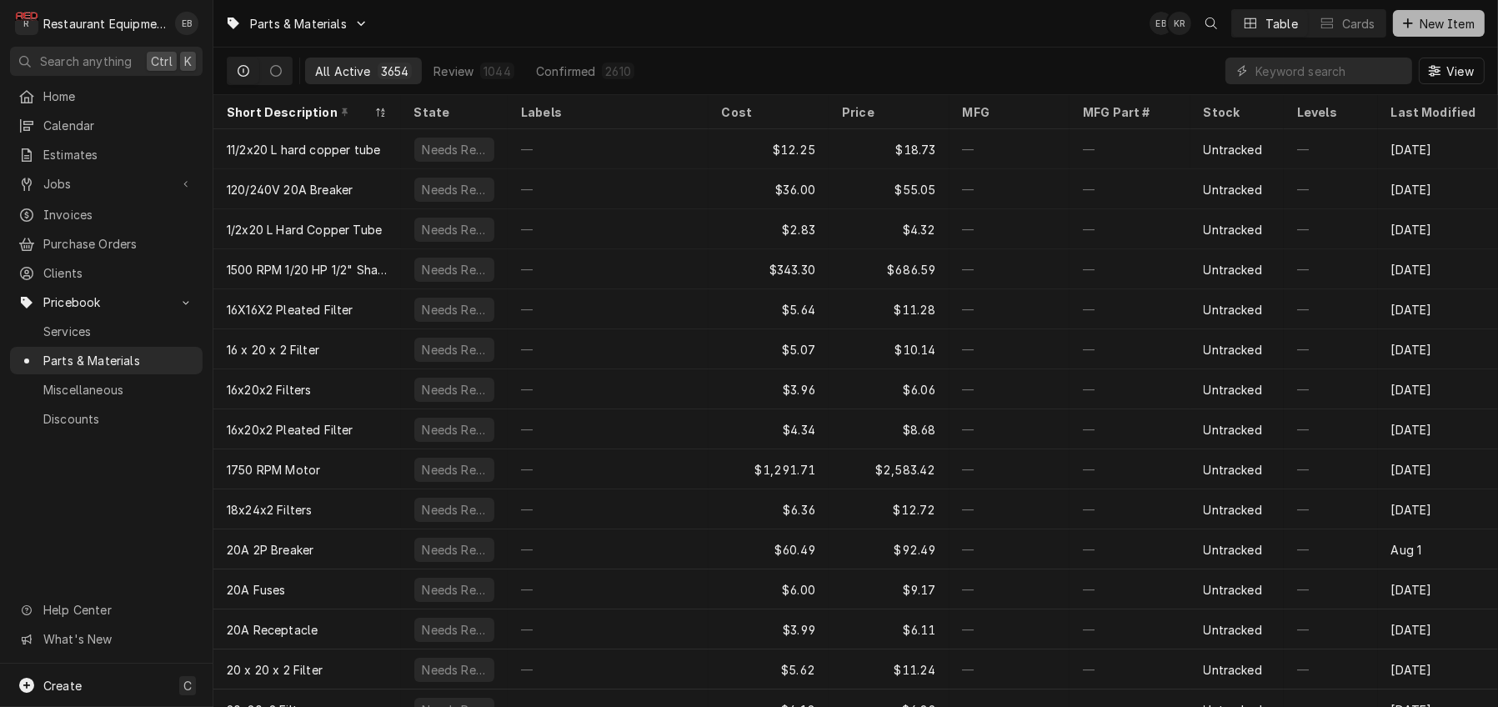
click at [1417, 23] on span "New Item" at bounding box center [1448, 24] width 62 height 18
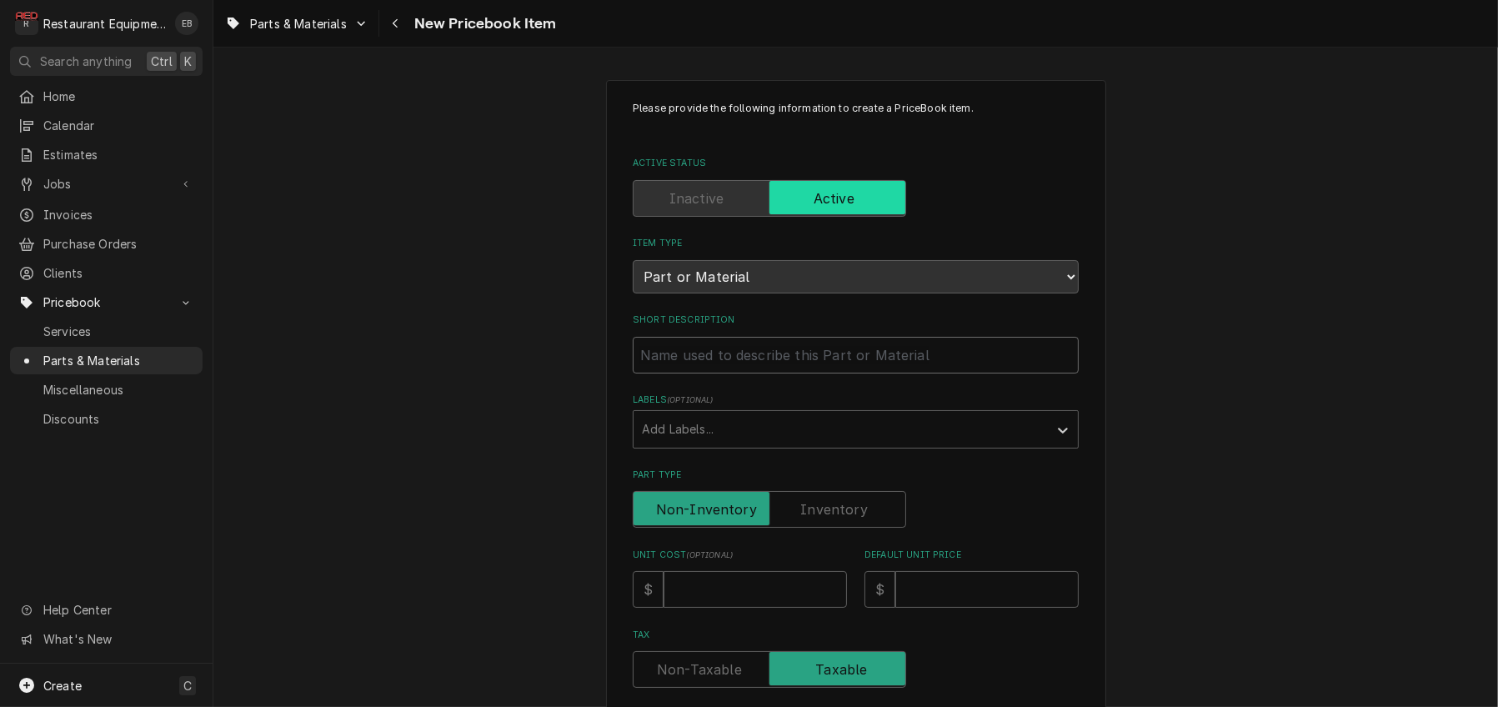
click at [747, 374] on input "Short Description" at bounding box center [856, 355] width 446 height 37
type textarea "x"
type input "E"
type textarea "x"
type input "El"
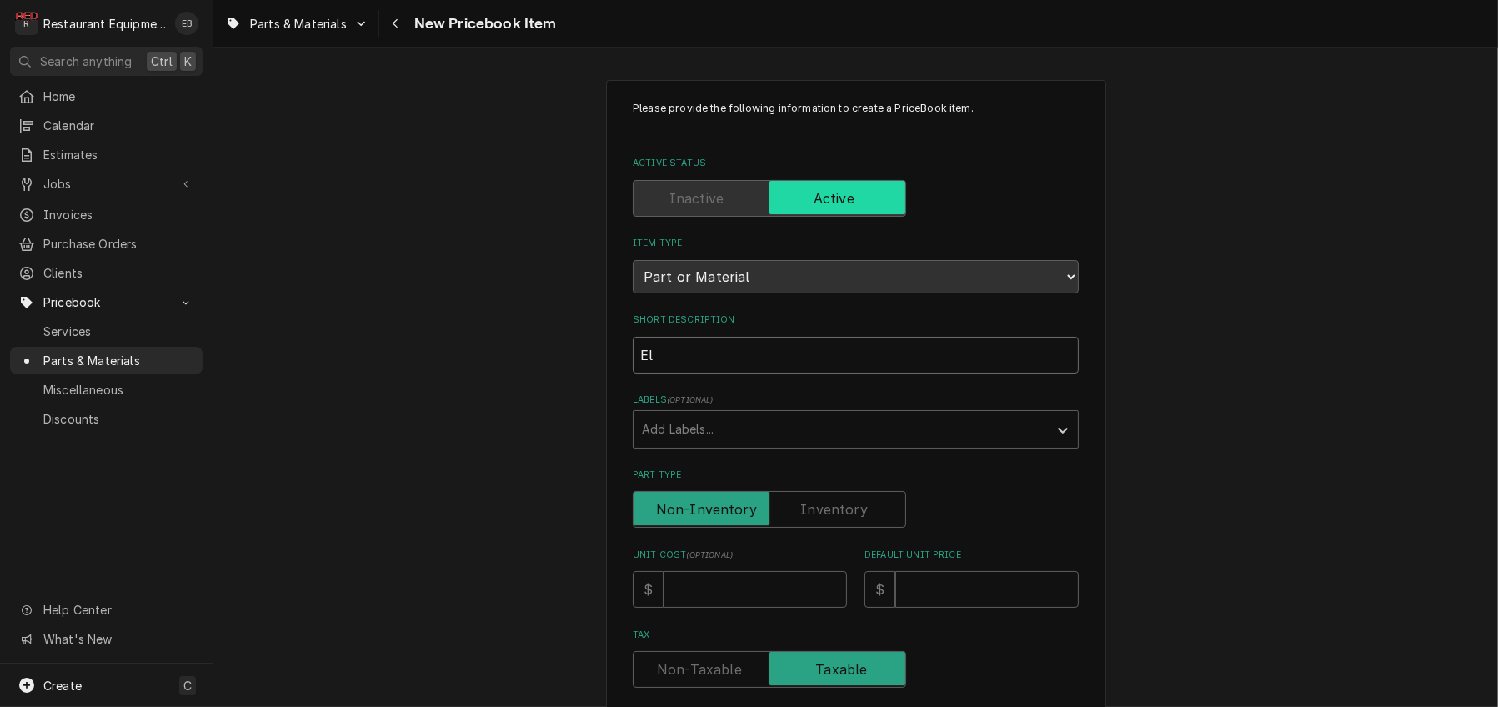
type textarea "x"
type input "Ele"
type textarea "x"
type input "Elem"
type textarea "x"
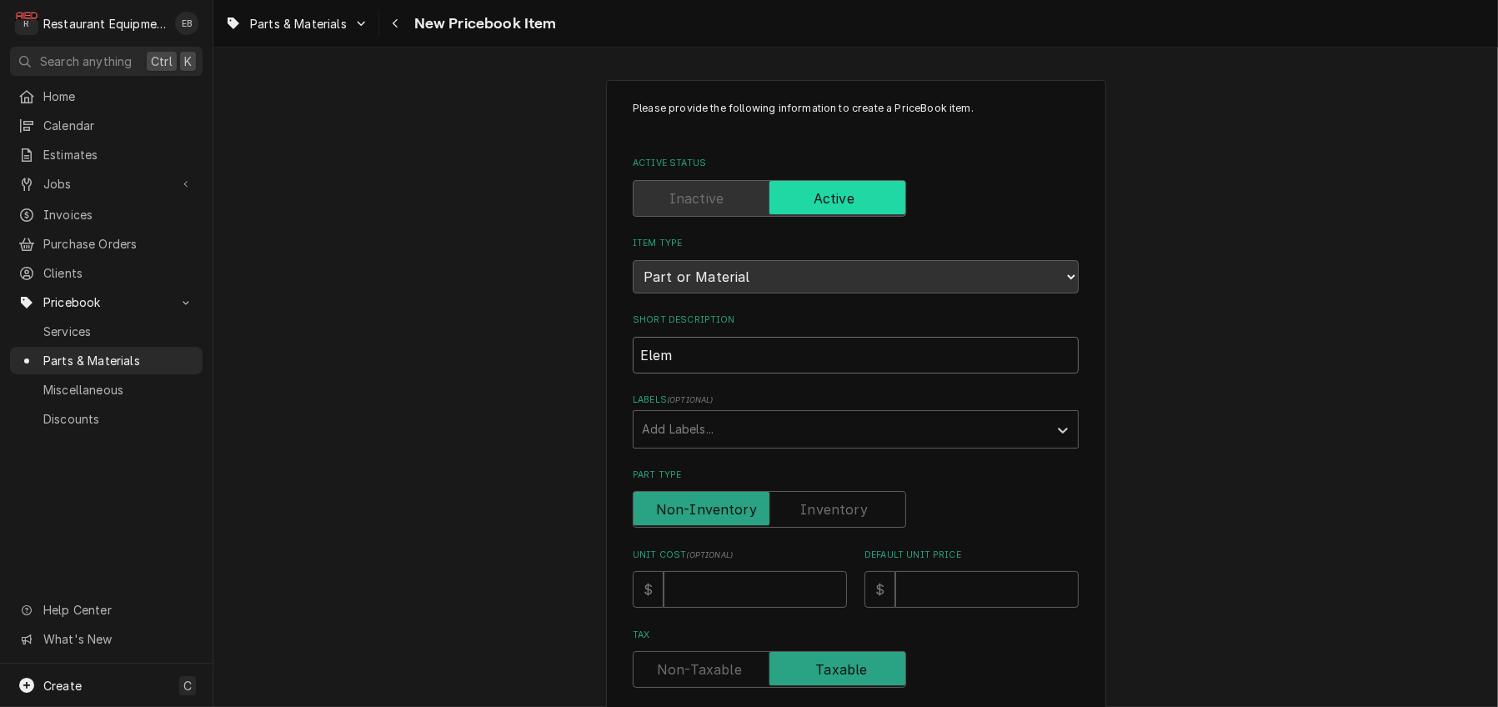
type input "Eleme"
type textarea "x"
type input "Elemen"
type textarea "x"
type input "Element"
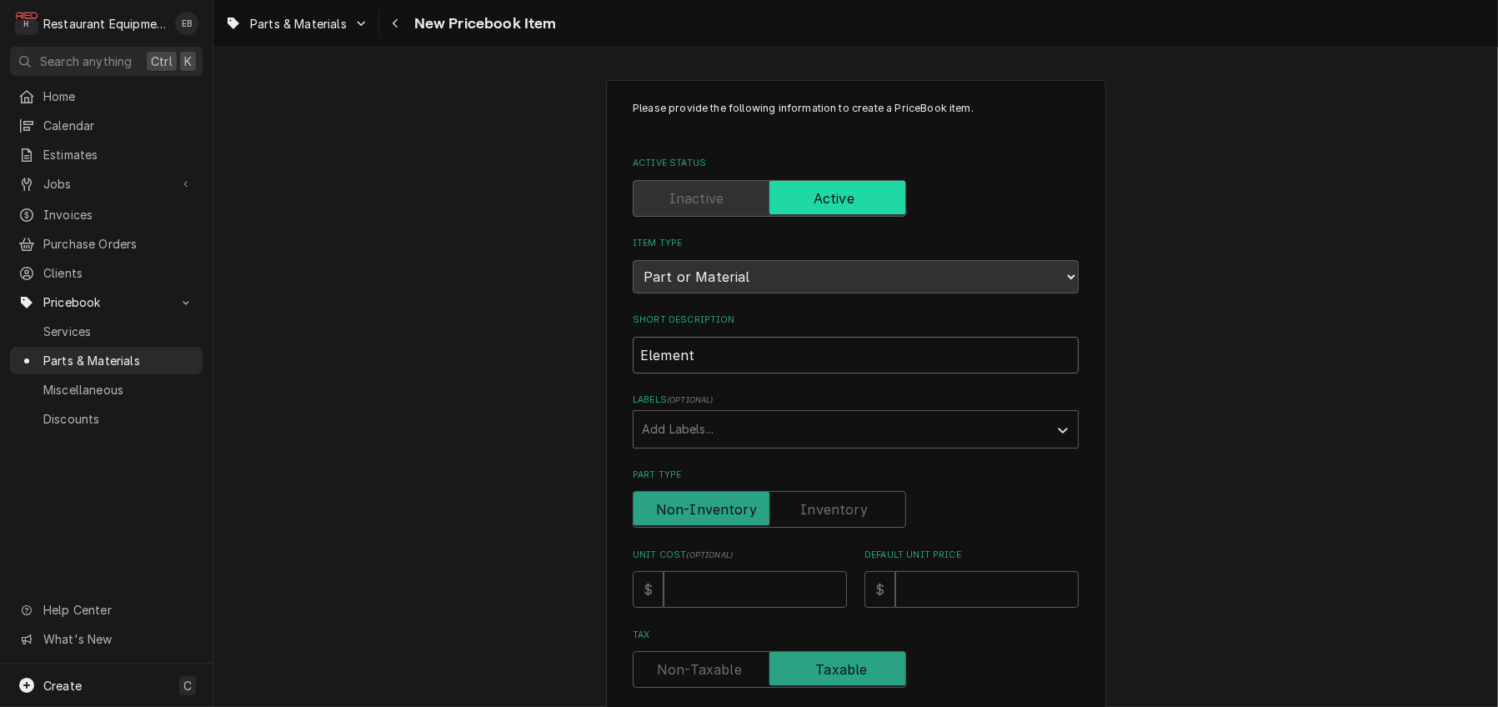
type textarea "x"
type input "Element"
type textarea "x"
type input "Element A"
type textarea "x"
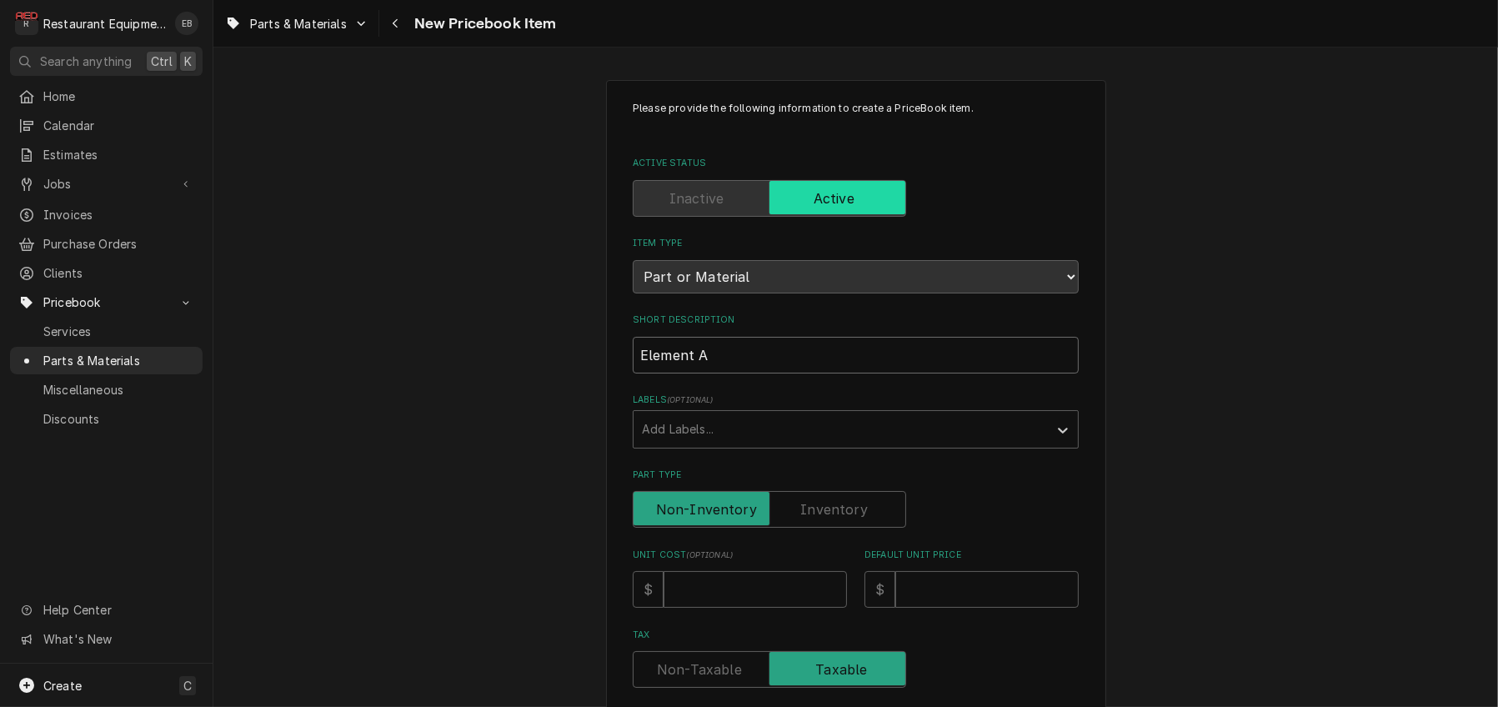
type input "Element As"
type textarea "x"
type input "Element Ass"
type textarea "x"
type input "Element Asse"
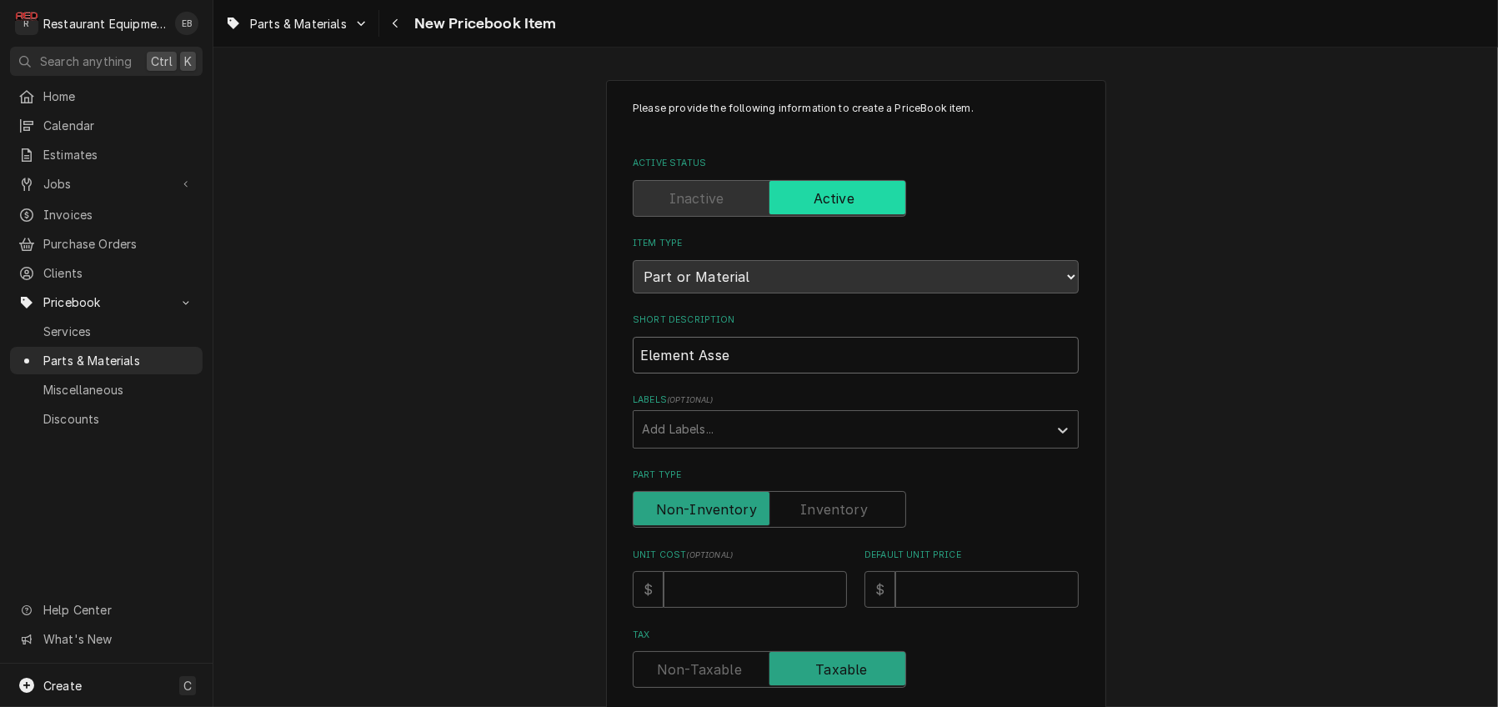
type textarea "x"
type input "Element Assem"
type textarea "x"
type input "Element Assemb"
type textarea "x"
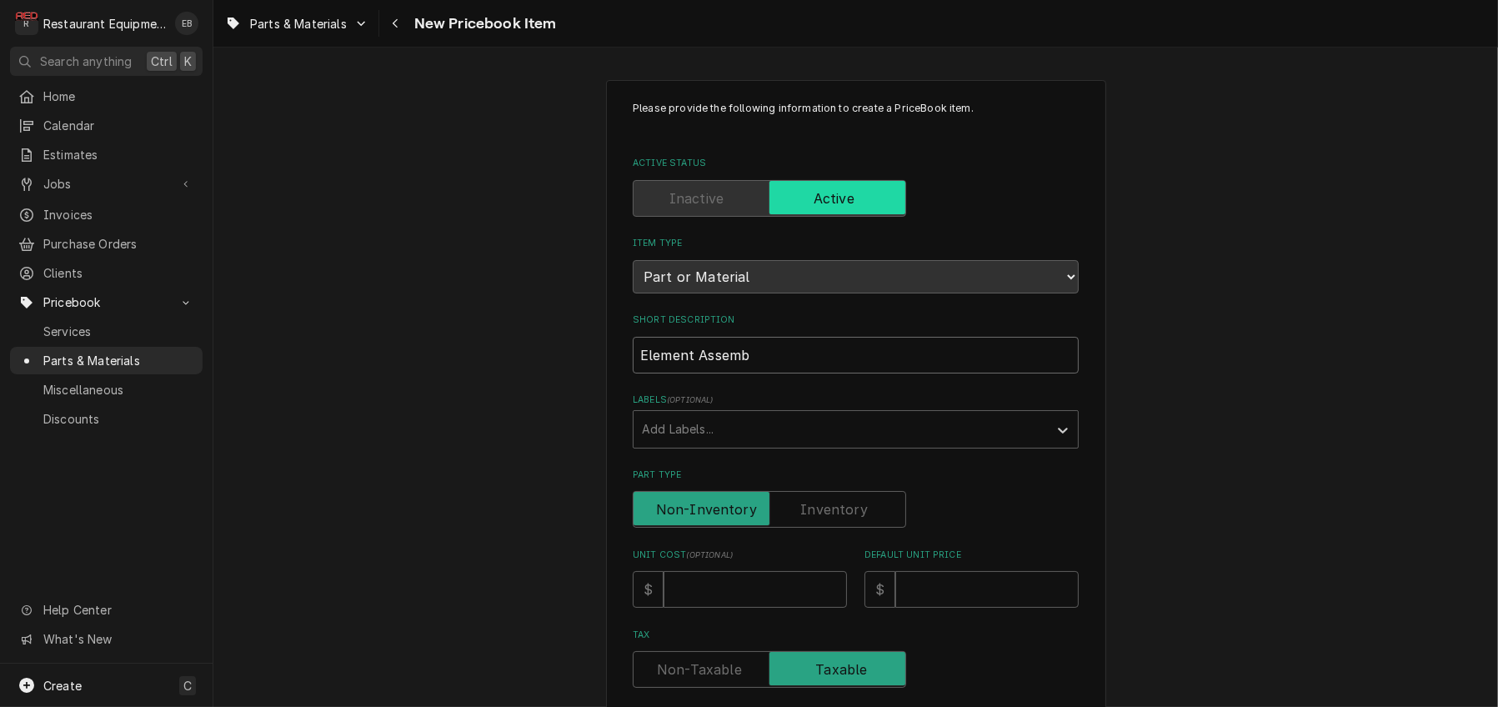
type input "Element Assembl"
type textarea "x"
type input "Element Assembly"
type textarea "x"
type input "Element Assembly"
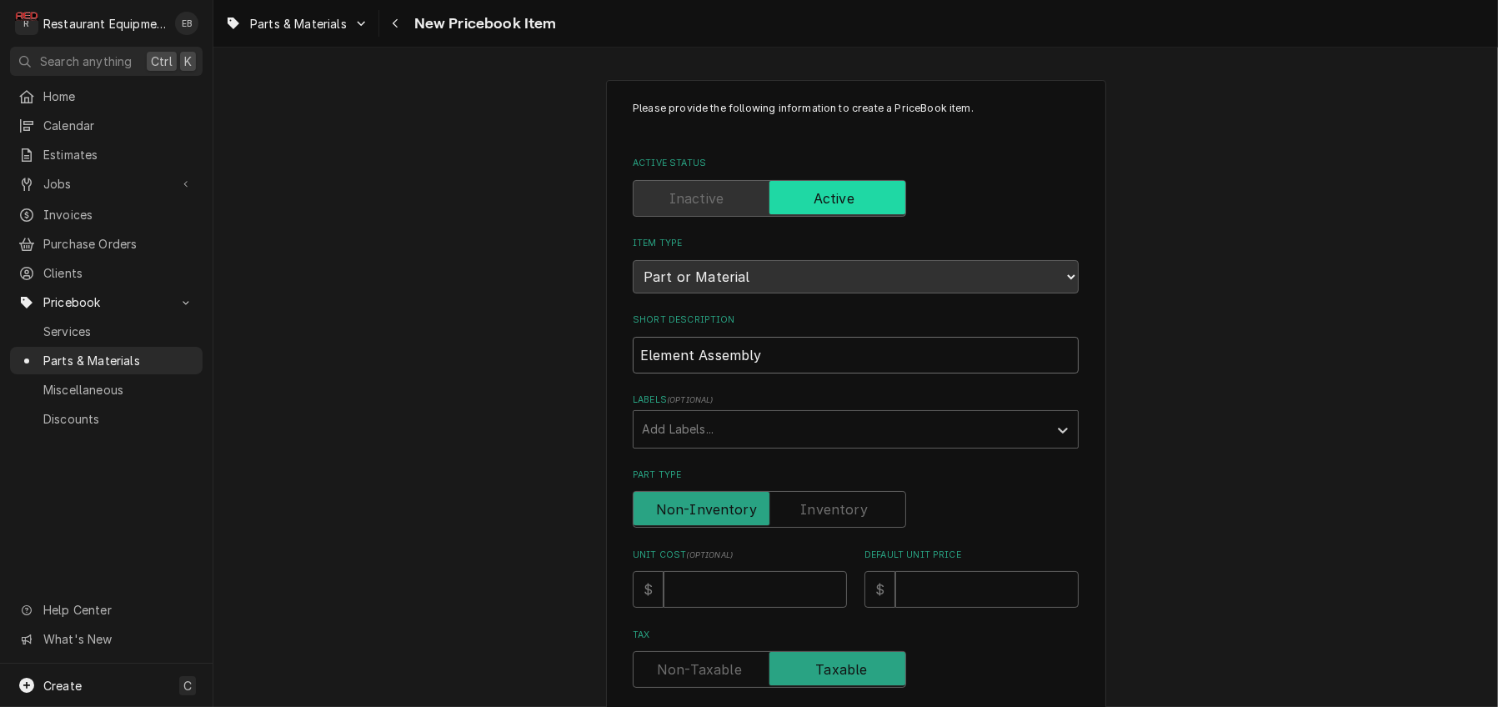
type textarea "x"
type input "Element Assembly 2"
type textarea "x"
type input "Element Assembly 20"
type textarea "x"
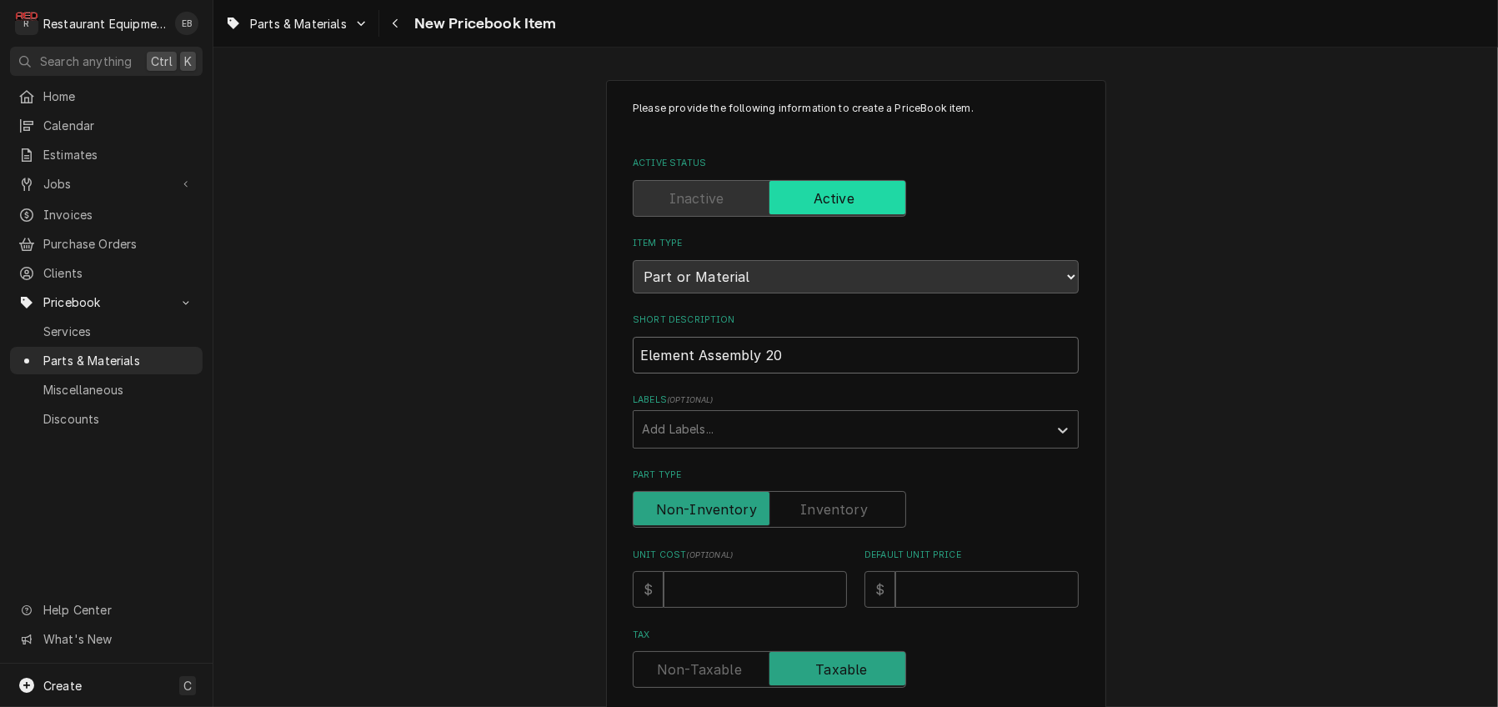
type input "Element Assembly 208"
type textarea "x"
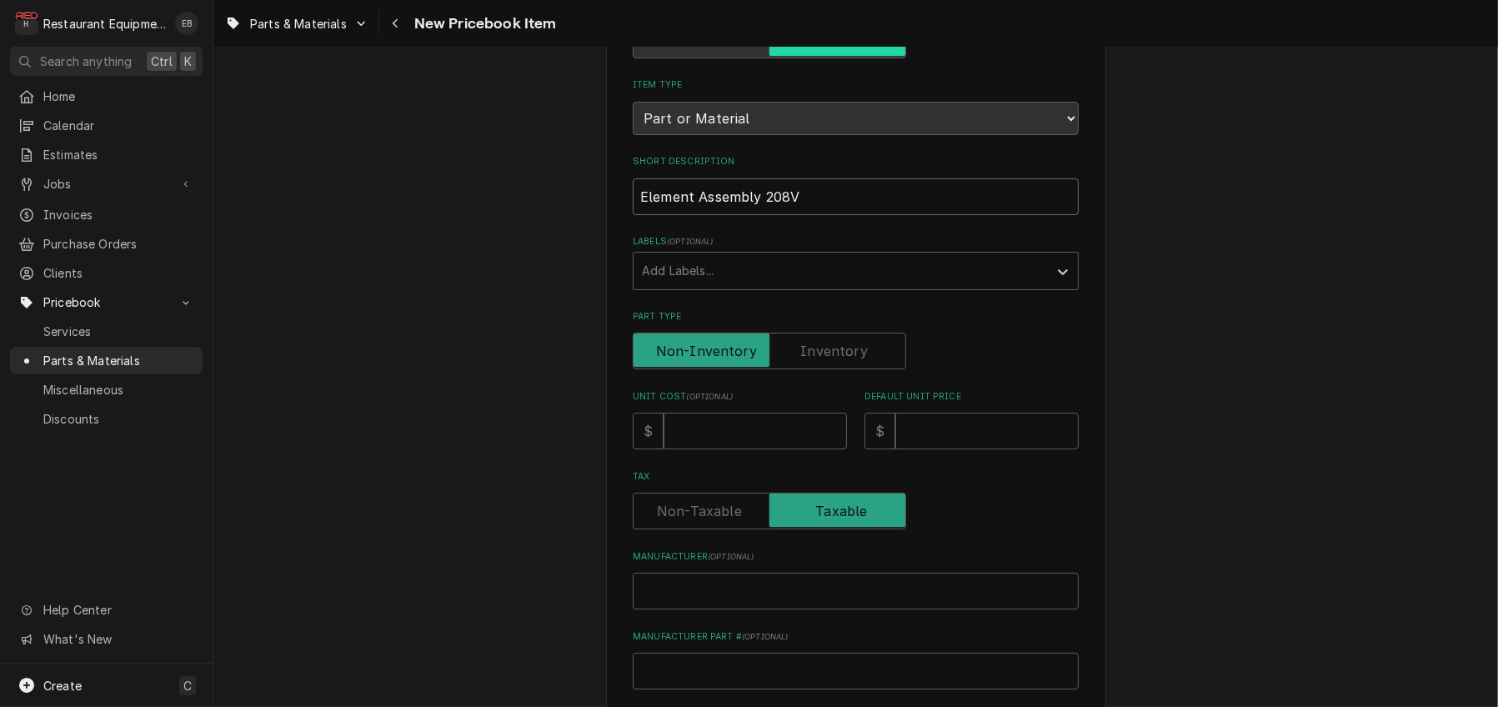
scroll to position [167, 0]
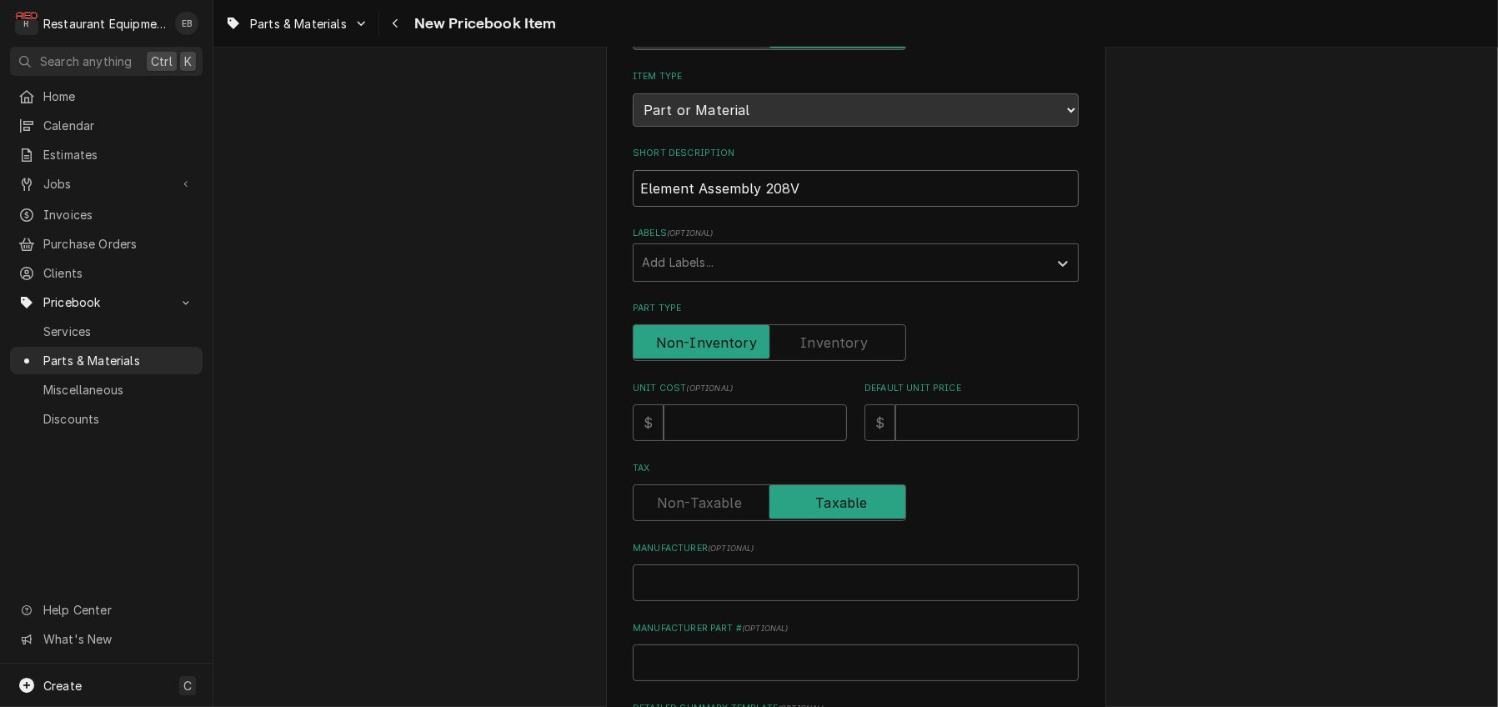
type input "Element Assembly 208V"
click at [712, 441] on input "Unit Cost ( optional )" at bounding box center [755, 422] width 183 height 37
click at [633, 207] on input "Element Assembly 208V" at bounding box center [856, 188] width 446 height 37
click at [706, 441] on input "Unit Cost ( optional )" at bounding box center [755, 422] width 183 height 37
click at [686, 441] on input "Unit Cost ( optional )" at bounding box center [755, 422] width 183 height 37
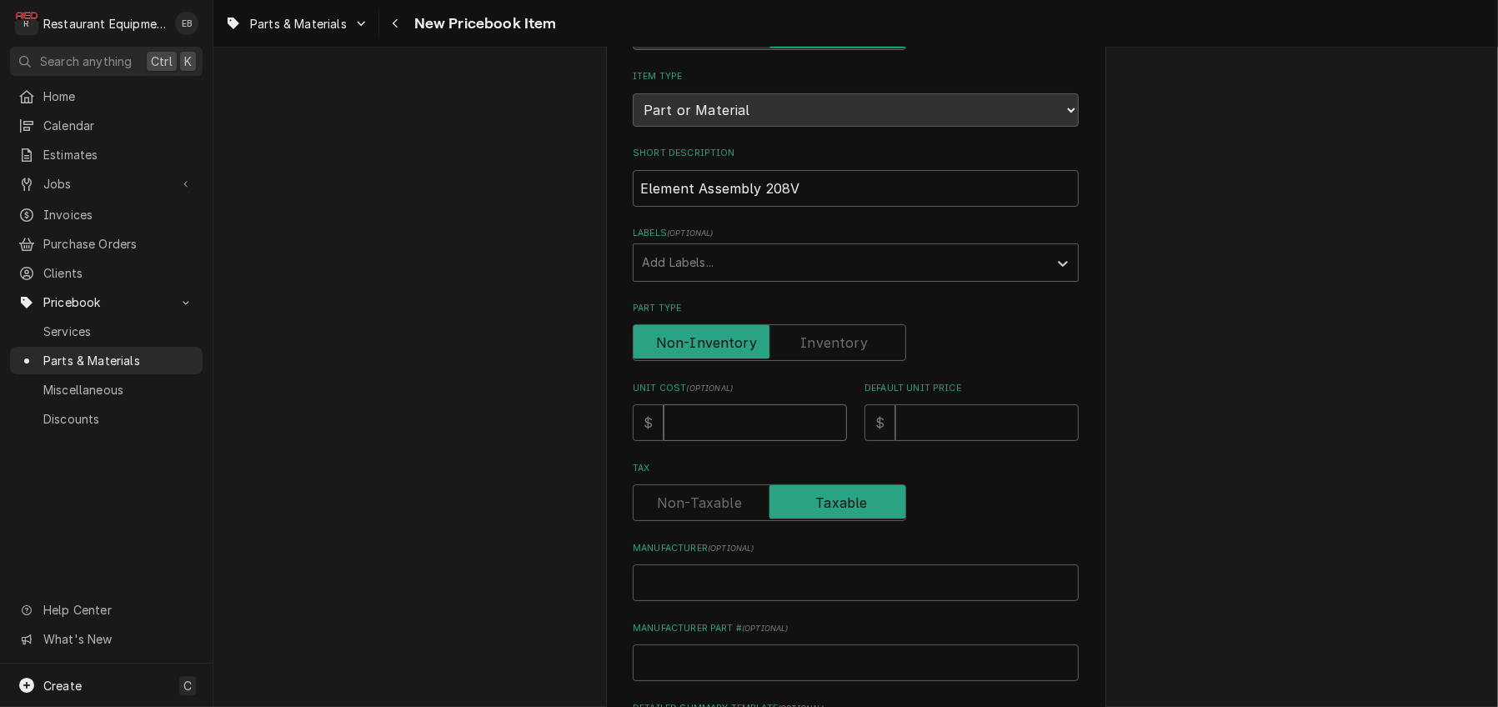
type textarea "x"
type input "4"
type textarea "x"
type input "41"
type textarea "x"
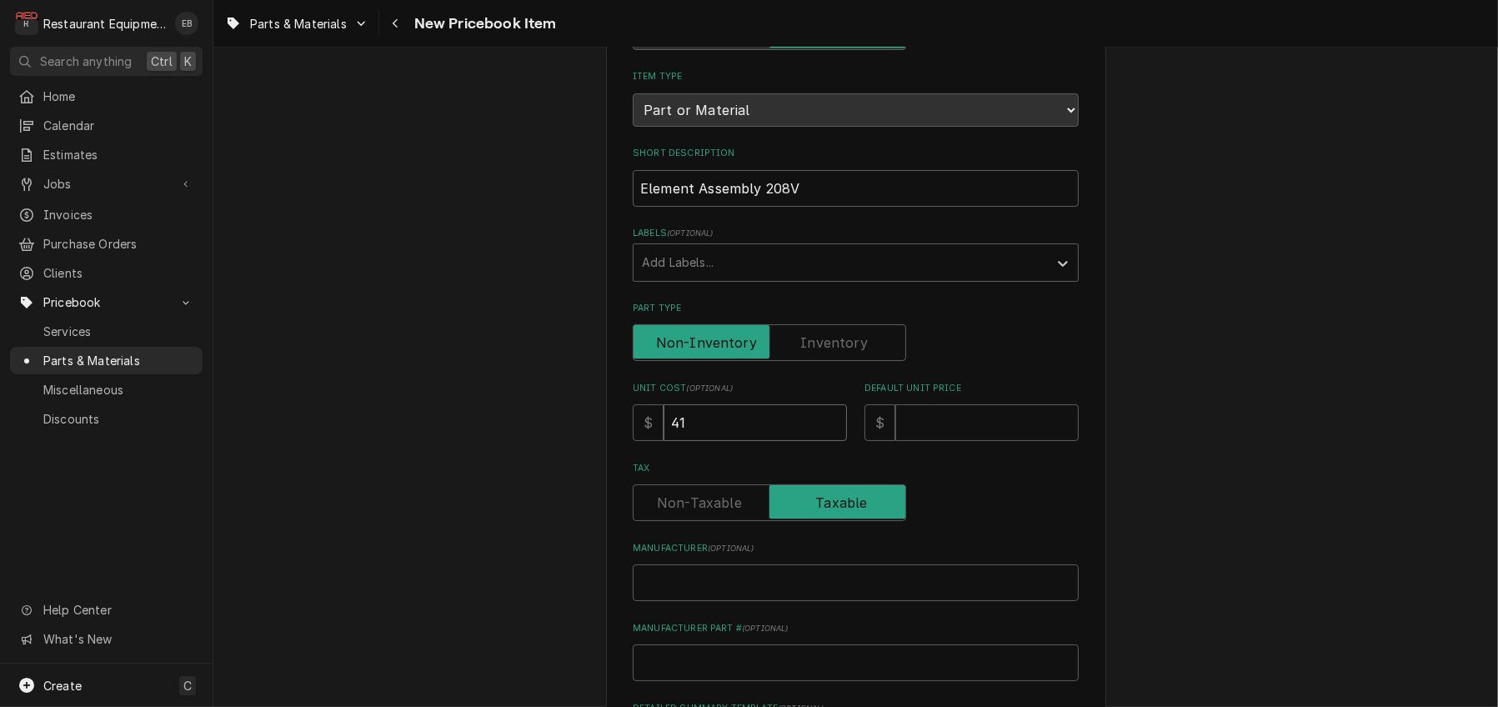
type input "411"
type textarea "x"
type input "411.6"
click at [953, 441] on input "Default Unit Price" at bounding box center [986, 422] width 183 height 37
type textarea "x"
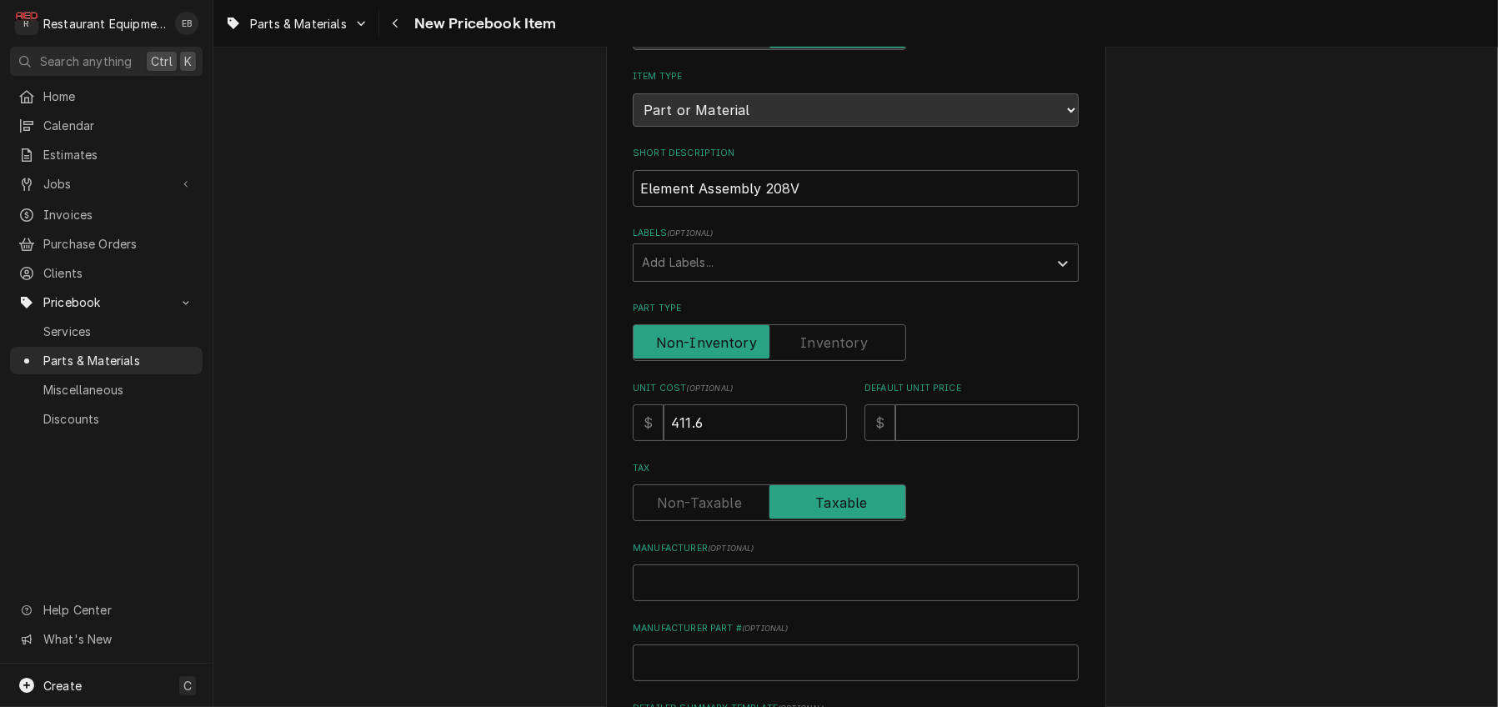
type input "6"
type textarea "x"
type input "62"
type textarea "x"
type input "629"
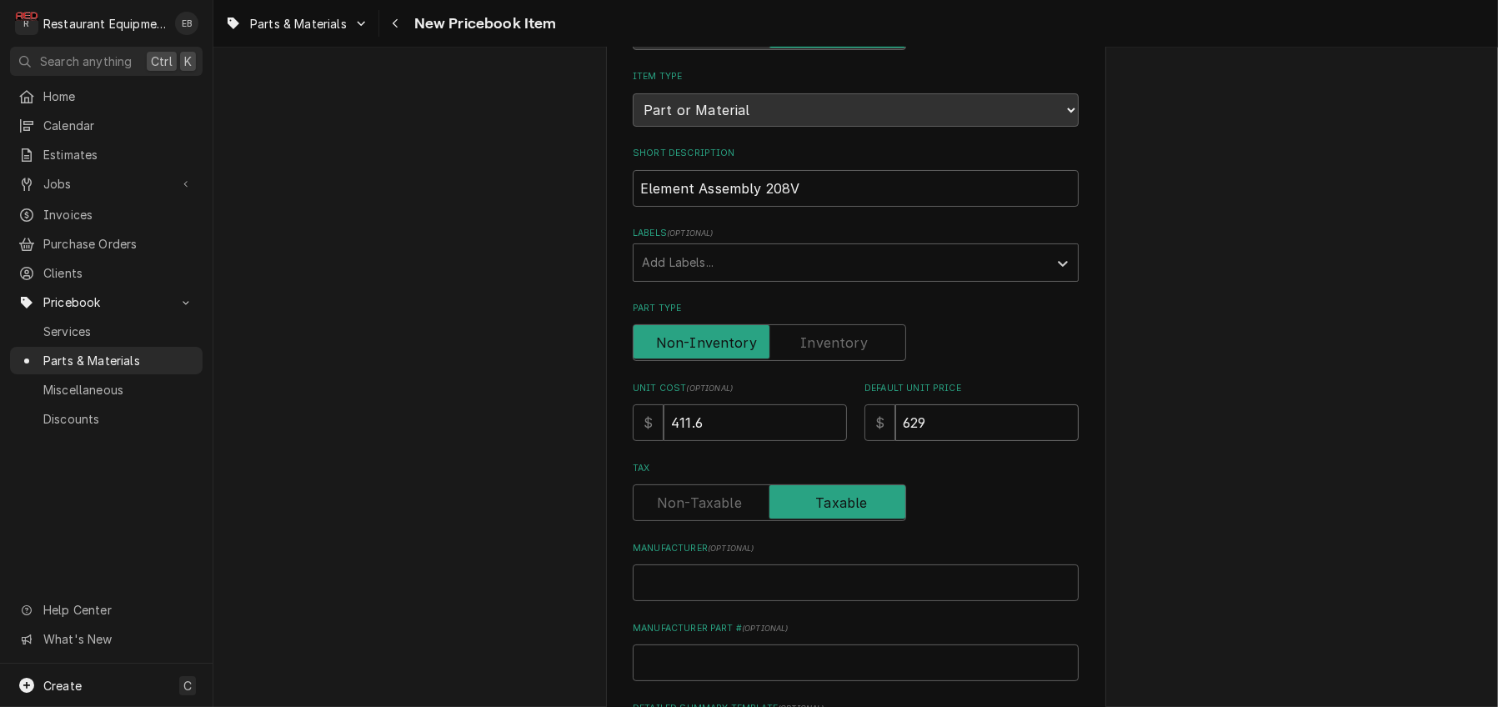
type textarea "x"
type input "629.3"
type textarea "x"
type input "629.36"
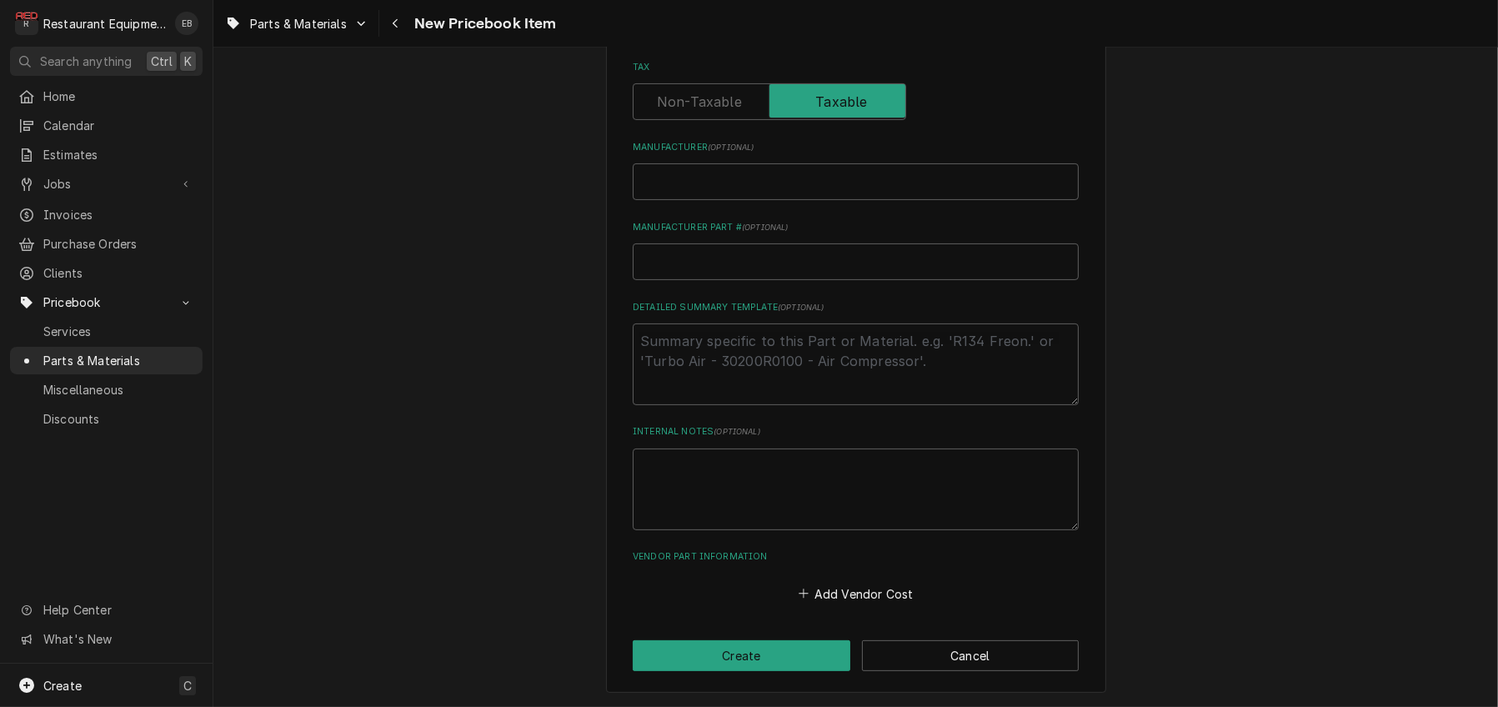
scroll to position [611, 0]
click at [724, 200] on input "Manufacturer ( optional )" at bounding box center [856, 181] width 446 height 37
type textarea "x"
type input "B"
type textarea "x"
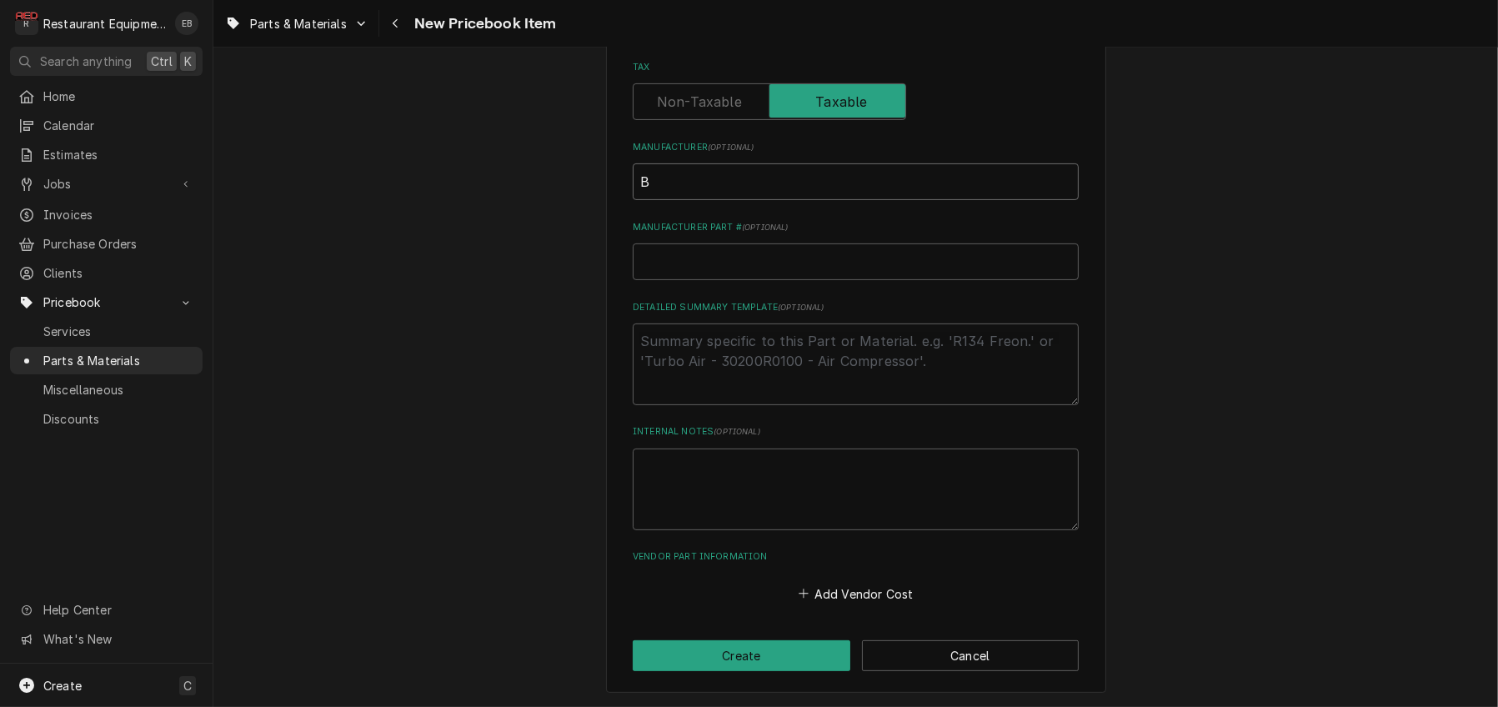
type input "Bl"
type textarea "x"
type input "Blo"
type textarea "x"
type input "Blod"
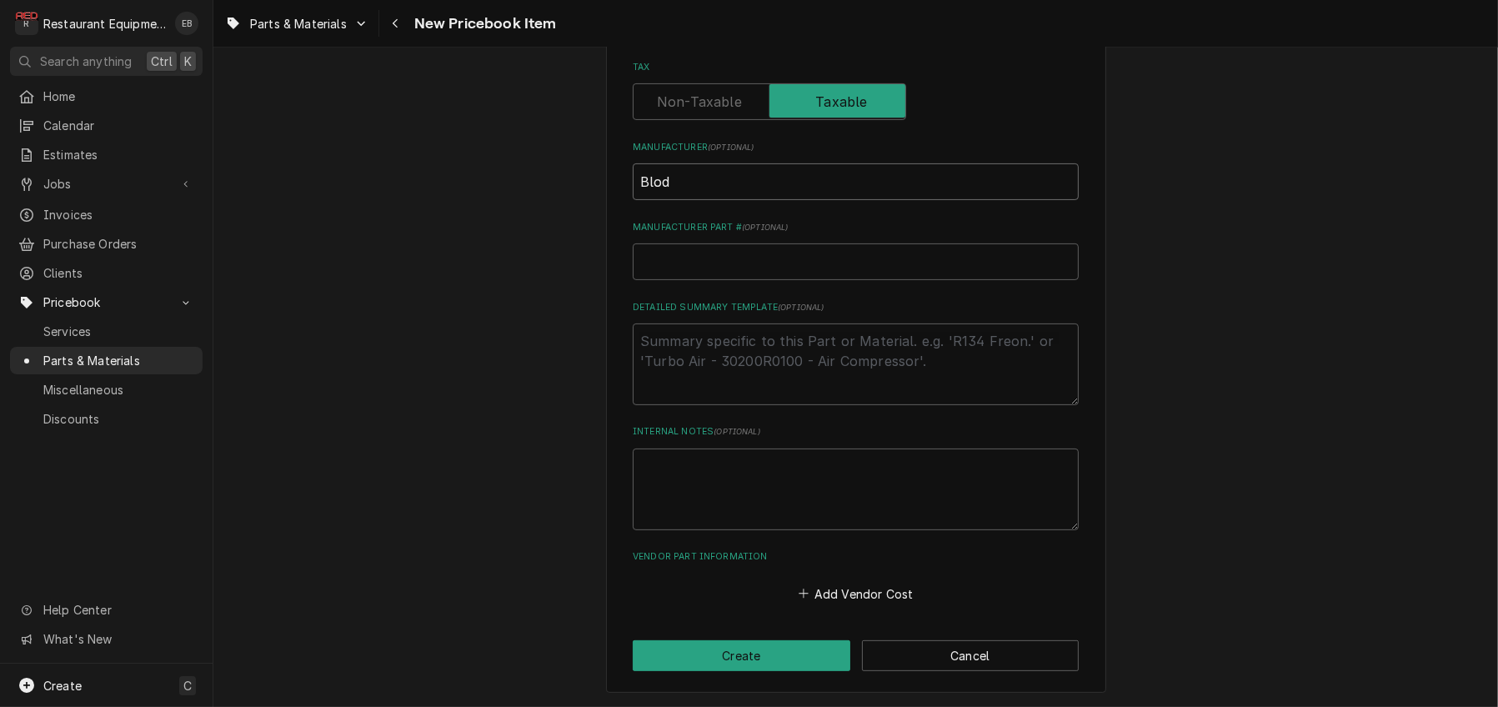
type textarea "x"
type input "Blodg"
type textarea "x"
type input "Blodge"
type textarea "x"
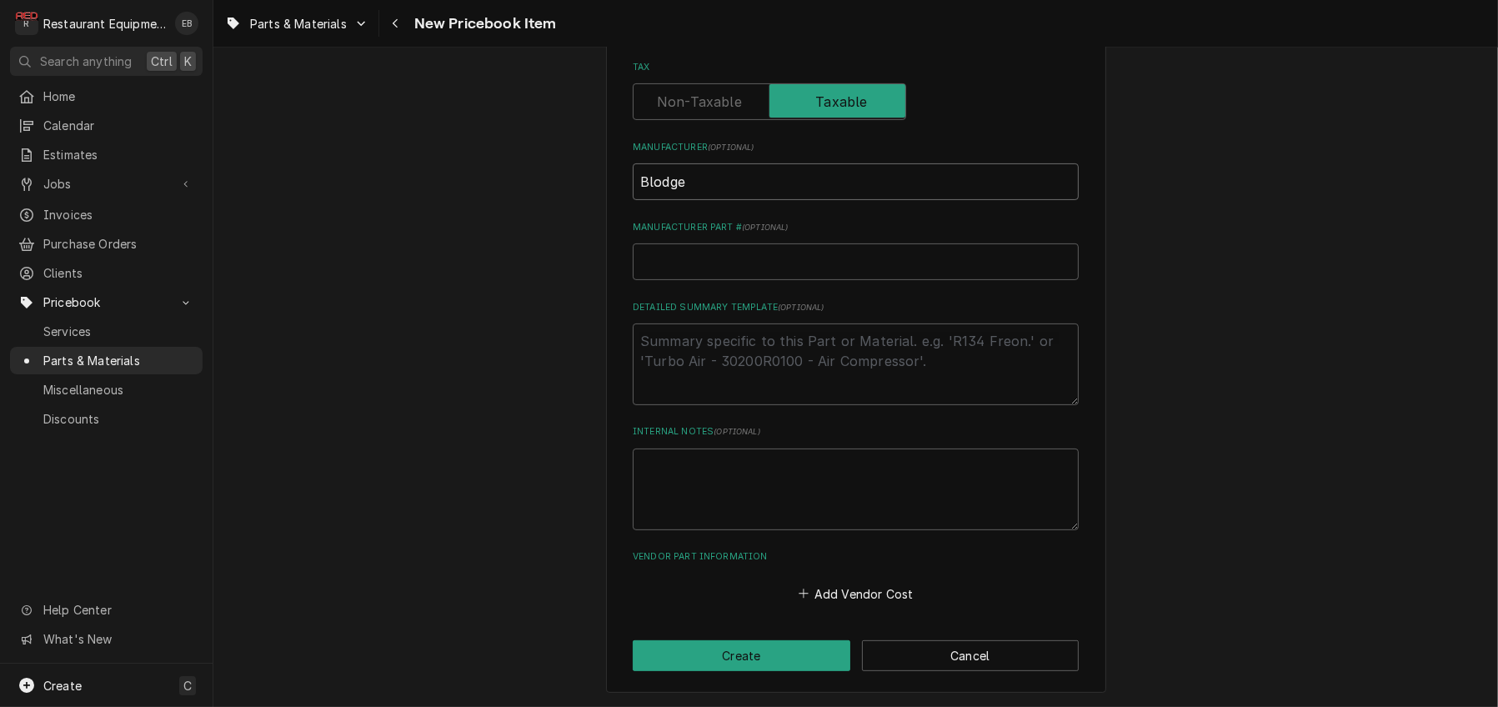
type input "Blodget"
type textarea "x"
type input "[PERSON_NAME]"
click at [759, 280] on input "Manufacturer Part # ( optional )" at bounding box center [856, 261] width 446 height 37
type textarea "x"
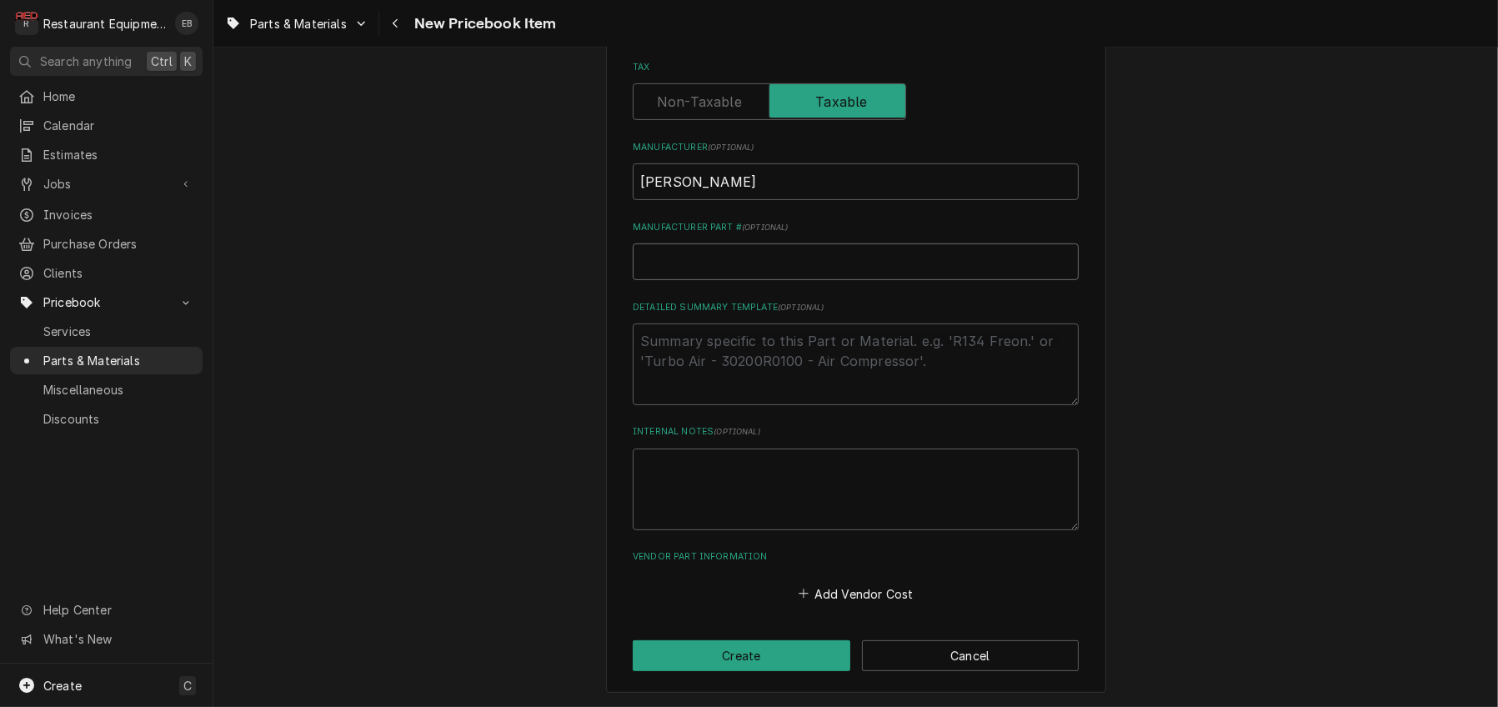
type input "3"
type textarea "x"
type input "33"
type textarea "x"
type input "332"
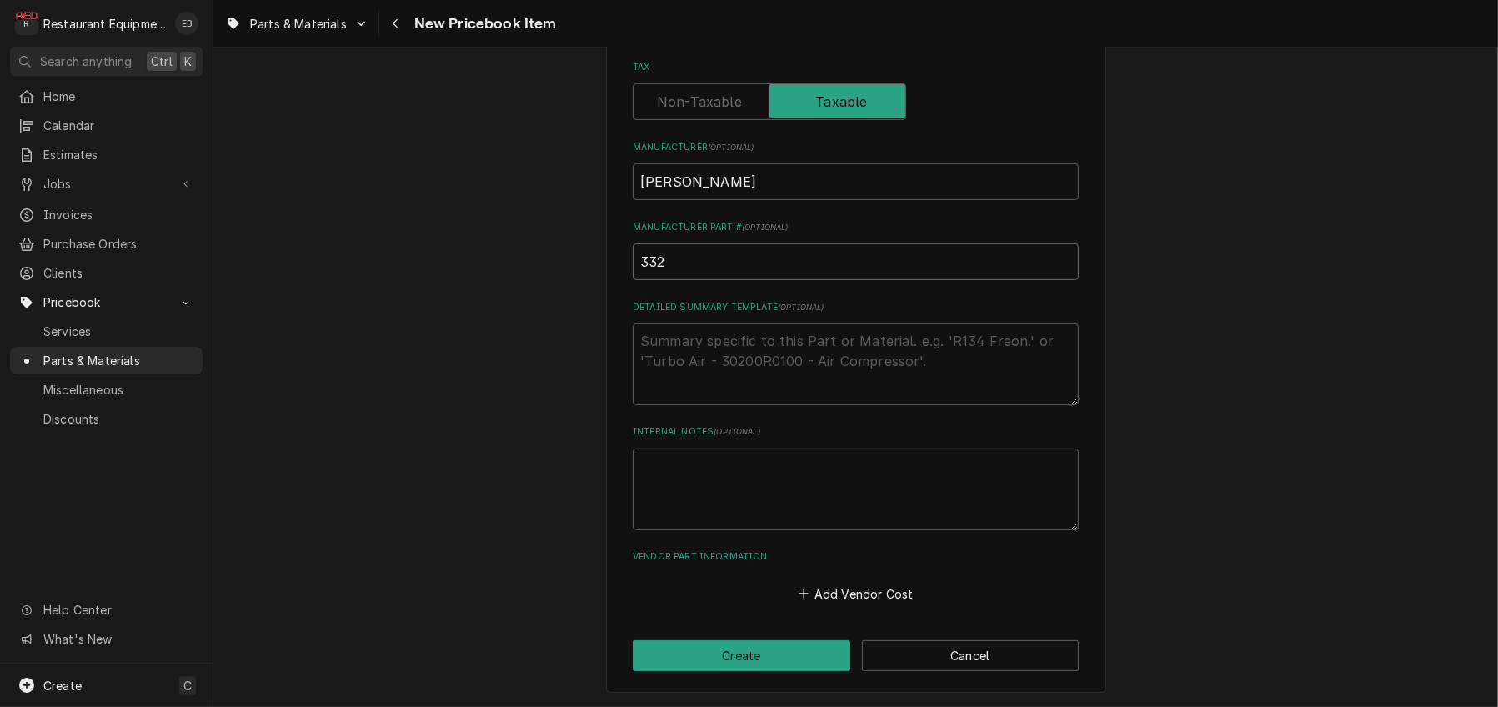
type textarea "x"
type input "3324"
type textarea "x"
type input "33245"
click at [840, 582] on button "Add Vendor Cost" at bounding box center [855, 593] width 121 height 23
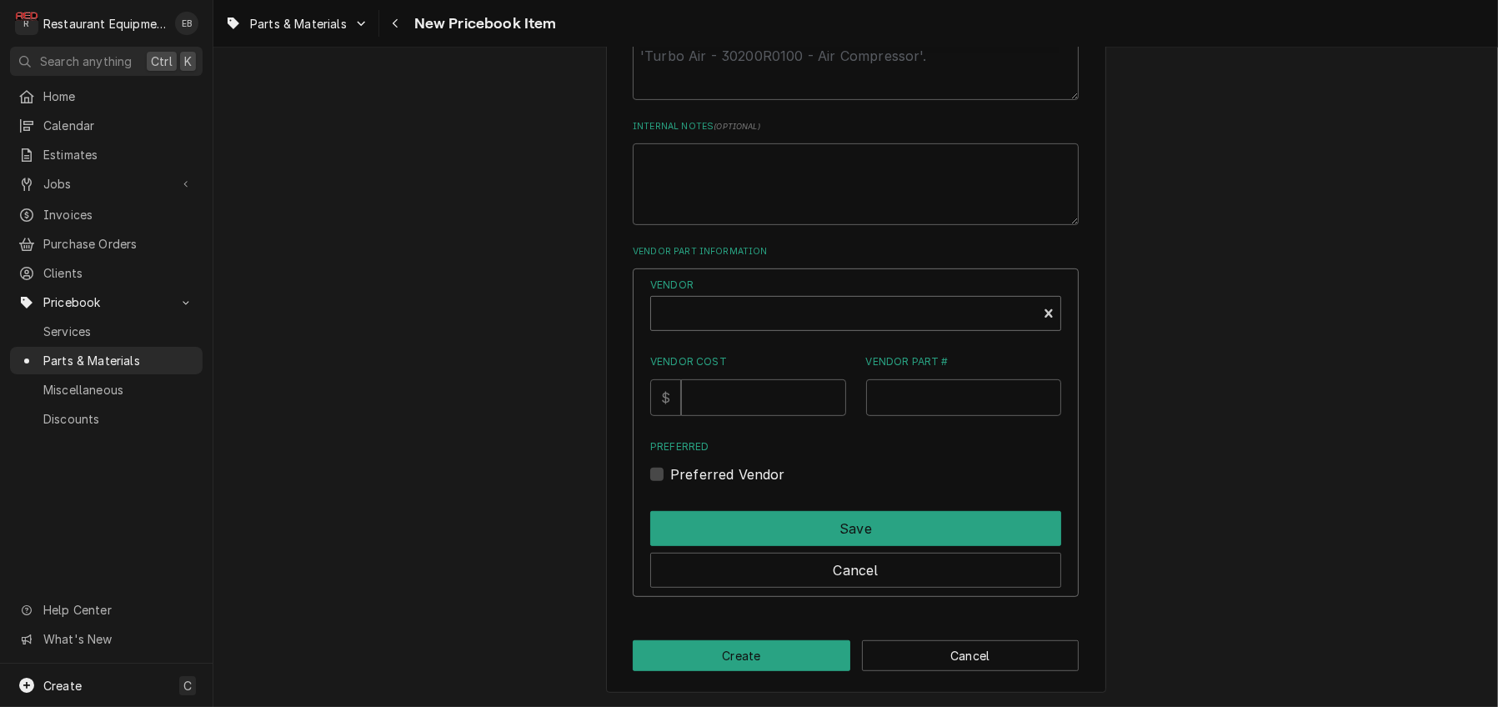
scroll to position [976, 0]
type textarea "x"
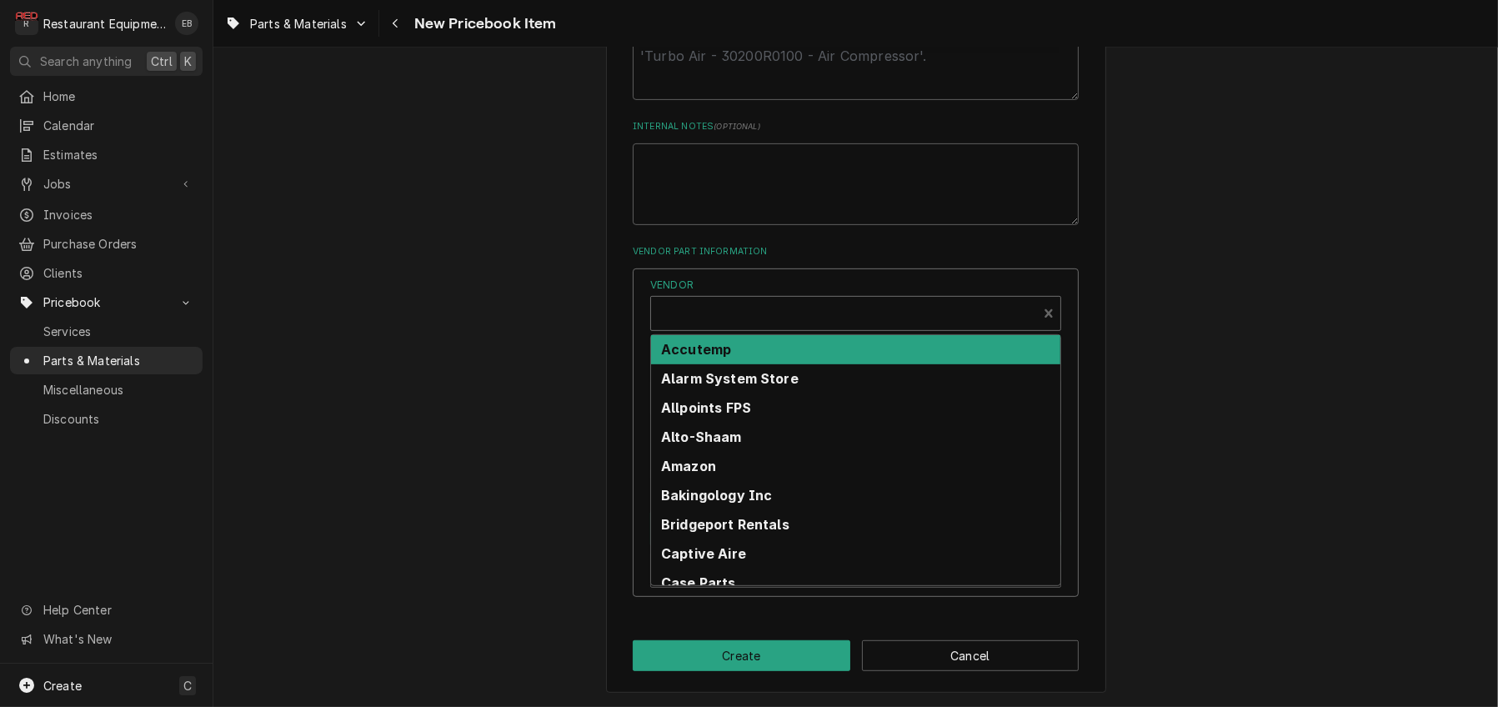
click at [787, 334] on div "Vendor" at bounding box center [844, 320] width 369 height 40
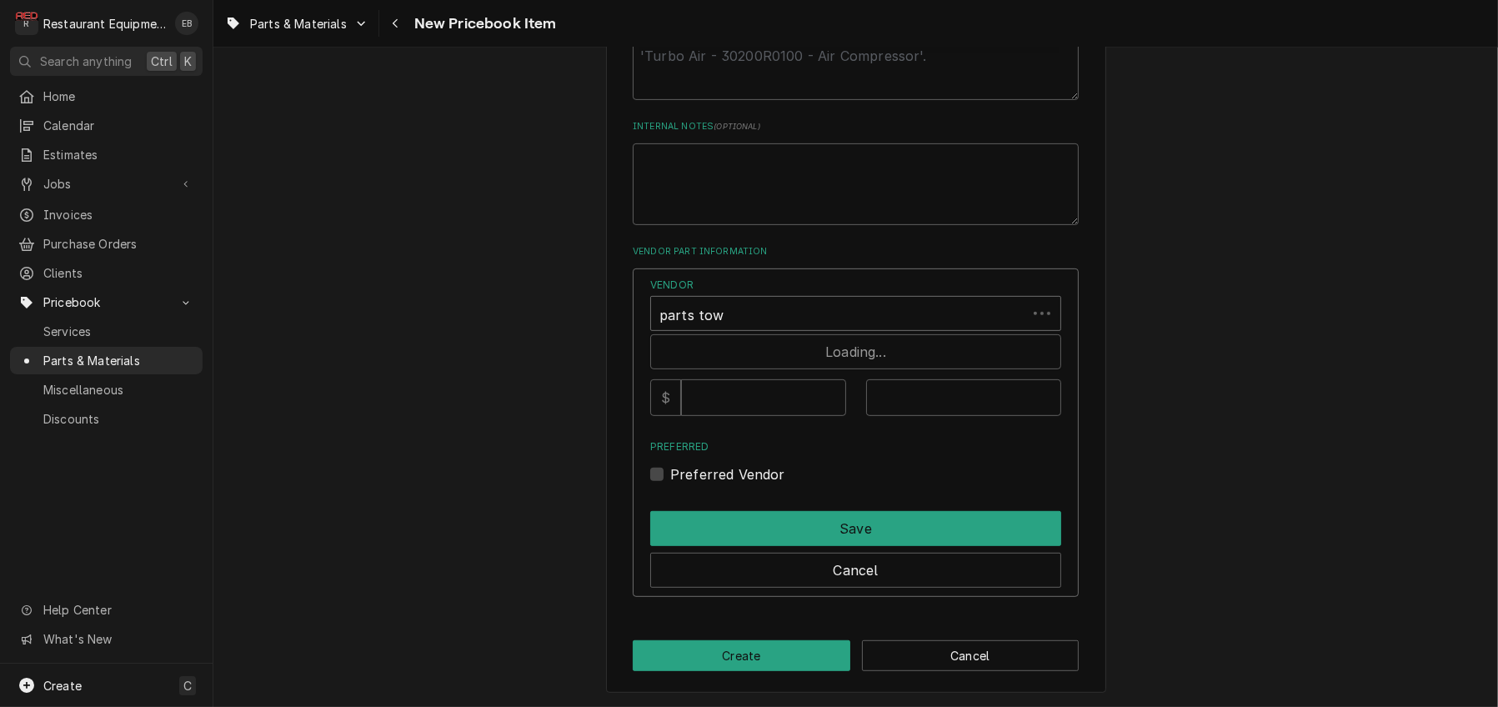
type input "parts town"
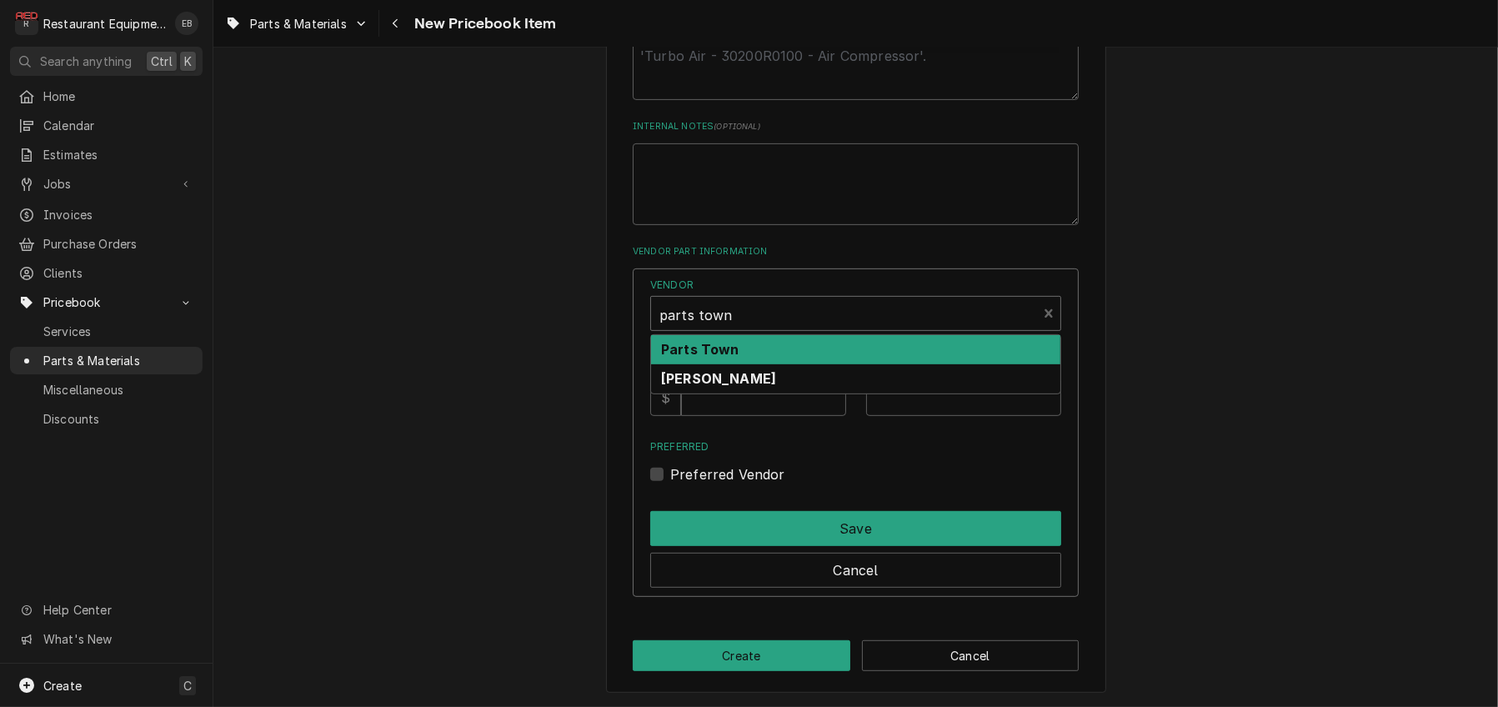
click at [790, 364] on div "Parts Town" at bounding box center [855, 349] width 409 height 29
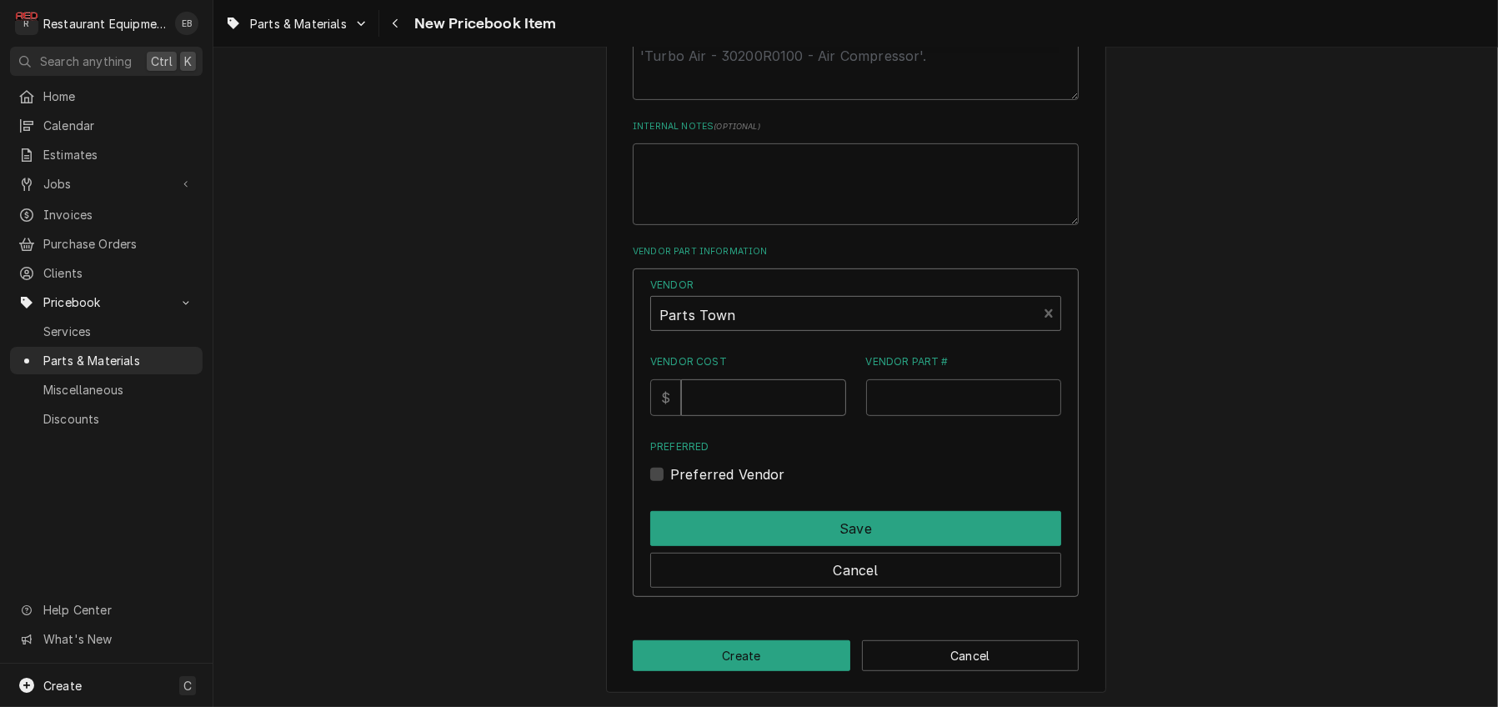
click at [775, 416] on input "Vendor Cost" at bounding box center [763, 397] width 164 height 37
type input "411.6"
click at [921, 416] on input "Vendor Part #" at bounding box center [964, 397] width 196 height 37
paste input "BL33245"
type input "BL33245"
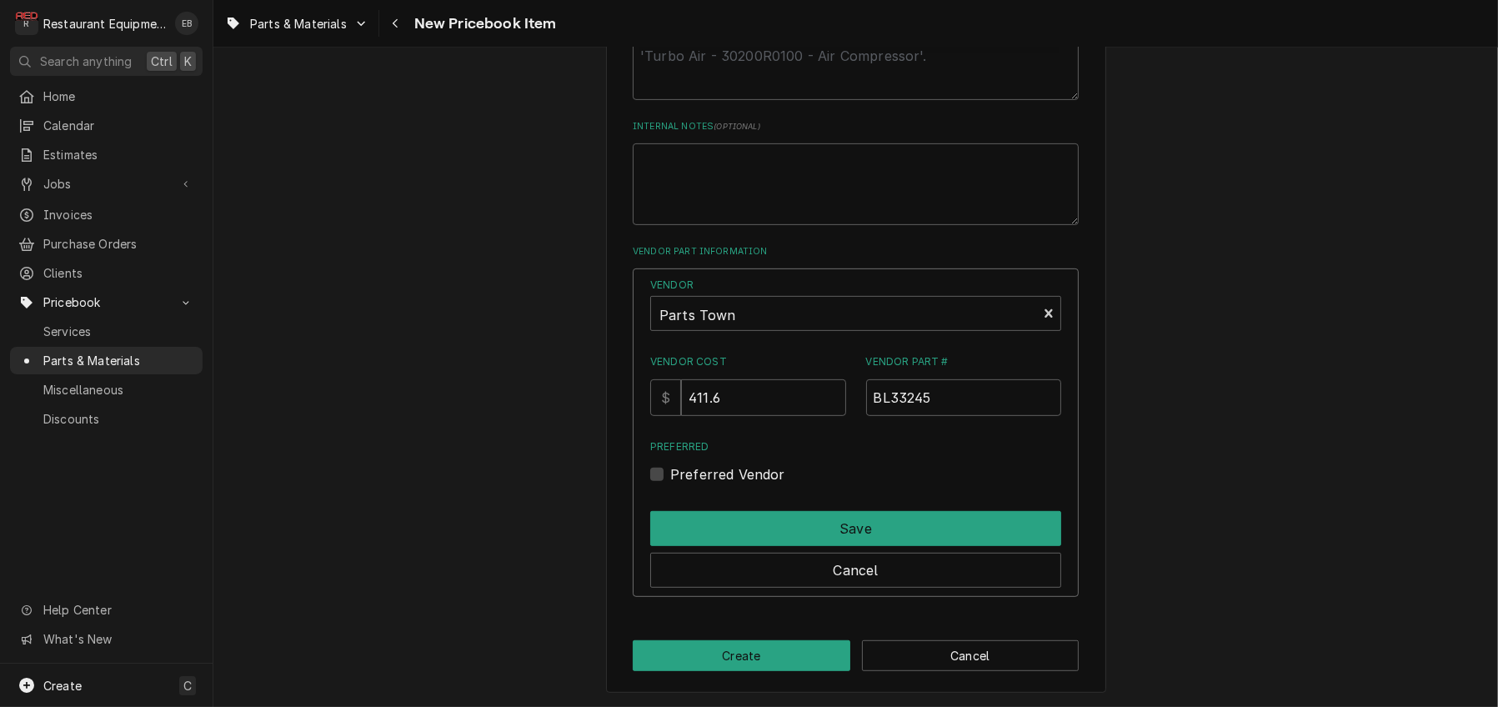
click at [670, 484] on label "Preferred Vendor" at bounding box center [727, 474] width 115 height 20
click at [670, 501] on input "Preferred" at bounding box center [875, 482] width 411 height 37
checkbox input "true"
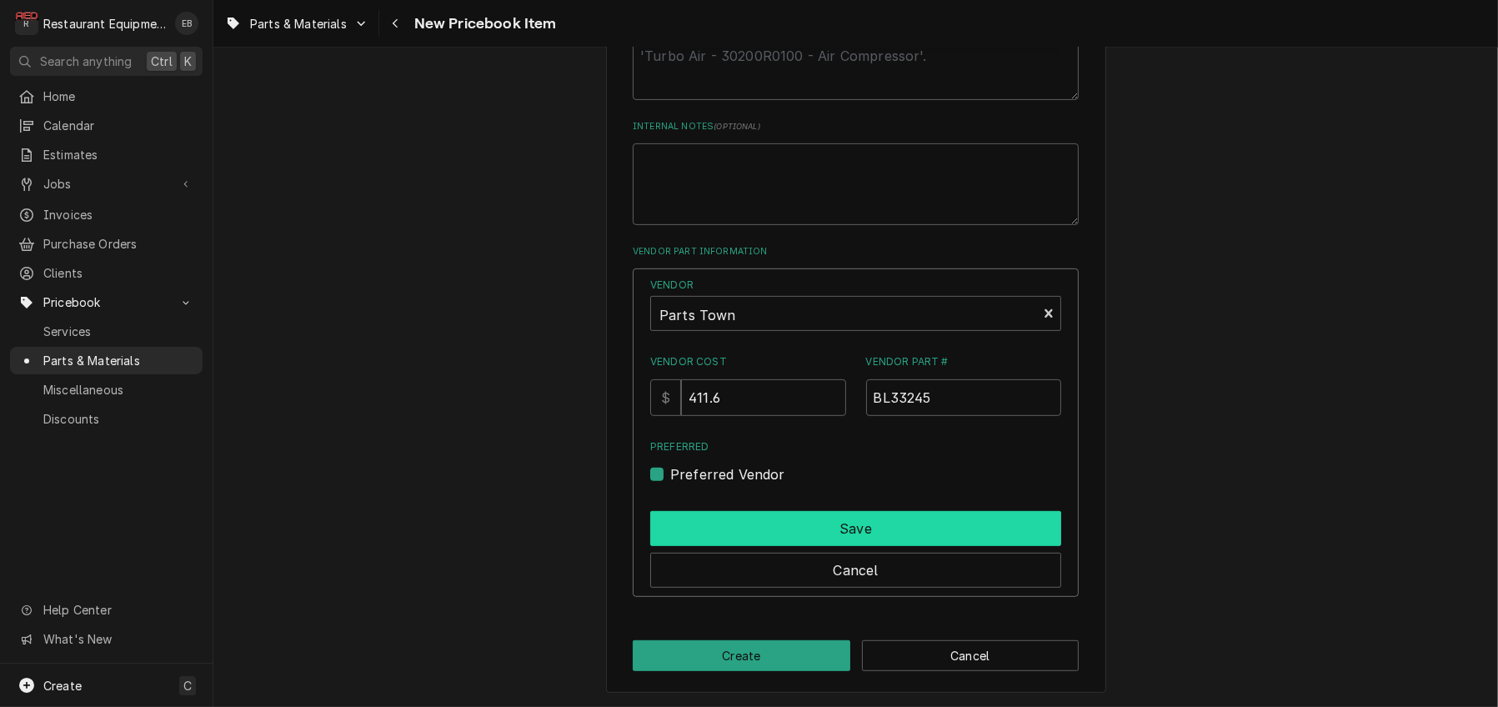
click at [749, 546] on button "Save" at bounding box center [855, 528] width 411 height 35
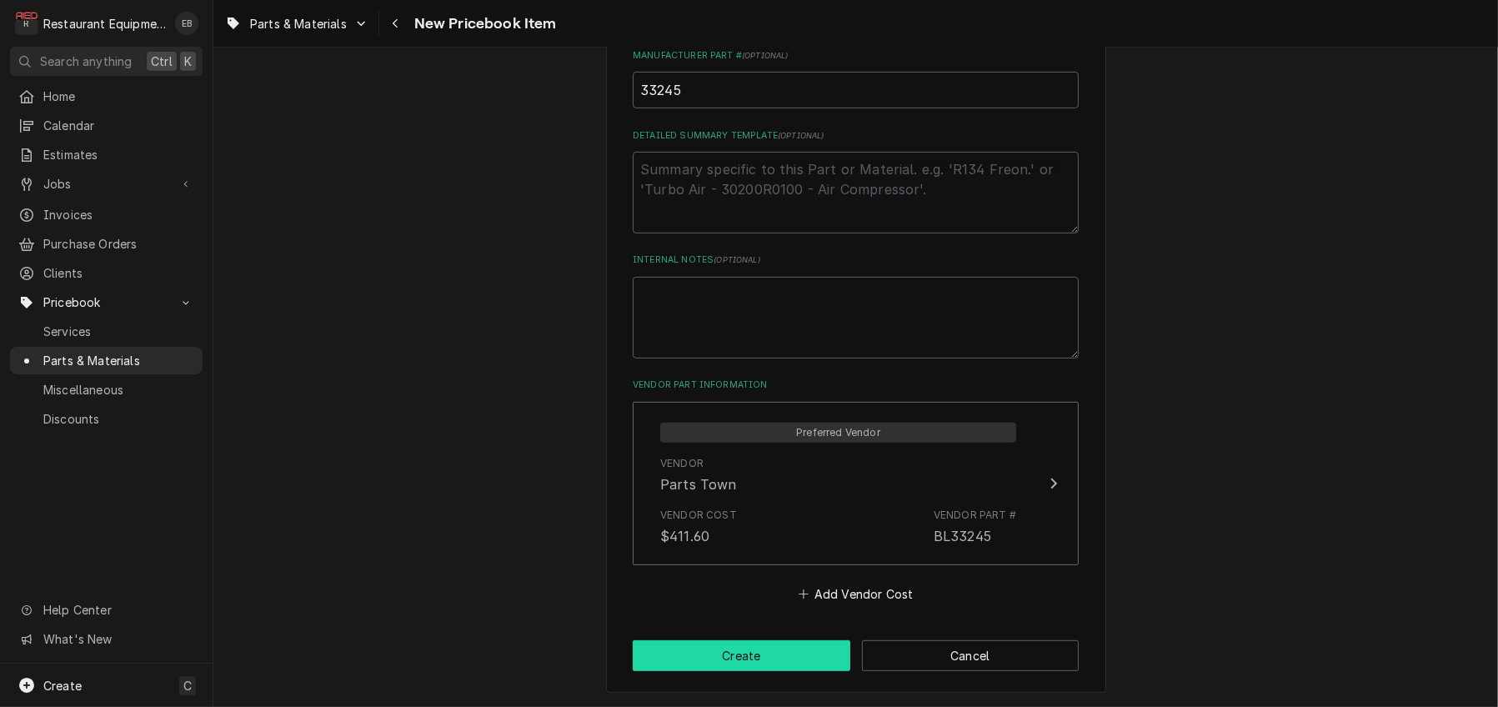
click at [782, 649] on button "Create" at bounding box center [742, 655] width 218 height 31
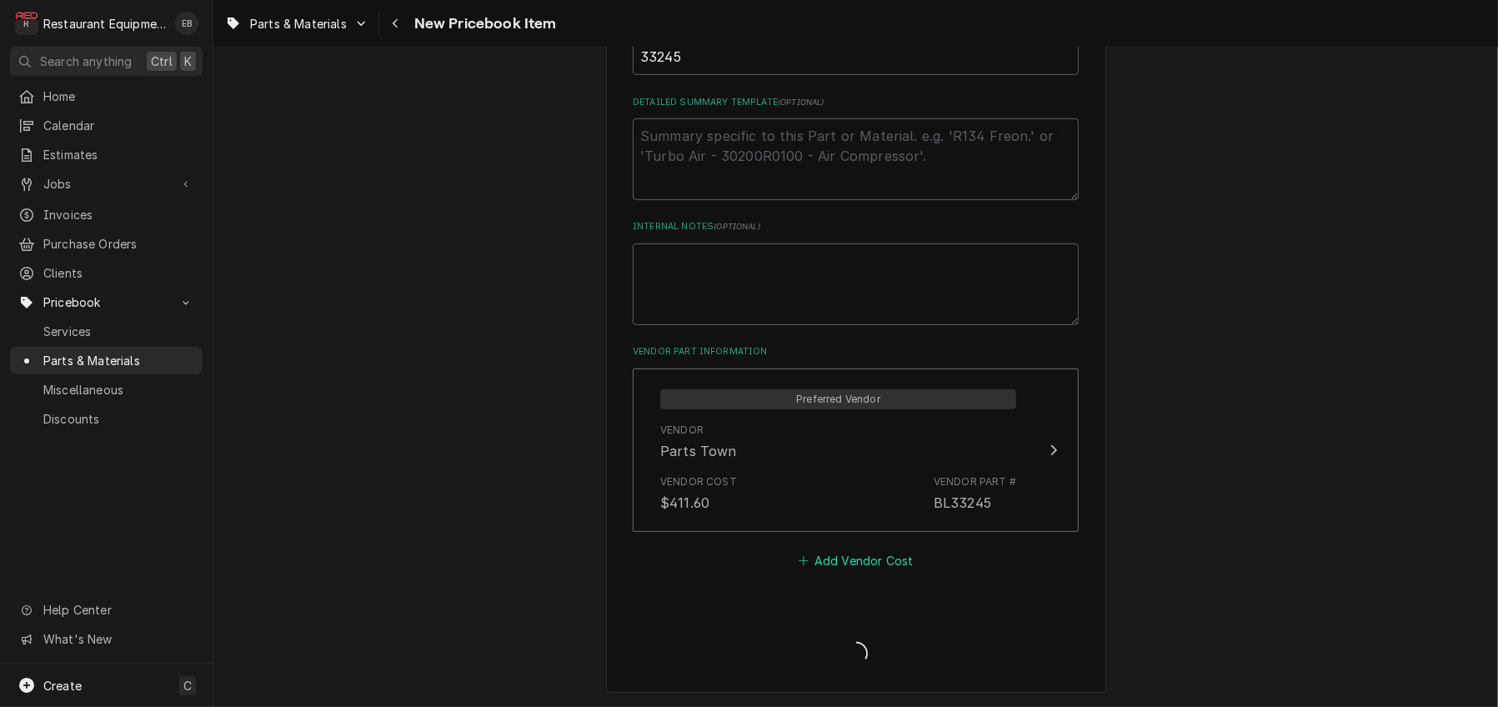
type textarea "x"
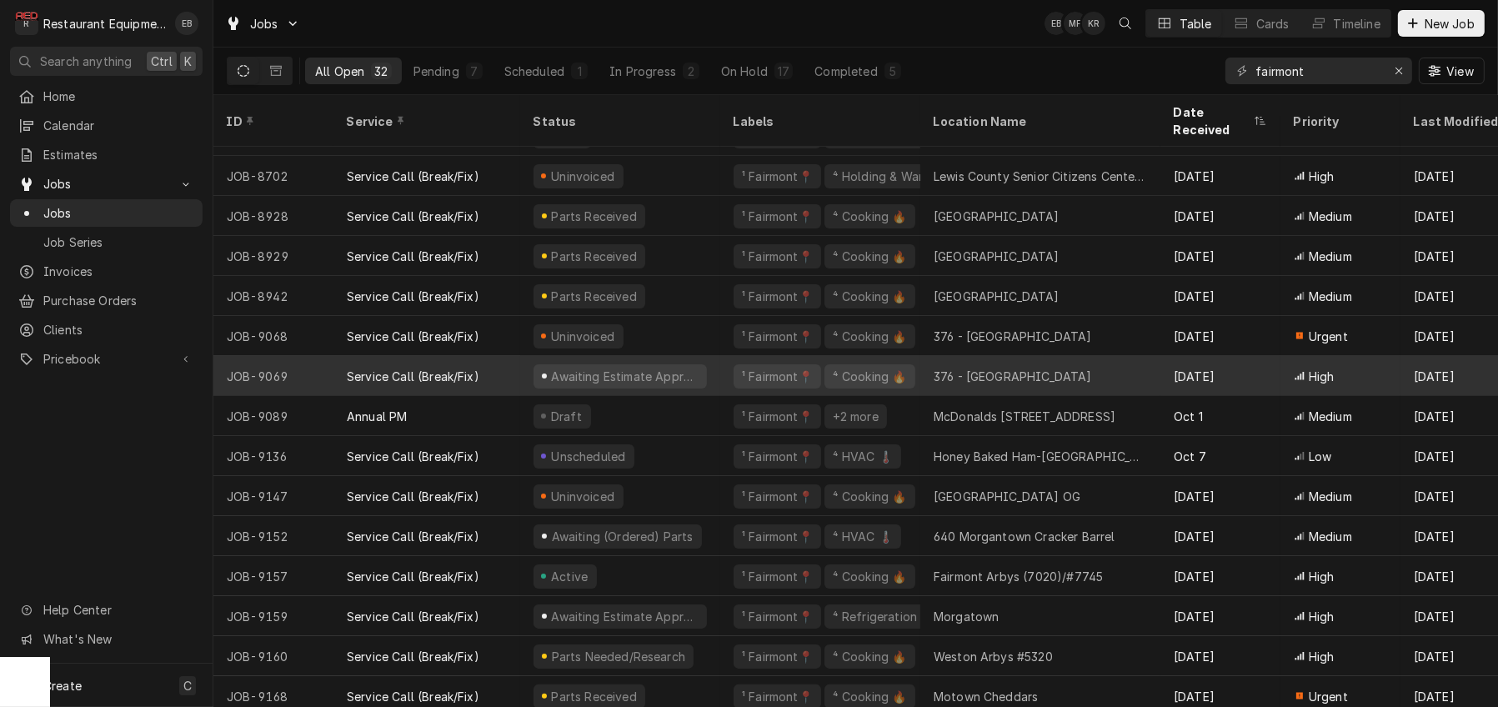
scroll to position [531, 0]
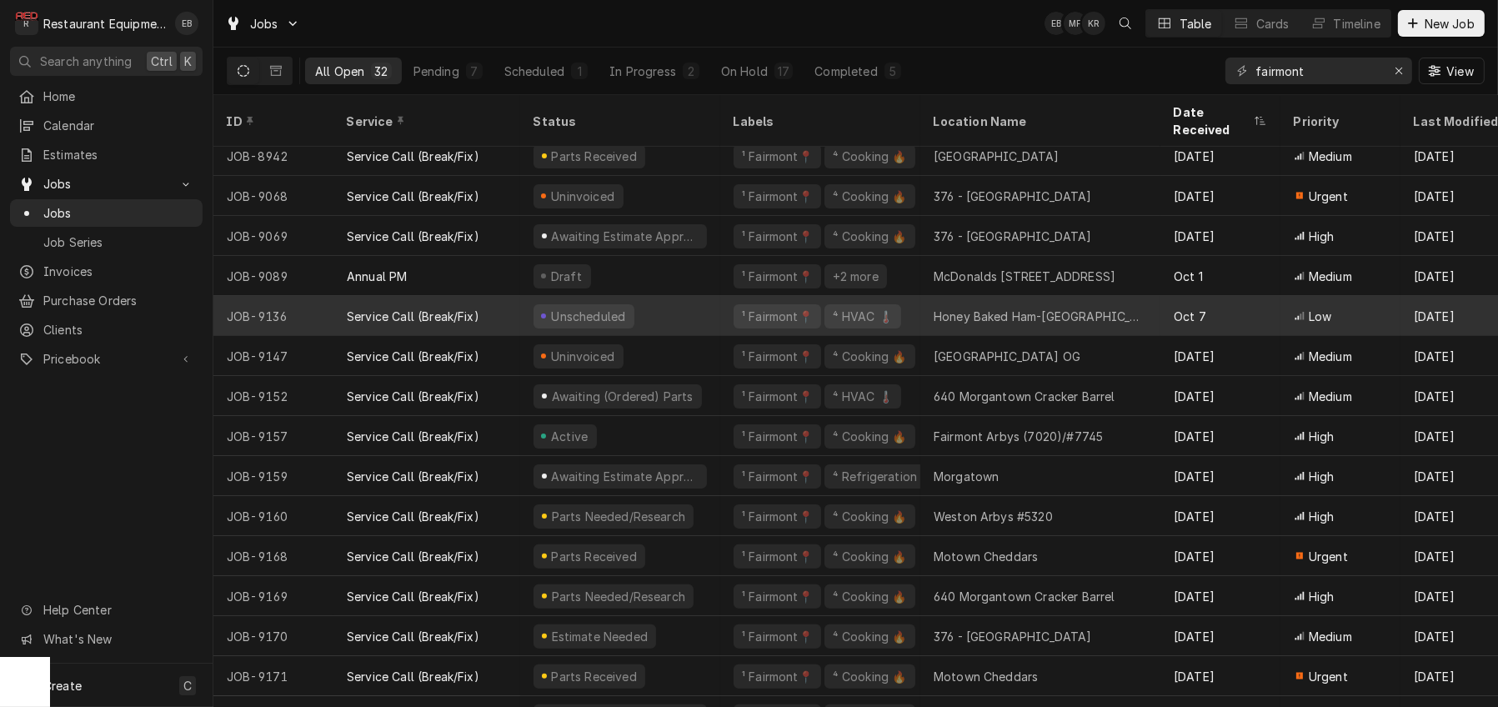
click at [675, 316] on div "Unscheduled" at bounding box center [620, 316] width 200 height 40
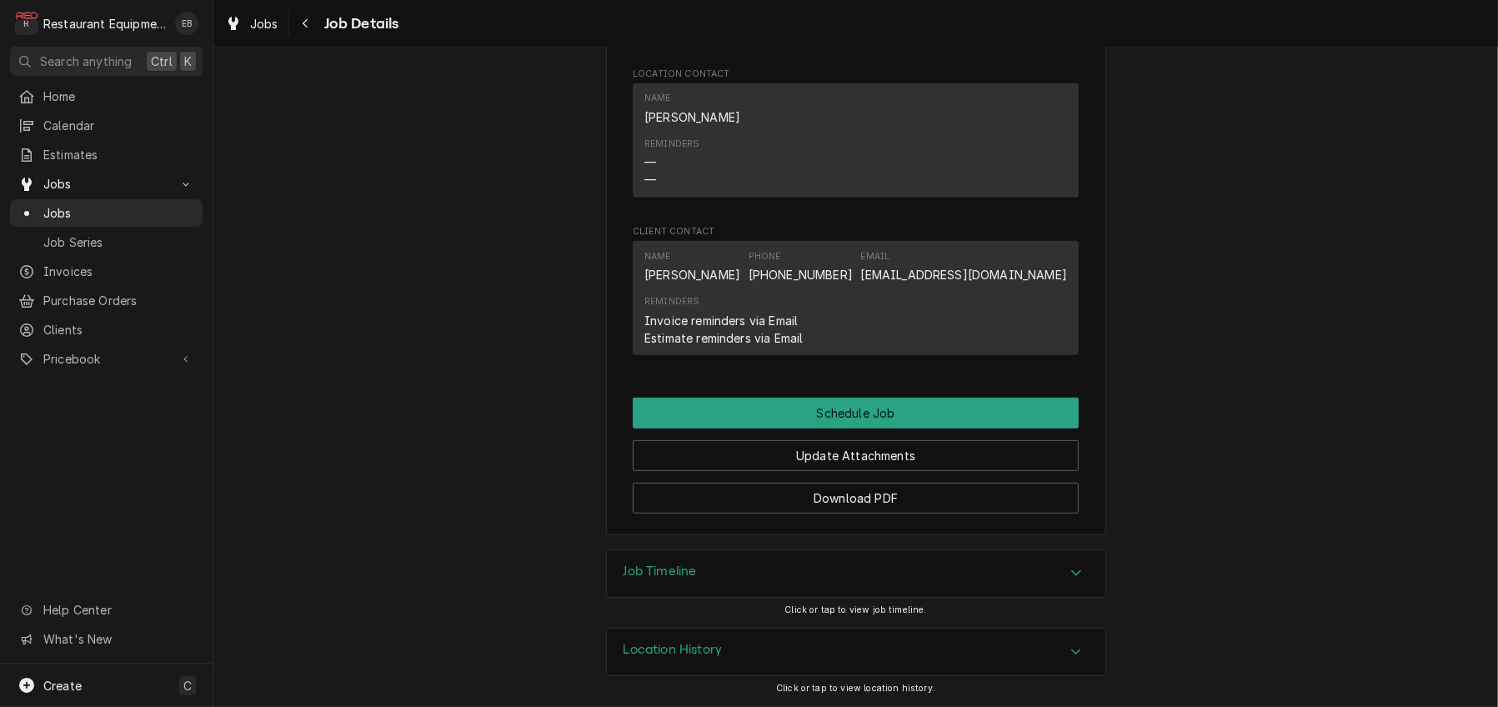
scroll to position [1261, 0]
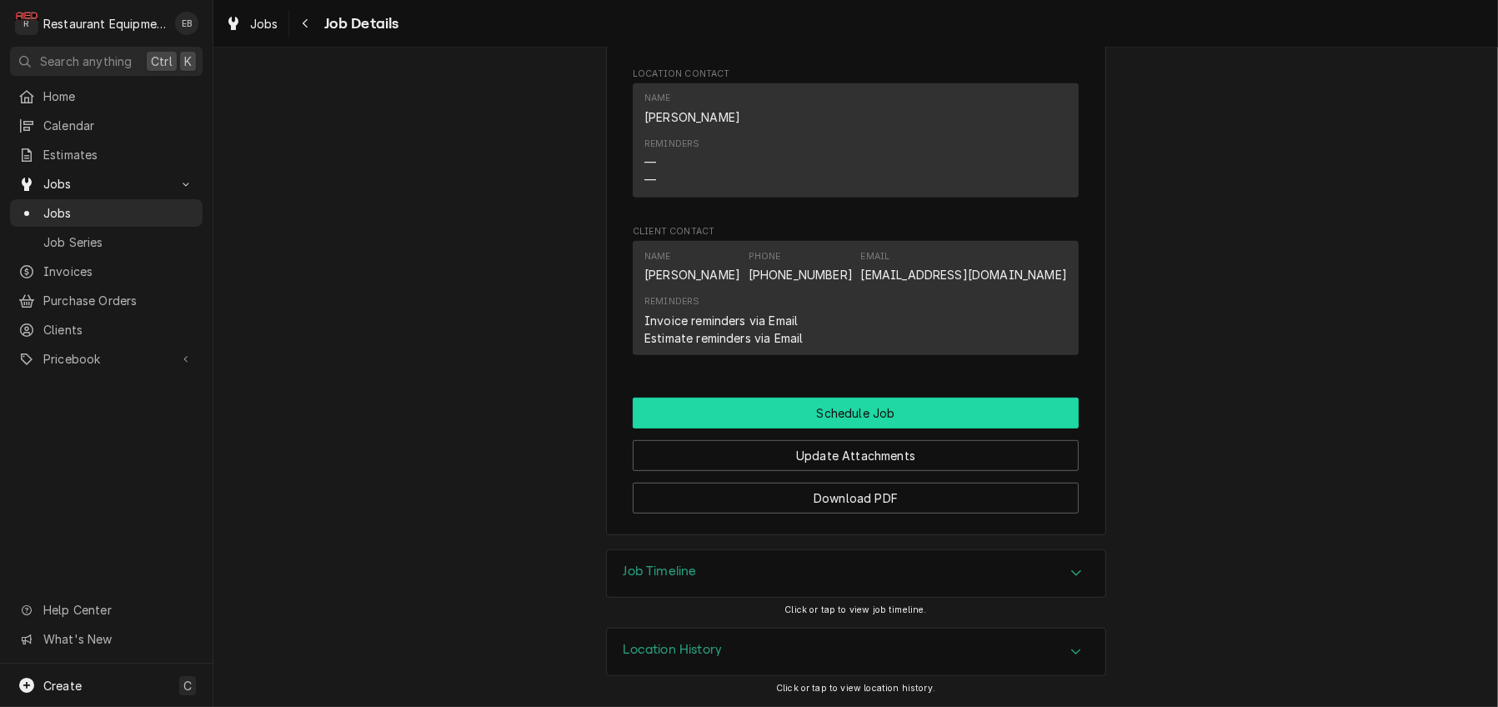
click at [814, 398] on button "Schedule Job" at bounding box center [856, 413] width 446 height 31
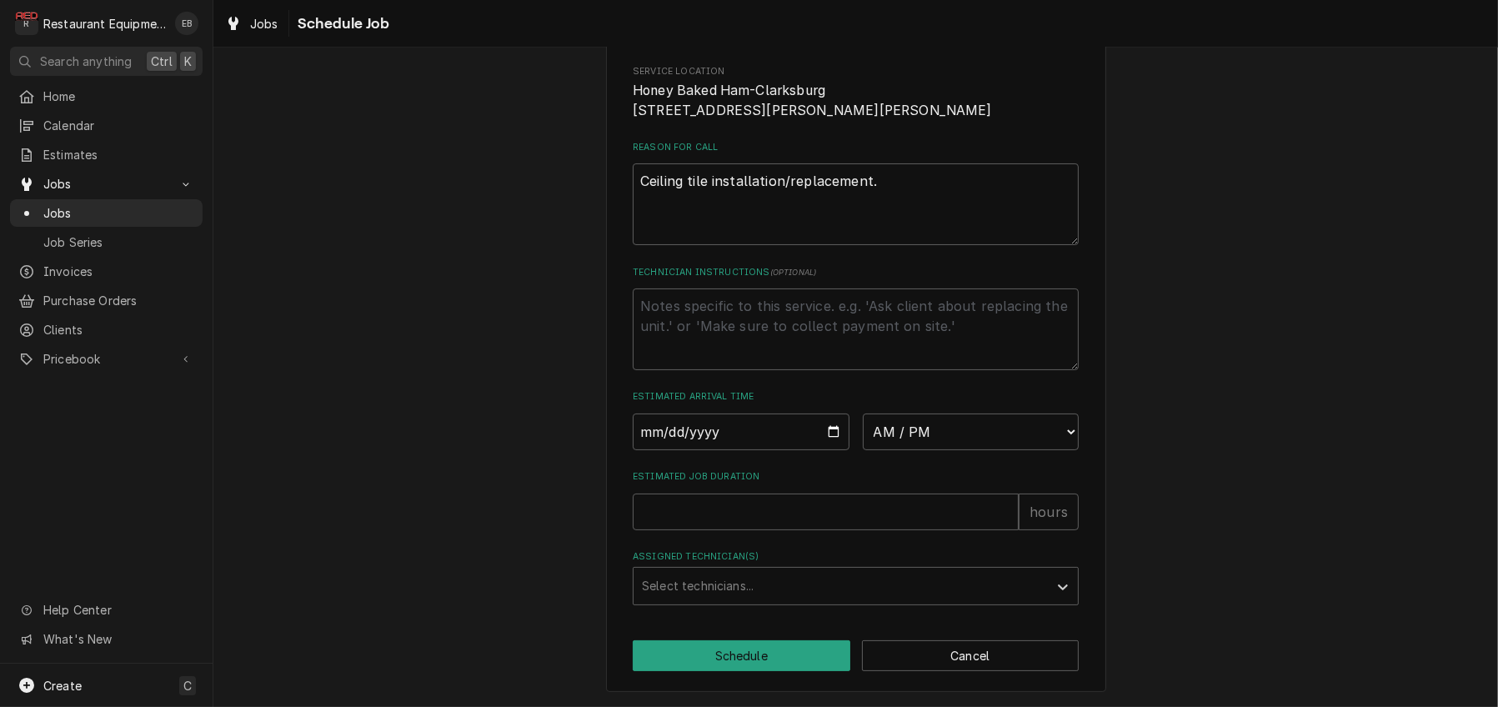
scroll to position [360, 0]
click at [833, 414] on input "Date" at bounding box center [741, 432] width 217 height 37
type textarea "x"
type input "2025-10-14"
click at [910, 414] on select "AM / PM 6:00 AM 6:15 AM 6:30 AM 6:45 AM 7:00 AM 7:15 AM 7:30 AM 7:45 AM 8:00 AM…" at bounding box center [971, 432] width 217 height 37
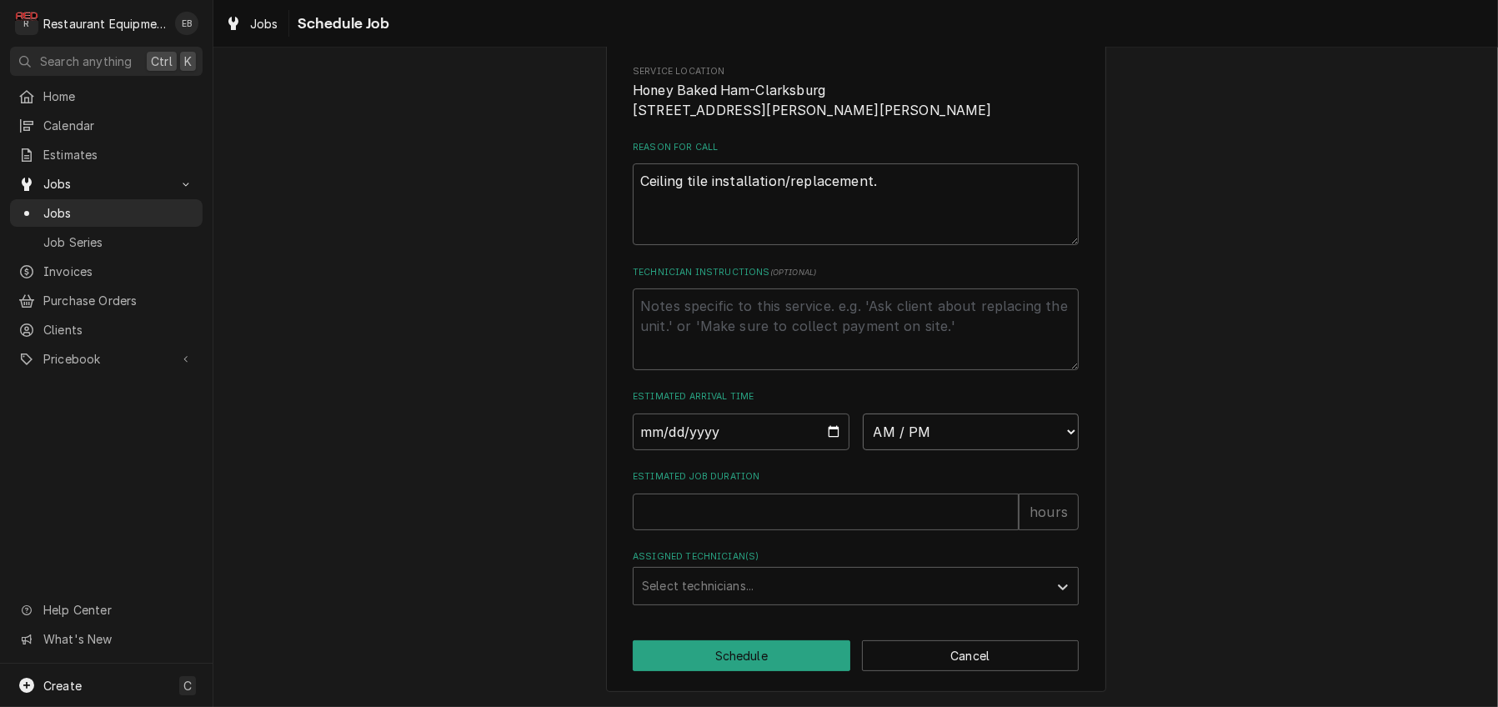
select select "15:00:00"
click at [863, 414] on select "AM / PM 6:00 AM 6:15 AM 6:30 AM 6:45 AM 7:00 AM 7:15 AM 7:30 AM 7:45 AM 8:00 AM…" at bounding box center [971, 432] width 217 height 37
click at [767, 494] on input "Estimated Job Duration" at bounding box center [826, 512] width 386 height 37
type textarea "x"
type input "2"
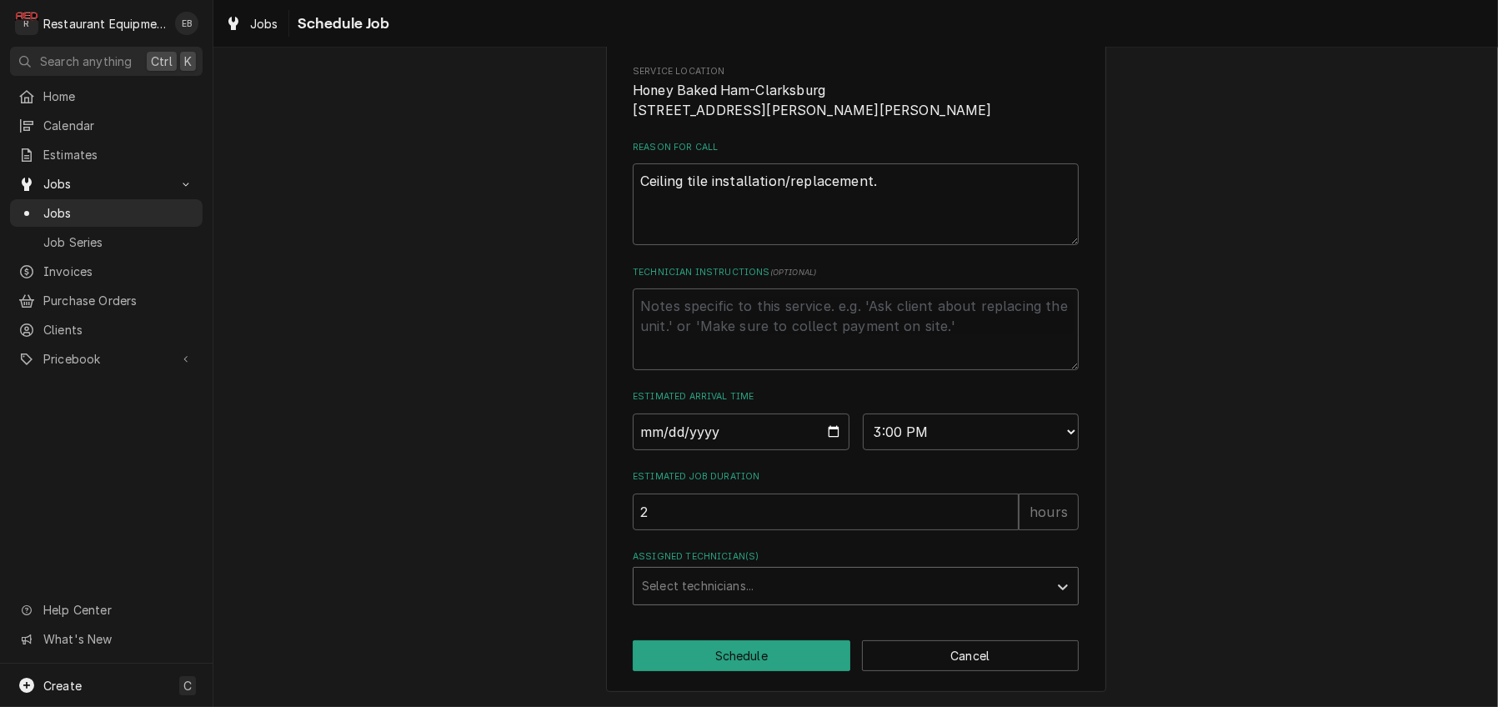
click at [757, 571] on div "Assigned Technician(s)" at bounding box center [841, 586] width 398 height 30
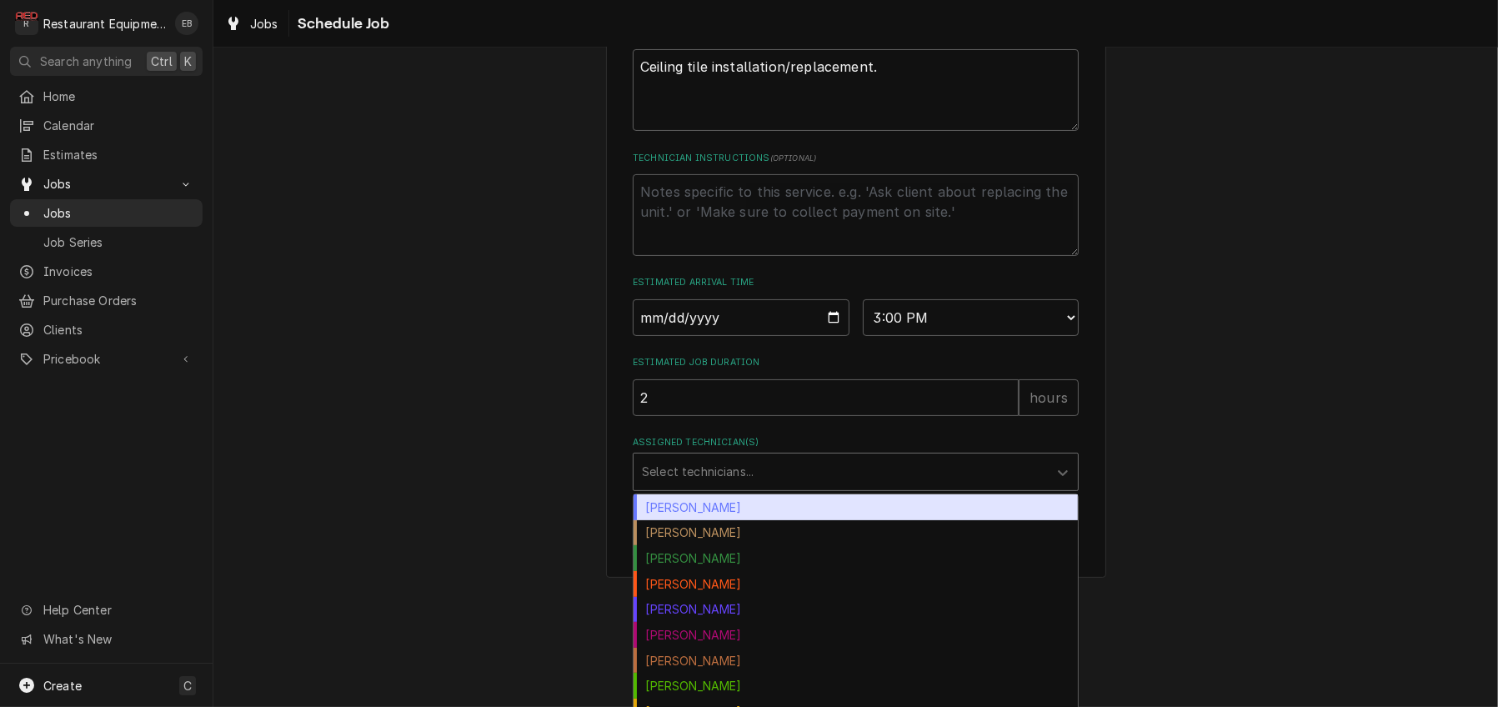
click at [743, 520] on div "[PERSON_NAME]" at bounding box center [856, 507] width 444 height 26
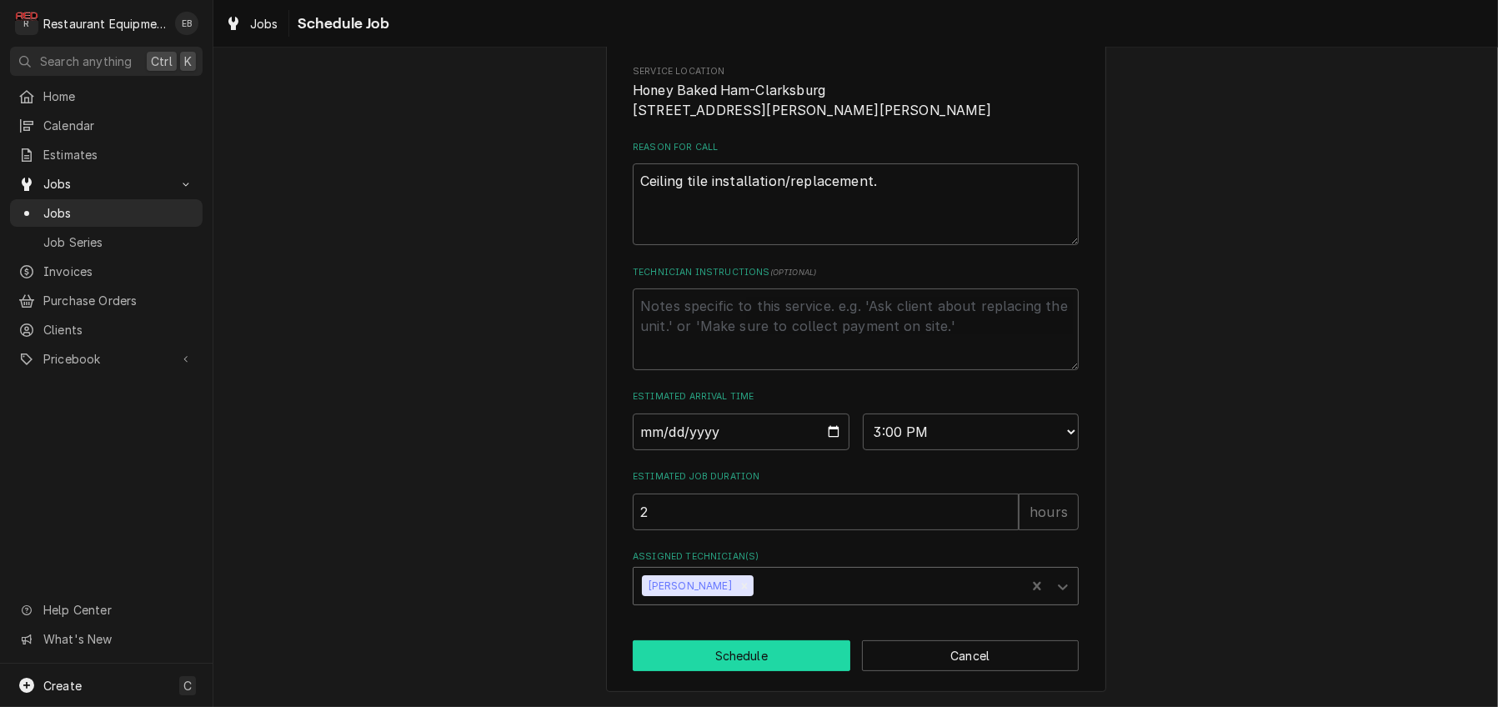
click at [769, 648] on button "Schedule" at bounding box center [742, 655] width 218 height 31
type textarea "x"
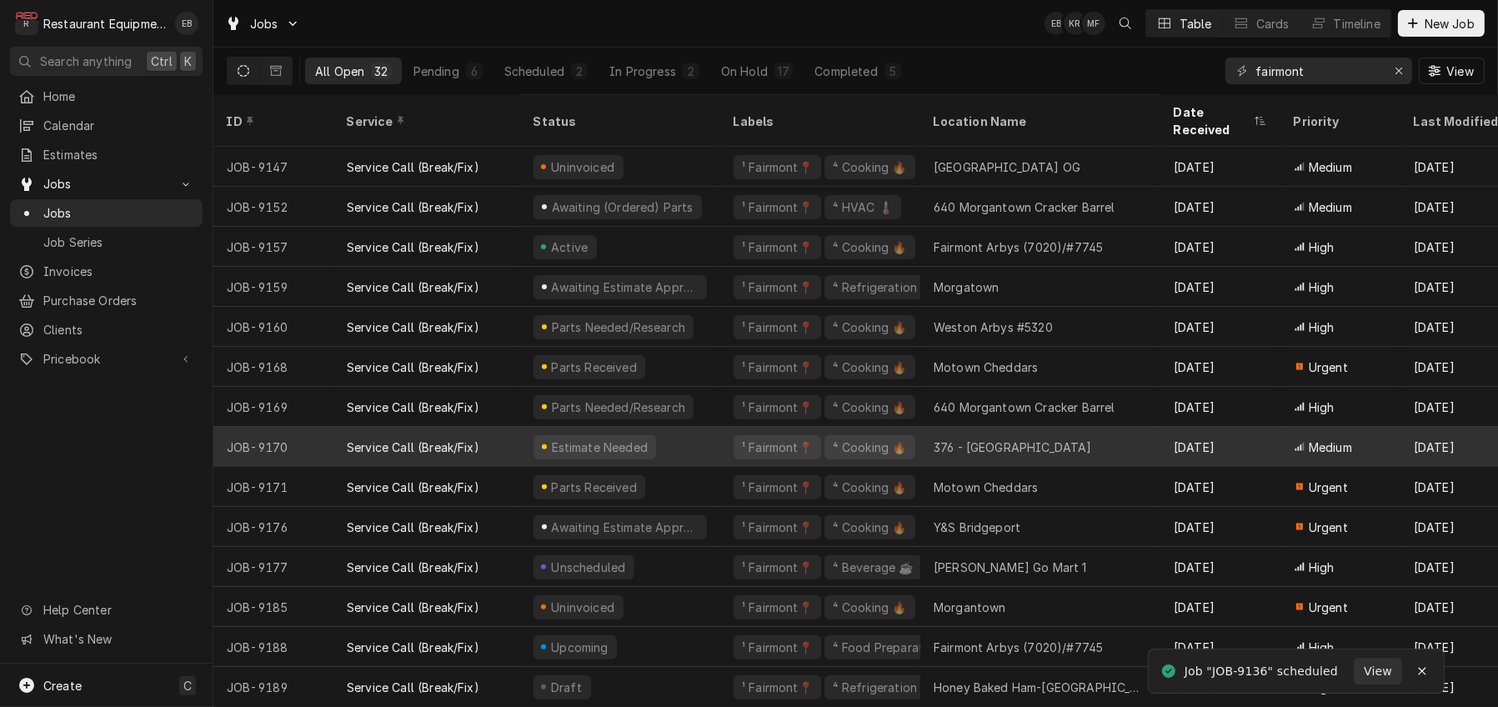
scroll to position [731, 0]
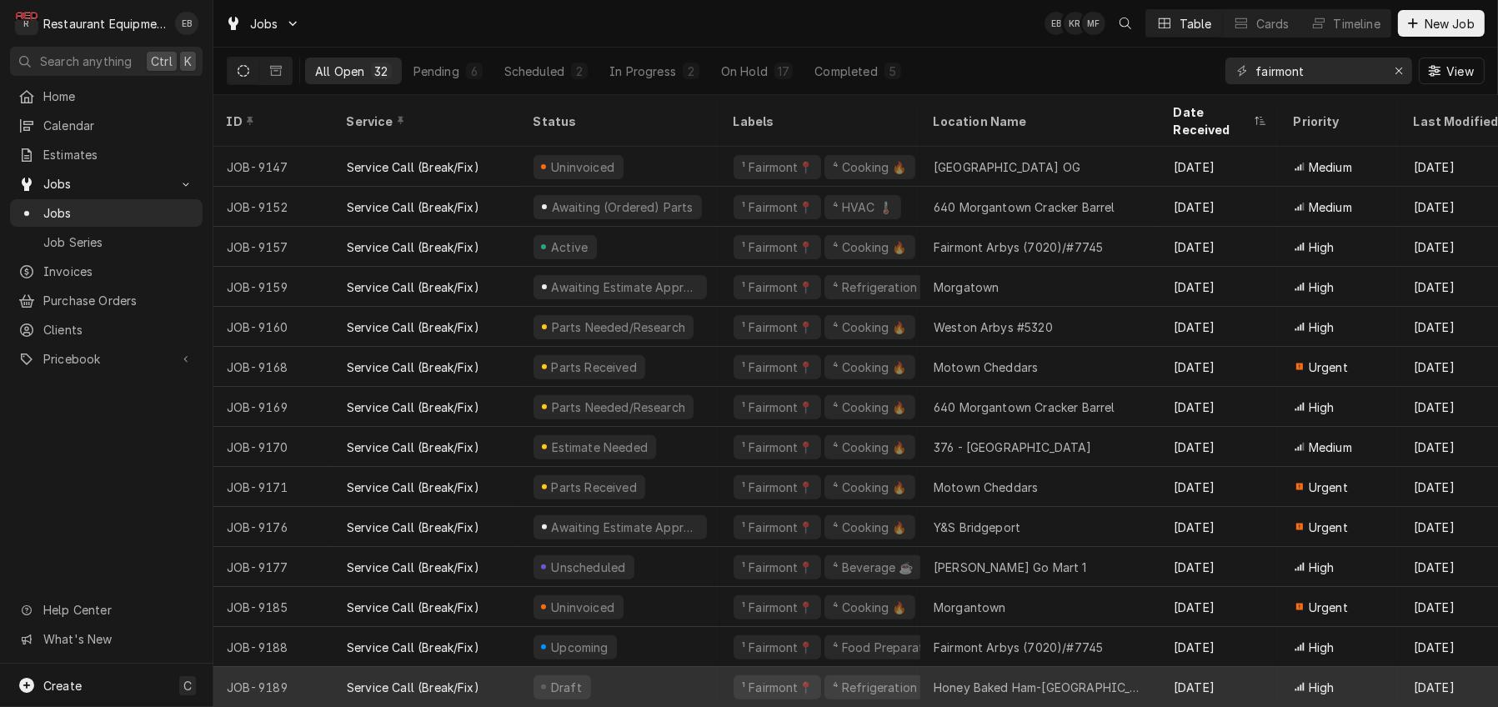
click at [712, 667] on div "Draft" at bounding box center [620, 687] width 200 height 40
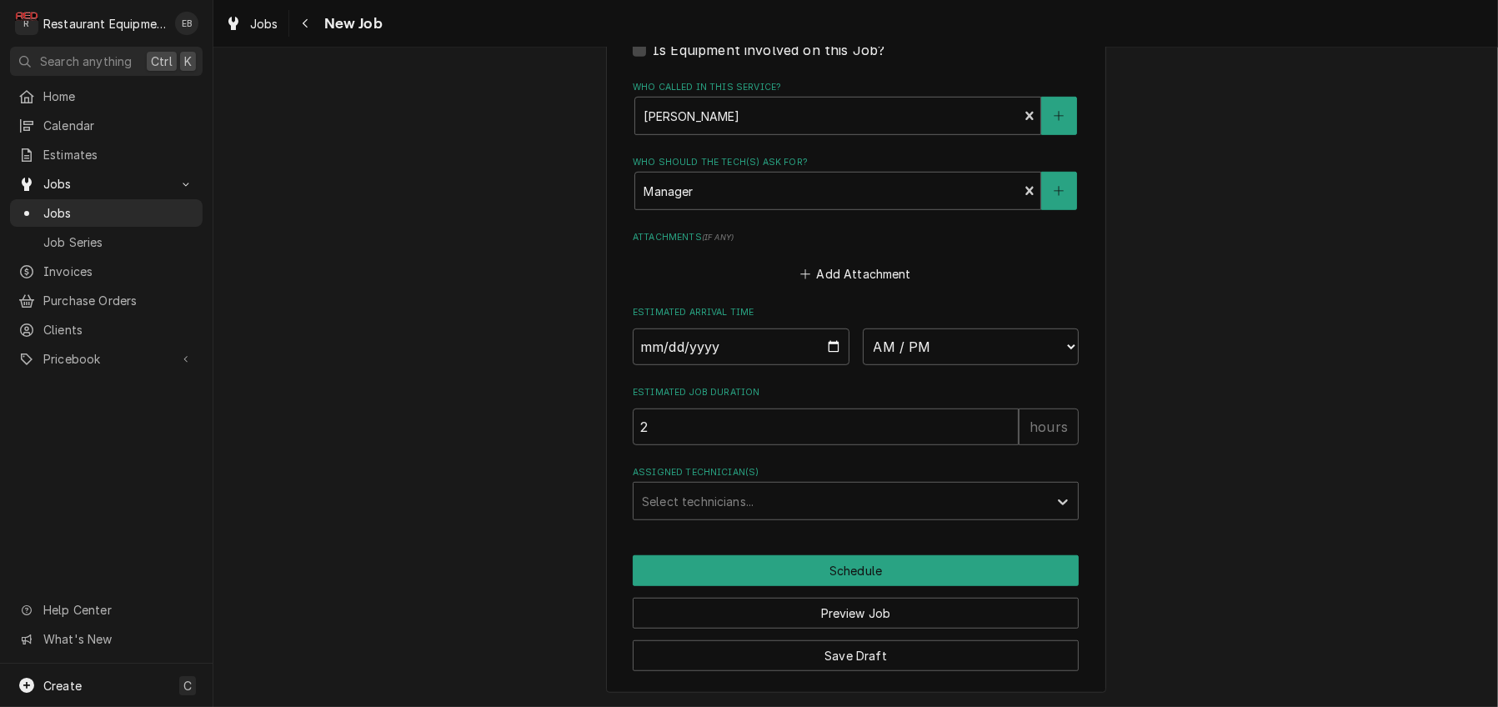
scroll to position [1389, 0]
click at [840, 365] on input "Date" at bounding box center [741, 347] width 217 height 37
type textarea "x"
type input "[DATE]"
click at [913, 359] on select "AM / PM 6:00 AM 6:15 AM 6:30 AM 6:45 AM 7:00 AM 7:15 AM 7:30 AM 7:45 AM 8:00 AM…" at bounding box center [971, 347] width 217 height 37
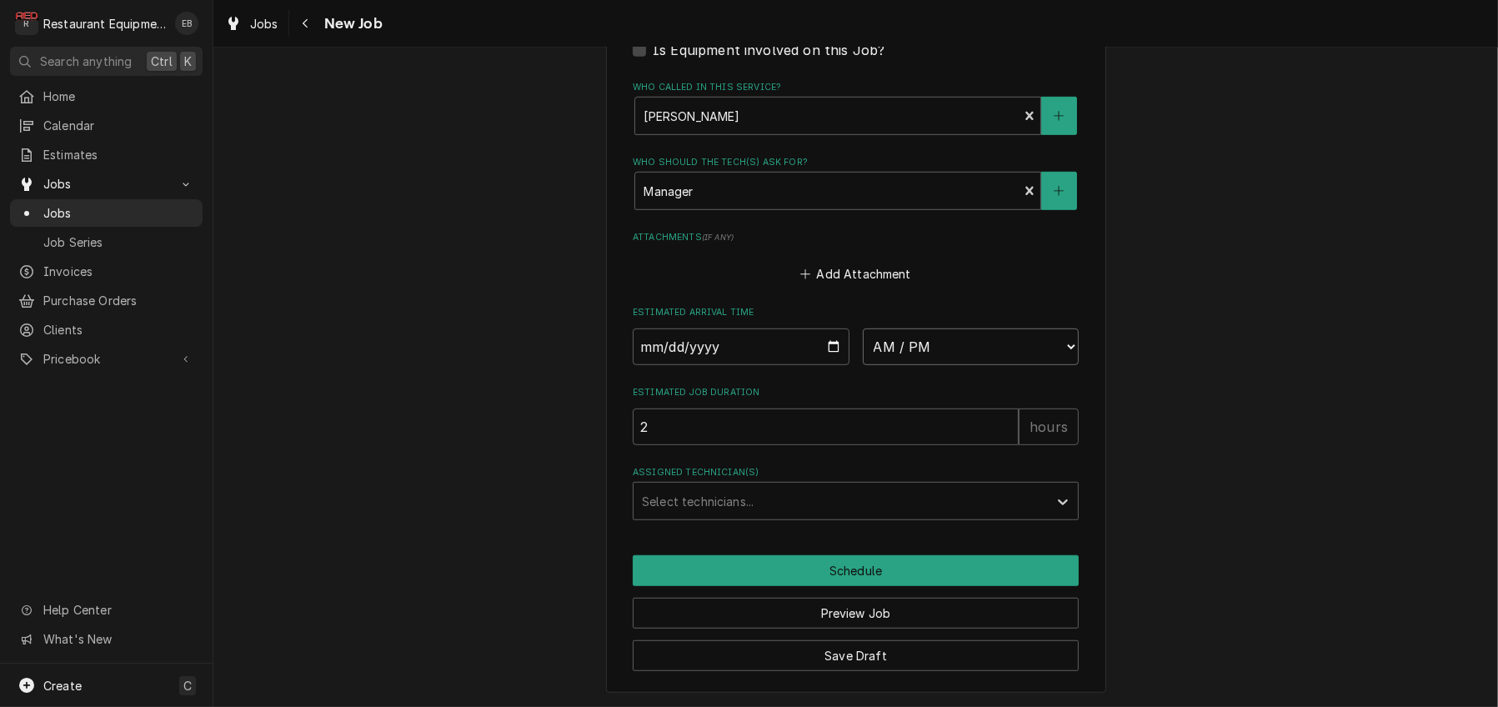
type textarea "x"
select select "12:30:00"
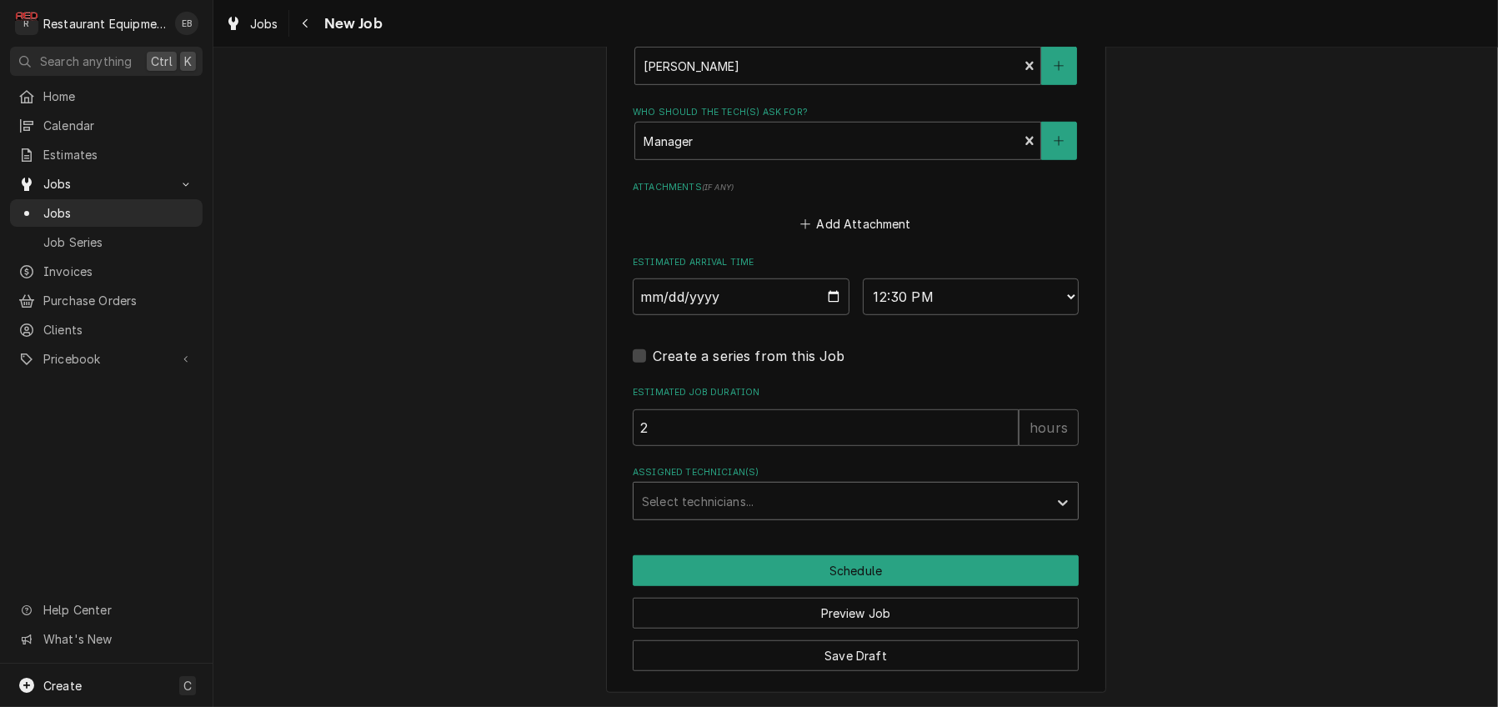
click at [722, 516] on div "Assigned Technician(s)" at bounding box center [841, 501] width 398 height 30
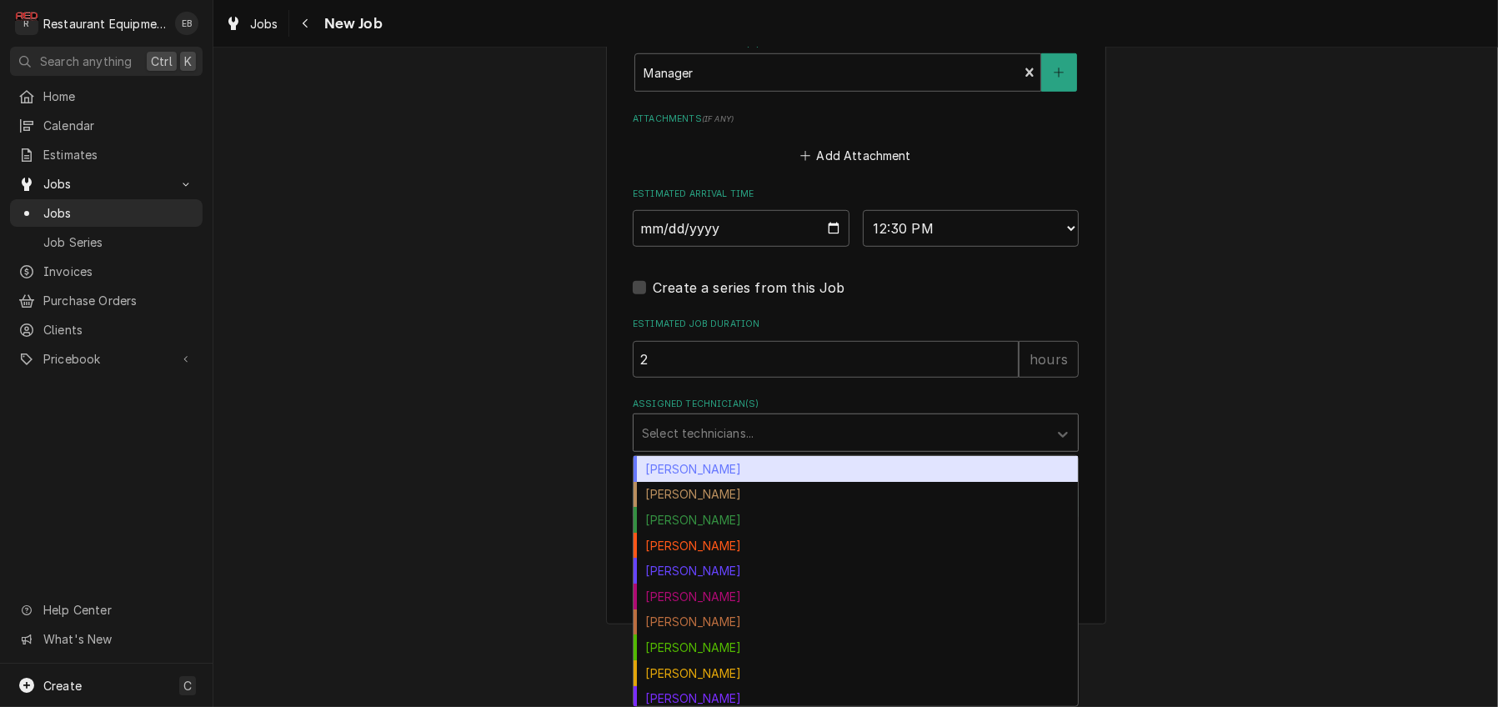
click at [739, 482] on div "[PERSON_NAME]" at bounding box center [856, 469] width 444 height 26
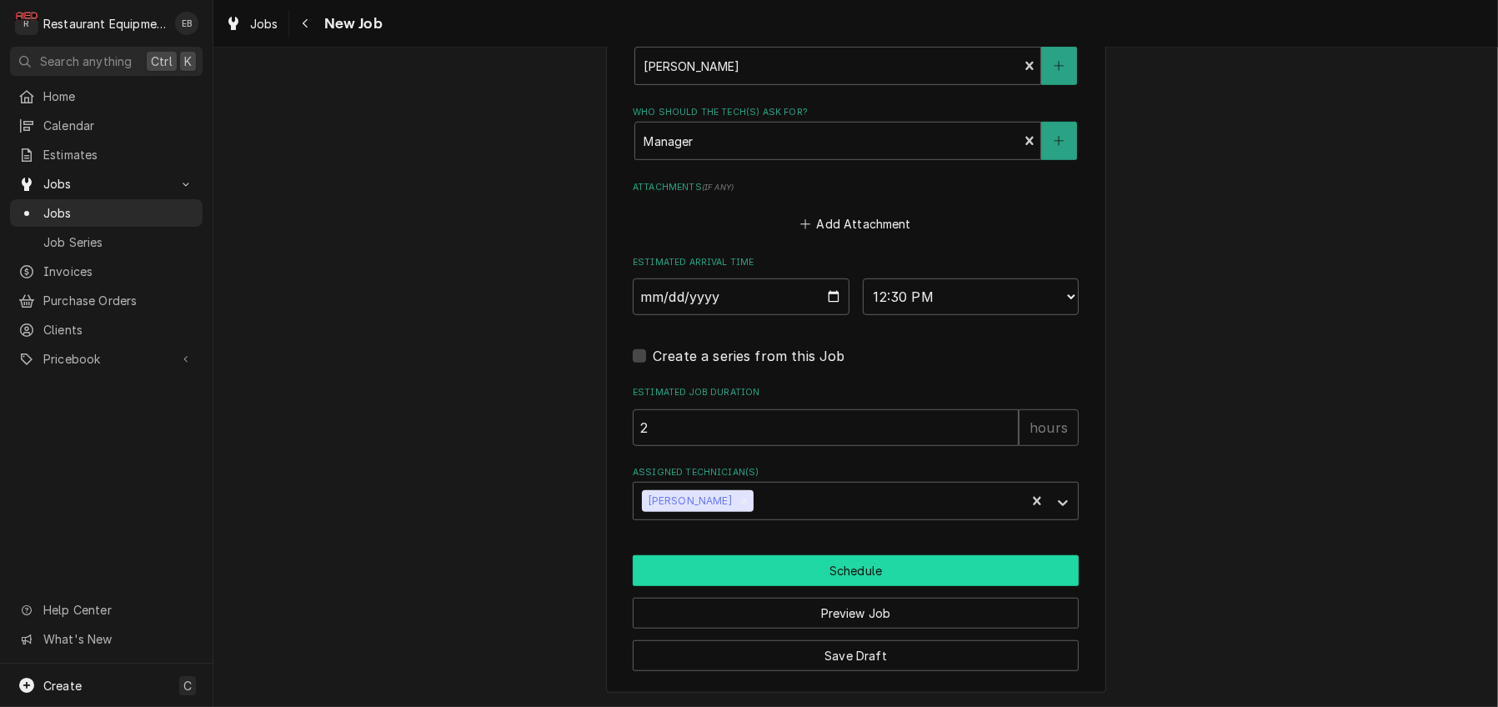
click at [800, 559] on button "Schedule" at bounding box center [856, 570] width 446 height 31
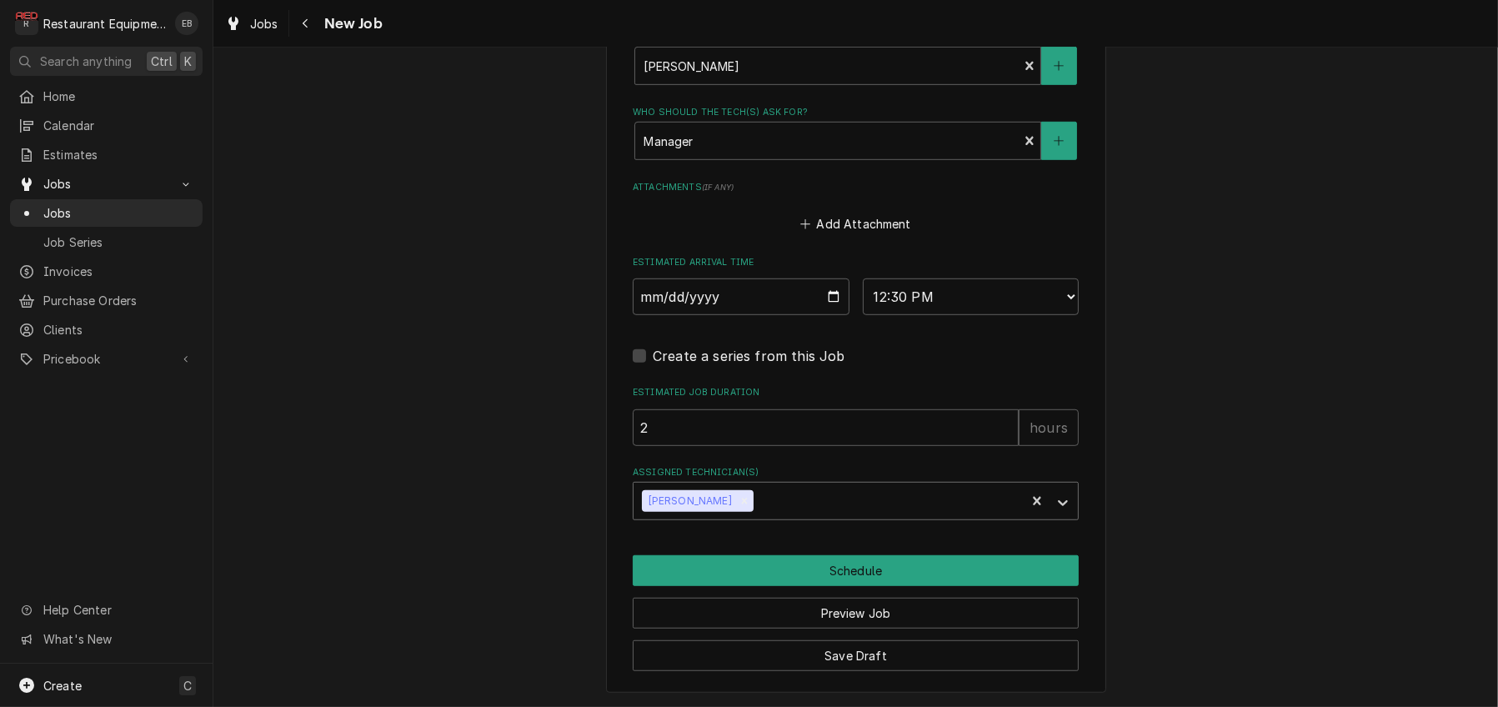
scroll to position [1432, 0]
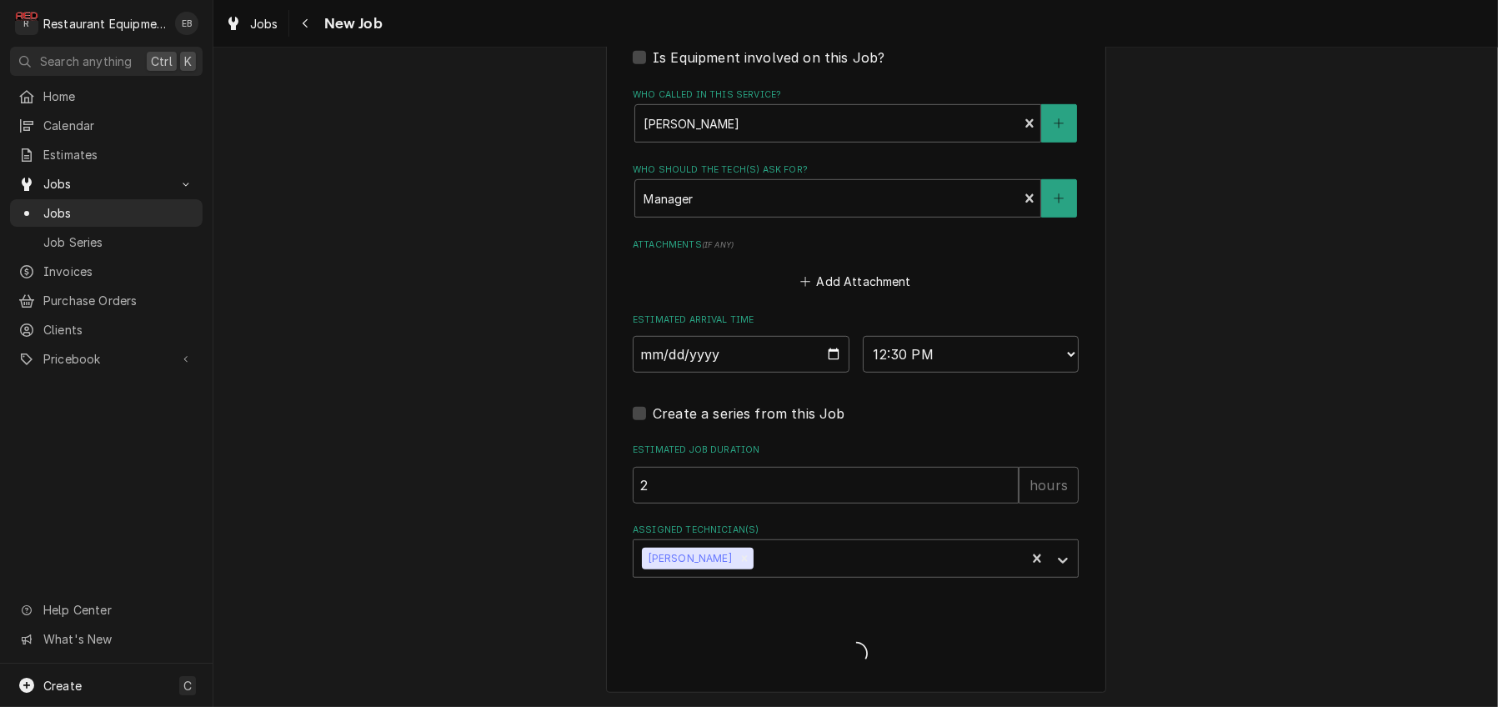
type textarea "x"
